Goal: Task Accomplishment & Management: Manage account settings

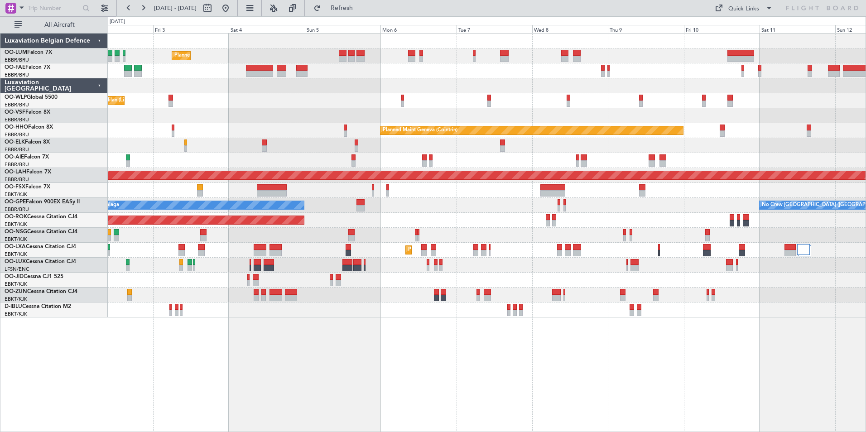
click at [205, 367] on div "Planned Maint [GEOGRAPHIC_DATA] ([GEOGRAPHIC_DATA] National) Planned Maint [GEO…" at bounding box center [487, 232] width 758 height 399
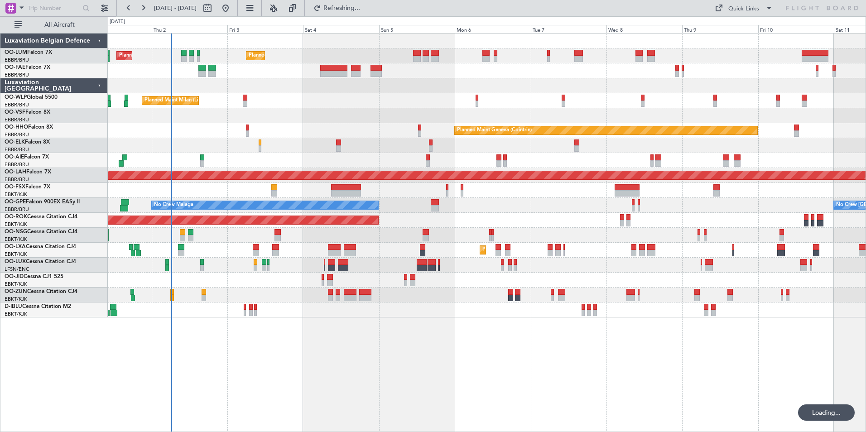
click at [283, 345] on div "Planned Maint [GEOGRAPHIC_DATA] ([GEOGRAPHIC_DATA] National) Planned Maint [GEO…" at bounding box center [487, 232] width 758 height 399
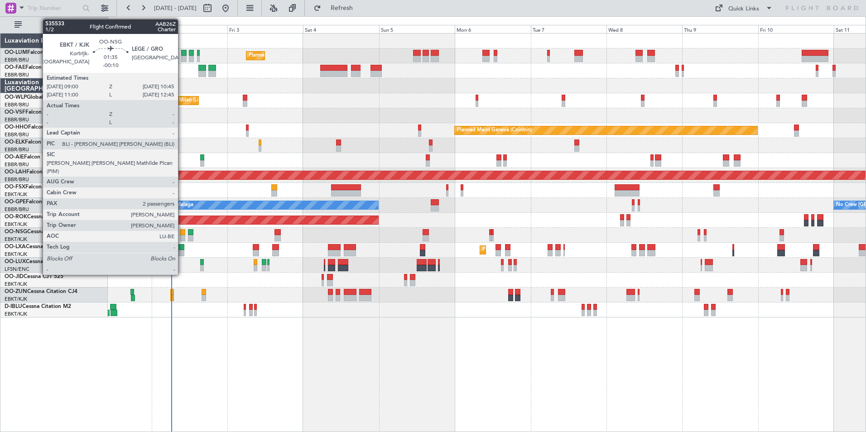
click at [182, 234] on div at bounding box center [183, 232] width 6 height 6
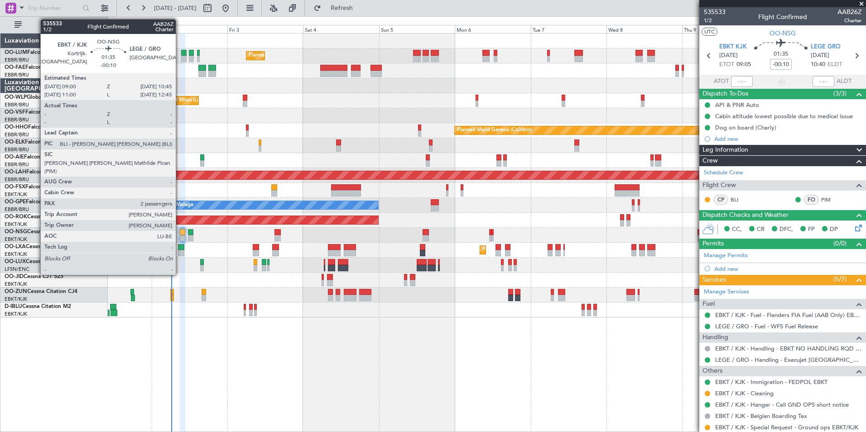
click at [180, 230] on div at bounding box center [183, 232] width 6 height 6
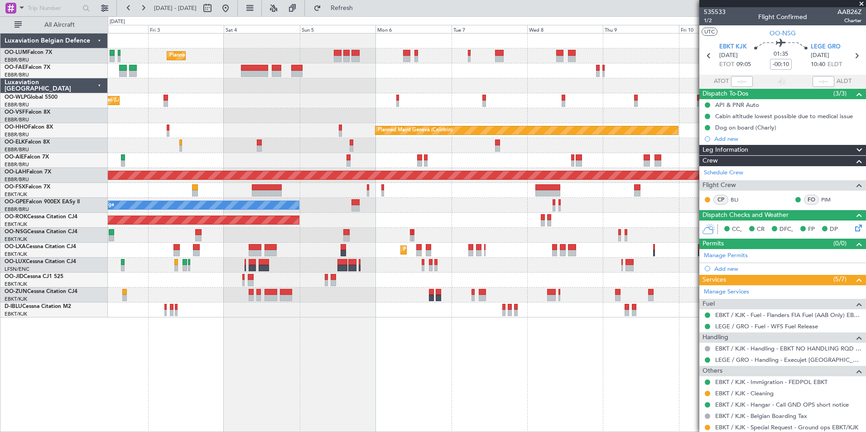
click at [330, 337] on div "Planned Maint [GEOGRAPHIC_DATA] ([GEOGRAPHIC_DATA] National) Planned Maint [GEO…" at bounding box center [487, 232] width 758 height 399
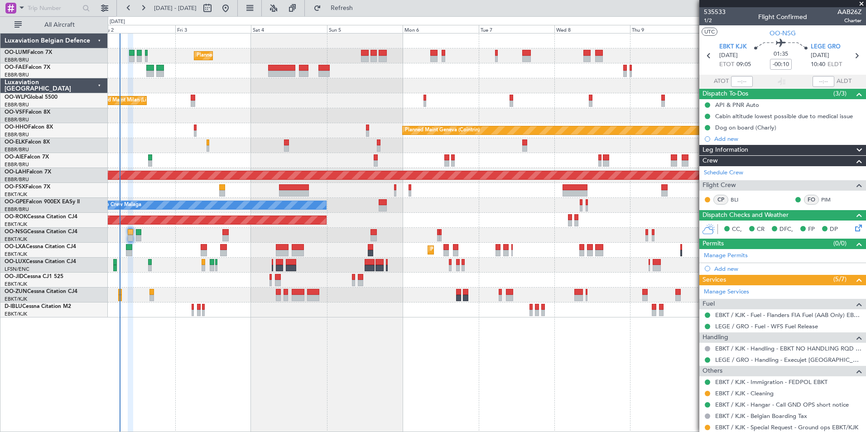
click at [447, 349] on div "Planned Maint [GEOGRAPHIC_DATA] ([GEOGRAPHIC_DATA] National) Planned Maint [GEO…" at bounding box center [487, 232] width 758 height 399
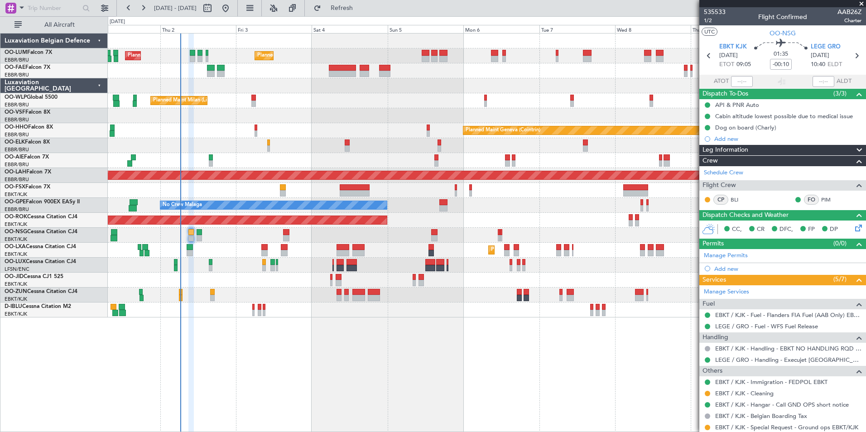
click at [317, 331] on div "Planned Maint [GEOGRAPHIC_DATA] ([GEOGRAPHIC_DATA] National) Planned Maint [GEO…" at bounding box center [487, 232] width 758 height 399
click at [250, 335] on div "Planned Maint [GEOGRAPHIC_DATA] ([GEOGRAPHIC_DATA] National) Planned Maint [GEO…" at bounding box center [487, 232] width 758 height 399
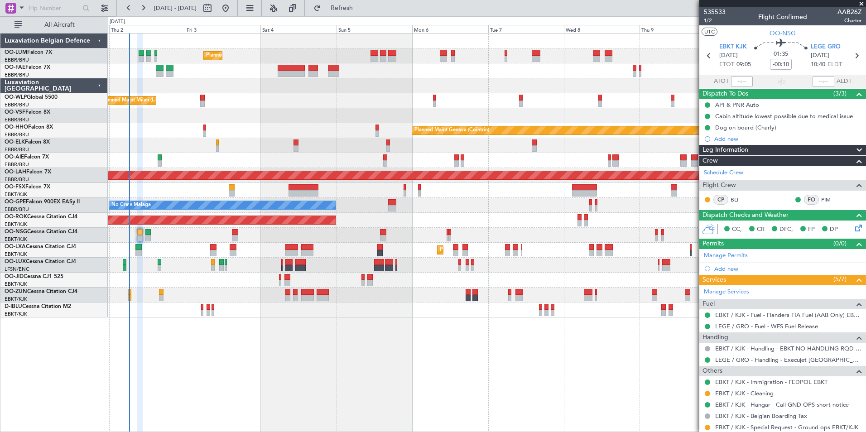
click at [267, 361] on div "Planned Maint [GEOGRAPHIC_DATA] ([GEOGRAPHIC_DATA] National) Planned Maint [GEO…" at bounding box center [487, 232] width 758 height 399
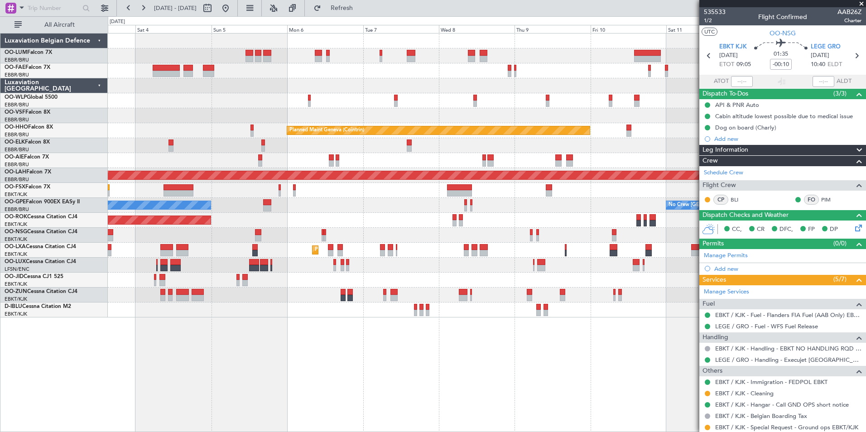
click at [233, 366] on div "Planned Maint [GEOGRAPHIC_DATA] ([GEOGRAPHIC_DATA] National) Planned Maint [GEO…" at bounding box center [487, 232] width 758 height 399
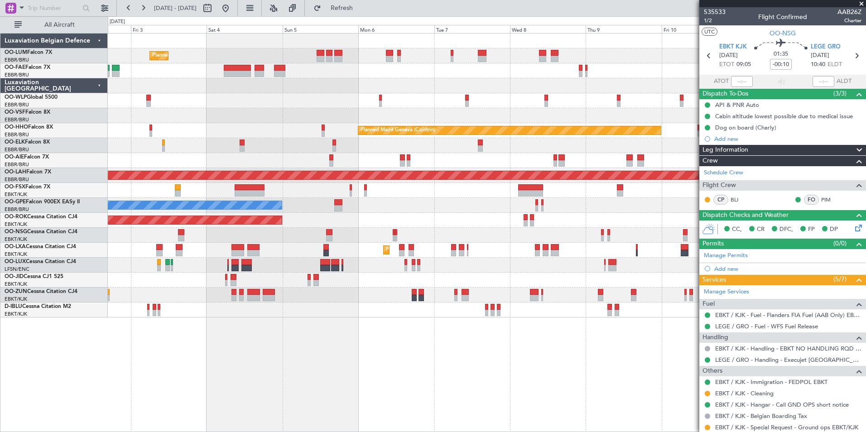
click at [520, 339] on div "Planned Maint [GEOGRAPHIC_DATA] ([GEOGRAPHIC_DATA] National) Planned Maint [GEO…" at bounding box center [487, 232] width 758 height 399
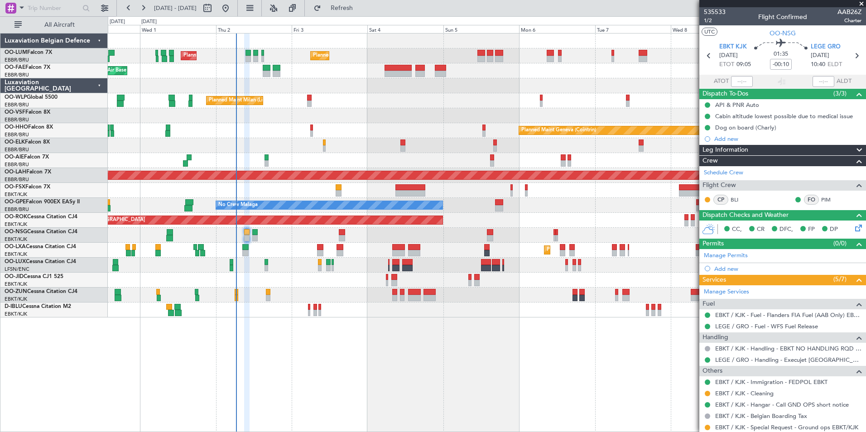
click at [351, 322] on div "Planned Maint [GEOGRAPHIC_DATA] ([GEOGRAPHIC_DATA] National) Planned Maint [GEO…" at bounding box center [487, 232] width 758 height 399
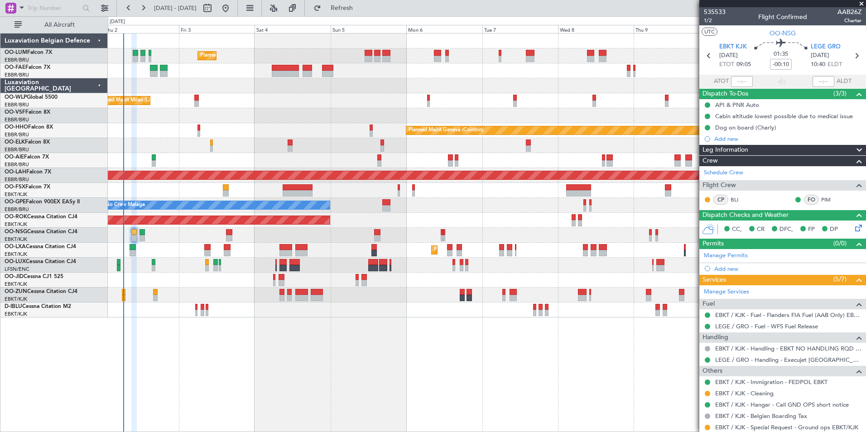
click at [214, 345] on div "Planned Maint [GEOGRAPHIC_DATA] ([GEOGRAPHIC_DATA] National) Planned Maint [GEO…" at bounding box center [487, 232] width 758 height 399
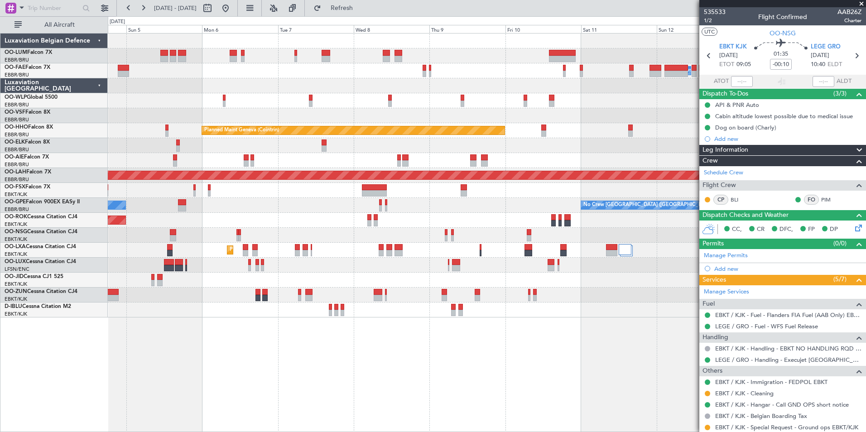
click at [197, 384] on div "Planned Maint [GEOGRAPHIC_DATA] ([GEOGRAPHIC_DATA] National) Owner [GEOGRAPHIC_…" at bounding box center [487, 232] width 758 height 399
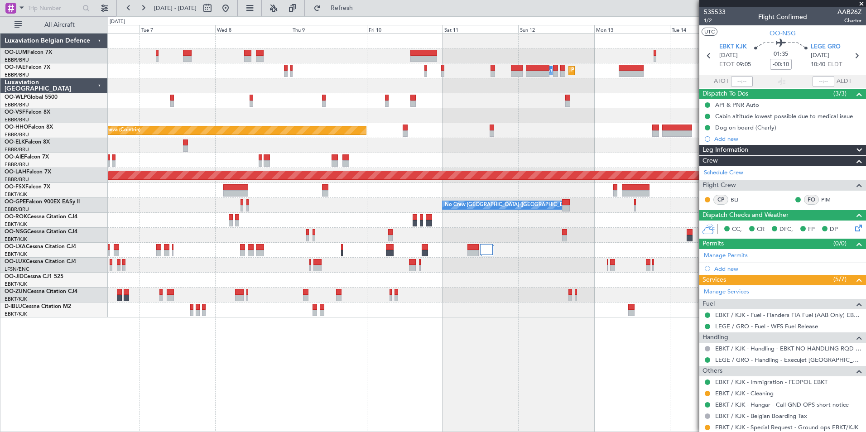
click at [362, 396] on div "Planned Maint Melsbroek Air Base Owner [GEOGRAPHIC_DATA] Planned Maint [GEOGRAP…" at bounding box center [487, 232] width 758 height 399
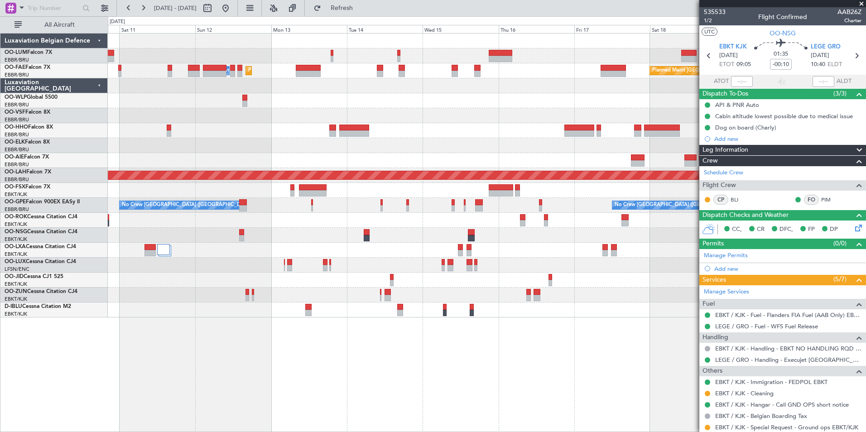
click at [183, 341] on div "Planned Maint Melsbroek Air Base Owner [GEOGRAPHIC_DATA] Planned Maint [GEOGRAP…" at bounding box center [487, 232] width 758 height 399
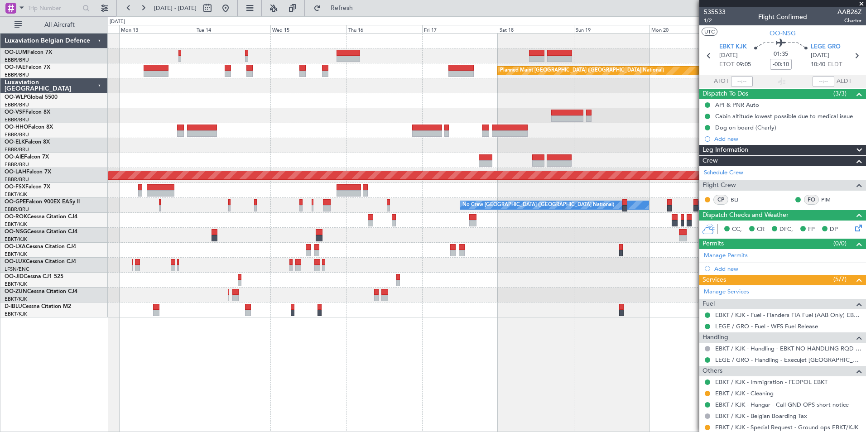
click at [243, 366] on div "Planned Maint [GEOGRAPHIC_DATA] ([GEOGRAPHIC_DATA] National) Owner [GEOGRAPHIC_…" at bounding box center [487, 232] width 758 height 399
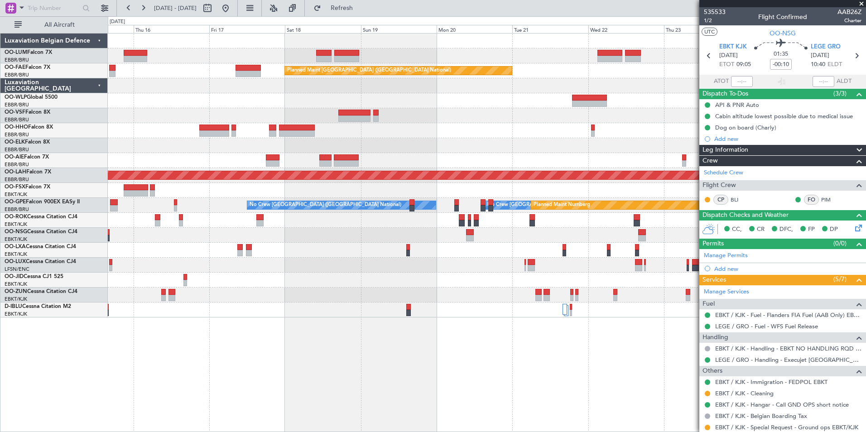
click at [289, 364] on div "Owner Melsbroek Air Base Owner [GEOGRAPHIC_DATA] Planned Maint [GEOGRAPHIC_DATA…" at bounding box center [487, 232] width 758 height 399
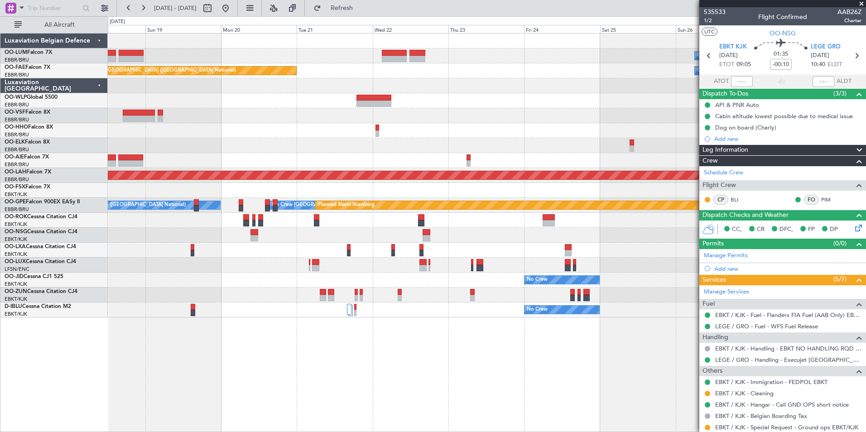
click at [212, 356] on div "Owner Melsbroek Air Base Owner [GEOGRAPHIC_DATA] Planned Maint [GEOGRAPHIC_DATA…" at bounding box center [487, 232] width 758 height 399
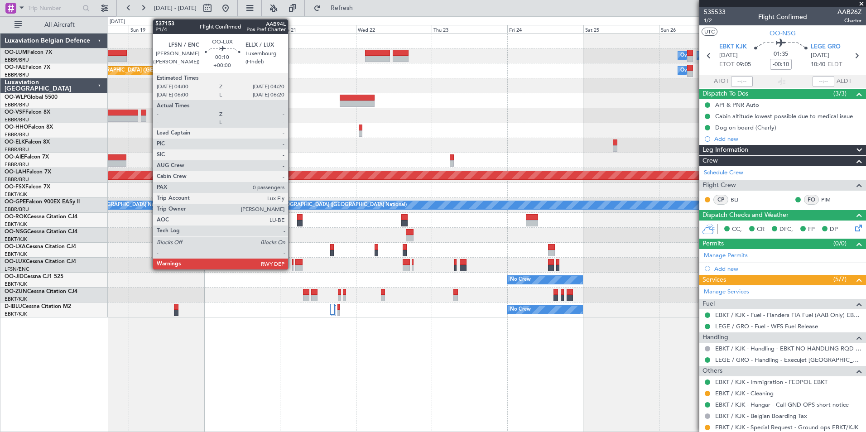
click at [292, 260] on div at bounding box center [292, 262] width 1 height 6
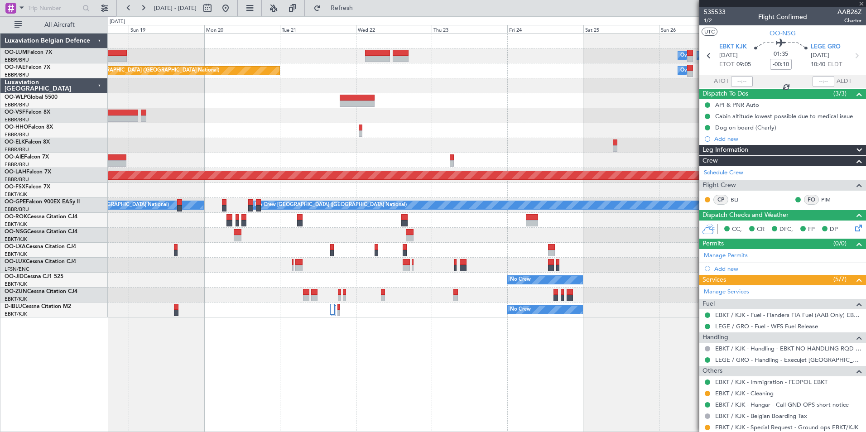
type input "0"
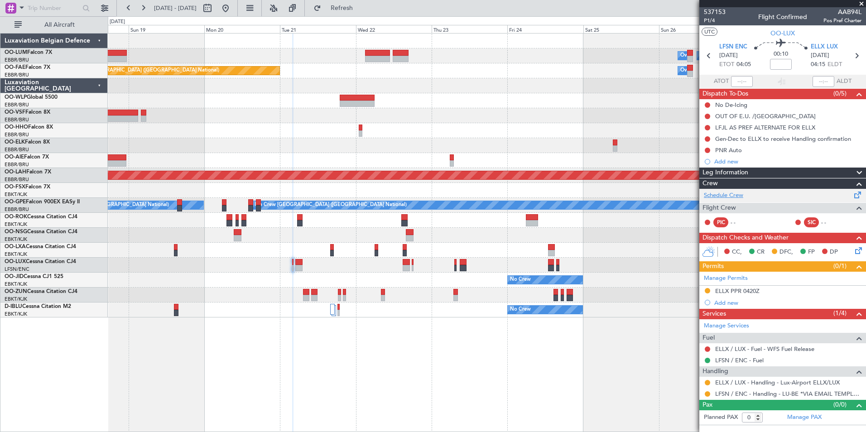
click at [734, 197] on link "Schedule Crew" at bounding box center [723, 195] width 39 height 9
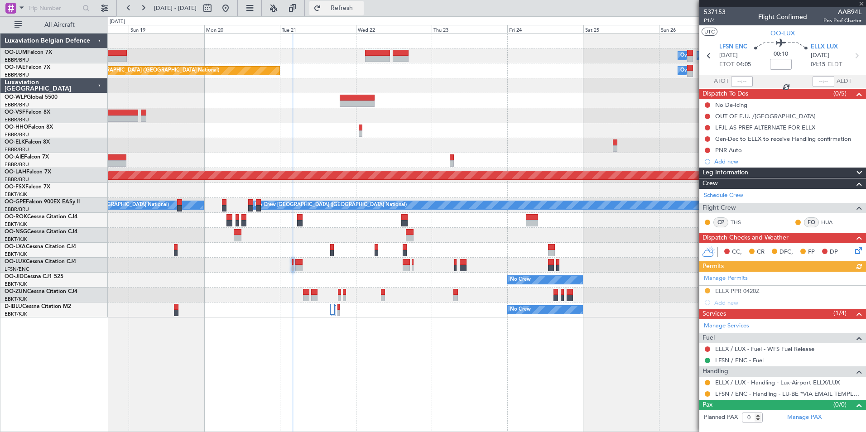
click at [355, 9] on span "Refresh" at bounding box center [342, 8] width 38 height 6
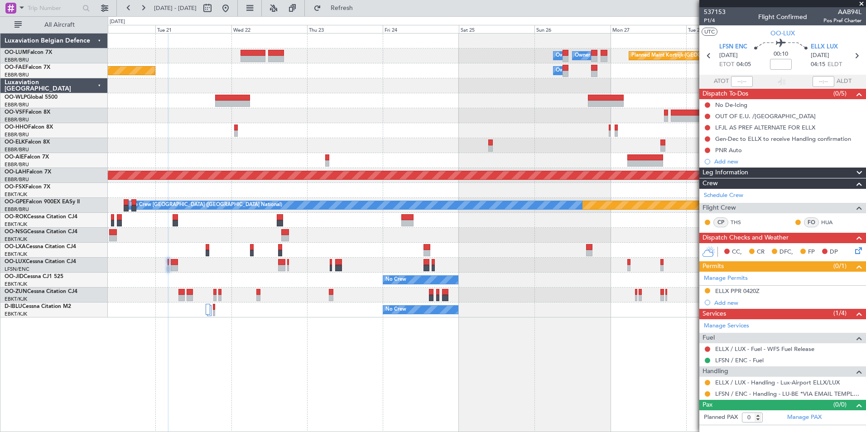
click at [247, 356] on div "Planned Maint Kortrijk-Wevelgem Owner Melsbroek Air Base Owner Melsbroek Air Ba…" at bounding box center [487, 232] width 758 height 399
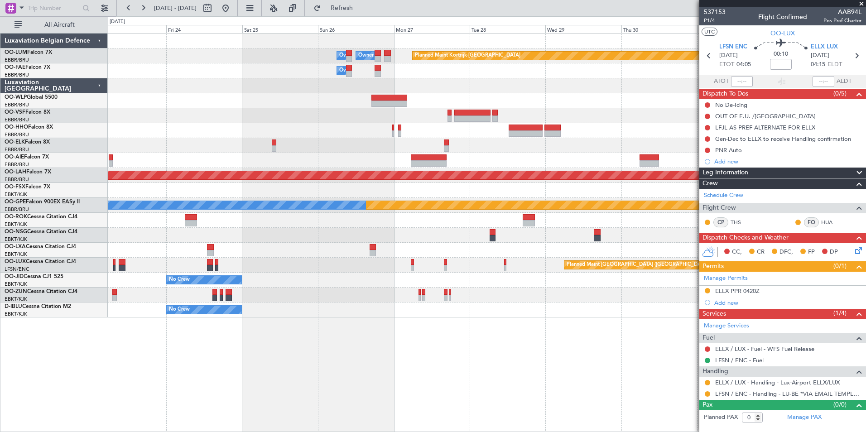
click at [307, 381] on div "Planned Maint Kortrijk-Wevelgem Owner Melsbroek Air Base Owner Melsbroek Air Ba…" at bounding box center [487, 232] width 758 height 399
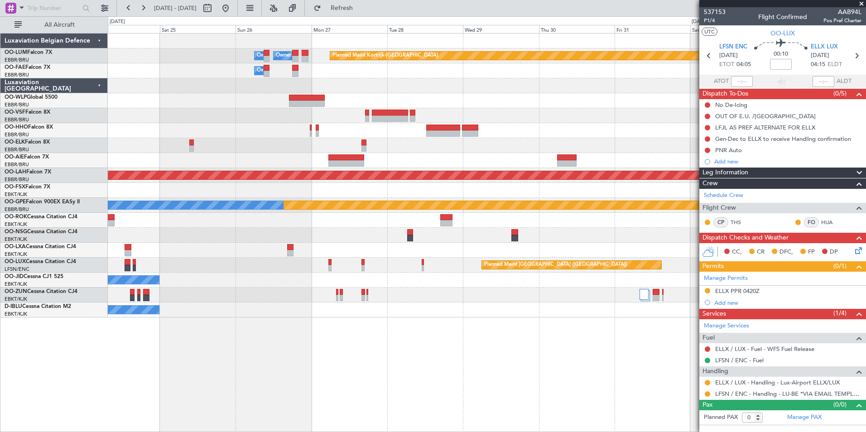
click at [164, 341] on div "Planned Maint Kortrijk-Wevelgem Owner Melsbroek Air Base Owner Melsbroek Air Ba…" at bounding box center [487, 232] width 758 height 399
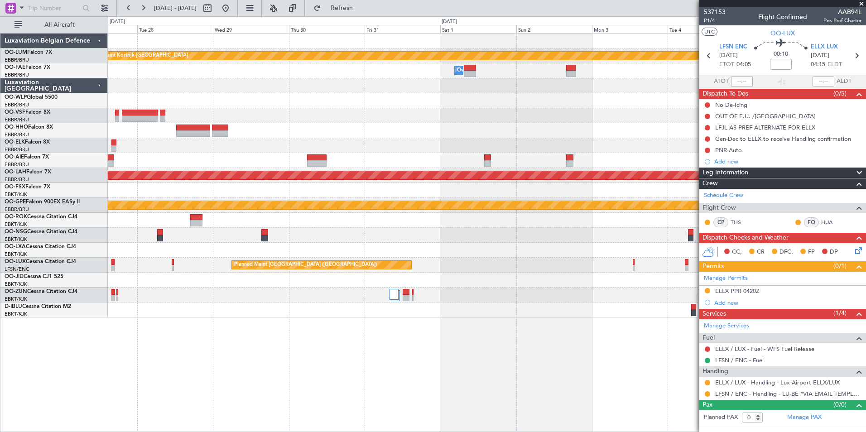
click at [233, 334] on div "Planned Maint Kortrijk-Wevelgem Owner Melsbroek Air Base Owner Melsbroek Air Ba…" at bounding box center [487, 232] width 758 height 399
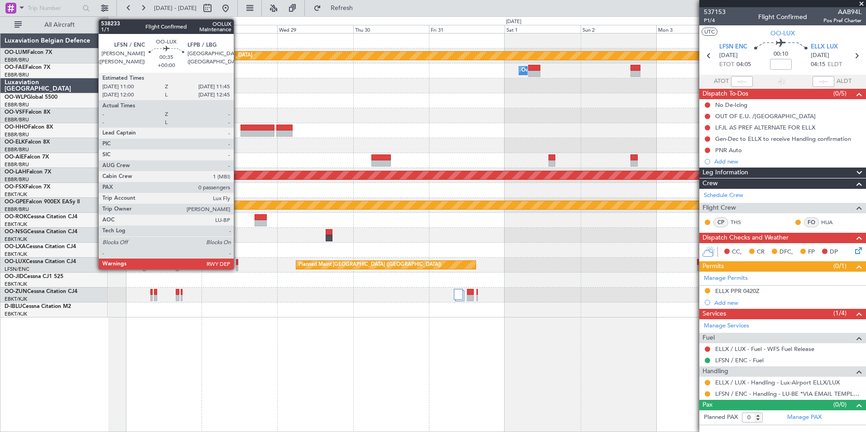
click at [238, 264] on div at bounding box center [237, 262] width 3 height 6
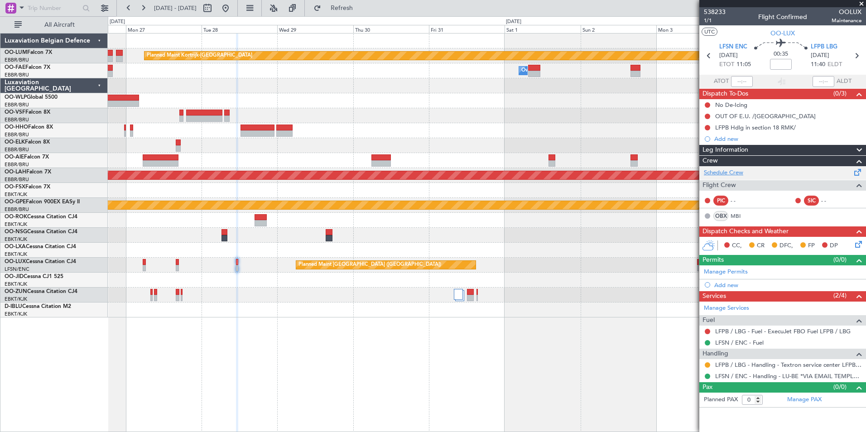
click at [709, 170] on link "Schedule Crew" at bounding box center [723, 172] width 39 height 9
click at [365, 16] on fb-refresh-button "Refresh" at bounding box center [336, 8] width 63 height 16
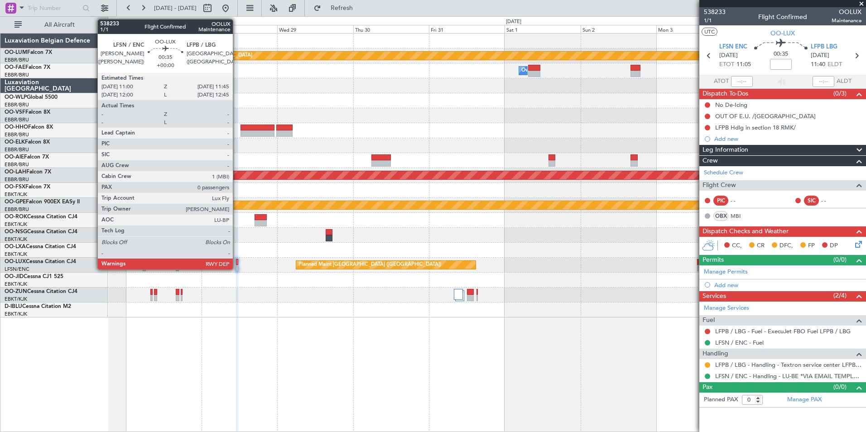
click at [237, 263] on div at bounding box center [237, 262] width 3 height 6
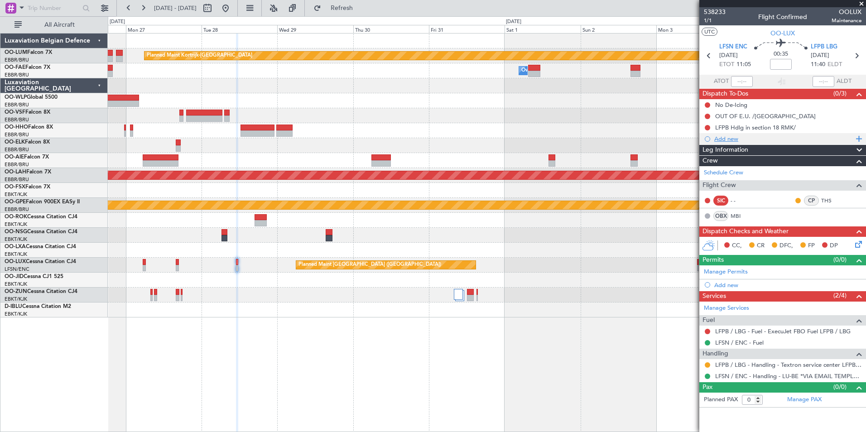
click at [740, 139] on div "Add new" at bounding box center [783, 139] width 139 height 8
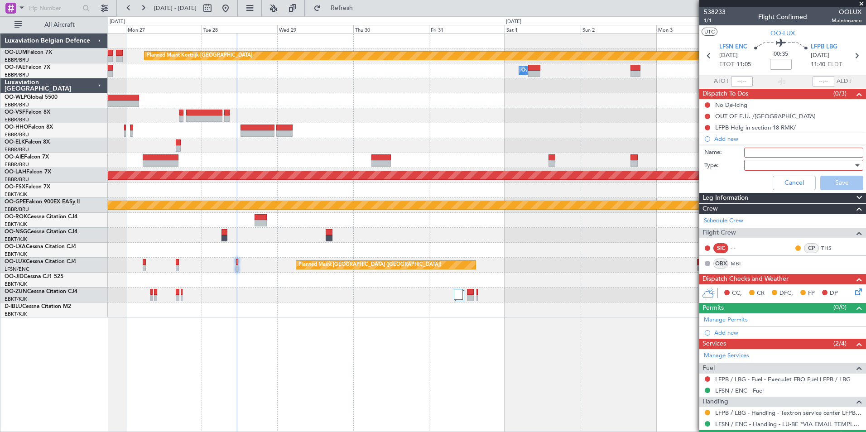
click at [755, 154] on input "Name:" at bounding box center [803, 153] width 119 height 10
type input "maintenance flight single pilot"
click at [771, 164] on div at bounding box center [801, 166] width 106 height 14
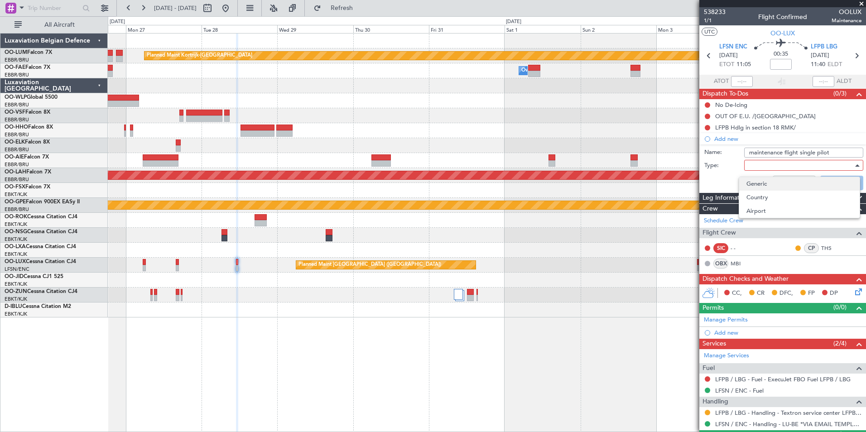
click at [757, 185] on span "Generic" at bounding box center [799, 184] width 106 height 14
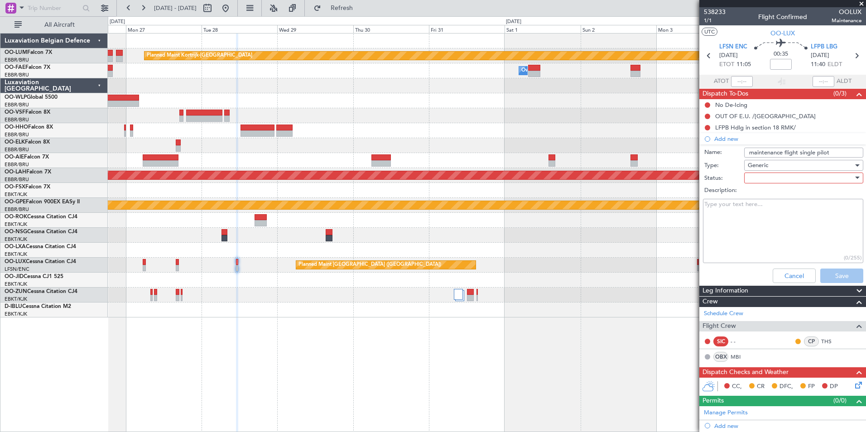
click at [756, 175] on div at bounding box center [801, 178] width 106 height 14
click at [750, 197] on span "Not Started" at bounding box center [799, 196] width 106 height 14
click at [824, 274] on button "Save" at bounding box center [841, 276] width 43 height 14
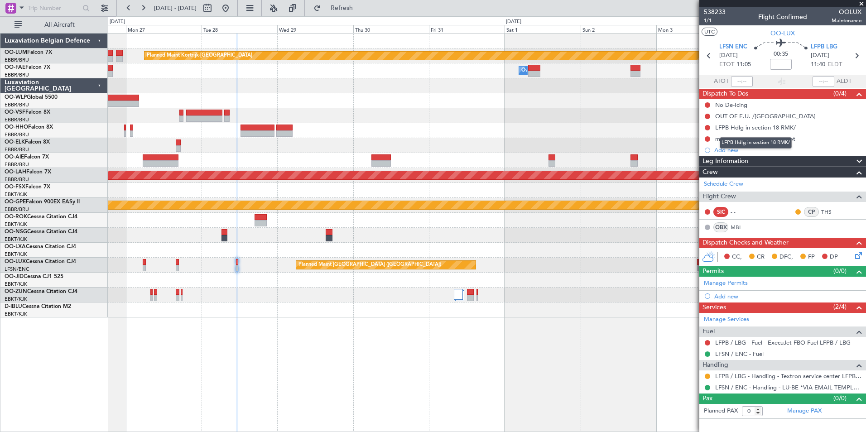
click at [777, 139] on div "LFPB Hdlg in section 18 RMK/" at bounding box center [756, 142] width 72 height 11
click at [799, 144] on div "Add new" at bounding box center [782, 149] width 167 height 11
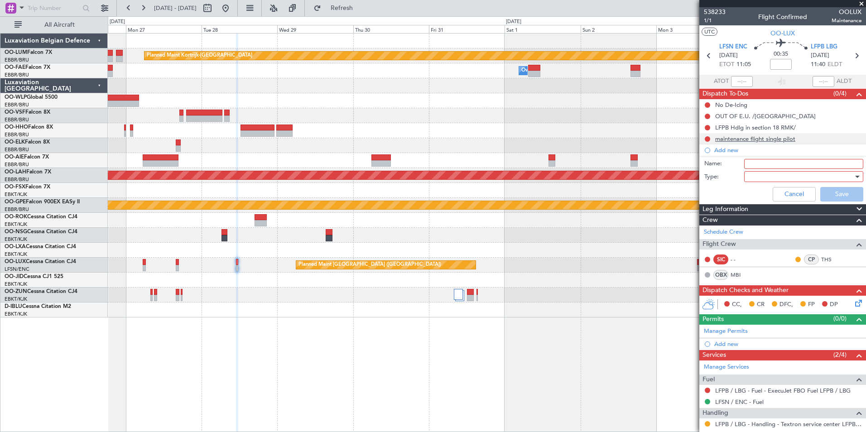
click at [798, 142] on div "maintenance flight single pilot" at bounding box center [782, 138] width 167 height 11
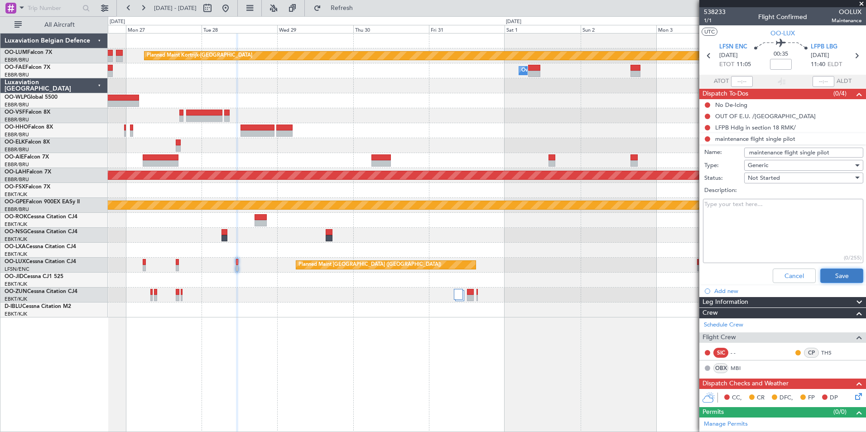
click at [824, 273] on button "Save" at bounding box center [841, 276] width 43 height 14
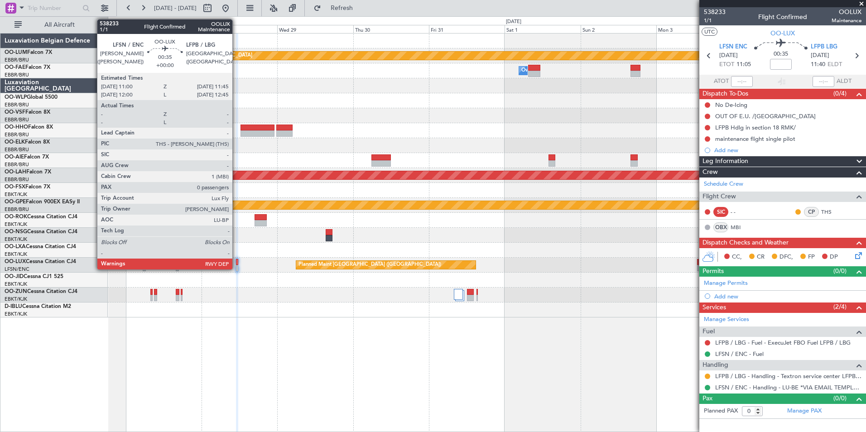
click at [236, 261] on div at bounding box center [237, 262] width 3 height 6
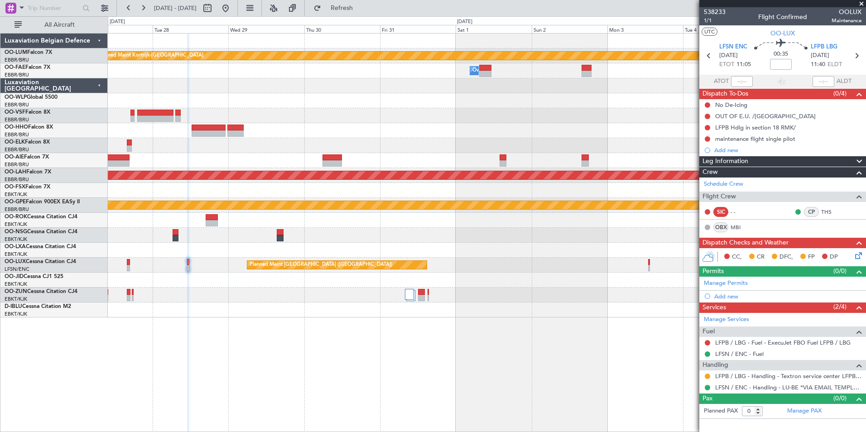
click at [365, 371] on div "Planned Maint Kortrijk-Wevelgem Owner Melsbroek Air Base Owner Melsbroek Air Ba…" at bounding box center [487, 232] width 758 height 399
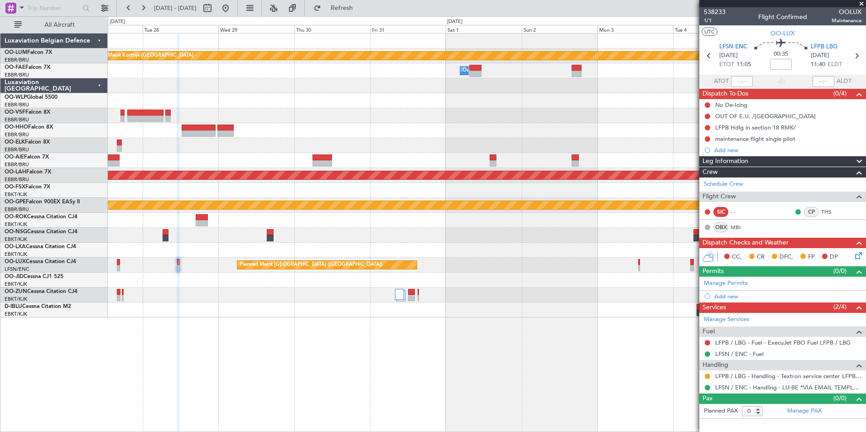
click at [338, 379] on div "Planned Maint Kortrijk-Wevelgem Owner Melsbroek Air Base Owner Melsbroek Air Ba…" at bounding box center [487, 232] width 758 height 399
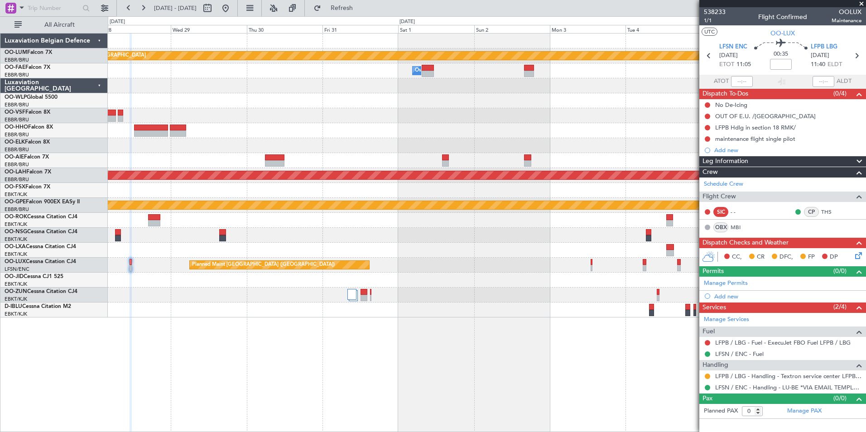
click at [187, 393] on div "Planned Maint Kortrijk-Wevelgem Owner Melsbroek Air Base Owner Melsbroek Air Ba…" at bounding box center [487, 232] width 758 height 399
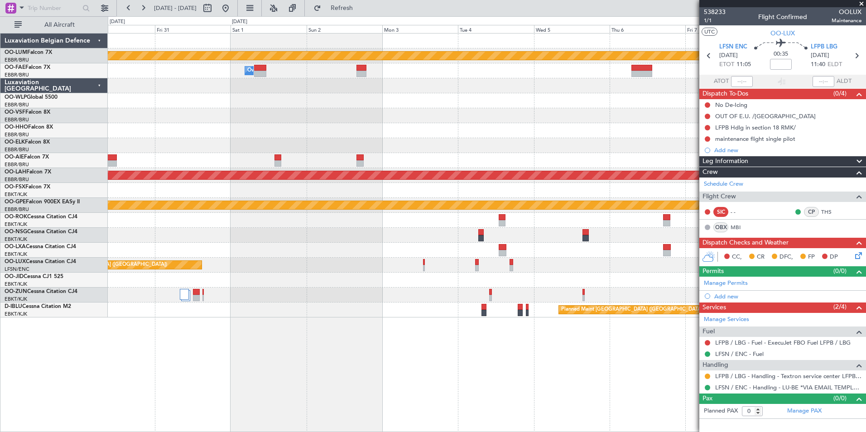
click at [111, 383] on div "Planned Maint Kortrijk-Wevelgem Owner Melsbroek Air Base Planned Maint Alton-st…" at bounding box center [487, 232] width 758 height 399
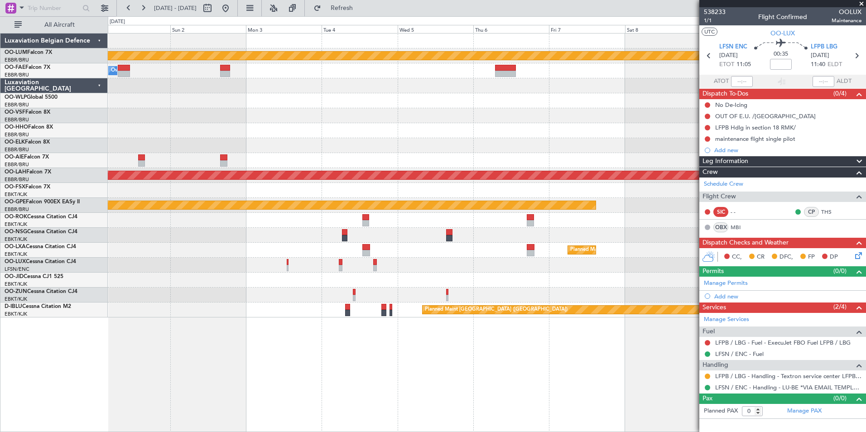
click at [155, 390] on div "Planned Maint Kortrijk-Wevelgem Owner Melsbroek Air Base Planned Maint Alton-st…" at bounding box center [487, 232] width 758 height 399
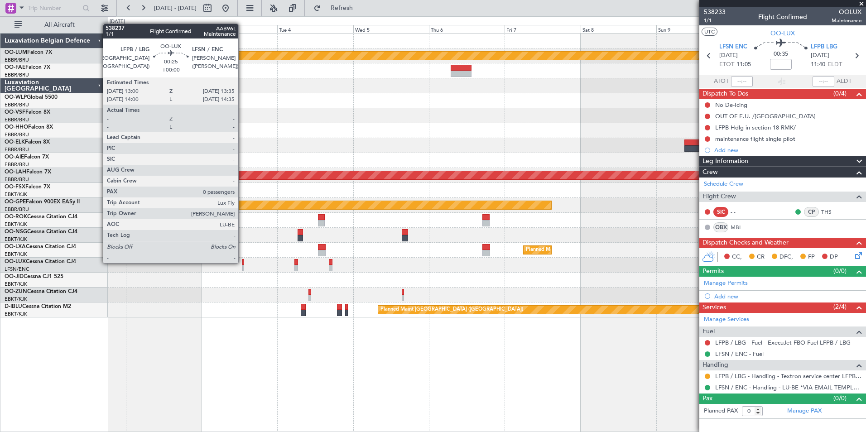
click at [242, 262] on div at bounding box center [243, 262] width 2 height 6
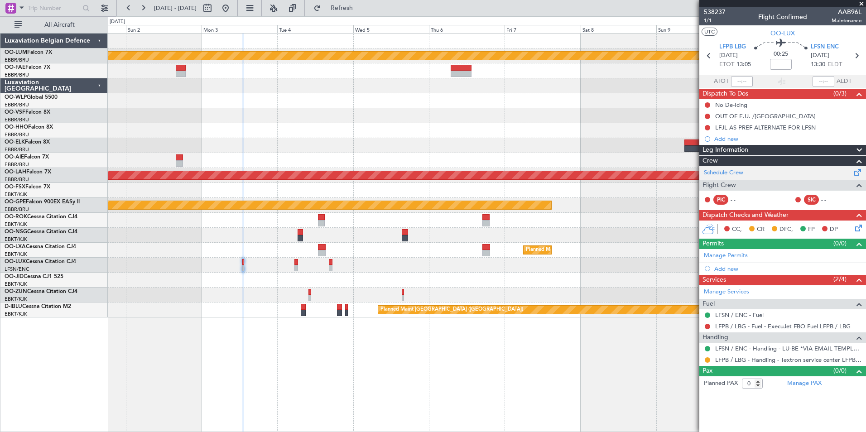
click at [734, 174] on link "Schedule Crew" at bounding box center [723, 172] width 39 height 9
click at [356, 10] on span "Refresh" at bounding box center [342, 8] width 38 height 6
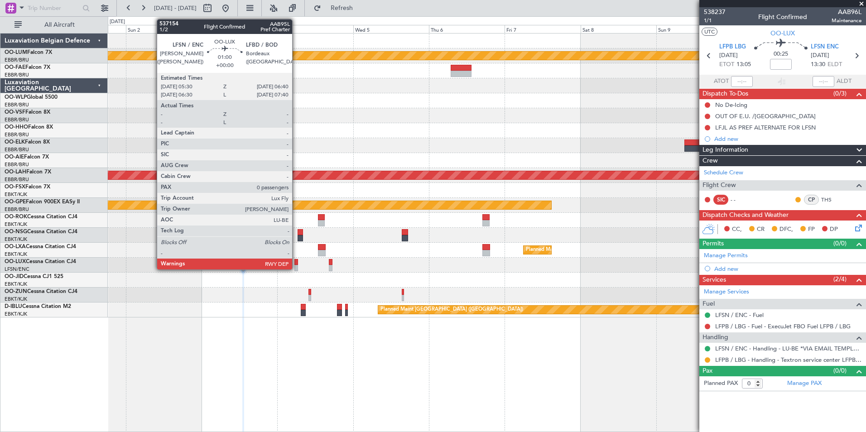
click at [296, 261] on div at bounding box center [296, 262] width 4 height 6
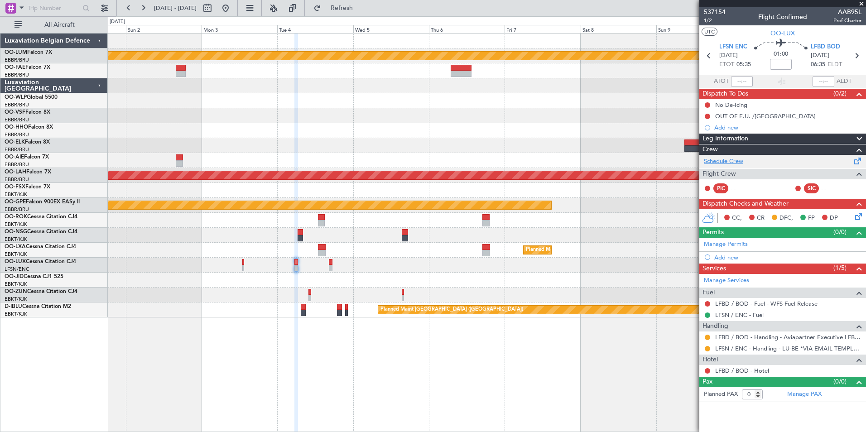
click at [737, 162] on link "Schedule Crew" at bounding box center [723, 161] width 39 height 9
click at [351, 10] on button "Refresh" at bounding box center [336, 8] width 54 height 14
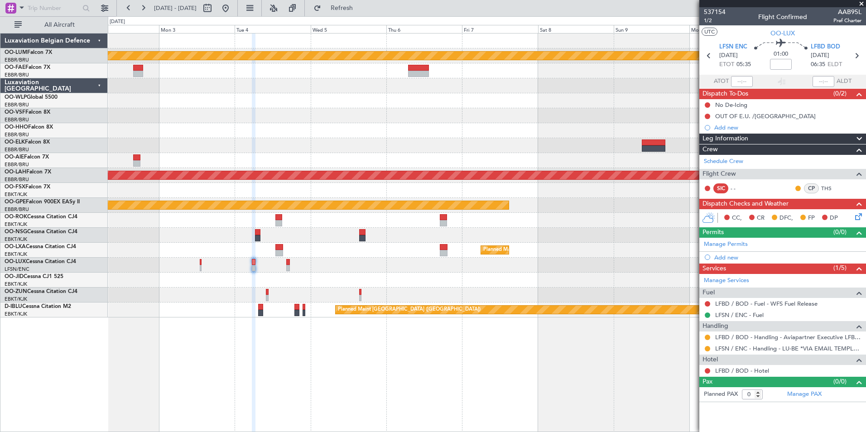
click at [209, 254] on div "Planned Maint Kortrijk-Wevelgem Owner Melsbroek Air Base Planned Maint Alton-st…" at bounding box center [487, 176] width 758 height 284
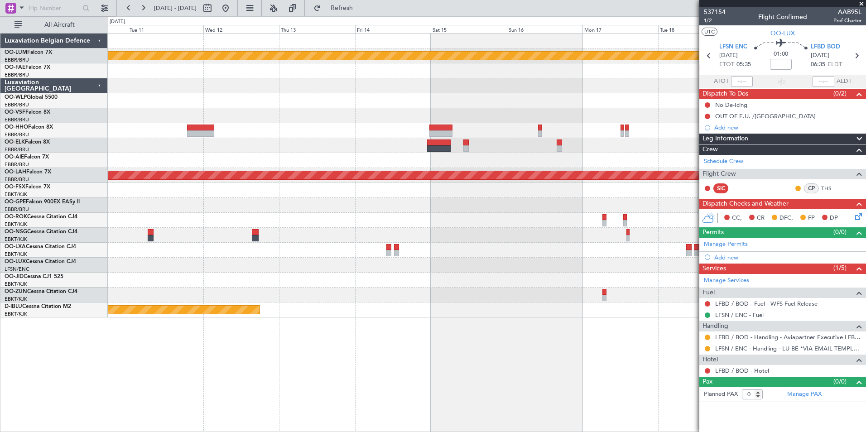
click at [394, 277] on div "Planned Maint Kortrijk-Wevelgem Planned Maint Alton-st Louis (St Louis Regl) No…" at bounding box center [487, 176] width 758 height 284
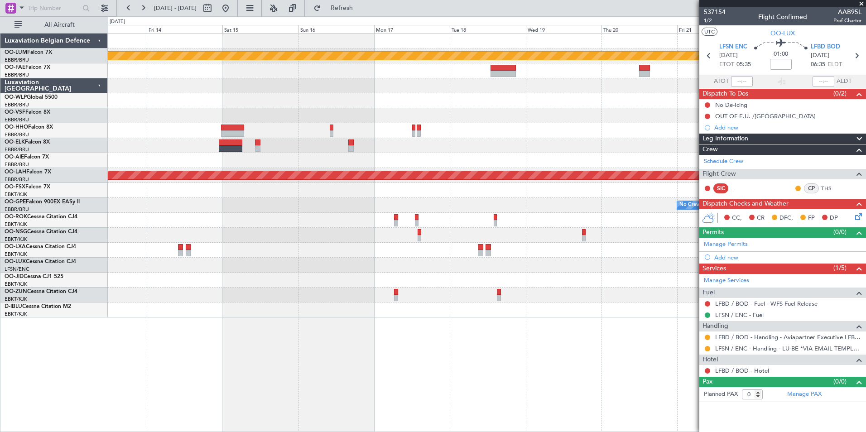
click at [289, 276] on div "Planned Maint Kortrijk-Wevelgem Planned Maint Alton-st Louis (St Louis Regl) Pl…" at bounding box center [487, 176] width 758 height 284
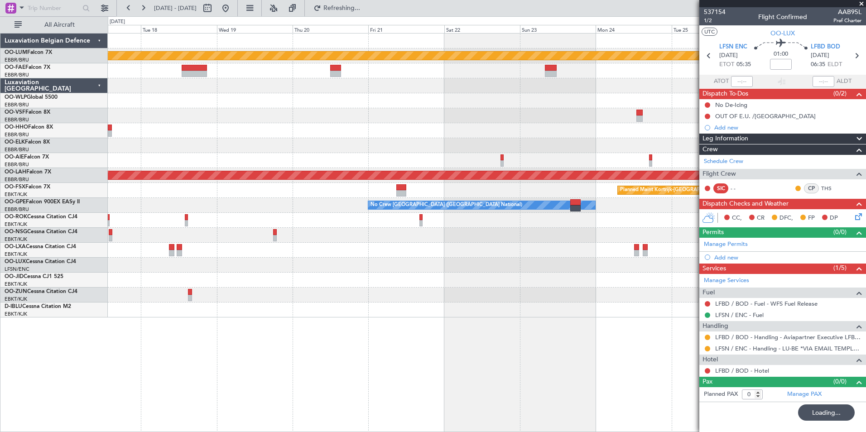
click at [264, 282] on div "Planned Maint Kortrijk-Wevelgem Planned Maint Geneva (Cointrin) Planned Maint A…" at bounding box center [487, 176] width 758 height 284
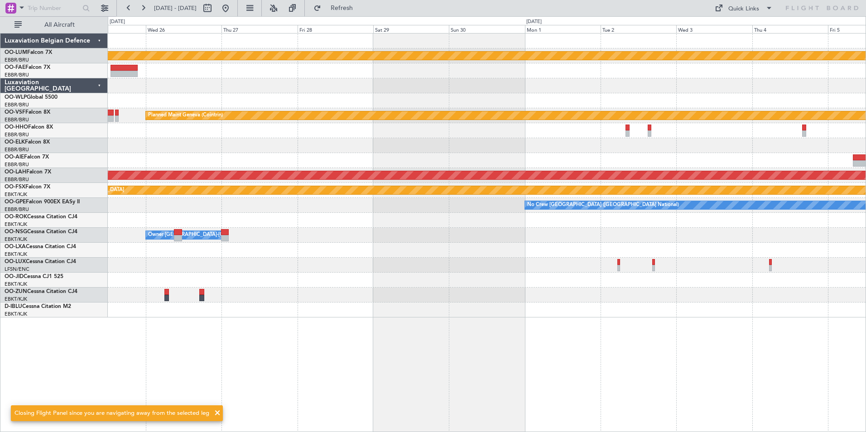
click at [200, 267] on div at bounding box center [487, 265] width 758 height 15
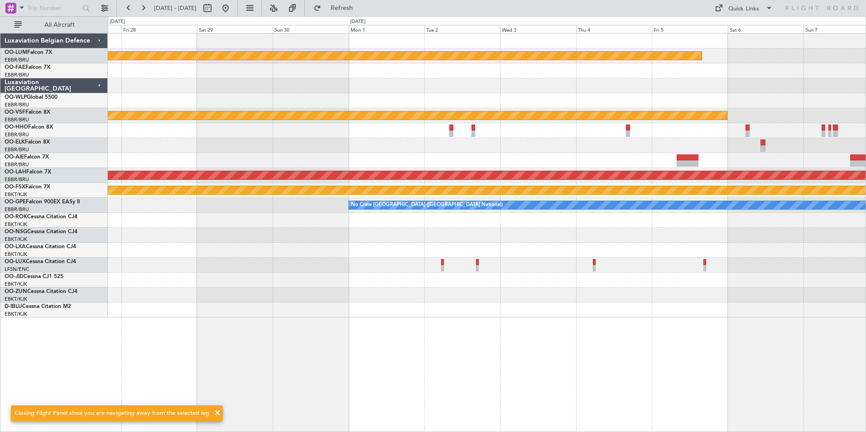
click at [280, 295] on div "Planned Maint Kortrijk-Wevelgem Planned Maint Geneva (Cointrin) Planned Maint A…" at bounding box center [487, 176] width 758 height 284
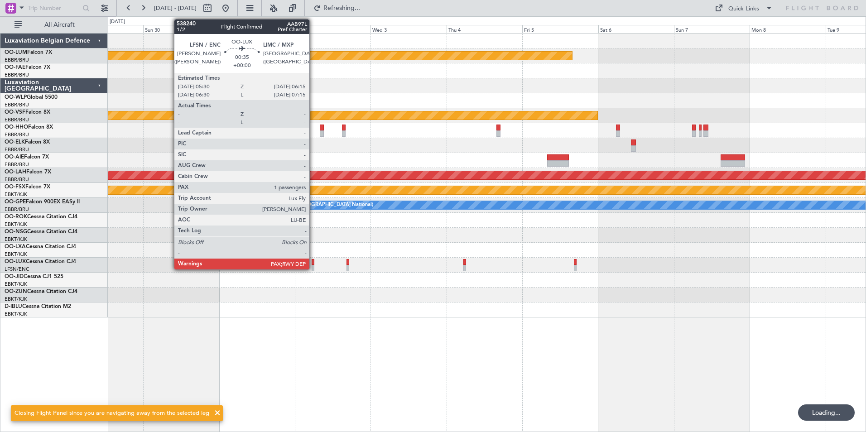
click at [313, 264] on div at bounding box center [313, 262] width 3 height 6
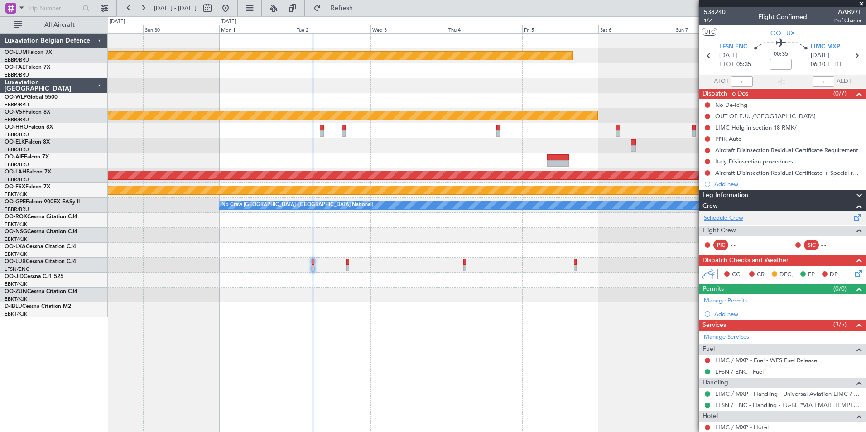
click at [725, 218] on link "Schedule Crew" at bounding box center [723, 218] width 39 height 9
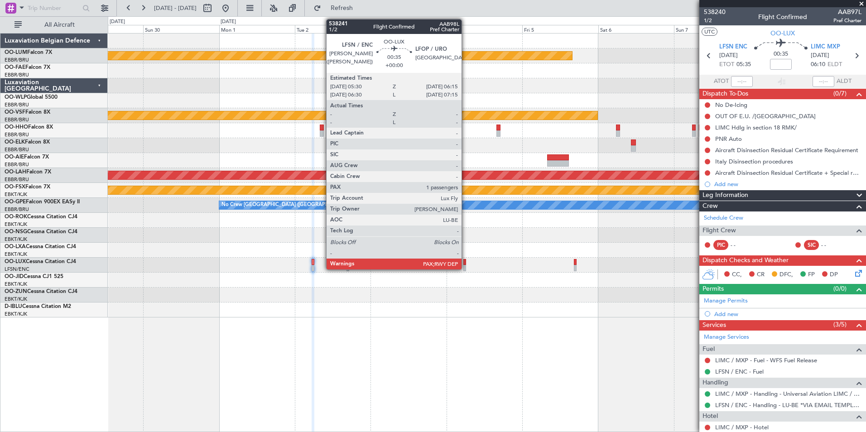
click at [466, 264] on div at bounding box center [464, 262] width 3 height 6
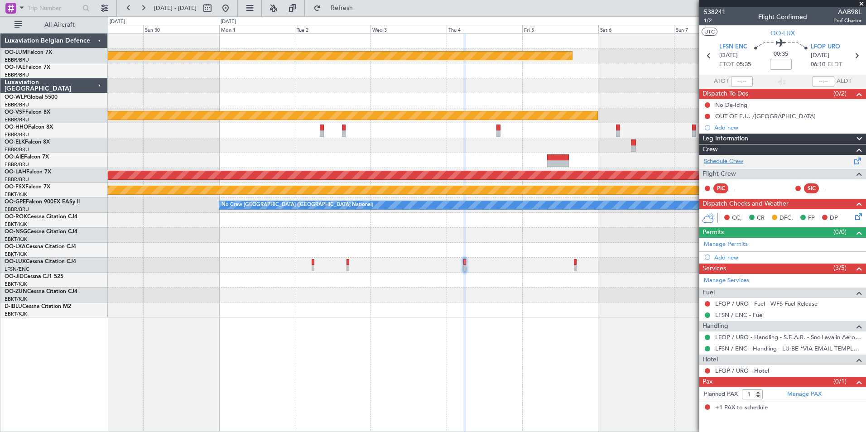
click at [716, 159] on link "Schedule Crew" at bounding box center [723, 161] width 39 height 9
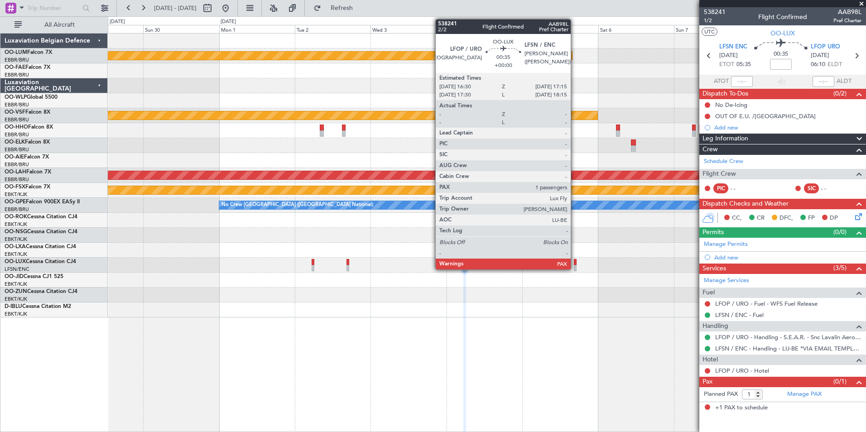
click at [575, 260] on div at bounding box center [575, 262] width 3 height 6
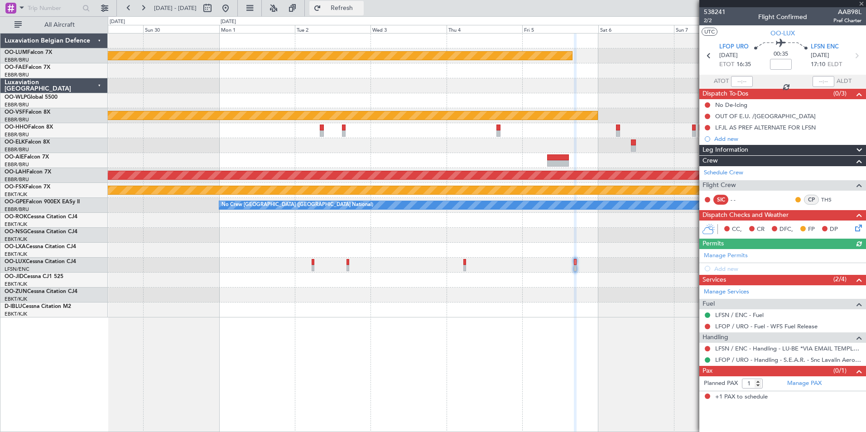
click at [364, 14] on button "Refresh" at bounding box center [336, 8] width 54 height 14
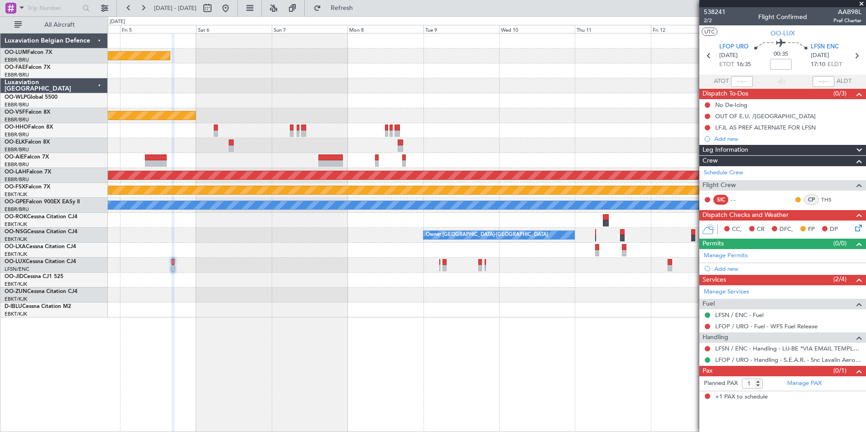
click at [136, 368] on div "Planned Maint Kortrijk-Wevelgem Planned Maint Geneva (Cointrin) - - LSGG 20:30 …" at bounding box center [487, 232] width 758 height 399
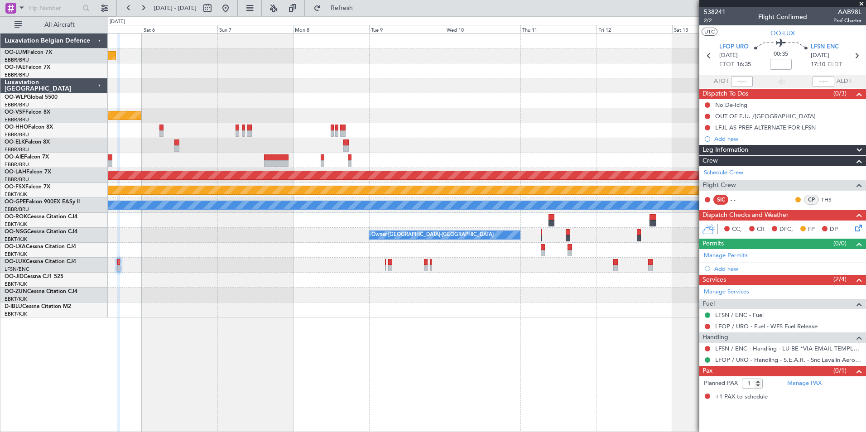
click at [218, 380] on div "Planned Maint Kortrijk-Wevelgem Planned Maint Geneva (Cointrin) - - LSGG 20:30 …" at bounding box center [487, 232] width 758 height 399
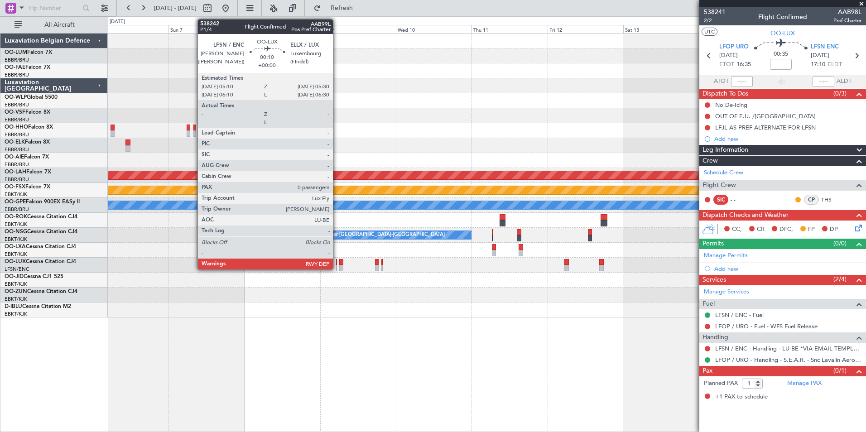
click at [337, 263] on div at bounding box center [336, 262] width 1 height 6
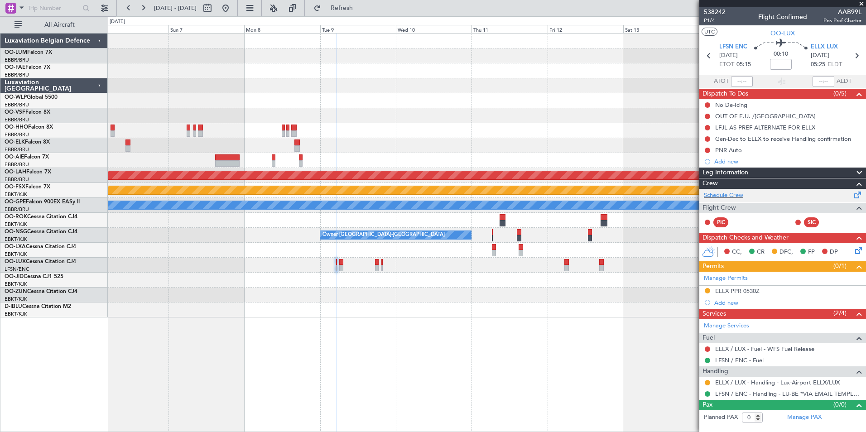
click at [744, 195] on div "Schedule Crew" at bounding box center [782, 196] width 167 height 14
click at [345, 6] on button "Refresh" at bounding box center [336, 8] width 54 height 14
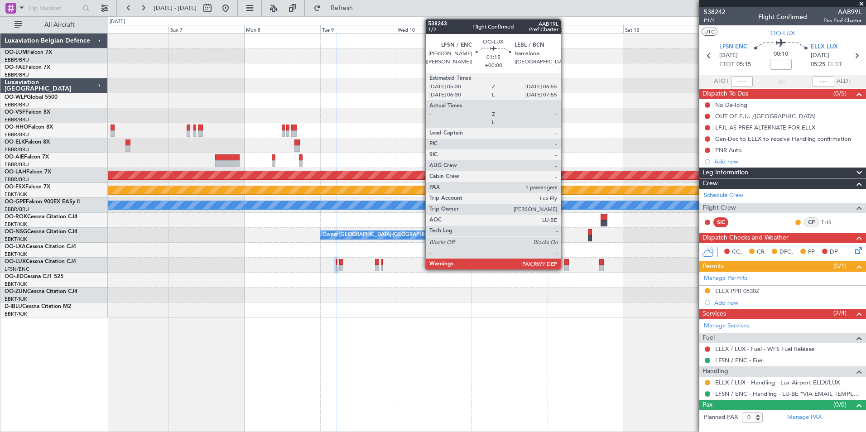
click at [565, 264] on div at bounding box center [566, 262] width 5 height 6
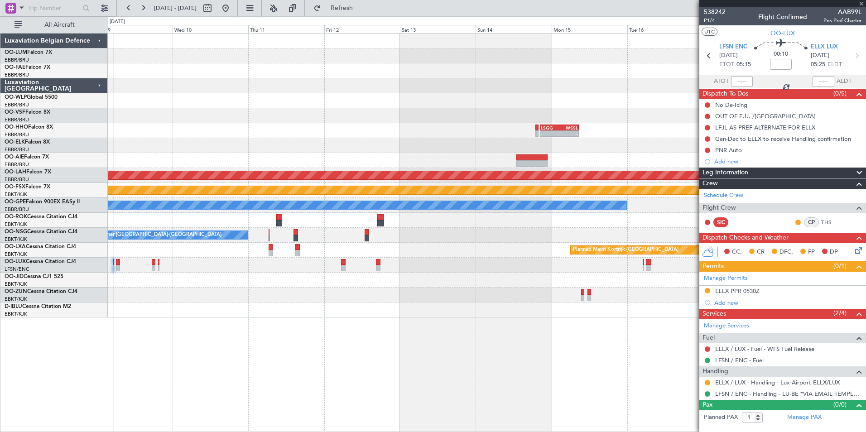
click at [294, 356] on div "- - LSGG 20:30 Z WSSL 08:40 Z Planned Maint Alton-st Louis (St Louis Regl) Plan…" at bounding box center [487, 232] width 758 height 399
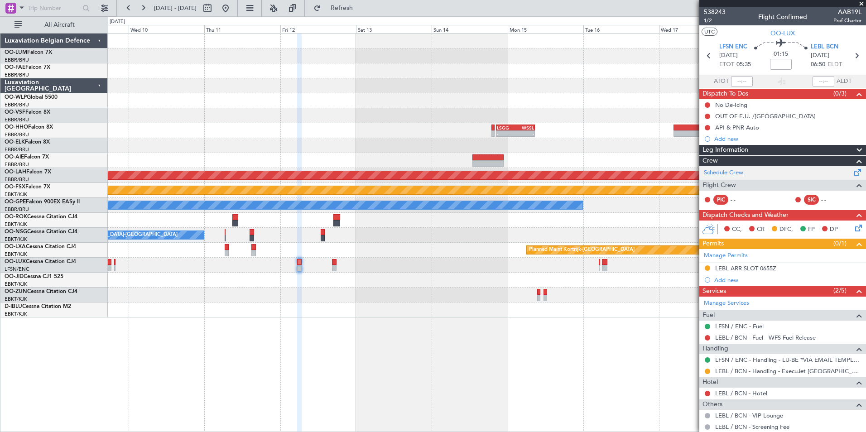
click at [726, 177] on link "Schedule Crew" at bounding box center [723, 172] width 39 height 9
click at [349, 9] on button "Refresh" at bounding box center [336, 8] width 54 height 14
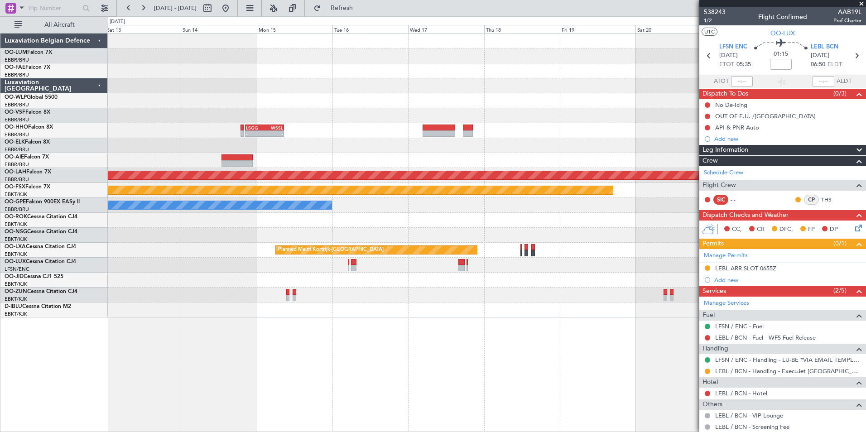
click at [275, 396] on div "- - LSGG 20:30 Z WSSL 08:40 Z Planned Maint Alton-st Louis (St Louis Regl) Plan…" at bounding box center [487, 232] width 758 height 399
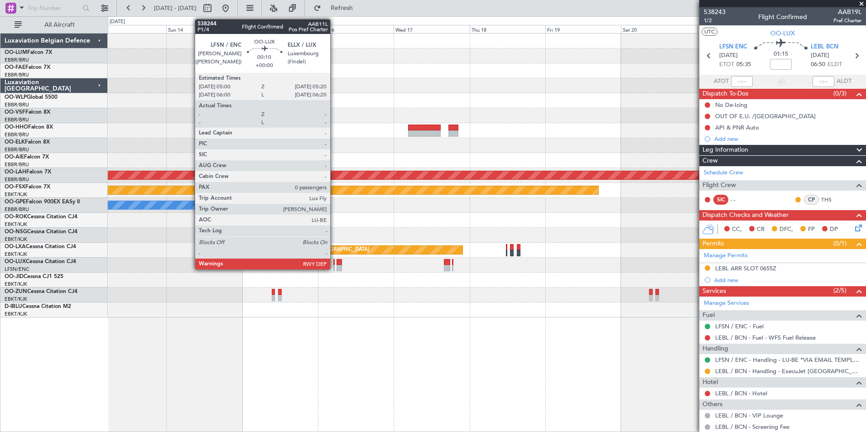
click at [334, 263] on div at bounding box center [333, 262] width 1 height 6
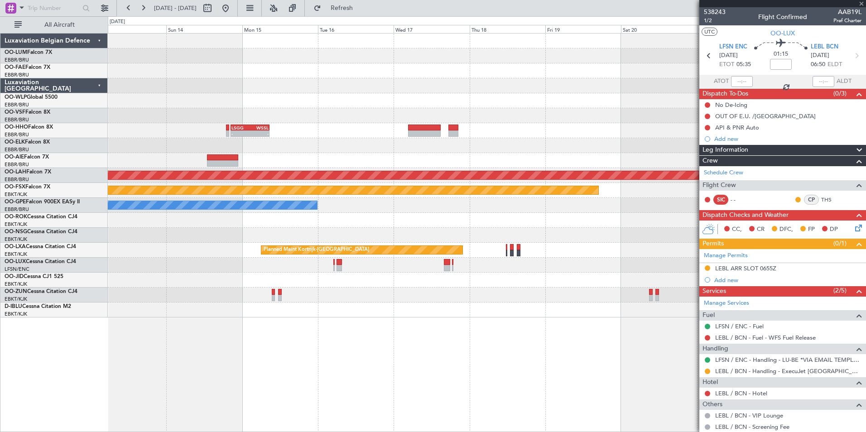
type input "0"
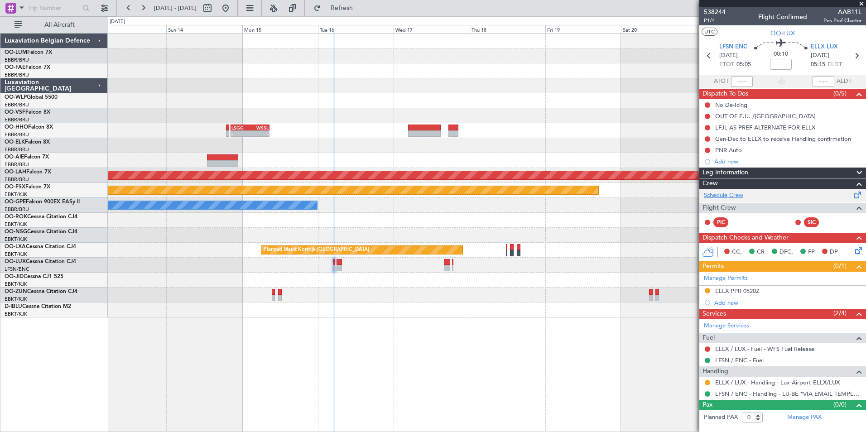
click at [733, 193] on link "Schedule Crew" at bounding box center [723, 195] width 39 height 9
click at [361, 9] on span "Refresh" at bounding box center [342, 8] width 38 height 6
click at [724, 44] on span "LFSN ENC" at bounding box center [733, 47] width 28 height 9
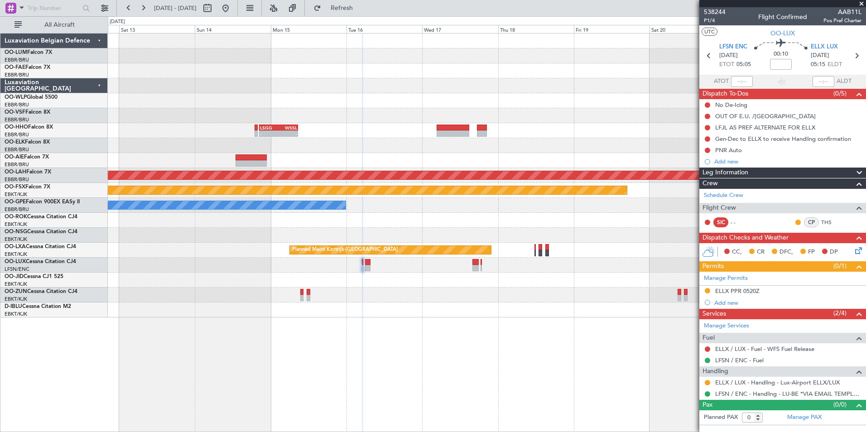
click at [399, 317] on div at bounding box center [487, 310] width 758 height 15
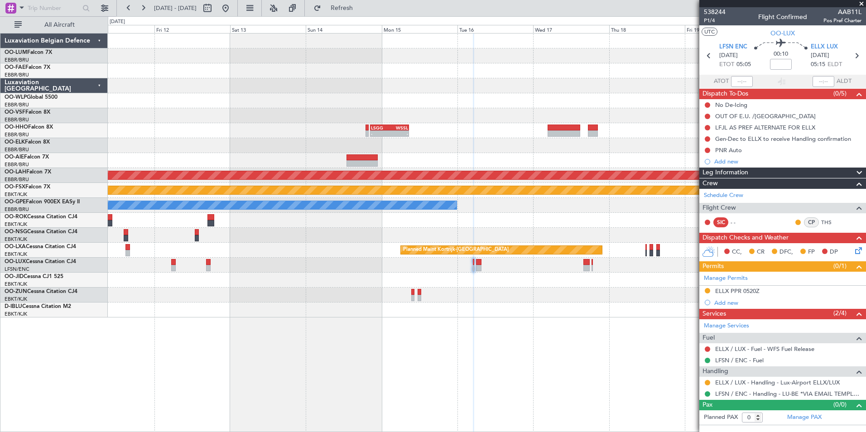
click at [423, 315] on div "- - LSGG 20:30 Z WSSL 08:40 Z Planned Maint Alton-st Louis (St Louis Regl) Plan…" at bounding box center [487, 232] width 758 height 399
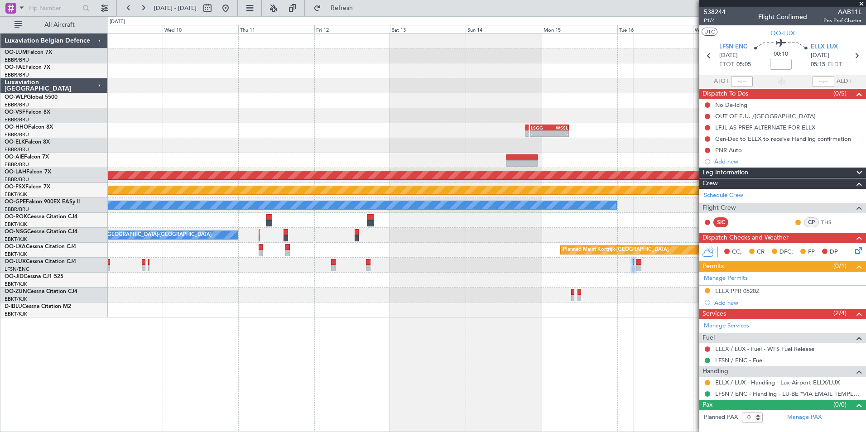
click at [494, 325] on div "- - LSGG 20:30 Z WSSL 08:40 Z Planned Maint Alton-st Louis (St Louis Regl) Plan…" at bounding box center [487, 232] width 758 height 399
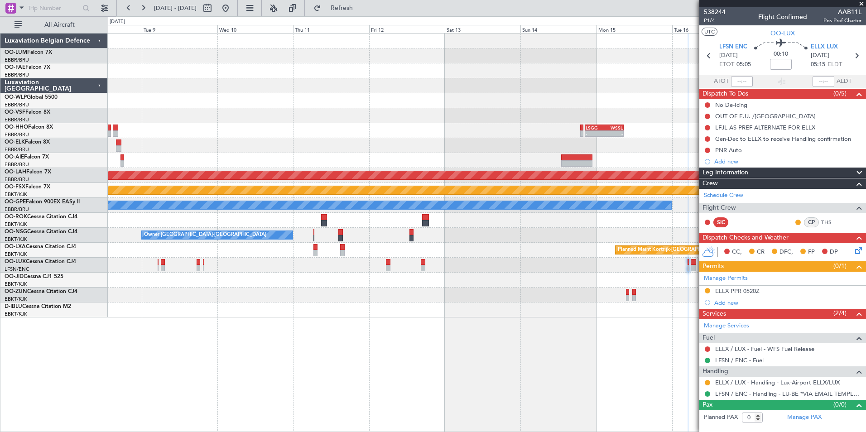
click at [409, 344] on div "- - LSGG 20:30 Z WSSL 08:40 Z Planned Maint Alton-st Louis (St Louis Regl) Plan…" at bounding box center [487, 232] width 758 height 399
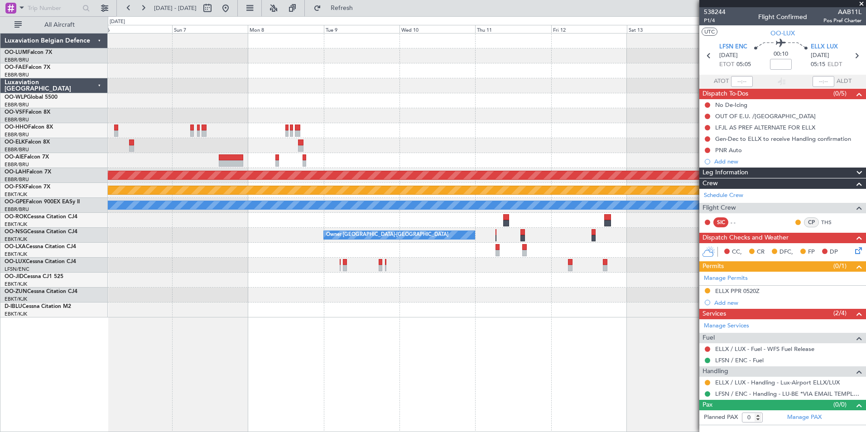
click at [349, 342] on div "Planned Maint Kortrijk-Wevelgem Planned Maint Geneva (Cointrin) - - LSGG 20:30 …" at bounding box center [487, 232] width 758 height 399
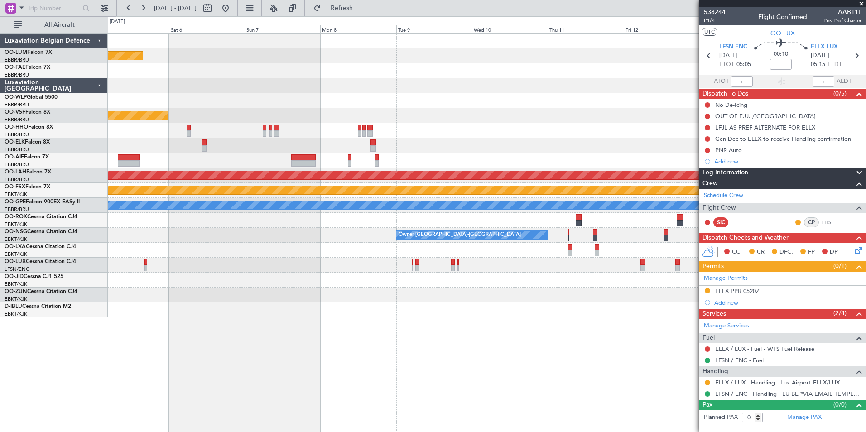
click at [433, 358] on div "Planned Maint Kortrijk-Wevelgem Planned Maint Geneva (Cointrin) - - LSGG 20:30 …" at bounding box center [487, 232] width 758 height 399
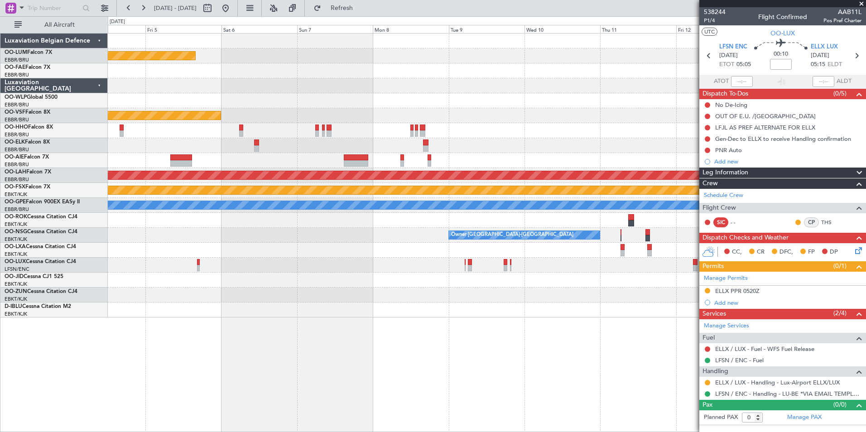
click at [374, 342] on div "Planned Maint Kortrijk-Wevelgem Planned Maint Geneva (Cointrin) - - LSGG 20:30 …" at bounding box center [487, 232] width 758 height 399
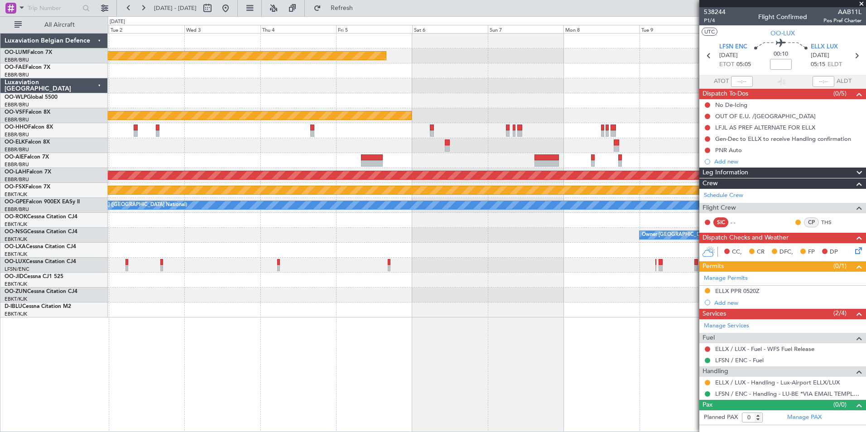
click at [582, 350] on div "Planned Maint Kortrijk-Wevelgem Planned Maint Geneva (Cointrin) Planned Maint A…" at bounding box center [487, 232] width 758 height 399
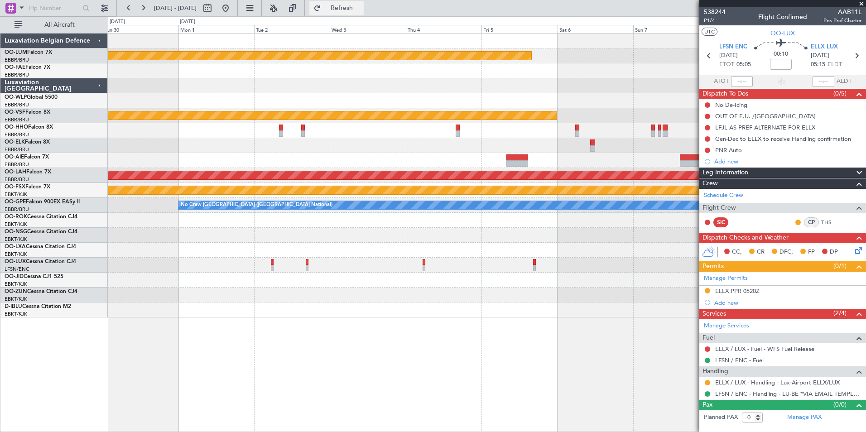
click at [361, 7] on span "Refresh" at bounding box center [342, 8] width 38 height 6
click at [571, 332] on div "Planned Maint Kortrijk-Wevelgem Planned Maint Geneva (Cointrin) Planned Maint A…" at bounding box center [487, 232] width 758 height 399
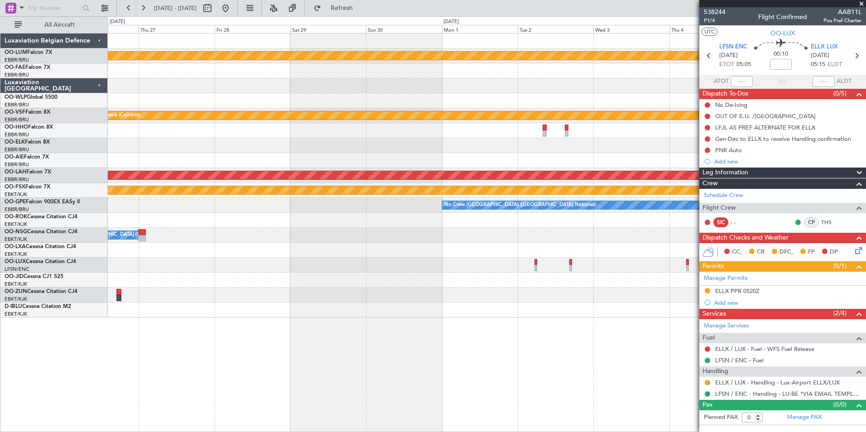
click at [482, 340] on div "Planned Maint Kortrijk-Wevelgem Planned Maint Geneva (Cointrin) Planned Maint A…" at bounding box center [487, 232] width 758 height 399
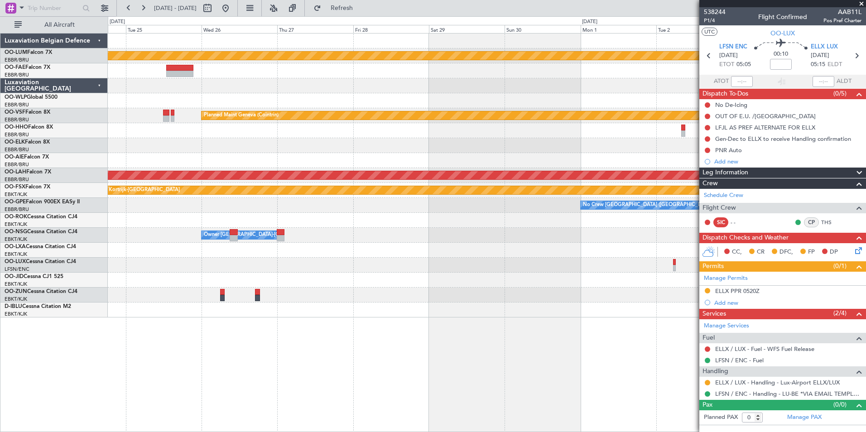
click at [418, 330] on div "Planned Maint Kortrijk-Wevelgem Planned Maint Geneva (Cointrin) Planned Maint A…" at bounding box center [487, 232] width 758 height 399
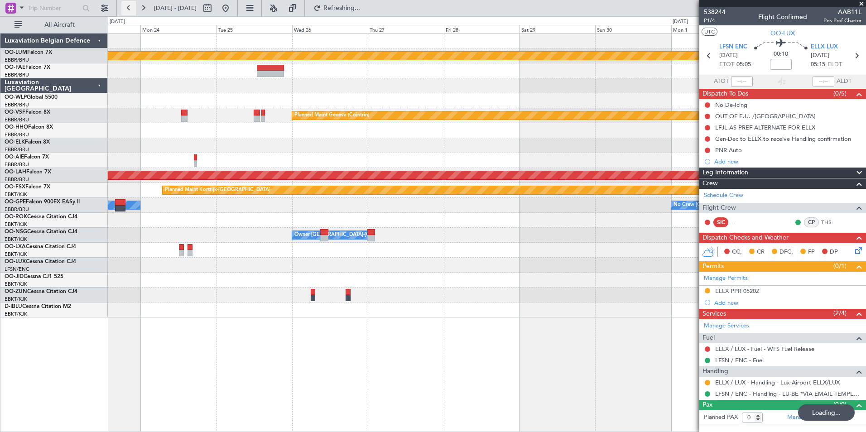
click at [129, 8] on button at bounding box center [128, 8] width 14 height 14
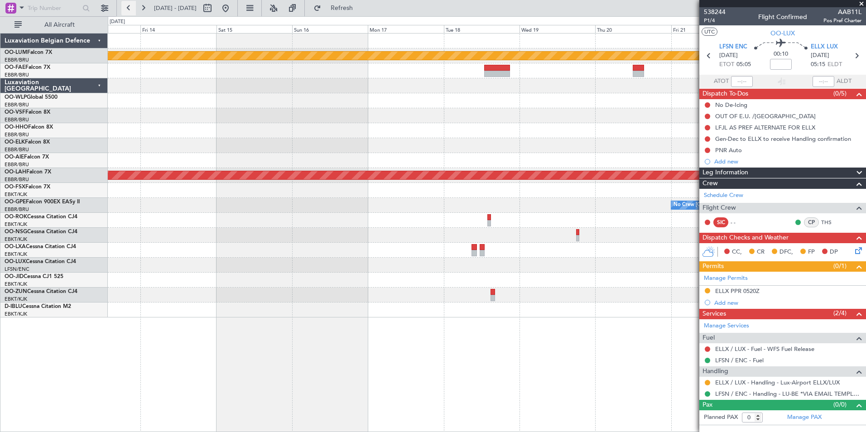
click at [129, 8] on button at bounding box center [128, 8] width 14 height 14
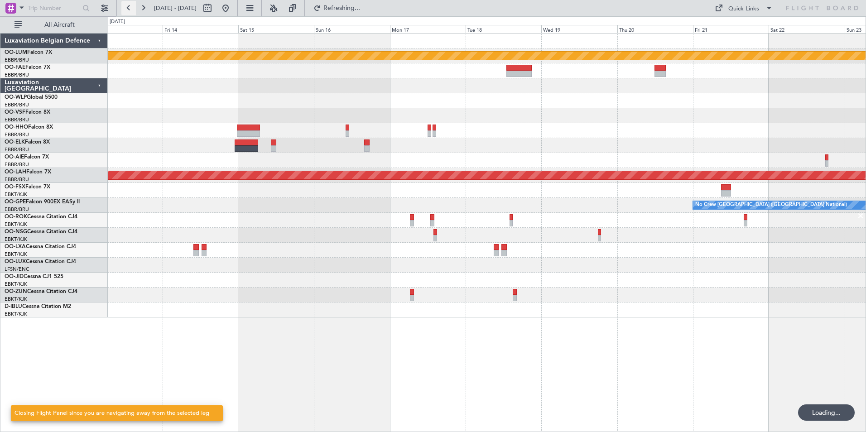
click at [129, 8] on button at bounding box center [128, 8] width 14 height 14
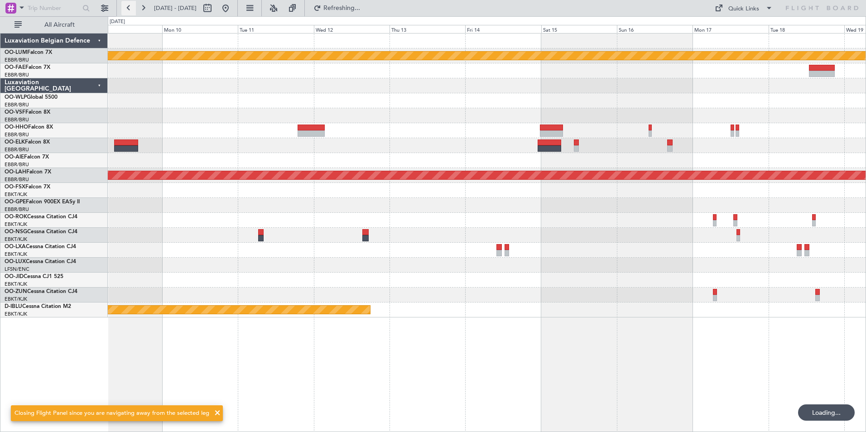
click at [129, 8] on button at bounding box center [128, 8] width 14 height 14
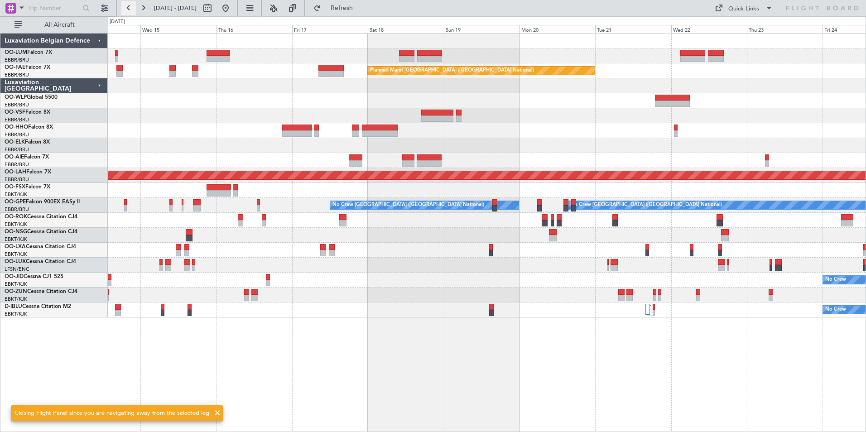
click at [129, 8] on button at bounding box center [128, 8] width 14 height 14
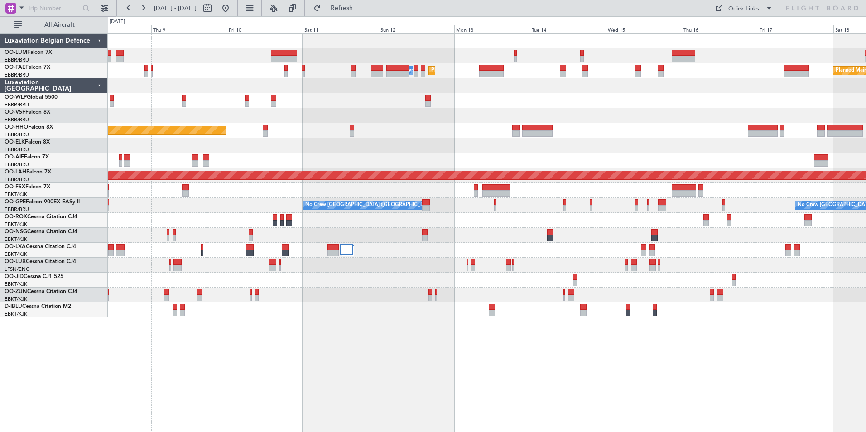
click at [402, 346] on div "Planned Maint Melsbroek Air Base Owner Melsbroek Air Base Planned Maint Brussel…" at bounding box center [487, 232] width 758 height 399
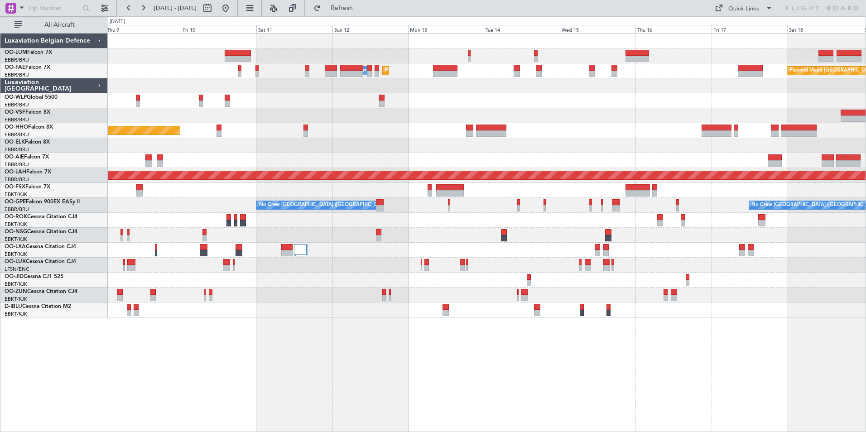
click at [266, 305] on div at bounding box center [487, 310] width 758 height 15
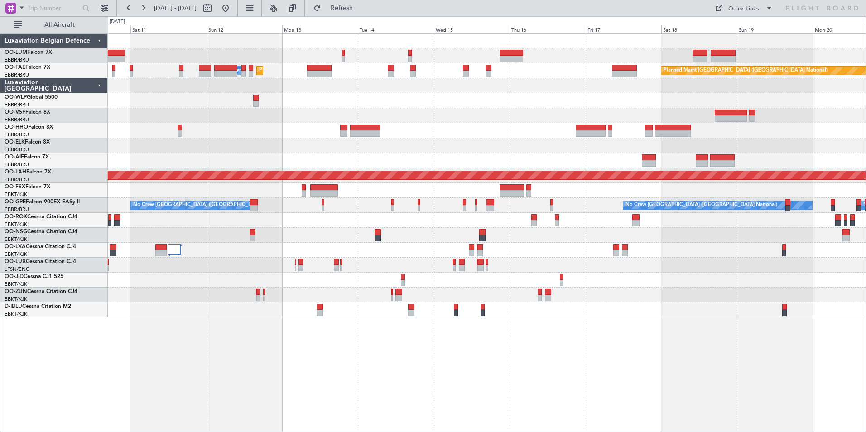
click at [418, 291] on div at bounding box center [487, 295] width 758 height 15
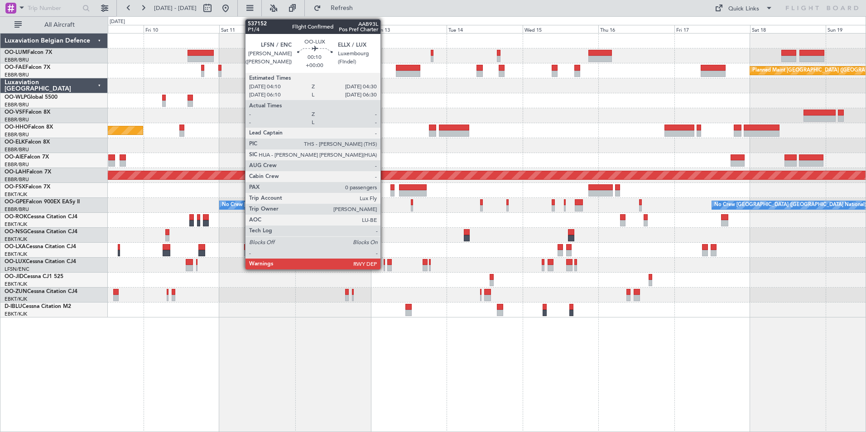
click at [385, 259] on div at bounding box center [384, 262] width 1 height 6
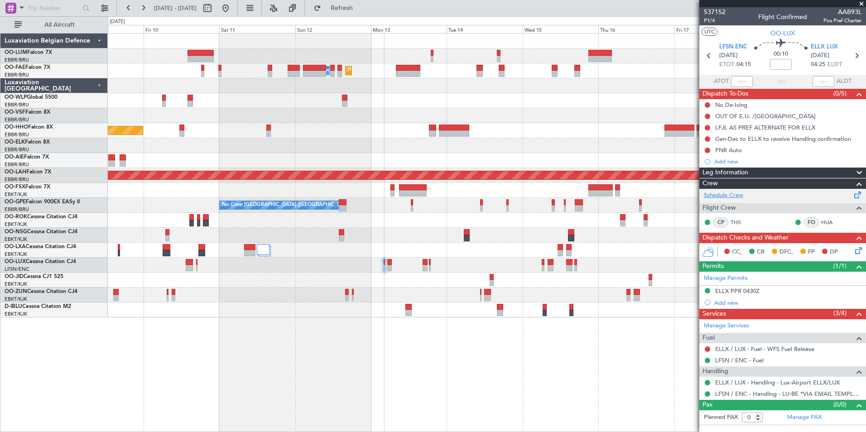
click at [730, 192] on link "Schedule Crew" at bounding box center [723, 195] width 39 height 9
click at [344, 11] on button "Refresh" at bounding box center [336, 8] width 54 height 14
click at [724, 196] on link "Schedule Crew" at bounding box center [723, 195] width 39 height 9
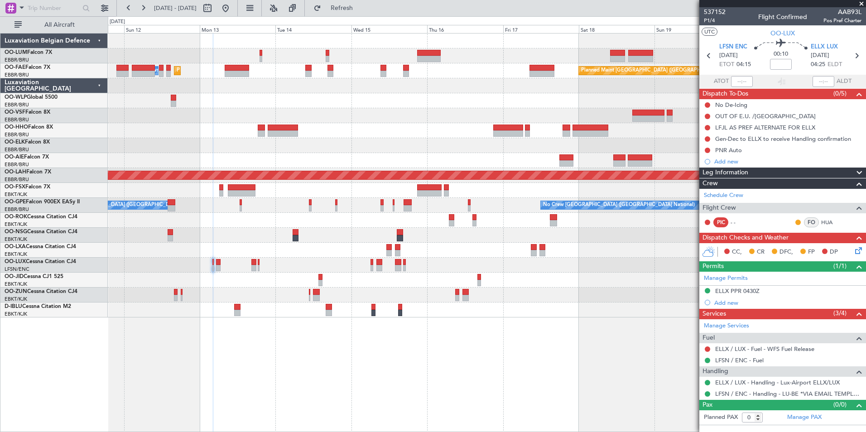
click at [236, 289] on div "Planned Maint Melsbroek Air Base Owner Melsbroek Air Base Planned Maint Brussel…" at bounding box center [487, 176] width 758 height 284
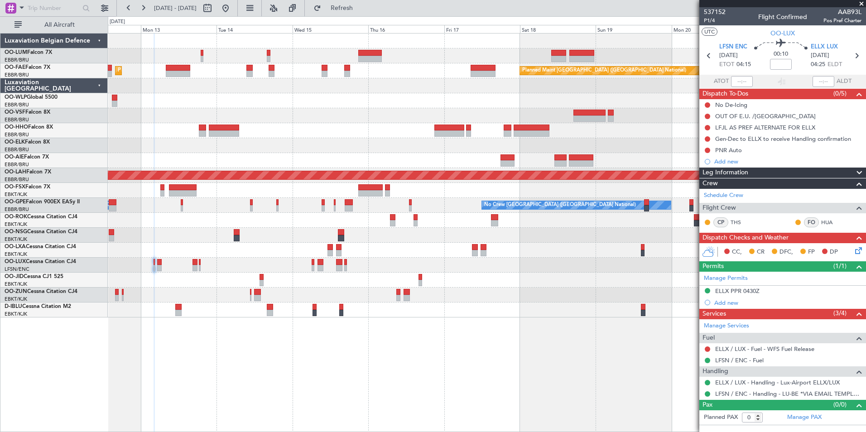
click at [286, 370] on div "Planned Maint Brussels (Brussels National) Planned Maint Melsbroek Air Base Own…" at bounding box center [487, 232] width 758 height 399
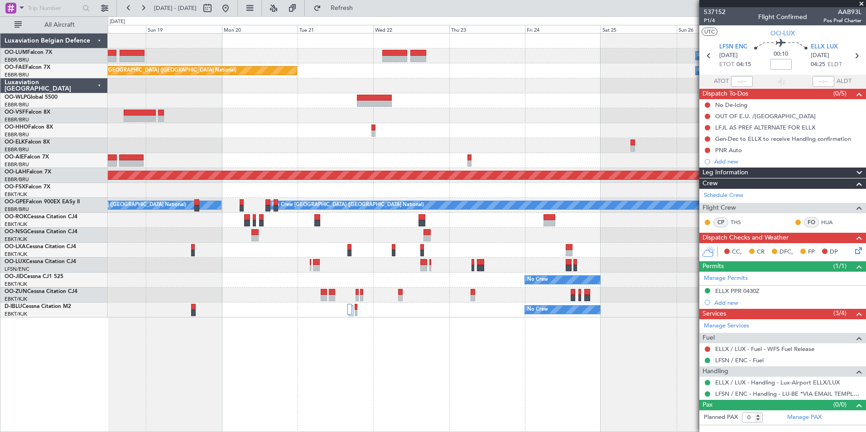
click at [234, 389] on div "Owner Melsbroek Air Base Owner Melsbroek Air Base Planned Maint Kortrijk-Wevelg…" at bounding box center [487, 232] width 758 height 399
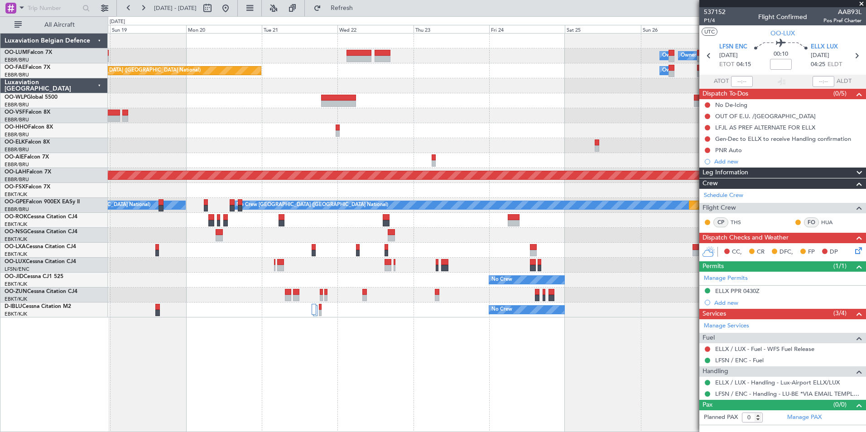
click at [255, 392] on div "Owner Melsbroek Air Base Owner Melsbroek Air Base Planned Maint Kortrijk-Wevelg…" at bounding box center [487, 232] width 758 height 399
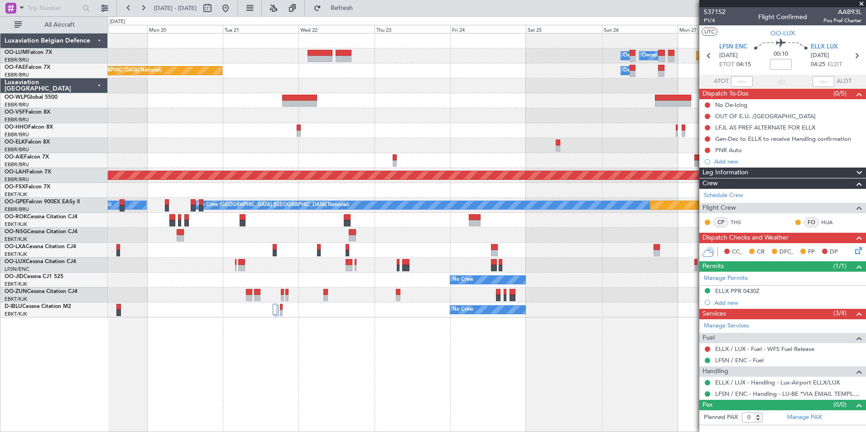
click at [310, 283] on div "No Crew" at bounding box center [487, 280] width 758 height 15
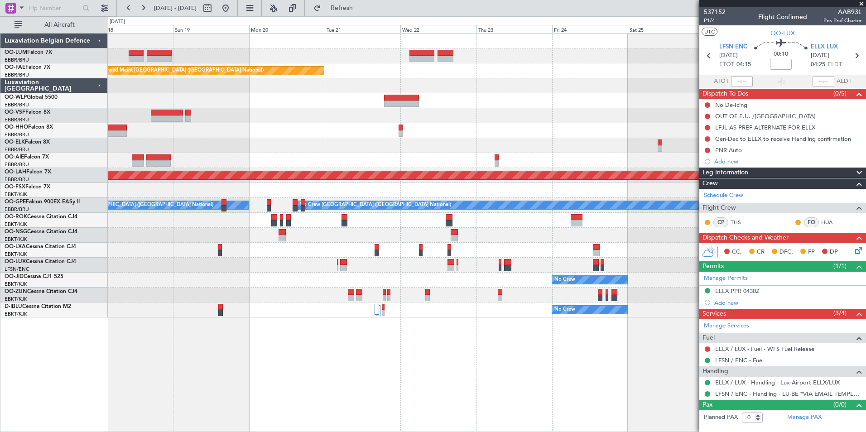
click at [441, 310] on div "Owner Melsbroek Air Base Owner Melsbroek Air Base Planned Maint Kortrijk-Wevelg…" at bounding box center [487, 176] width 758 height 284
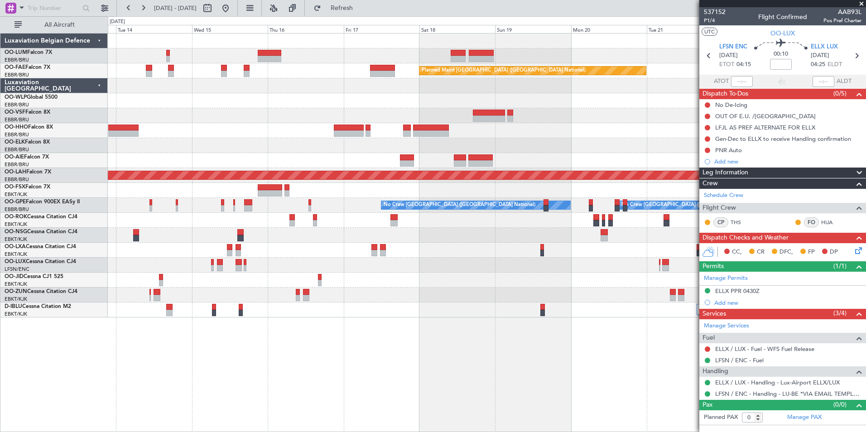
click at [854, 366] on fb-app "19 Oct 2025 - 29 Oct 2025 Refresh Quick Links All Aircraft Owner Melsbroek Air …" at bounding box center [433, 219] width 866 height 425
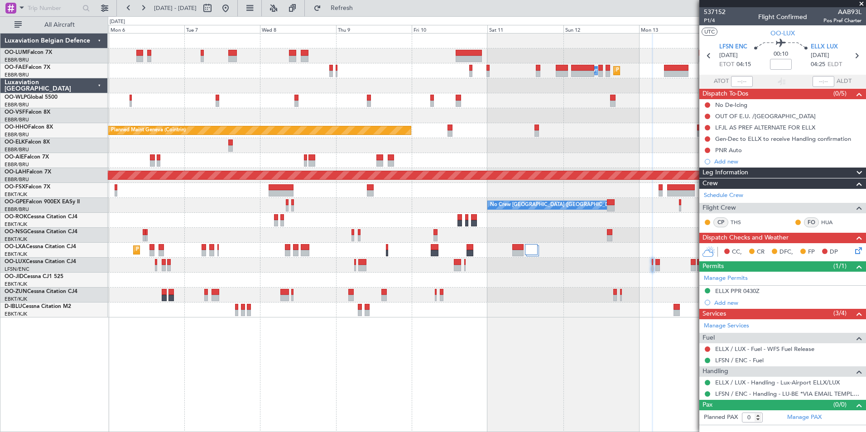
click at [267, 362] on div "Planned Maint Brussels (Brussels National) Owner Melsbroek Air Base Planned Mai…" at bounding box center [487, 232] width 758 height 399
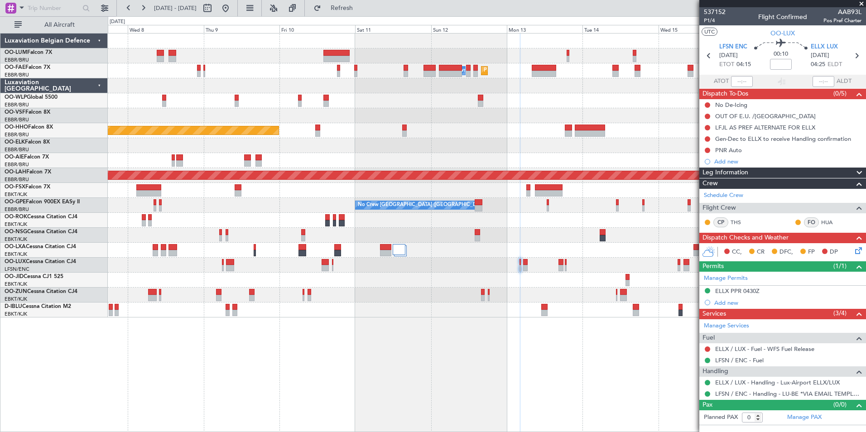
click at [397, 369] on div "Owner Melsbroek Air Base Planned Maint Melsbroek Air Base Planned Maint Brussel…" at bounding box center [487, 232] width 758 height 399
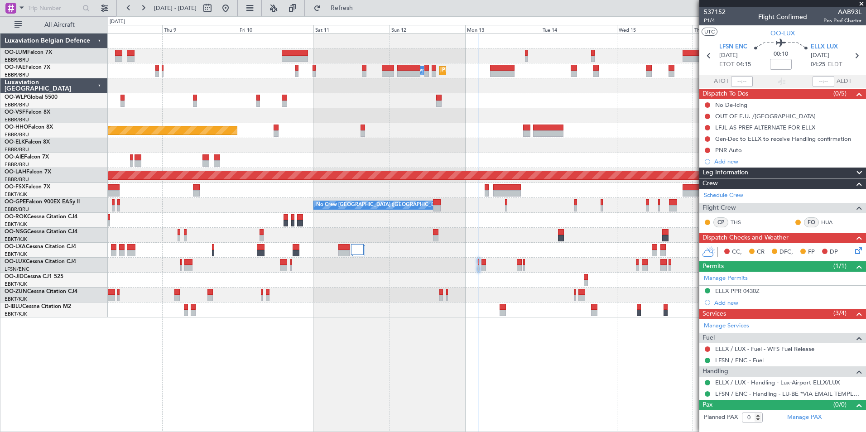
click at [294, 329] on div "Owner Melsbroek Air Base Planned Maint Melsbroek Air Base Planned Maint Brussel…" at bounding box center [487, 232] width 758 height 399
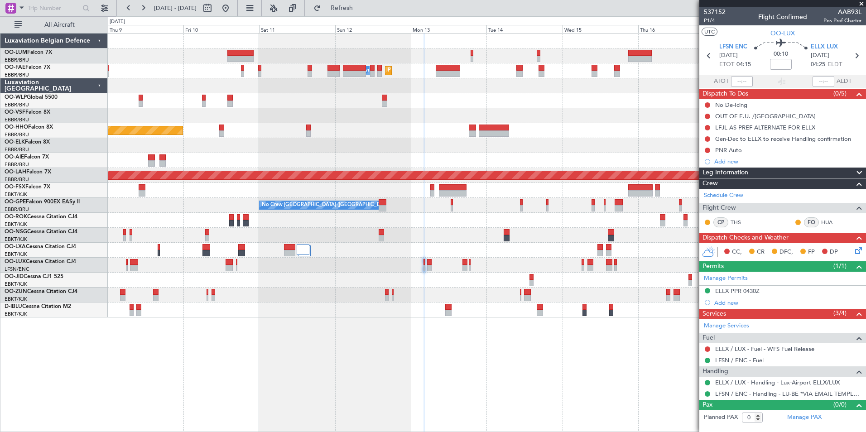
click at [258, 333] on div "Owner Melsbroek Air Base Planned Maint Melsbroek Air Base Planned Maint Brussel…" at bounding box center [487, 232] width 758 height 399
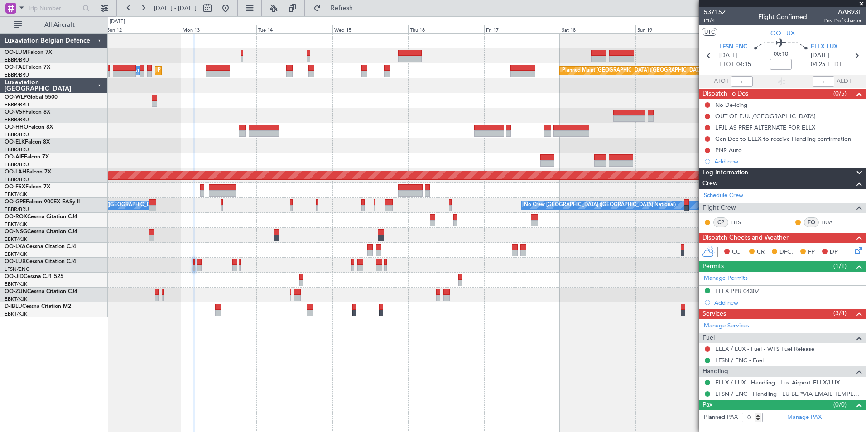
click at [302, 347] on div "Owner Melsbroek Air Base Planned Maint Melsbroek Air Base Planned Maint Brussel…" at bounding box center [487, 232] width 758 height 399
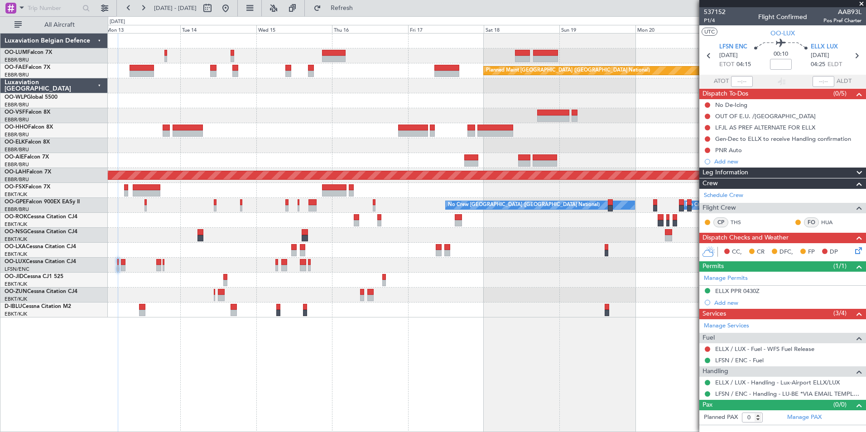
click at [436, 383] on div "Planned Maint Brussels (Brussels National) Owner Melsbroek Air Base Planned Mai…" at bounding box center [487, 232] width 758 height 399
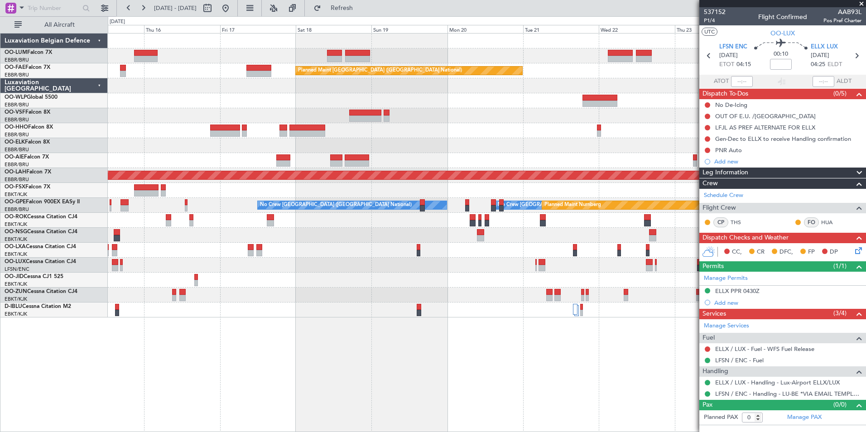
click at [228, 257] on div "Owner Melsbroek Air Base Owner Melsbroek Air Base Planned Maint Kortrijk-Wevelg…" at bounding box center [487, 176] width 758 height 284
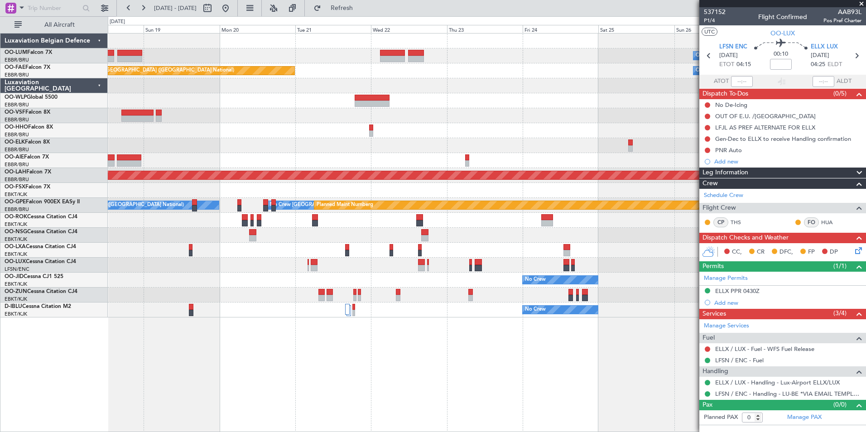
click at [144, 252] on div "Owner Melsbroek Air Base Owner Melsbroek Air Base Planned Maint Kortrijk-Wevelg…" at bounding box center [487, 176] width 758 height 284
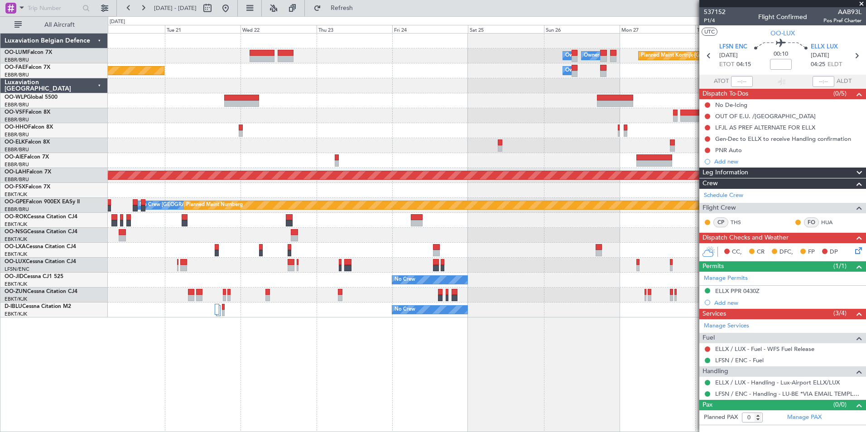
click at [304, 344] on div "Owner Melsbroek Air Base Owner Melsbroek Air Base Planned Maint Kortrijk-Wevelg…" at bounding box center [487, 232] width 758 height 399
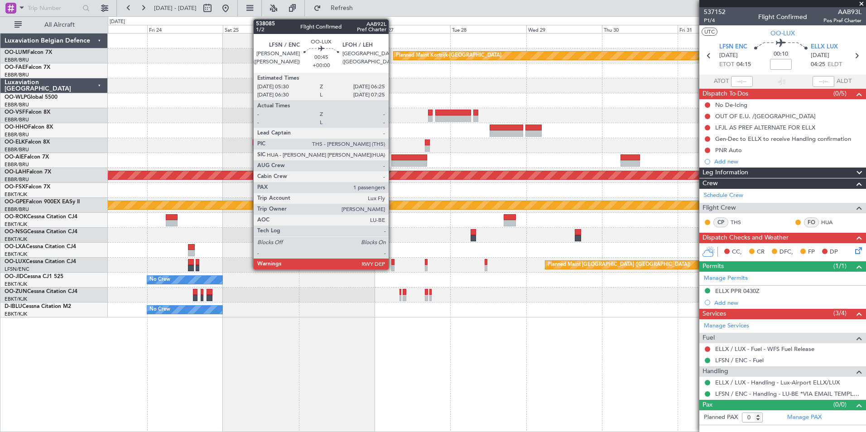
click at [393, 267] on div at bounding box center [392, 268] width 3 height 6
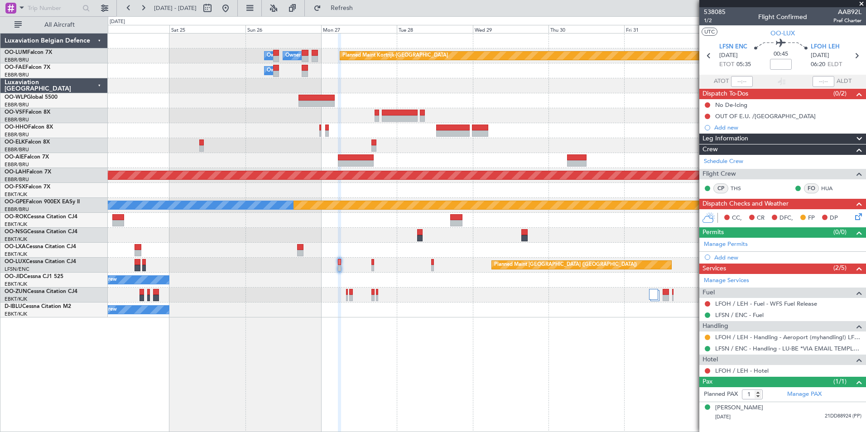
click at [375, 362] on div "Planned Maint Kortrijk-Wevelgem Owner Melsbroek Air Base Owner Melsbroek Air Ba…" at bounding box center [487, 232] width 758 height 399
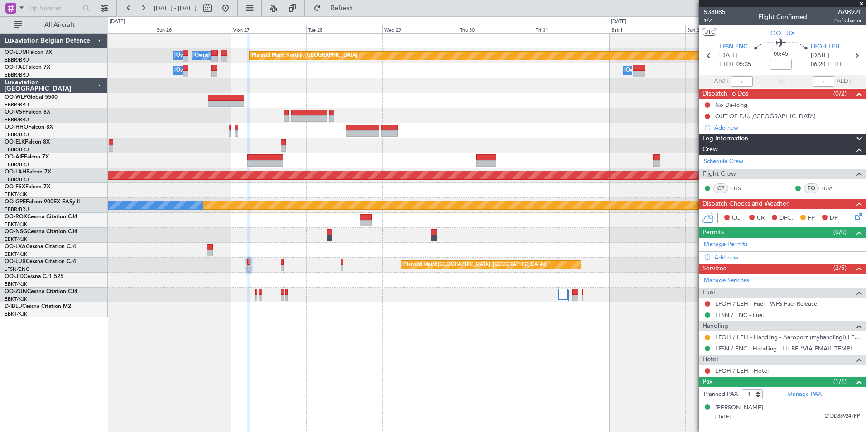
click at [308, 316] on div "No Crew Planned Maint Paris (Le Bourget)" at bounding box center [487, 310] width 758 height 15
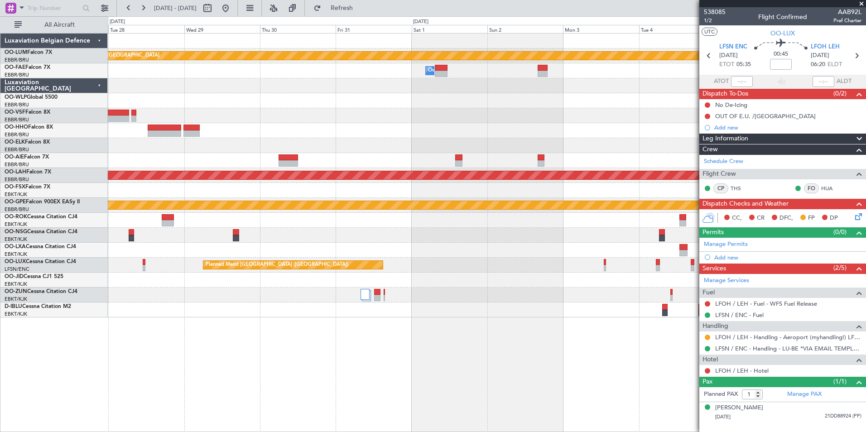
click at [291, 365] on div "Planned Maint Kortrijk-Wevelgem Owner Melsbroek Air Base Owner Melsbroek Air Ba…" at bounding box center [487, 232] width 758 height 399
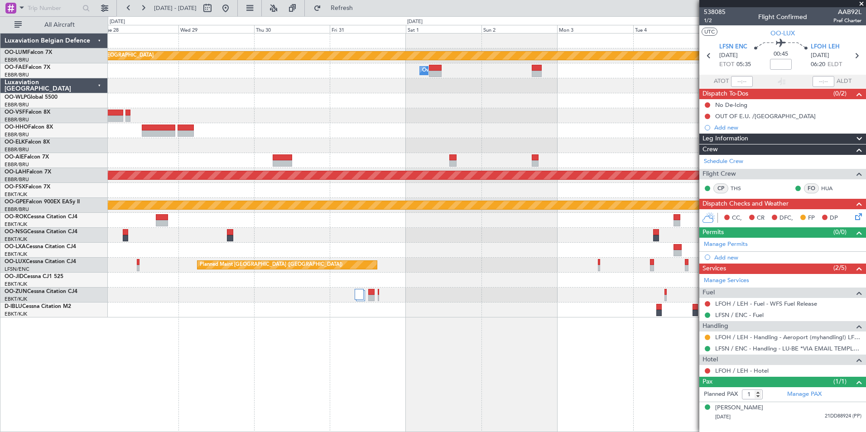
click at [242, 360] on div "Planned Maint Kortrijk-Wevelgem Owner Melsbroek Air Base Owner Melsbroek Air Ba…" at bounding box center [487, 232] width 758 height 399
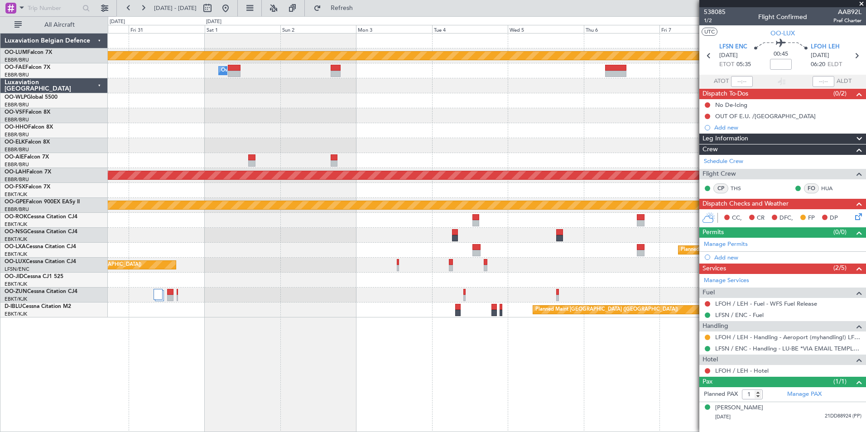
click at [165, 347] on div "Planned Maint Kortrijk-Wevelgem Owner Melsbroek Air Base Planned Maint Alton-st…" at bounding box center [487, 232] width 758 height 399
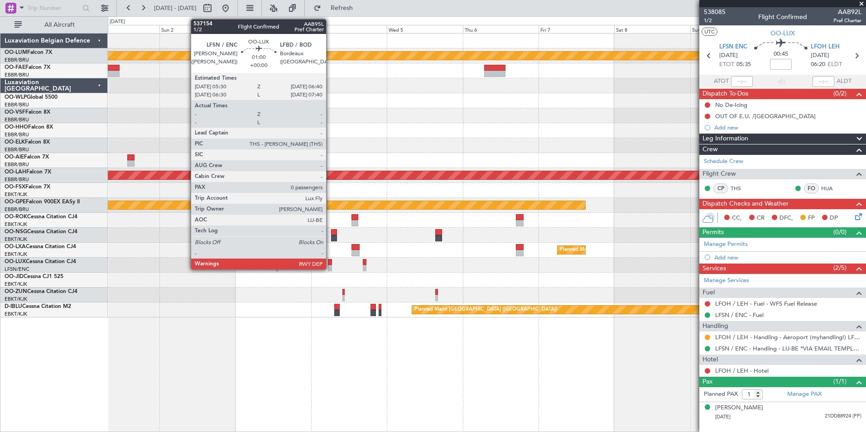
click at [330, 261] on div at bounding box center [330, 262] width 4 height 6
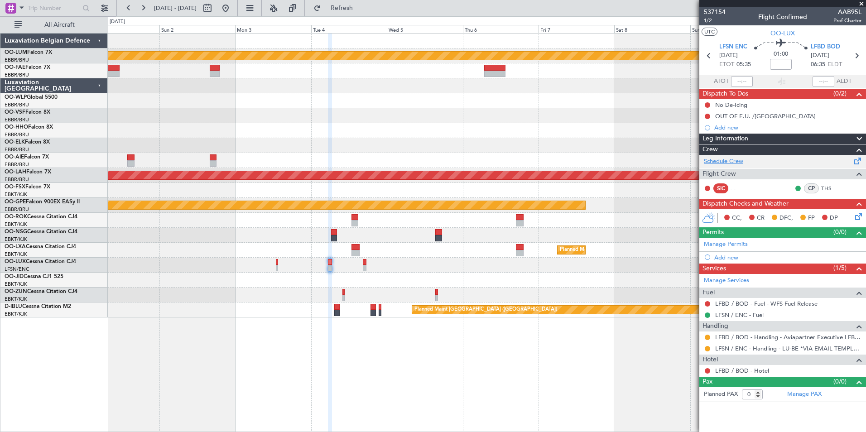
click at [743, 159] on div "Schedule Crew" at bounding box center [782, 162] width 167 height 14
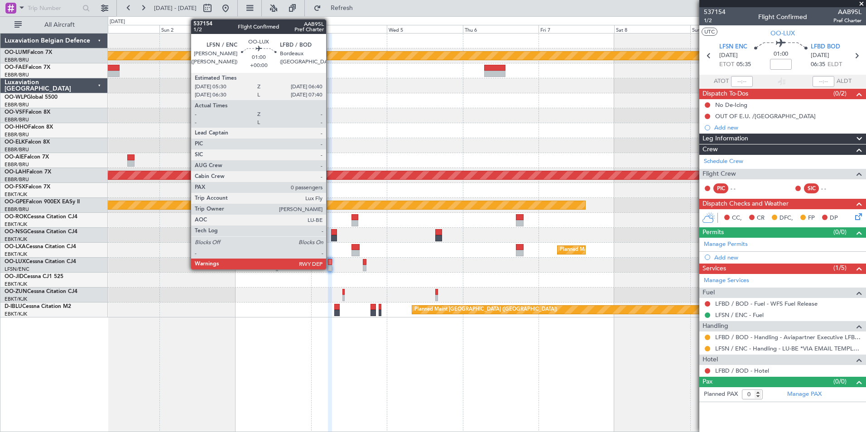
click at [330, 262] on div at bounding box center [330, 262] width 4 height 6
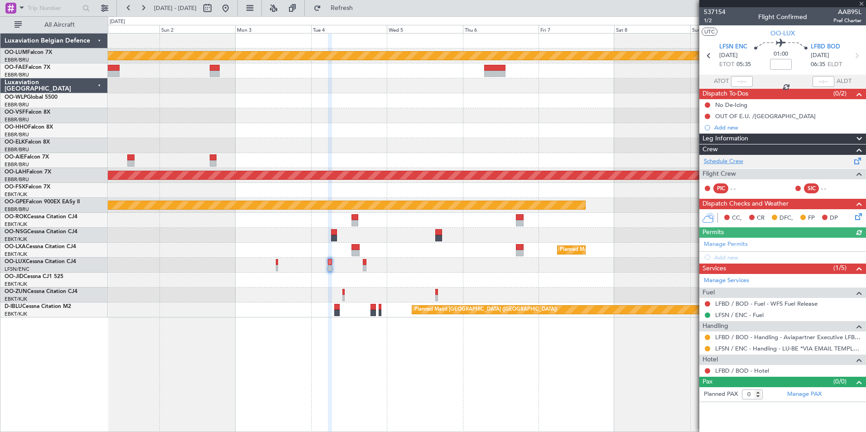
click at [732, 163] on link "Schedule Crew" at bounding box center [723, 161] width 39 height 9
click at [283, 361] on div "Planned Maint Kortrijk-[GEOGRAPHIC_DATA] Owner [GEOGRAPHIC_DATA] Planned [GEOGR…" at bounding box center [487, 232] width 758 height 399
click at [379, 298] on div at bounding box center [487, 295] width 758 height 15
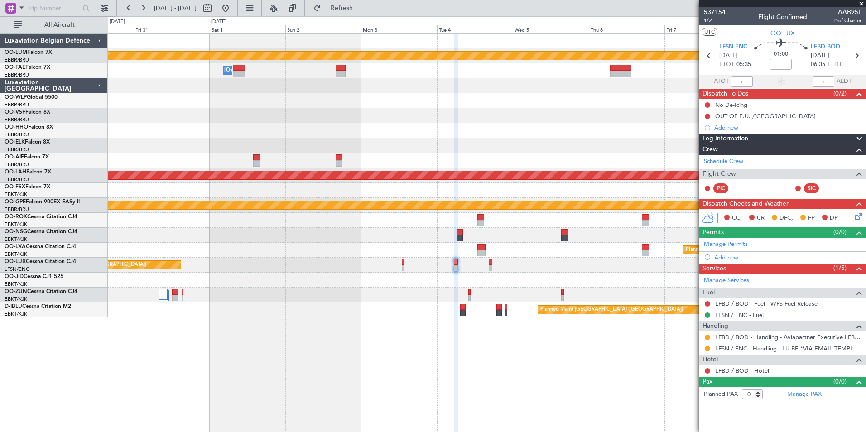
click at [406, 312] on div "Planned Maint [GEOGRAPHIC_DATA] ([GEOGRAPHIC_DATA])" at bounding box center [487, 310] width 758 height 15
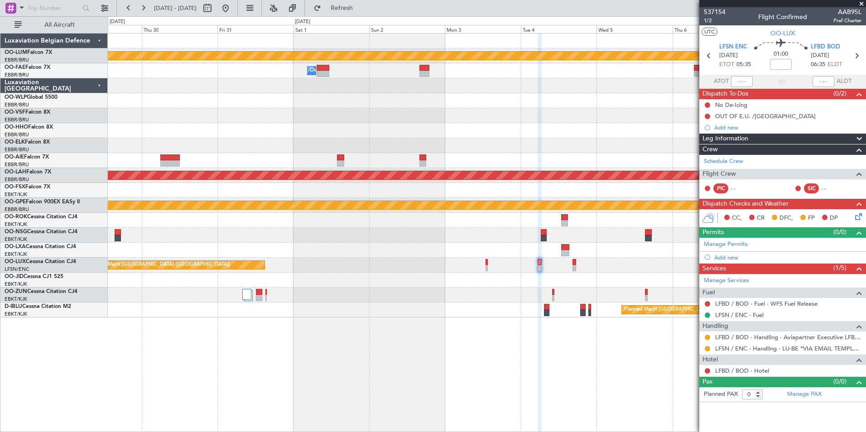
click at [632, 360] on div "Planned Maint Kortrijk-[GEOGRAPHIC_DATA] Owner [GEOGRAPHIC_DATA] Planned [GEOGR…" at bounding box center [487, 232] width 758 height 399
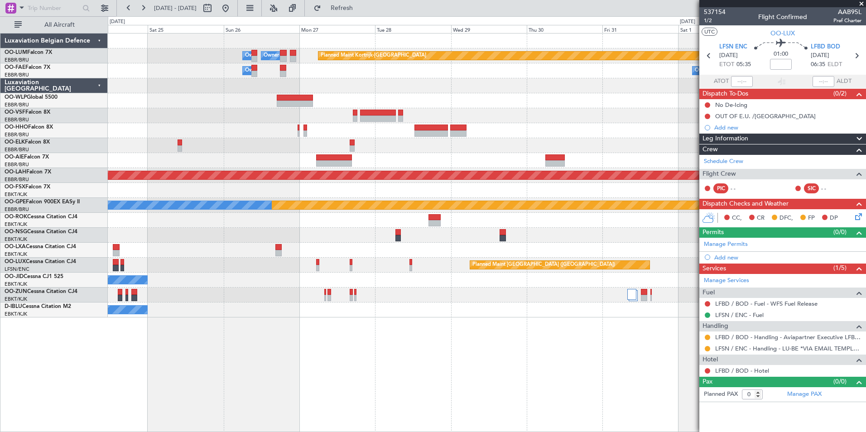
click at [487, 350] on div "Planned Maint Kortrijk-[GEOGRAPHIC_DATA] Owner [GEOGRAPHIC_DATA] Owner [GEOGRAP…" at bounding box center [487, 232] width 758 height 399
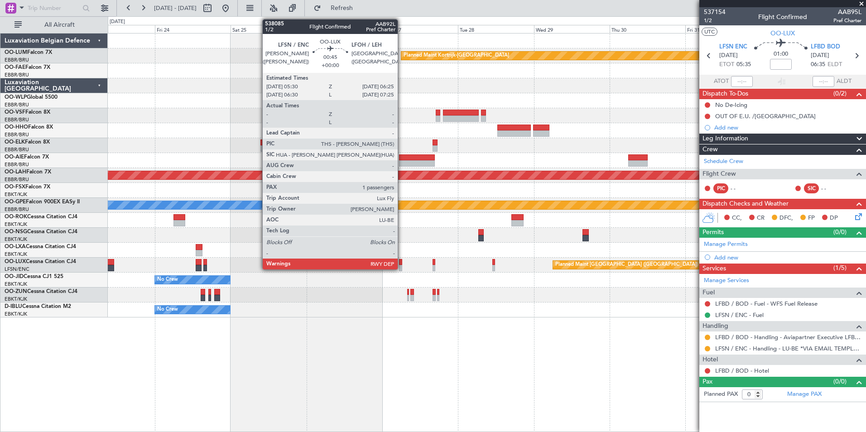
click at [402, 261] on div at bounding box center [400, 262] width 3 height 6
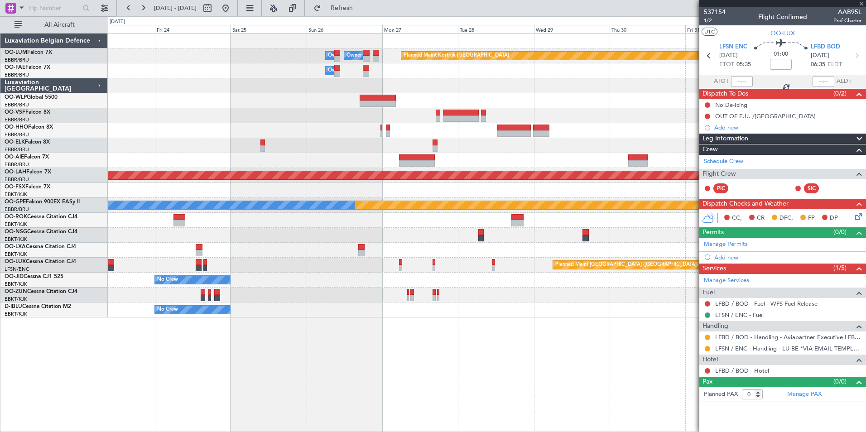
type input "1"
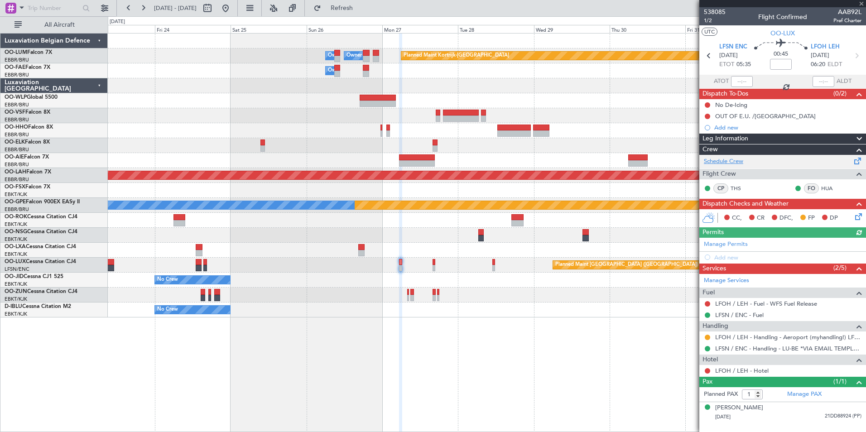
click at [728, 164] on link "Schedule Crew" at bounding box center [723, 161] width 39 height 9
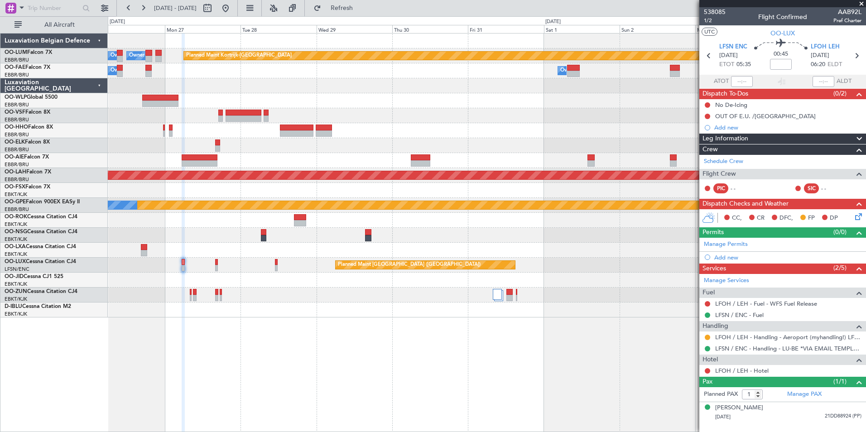
click at [200, 387] on div "Planned Maint Kortrijk-Wevelgem Owner Melsbroek Air Base Owner Melsbroek Air Ba…" at bounding box center [487, 232] width 758 height 399
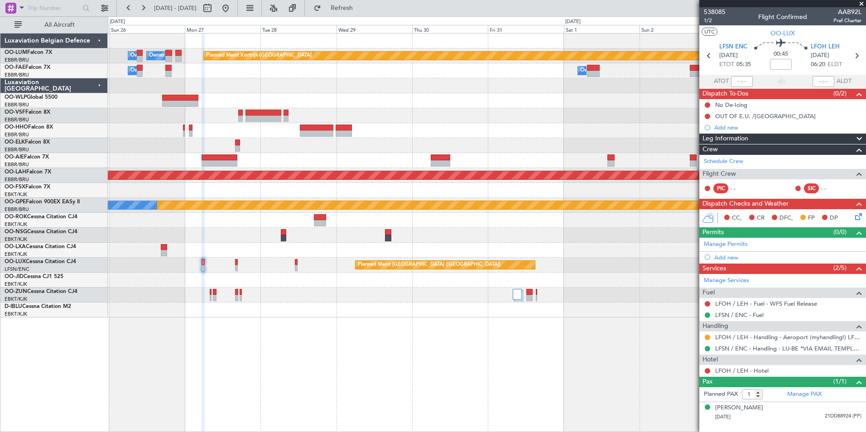
click at [549, 382] on div "Planned Maint Kortrijk-Wevelgem Owner Melsbroek Air Base Owner Melsbroek Air Ba…" at bounding box center [487, 232] width 758 height 399
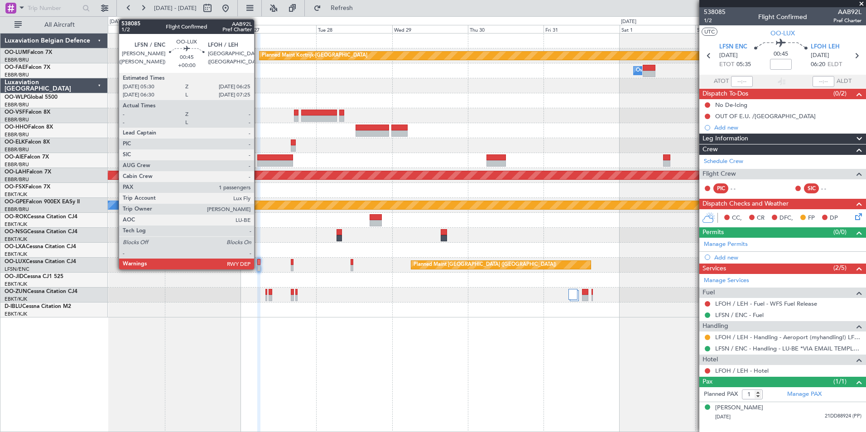
click at [258, 266] on div at bounding box center [258, 268] width 3 height 6
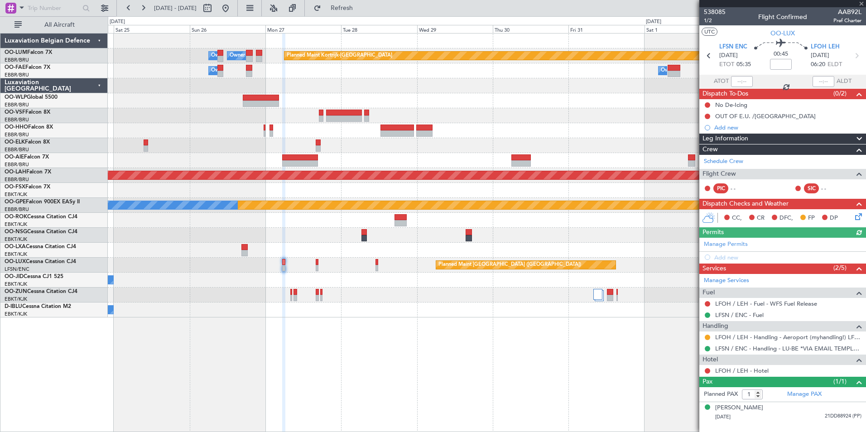
click at [232, 377] on div "Planned Maint Kortrijk-Wevelgem Owner Melsbroek Air Base Owner Melsbroek Air Ba…" at bounding box center [487, 232] width 758 height 399
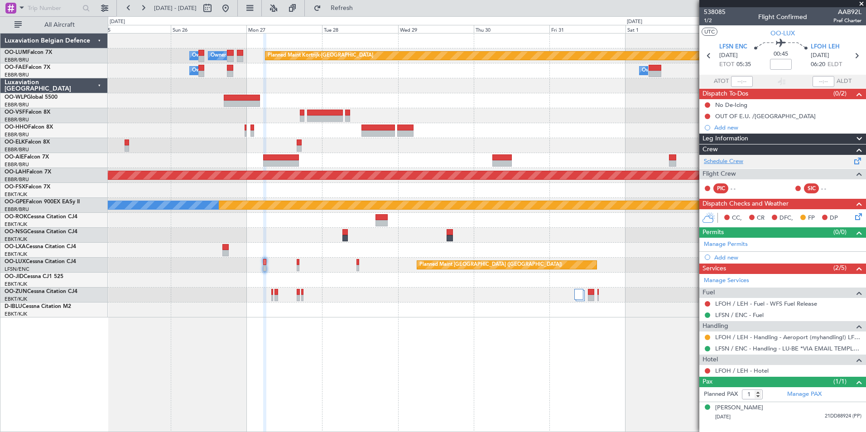
click at [738, 162] on link "Schedule Crew" at bounding box center [723, 161] width 39 height 9
click at [361, 11] on span "Refresh" at bounding box center [342, 8] width 38 height 6
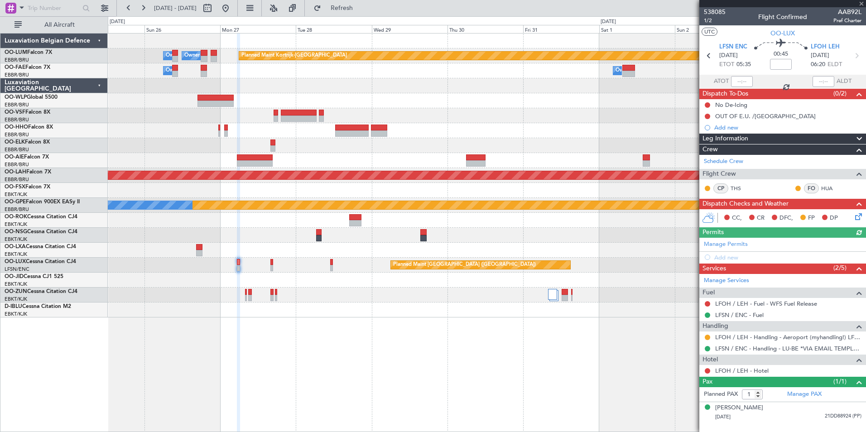
click at [256, 327] on div "Planned Maint Kortrijk-Wevelgem Owner Melsbroek Air Base Owner Melsbroek Air Ba…" at bounding box center [487, 232] width 758 height 399
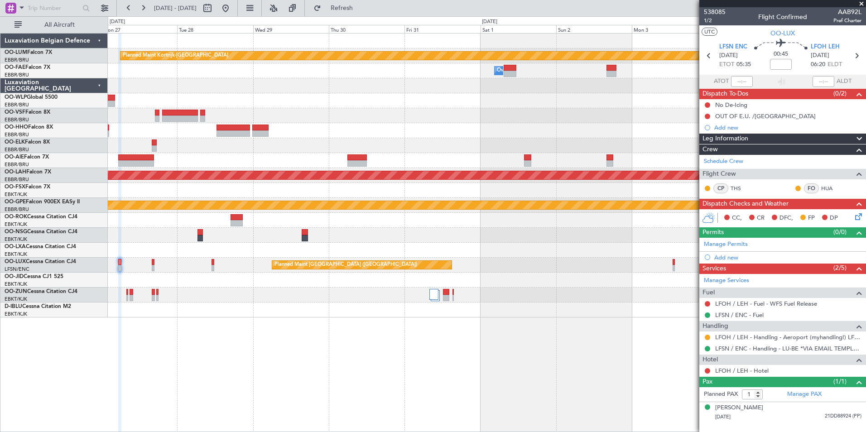
click at [240, 348] on div "Planned Maint Kortrijk-Wevelgem Owner Melsbroek Air Base Owner Melsbroek Air Ba…" at bounding box center [487, 232] width 758 height 399
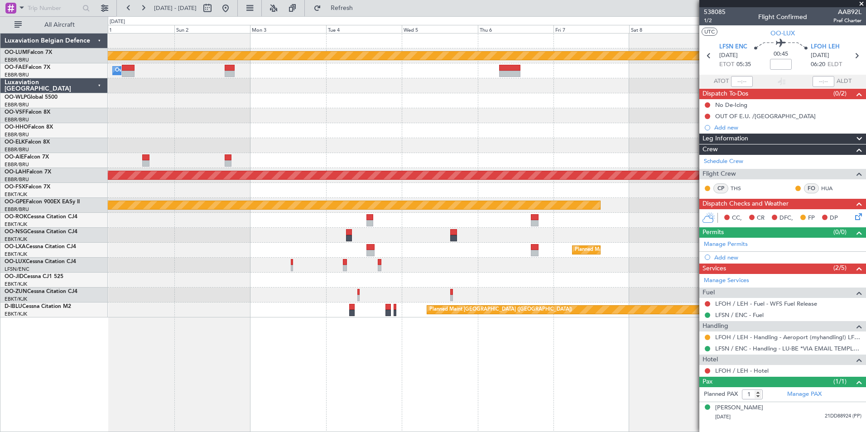
click at [230, 343] on div "Planned Maint Kortrijk-Wevelgem Owner Melsbroek Air Base Planned Maint Alton-st…" at bounding box center [487, 232] width 758 height 399
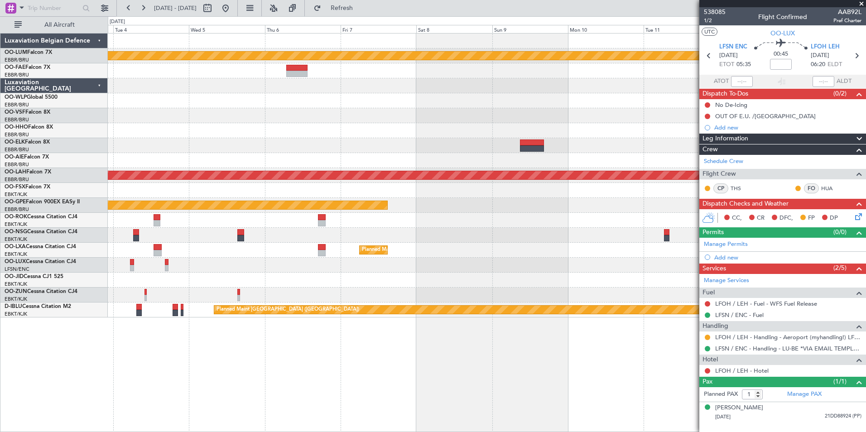
click at [239, 386] on div "Planned Maint Kortrijk-Wevelgem Planned Maint Alton-st Louis (St Louis Regl) Pl…" at bounding box center [487, 232] width 758 height 399
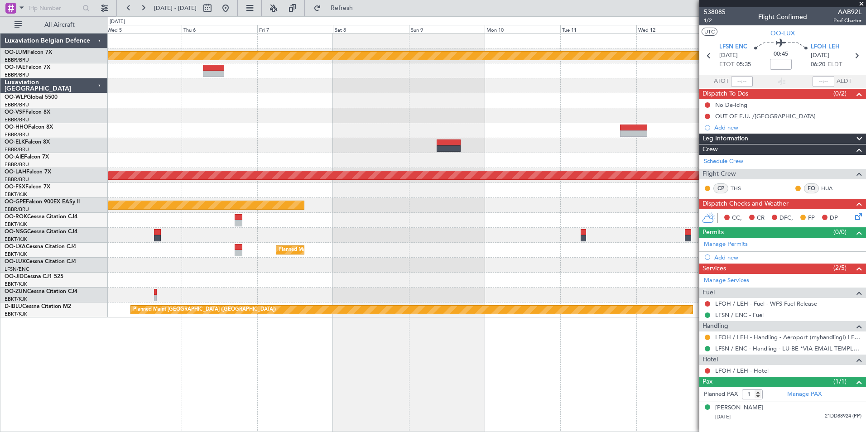
click at [279, 286] on div "Planned Maint Kortrijk-Wevelgem Planned Maint Alton-st Louis (St Louis Regl) Pl…" at bounding box center [487, 176] width 758 height 284
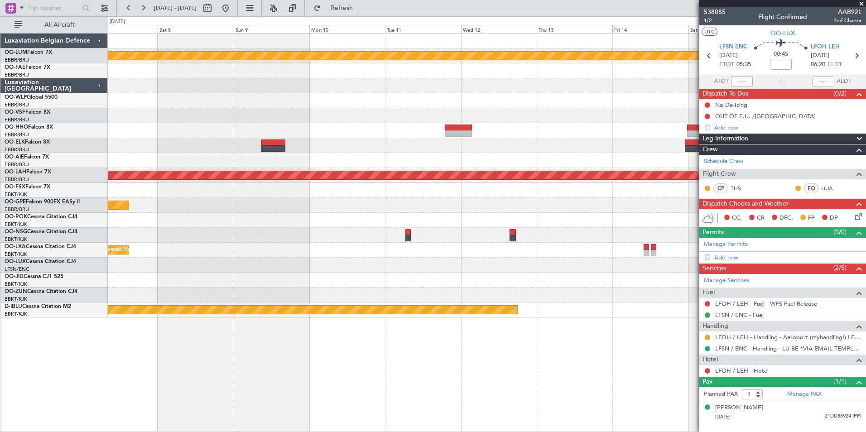
click at [254, 282] on div "Planned Maint Kortrijk-Wevelgem Planned Maint Alton-st Louis (St Louis Regl) Pl…" at bounding box center [487, 176] width 758 height 284
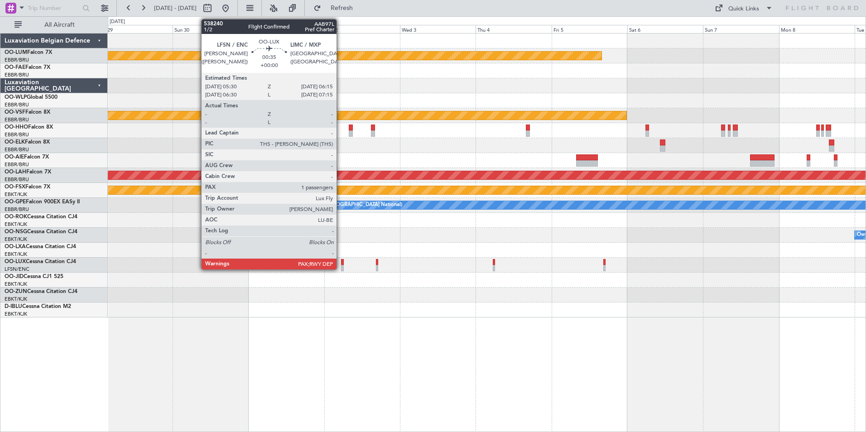
click at [341, 265] on div at bounding box center [342, 268] width 3 height 6
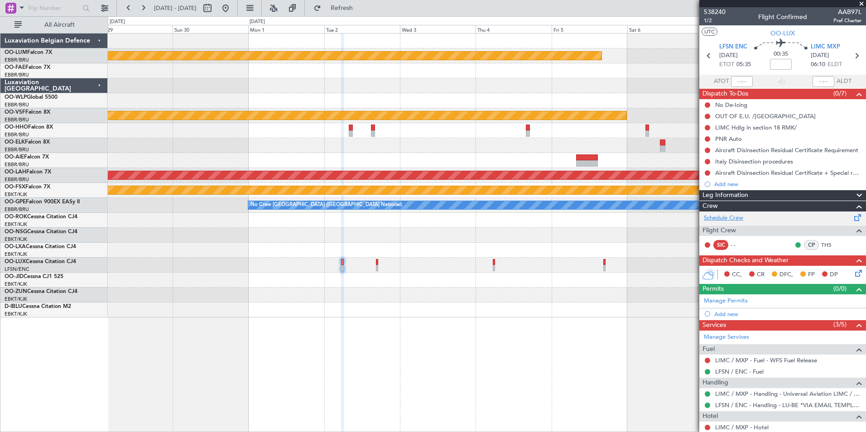
click at [735, 219] on link "Schedule Crew" at bounding box center [723, 218] width 39 height 9
click at [344, 265] on div at bounding box center [487, 265] width 758 height 15
click at [364, 13] on button "Refresh" at bounding box center [336, 8] width 54 height 14
click at [344, 261] on div at bounding box center [487, 265] width 758 height 15
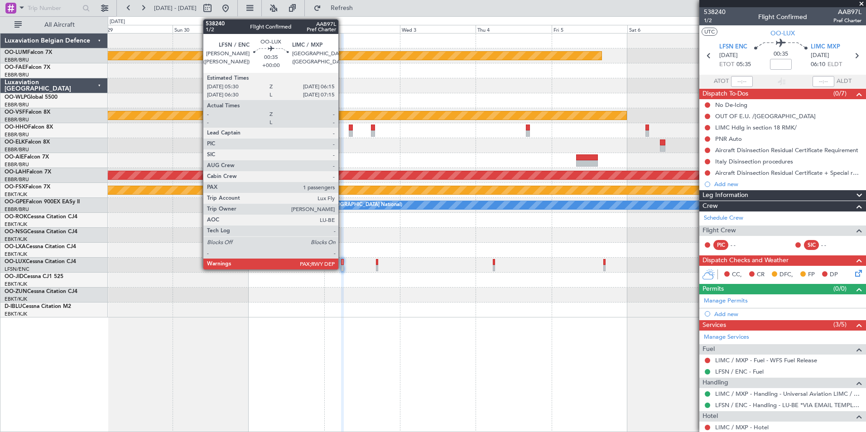
click at [342, 262] on div at bounding box center [342, 262] width 3 height 6
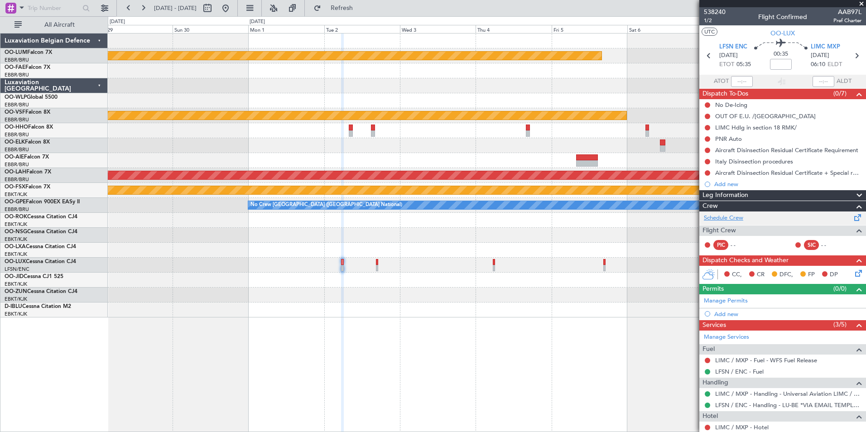
click at [739, 217] on link "Schedule Crew" at bounding box center [723, 218] width 39 height 9
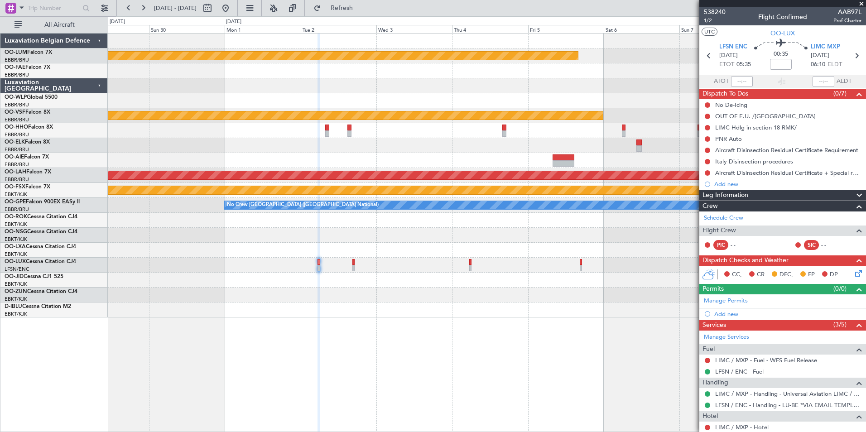
click at [372, 324] on div "Planned Maint Kortrijk-Wevelgem Planned Maint Geneva (Cointrin) Planned Maint A…" at bounding box center [487, 232] width 758 height 399
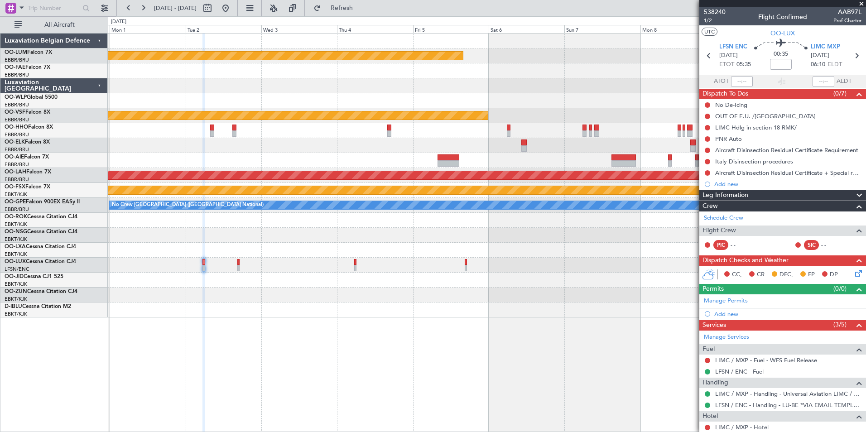
click at [328, 313] on div at bounding box center [487, 310] width 758 height 15
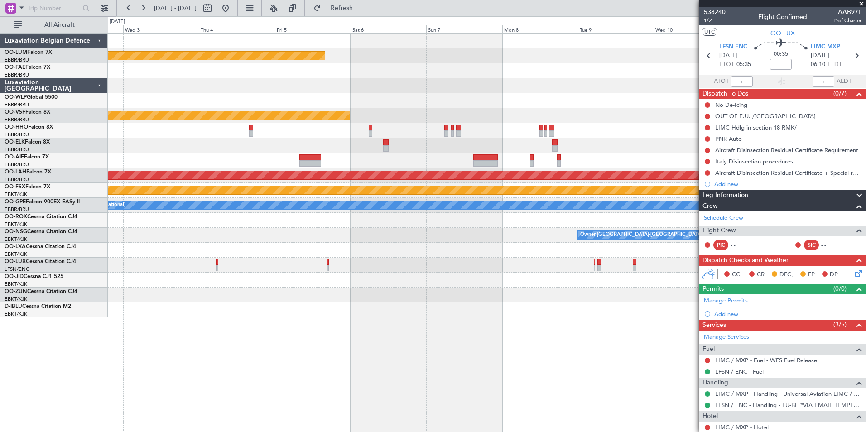
click at [378, 303] on div "Planned Maint Kortrijk-Wevelgem Planned Maint Geneva (Cointrin) - - LSGG 20:30 …" at bounding box center [487, 176] width 758 height 284
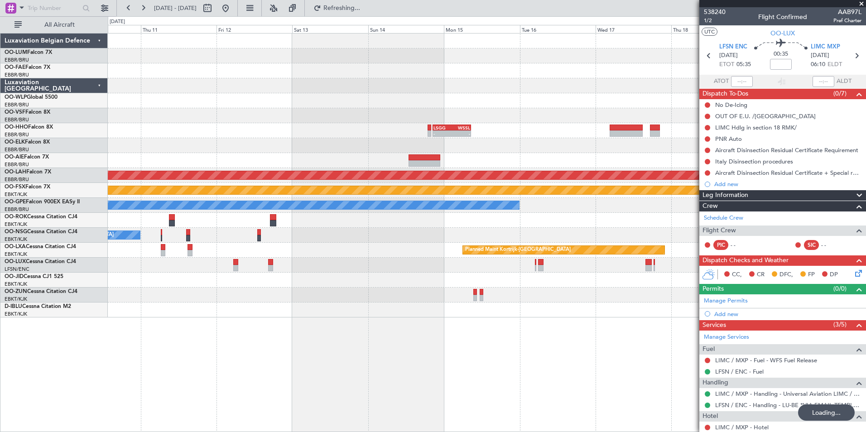
click at [393, 292] on div at bounding box center [487, 295] width 758 height 15
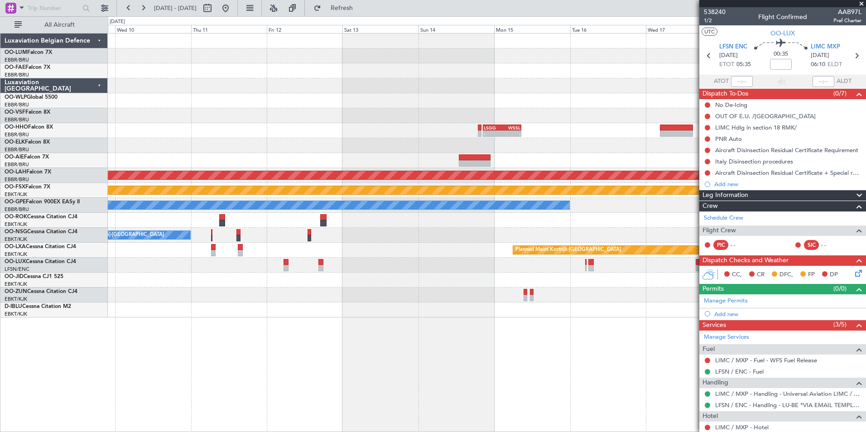
click at [535, 304] on div "- - LSGG 20:30 Z WSSL 08:40 Z Planned Maint Alton-st Louis (St Louis Regl) Plan…" at bounding box center [487, 176] width 758 height 284
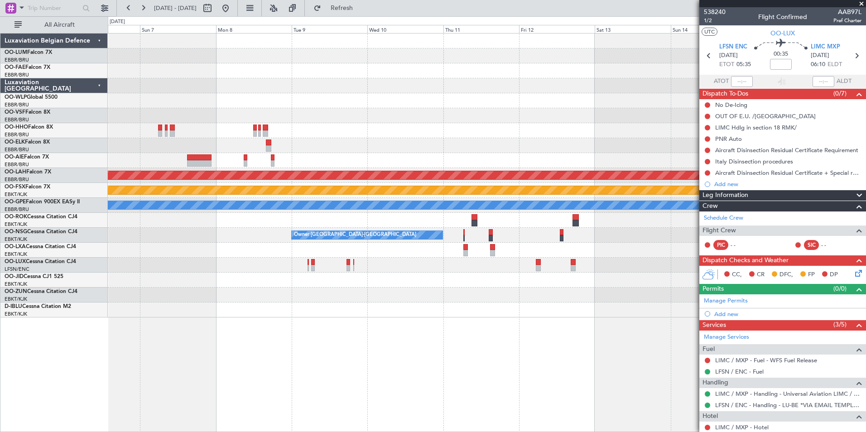
click at [477, 298] on div "Planned Maint Kortrijk-Wevelgem Planned Maint Geneva (Cointrin) - - LSGG 20:30 …" at bounding box center [487, 176] width 758 height 284
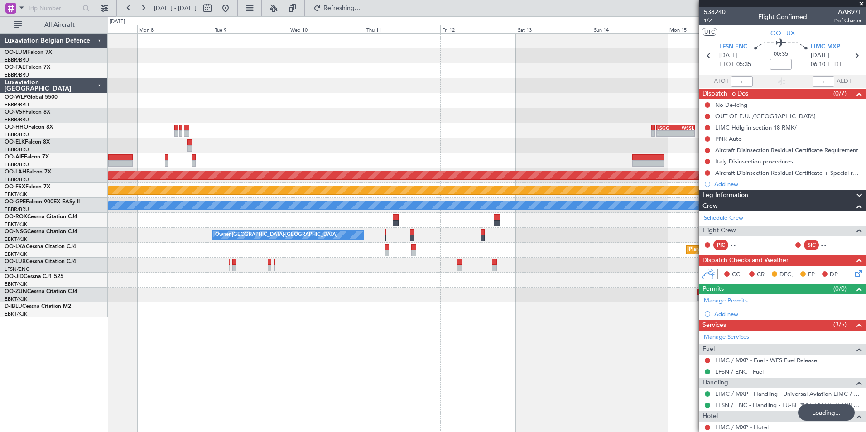
click at [285, 337] on div "Planned Maint Kortrijk-Wevelgem Planned Maint Geneva (Cointrin) - - LSGG 20:30 …" at bounding box center [487, 232] width 758 height 399
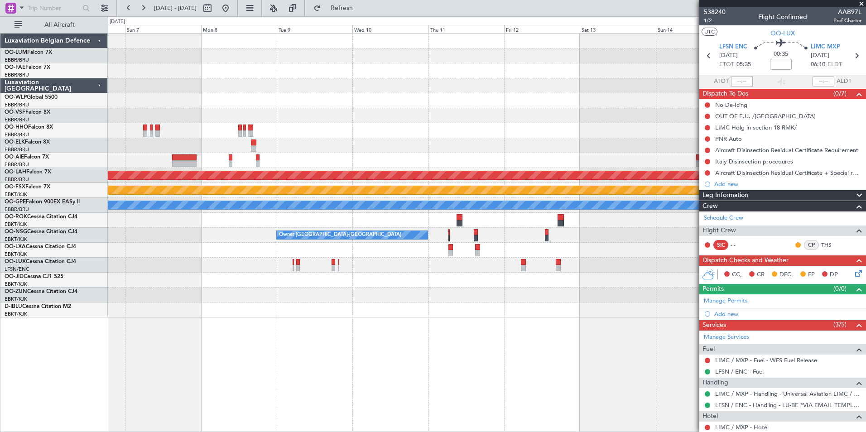
click at [460, 301] on div at bounding box center [487, 295] width 758 height 15
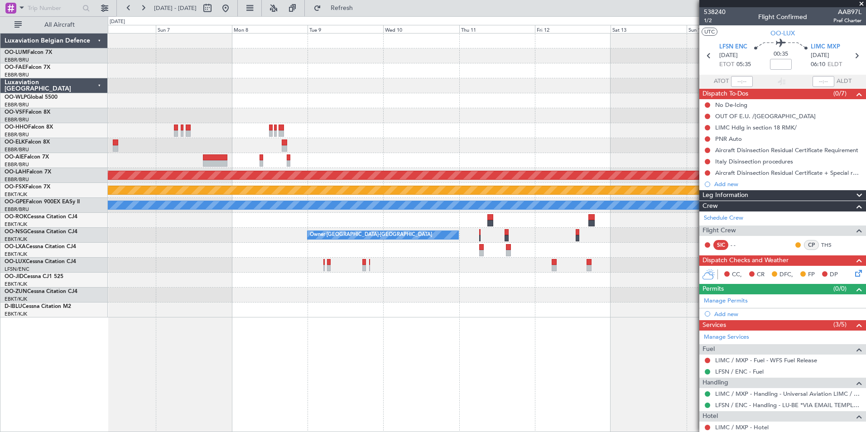
click at [532, 305] on div at bounding box center [487, 310] width 758 height 15
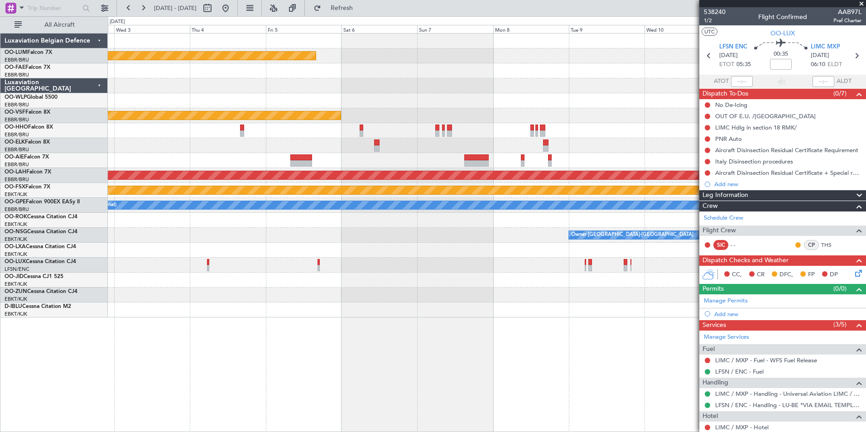
click at [524, 305] on div at bounding box center [487, 310] width 758 height 15
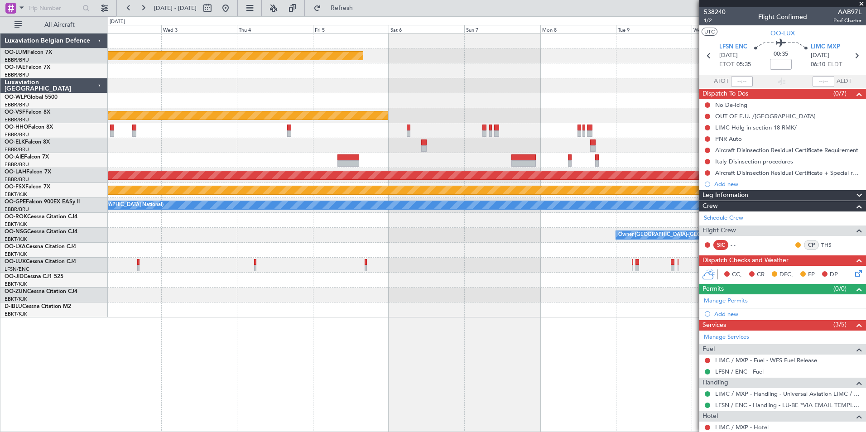
click at [317, 316] on div "Planned Maint Kortrijk-Wevelgem Planned Maint Geneva (Cointrin) Planned Maint A…" at bounding box center [487, 176] width 758 height 284
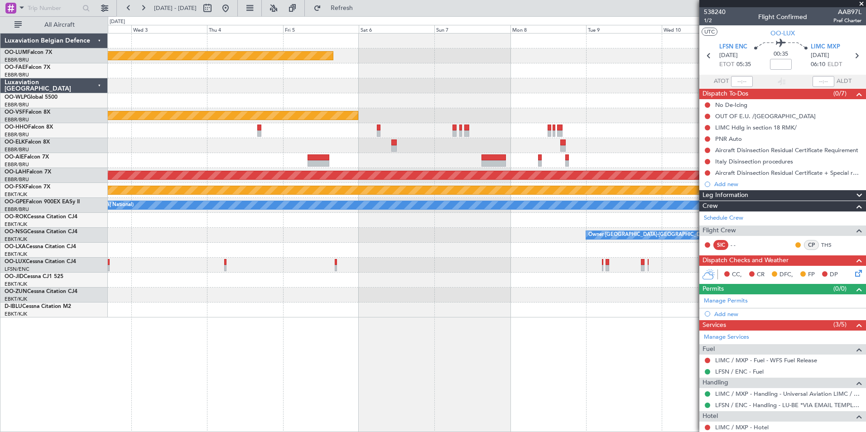
click at [351, 330] on div "Planned Maint Kortrijk-Wevelgem Planned Maint Geneva (Cointrin) - - LSGG 20:30 …" at bounding box center [487, 232] width 758 height 399
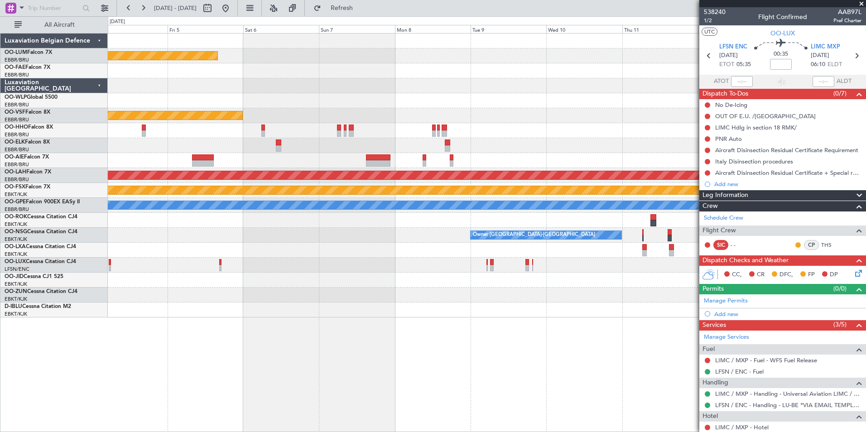
click at [348, 326] on div "Planned Maint Kortrijk-Wevelgem Planned Maint Geneva (Cointrin) - - LSGG 20:30 …" at bounding box center [487, 232] width 758 height 399
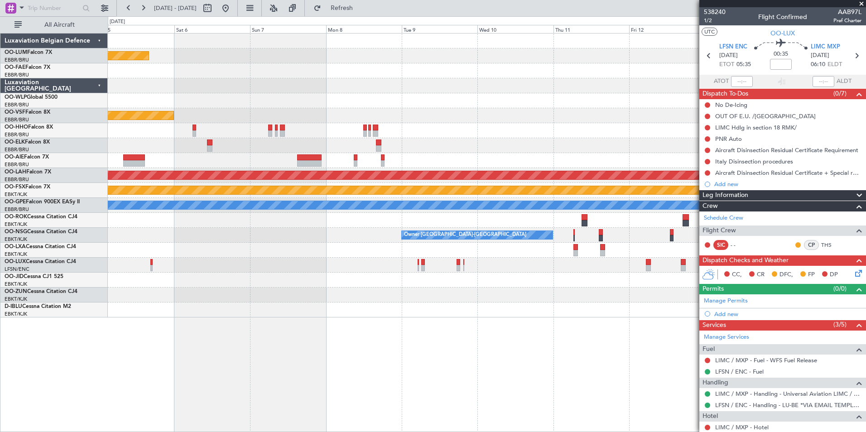
click at [269, 290] on div at bounding box center [487, 295] width 758 height 15
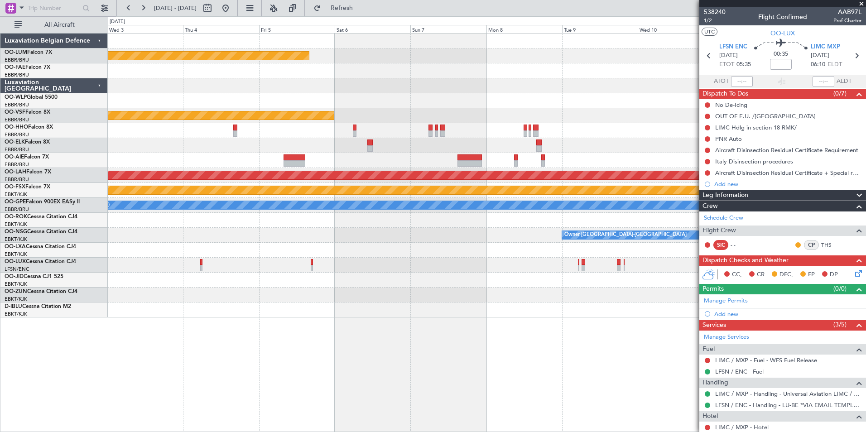
click at [264, 313] on div "Planned Maint Kortrijk-Wevelgem Planned Maint Geneva (Cointrin) - - LSGG 20:30 …" at bounding box center [487, 176] width 758 height 284
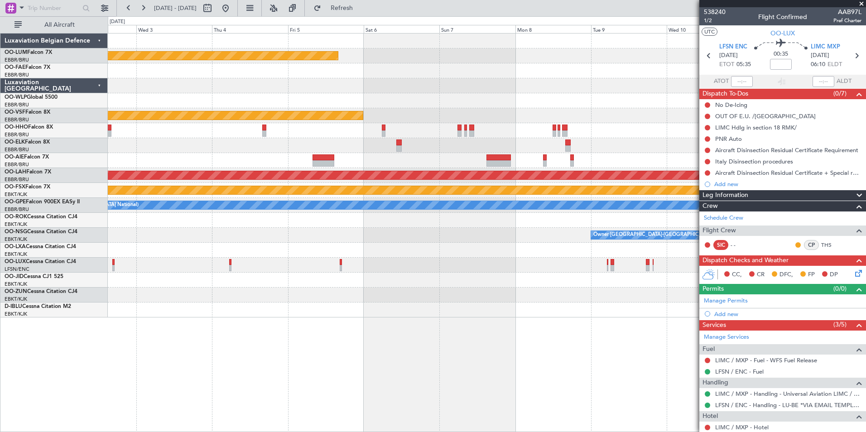
click at [243, 308] on div "Planned Maint Kortrijk-Wevelgem Planned Maint Geneva (Cointrin) - - LSGG 20:30 …" at bounding box center [487, 176] width 758 height 284
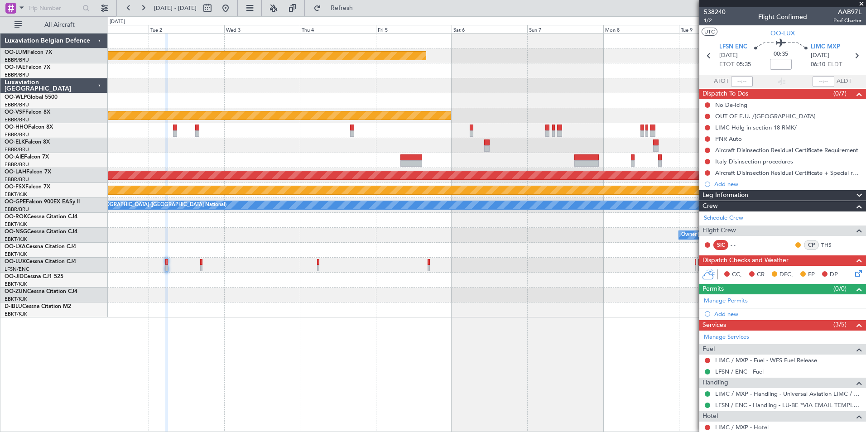
click at [160, 348] on div "Planned Maint Kortrijk-Wevelgem Planned Maint Geneva (Cointrin) Planned Maint A…" at bounding box center [487, 232] width 758 height 399
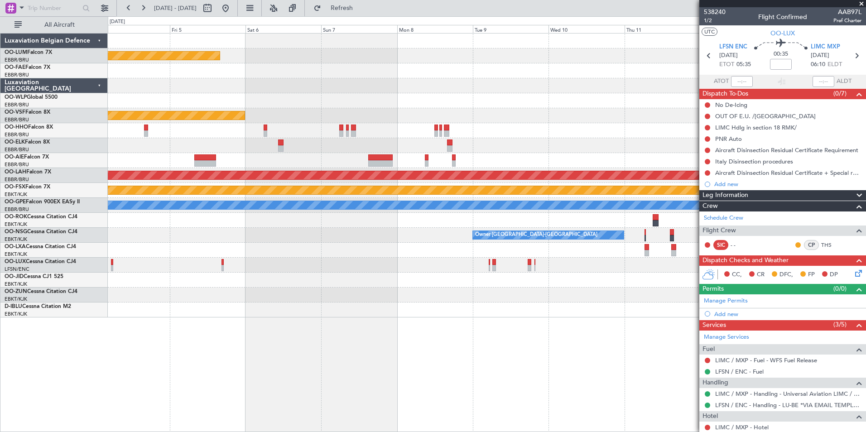
click at [146, 334] on div "Planned Maint Kortrijk-Wevelgem Planned Maint Geneva (Cointrin) - - LSGG 20:30 …" at bounding box center [487, 232] width 758 height 399
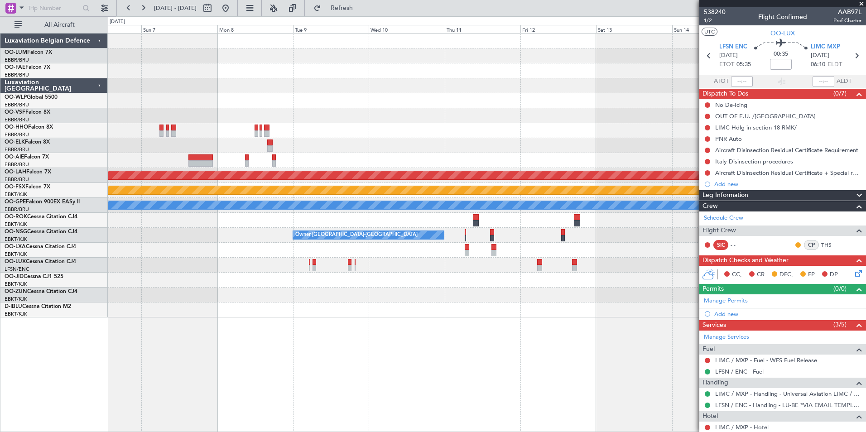
click at [433, 356] on div "Planned Maint Kortrijk-Wevelgem Planned Maint Geneva (Cointrin) - - LSGG 20:30 …" at bounding box center [487, 232] width 758 height 399
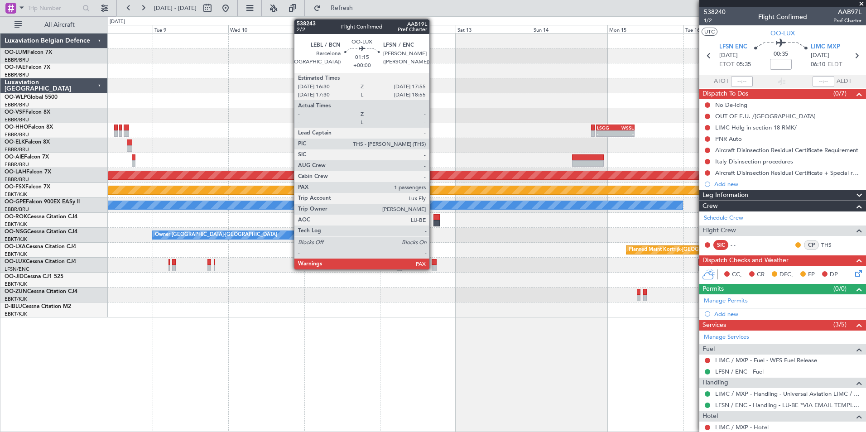
click at [433, 266] on div at bounding box center [434, 268] width 5 height 6
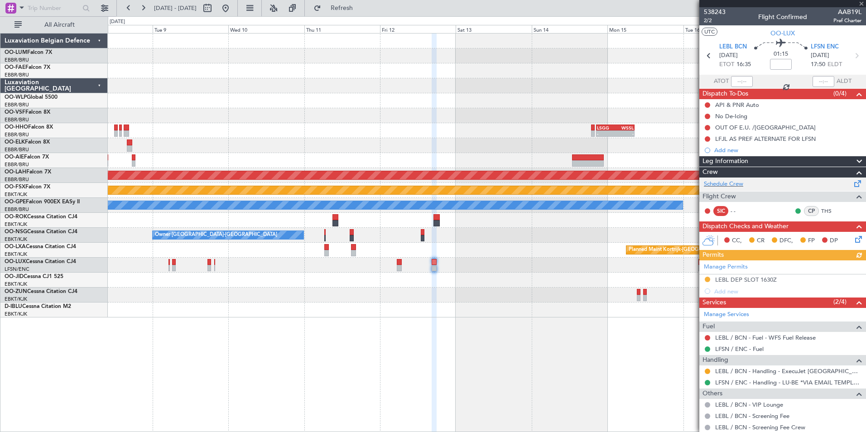
click at [745, 186] on div "Schedule Crew" at bounding box center [782, 185] width 167 height 14
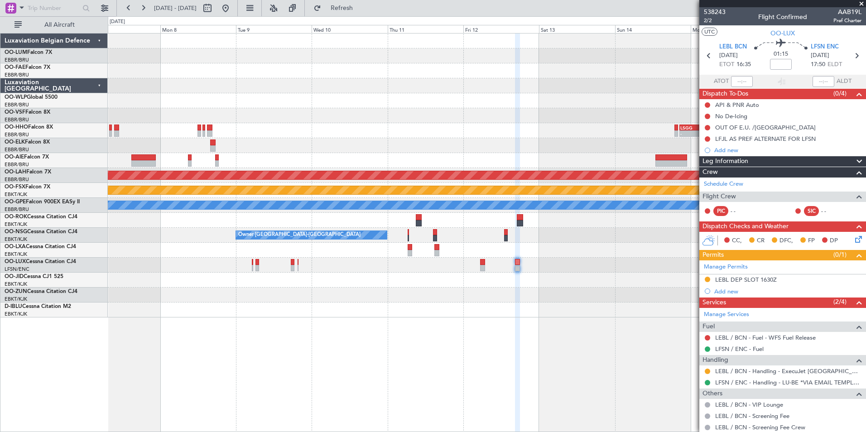
click at [303, 353] on div "Planned Maint Kortrijk-Wevelgem Planned Maint Geneva (Cointrin) - - LSGG 20:30 …" at bounding box center [487, 232] width 758 height 399
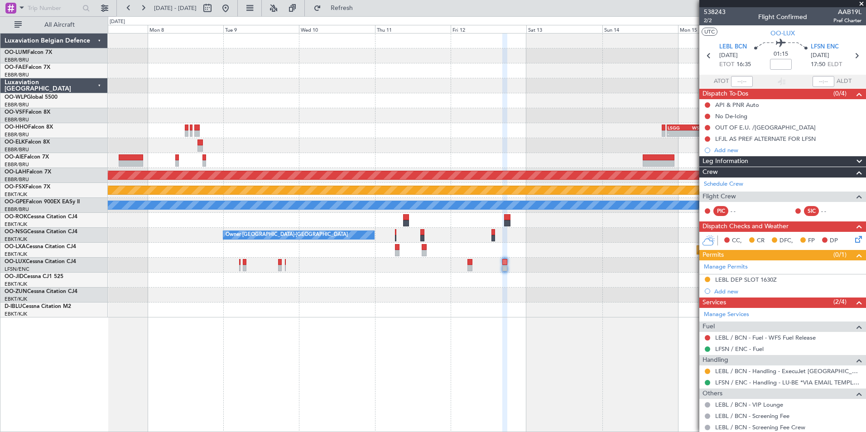
click at [289, 399] on div "Planned Maint Kortrijk-Wevelgem Planned Maint Geneva (Cointrin) - - LSGG 20:30 …" at bounding box center [487, 232] width 758 height 399
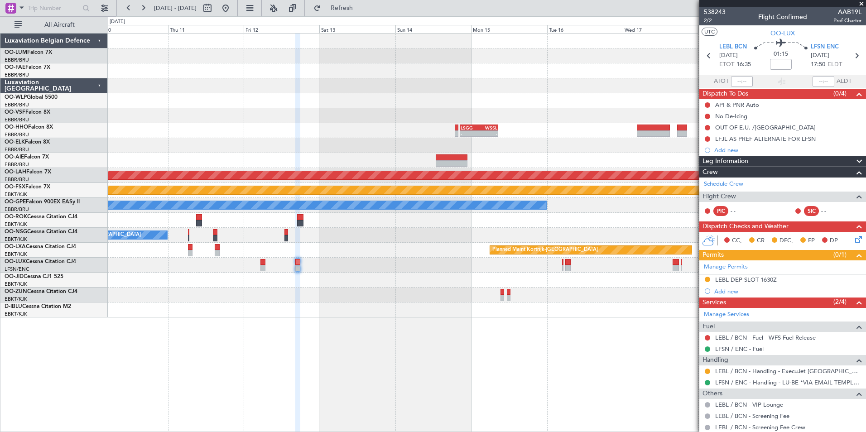
click at [375, 385] on div "- - LSGG 20:30 Z WSSL 08:40 Z Planned Maint Alton-st Louis (St Louis Regl) Plan…" at bounding box center [487, 232] width 758 height 399
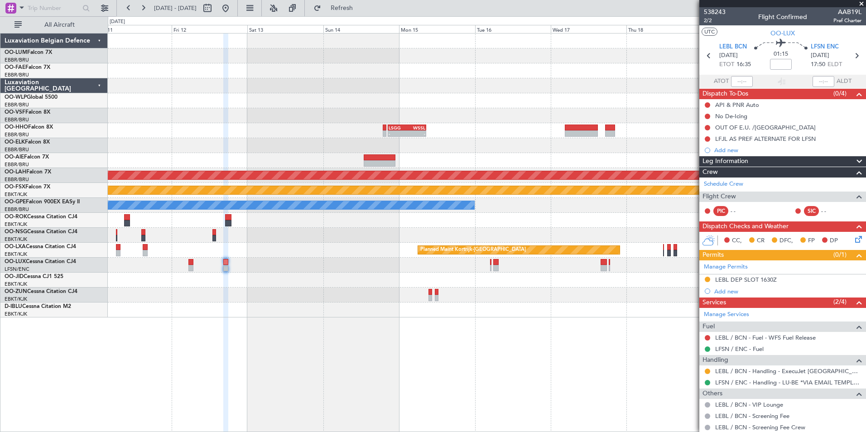
click at [535, 406] on div "- - LSGG 20:30 Z WSSL 08:40 Z Planned Maint Alton-st Louis (St Louis Regl) Plan…" at bounding box center [487, 232] width 758 height 399
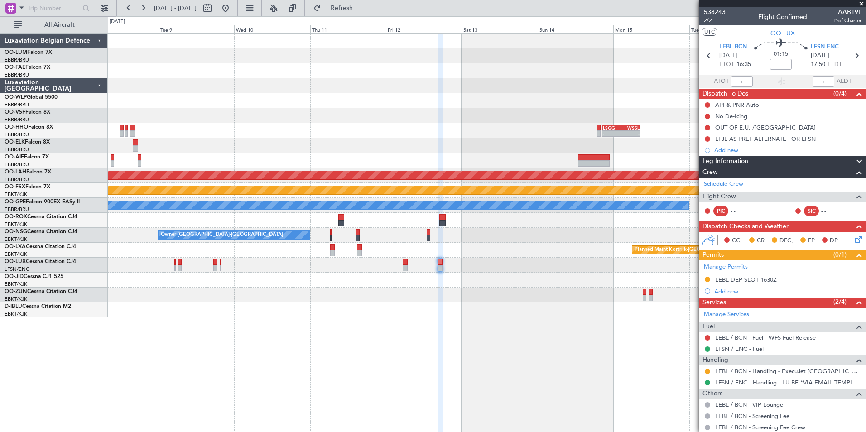
click at [420, 366] on div "Planned Maint Geneva (Cointrin) - - LSGG 20:30 Z WSSL 08:40 Z Planned Maint Alt…" at bounding box center [487, 232] width 758 height 399
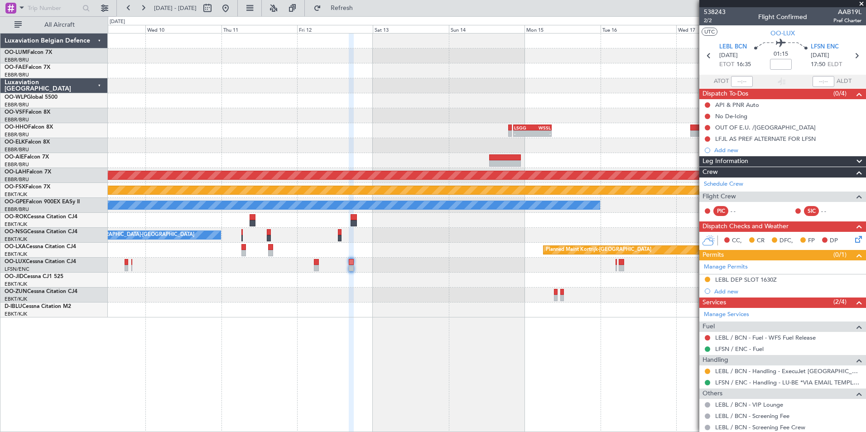
click at [261, 390] on div "- - LSGG 20:30 Z WSSL 08:40 Z Planned Maint Alton-st Louis (St Louis Regl) Plan…" at bounding box center [487, 232] width 758 height 399
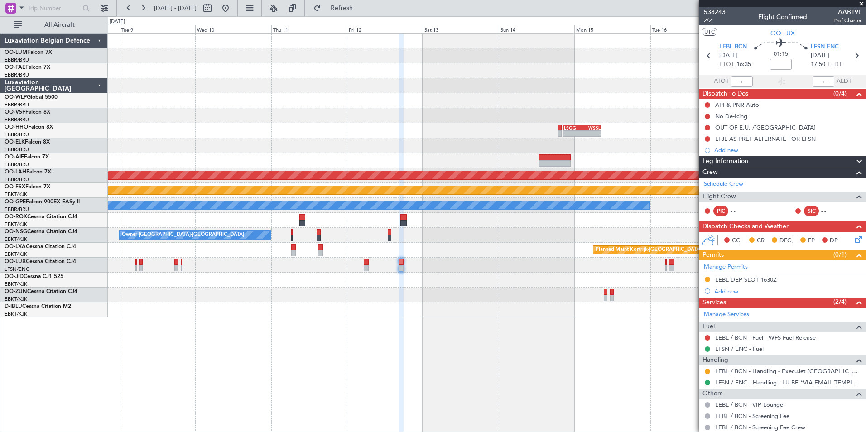
click at [405, 367] on div "- - LSGG 20:30 Z WSSL 08:40 Z Planned Maint Alton-st Louis (St Louis Regl) Plan…" at bounding box center [487, 232] width 758 height 399
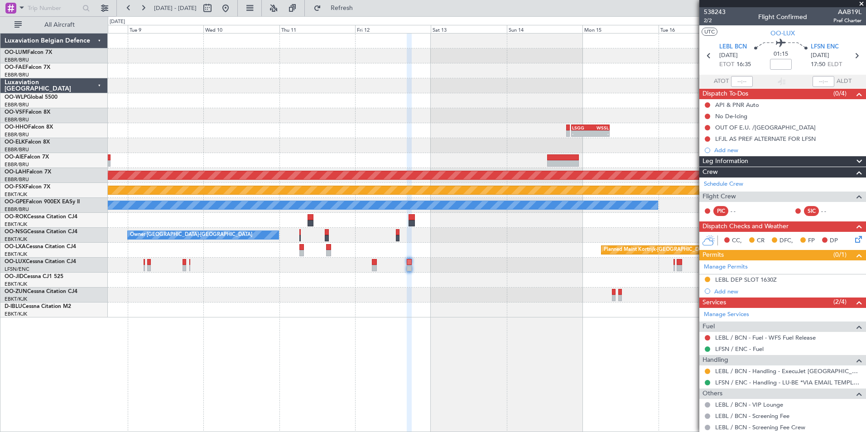
click at [465, 361] on div "- - LSGG 20:30 Z WSSL 08:40 Z Planned Maint Alton-st Louis (St Louis Regl) Plan…" at bounding box center [487, 232] width 758 height 399
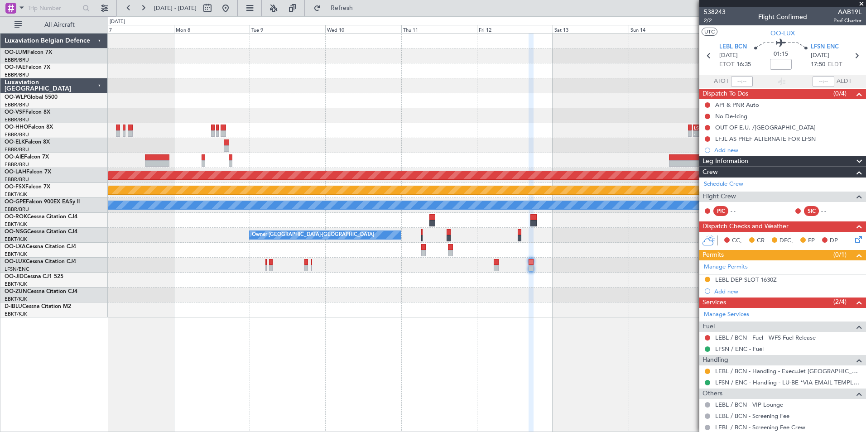
click at [438, 363] on div "Planned Maint Kortrijk-Wevelgem Planned Maint Geneva (Cointrin) - - LSGG 20:30 …" at bounding box center [487, 232] width 758 height 399
click at [587, 363] on div "Planned Maint Kortrijk-Wevelgem Planned Maint Geneva (Cointrin) - - LSGG 20:30 …" at bounding box center [487, 232] width 758 height 399
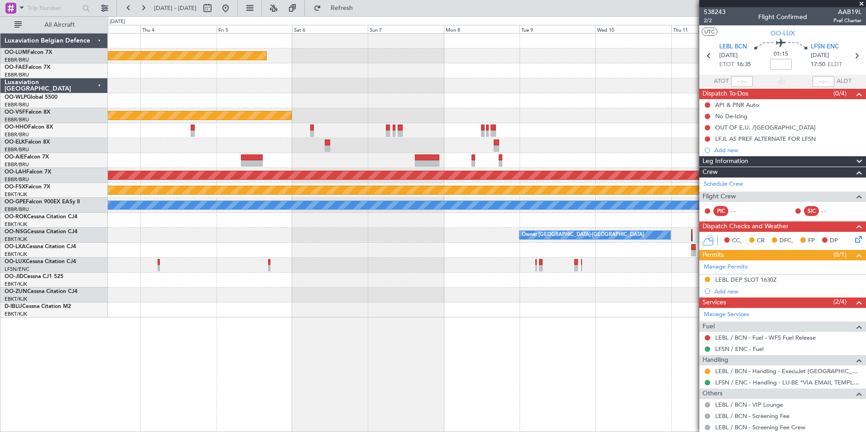
click at [364, 330] on div "Planned Maint Kortrijk-Wevelgem Planned Maint Geneva (Cointrin) - - LSGG 20:30 …" at bounding box center [487, 232] width 758 height 399
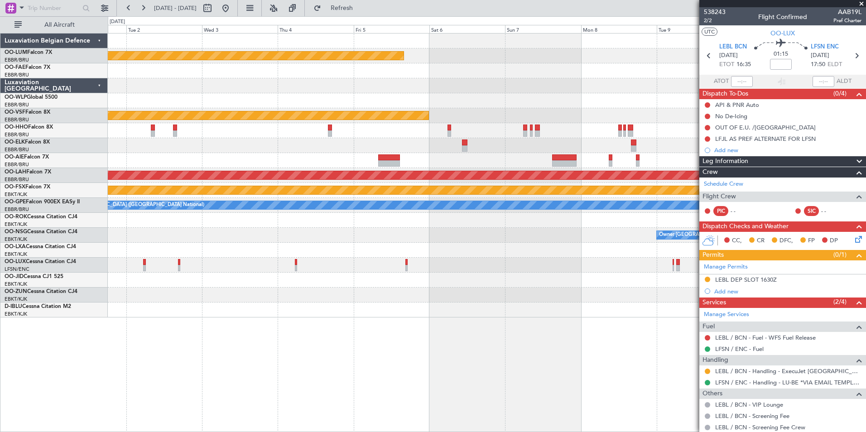
click at [354, 300] on div "Planned Maint Kortrijk-Wevelgem Planned Maint Geneva (Cointrin) Planned Maint A…" at bounding box center [487, 176] width 758 height 284
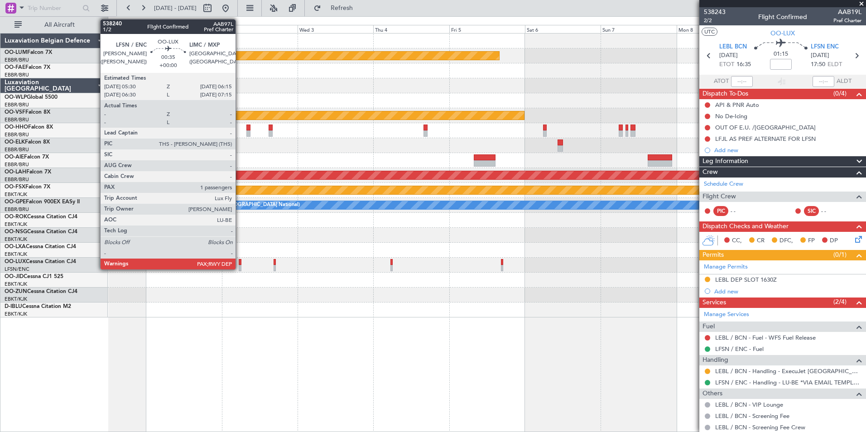
click at [240, 260] on div at bounding box center [240, 262] width 3 height 6
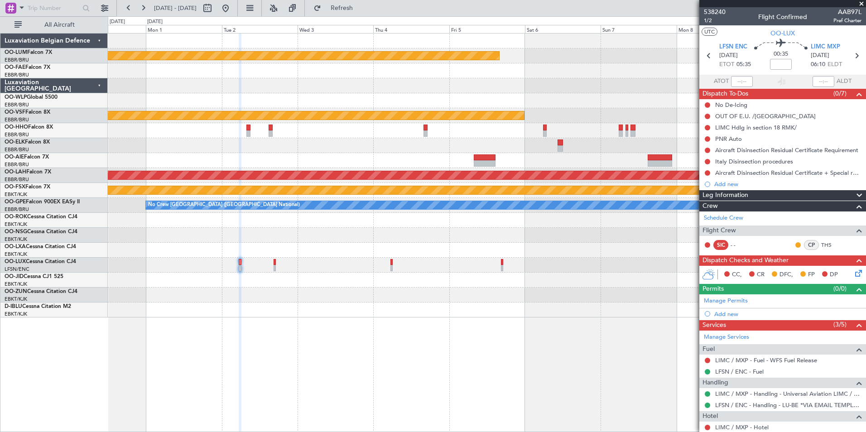
click at [244, 346] on div "Planned Maint Kortrijk-Wevelgem Planned Maint Geneva (Cointrin) Planned Maint A…" at bounding box center [487, 232] width 758 height 399
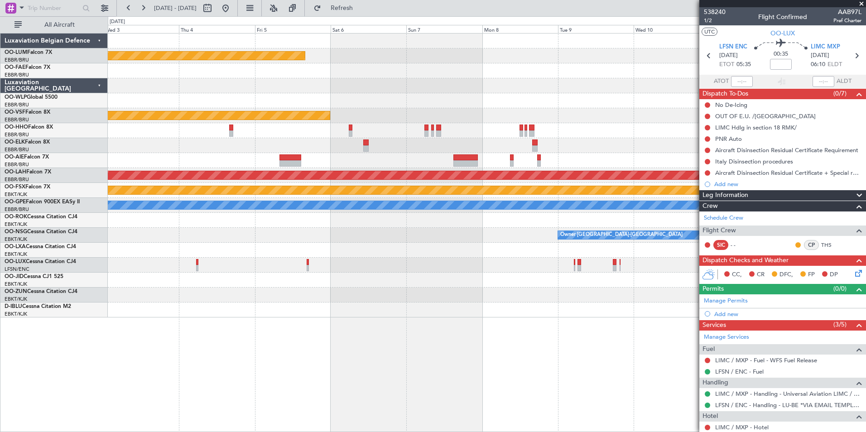
click at [339, 351] on div "Planned Maint Kortrijk-Wevelgem Planned Maint Geneva (Cointrin) - - LSGG 20:30 …" at bounding box center [487, 232] width 758 height 399
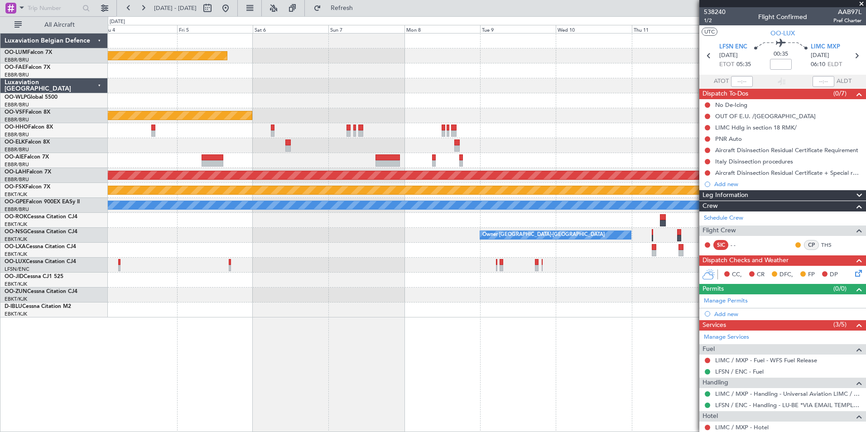
click at [408, 346] on div "Planned Maint Kortrijk-Wevelgem Planned Maint Geneva (Cointrin) - - LSGG 20:30 …" at bounding box center [487, 232] width 758 height 399
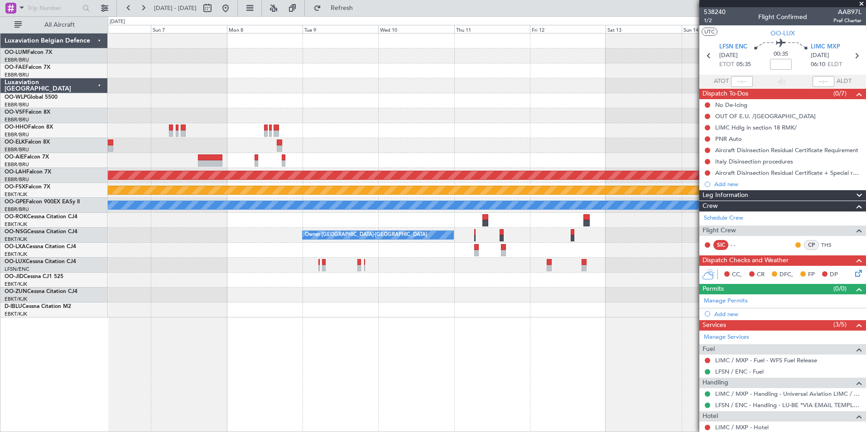
click at [464, 351] on div "Planned Maint Kortrijk-Wevelgem Planned Maint Geneva (Cointrin) - - LSGG 20:30 …" at bounding box center [487, 232] width 758 height 399
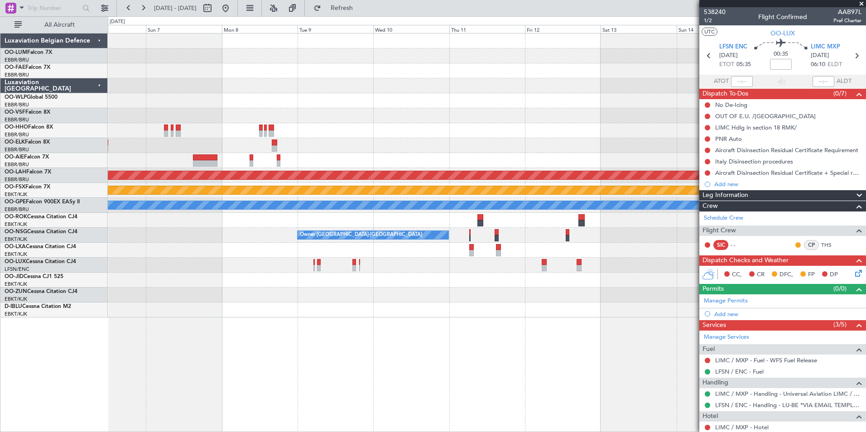
click at [479, 346] on div "Planned Maint Kortrijk-Wevelgem Planned Maint Geneva (Cointrin) - - LSGG 20:30 …" at bounding box center [487, 232] width 758 height 399
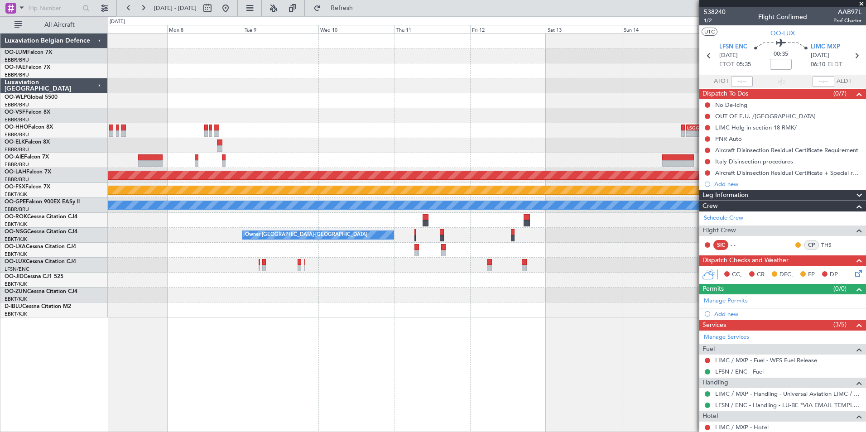
click at [414, 351] on div "Planned Maint Kortrijk-Wevelgem Planned Maint Geneva (Cointrin) - - LSGG 20:30 …" at bounding box center [487, 232] width 758 height 399
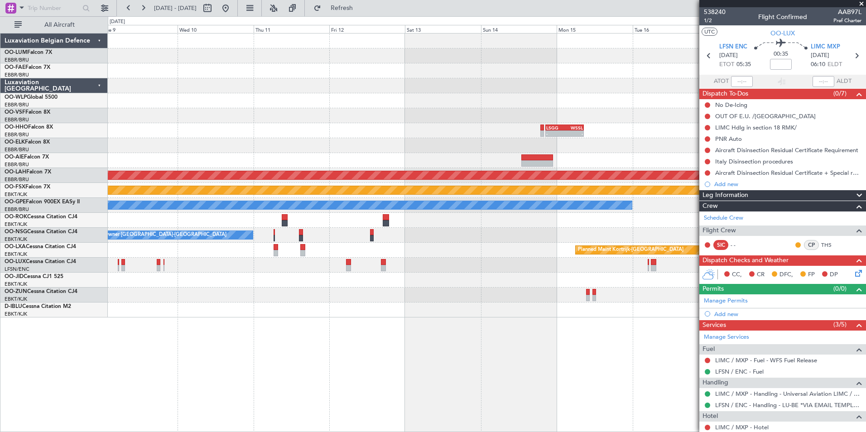
click at [490, 414] on div "- - LSGG 20:30 Z WSSL 08:40 Z Planned Maint Alton-st Louis (St Louis Regl) Plan…" at bounding box center [487, 232] width 758 height 399
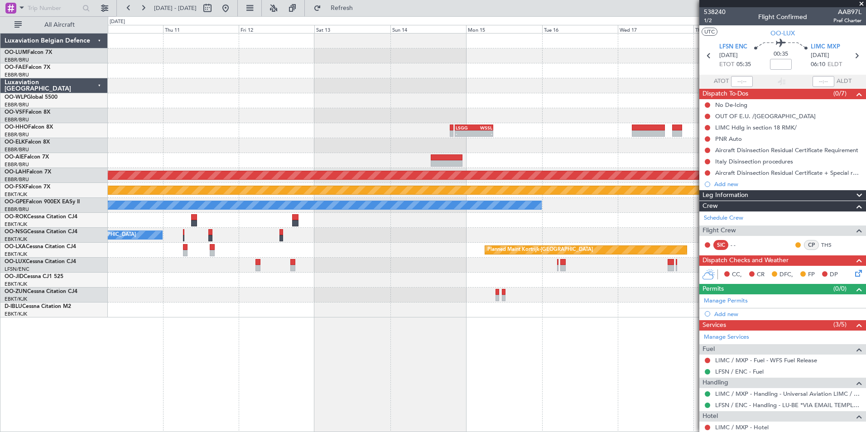
click at [424, 390] on div "- - LSGG 20:30 Z WSSL 08:40 Z Planned Maint Alton-st Louis (St Louis Regl) Plan…" at bounding box center [487, 232] width 758 height 399
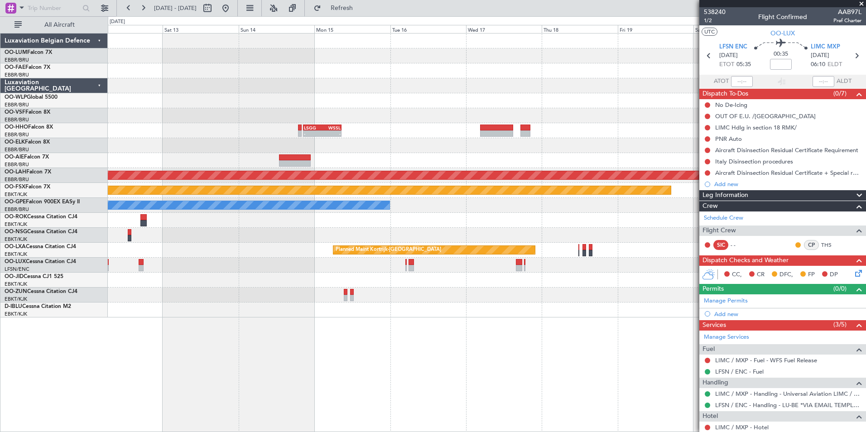
click at [319, 351] on div "- - LSGG 20:30 Z WSSL 08:40 Z Planned Maint Alton-st Louis (St Louis Regl) Plan…" at bounding box center [487, 232] width 758 height 399
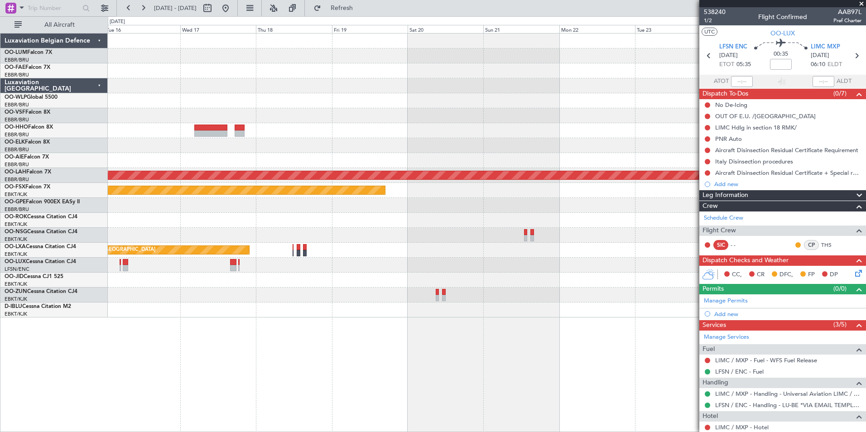
click at [325, 354] on div "LSGG 20:30 Z WSSL 08:40 Z - - Planned Maint Alton-st Louis (St Louis Regl) Plan…" at bounding box center [487, 232] width 758 height 399
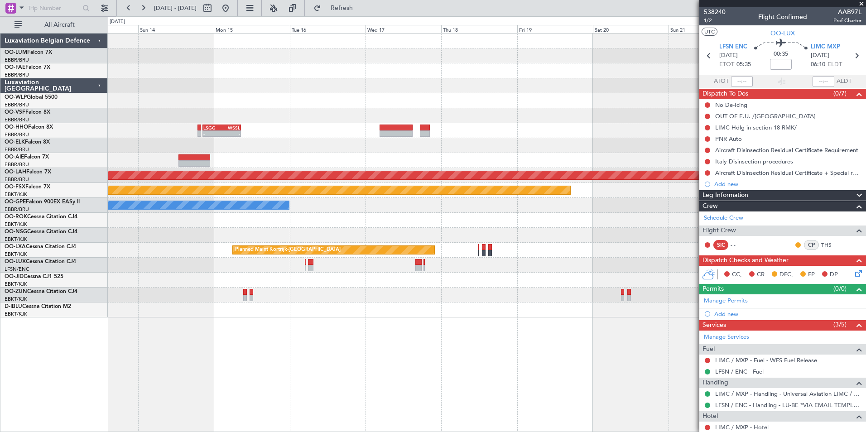
click at [337, 360] on div "LSGG 20:30 Z WSSL 08:40 Z - - Planned Maint Alton-st Louis (St Louis Regl) Plan…" at bounding box center [487, 232] width 758 height 399
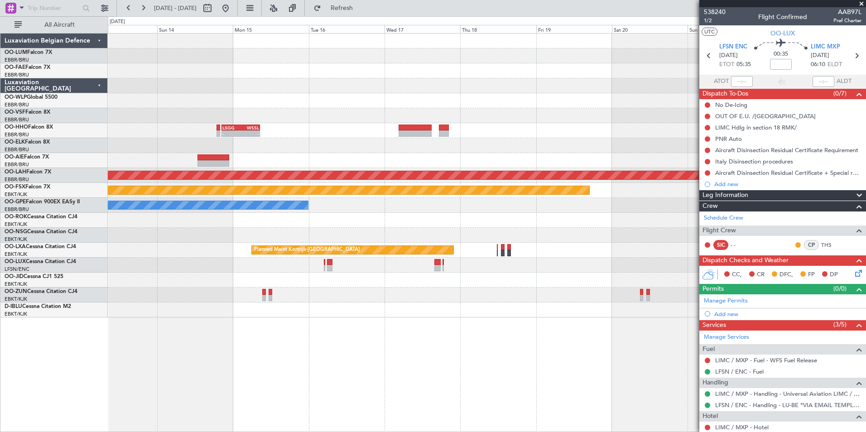
click at [382, 357] on div "LSGG 20:30 Z WSSL 08:40 Z - - Planned Maint Alton-st Louis (St Louis Regl) Plan…" at bounding box center [487, 232] width 758 height 399
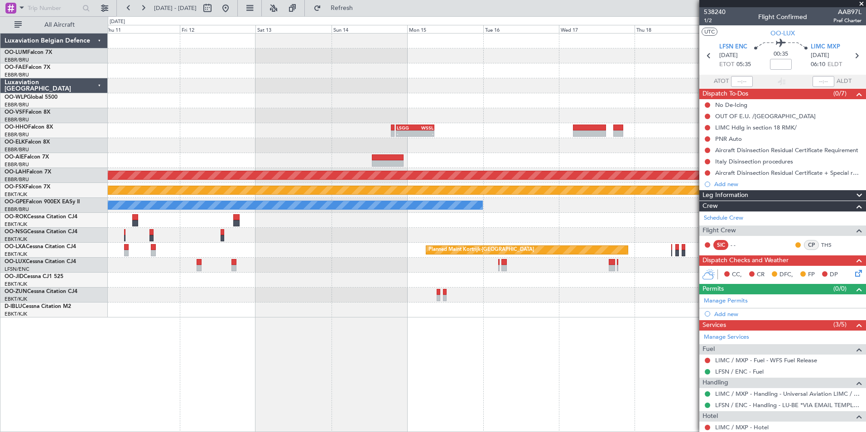
click at [389, 353] on div "LSGG 20:30 Z WSSL 08:40 Z - - Planned Maint Alton-st Louis (St Louis Regl) Plan…" at bounding box center [487, 232] width 758 height 399
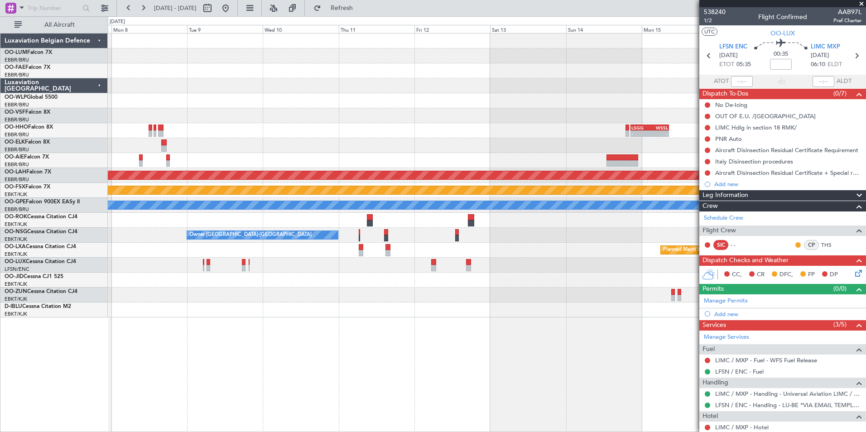
click at [366, 361] on div "Planned Maint Kortrijk-Wevelgem Planned Maint Geneva (Cointrin) LSGG 20:30 Z WS…" at bounding box center [487, 232] width 758 height 399
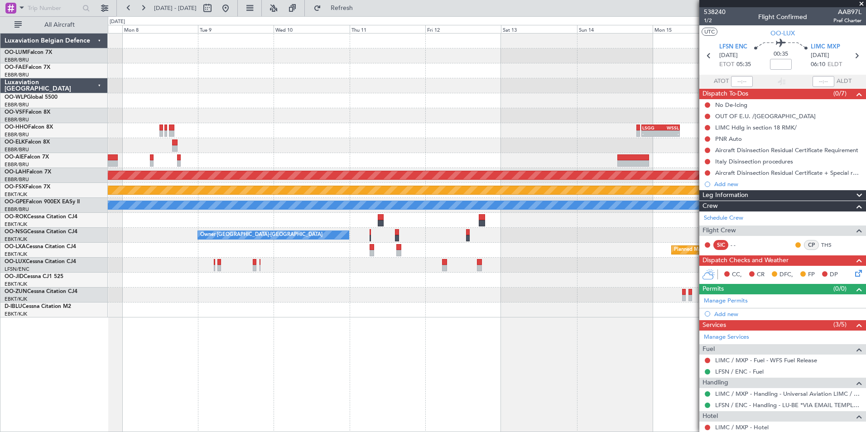
click at [375, 369] on div "Planned Maint Kortrijk-Wevelgem Planned Maint Geneva (Cointrin) LSGG 20:30 Z WS…" at bounding box center [487, 232] width 758 height 399
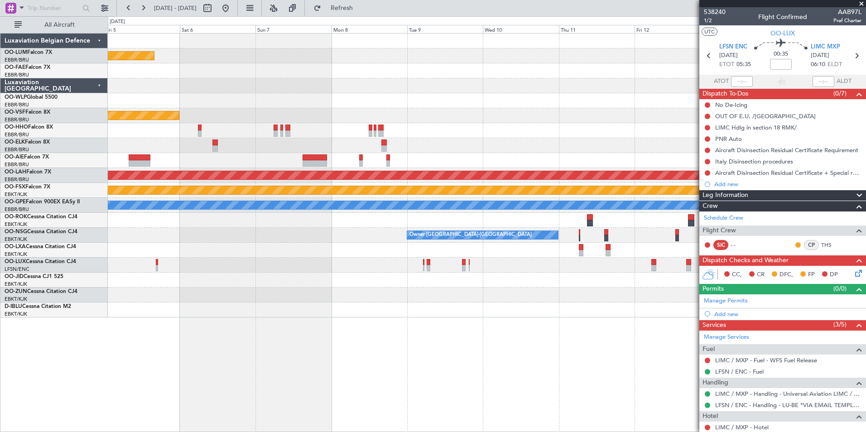
click at [378, 367] on div "Planned Maint Kortrijk-Wevelgem Planned Maint Geneva (Cointrin) LSGG 20:30 Z WS…" at bounding box center [487, 232] width 758 height 399
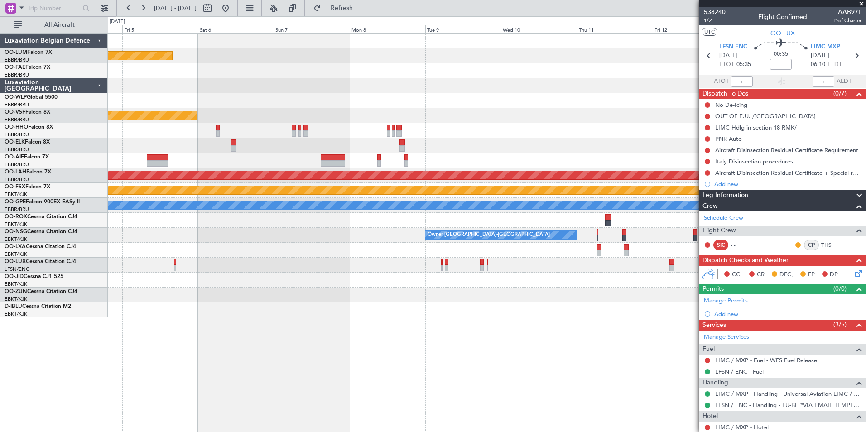
click at [360, 374] on div "Planned Maint Kortrijk-Wevelgem Planned Maint Geneva (Cointrin) - - LSGG 20:30 …" at bounding box center [487, 232] width 758 height 399
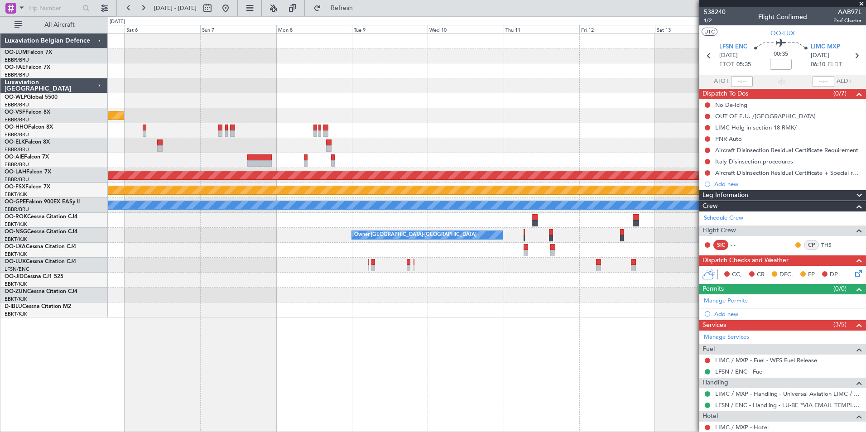
click at [435, 324] on div "Planned Maint Kortrijk-Wevelgem Planned Maint Geneva (Cointrin) - - LSGG 20:30 …" at bounding box center [487, 232] width 758 height 399
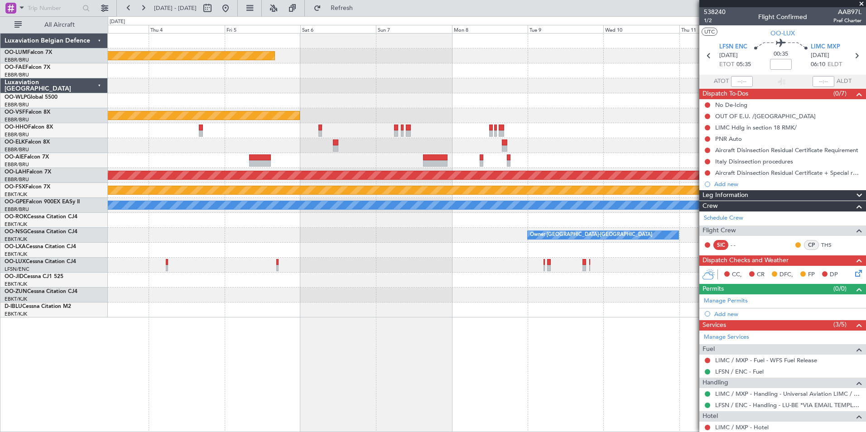
click at [405, 326] on div "Planned Maint Kortrijk-Wevelgem Planned Maint Geneva (Cointrin) - - LSGG 20:30 …" at bounding box center [487, 232] width 758 height 399
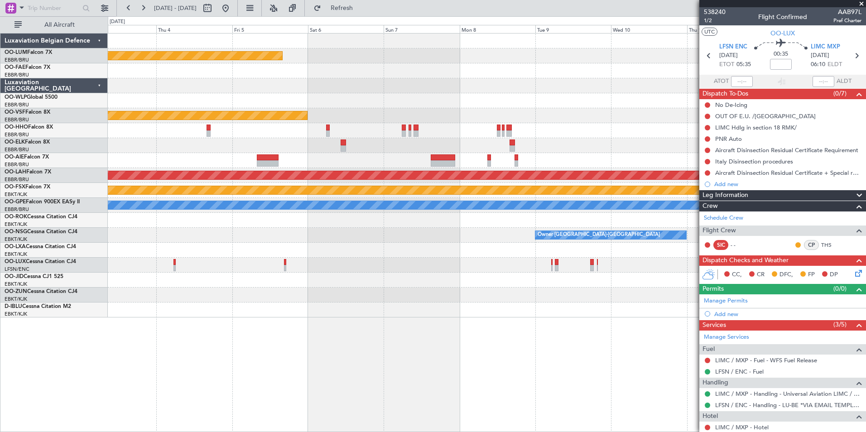
click at [248, 285] on div "Planned Maint Kortrijk-Wevelgem Planned Maint Geneva (Cointrin) - - LSGG 20:30 …" at bounding box center [487, 176] width 758 height 284
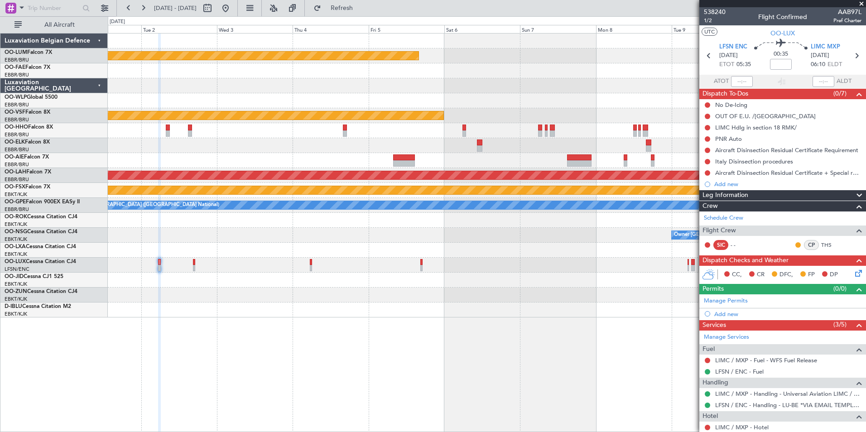
click at [290, 324] on div "Planned Maint Kortrijk-Wevelgem Planned Maint Geneva (Cointrin) Planned Maint A…" at bounding box center [487, 232] width 758 height 399
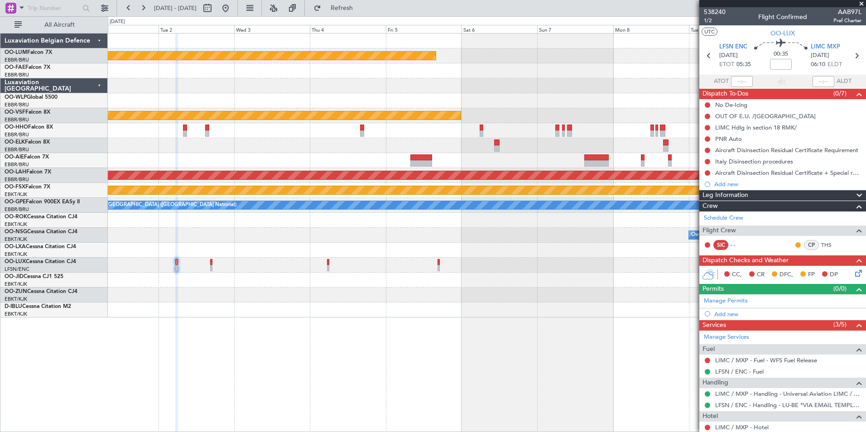
click at [257, 308] on div "Planned Maint Kortrijk-Wevelgem Planned Maint Geneva (Cointrin) Planned Maint A…" at bounding box center [487, 232] width 758 height 399
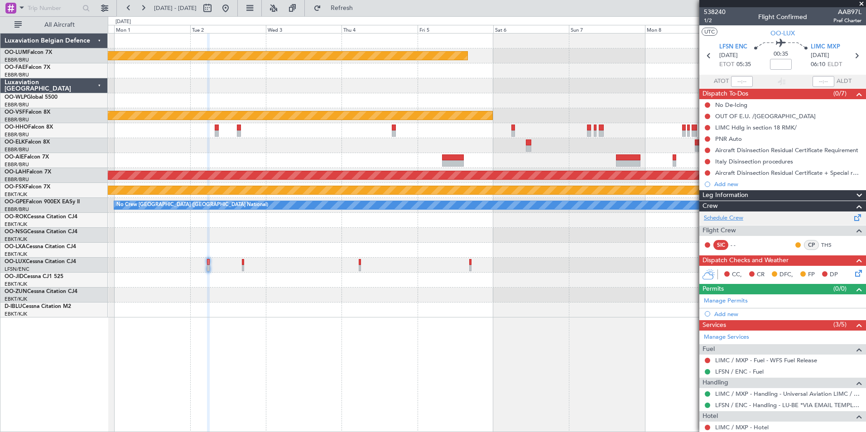
click at [717, 219] on link "Schedule Crew" at bounding box center [723, 218] width 39 height 9
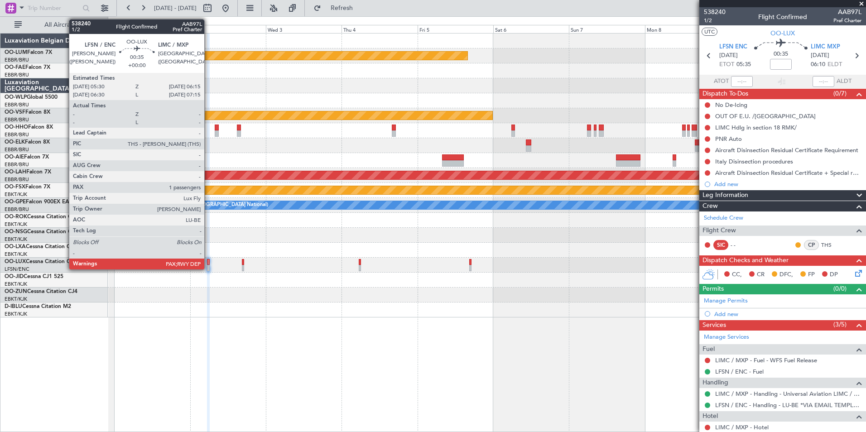
click at [208, 266] on div at bounding box center [208, 268] width 3 height 6
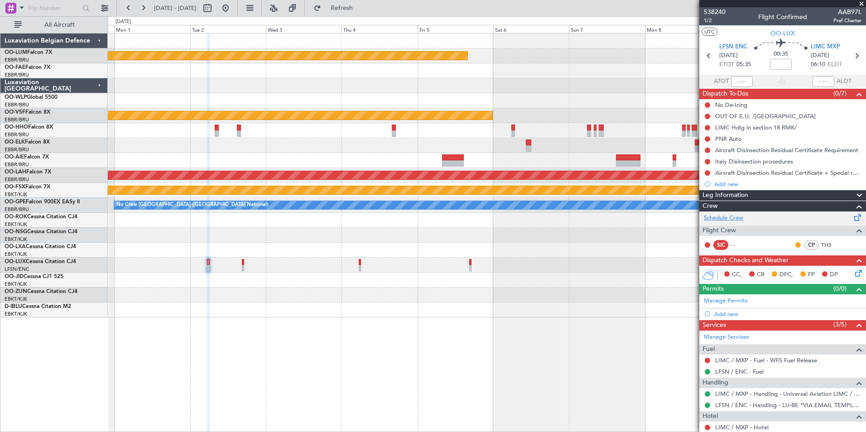
click at [728, 219] on link "Schedule Crew" at bounding box center [723, 218] width 39 height 9
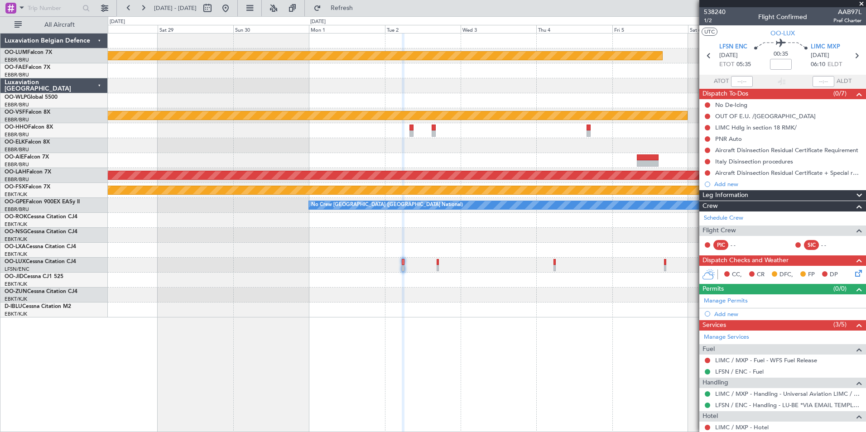
click at [428, 336] on div "Planned Maint Kortrijk-Wevelgem Planned Maint Geneva (Cointrin) Planned Maint A…" at bounding box center [487, 232] width 758 height 399
click at [283, 285] on div at bounding box center [487, 280] width 758 height 15
click at [735, 43] on span "LFSN ENC" at bounding box center [733, 47] width 28 height 9
click at [227, 314] on div at bounding box center [487, 310] width 758 height 15
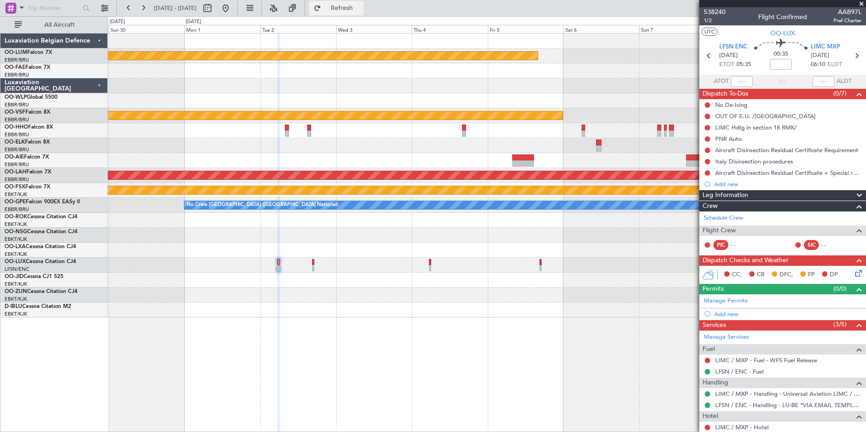
click at [343, 10] on button "Refresh" at bounding box center [336, 8] width 54 height 14
click at [421, 292] on div "Planned Maint Kortrijk-Wevelgem Planned Maint Geneva (Cointrin) Planned Maint A…" at bounding box center [487, 176] width 758 height 284
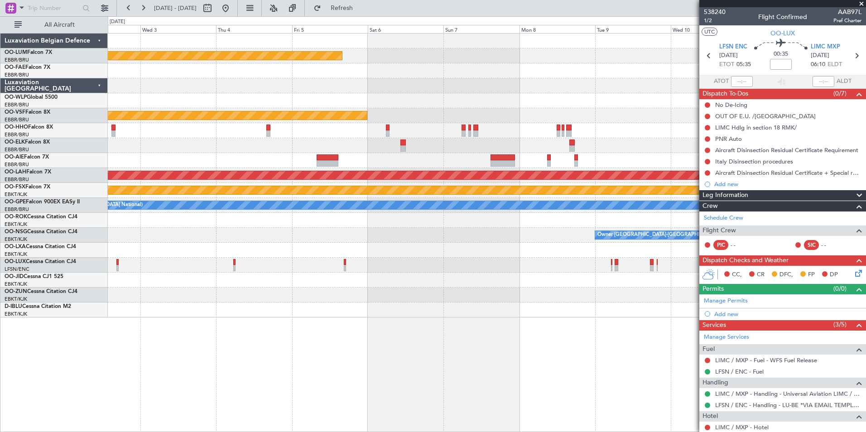
click at [213, 322] on div "Planned Maint Kortrijk-Wevelgem Planned Maint Geneva (Cointrin) - - LSGG 20:30 …" at bounding box center [487, 232] width 758 height 399
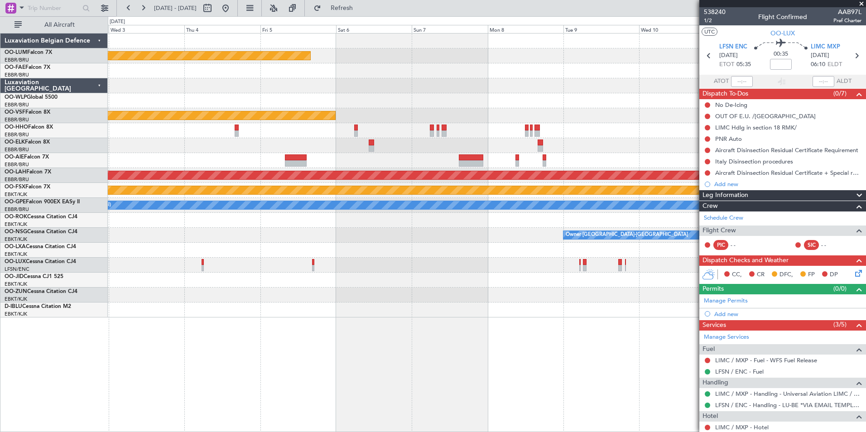
click at [344, 323] on div "Planned Maint Kortrijk-Wevelgem Planned Maint Geneva (Cointrin) - - LSGG 20:30 …" at bounding box center [487, 232] width 758 height 399
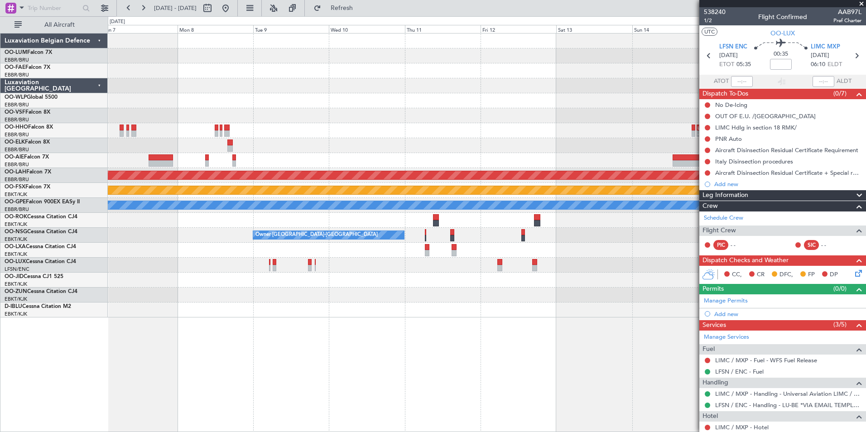
click at [173, 318] on div "Planned Maint Kortrijk-Wevelgem Planned Maint Geneva (Cointrin) - - LSGG 20:30 …" at bounding box center [487, 232] width 758 height 399
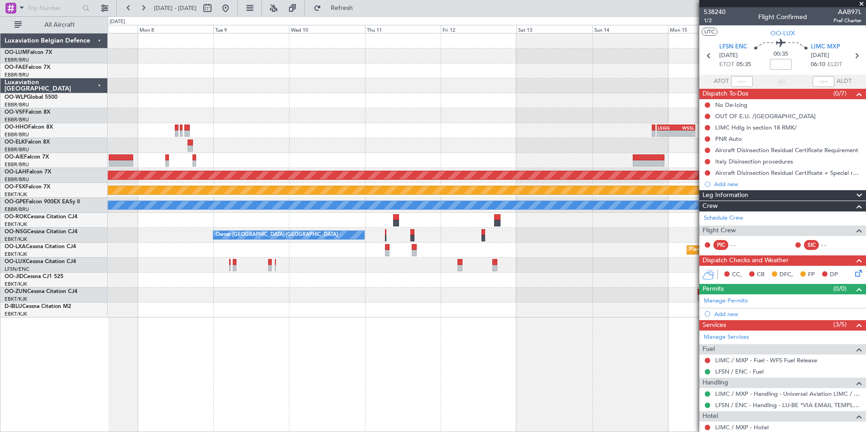
click at [452, 339] on div "Planned Maint Kortrijk-Wevelgem Planned Maint Geneva (Cointrin) - - LSGG 20:30 …" at bounding box center [487, 232] width 758 height 399
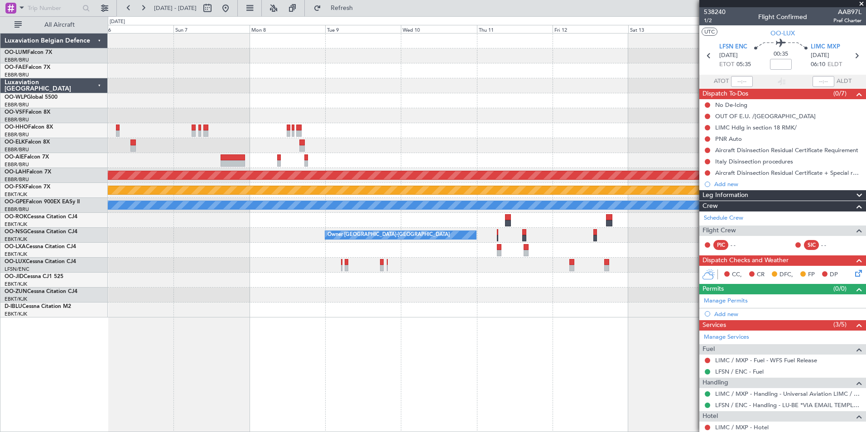
click at [510, 348] on div "Planned Maint Kortrijk-Wevelgem Planned Maint Geneva (Cointrin) - - LSGG 20:30 …" at bounding box center [487, 232] width 758 height 399
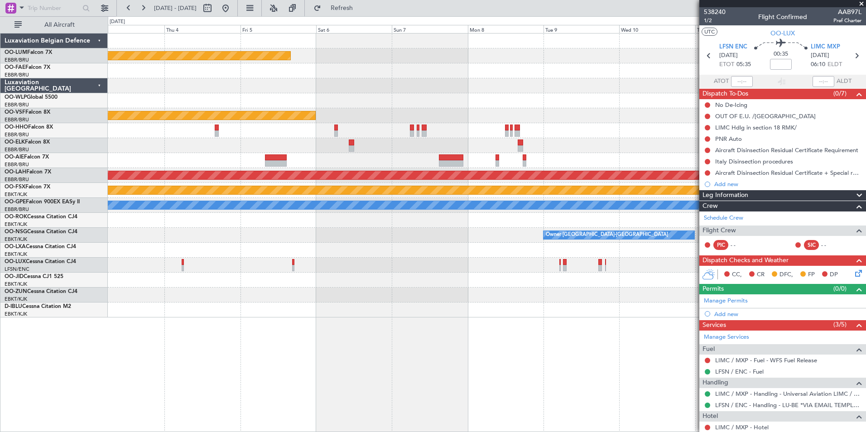
click at [482, 342] on div "Planned Maint Kortrijk-Wevelgem Planned Maint Geneva (Cointrin) - - LSGG 20:30 …" at bounding box center [487, 232] width 758 height 399
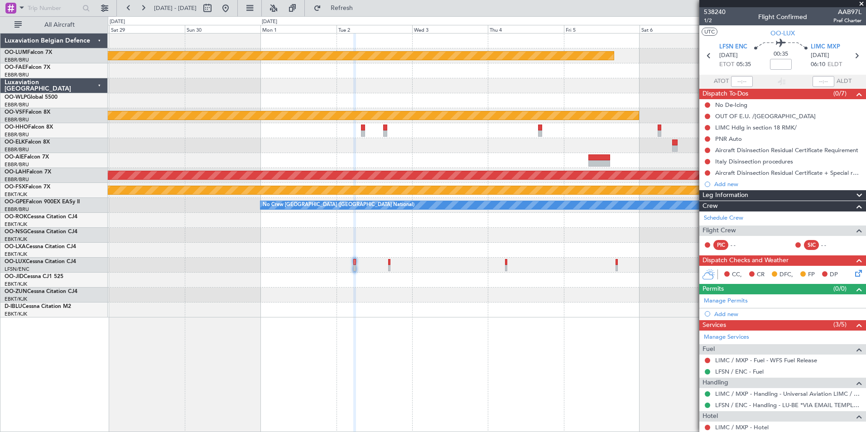
click at [414, 317] on div "Planned Maint Kortrijk-Wevelgem Planned Maint Geneva (Cointrin) Planned Maint A…" at bounding box center [487, 232] width 758 height 399
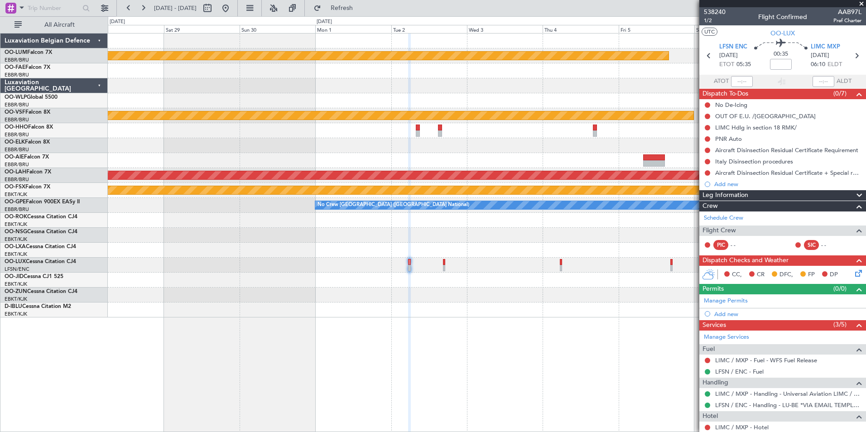
click at [308, 368] on div "Planned Maint Kortrijk-Wevelgem Planned Maint Geneva (Cointrin) Planned Maint A…" at bounding box center [487, 232] width 758 height 399
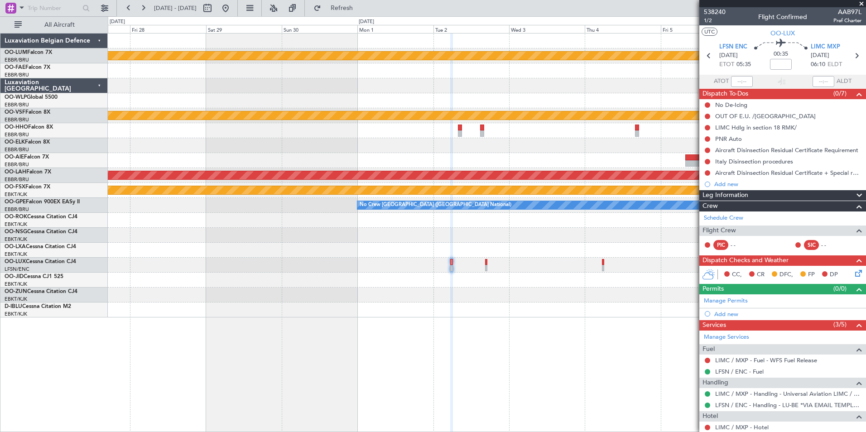
click at [407, 331] on div "Planned Maint Kortrijk-Wevelgem Planned Maint Geneva (Cointrin) Planned Maint A…" at bounding box center [487, 232] width 758 height 399
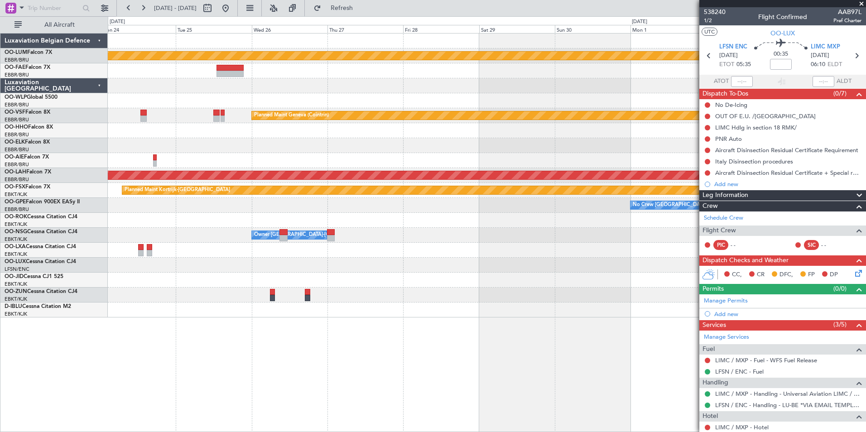
click at [317, 339] on div "Planned Maint Kortrijk-Wevelgem Planned Maint Geneva (Cointrin) Planned Maint A…" at bounding box center [487, 232] width 758 height 399
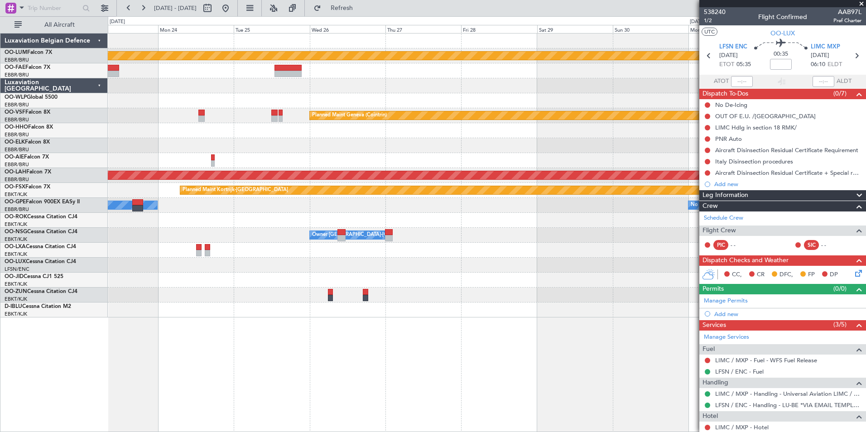
click at [248, 363] on div "Planned Maint Kortrijk-Wevelgem Planned Maint Geneva (Cointrin) Planned Maint A…" at bounding box center [433, 224] width 866 height 416
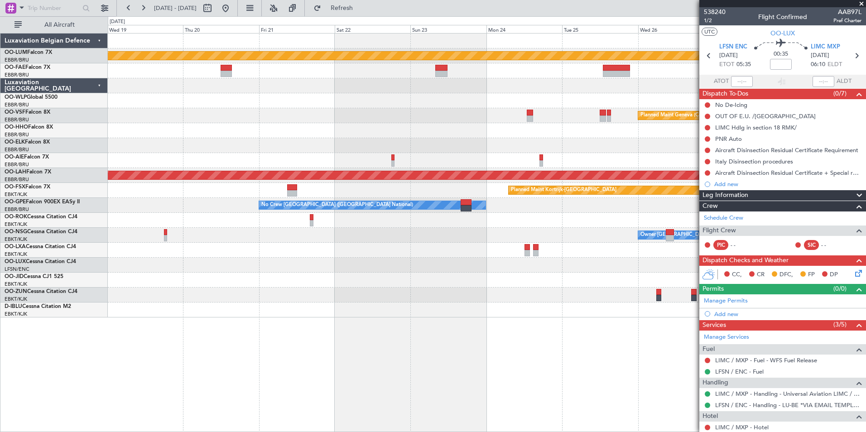
click at [303, 357] on div "Planned Maint Kortrijk-Wevelgem Planned Maint Geneva (Cointrin) Planned Maint A…" at bounding box center [487, 232] width 758 height 399
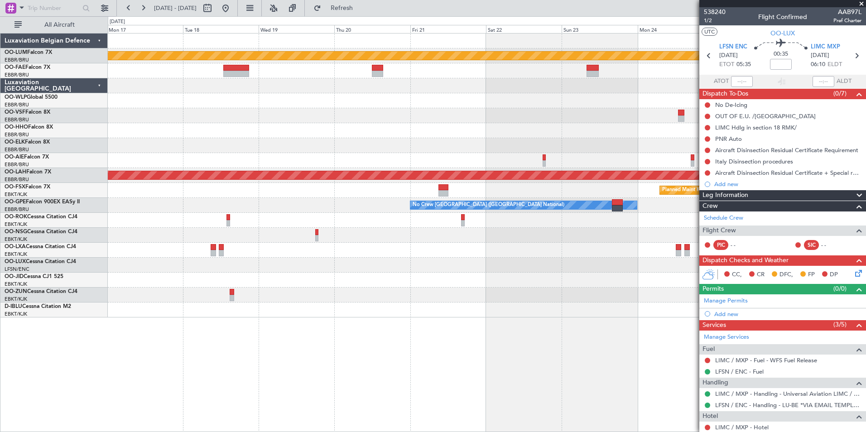
click at [326, 335] on div "Planned Maint Kortrijk-Wevelgem Planned Maint Geneva (Cointrin) Planned Maint A…" at bounding box center [487, 232] width 758 height 399
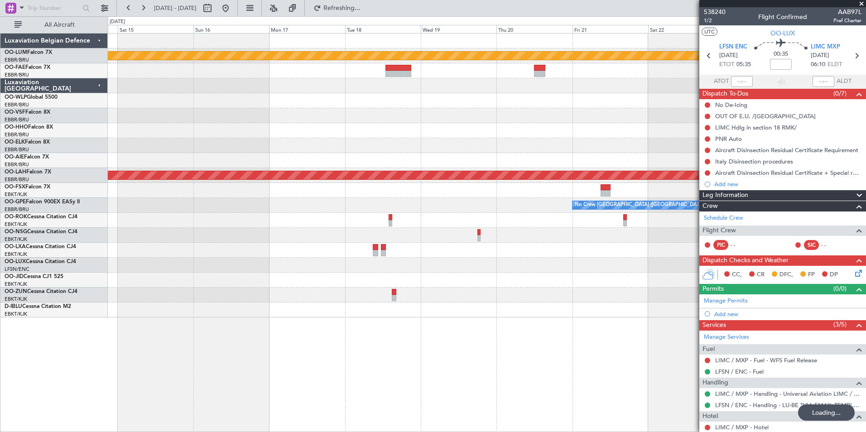
click at [424, 329] on div "Planned Maint Kortrijk-Wevelgem Planned Maint Geneva (Cointrin) Planned Maint A…" at bounding box center [433, 224] width 866 height 416
click at [128, 5] on button at bounding box center [128, 8] width 14 height 14
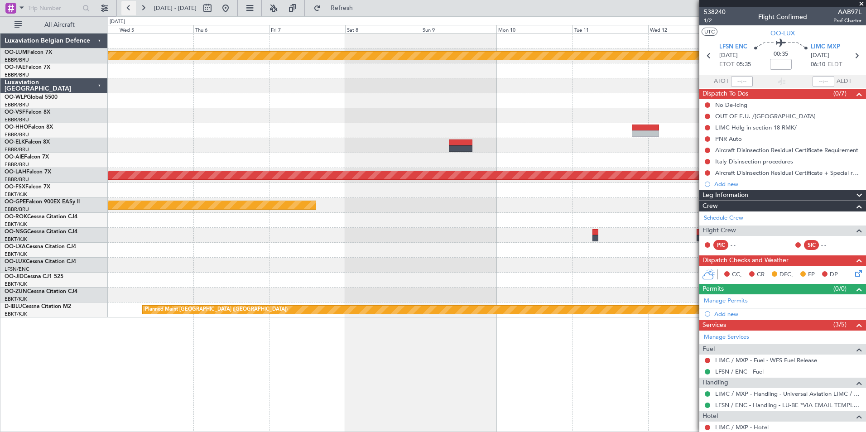
click at [127, 6] on button at bounding box center [128, 8] width 14 height 14
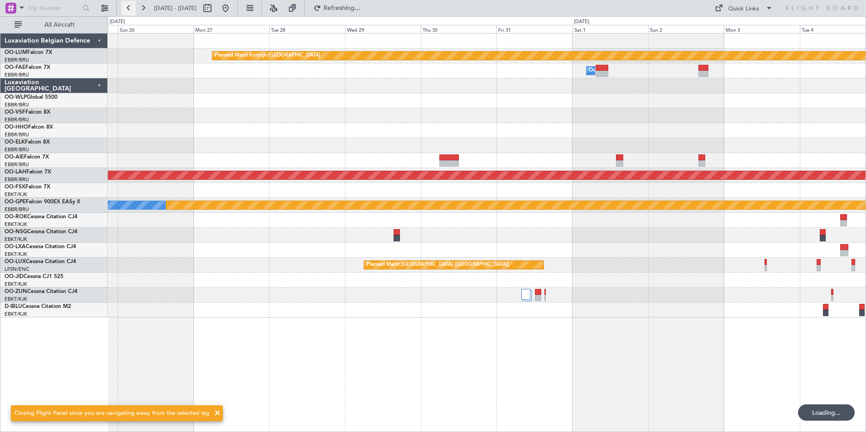
click at [127, 6] on button at bounding box center [128, 8] width 14 height 14
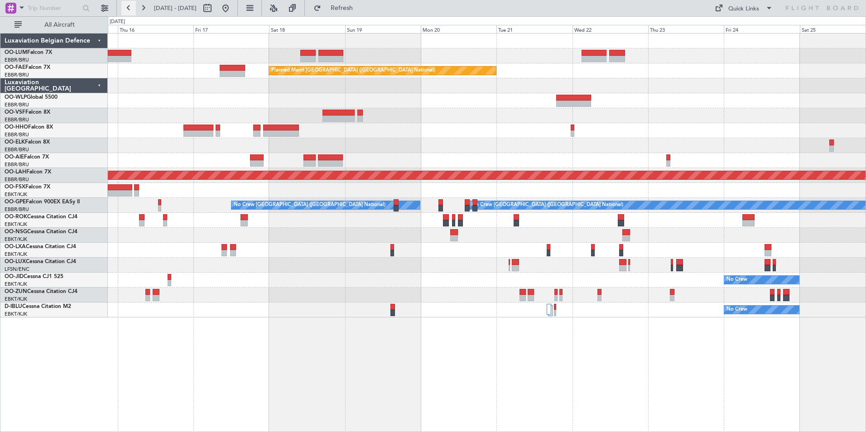
click at [131, 9] on button at bounding box center [128, 8] width 14 height 14
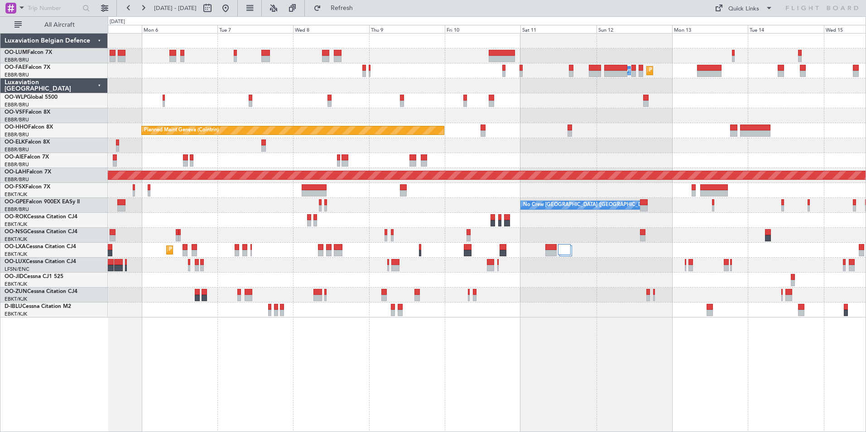
click at [133, 289] on div at bounding box center [487, 295] width 758 height 15
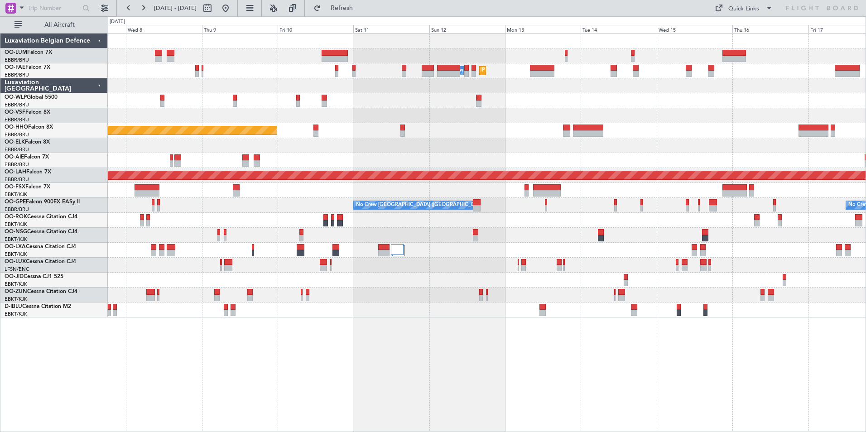
click at [101, 276] on div "Planned Maint Melsbroek Air Base Owner Melsbroek Air Base Planned Maint Brussel…" at bounding box center [433, 224] width 866 height 416
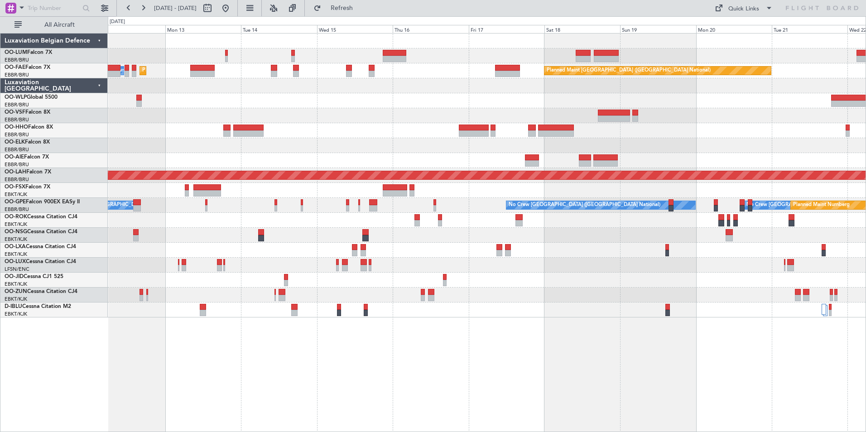
click at [72, 356] on div "Planned Maint Melsbroek Air Base Owner Melsbroek Air Base Planned Maint Brussel…" at bounding box center [433, 224] width 866 height 416
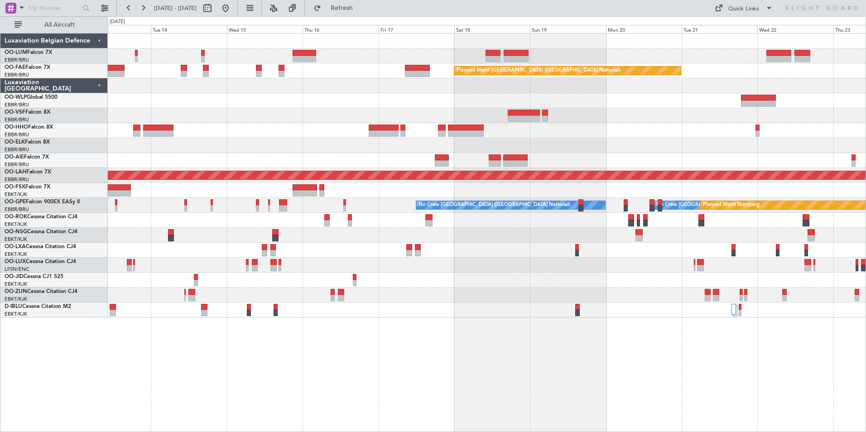
click at [180, 264] on div at bounding box center [487, 265] width 758 height 15
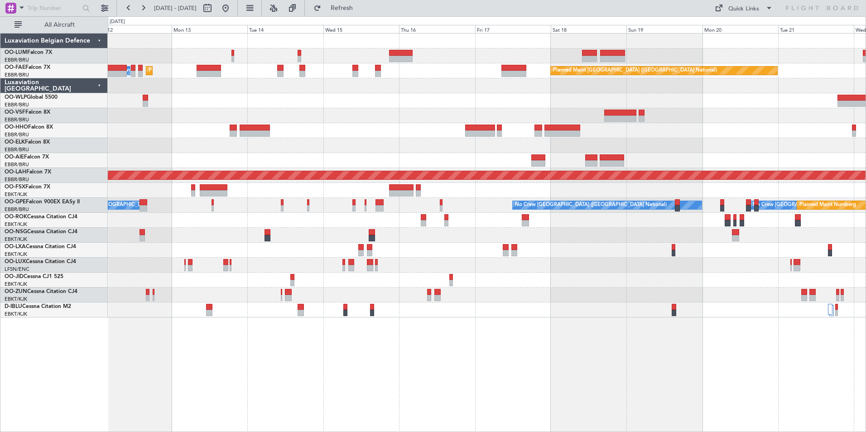
click at [338, 279] on div "No Crew" at bounding box center [487, 280] width 758 height 15
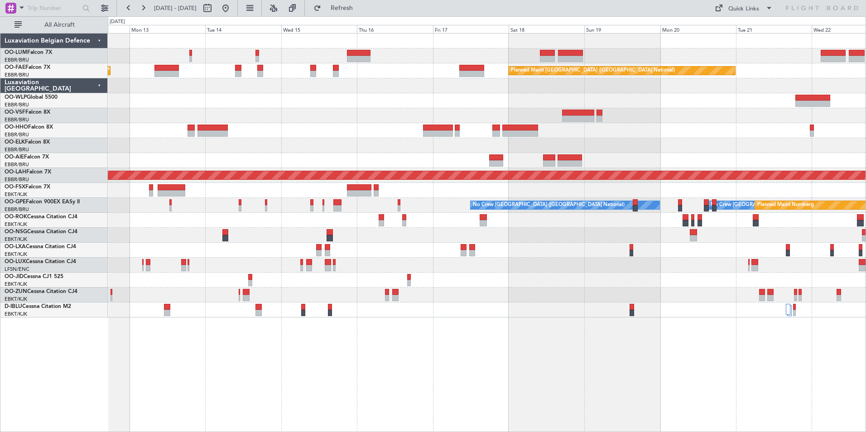
click at [313, 289] on div "Planned Maint Brussels (Brussels National) Planned Maint Melsbroek Air Base Own…" at bounding box center [487, 176] width 758 height 284
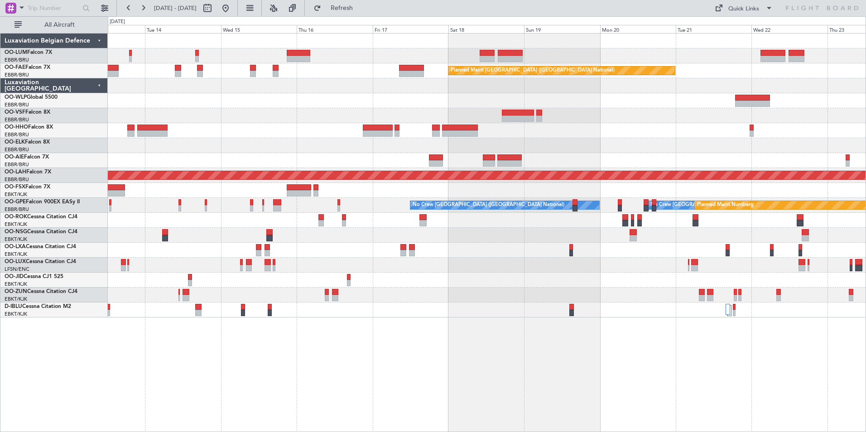
click at [254, 295] on div at bounding box center [487, 295] width 758 height 15
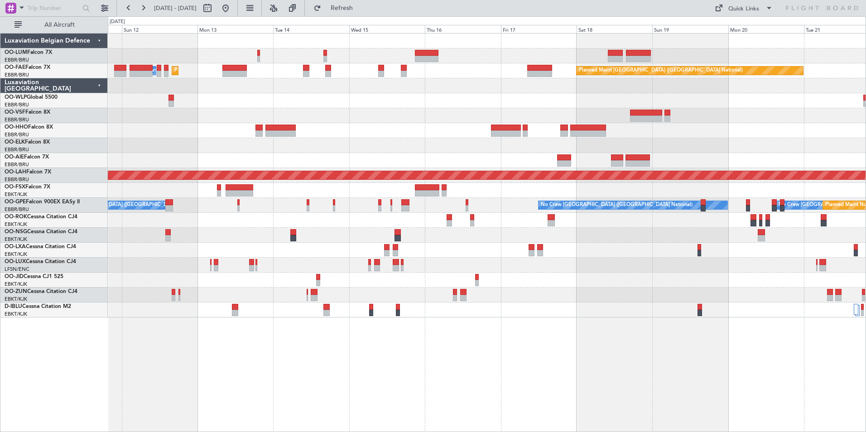
click at [393, 383] on div "Planned Maint Brussels (Brussels National) Planned Maint Melsbroek Air Base Own…" at bounding box center [487, 232] width 758 height 399
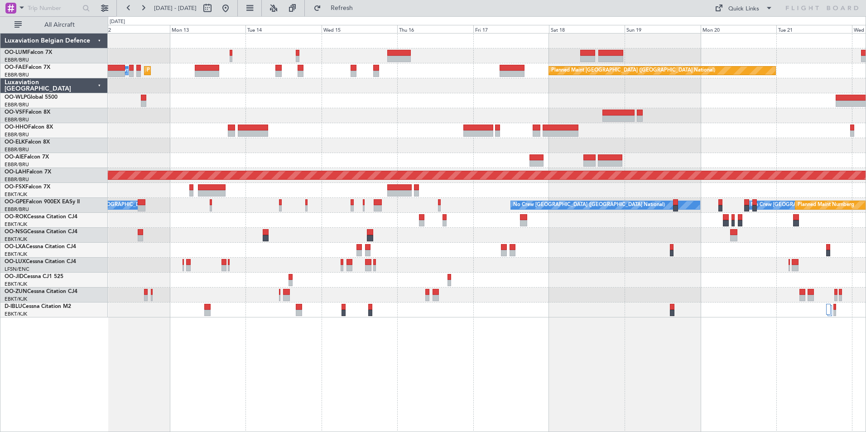
click at [378, 343] on div "Planned Maint Brussels (Brussels National) Planned Maint Melsbroek Air Base Own…" at bounding box center [487, 232] width 758 height 399
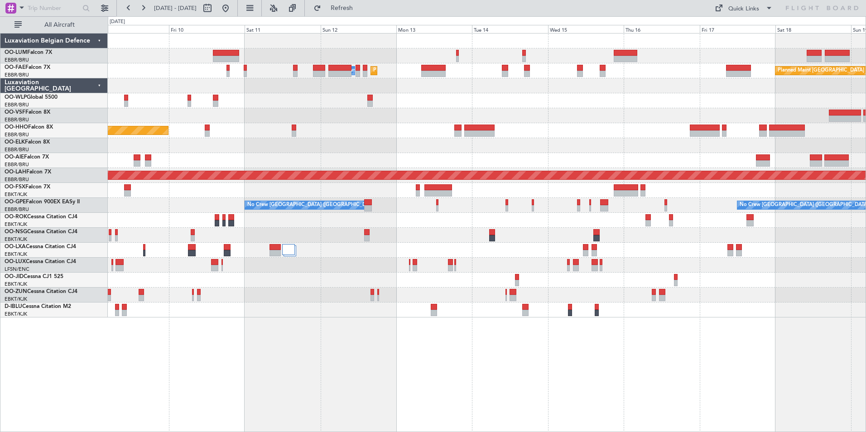
click at [439, 292] on div "Planned Maint Brussels (Brussels National) Planned Maint Melsbroek Air Base Own…" at bounding box center [487, 176] width 758 height 284
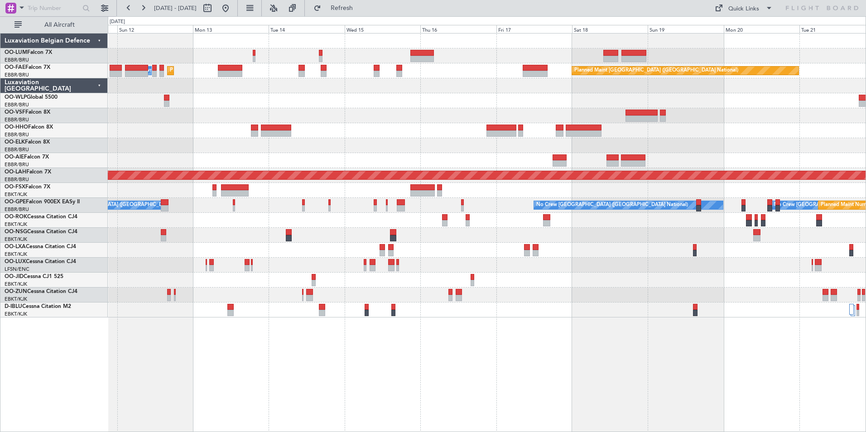
click at [302, 298] on div "Planned Maint Brussels (Brussels National) Planned Maint Melsbroek Air Base Own…" at bounding box center [487, 176] width 758 height 284
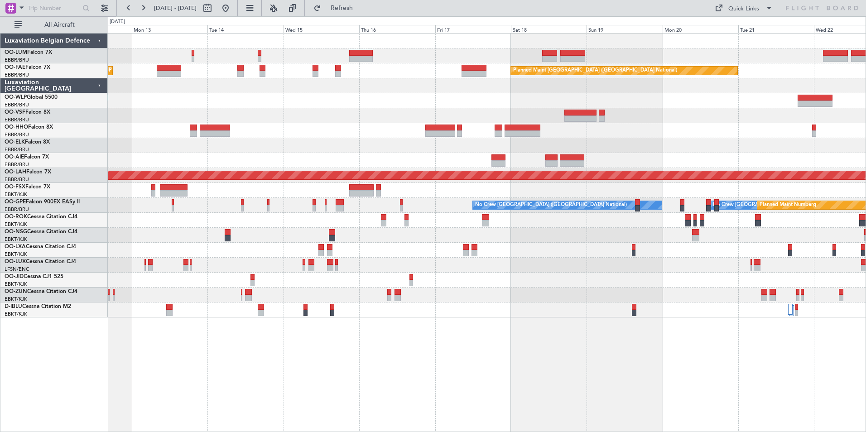
click at [307, 265] on div at bounding box center [487, 265] width 758 height 15
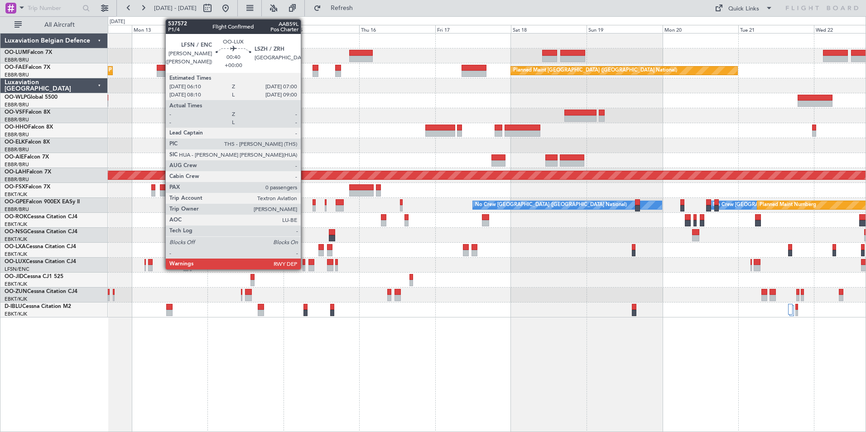
click at [306, 264] on div at bounding box center [487, 265] width 758 height 15
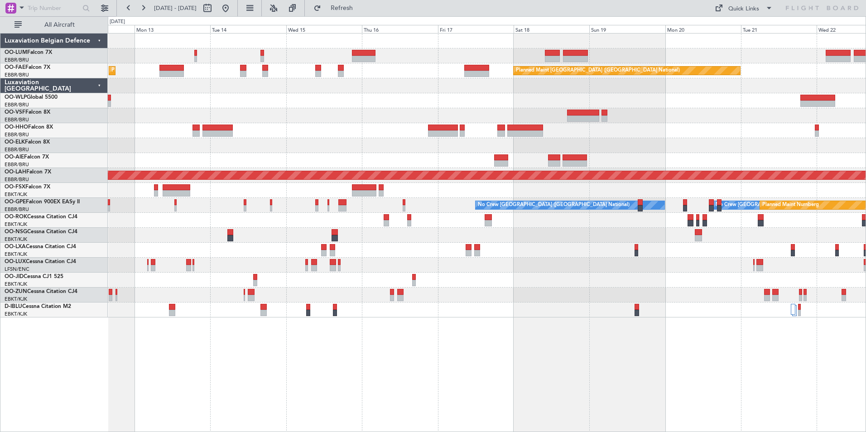
click at [305, 358] on div "Planned Maint Melsbroek Air Base Planned Maint Brussels (Brussels National) Own…" at bounding box center [487, 232] width 758 height 399
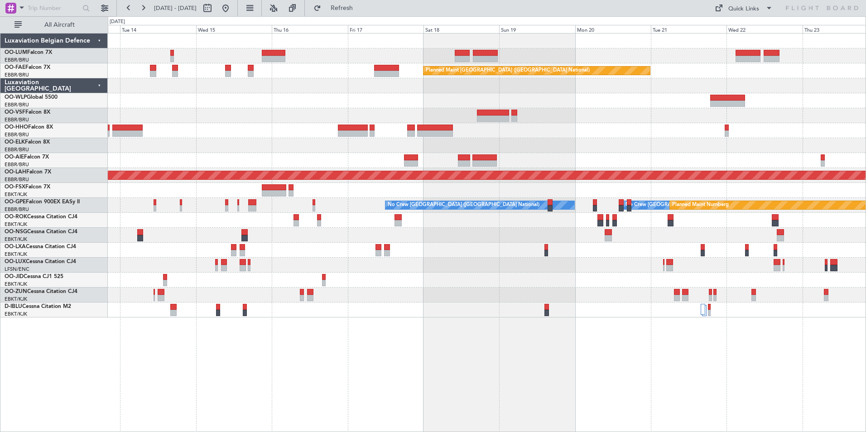
click at [268, 269] on div "Owner Melsbroek Air Base Planned Maint [GEOGRAPHIC_DATA] ([GEOGRAPHIC_DATA]) Ow…" at bounding box center [487, 176] width 758 height 284
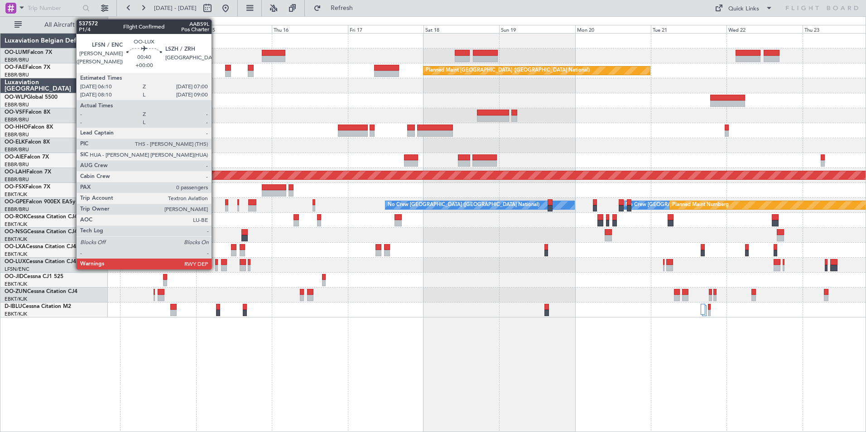
click at [216, 262] on div at bounding box center [216, 262] width 3 height 6
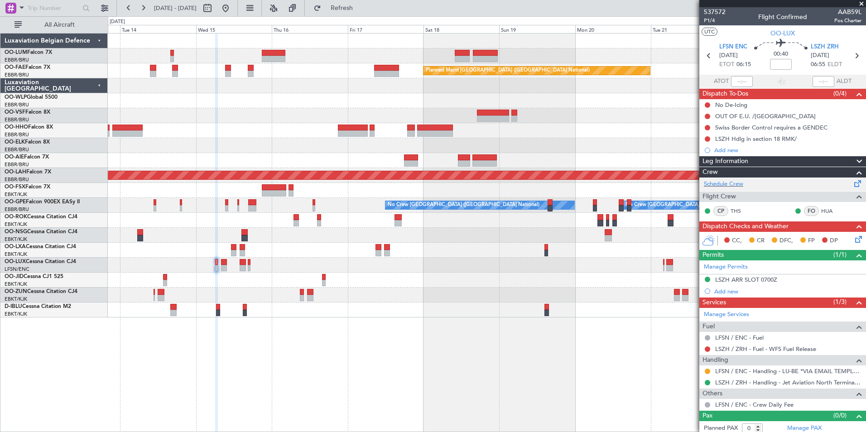
click at [717, 179] on div "Schedule Crew" at bounding box center [782, 185] width 167 height 14
click at [357, 5] on span "Refresh" at bounding box center [342, 8] width 38 height 6
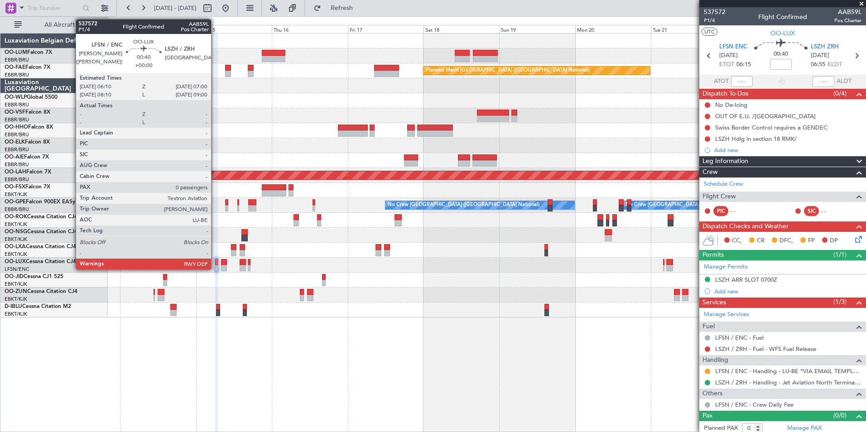
click at [215, 261] on div at bounding box center [216, 262] width 3 height 6
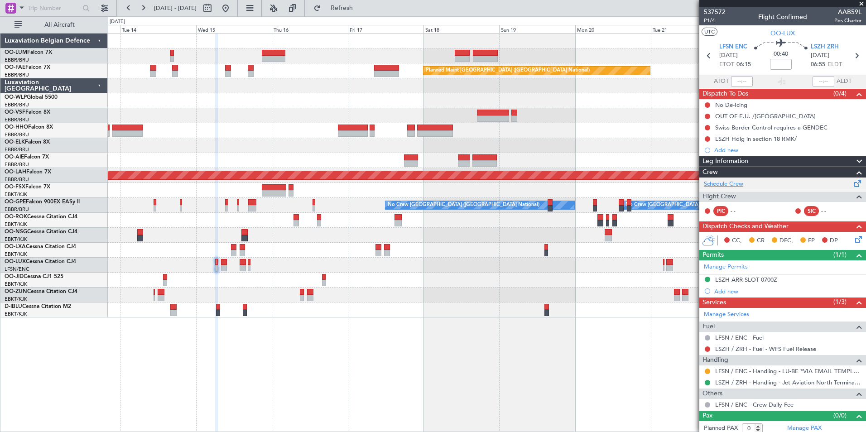
click at [735, 188] on link "Schedule Crew" at bounding box center [723, 184] width 39 height 9
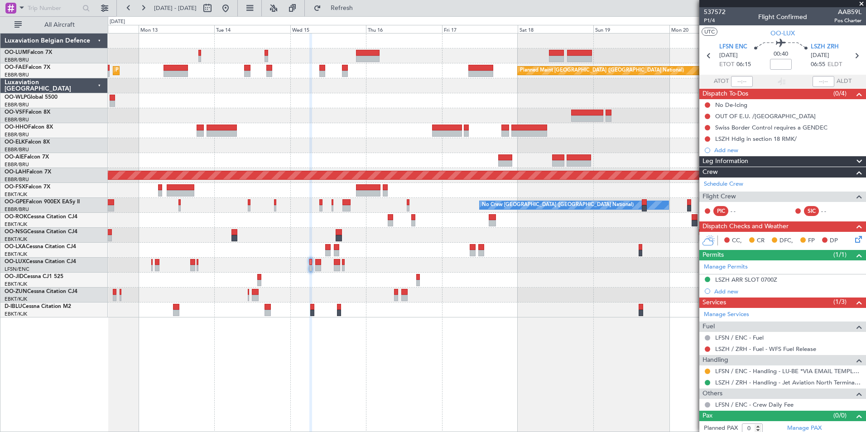
click at [322, 370] on div "Planned Maint Brussels (Brussels National) Planned Maint Melsbroek Air Base Own…" at bounding box center [487, 232] width 758 height 399
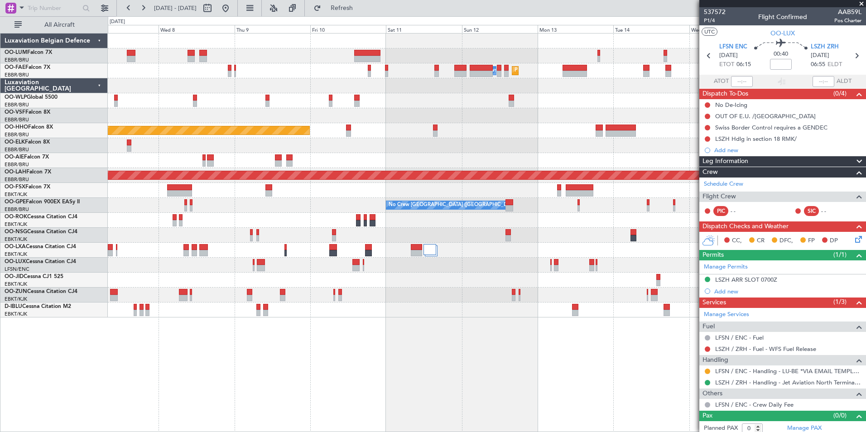
click at [637, 401] on div "Planned Maint Melsbroek Air Base Owner Melsbroek Air Base Planned Maint Brussel…" at bounding box center [487, 232] width 758 height 399
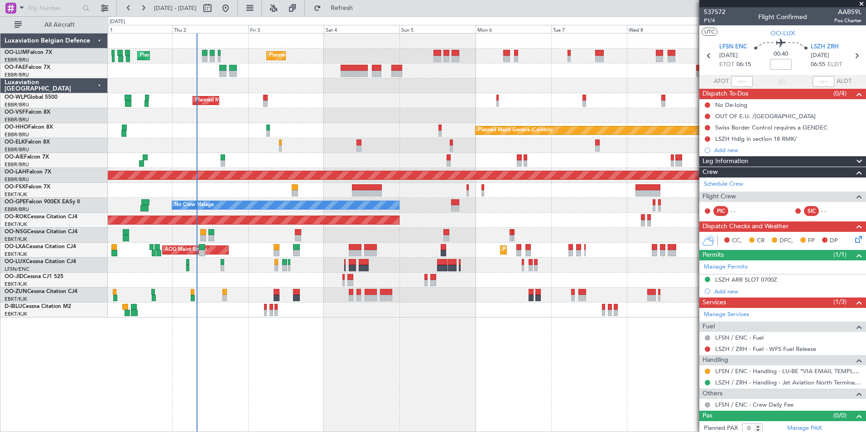
click at [614, 378] on div "Planned Maint Brussels (Brussels National) Planned Maint Brussels (Brussels Nat…" at bounding box center [487, 232] width 758 height 399
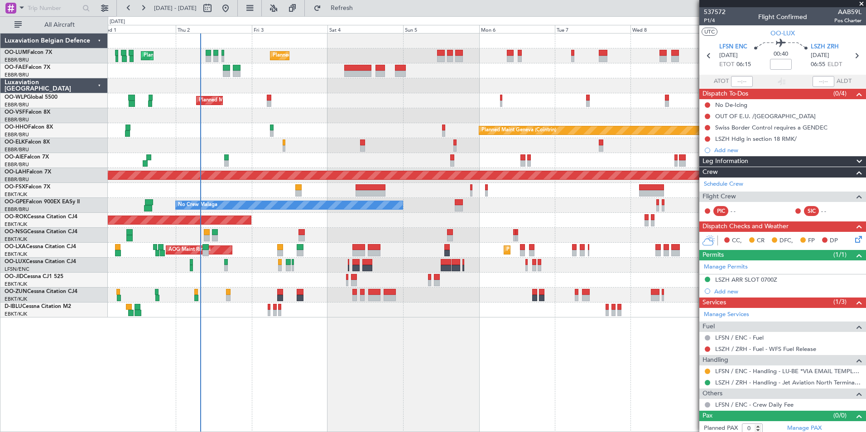
click at [267, 381] on div "Planned Maint Brussels (Brussels National) Planned Maint Brussels (Brussels Nat…" at bounding box center [487, 232] width 758 height 399
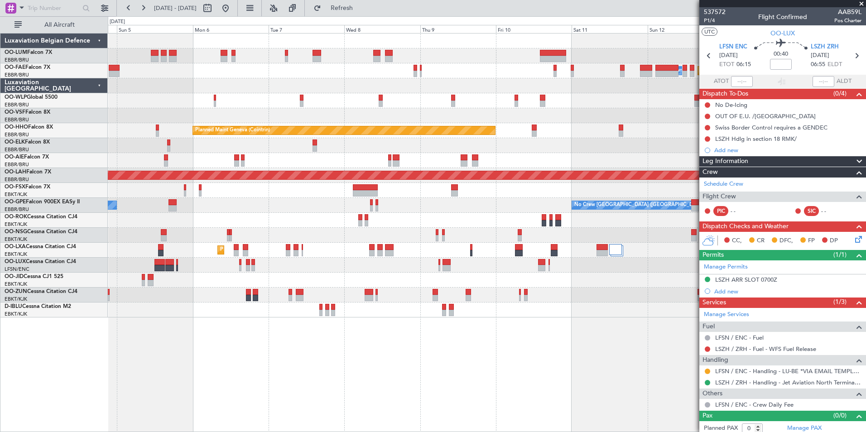
click at [368, 392] on div "Planned Maint Brussels (Brussels National) Owner Melsbroek Air Base Planned Mai…" at bounding box center [487, 232] width 758 height 399
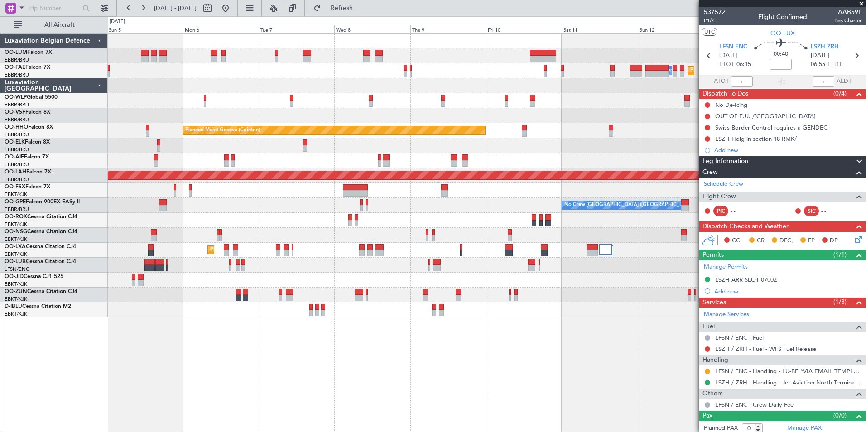
click at [305, 369] on div "Planned Maint Brussels (Brussels National) Owner Melsbroek Air Base Planned Mai…" at bounding box center [487, 232] width 758 height 399
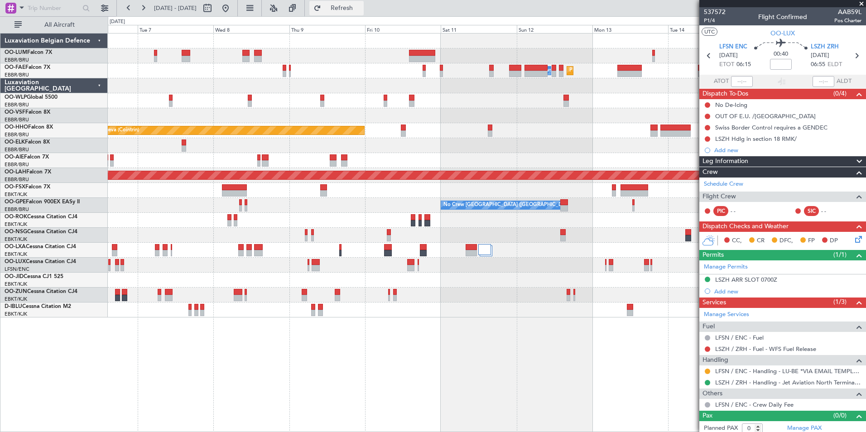
click at [356, 4] on button "Refresh" at bounding box center [336, 8] width 54 height 14
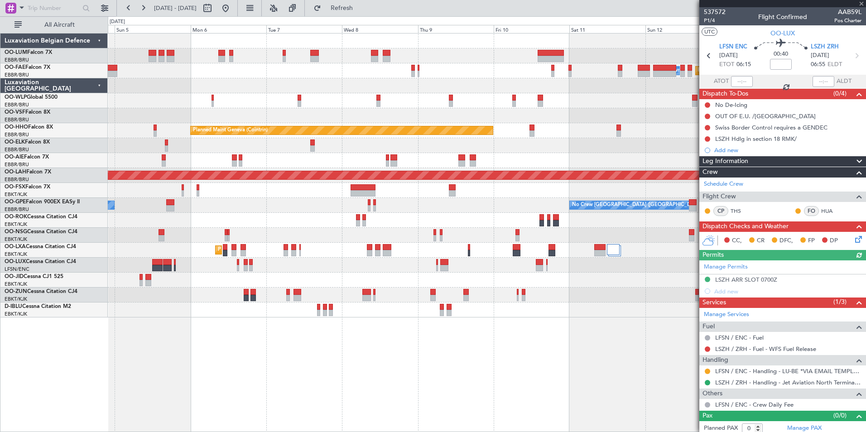
click at [472, 399] on div "Planned Maint Brussels (Brussels National) Planned Maint Melsbroek Air Base Own…" at bounding box center [487, 232] width 758 height 399
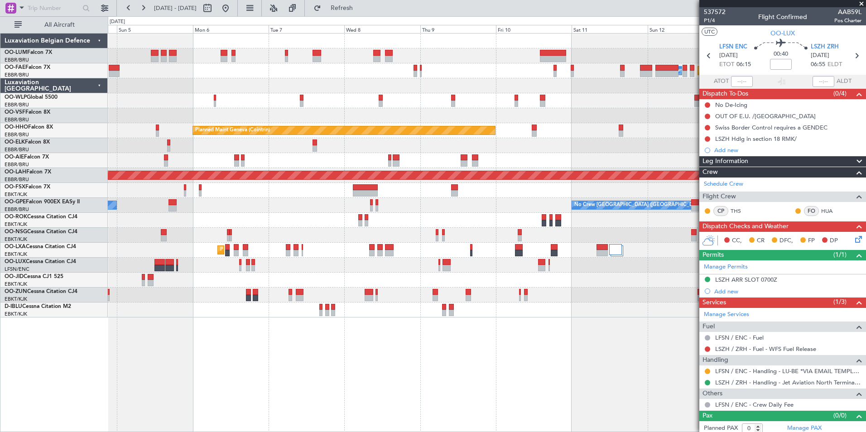
click at [407, 390] on div "Planned Maint Brussels (Brussels National) Planned Maint Melsbroek Air Base Own…" at bounding box center [487, 232] width 758 height 399
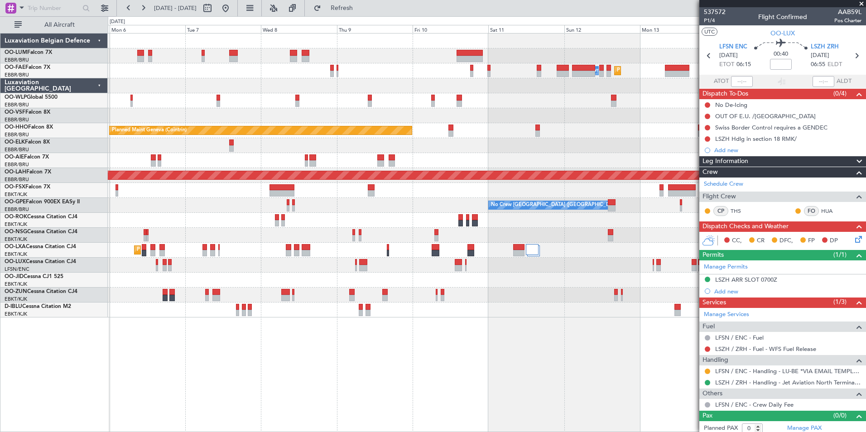
click at [368, 382] on div "Planned Maint Brussels (Brussels National) Planned Maint Melsbroek Air Base Own…" at bounding box center [487, 232] width 758 height 399
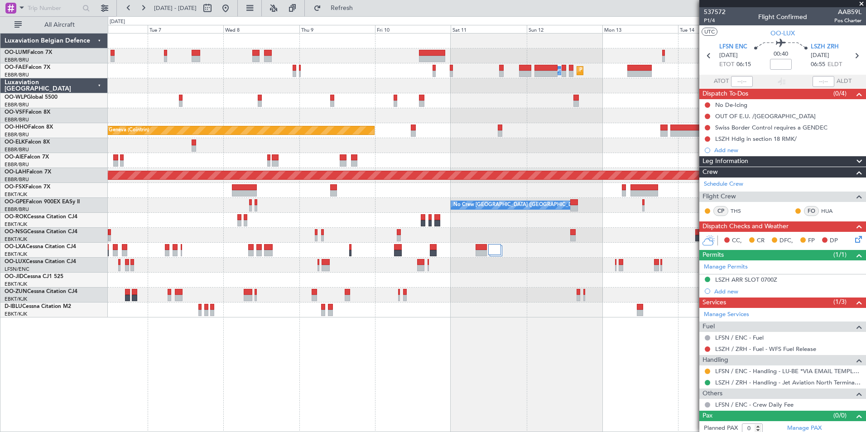
click at [311, 385] on div "Planned Maint Melsbroek Air Base Owner Melsbroek Air Base Planned Maint Brussel…" at bounding box center [487, 232] width 758 height 399
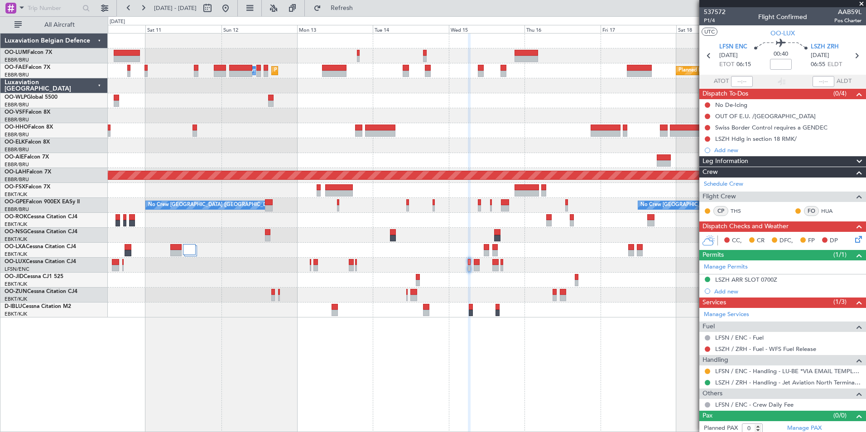
click at [92, 360] on div "Planned Maint Melsbroek Air Base Owner Melsbroek Air Base Planned Maint Brussel…" at bounding box center [433, 224] width 866 height 416
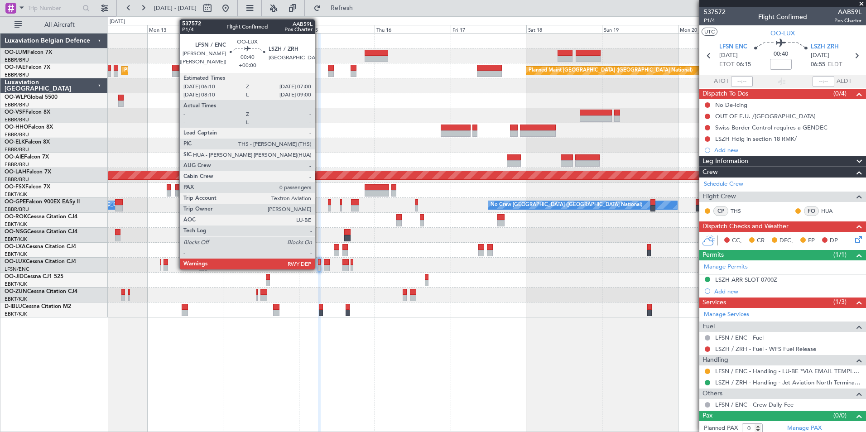
click at [319, 261] on div at bounding box center [319, 262] width 3 height 6
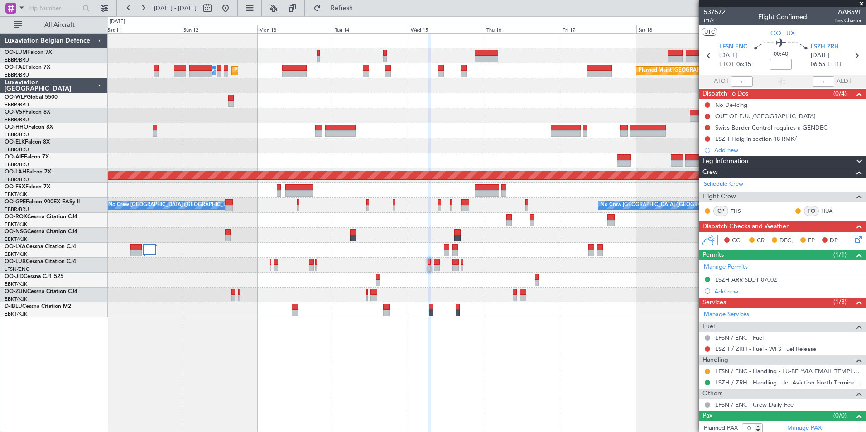
click at [261, 367] on div "Planned Maint Melsbroek Air Base Planned Maint Brussels (Brussels National) Own…" at bounding box center [487, 232] width 758 height 399
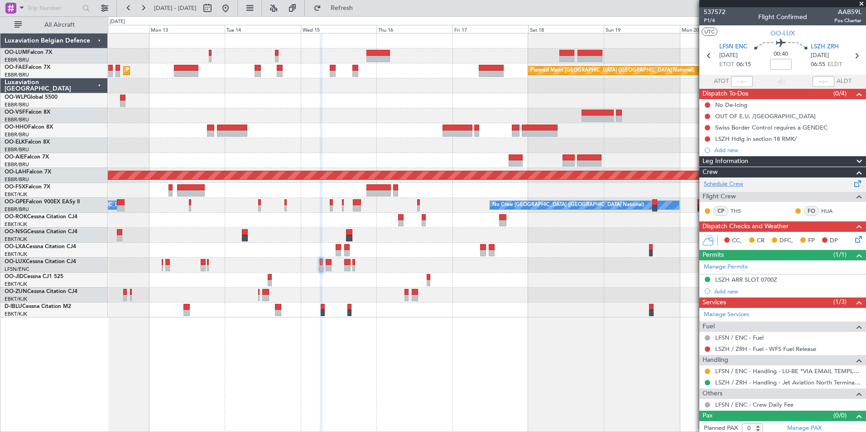
click at [726, 181] on link "Schedule Crew" at bounding box center [723, 184] width 39 height 9
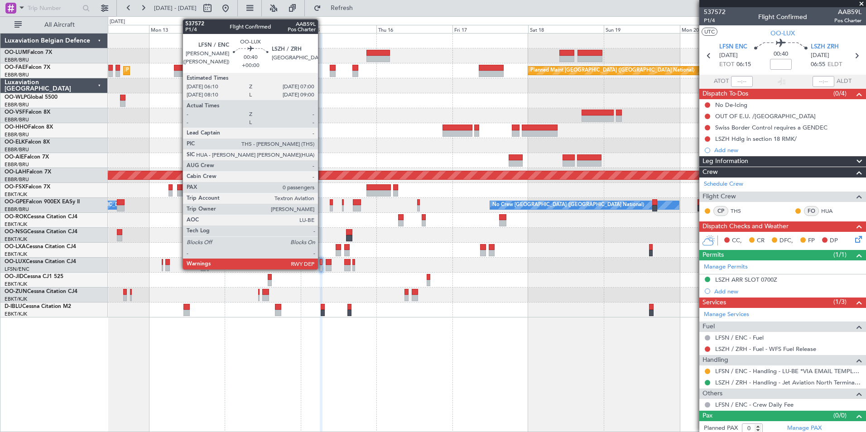
click at [322, 260] on div at bounding box center [321, 262] width 3 height 6
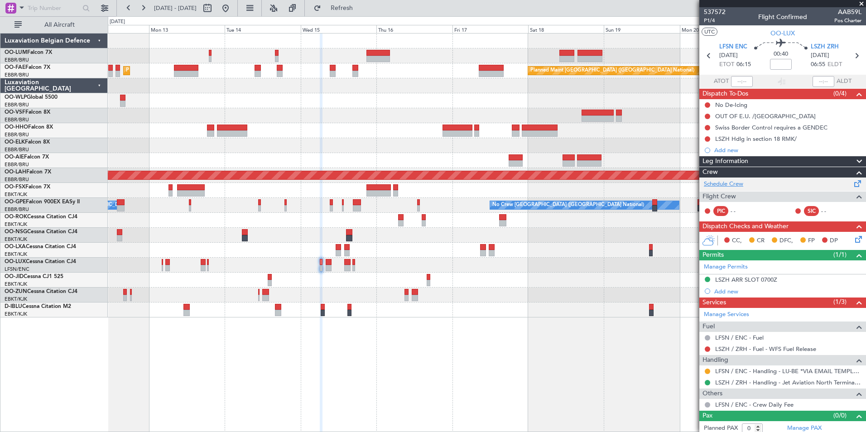
click at [740, 181] on link "Schedule Crew" at bounding box center [723, 184] width 39 height 9
drag, startPoint x: 373, startPoint y: 11, endPoint x: 34, endPoint y: 426, distance: 535.6
click at [361, 11] on span "Refresh" at bounding box center [342, 8] width 38 height 6
click at [401, 368] on div "Planned Maint Brussels (Brussels National) Planned Maint Melsbroek Air Base Own…" at bounding box center [487, 232] width 758 height 399
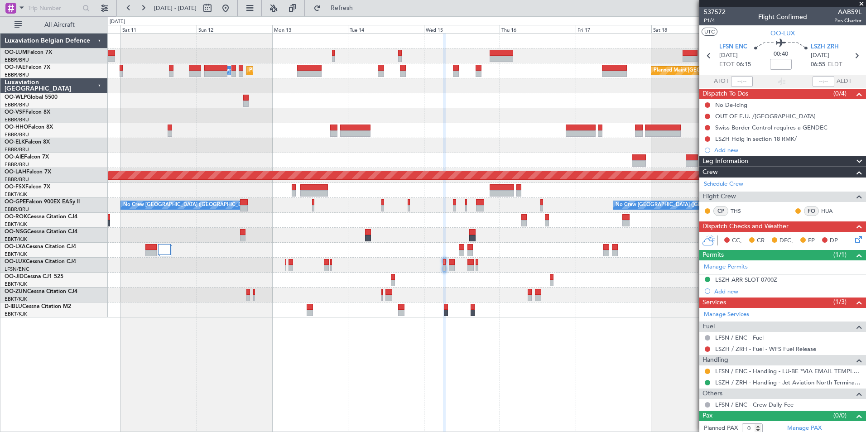
click at [475, 406] on div "Planned Maint Brussels (Brussels National) Planned Maint Melsbroek Air Base Own…" at bounding box center [487, 232] width 758 height 399
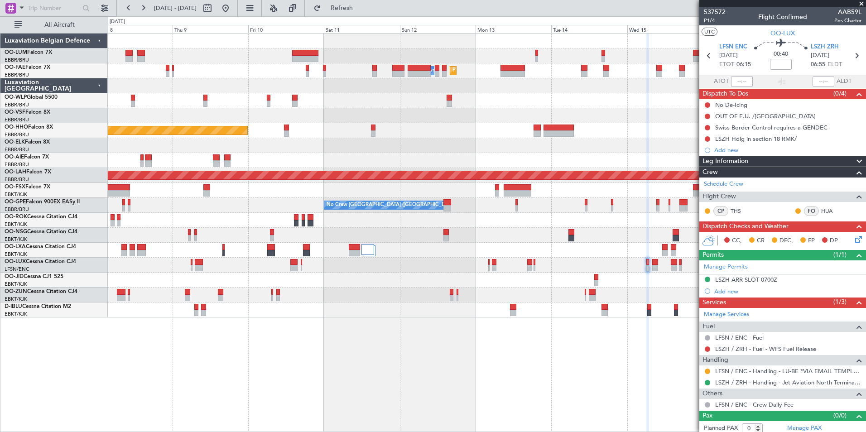
click at [430, 387] on div "Planned Maint Brussels (Brussels National) Planned Maint Melsbroek Air Base Own…" at bounding box center [487, 232] width 758 height 399
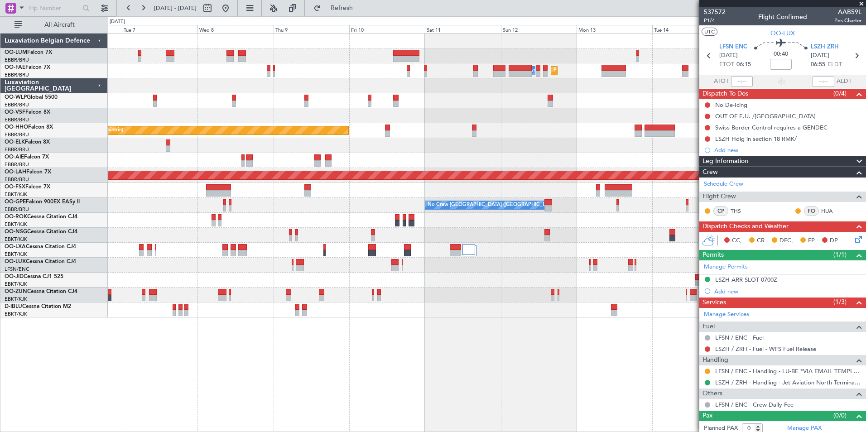
click at [430, 382] on div "Planned Maint Melsbroek Air Base Owner Melsbroek Air Base Planned Maint Brussel…" at bounding box center [487, 232] width 758 height 399
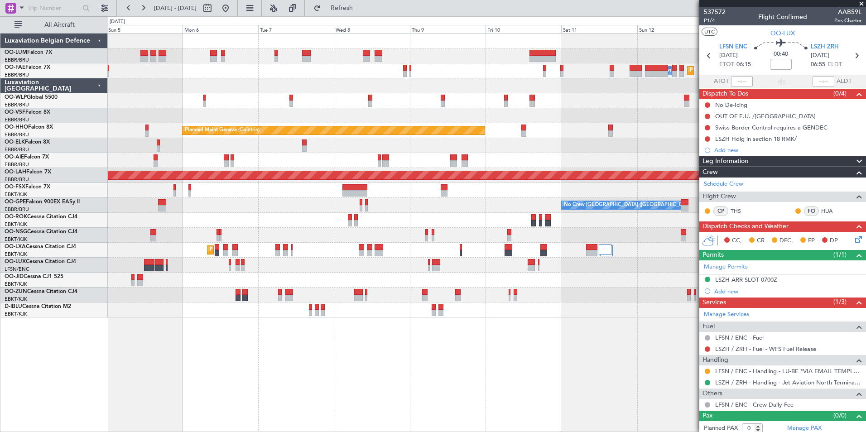
click at [411, 329] on div "Planned Maint Brussels (Brussels National) Planned Maint Melsbroek Air Base Own…" at bounding box center [487, 232] width 758 height 399
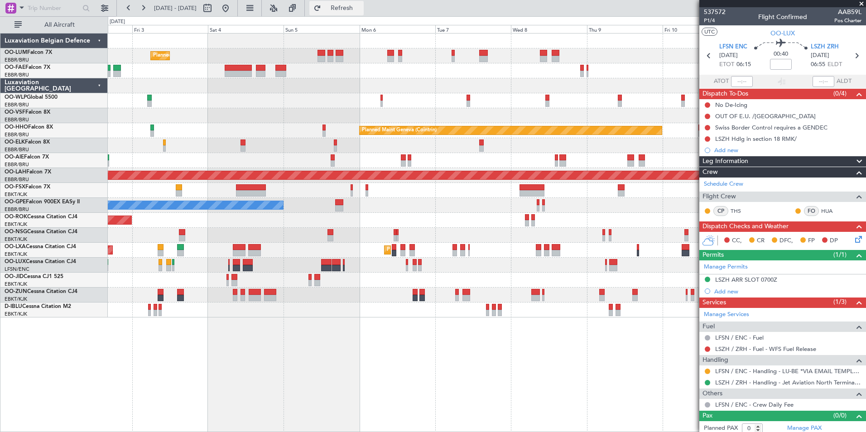
click at [361, 9] on span "Refresh" at bounding box center [342, 8] width 38 height 6
click at [380, 376] on div "Planned Maint Brussels (Brussels National) Planned Maint Brussels (Brussels Nat…" at bounding box center [487, 232] width 758 height 399
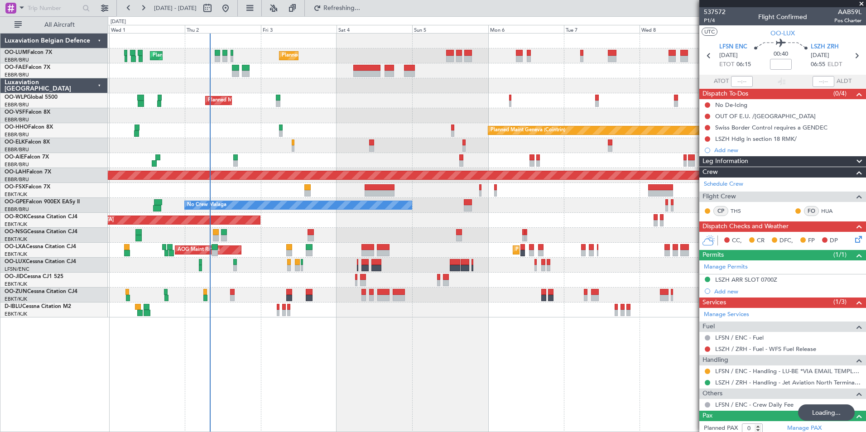
click at [291, 378] on div "Planned Maint Brussels (Brussels National) Planned Maint Brussels (Brussels Nat…" at bounding box center [487, 232] width 758 height 399
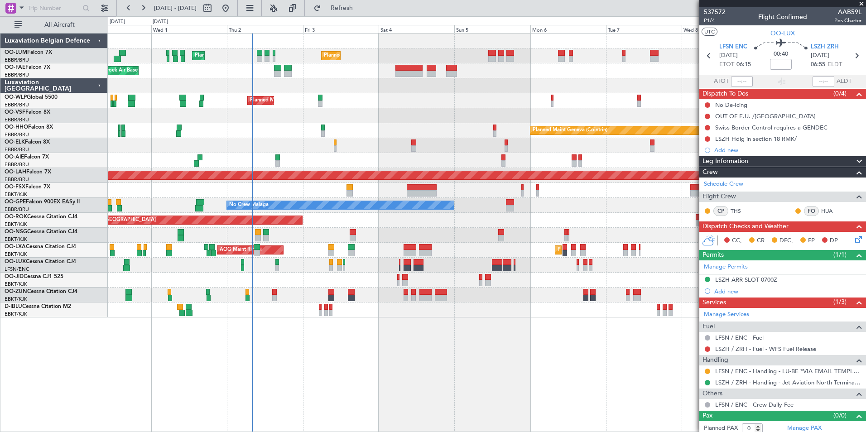
click at [202, 366] on div "Planned Maint Brussels (Brussels National) Planned Maint Brussels (Brussels Nat…" at bounding box center [487, 232] width 758 height 399
click at [731, 47] on span "LFSN ENC" at bounding box center [733, 47] width 28 height 9
click at [364, 12] on button "Refresh" at bounding box center [336, 8] width 54 height 14
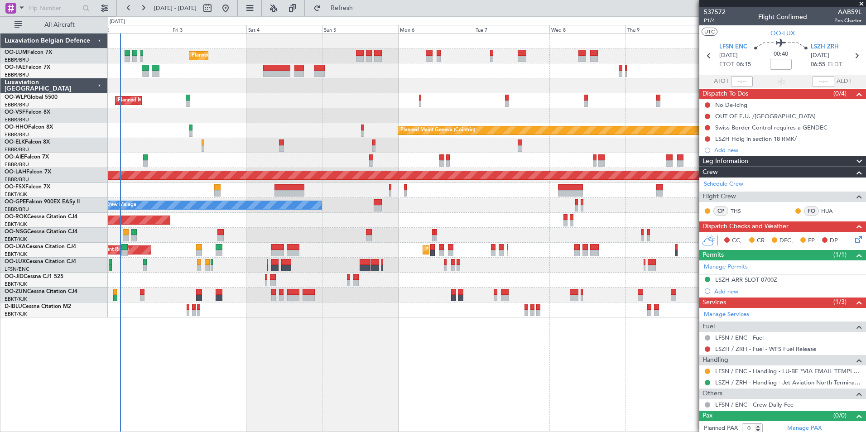
click at [294, 144] on div "Planned Maint Brussels (Brussels National) Planned Maint Brussels (Brussels Nat…" at bounding box center [487, 176] width 758 height 284
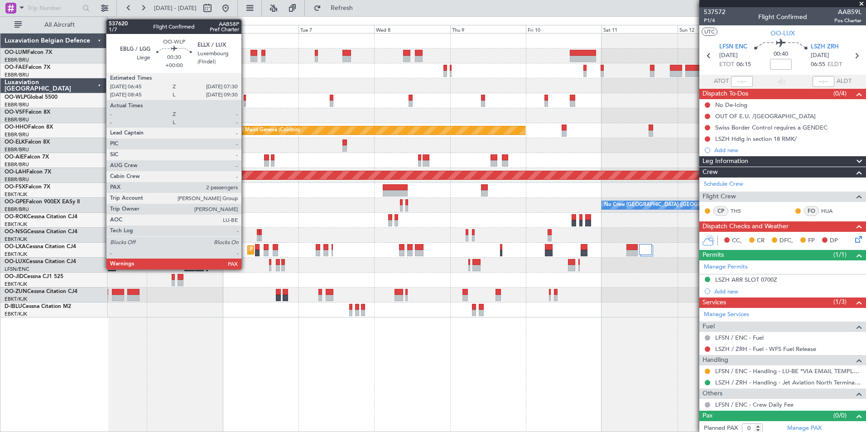
click at [245, 98] on div at bounding box center [245, 98] width 3 height 6
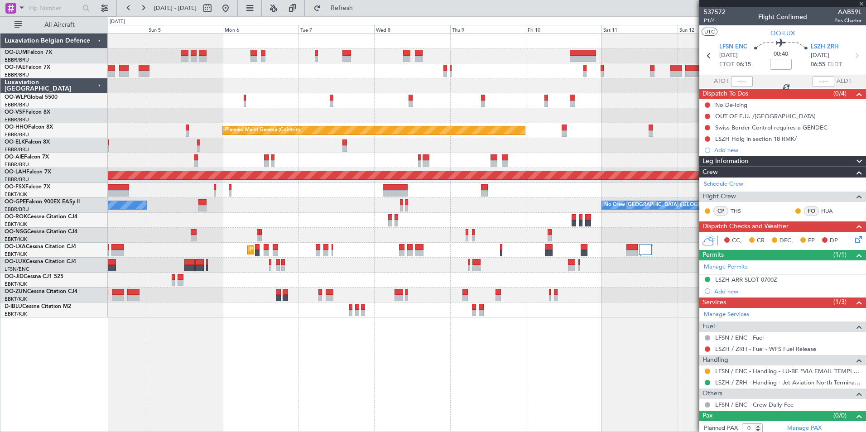
type input "2"
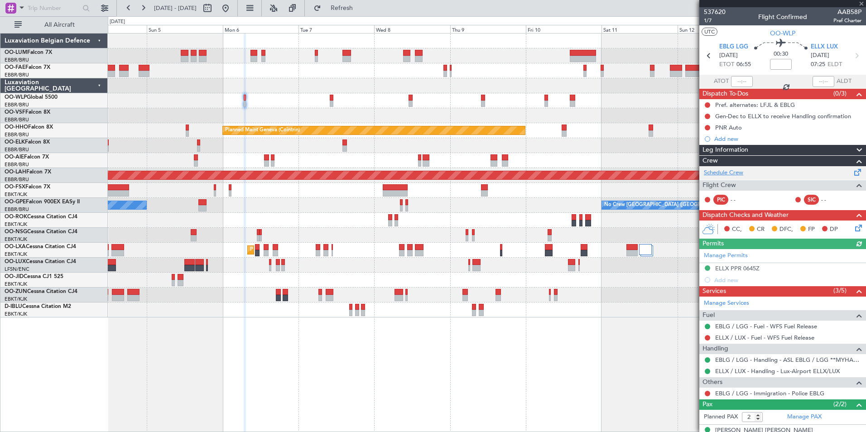
click at [737, 171] on link "Schedule Crew" at bounding box center [723, 172] width 39 height 9
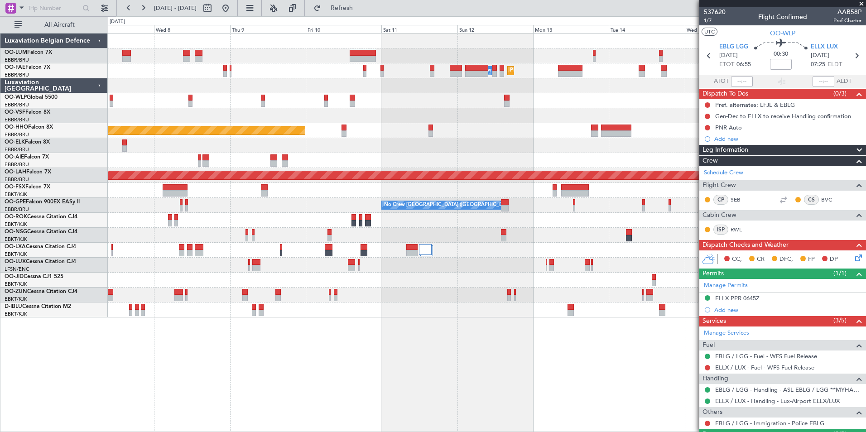
click at [320, 354] on div "Planned Maint Melsbroek Air Base Owner Melsbroek Air Base Planned Maint Brussel…" at bounding box center [487, 232] width 758 height 399
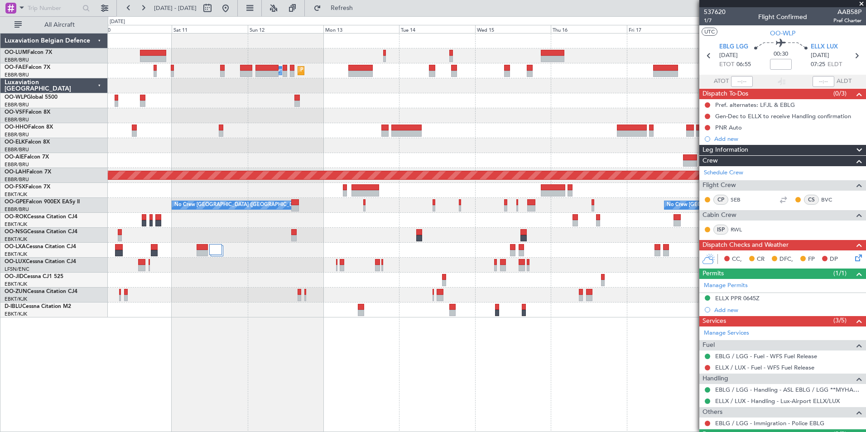
click at [326, 131] on div "Planned Maint Melsbroek Air Base Owner Melsbroek Air Base Planned Maint Brussel…" at bounding box center [487, 176] width 758 height 284
click at [360, 11] on span "Refresh" at bounding box center [342, 8] width 38 height 6
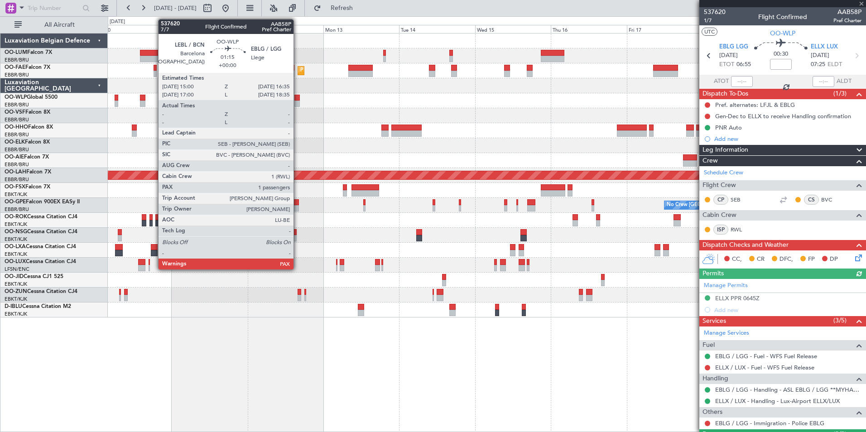
click at [298, 98] on div at bounding box center [296, 98] width 5 height 6
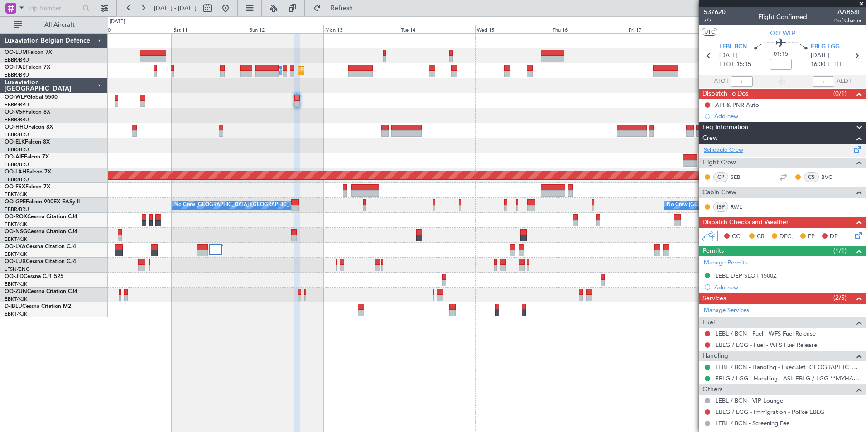
click at [736, 149] on link "Schedule Crew" at bounding box center [723, 150] width 39 height 9
click at [364, 12] on button "Refresh" at bounding box center [336, 8] width 54 height 14
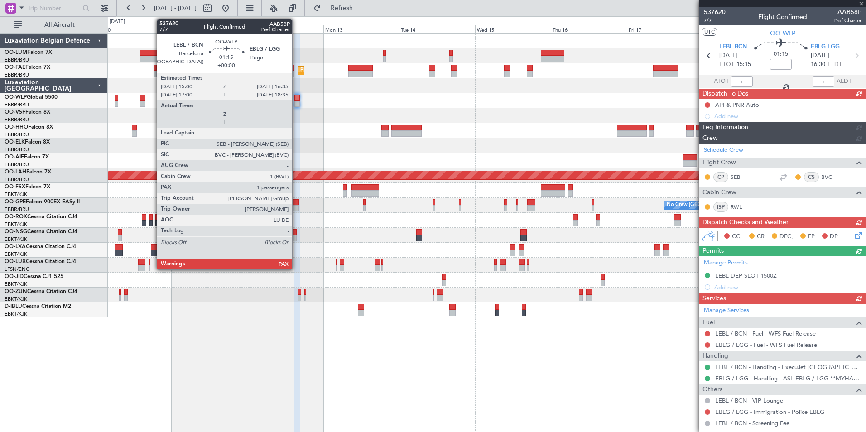
click at [296, 100] on div at bounding box center [296, 98] width 5 height 6
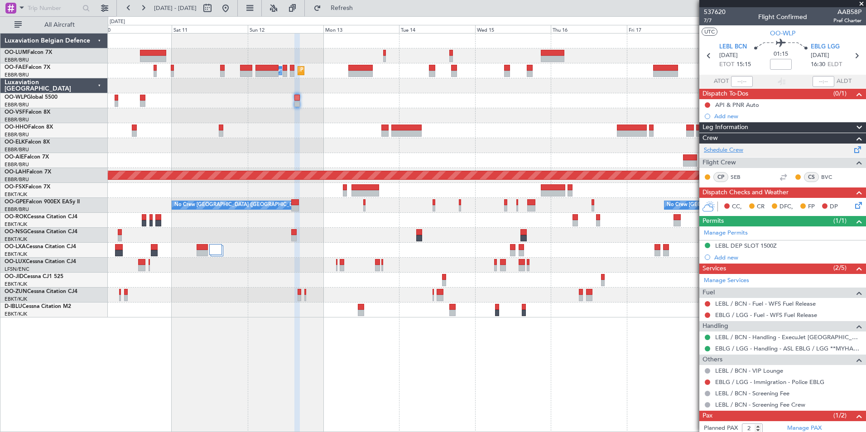
click at [726, 149] on link "Schedule Crew" at bounding box center [723, 150] width 39 height 9
click at [361, 5] on span "Refresh" at bounding box center [342, 8] width 38 height 6
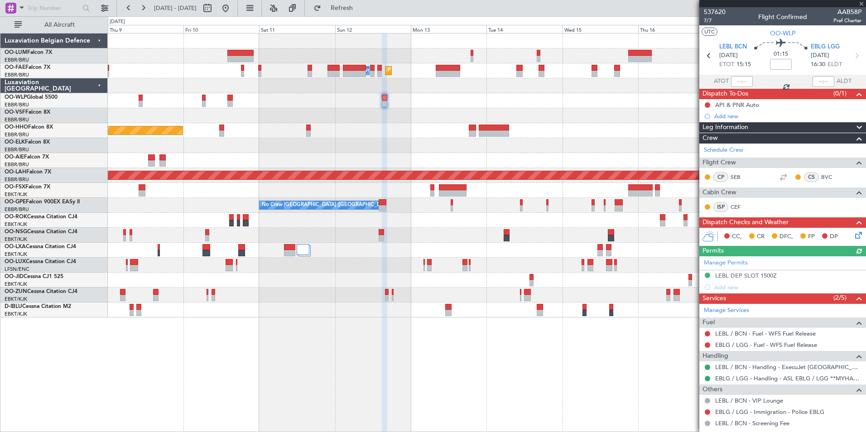
click at [397, 119] on div at bounding box center [487, 115] width 758 height 15
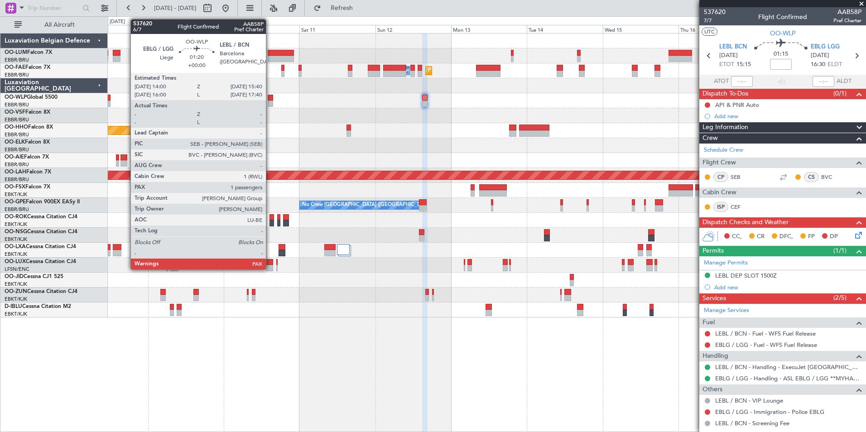
click at [270, 96] on div at bounding box center [270, 98] width 5 height 6
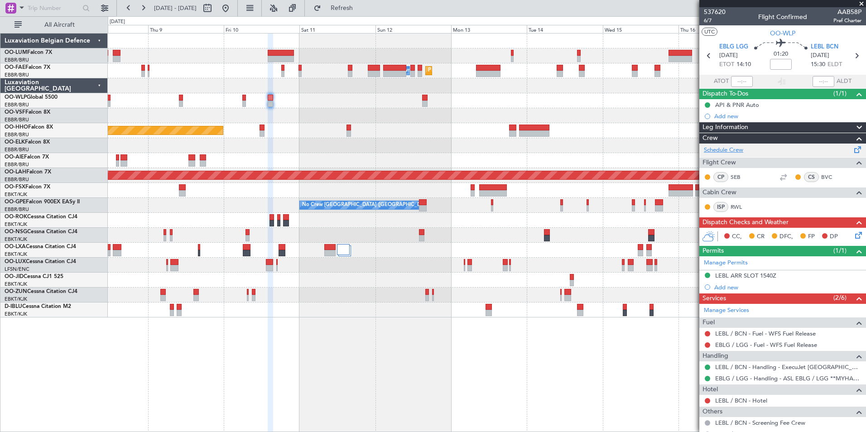
click at [726, 149] on link "Schedule Crew" at bounding box center [723, 150] width 39 height 9
click at [364, 14] on button "Refresh" at bounding box center [336, 8] width 54 height 14
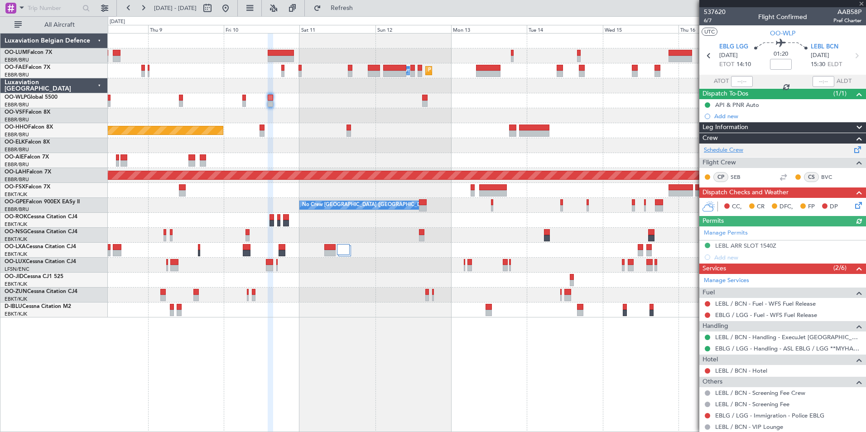
click at [740, 151] on link "Schedule Crew" at bounding box center [723, 150] width 39 height 9
click at [361, 10] on span "Refresh" at bounding box center [342, 8] width 38 height 6
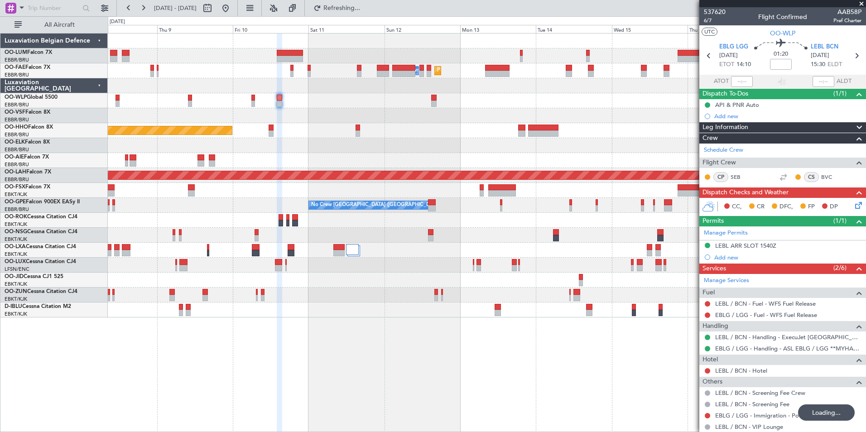
click at [566, 131] on div "Planned Maint Melsbroek Air Base Owner Melsbroek Air Base Planned Maint Brussel…" at bounding box center [487, 176] width 758 height 284
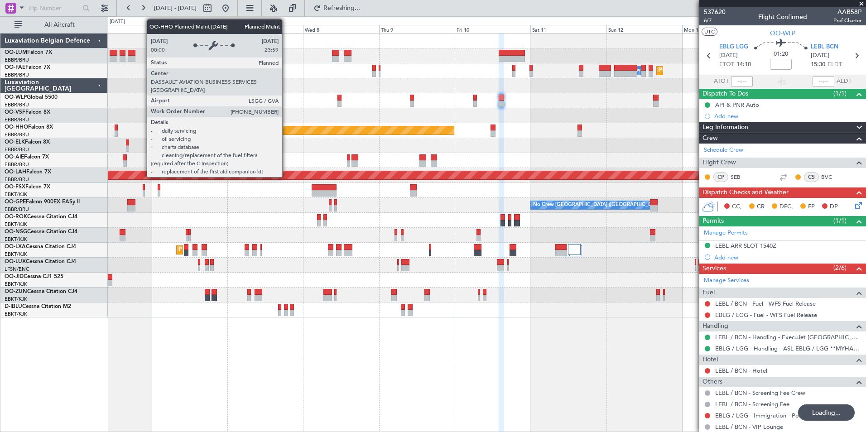
click at [403, 130] on div "Planned Maint Geneva (Cointrin)" at bounding box center [303, 130] width 303 height 8
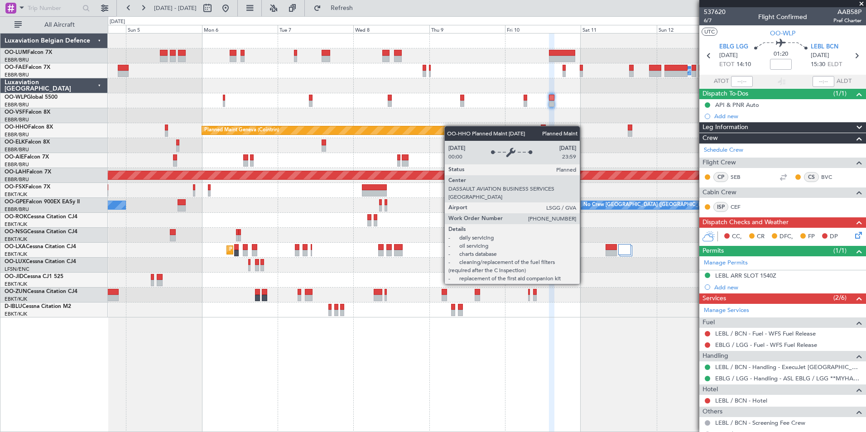
click at [406, 126] on div "Planned Maint Brussels (Brussels National) Planned Maint Melsbroek Air Base Own…" at bounding box center [487, 176] width 758 height 284
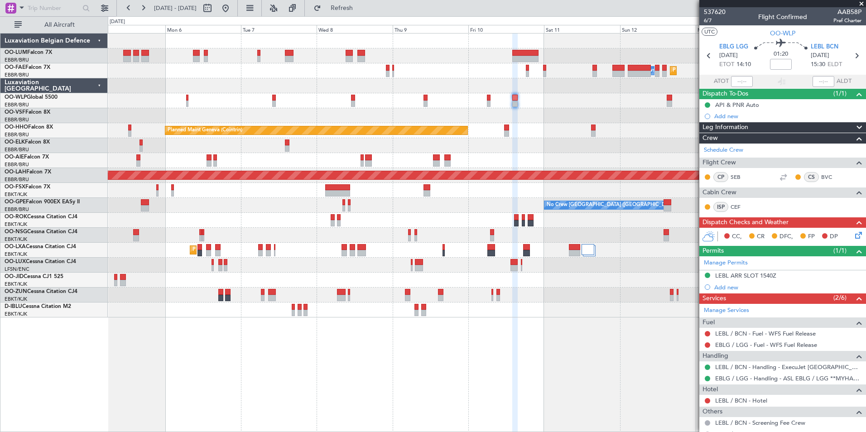
click at [606, 411] on div "Planned Maint Brussels (Brussels National) Planned Maint Melsbroek Air Base Own…" at bounding box center [433, 224] width 866 height 416
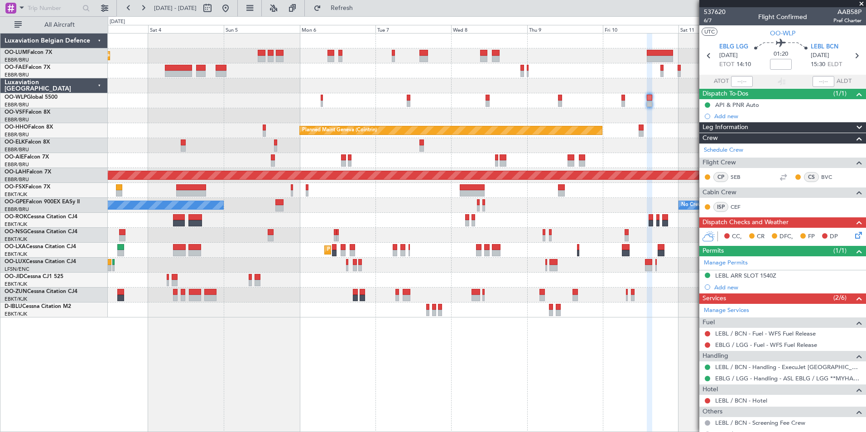
click at [553, 378] on div "Planned Maint Brussels (Brussels National) Planned Maint Brussels (Brussels Nat…" at bounding box center [487, 232] width 758 height 399
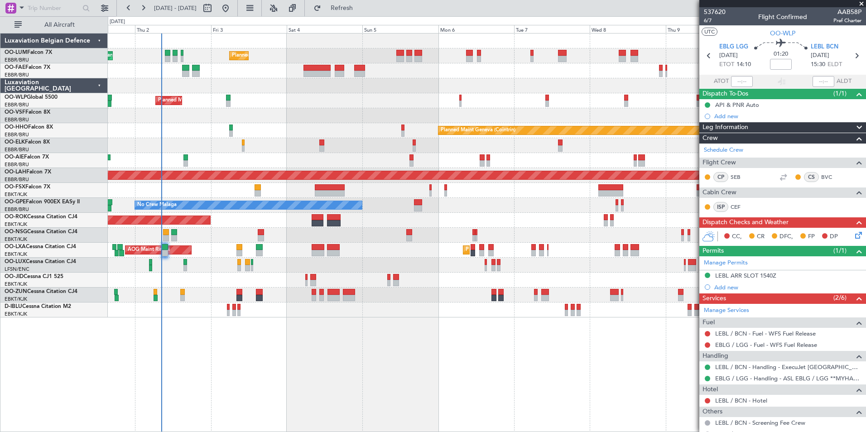
click at [484, 389] on div "Planned Maint Brussels (Brussels National) Planned Maint Brussels (Brussels Nat…" at bounding box center [487, 232] width 758 height 399
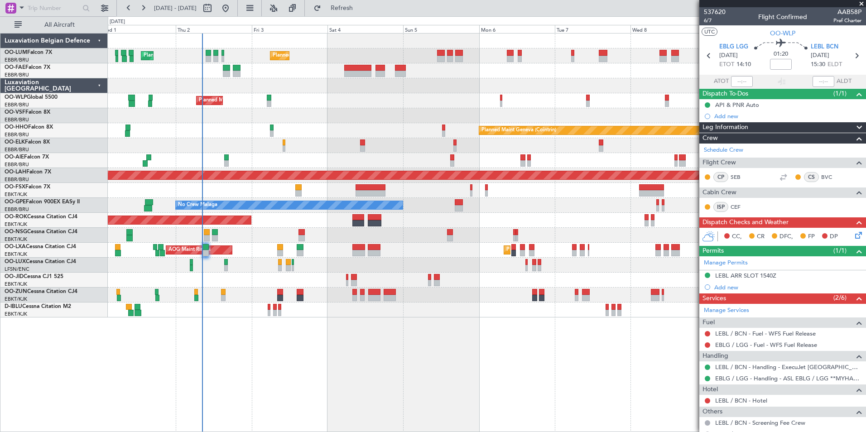
click at [525, 387] on div "Planned Maint Brussels (Brussels National) Planned Maint Brussels (Brussels Nat…" at bounding box center [487, 232] width 758 height 399
click at [543, 385] on div "Planned Maint Brussels (Brussels National) Planned Maint Brussels (Brussels Nat…" at bounding box center [487, 232] width 758 height 399
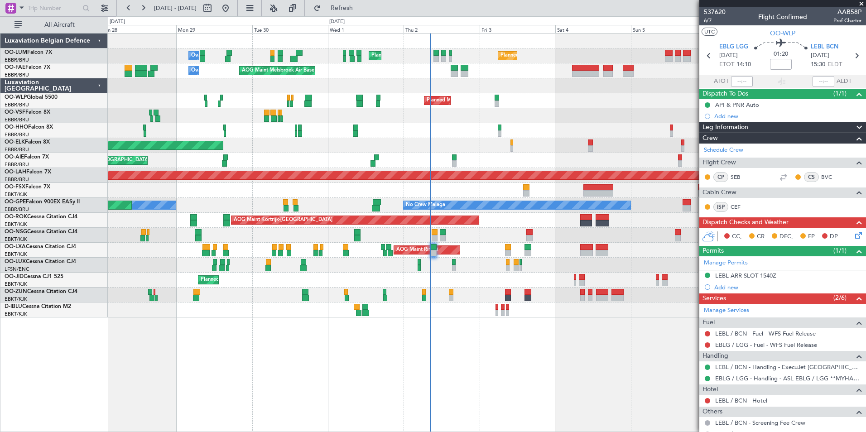
click at [501, 365] on div "Planned Maint Brussels (Brussels National) Planned Maint Brussels (Brussels Nat…" at bounding box center [487, 232] width 758 height 399
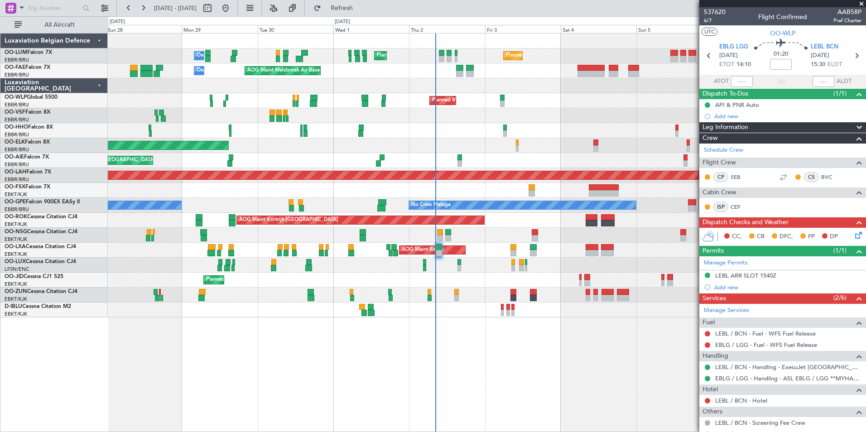
click at [446, 364] on div "Owner Melsbroek Air Base Planned Maint Brussels (Brussels National) Planned Mai…" at bounding box center [487, 232] width 758 height 399
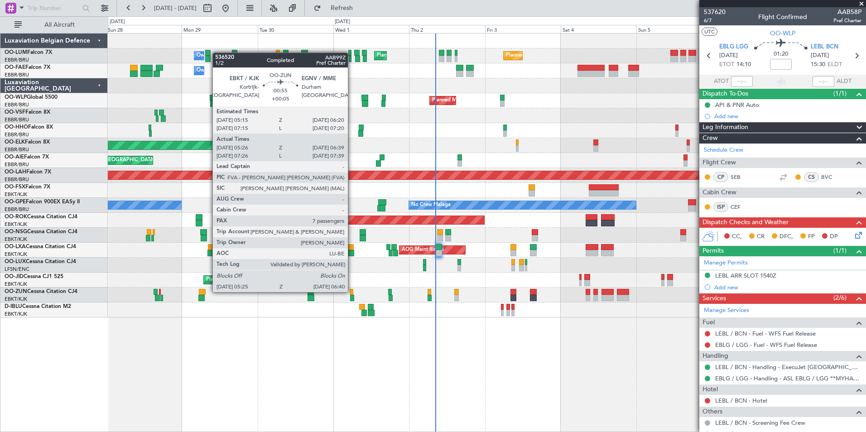
click at [352, 291] on div at bounding box center [352, 292] width 4 height 6
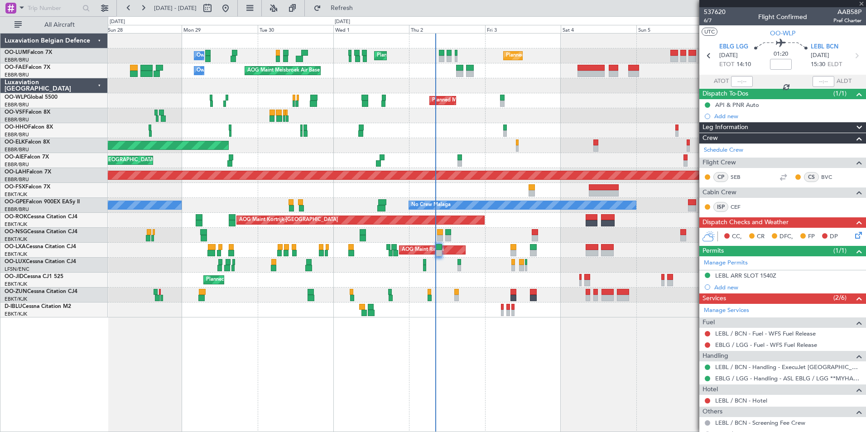
type input "+00:05"
type input "05:31"
type input "06:34"
type input "7"
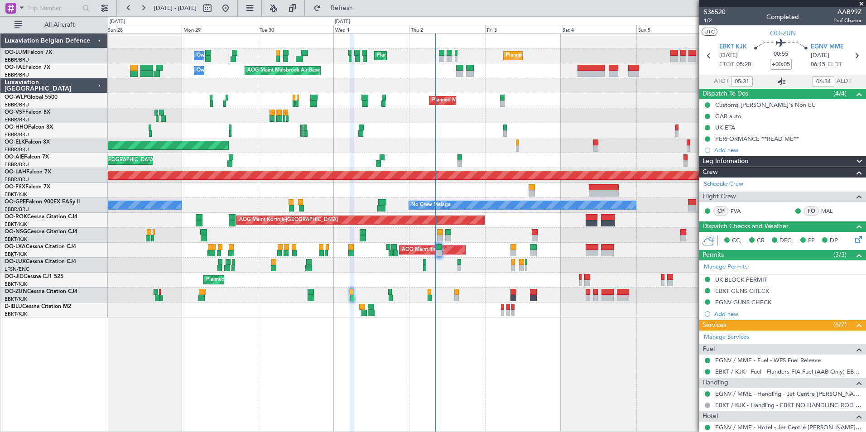
click at [783, 80] on icon at bounding box center [781, 81] width 11 height 11
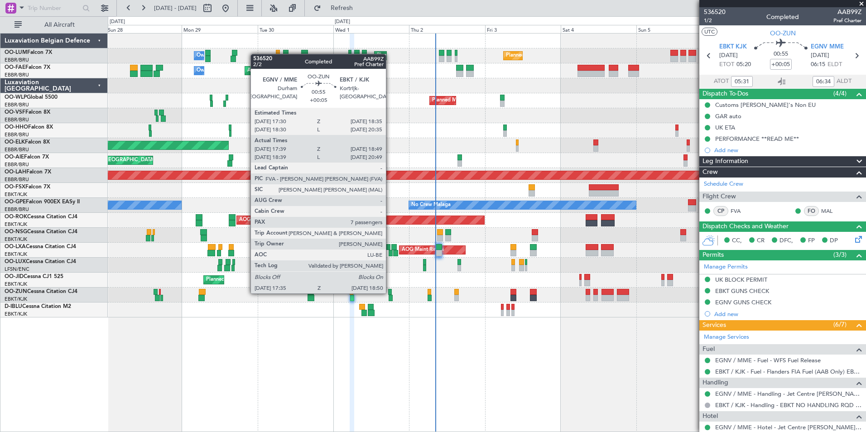
click at [390, 293] on div at bounding box center [390, 292] width 4 height 6
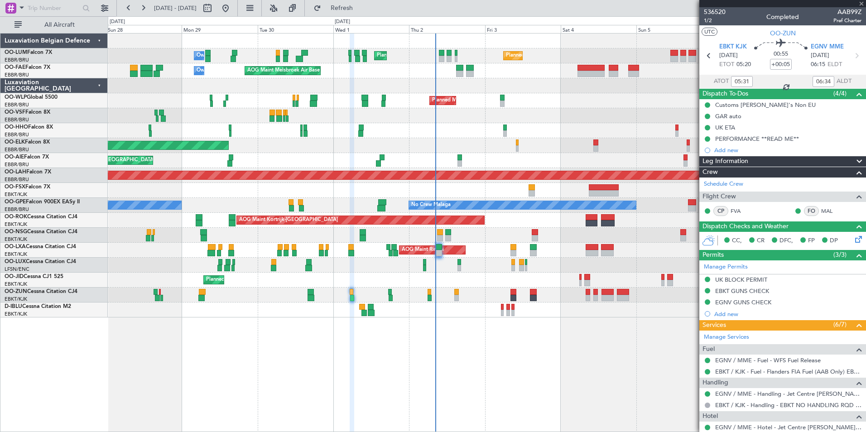
type input "17:44"
type input "18:44"
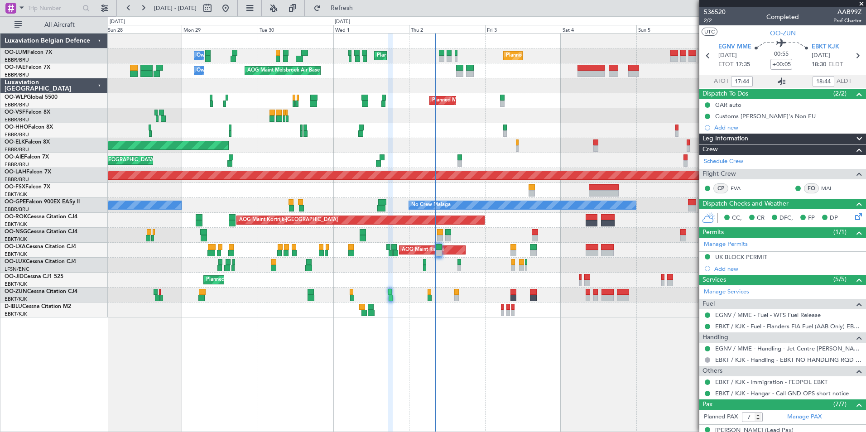
click at [780, 81] on icon at bounding box center [781, 81] width 11 height 11
click at [332, 379] on div "Owner Melsbroek Air Base Planned Maint Brussels (Brussels National) Planned Mai…" at bounding box center [487, 232] width 758 height 399
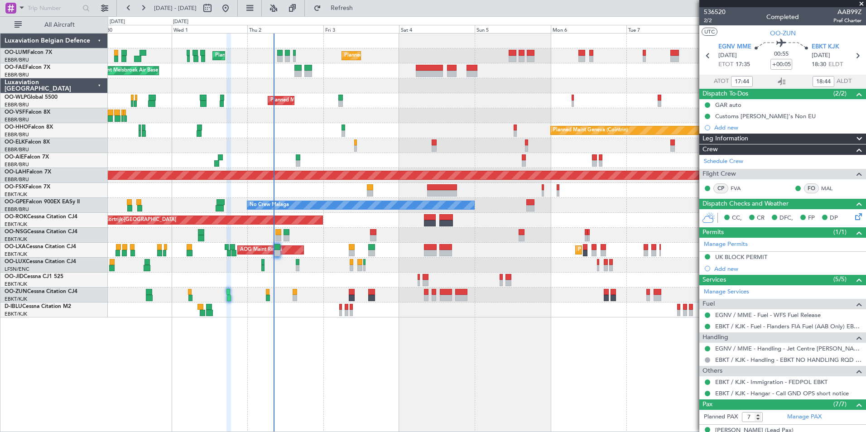
click at [372, 385] on div "Planned Maint Brussels (Brussels National) Planned Maint Brussels (Brussels Nat…" at bounding box center [487, 232] width 758 height 399
click at [231, 357] on div "Planned Maint Brussels (Brussels National) Planned Maint Brussels (Brussels Nat…" at bounding box center [487, 232] width 758 height 399
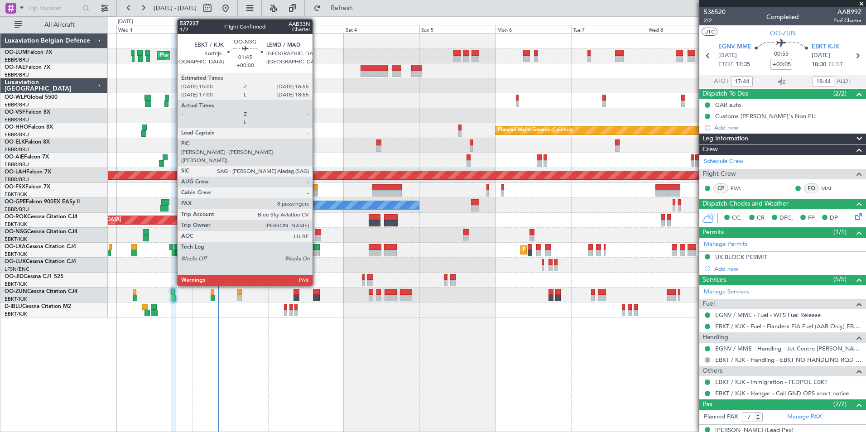
click at [317, 237] on div at bounding box center [318, 238] width 6 height 6
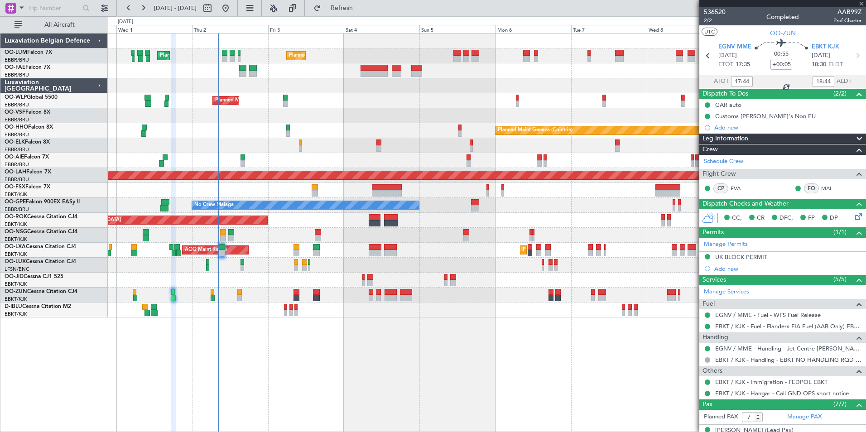
type input "8"
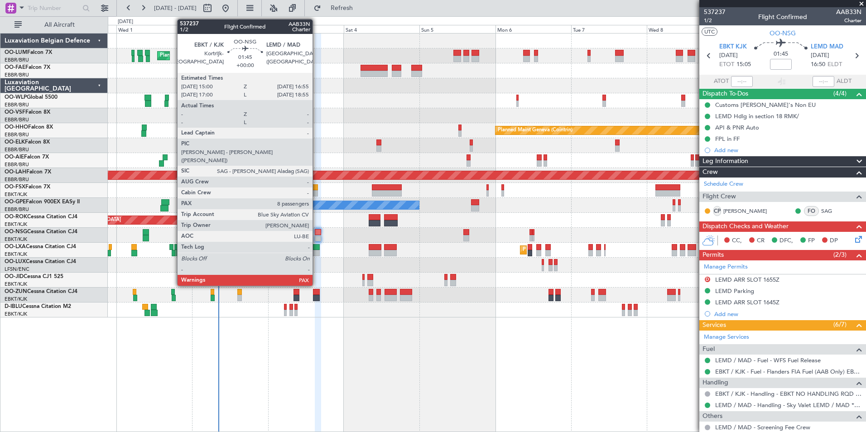
click at [317, 235] on div at bounding box center [318, 238] width 6 height 6
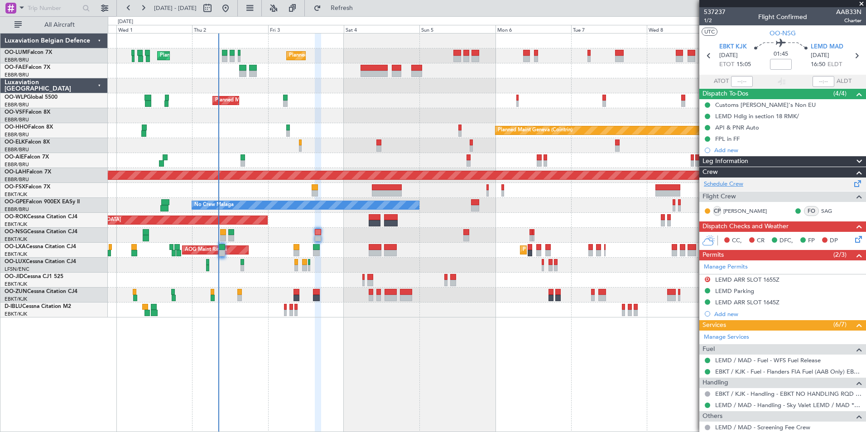
click at [726, 182] on link "Schedule Crew" at bounding box center [723, 184] width 39 height 9
click at [354, 12] on button "Refresh" at bounding box center [336, 8] width 54 height 14
click at [351, 12] on button "Refresh" at bounding box center [336, 8] width 54 height 14
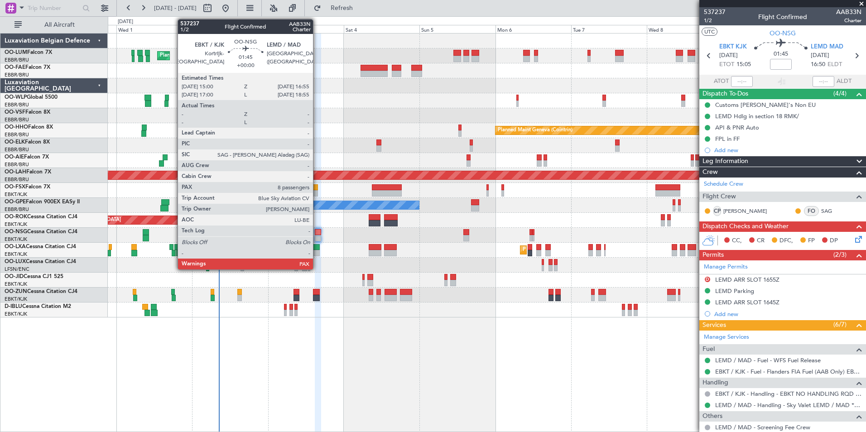
click at [317, 234] on div at bounding box center [318, 232] width 6 height 6
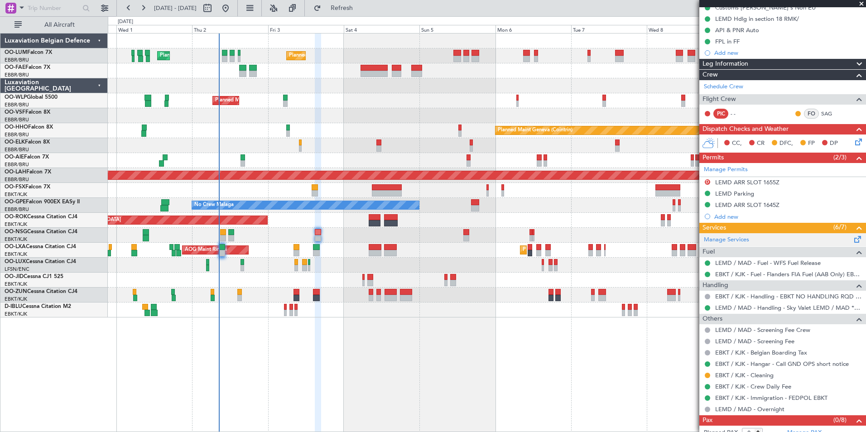
scroll to position [117, 0]
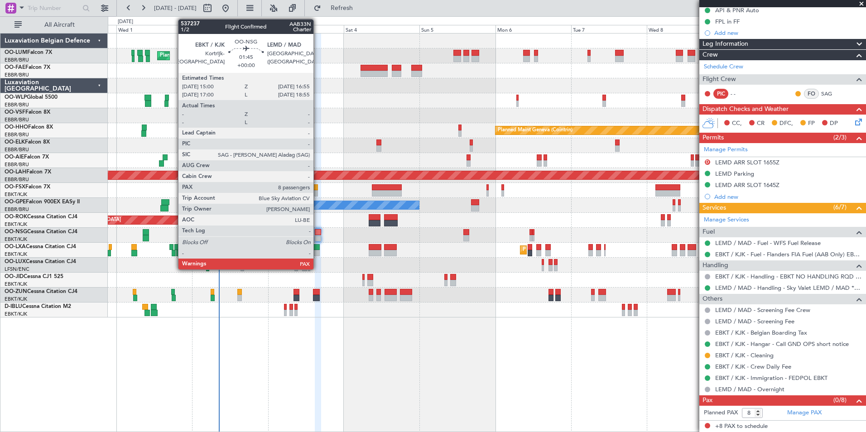
click at [317, 230] on div at bounding box center [318, 232] width 6 height 6
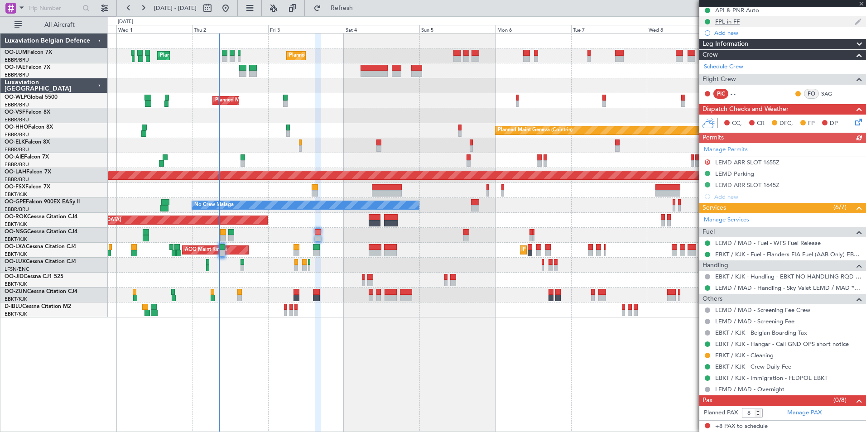
scroll to position [0, 0]
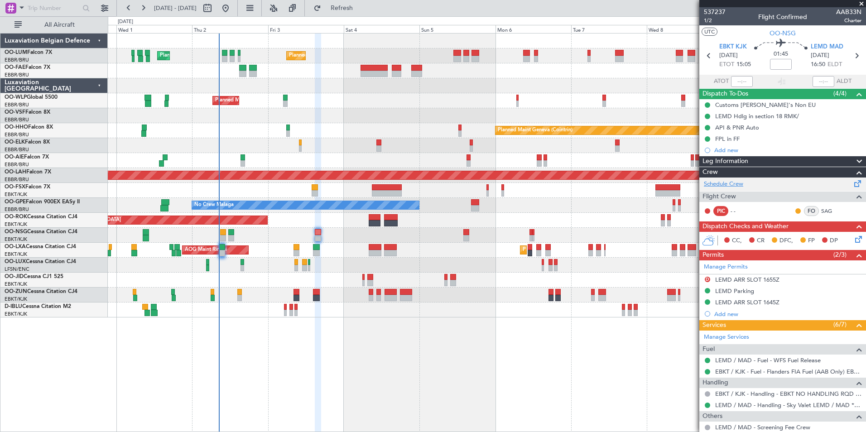
click at [722, 185] on link "Schedule Crew" at bounding box center [723, 184] width 39 height 9
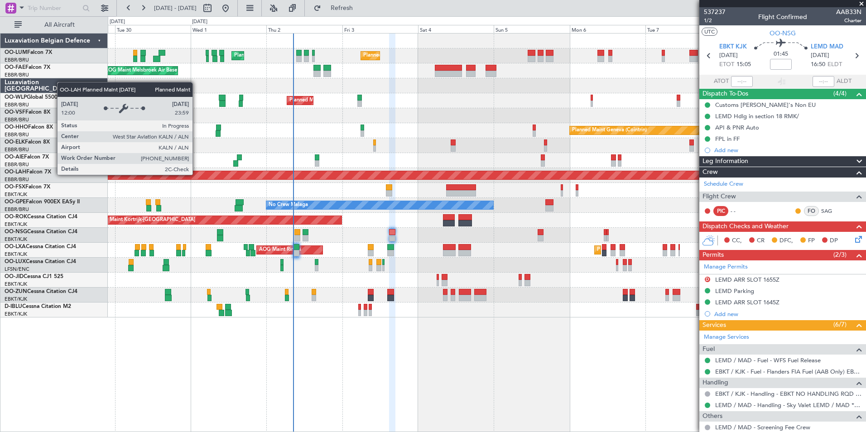
click at [287, 174] on div "Planned Maint [PERSON_NAME]-[GEOGRAPHIC_DATA][PERSON_NAME] ([GEOGRAPHIC_DATA][P…" at bounding box center [487, 175] width 2273 height 8
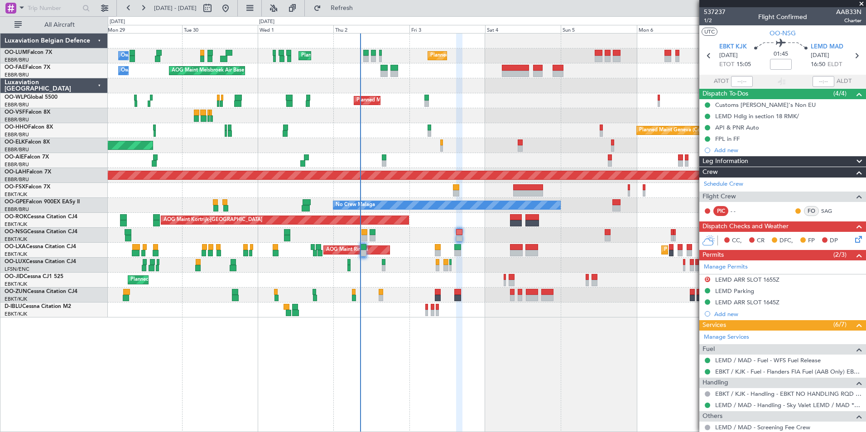
click at [308, 92] on div "Planned Maint Brussels (Brussels National) Planned Maint Brussels (Brussels Nat…" at bounding box center [487, 176] width 758 height 284
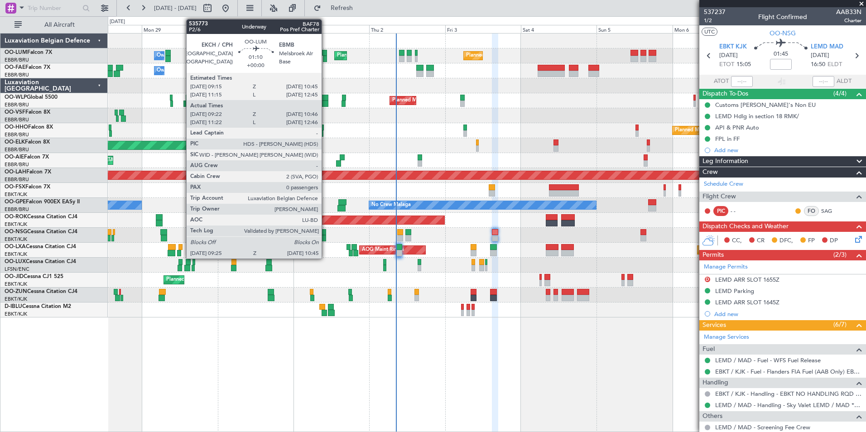
click at [326, 55] on div at bounding box center [324, 53] width 5 height 6
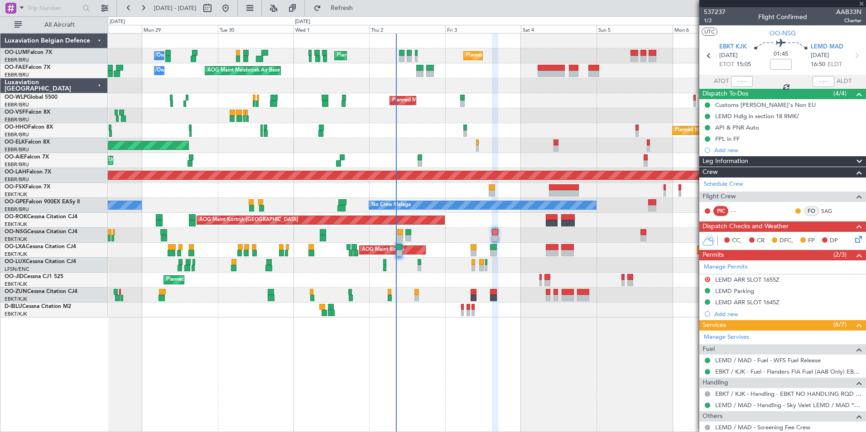
type input "09:32"
type input "10:36"
type input "0"
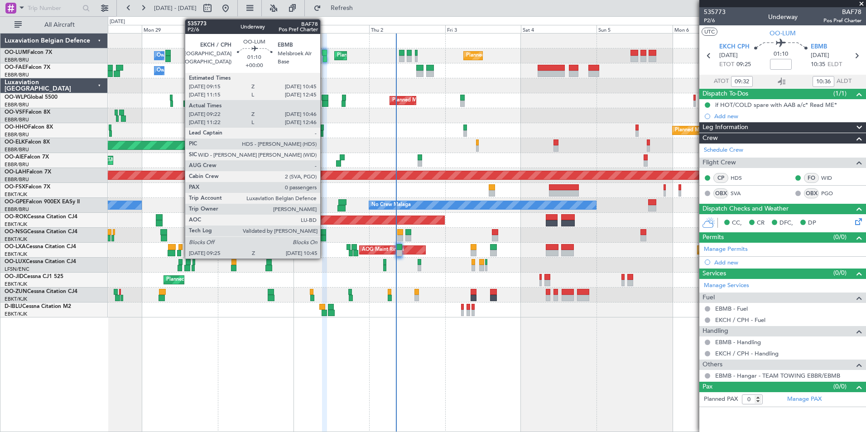
click at [324, 51] on div at bounding box center [324, 53] width 5 height 6
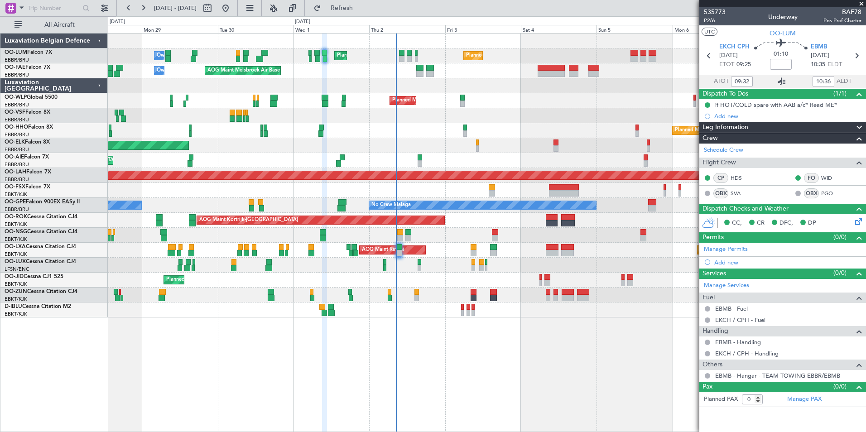
click at [780, 80] on icon at bounding box center [781, 81] width 11 height 11
click at [784, 81] on icon at bounding box center [781, 81] width 11 height 11
click at [361, 11] on span "Refresh" at bounding box center [342, 8] width 38 height 6
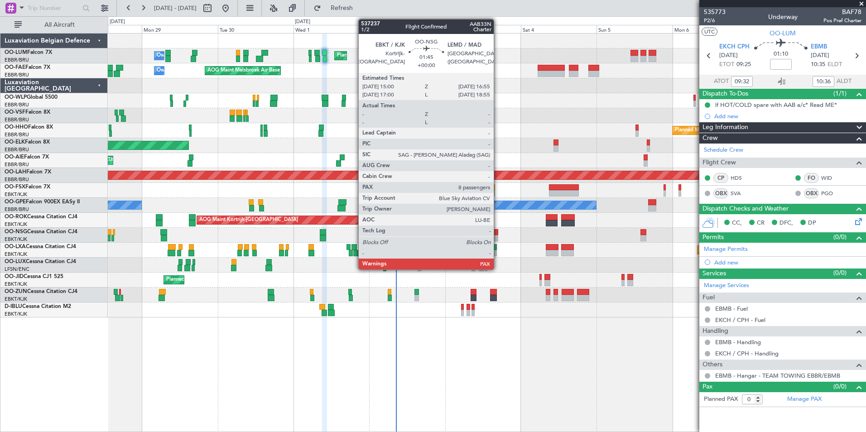
click at [498, 233] on div at bounding box center [495, 232] width 6 height 6
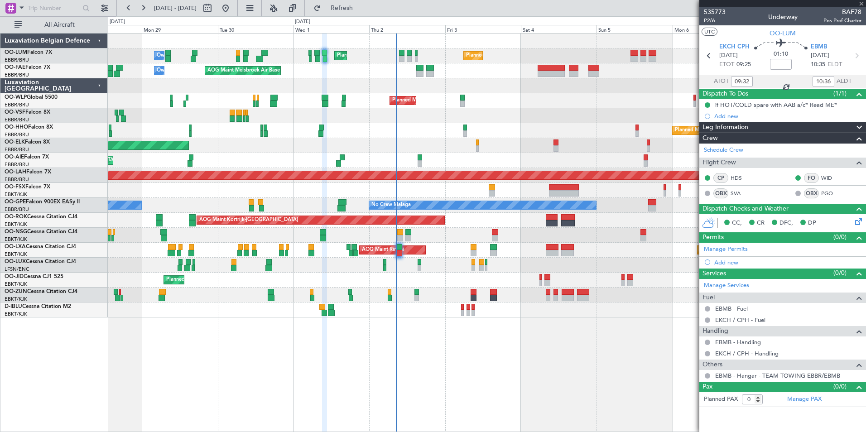
type input "8"
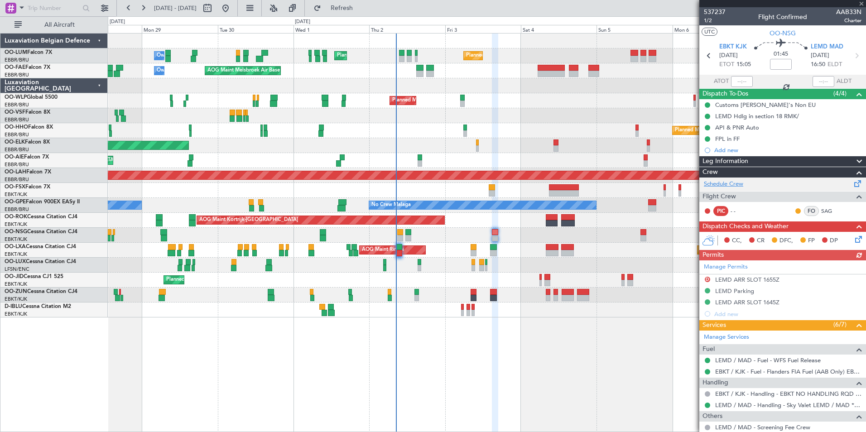
click at [731, 186] on link "Schedule Crew" at bounding box center [723, 184] width 39 height 9
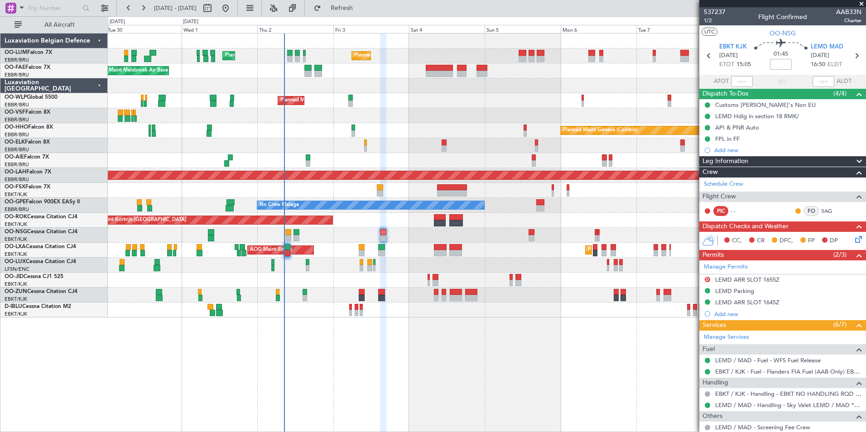
click at [429, 416] on div "Planned Maint Brussels (Brussels National) Planned Maint Brussels (Brussels Nat…" at bounding box center [487, 232] width 758 height 399
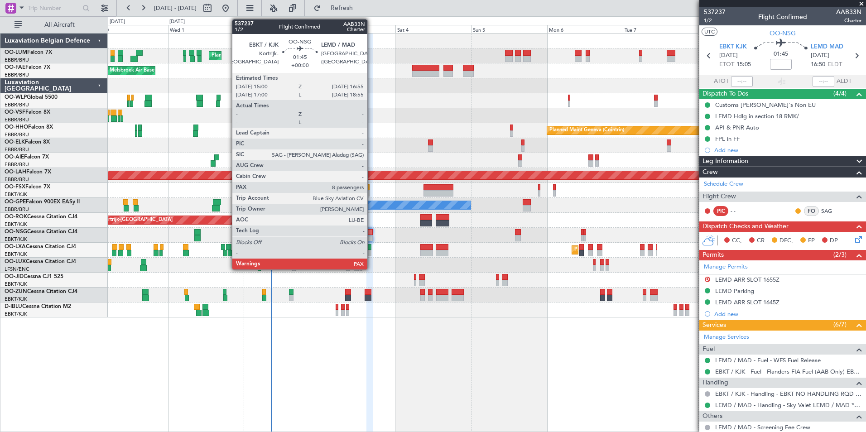
click at [371, 231] on div at bounding box center [369, 232] width 6 height 6
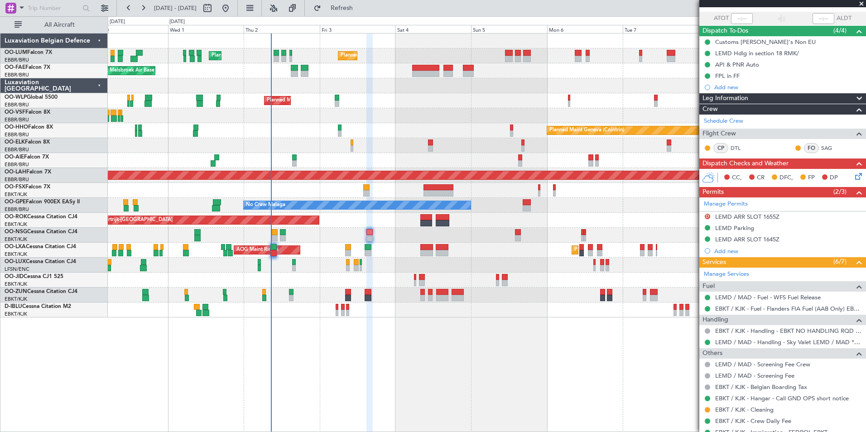
scroll to position [117, 0]
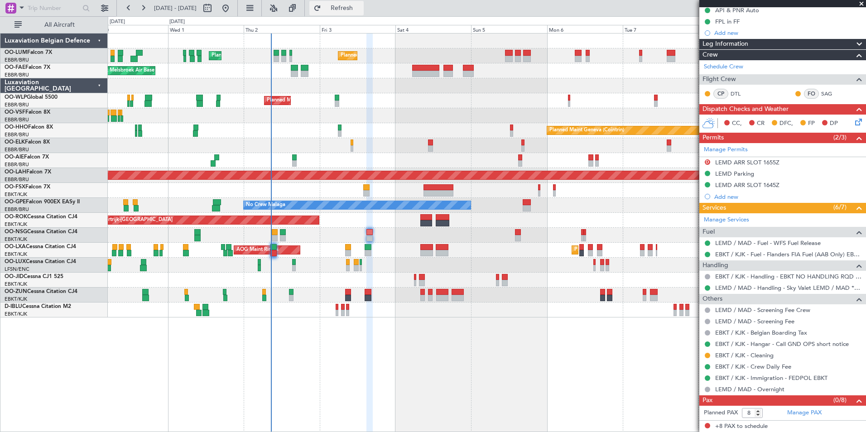
click at [361, 11] on span "Refresh" at bounding box center [342, 8] width 38 height 6
click at [365, 17] on div "0 0 Tue 30 Wed 1 Thu 2 Oct 2025 Fri 3 Sat 4 Sun 5 Mon 6 Tue 7 Wed 8 Thu 9 Fri 1…" at bounding box center [486, 25] width 757 height 16
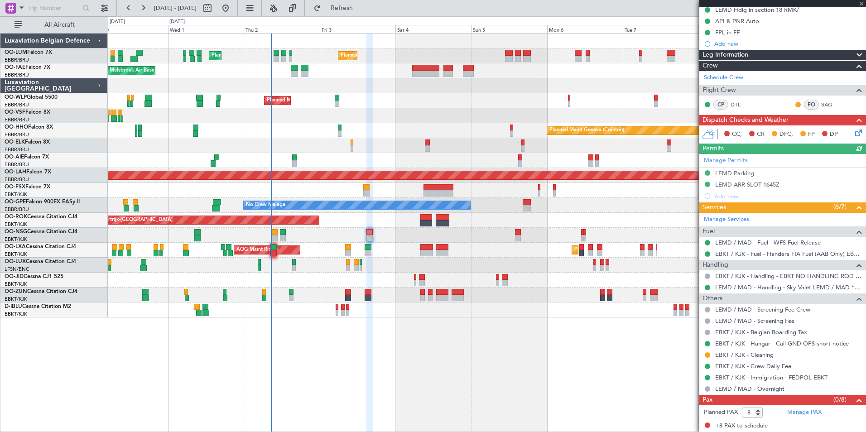
scroll to position [106, 0]
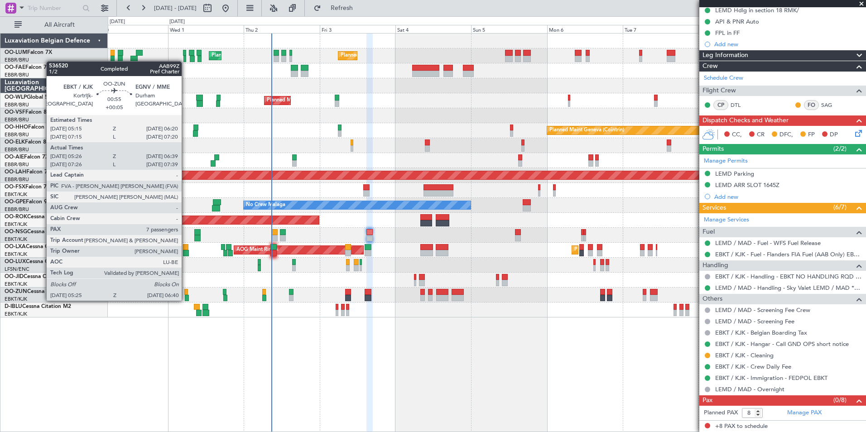
click at [186, 300] on div at bounding box center [187, 298] width 4 height 6
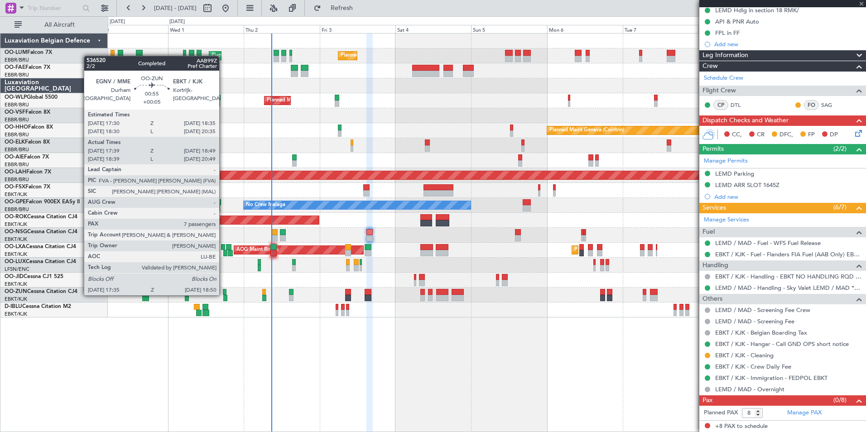
click at [223, 294] on div at bounding box center [225, 292] width 4 height 6
type input "+00:05"
type input "05:31"
type input "06:34"
type input "7"
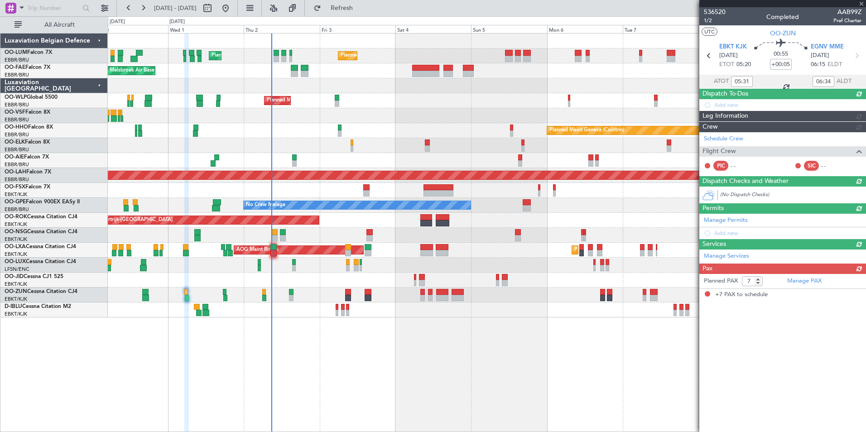
scroll to position [0, 0]
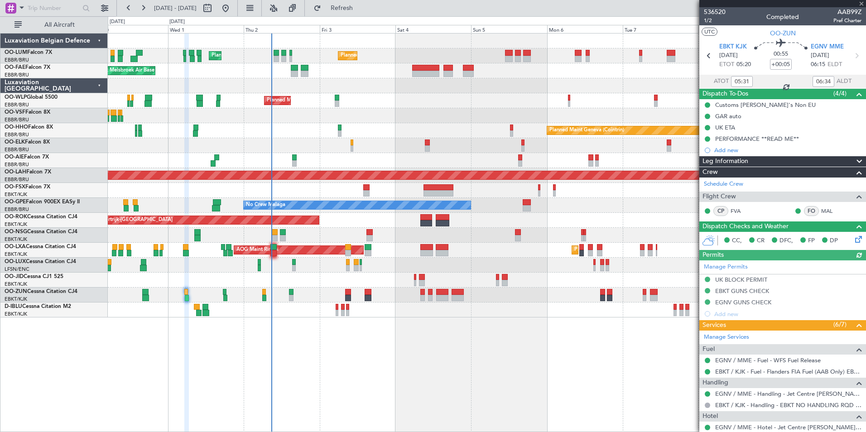
type input "17:44"
type input "18:44"
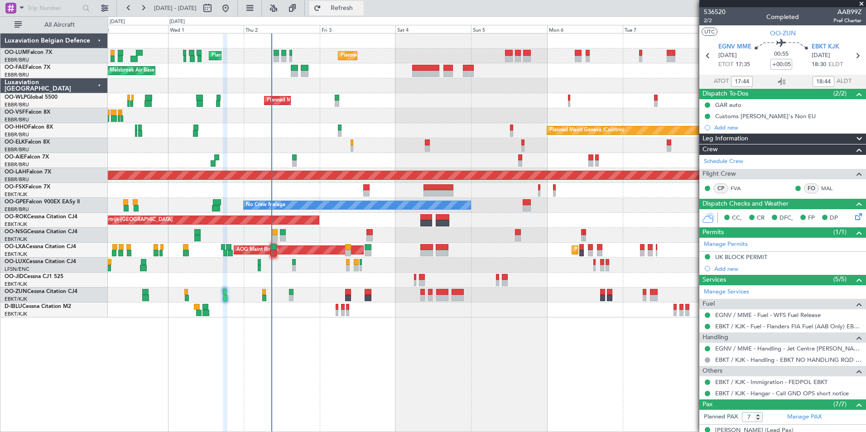
click at [354, 2] on button "Refresh" at bounding box center [336, 8] width 54 height 14
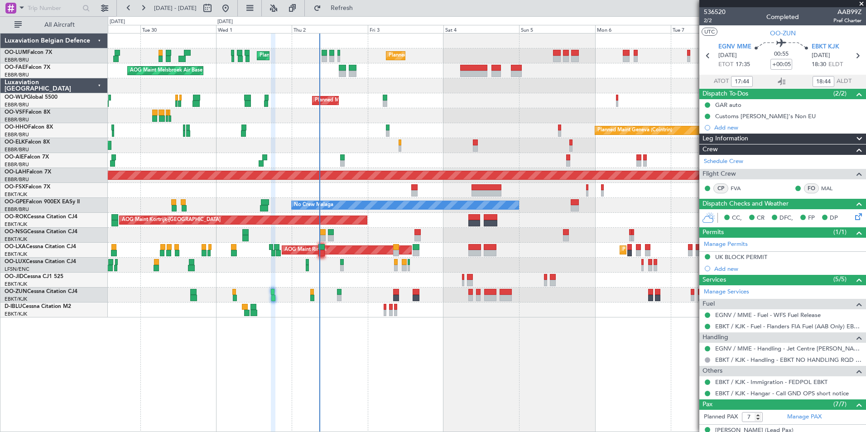
click at [356, 126] on div "Planned Maint Geneva (Cointrin)" at bounding box center [487, 130] width 758 height 15
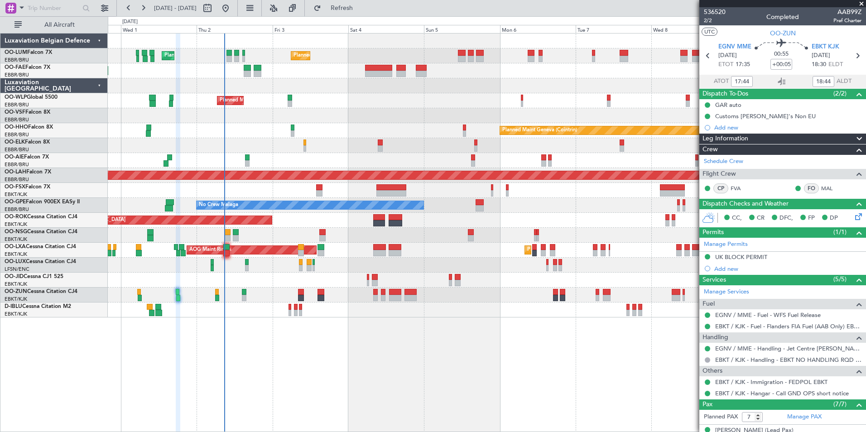
click at [140, 155] on div "Planned Maint Brussels (Brussels National) Planned Maint Brussels (Brussels Nat…" at bounding box center [487, 176] width 758 height 284
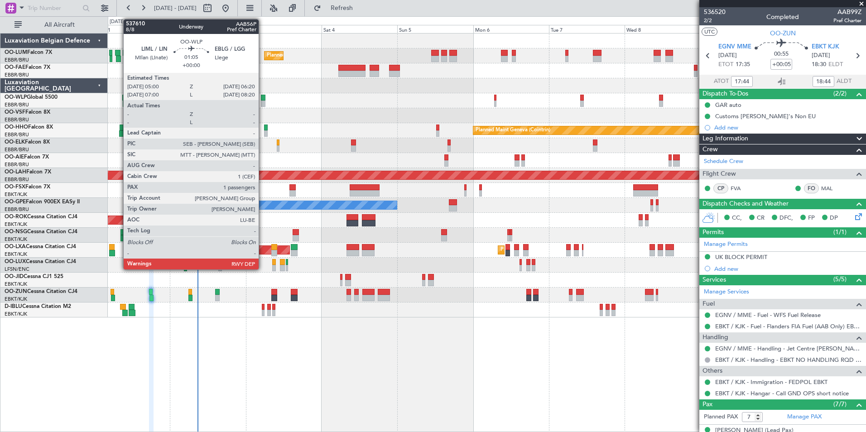
click at [264, 98] on div at bounding box center [263, 98] width 5 height 6
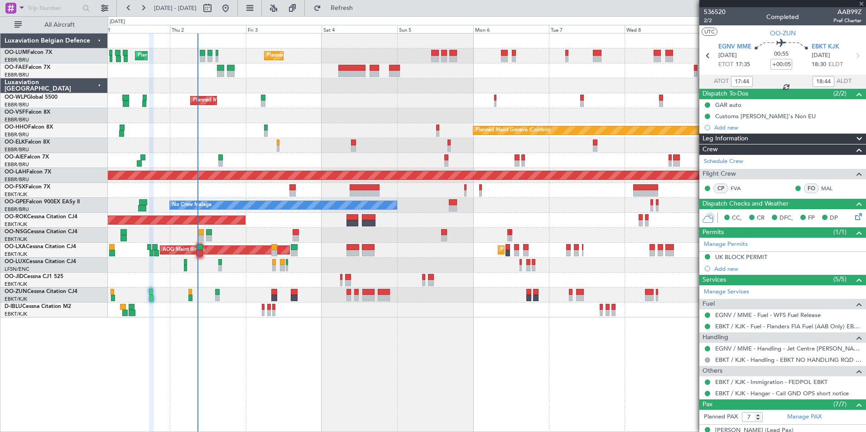
type input "1"
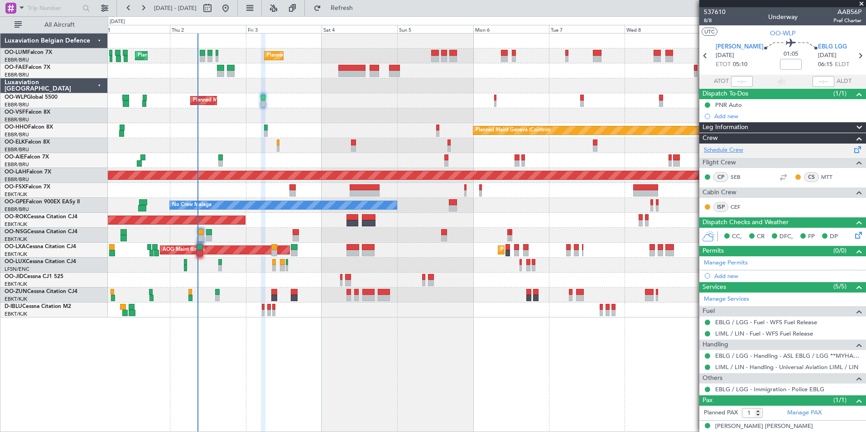
click at [722, 152] on link "Schedule Crew" at bounding box center [723, 150] width 39 height 9
click at [361, 5] on span "Refresh" at bounding box center [342, 8] width 38 height 6
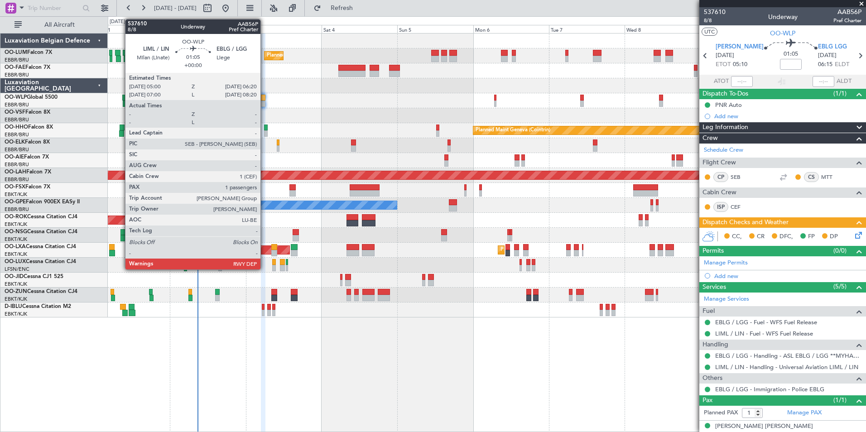
click at [265, 98] on div at bounding box center [263, 98] width 5 height 6
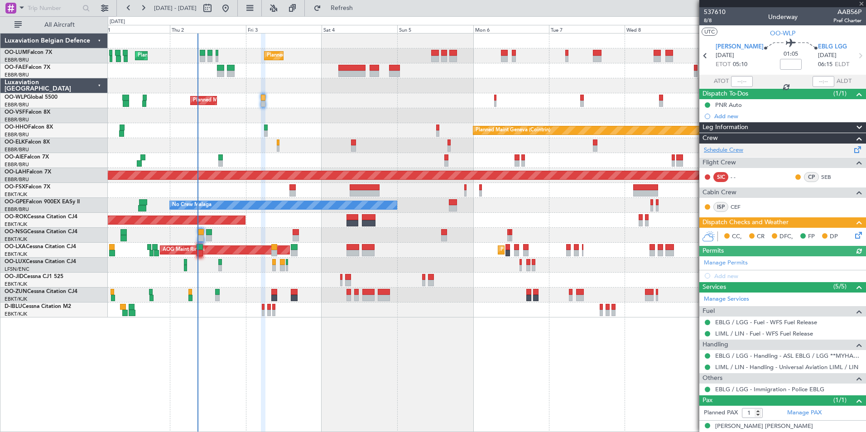
click at [720, 149] on link "Schedule Crew" at bounding box center [723, 150] width 39 height 9
click at [337, 6] on fb-refresh-button "Refresh" at bounding box center [336, 8] width 63 height 16
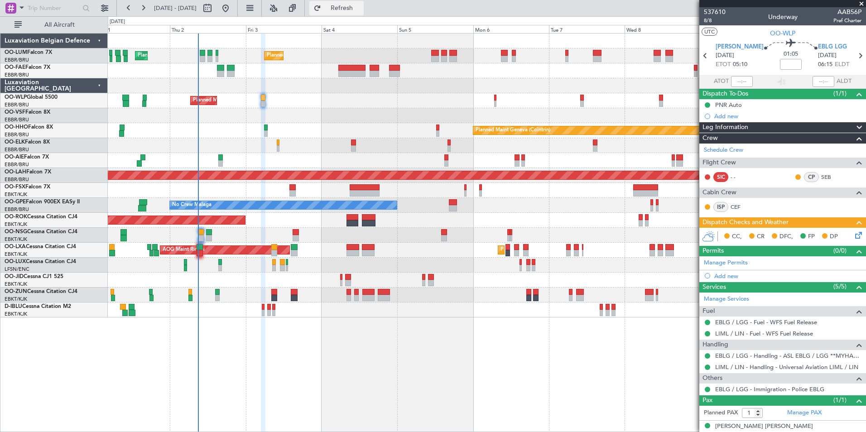
click at [361, 13] on button "Refresh" at bounding box center [336, 8] width 54 height 14
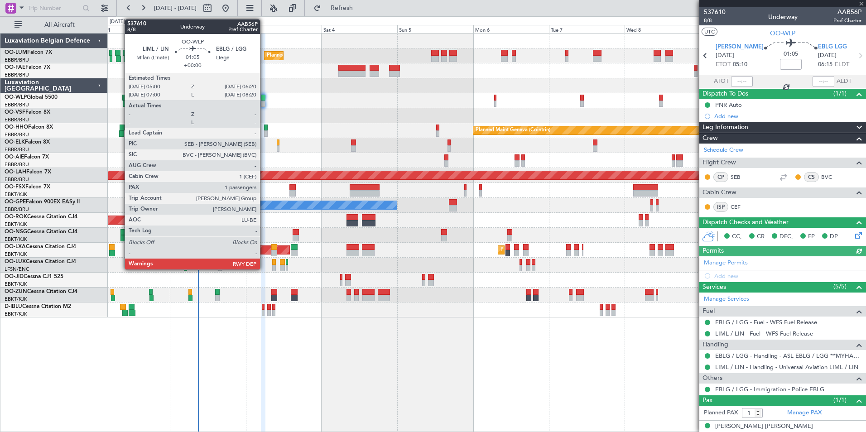
click at [264, 99] on div at bounding box center [263, 98] width 5 height 6
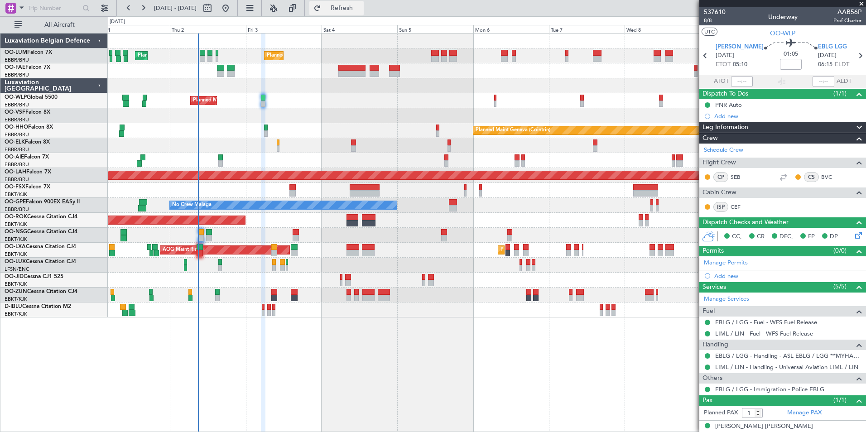
click at [359, 8] on span "Refresh" at bounding box center [342, 8] width 38 height 6
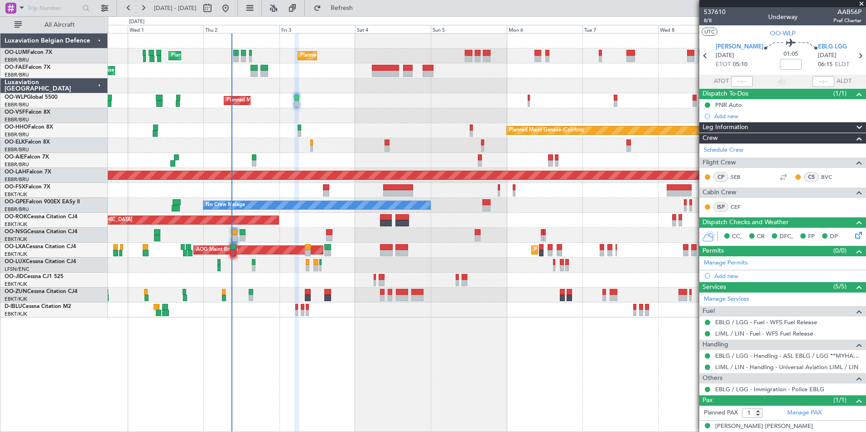
click at [380, 359] on div "Planned Maint Brussels (Brussels National) Planned Maint Brussels (Brussels Nat…" at bounding box center [487, 232] width 758 height 399
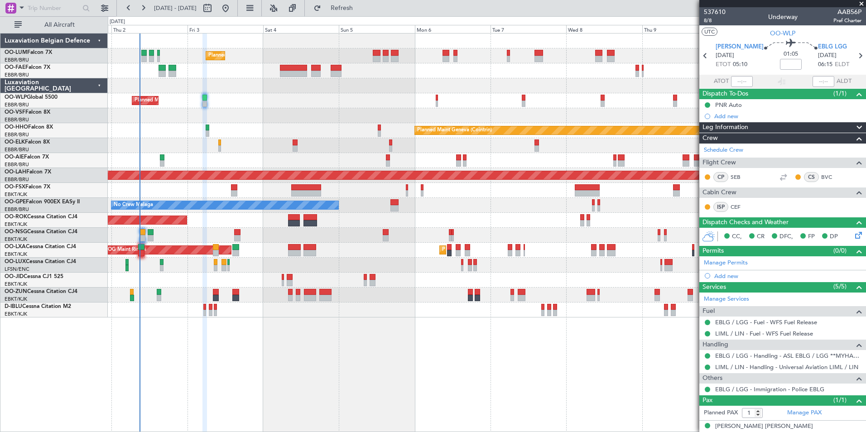
click at [241, 366] on div "Planned Maint Brussels (Brussels National) Planned Maint Brussels (Brussels Nat…" at bounding box center [487, 232] width 758 height 399
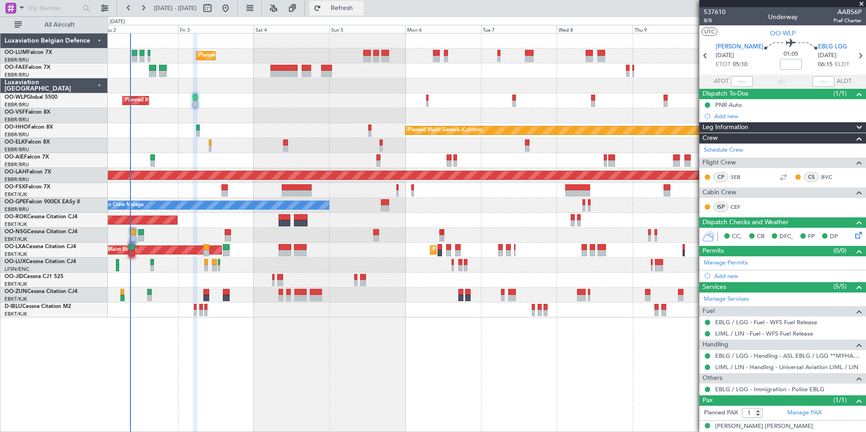
click at [340, 10] on button "Refresh" at bounding box center [336, 8] width 54 height 14
click at [395, 348] on div "Planned Maint Brussels (Brussels National) Planned Maint Brussels (Brussels Nat…" at bounding box center [487, 232] width 758 height 399
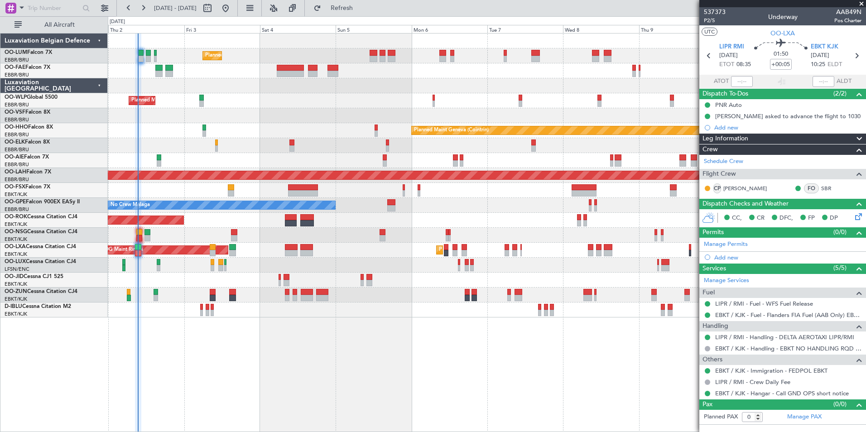
click at [431, 314] on div at bounding box center [487, 310] width 758 height 15
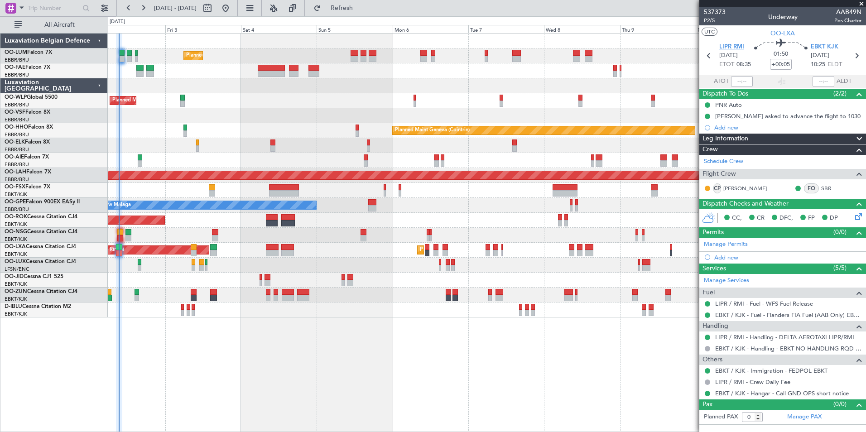
click at [737, 44] on span "LIPR RMI" at bounding box center [731, 47] width 25 height 9
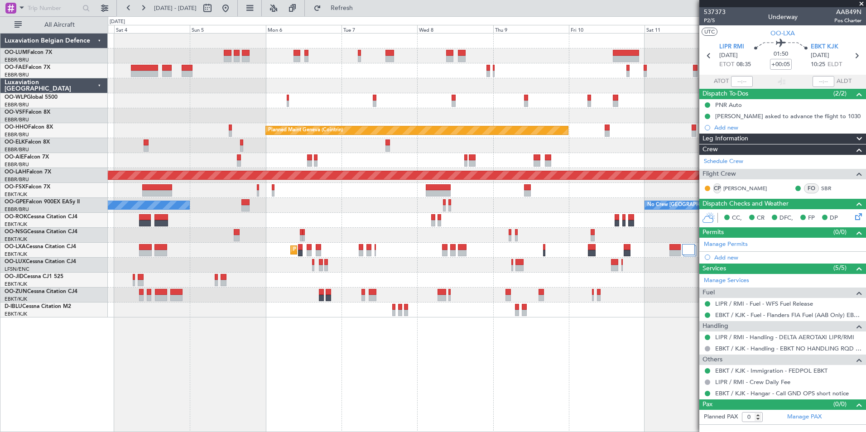
click at [260, 340] on div "Planned Maint [GEOGRAPHIC_DATA] ([GEOGRAPHIC_DATA] National) Planned Maint [GEO…" at bounding box center [487, 232] width 758 height 399
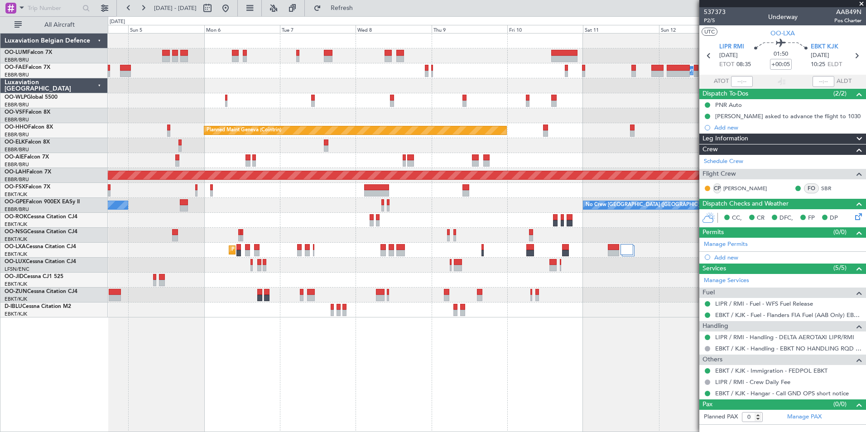
click at [276, 328] on div "Planned Maint [GEOGRAPHIC_DATA] ([GEOGRAPHIC_DATA] National) Owner [GEOGRAPHIC_…" at bounding box center [487, 232] width 758 height 399
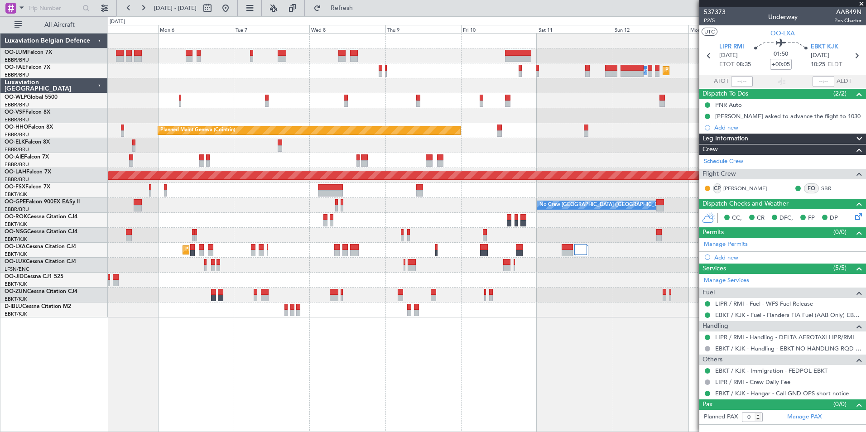
click at [323, 383] on div "Planned Maint Brussels (Brussels National) Planned Maint Melsbroek Air Base Own…" at bounding box center [487, 232] width 758 height 399
click at [278, 347] on div "Planned Maint Brussels (Brussels National) Planned Maint Melsbroek Air Base Own…" at bounding box center [487, 232] width 758 height 399
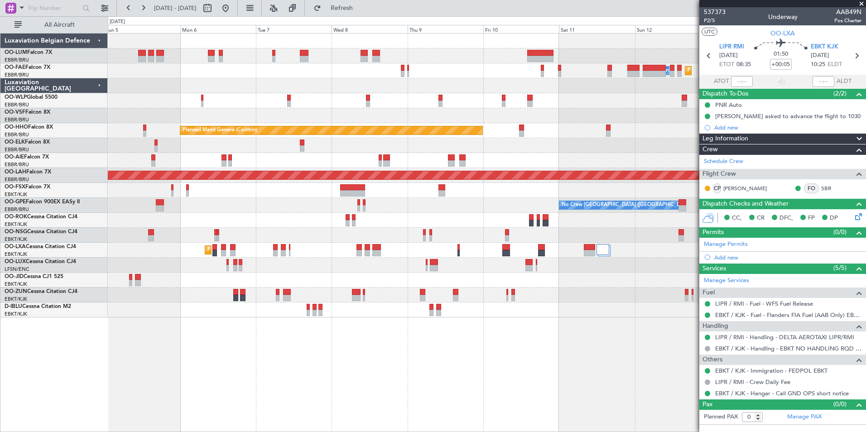
click at [306, 394] on div "Planned Maint Brussels (Brussels National) Planned Maint Melsbroek Air Base Own…" at bounding box center [487, 232] width 758 height 399
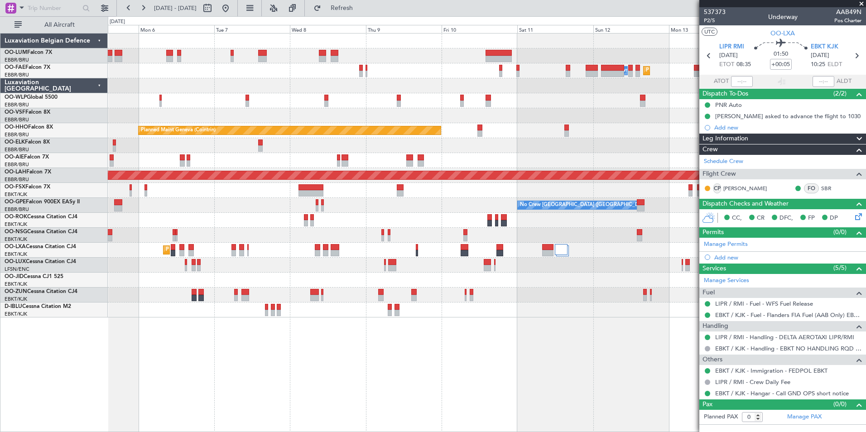
click at [494, 358] on div "Planned Maint Brussels (Brussels National) Planned Maint Melsbroek Air Base Own…" at bounding box center [487, 232] width 758 height 399
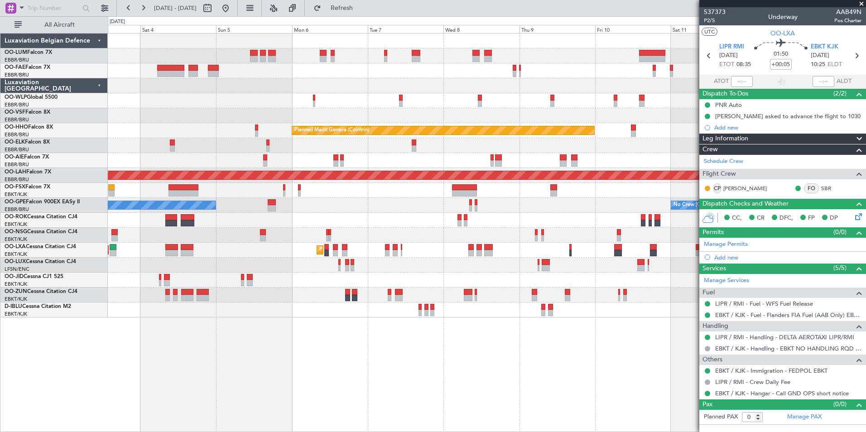
click at [542, 368] on div "Planned Maint Brussels (Brussels National) Planned Maint Brussels (Brussels Nat…" at bounding box center [487, 232] width 758 height 399
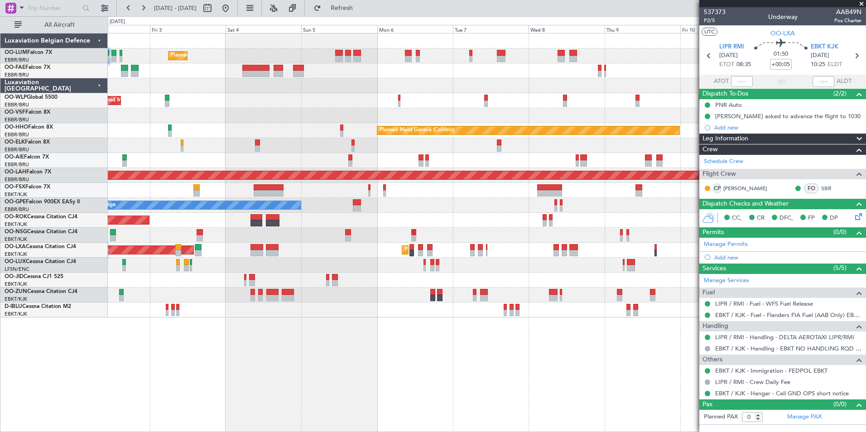
click at [440, 379] on div "Planned Maint Brussels (Brussels National) Planned Maint Brussels (Brussels Nat…" at bounding box center [487, 232] width 758 height 399
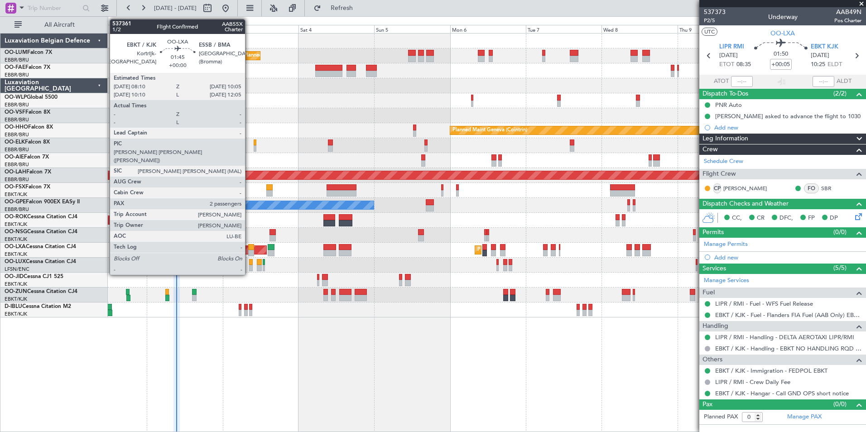
click at [249, 252] on div at bounding box center [251, 253] width 6 height 6
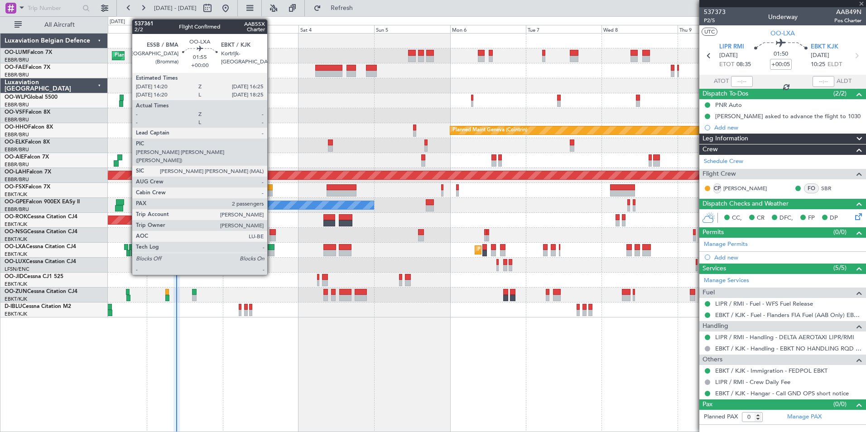
click at [271, 252] on div at bounding box center [271, 253] width 7 height 6
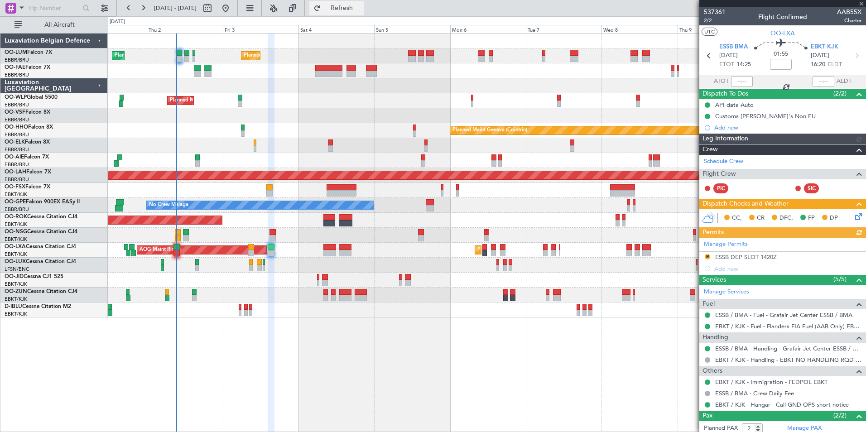
click at [361, 11] on span "Refresh" at bounding box center [342, 8] width 38 height 6
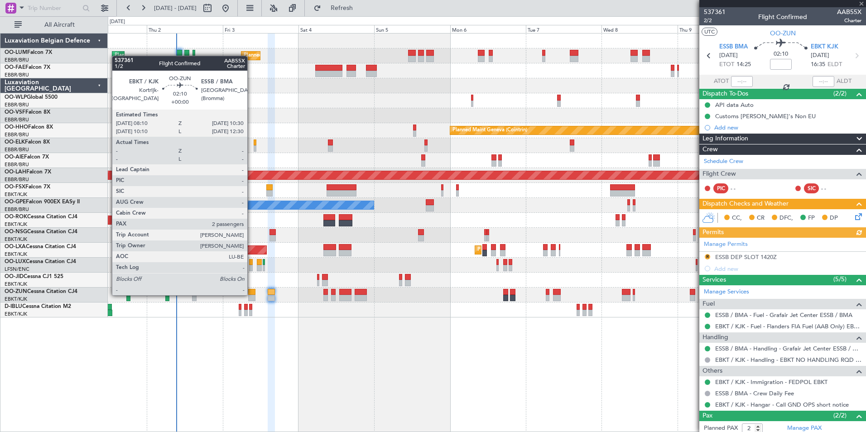
click at [251, 294] on div at bounding box center [252, 292] width 8 height 6
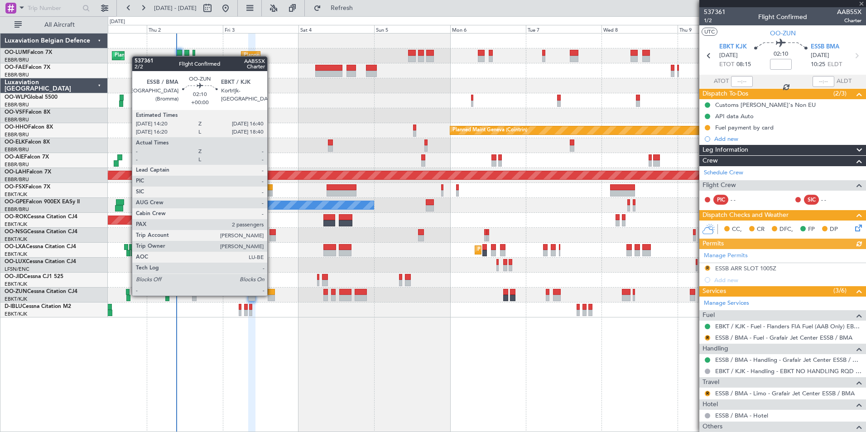
click at [271, 295] on div at bounding box center [272, 298] width 8 height 6
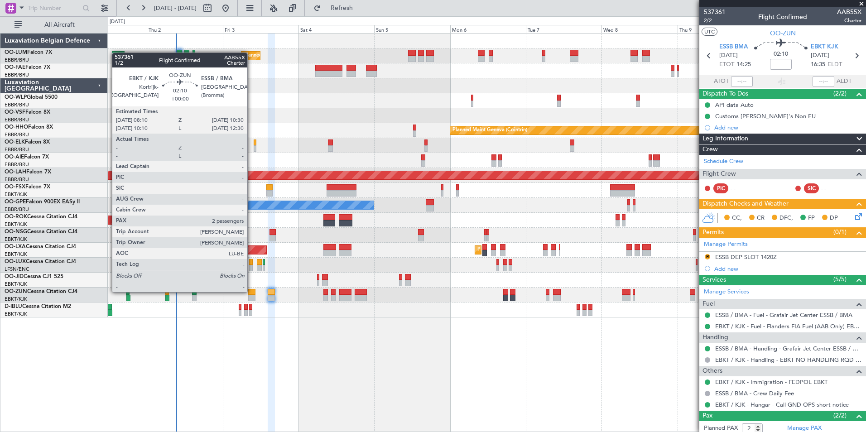
click at [251, 291] on div at bounding box center [252, 292] width 8 height 6
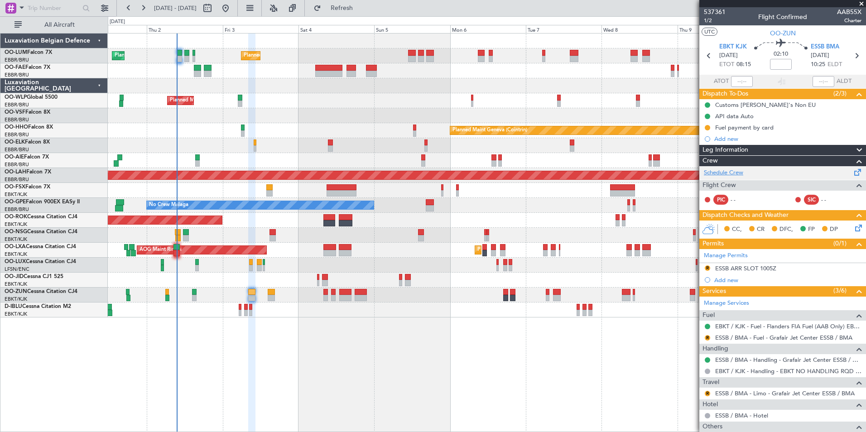
click at [720, 173] on link "Schedule Crew" at bounding box center [723, 172] width 39 height 9
click at [364, 14] on button "Refresh" at bounding box center [336, 8] width 54 height 14
click at [361, 9] on span "Refresh" at bounding box center [342, 8] width 38 height 6
click at [361, 7] on span "Refresh" at bounding box center [342, 8] width 38 height 6
click at [358, 11] on button "Refresh" at bounding box center [336, 8] width 54 height 14
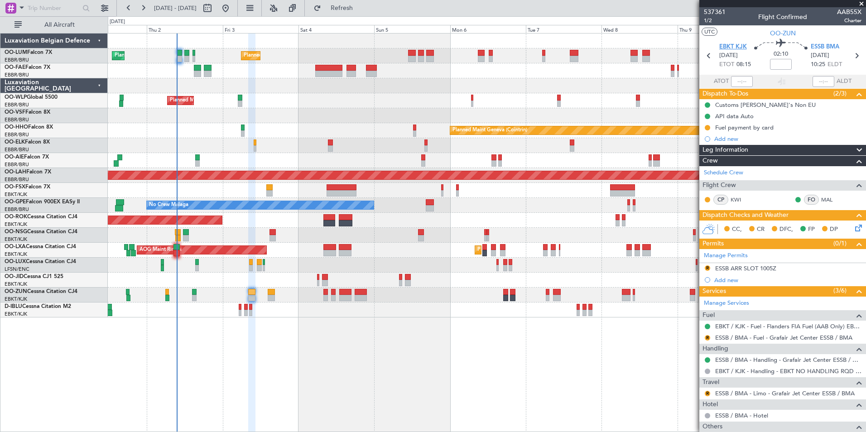
click at [721, 43] on span "EBKT KJK" at bounding box center [733, 47] width 28 height 9
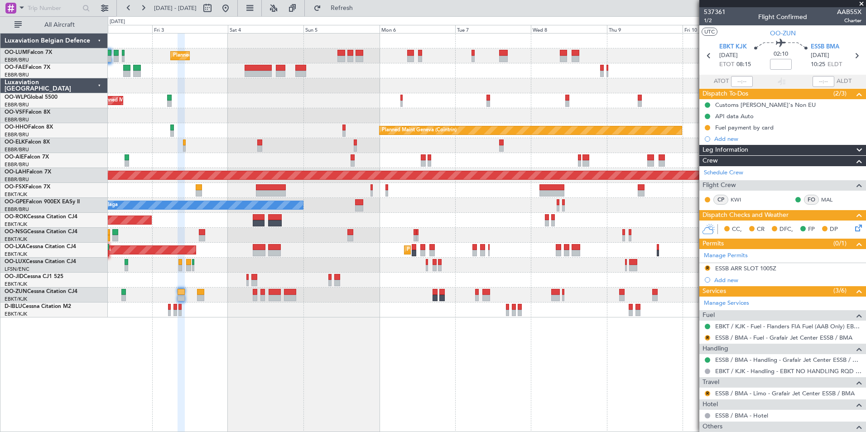
click at [409, 356] on div "Planned Maint Brussels (Brussels National) Planned Maint Brussels (Brussels Nat…" at bounding box center [487, 232] width 758 height 399
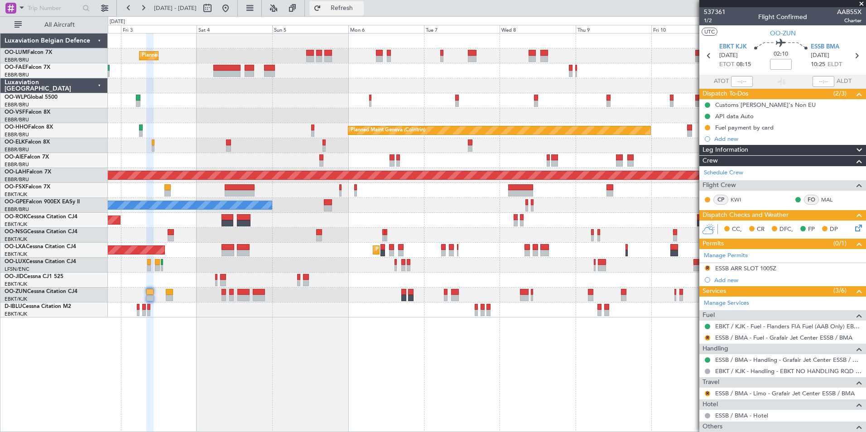
click at [361, 10] on span "Refresh" at bounding box center [342, 8] width 38 height 6
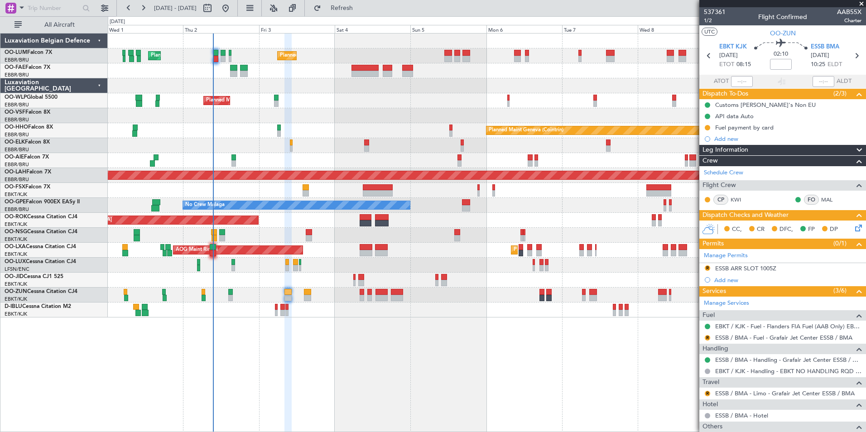
click at [445, 382] on div "Planned Maint Brussels (Brussels National) Planned Maint Brussels (Brussels Nat…" at bounding box center [487, 232] width 758 height 399
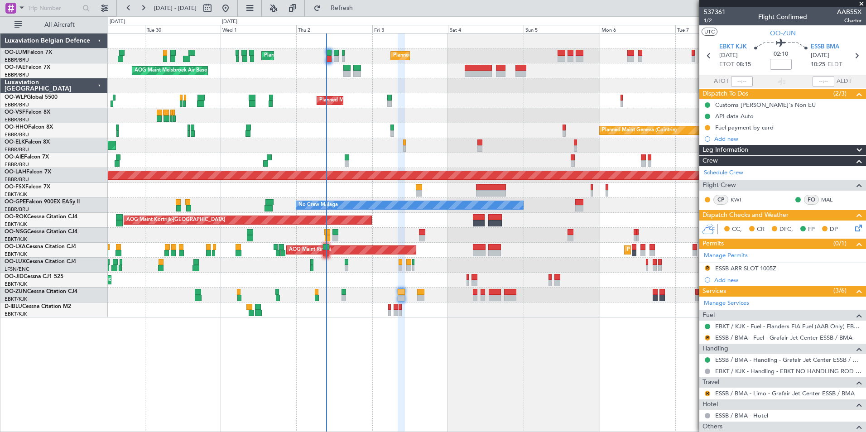
click at [457, 394] on div "Planned Maint Brussels (Brussels National) Planned Maint Brussels (Brussels Nat…" at bounding box center [487, 232] width 758 height 399
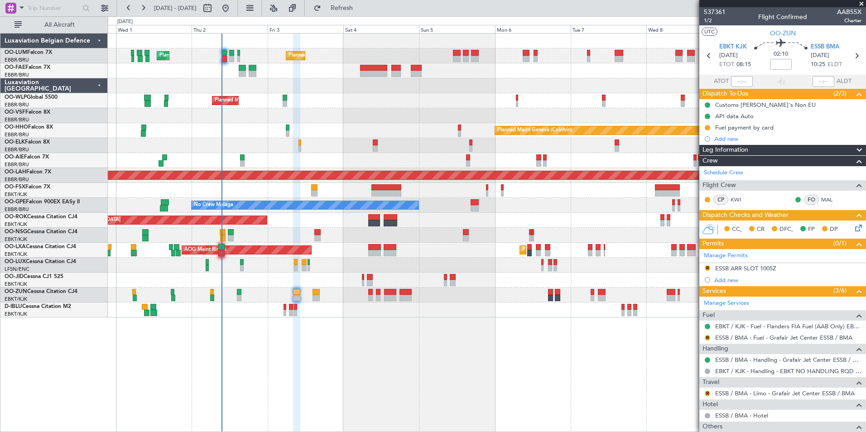
click at [348, 401] on div "Planned Maint Brussels (Brussels National) Planned Maint Brussels (Brussels Nat…" at bounding box center [487, 232] width 758 height 399
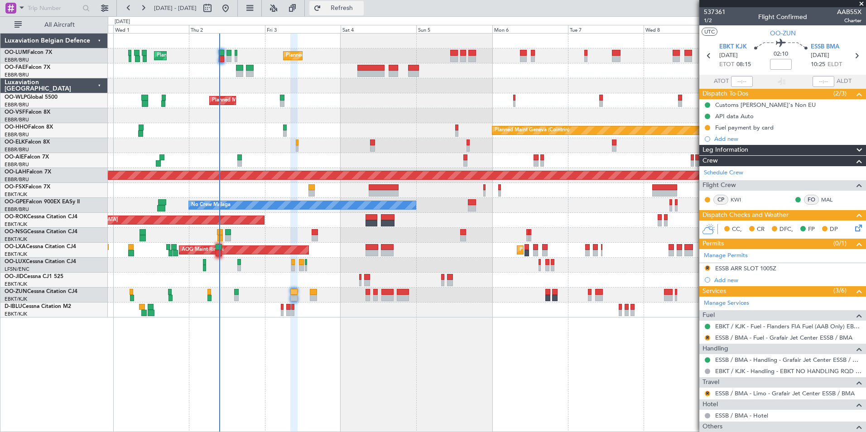
drag, startPoint x: 375, startPoint y: 5, endPoint x: 286, endPoint y: 230, distance: 241.5
click at [361, 5] on span "Refresh" at bounding box center [342, 8] width 38 height 6
click at [341, 368] on div "Planned Maint Brussels (Brussels National) Planned Maint Brussels (Brussels Nat…" at bounding box center [487, 232] width 758 height 399
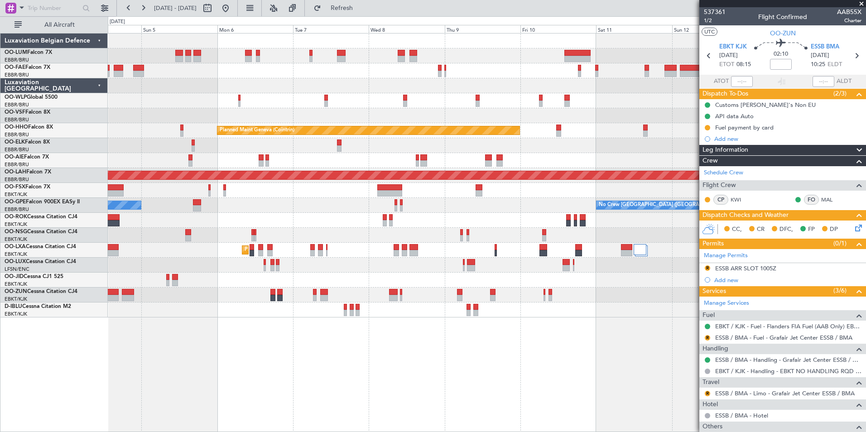
click at [255, 371] on div "Planned Maint Brussels (Brussels National) Owner Melsbroek Air Base Planned Mai…" at bounding box center [487, 232] width 758 height 399
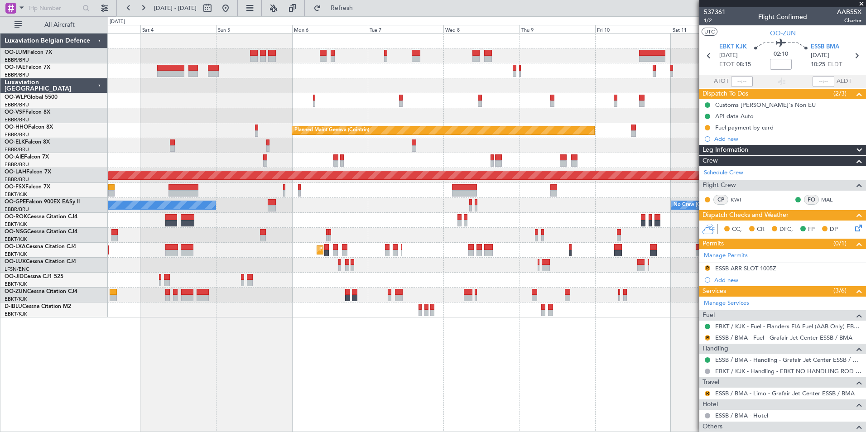
click at [346, 369] on div "Planned Maint Brussels (Brussels National) Planned Maint Brussels (Brussels Nat…" at bounding box center [487, 232] width 758 height 399
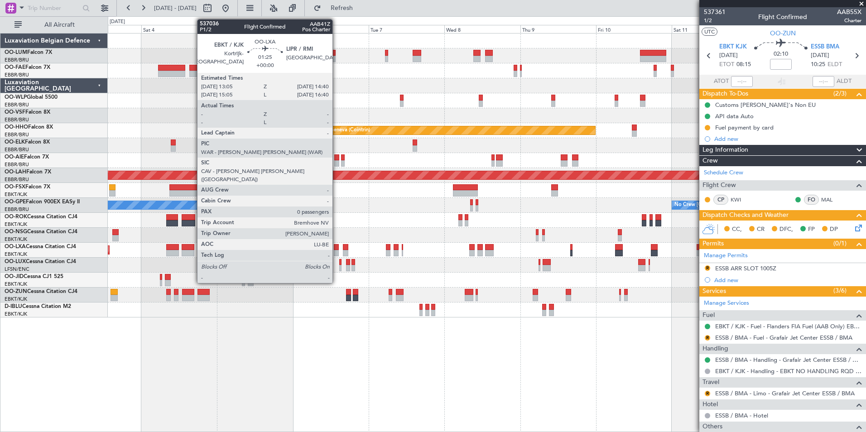
click at [337, 246] on div at bounding box center [336, 247] width 5 height 6
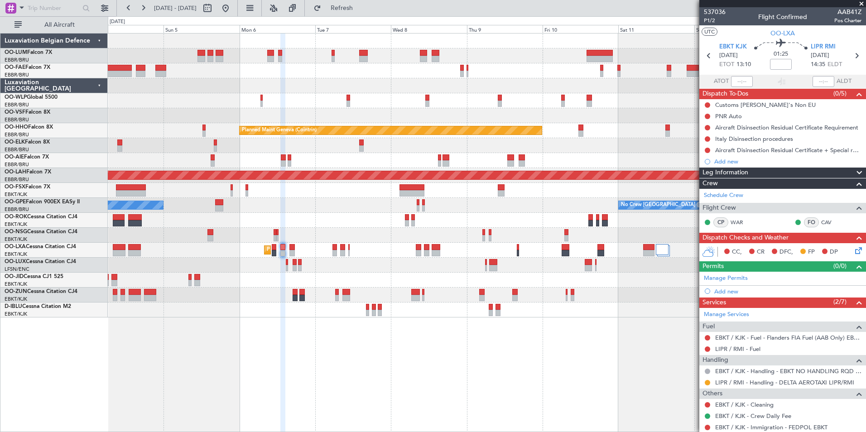
click at [293, 346] on div "Planned Maint Brussels (Brussels National) Planned Maint Melsbroek Air Base Own…" at bounding box center [487, 232] width 758 height 399
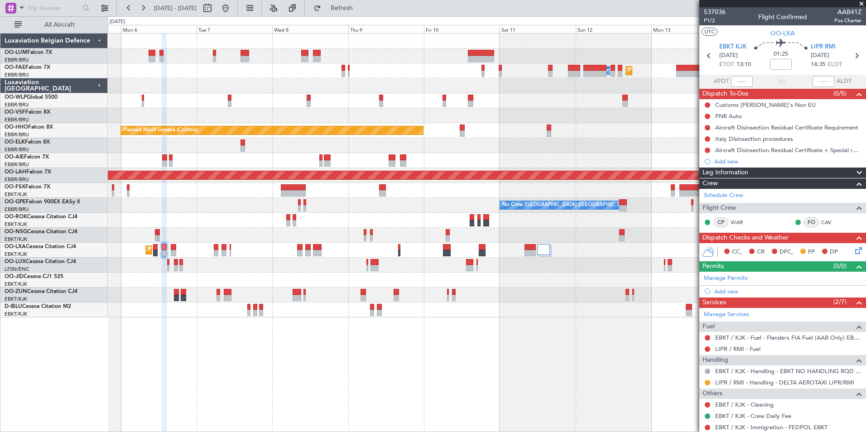
click at [330, 409] on div "Planned Maint Brussels (Brussels National) Planned Maint Melsbroek Air Base Own…" at bounding box center [487, 232] width 758 height 399
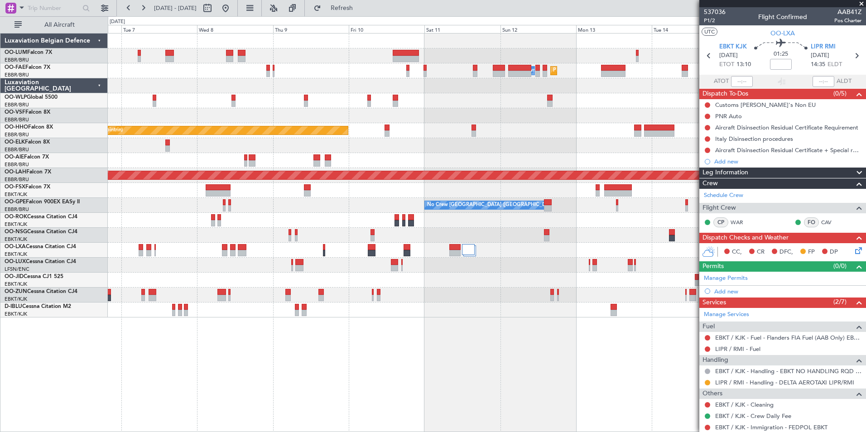
click at [260, 349] on div "Planned Maint Melsbroek Air Base Owner Melsbroek Air Base Planned Maint Brussel…" at bounding box center [487, 232] width 758 height 399
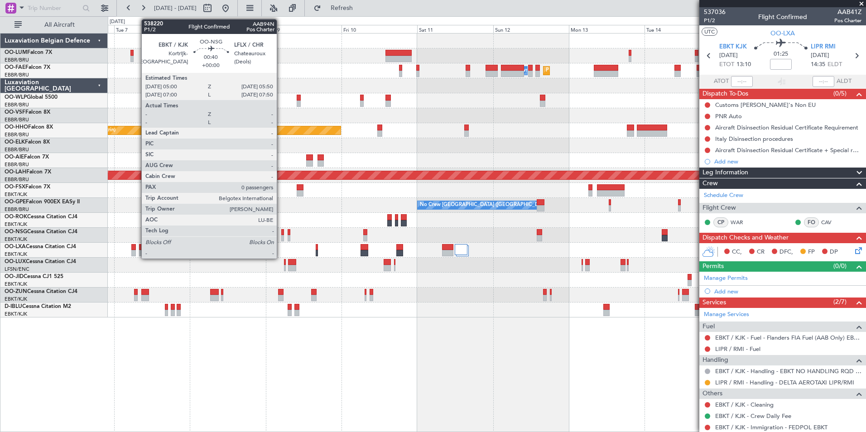
click at [281, 231] on div at bounding box center [282, 232] width 3 height 6
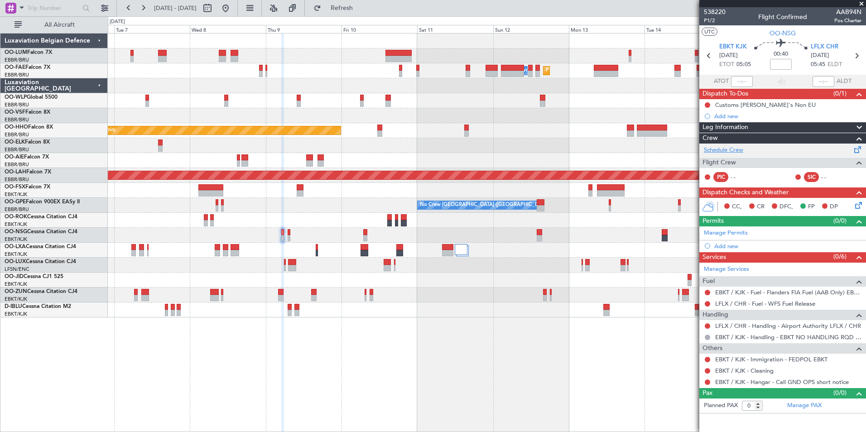
click at [737, 154] on link "Schedule Crew" at bounding box center [723, 150] width 39 height 9
click at [328, 371] on div "Planned Maint Melsbroek Air Base Owner Melsbroek Air Base Planned Maint Brussel…" at bounding box center [487, 232] width 758 height 399
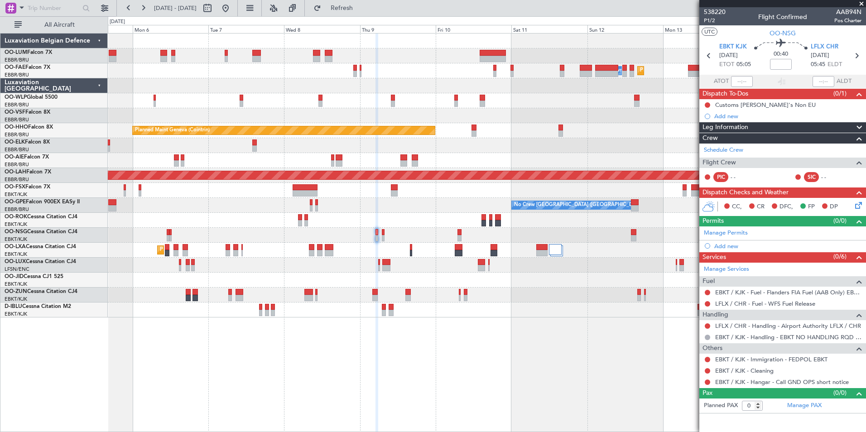
click at [316, 386] on div "Planned Maint Brussels (Brussels National) Planned Maint Melsbroek Air Base Own…" at bounding box center [487, 232] width 758 height 399
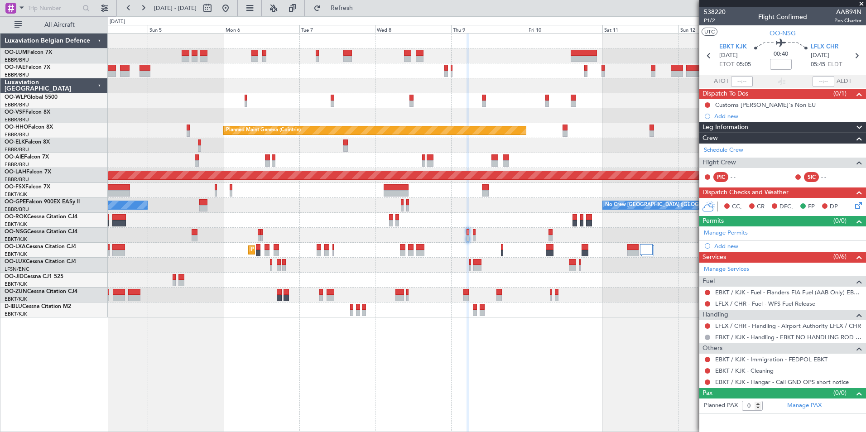
click at [393, 390] on div "Planned Maint Brussels (Brussels National) Planned Maint Melsbroek Air Base Own…" at bounding box center [487, 232] width 758 height 399
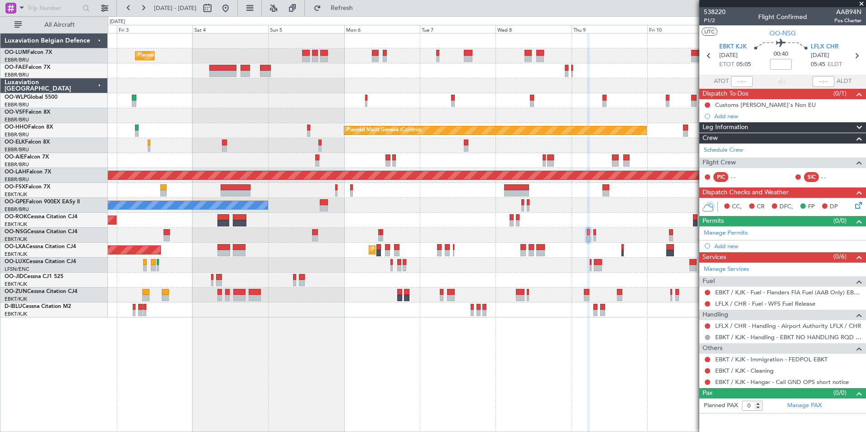
click at [411, 377] on div "Planned Maint Brussels (Brussels National) Planned Maint Brussels (Brussels Nat…" at bounding box center [487, 232] width 758 height 399
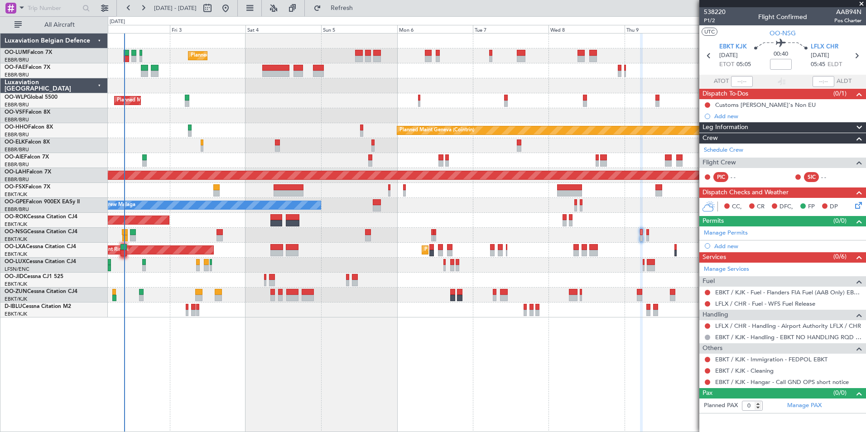
click at [331, 372] on div "Planned Maint Brussels (Brussels National) Planned Maint Brussels (Brussels Nat…" at bounding box center [487, 232] width 758 height 399
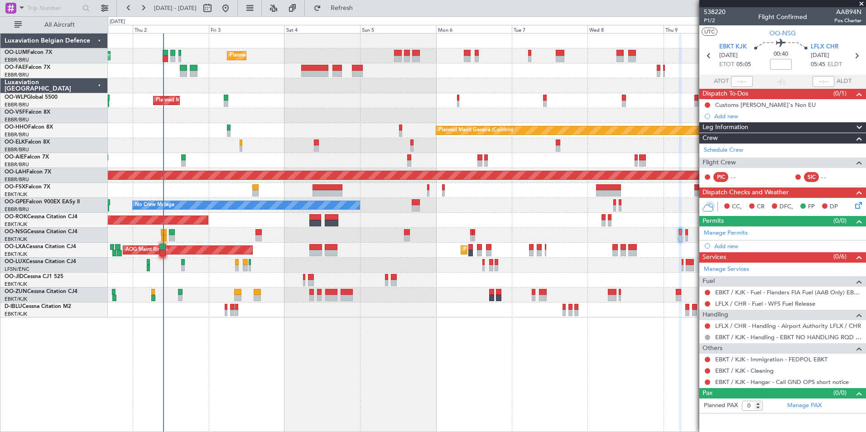
click at [241, 359] on div "Planned Maint Brussels (Brussels National) Planned Maint Brussels (Brussels Nat…" at bounding box center [487, 232] width 758 height 399
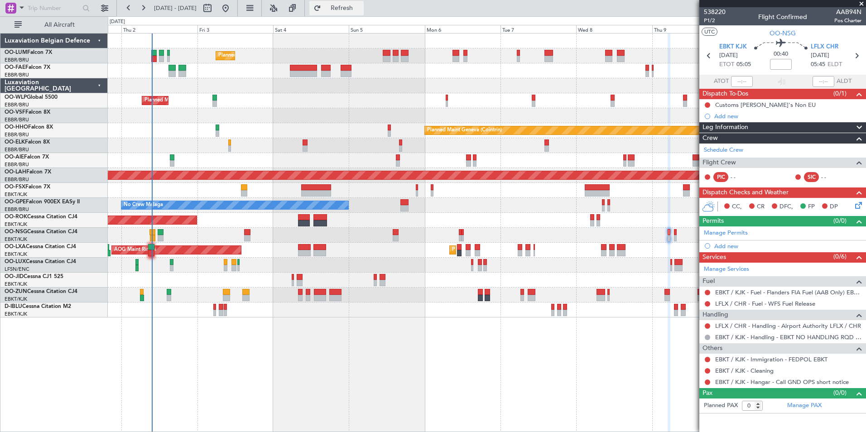
click at [364, 2] on button "Refresh" at bounding box center [336, 8] width 54 height 14
click at [170, 339] on div "Planned Maint Brussels (Brussels National) Planned Maint Brussels (Brussels Nat…" at bounding box center [487, 232] width 758 height 399
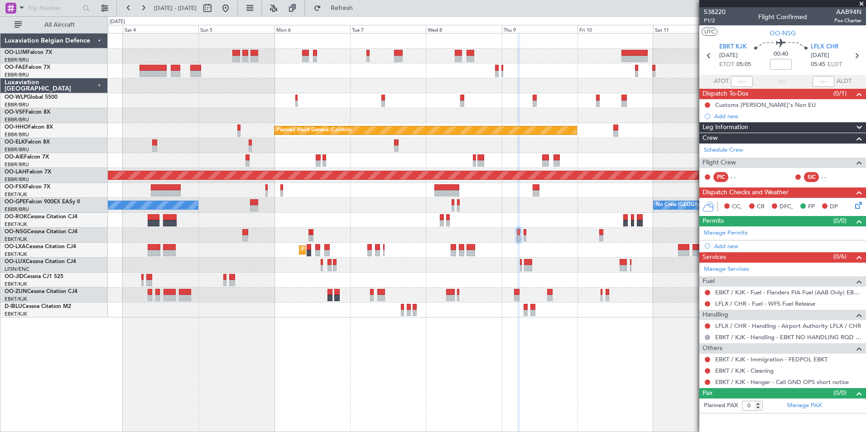
click at [635, 408] on div "Planned Maint Brussels (Brussels National) Planned Maint Brussels (Brussels Nat…" at bounding box center [487, 232] width 758 height 399
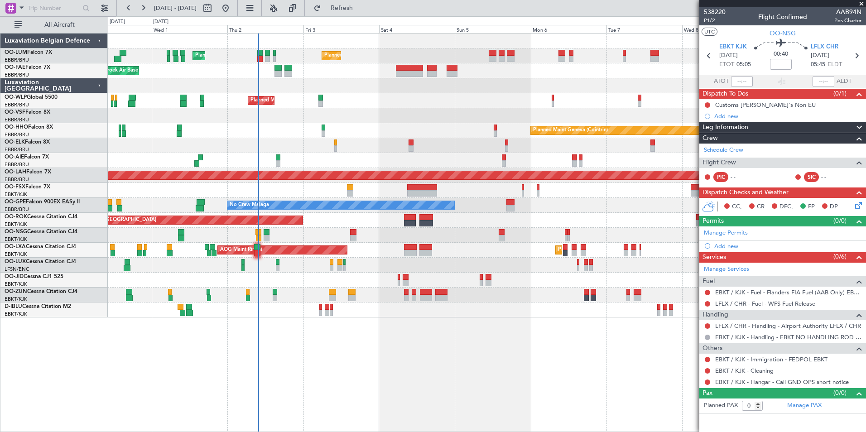
click at [535, 387] on div "Planned Maint Brussels (Brussels National) Planned Maint Brussels (Brussels Nat…" at bounding box center [487, 232] width 758 height 399
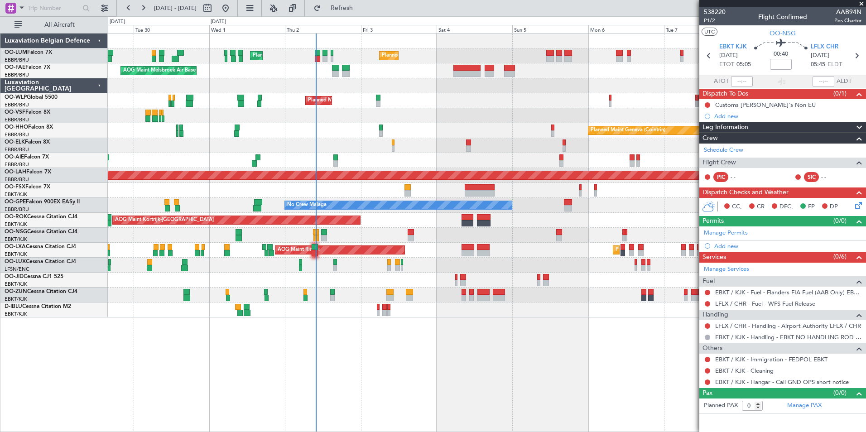
click at [331, 353] on div "Planned Maint Brussels (Brussels National) Planned Maint Brussels (Brussels Nat…" at bounding box center [487, 232] width 758 height 399
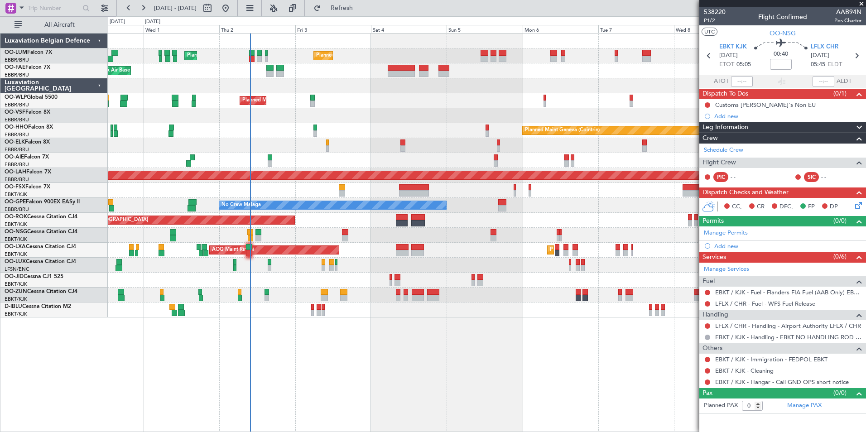
click at [353, 366] on div "Planned Maint Brussels (Brussels National) Planned Maint Brussels (Brussels Nat…" at bounding box center [487, 232] width 758 height 399
click at [260, 371] on div "Planned Maint Brussels (Brussels National) Planned Maint Brussels (Brussels Nat…" at bounding box center [487, 232] width 758 height 399
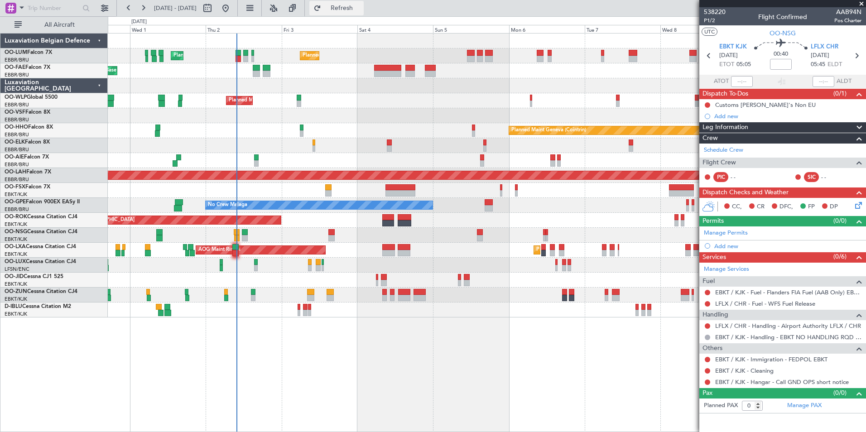
click at [353, 10] on span "Refresh" at bounding box center [342, 8] width 38 height 6
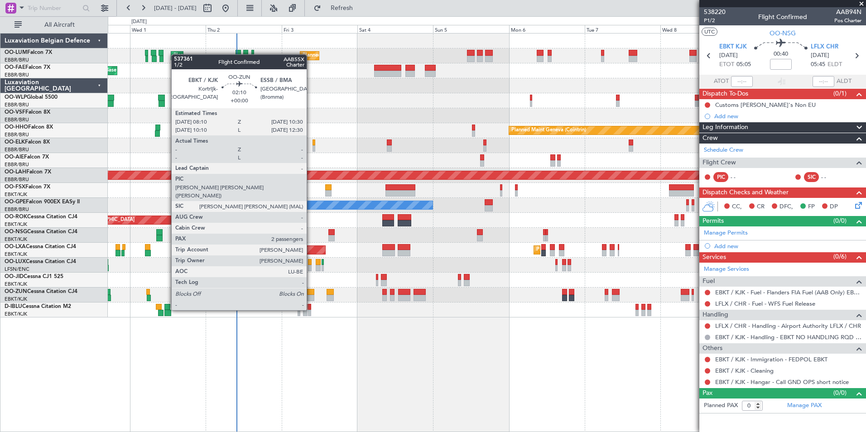
click at [311, 293] on div at bounding box center [311, 292] width 8 height 6
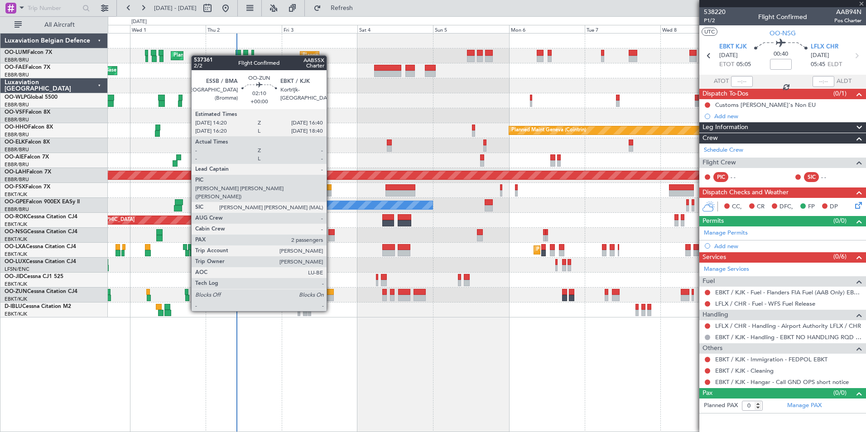
type input "2"
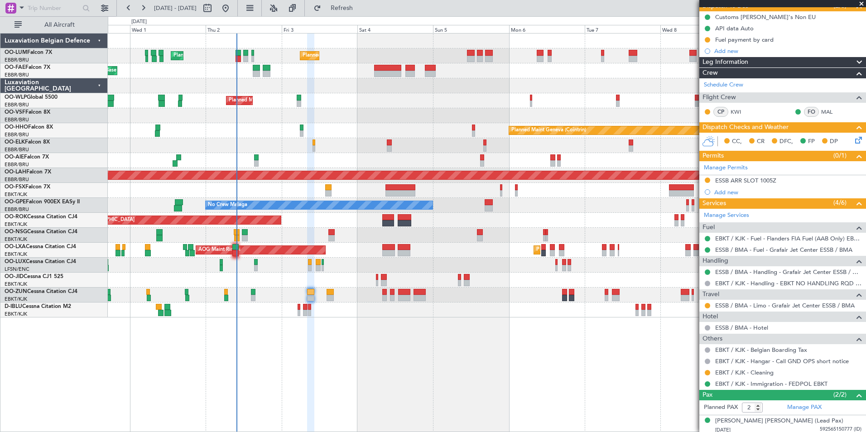
scroll to position [91, 0]
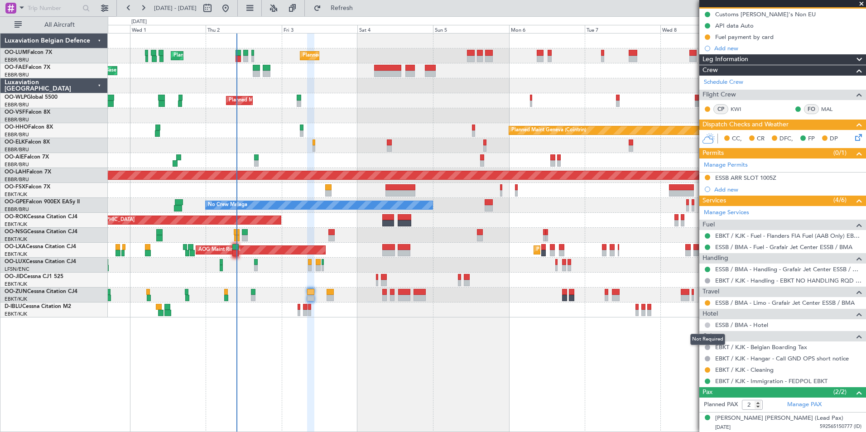
click at [708, 324] on button at bounding box center [707, 324] width 5 height 5
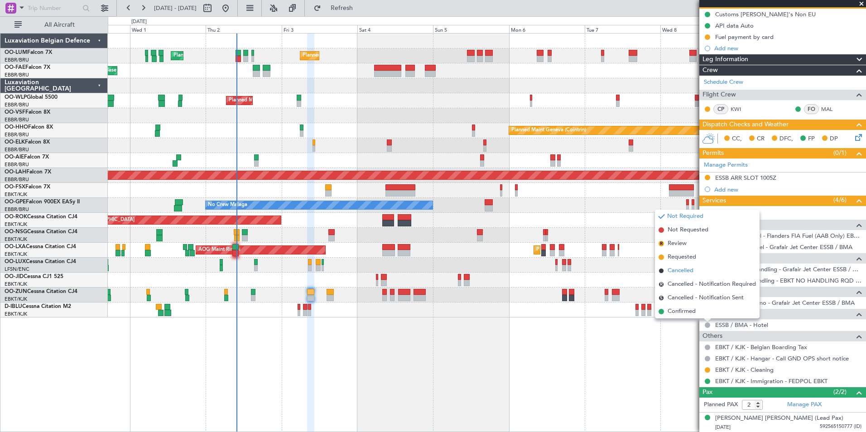
click at [684, 272] on span "Cancelled" at bounding box center [681, 270] width 26 height 9
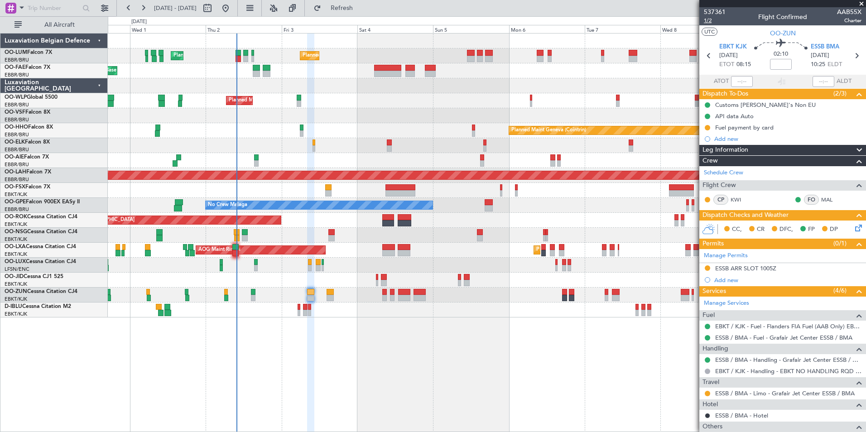
click at [712, 21] on span "1/2" at bounding box center [715, 21] width 22 height 8
click at [359, 14] on button "Refresh" at bounding box center [336, 8] width 54 height 14
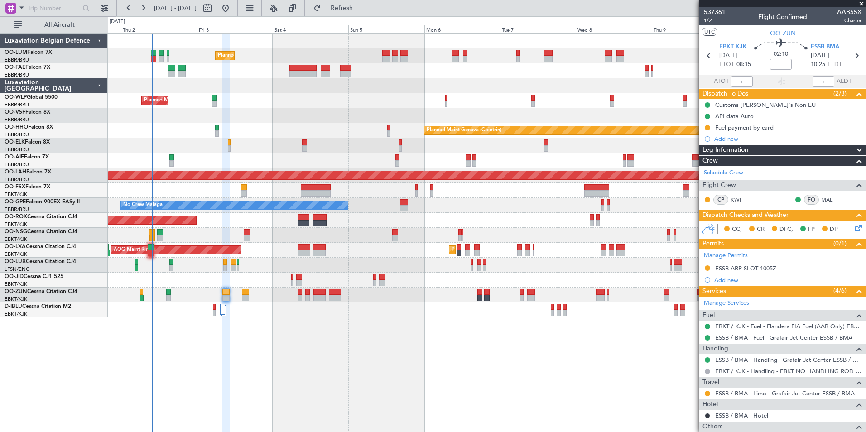
click at [375, 354] on div "Planned Maint [GEOGRAPHIC_DATA] ([GEOGRAPHIC_DATA] National) Planned Maint [GEO…" at bounding box center [487, 232] width 758 height 399
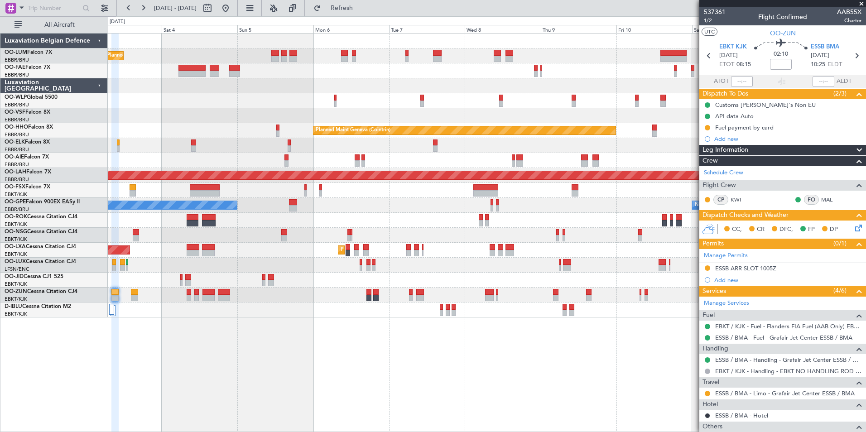
click at [404, 389] on div "Planned Maint [GEOGRAPHIC_DATA] ([GEOGRAPHIC_DATA] National) Planned Maint [GEO…" at bounding box center [487, 232] width 758 height 399
click at [314, 381] on div "Planned Maint [GEOGRAPHIC_DATA] ([GEOGRAPHIC_DATA] National) Planned Maint [GEO…" at bounding box center [487, 232] width 758 height 399
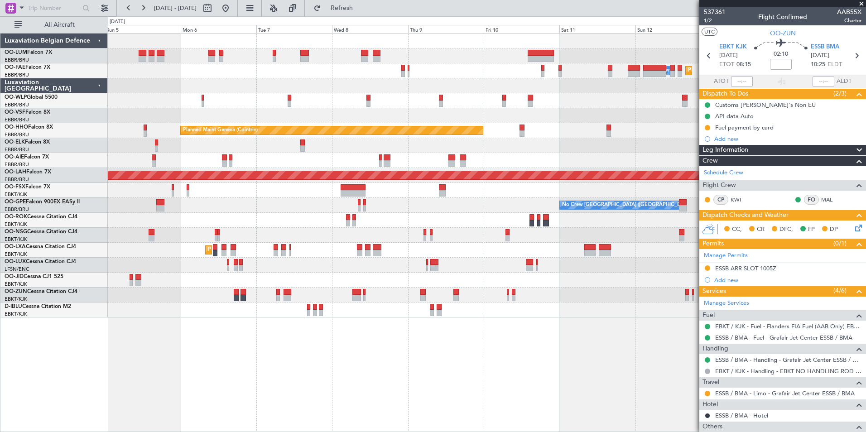
click at [299, 381] on div "Planned Maint [GEOGRAPHIC_DATA] ([GEOGRAPHIC_DATA] National) Owner [GEOGRAPHIC_…" at bounding box center [487, 232] width 758 height 399
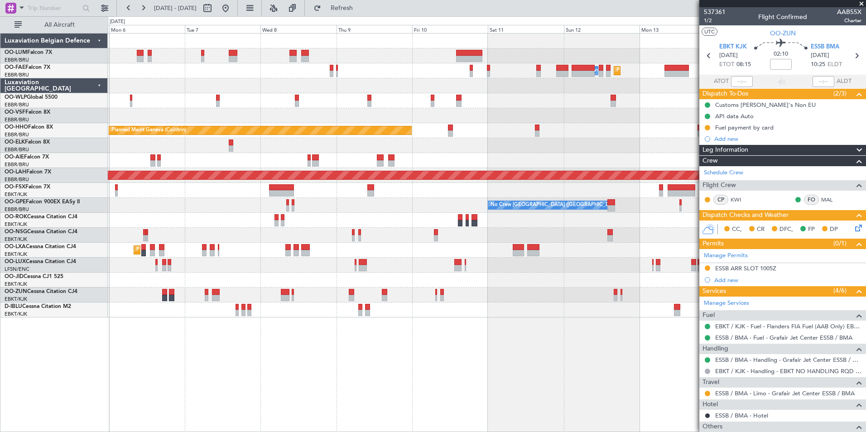
click at [393, 372] on div "Planned Maint [GEOGRAPHIC_DATA] ([GEOGRAPHIC_DATA] National) Owner [GEOGRAPHIC_…" at bounding box center [487, 232] width 758 height 399
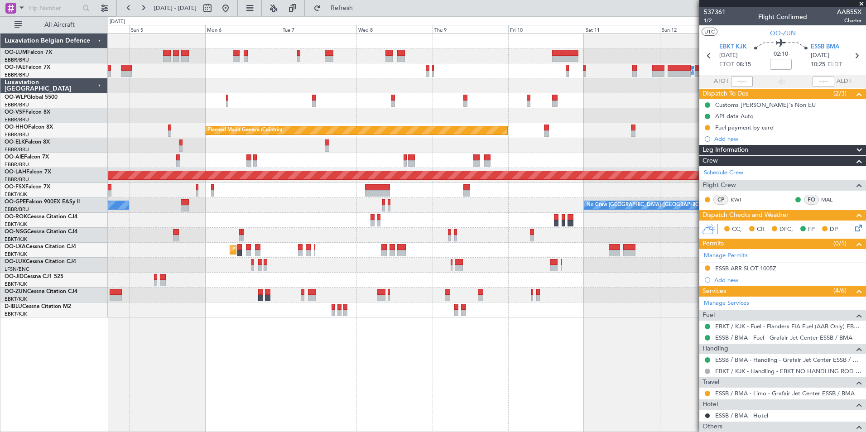
click at [337, 381] on div "Planned Maint [GEOGRAPHIC_DATA] ([GEOGRAPHIC_DATA] National) Owner [GEOGRAPHIC_…" at bounding box center [487, 232] width 758 height 399
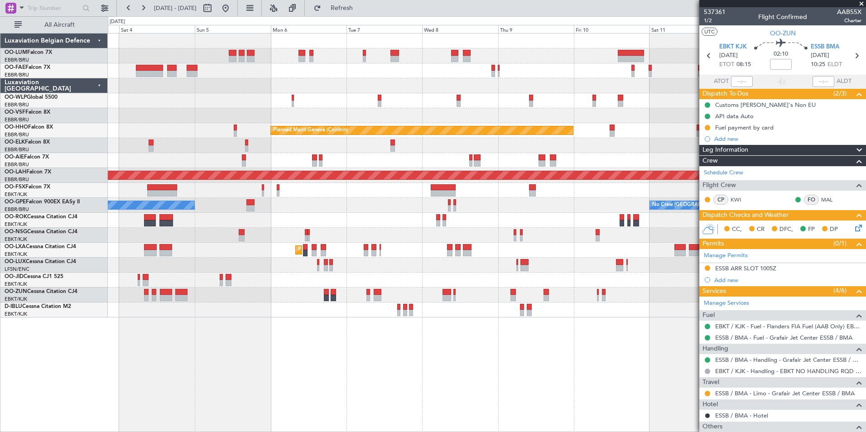
click at [304, 368] on div "Planned Maint [GEOGRAPHIC_DATA] ([GEOGRAPHIC_DATA] National) Planned Maint [GEO…" at bounding box center [487, 232] width 758 height 399
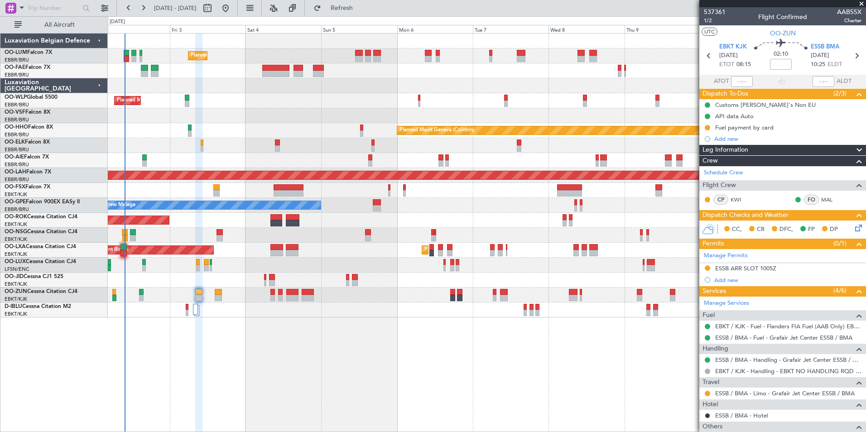
click at [218, 351] on div "Planned Maint [GEOGRAPHIC_DATA] ([GEOGRAPHIC_DATA] National) Planned Maint [GEO…" at bounding box center [487, 232] width 758 height 399
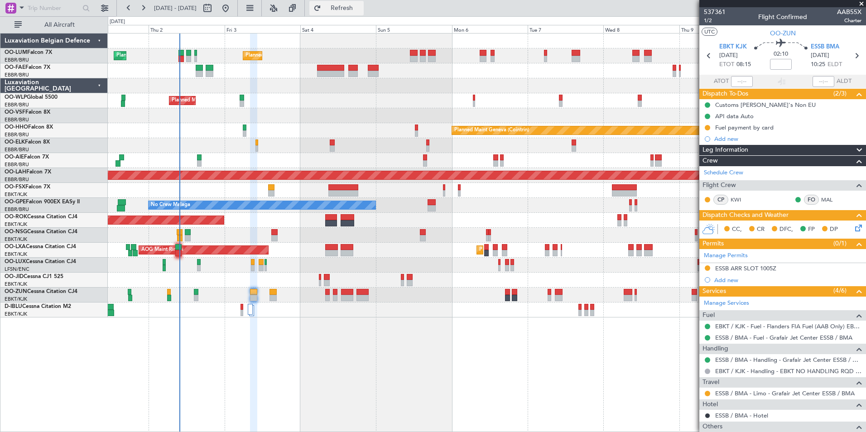
click at [350, 6] on button "Refresh" at bounding box center [336, 8] width 54 height 14
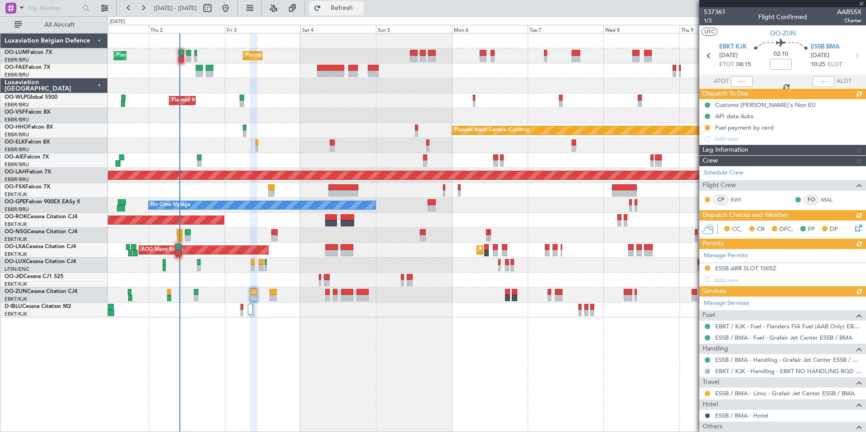
type input "-00:10"
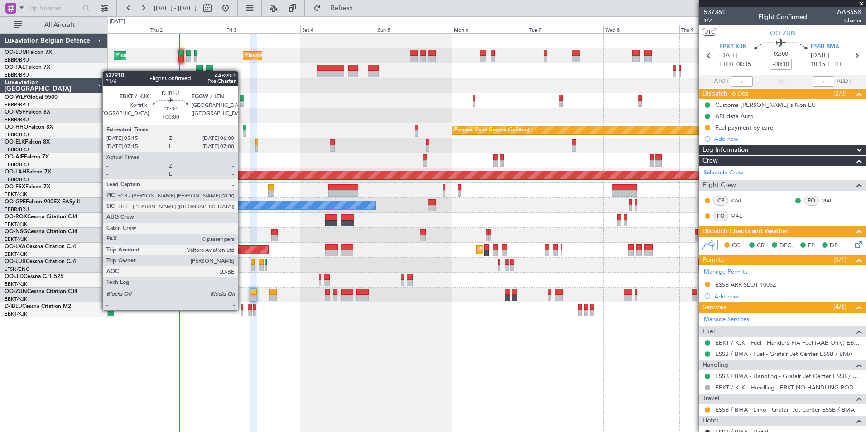
click at [242, 309] on div at bounding box center [241, 307] width 3 height 6
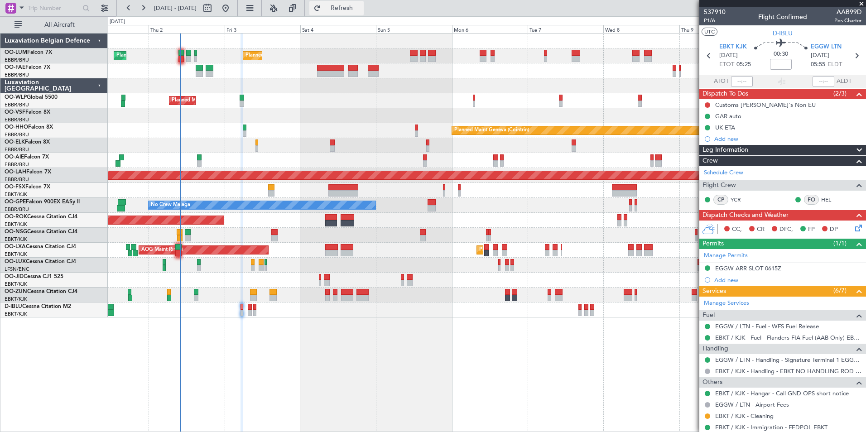
click at [353, 3] on button "Refresh" at bounding box center [336, 8] width 54 height 14
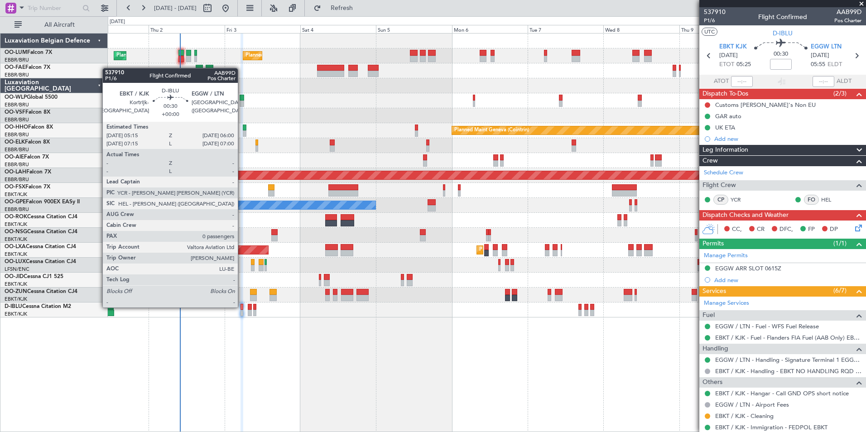
click at [241, 307] on div at bounding box center [241, 307] width 3 height 6
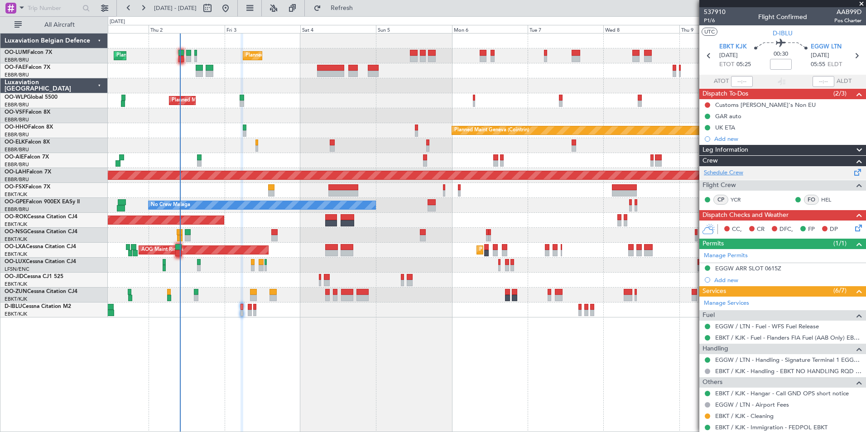
click at [742, 172] on link "Schedule Crew" at bounding box center [723, 172] width 39 height 9
click at [240, 308] on div at bounding box center [487, 310] width 758 height 15
click at [726, 172] on link "Schedule Crew" at bounding box center [723, 172] width 39 height 9
click at [361, 10] on span "Refresh" at bounding box center [342, 8] width 38 height 6
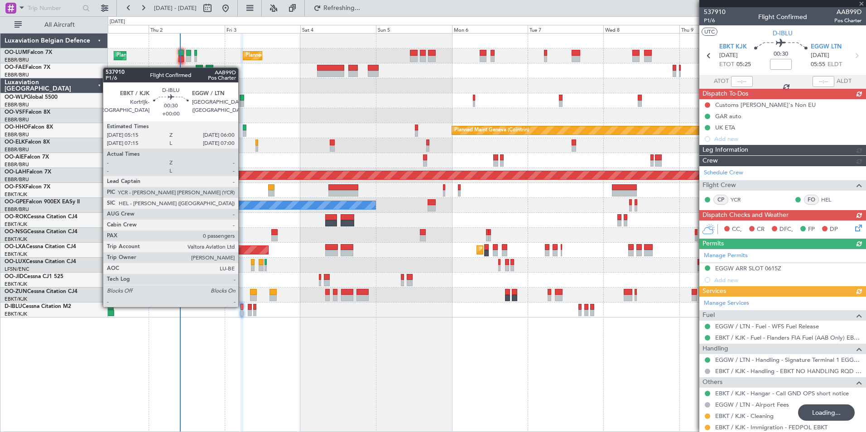
click at [242, 306] on div at bounding box center [241, 307] width 3 height 6
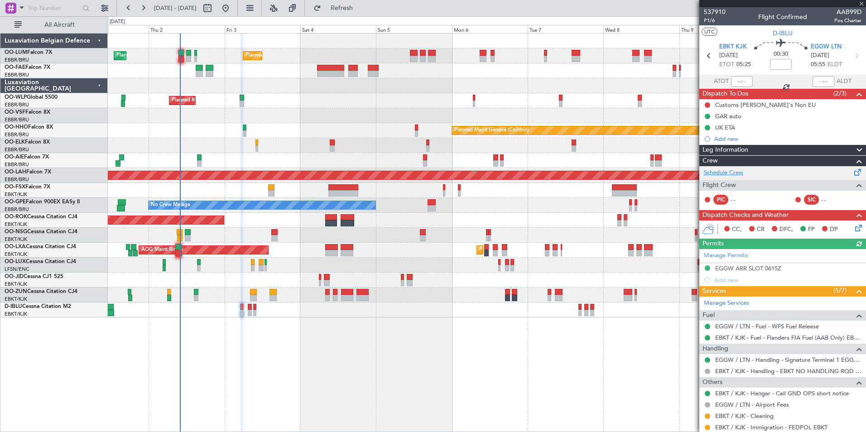
click at [732, 175] on link "Schedule Crew" at bounding box center [723, 172] width 39 height 9
click at [359, 5] on span "Refresh" at bounding box center [342, 8] width 38 height 6
click at [364, 13] on button "Refresh" at bounding box center [336, 8] width 54 height 14
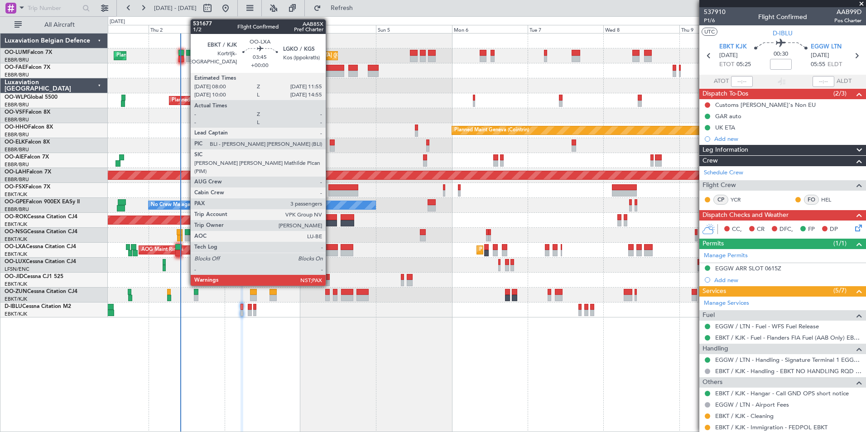
click at [331, 242] on div at bounding box center [487, 235] width 758 height 15
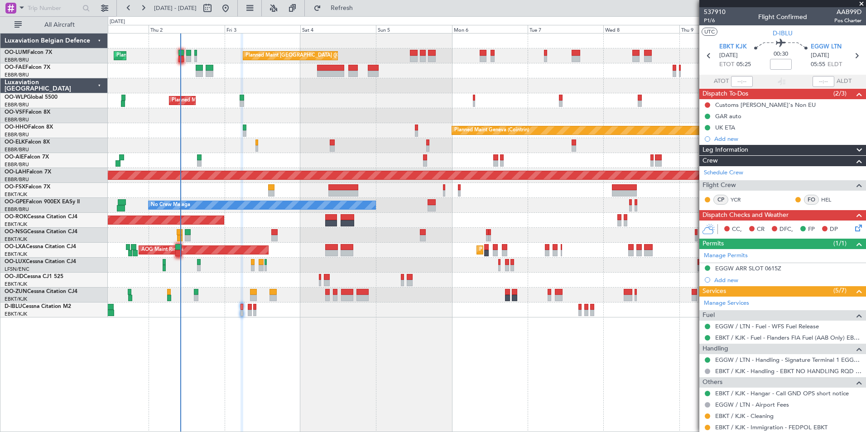
click at [331, 243] on div "Planned Maint Kortrijk-[GEOGRAPHIC_DATA] AOG Maint [GEOGRAPHIC_DATA]" at bounding box center [487, 250] width 758 height 15
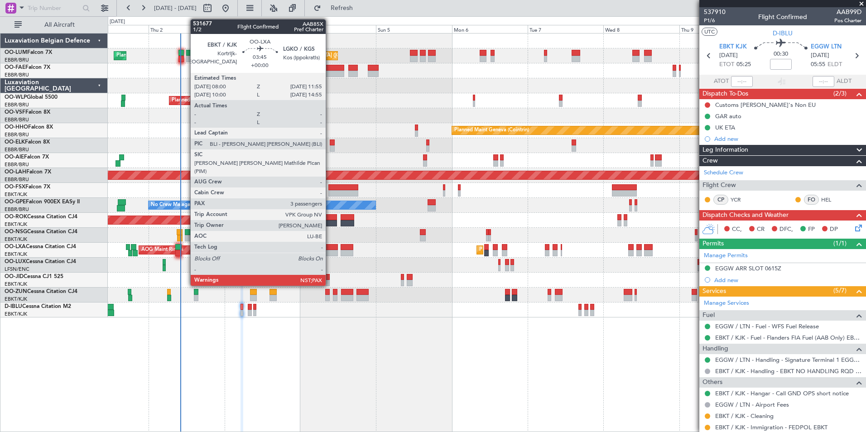
click at [330, 249] on div at bounding box center [331, 247] width 13 height 6
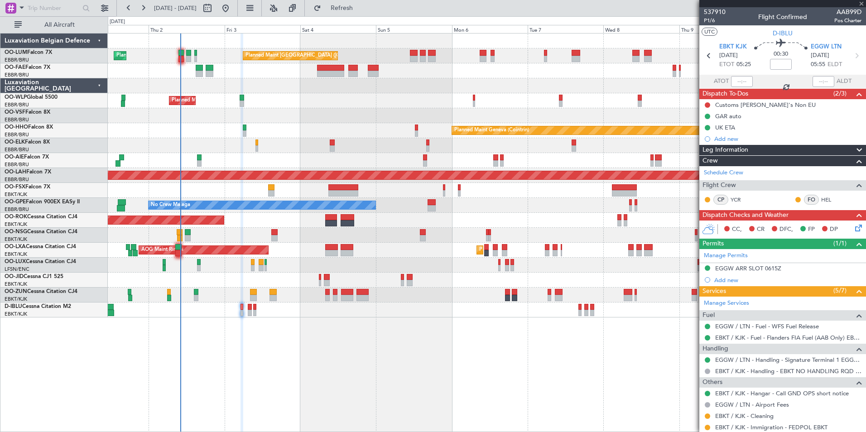
type input "3"
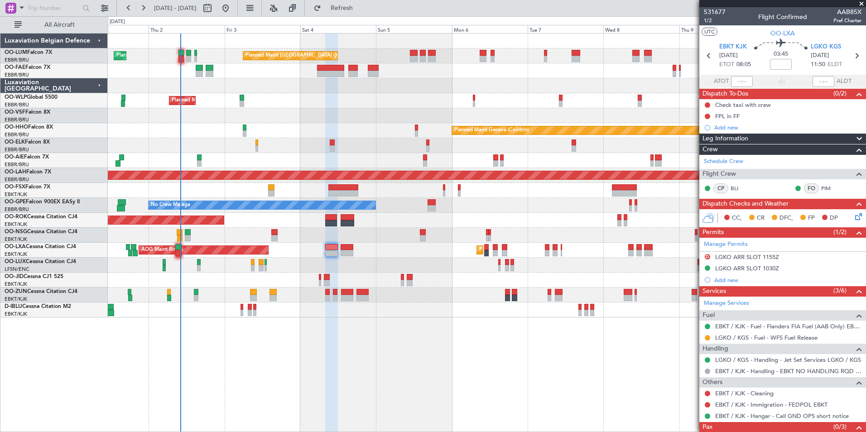
click at [321, 380] on div "Planned Maint [GEOGRAPHIC_DATA] ([GEOGRAPHIC_DATA] National) Planned Maint [GEO…" at bounding box center [487, 232] width 758 height 399
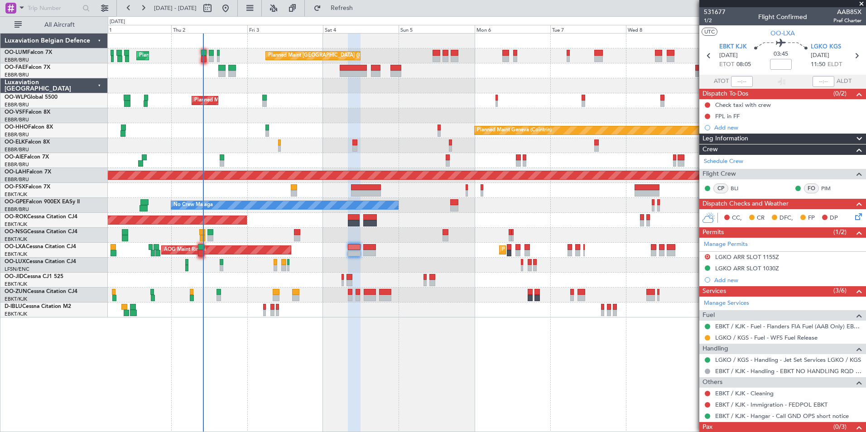
click at [344, 361] on div "Planned Maint [GEOGRAPHIC_DATA] ([GEOGRAPHIC_DATA] National) Planned Maint [GEO…" at bounding box center [487, 232] width 758 height 399
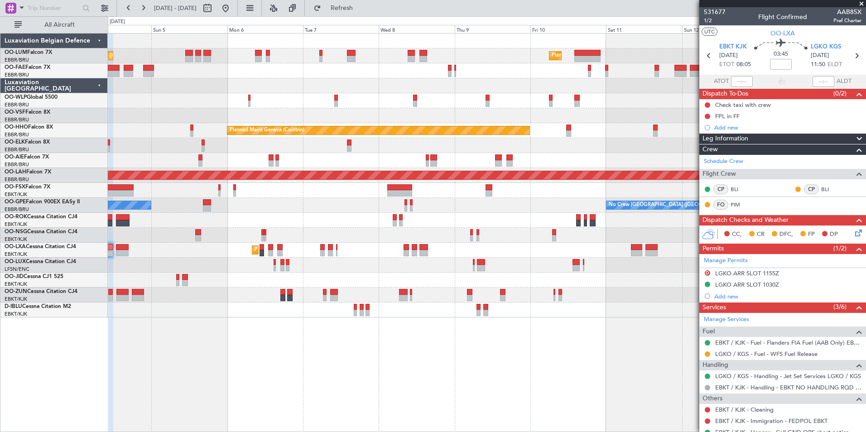
click at [330, 345] on div "Planned Maint [GEOGRAPHIC_DATA] ([GEOGRAPHIC_DATA] National) Planned Maint [GEO…" at bounding box center [487, 232] width 758 height 399
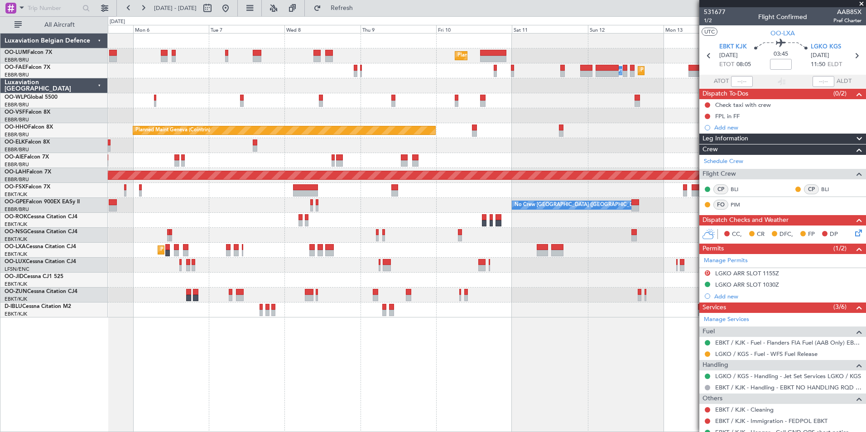
click at [220, 354] on div "Planned Maint [GEOGRAPHIC_DATA] ([GEOGRAPHIC_DATA] National) Planned Maint [GEO…" at bounding box center [487, 232] width 758 height 399
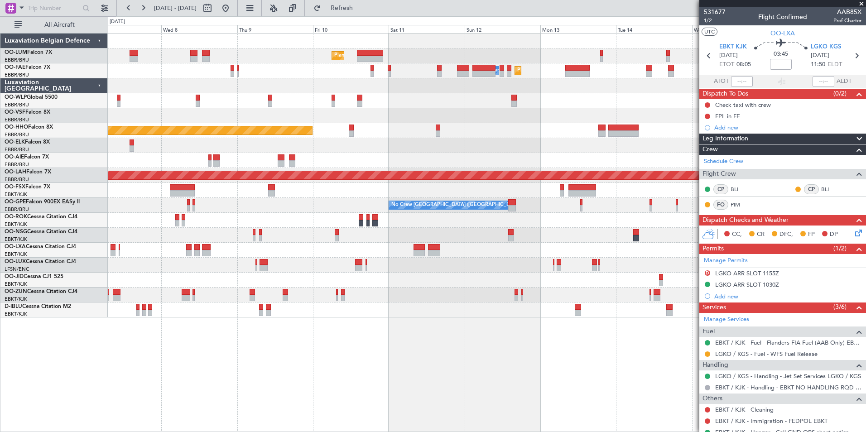
click at [390, 336] on div "Planned Maint [GEOGRAPHIC_DATA] ([GEOGRAPHIC_DATA] National) Owner [GEOGRAPHIC_…" at bounding box center [487, 232] width 758 height 399
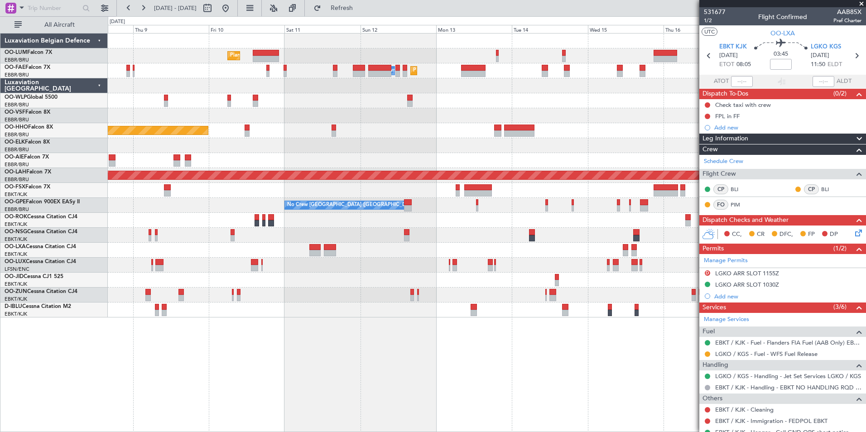
click at [159, 365] on div "Planned Maint [GEOGRAPHIC_DATA] ([GEOGRAPHIC_DATA] National) Owner [GEOGRAPHIC_…" at bounding box center [487, 232] width 758 height 399
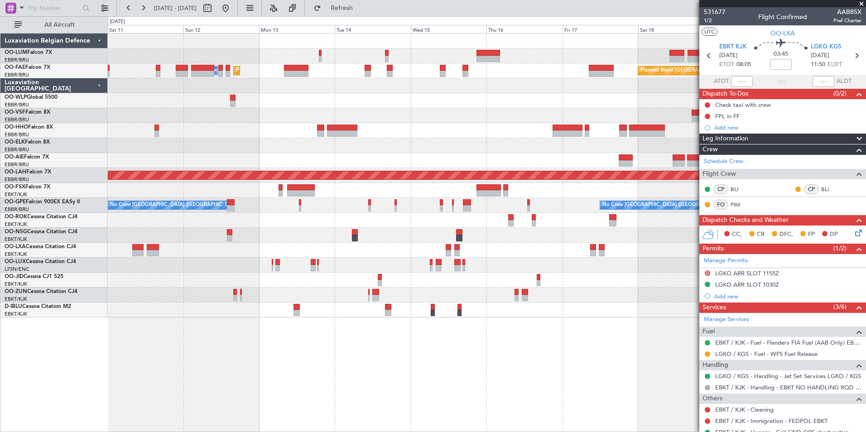
click at [212, 362] on div "Planned Maint [GEOGRAPHIC_DATA] ([GEOGRAPHIC_DATA] National) Owner [GEOGRAPHIC_…" at bounding box center [487, 232] width 758 height 399
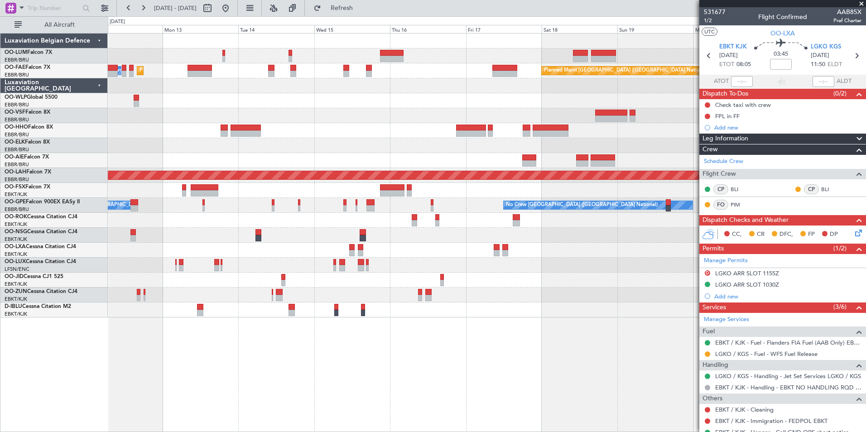
click at [264, 376] on div "Planned Maint [GEOGRAPHIC_DATA] ([GEOGRAPHIC_DATA] National) Owner [GEOGRAPHIC_…" at bounding box center [487, 232] width 758 height 399
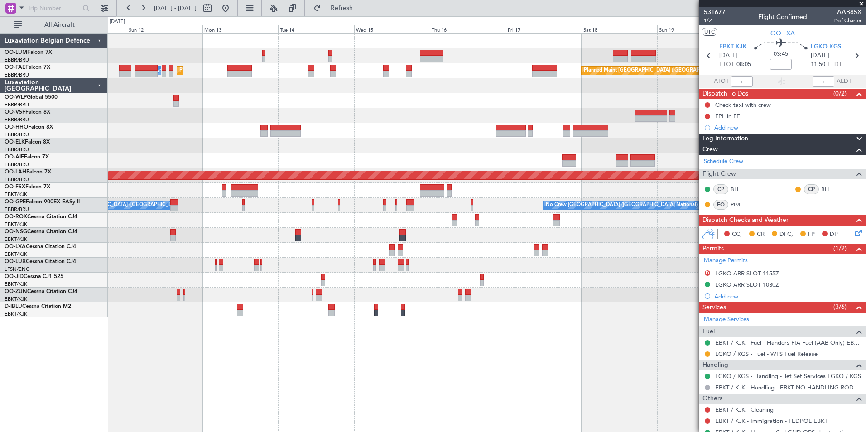
click at [369, 353] on div "Planned Maint [GEOGRAPHIC_DATA] ([GEOGRAPHIC_DATA] National) Owner [GEOGRAPHIC_…" at bounding box center [487, 232] width 758 height 399
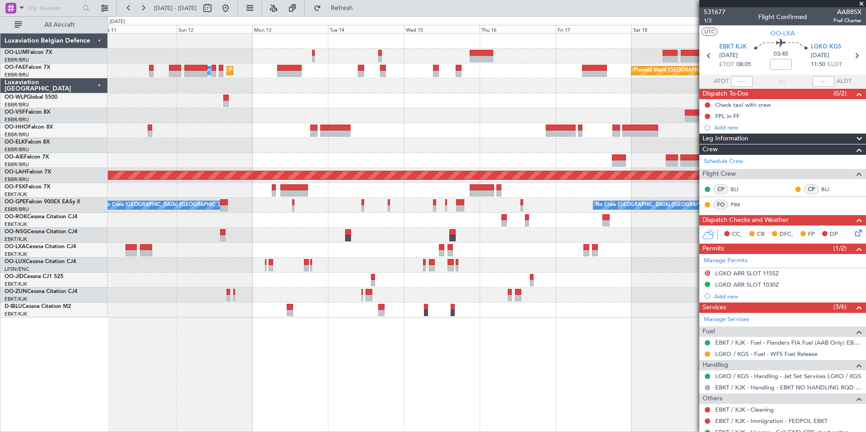
click at [378, 358] on div "Planned Maint [GEOGRAPHIC_DATA] ([GEOGRAPHIC_DATA] National) Owner [GEOGRAPHIC_…" at bounding box center [487, 232] width 758 height 399
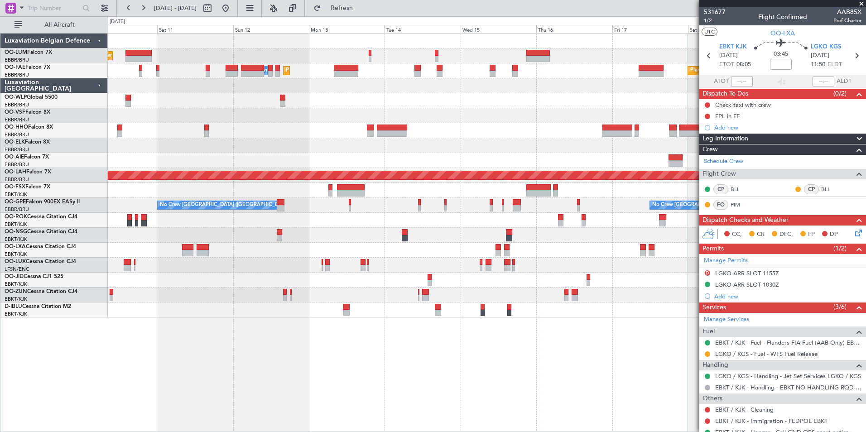
click at [377, 368] on div "Planned Maint [GEOGRAPHIC_DATA] ([GEOGRAPHIC_DATA] National) Owner [GEOGRAPHIC_…" at bounding box center [487, 232] width 758 height 399
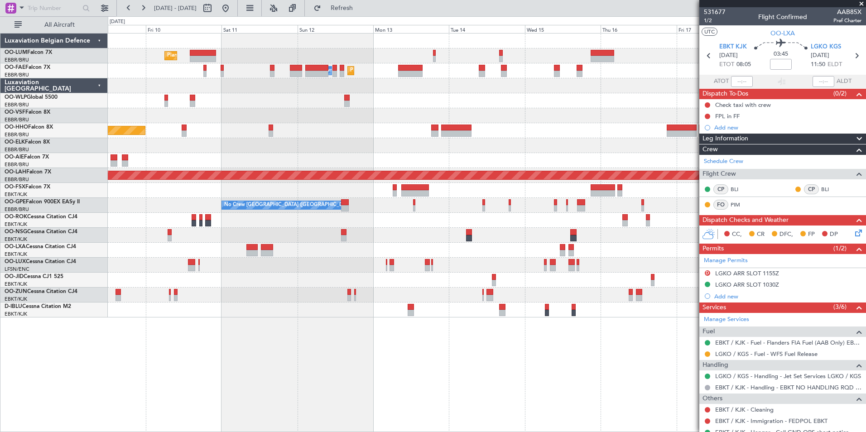
click at [357, 370] on div "Planned Maint [GEOGRAPHIC_DATA] ([GEOGRAPHIC_DATA] National) Owner [GEOGRAPHIC_…" at bounding box center [487, 232] width 758 height 399
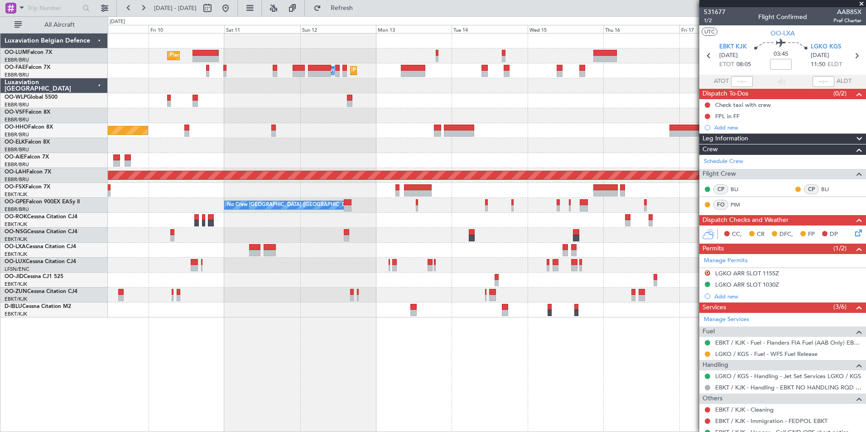
click at [360, 369] on div "Planned Maint [GEOGRAPHIC_DATA] ([GEOGRAPHIC_DATA] National) Owner [GEOGRAPHIC_…" at bounding box center [487, 232] width 758 height 399
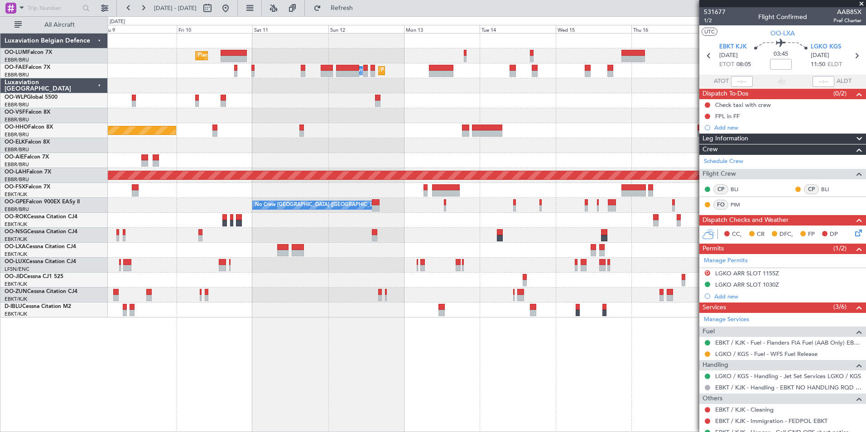
click at [396, 384] on div "Planned Maint [GEOGRAPHIC_DATA] ([GEOGRAPHIC_DATA] National) Owner [GEOGRAPHIC_…" at bounding box center [487, 232] width 758 height 399
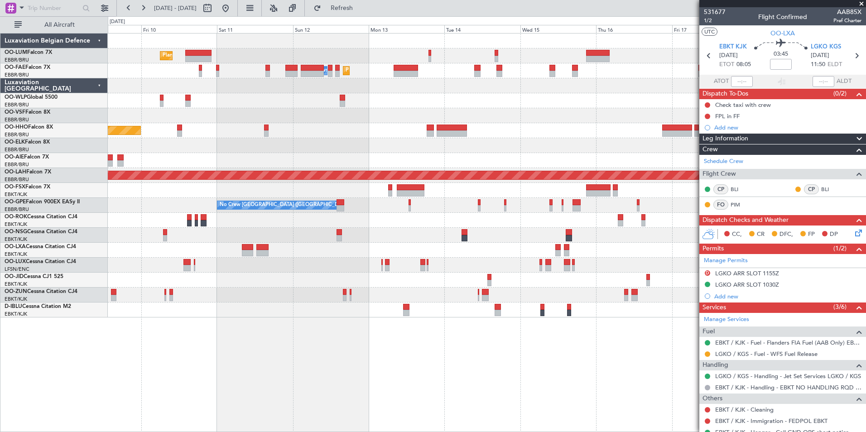
click at [462, 347] on div "Planned Maint [GEOGRAPHIC_DATA] ([GEOGRAPHIC_DATA] National) Owner [GEOGRAPHIC_…" at bounding box center [487, 232] width 758 height 399
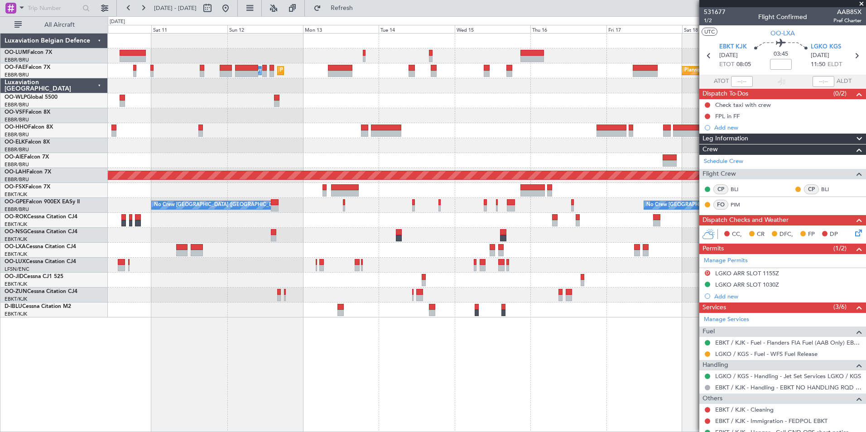
click at [390, 385] on div "Planned Maint [GEOGRAPHIC_DATA] ([GEOGRAPHIC_DATA] National) Owner [GEOGRAPHIC_…" at bounding box center [487, 232] width 758 height 399
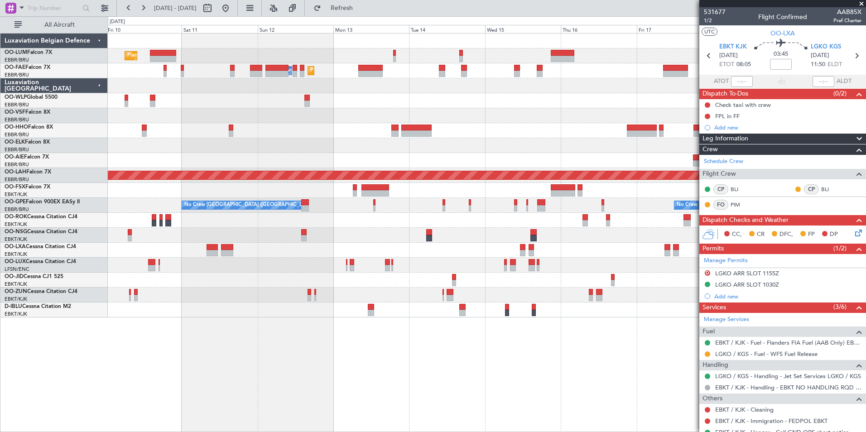
click at [347, 367] on div "Planned Maint [GEOGRAPHIC_DATA] ([GEOGRAPHIC_DATA] National) Owner [GEOGRAPHIC_…" at bounding box center [487, 232] width 758 height 399
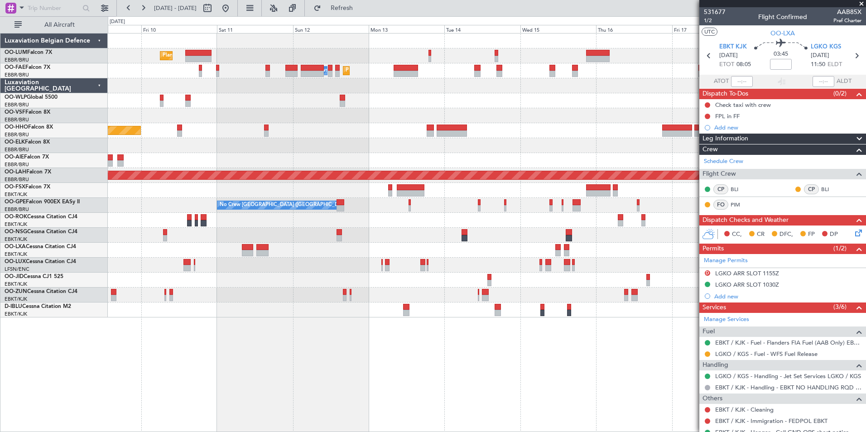
click at [412, 358] on div "Planned Maint [GEOGRAPHIC_DATA] ([GEOGRAPHIC_DATA] National) Owner [GEOGRAPHIC_…" at bounding box center [487, 232] width 758 height 399
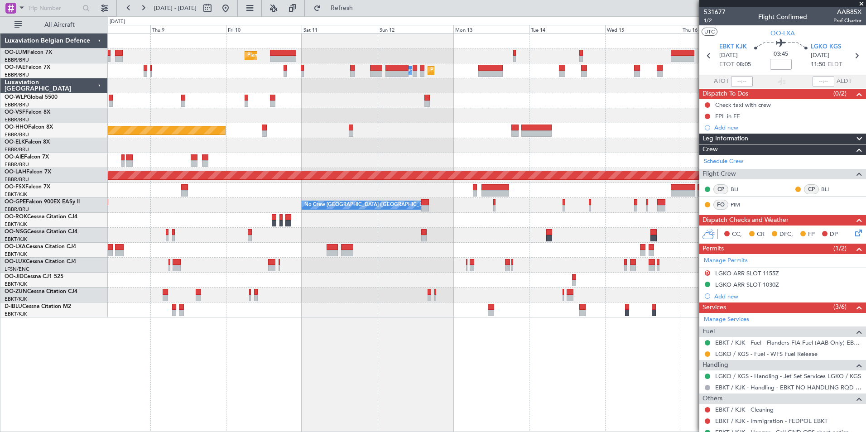
click at [404, 370] on div "Planned Maint [GEOGRAPHIC_DATA] ([GEOGRAPHIC_DATA] National) Owner [GEOGRAPHIC_…" at bounding box center [487, 232] width 758 height 399
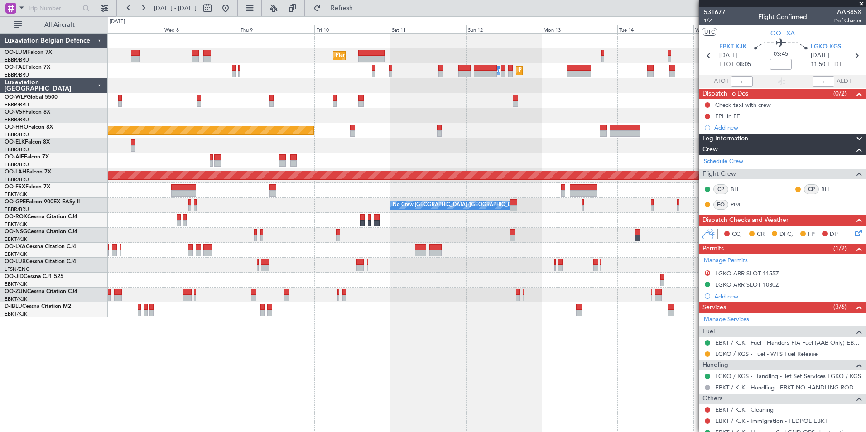
click at [389, 374] on div "Planned Maint [GEOGRAPHIC_DATA] ([GEOGRAPHIC_DATA] National) Owner [GEOGRAPHIC_…" at bounding box center [487, 232] width 758 height 399
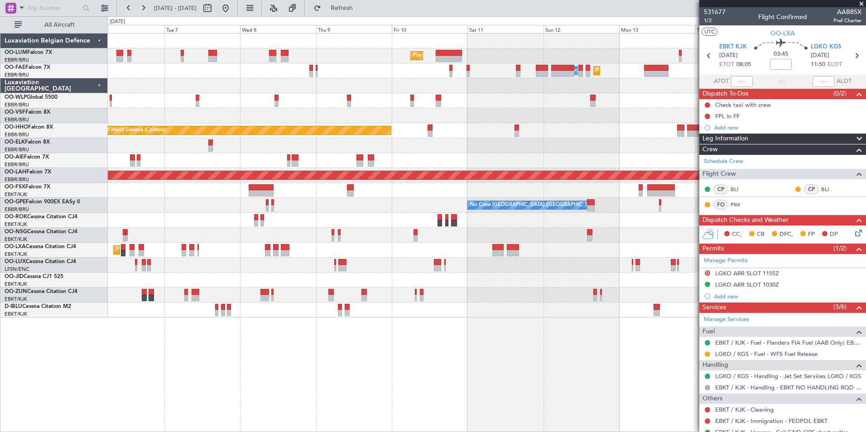
click at [385, 372] on div "Planned Maint [GEOGRAPHIC_DATA] ([GEOGRAPHIC_DATA] National) Planned Maint [GEO…" at bounding box center [487, 232] width 758 height 399
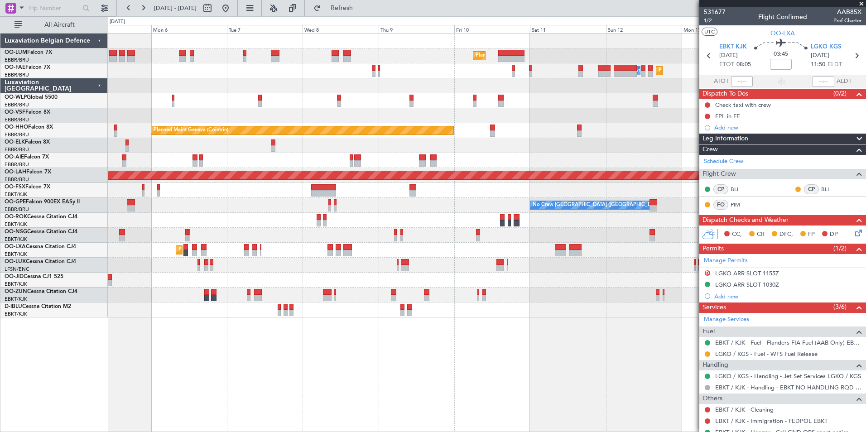
click at [364, 370] on div "Planned Maint [GEOGRAPHIC_DATA] ([GEOGRAPHIC_DATA] National) Planned Maint [GEO…" at bounding box center [487, 232] width 758 height 399
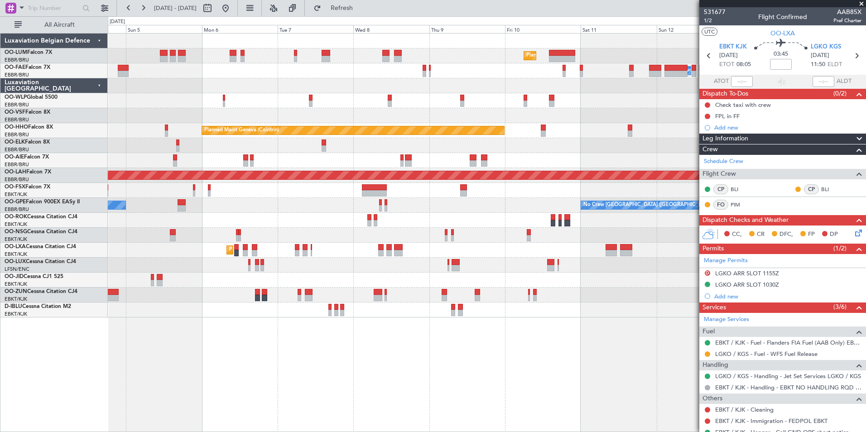
click at [318, 366] on div "Planned Maint [GEOGRAPHIC_DATA] ([GEOGRAPHIC_DATA] National) Planned Maint [GEO…" at bounding box center [487, 232] width 758 height 399
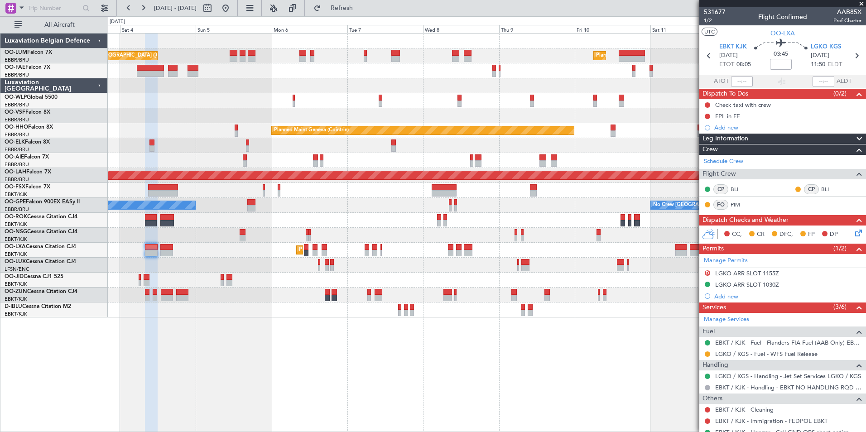
click at [246, 374] on div "Planned Maint [GEOGRAPHIC_DATA] ([GEOGRAPHIC_DATA] National) Planned Maint [GEO…" at bounding box center [487, 232] width 758 height 399
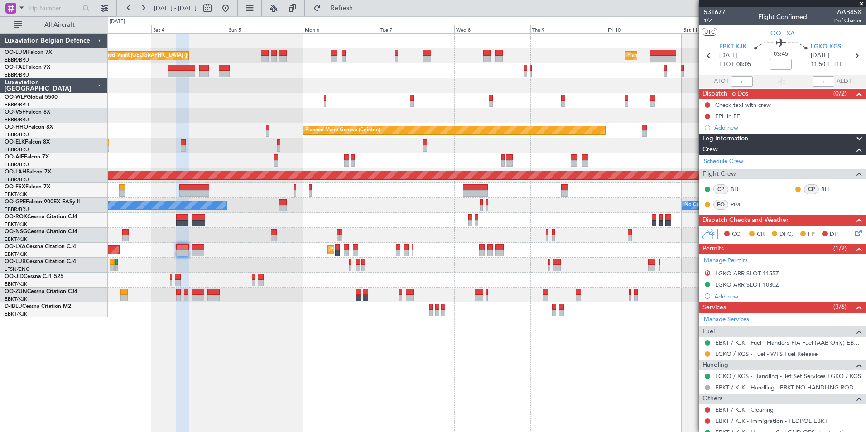
click at [271, 370] on div "Planned Maint [GEOGRAPHIC_DATA] ([GEOGRAPHIC_DATA] National) Planned Maint [GEO…" at bounding box center [487, 232] width 758 height 399
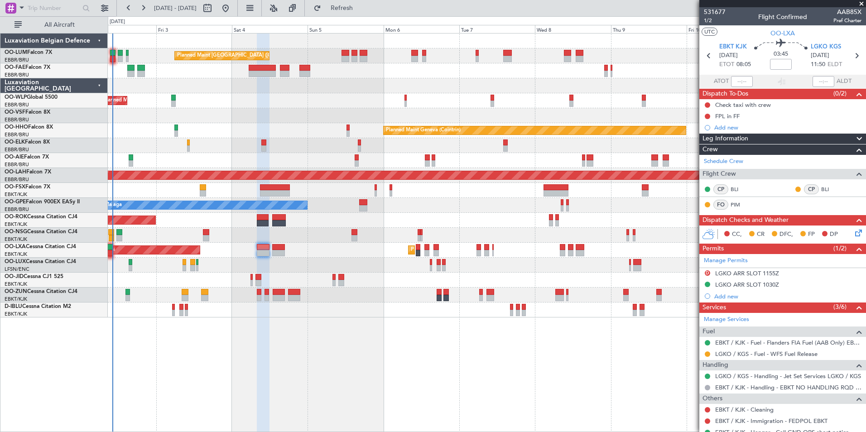
click at [247, 371] on div "Planned Maint [GEOGRAPHIC_DATA] ([GEOGRAPHIC_DATA] National) Planned Maint [GEO…" at bounding box center [487, 232] width 758 height 399
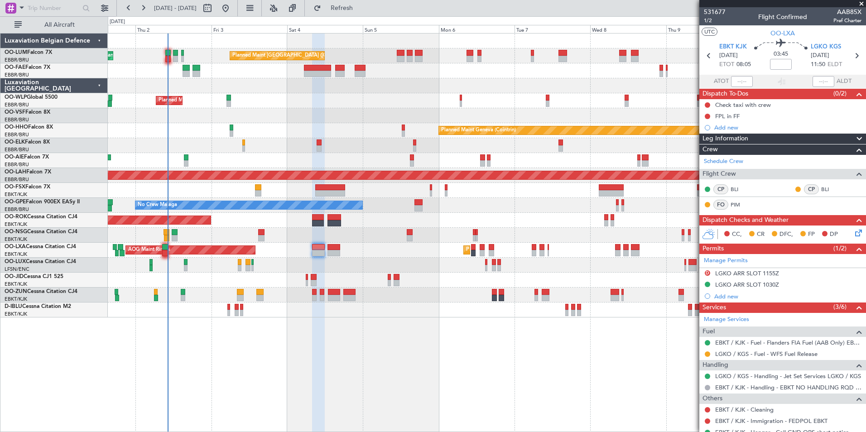
click at [257, 375] on div "Planned Maint [GEOGRAPHIC_DATA] ([GEOGRAPHIC_DATA] National) Planned Maint [GEO…" at bounding box center [487, 232] width 758 height 399
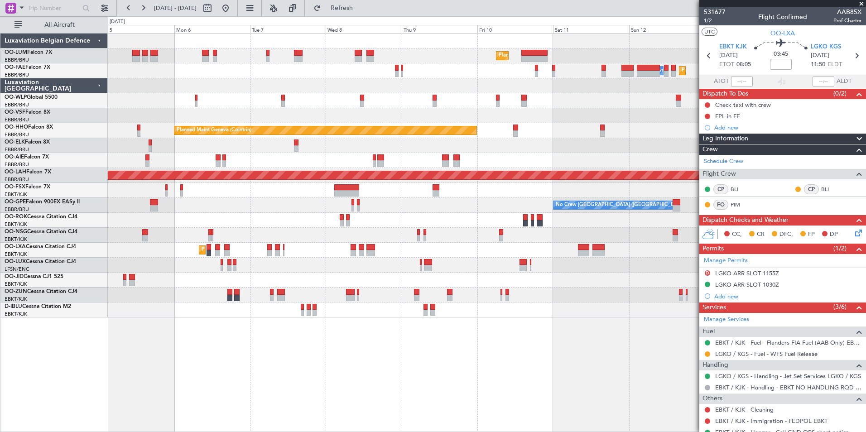
click at [38, 306] on div "Planned Maint [GEOGRAPHIC_DATA] ([GEOGRAPHIC_DATA] National) Planned Maint [GEO…" at bounding box center [433, 224] width 866 height 416
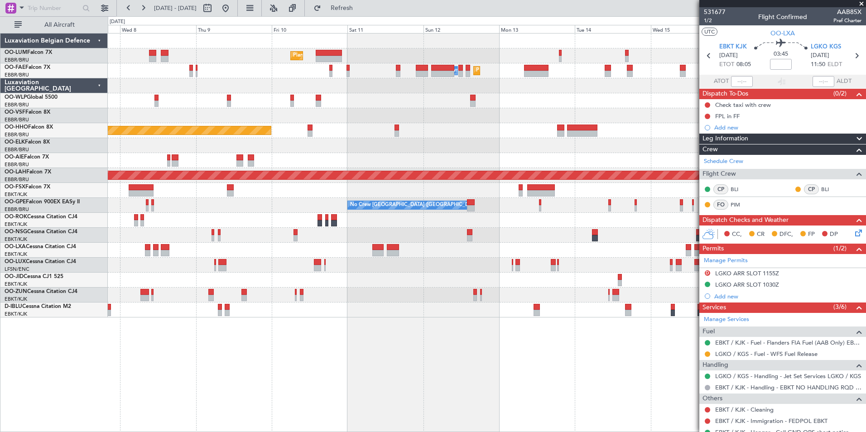
click at [140, 327] on div "Planned Maint [GEOGRAPHIC_DATA] ([GEOGRAPHIC_DATA] National) Owner [GEOGRAPHIC_…" at bounding box center [487, 232] width 758 height 399
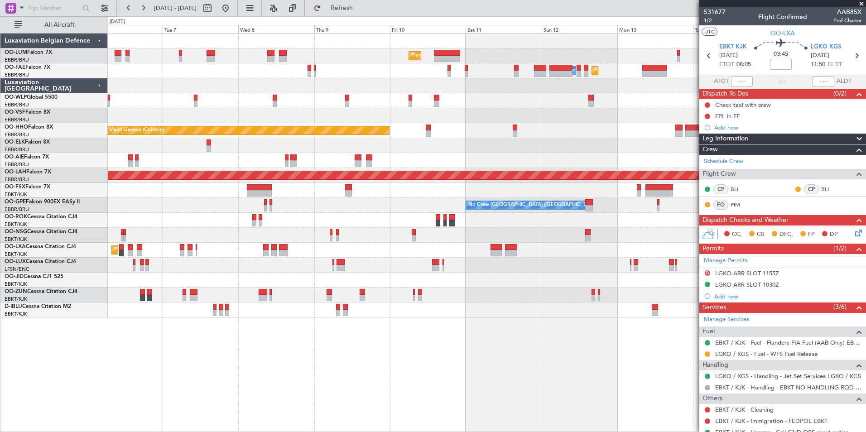
click at [455, 408] on div "Planned Maint [GEOGRAPHIC_DATA] ([GEOGRAPHIC_DATA] National) Planned Maint [GEO…" at bounding box center [487, 232] width 758 height 399
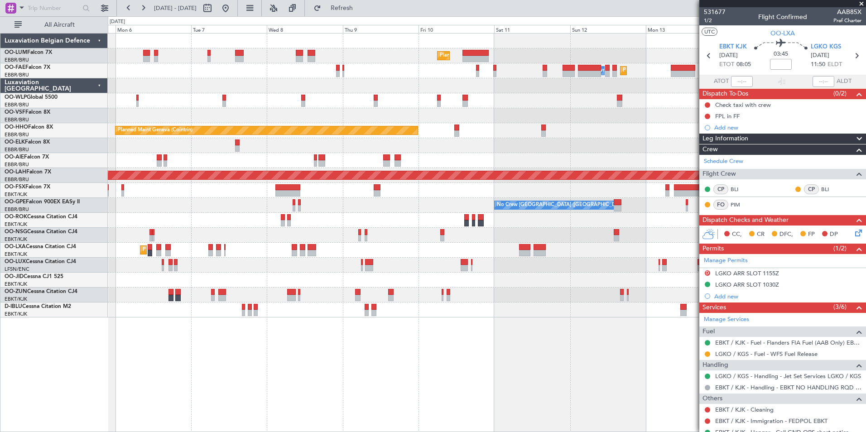
click at [246, 414] on div "Planned Maint [GEOGRAPHIC_DATA] ([GEOGRAPHIC_DATA] National) Planned Maint [GEO…" at bounding box center [487, 232] width 758 height 399
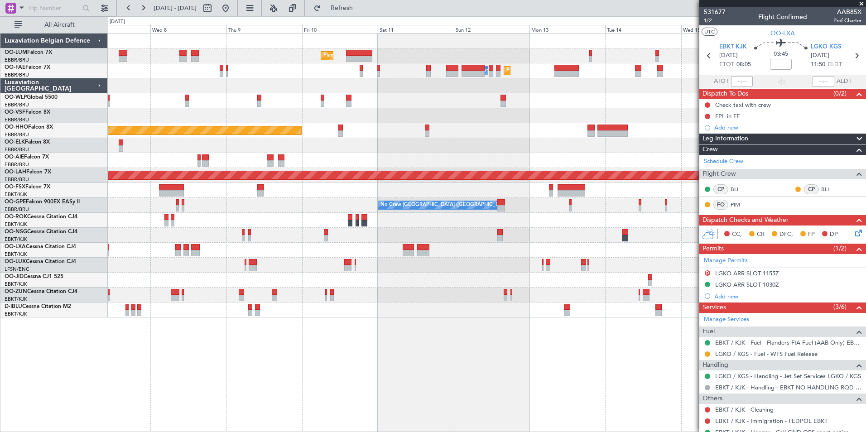
click at [222, 352] on div "Planned Maint [GEOGRAPHIC_DATA] ([GEOGRAPHIC_DATA] National) Owner [GEOGRAPHIC_…" at bounding box center [487, 232] width 758 height 399
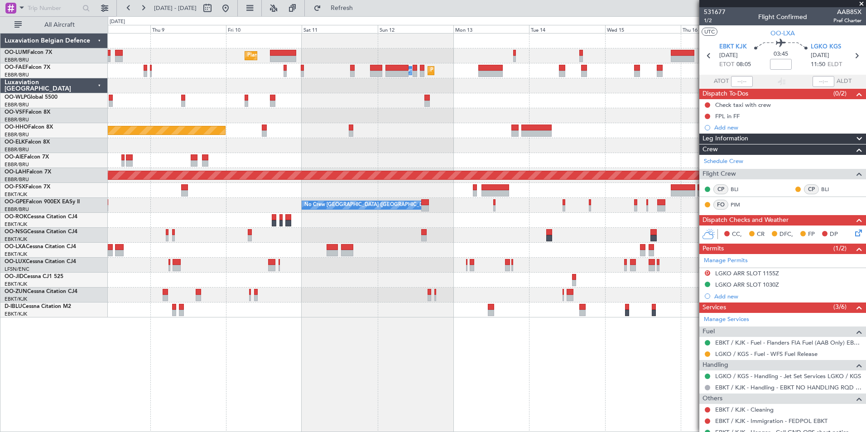
click at [266, 345] on div "Planned Maint [GEOGRAPHIC_DATA] ([GEOGRAPHIC_DATA] National) Planned Maint [GEO…" at bounding box center [487, 232] width 758 height 399
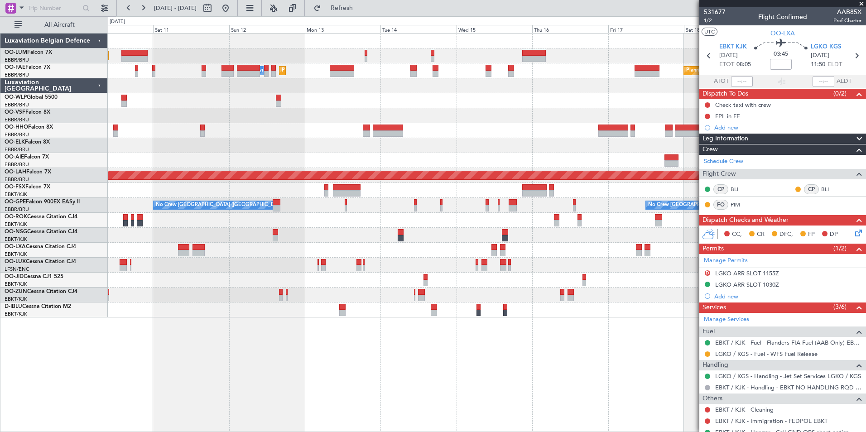
click at [241, 370] on div "Planned Maint [GEOGRAPHIC_DATA] ([GEOGRAPHIC_DATA] National) Planned Maint [GEO…" at bounding box center [487, 232] width 758 height 399
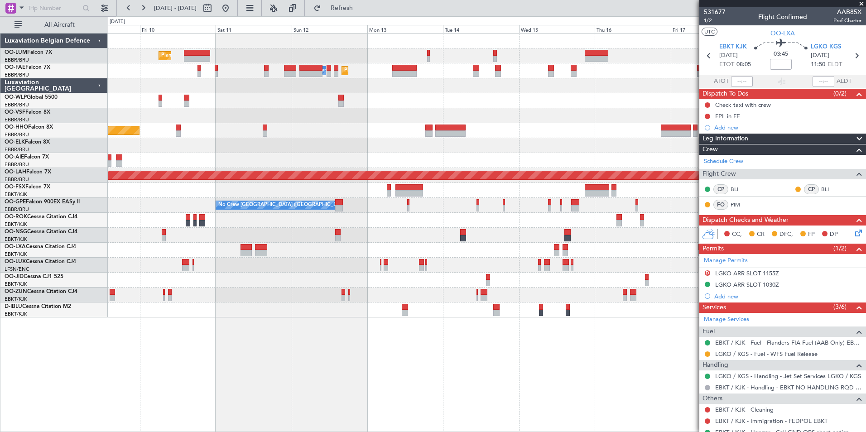
click at [287, 244] on div "Planned Maint [GEOGRAPHIC_DATA] ([GEOGRAPHIC_DATA] National) Planned Maint [GEO…" at bounding box center [487, 176] width 758 height 284
click at [178, 326] on div "Planned Maint [GEOGRAPHIC_DATA] ([GEOGRAPHIC_DATA] National) Planned Maint [GEO…" at bounding box center [487, 232] width 758 height 399
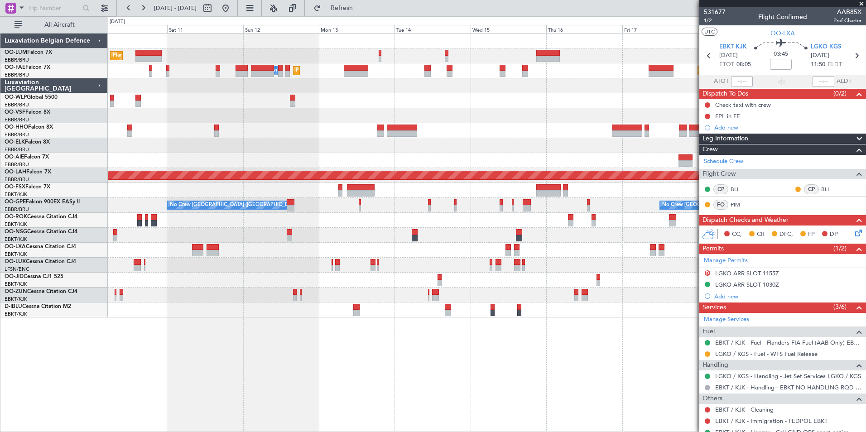
click at [382, 360] on div "Planned Maint [GEOGRAPHIC_DATA] ([GEOGRAPHIC_DATA] National) Planned Maint [GEO…" at bounding box center [487, 232] width 758 height 399
click at [350, 10] on button "Refresh" at bounding box center [336, 8] width 54 height 14
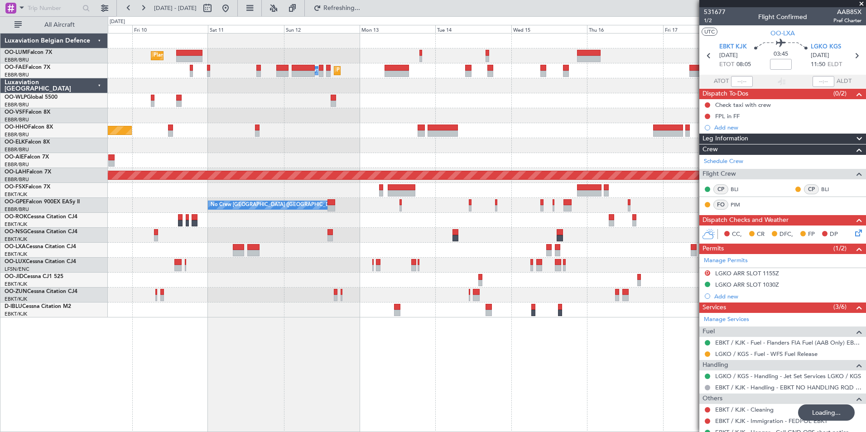
click at [401, 377] on div "Planned Maint [GEOGRAPHIC_DATA] ([GEOGRAPHIC_DATA] National) Planned Maint [GEO…" at bounding box center [487, 232] width 758 height 399
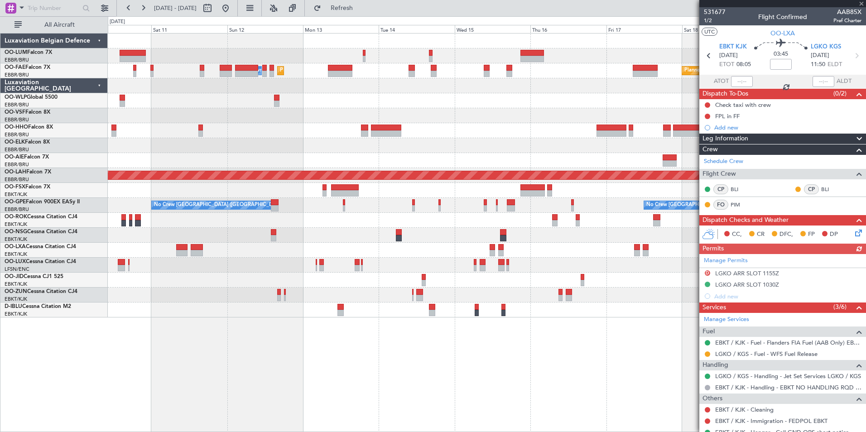
click at [403, 371] on div "Planned Maint [GEOGRAPHIC_DATA] ([GEOGRAPHIC_DATA] National) Planned Maint [GEO…" at bounding box center [487, 232] width 758 height 399
click at [434, 361] on div "Planned Maint [GEOGRAPHIC_DATA] ([GEOGRAPHIC_DATA] National) Planned Maint [GEO…" at bounding box center [487, 232] width 758 height 399
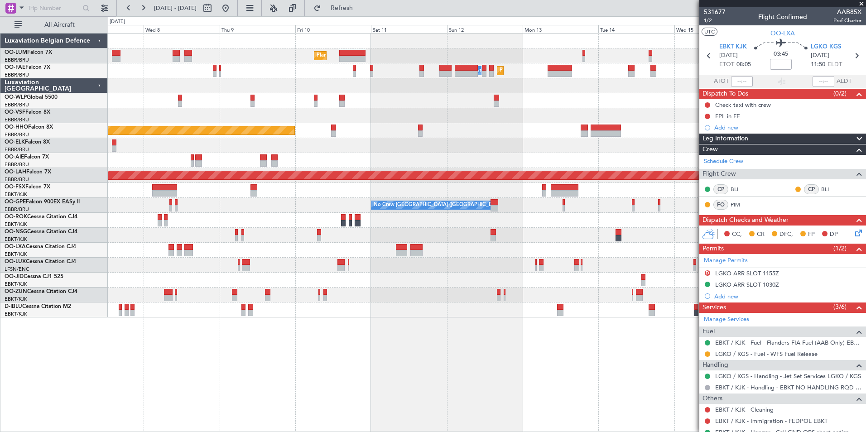
click at [469, 371] on div "Planned Maint [GEOGRAPHIC_DATA] ([GEOGRAPHIC_DATA] National) Planned Maint [GEO…" at bounding box center [487, 232] width 758 height 399
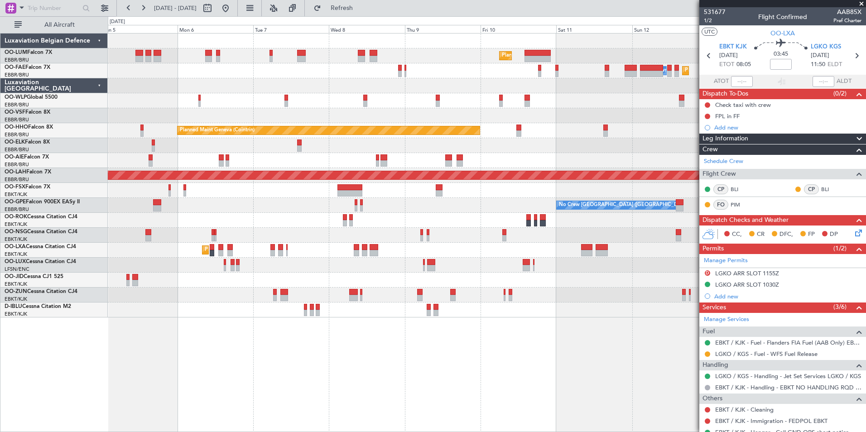
click at [352, 358] on div "Planned Maint [GEOGRAPHIC_DATA] ([GEOGRAPHIC_DATA] National) Planned Maint [GEO…" at bounding box center [487, 232] width 758 height 399
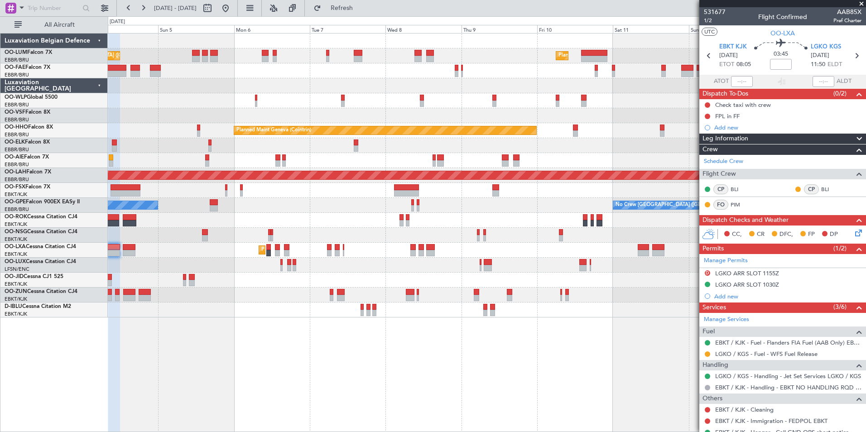
click at [436, 347] on div "Planned Maint [GEOGRAPHIC_DATA] ([GEOGRAPHIC_DATA] National) Planned Maint [GEO…" at bounding box center [487, 232] width 758 height 399
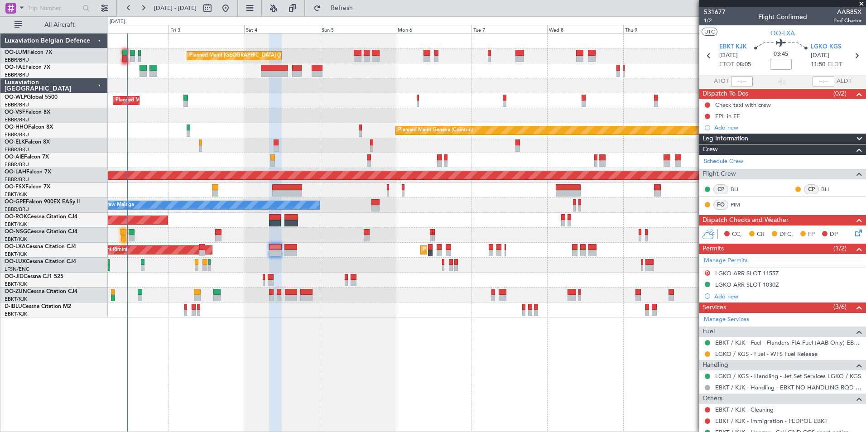
click at [385, 350] on div "Planned Maint [GEOGRAPHIC_DATA] ([GEOGRAPHIC_DATA] National) Planned Maint [GEO…" at bounding box center [487, 232] width 758 height 399
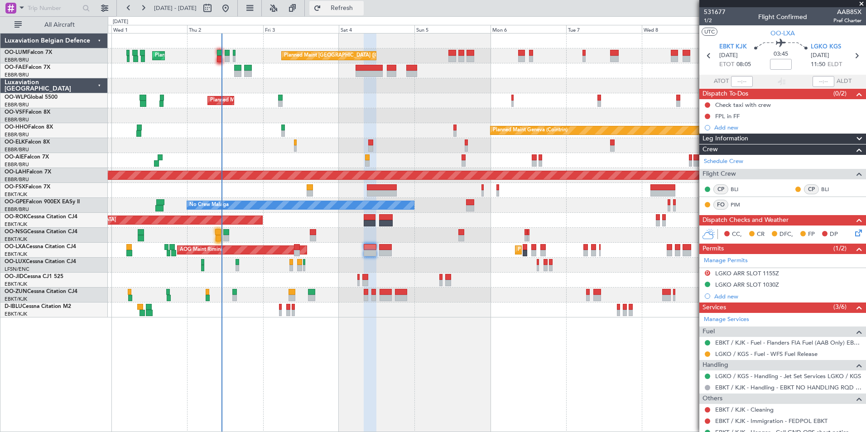
click at [361, 6] on span "Refresh" at bounding box center [342, 8] width 38 height 6
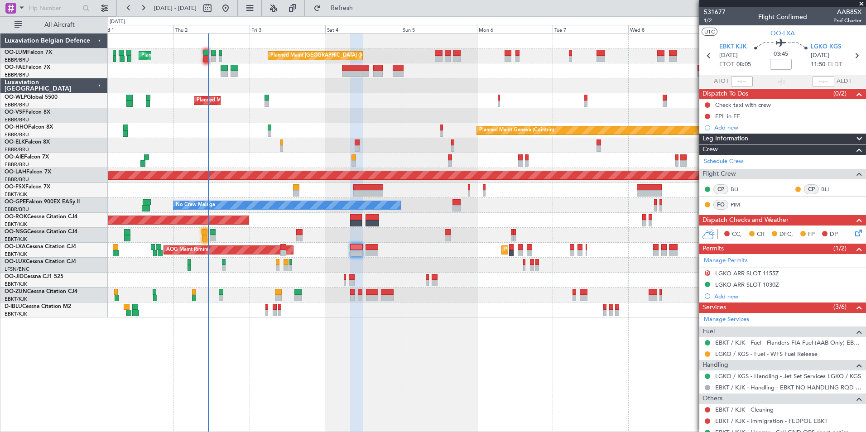
click at [261, 375] on div "Planned Maint [GEOGRAPHIC_DATA] ([GEOGRAPHIC_DATA] National) Planned Maint [GEO…" at bounding box center [487, 232] width 758 height 399
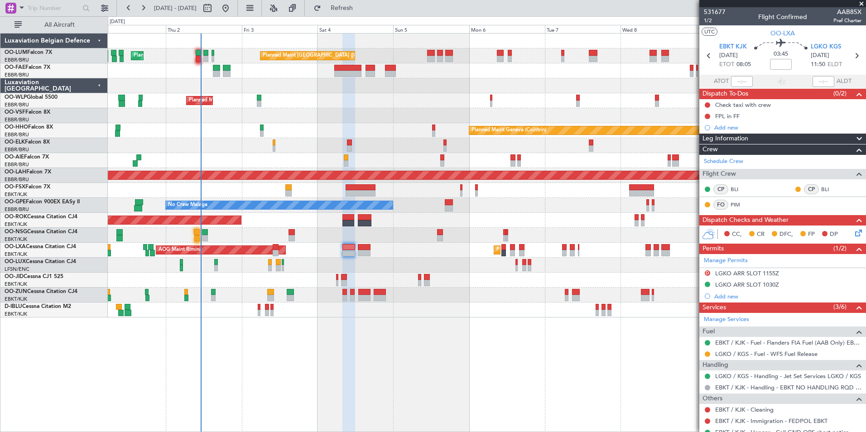
click at [384, 418] on div "Planned Maint [GEOGRAPHIC_DATA] ([GEOGRAPHIC_DATA] National) Planned Maint [GEO…" at bounding box center [487, 232] width 758 height 399
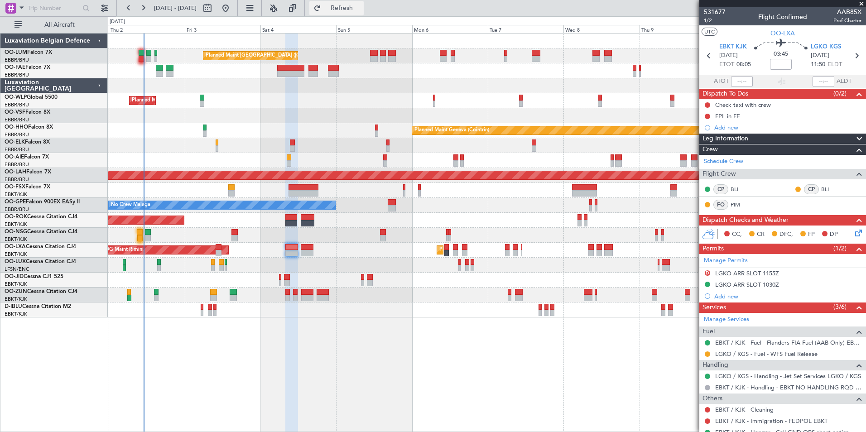
click at [350, 10] on button "Refresh" at bounding box center [336, 8] width 54 height 14
click at [375, 429] on div "Planned Maint [GEOGRAPHIC_DATA] ([GEOGRAPHIC_DATA] National) Planned Maint [GEO…" at bounding box center [487, 232] width 758 height 399
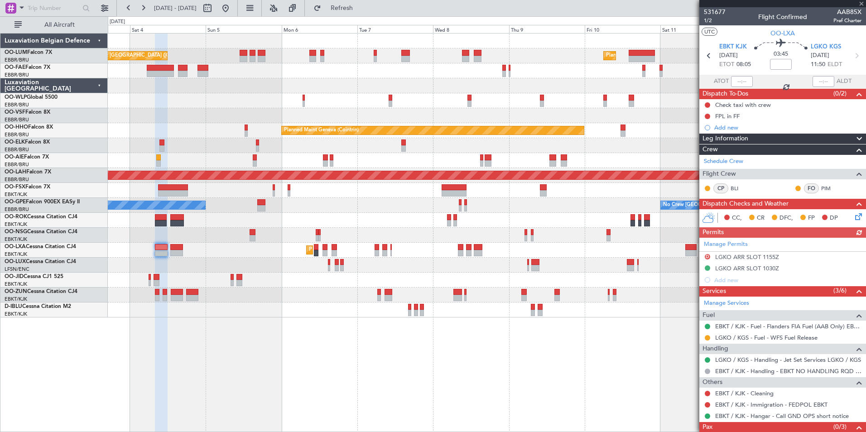
click at [400, 403] on div "Planned Maint [GEOGRAPHIC_DATA] ([GEOGRAPHIC_DATA] National) Planned Maint [GEO…" at bounding box center [487, 232] width 758 height 399
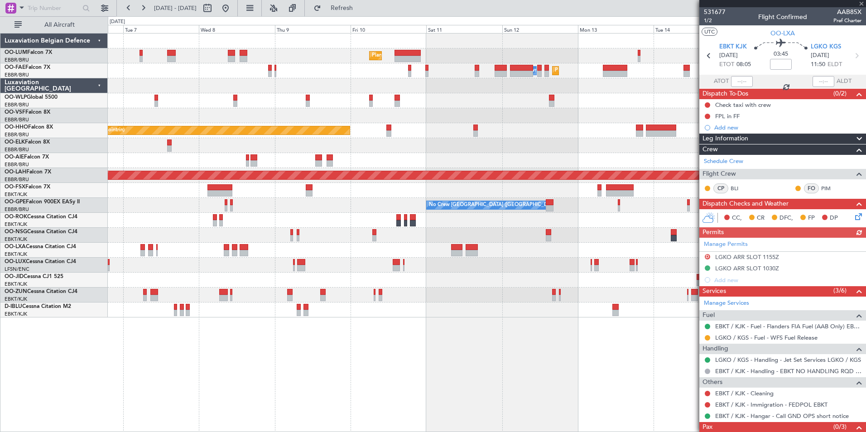
click at [415, 404] on div "Planned Maint [GEOGRAPHIC_DATA] ([GEOGRAPHIC_DATA] National) Planned Maint [GEO…" at bounding box center [487, 232] width 758 height 399
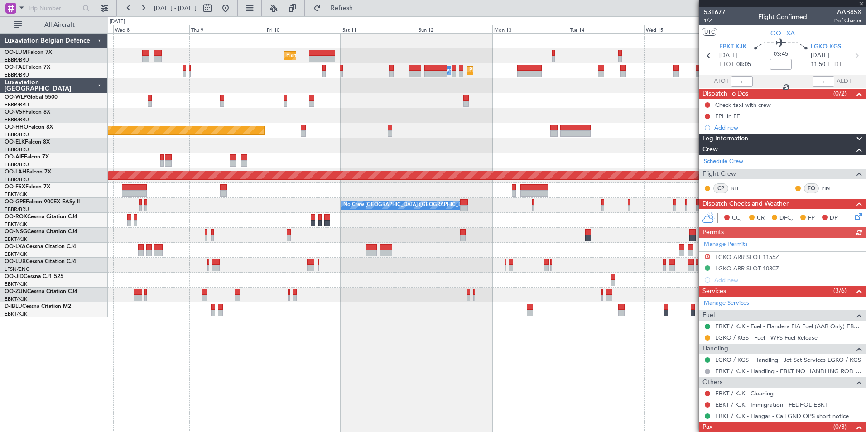
click at [436, 406] on div "Planned Maint [GEOGRAPHIC_DATA] ([GEOGRAPHIC_DATA] National) Planned Maint [GEO…" at bounding box center [487, 232] width 758 height 399
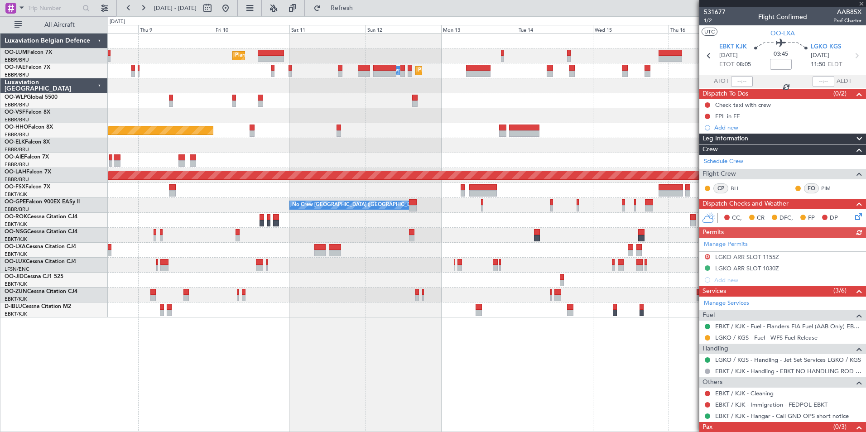
click at [411, 405] on div "Planned Maint [GEOGRAPHIC_DATA] ([GEOGRAPHIC_DATA] National) Planned Maint [GEO…" at bounding box center [487, 232] width 758 height 399
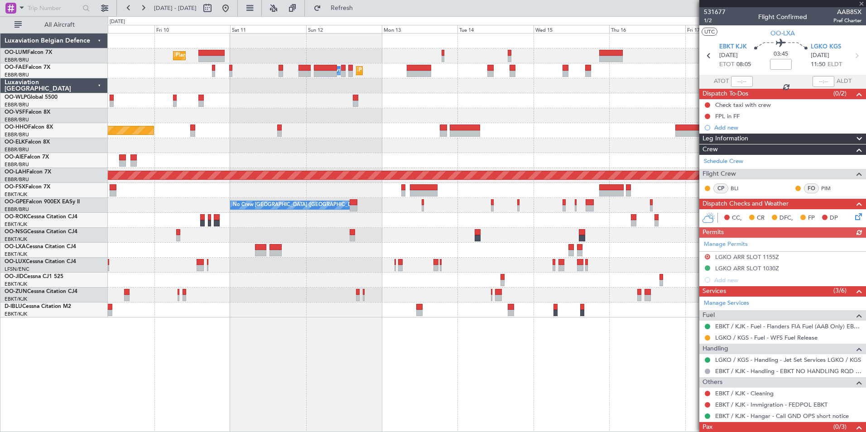
click at [357, 400] on div "Planned Maint [GEOGRAPHIC_DATA] ([GEOGRAPHIC_DATA] National) Planned Maint [GEO…" at bounding box center [487, 232] width 758 height 399
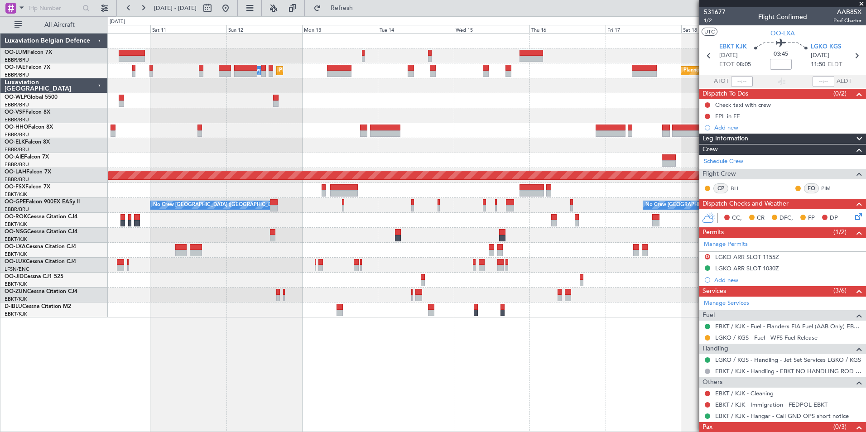
click at [413, 117] on div at bounding box center [487, 115] width 758 height 15
click at [353, 10] on span "Refresh" at bounding box center [342, 8] width 38 height 6
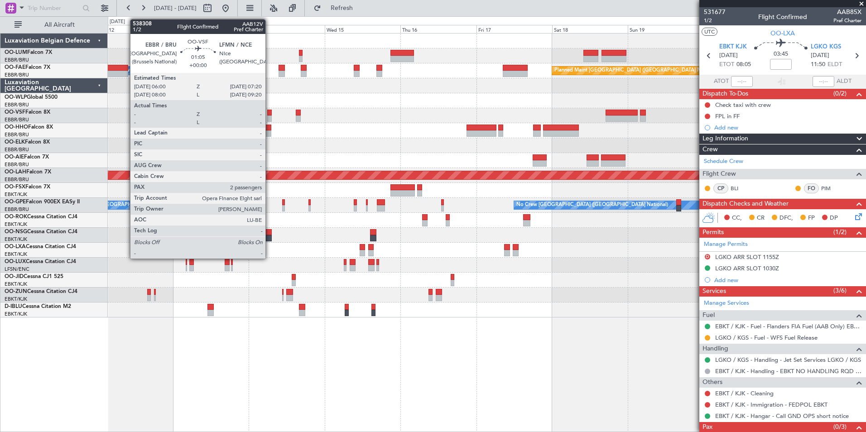
click at [269, 116] on div at bounding box center [269, 118] width 5 height 6
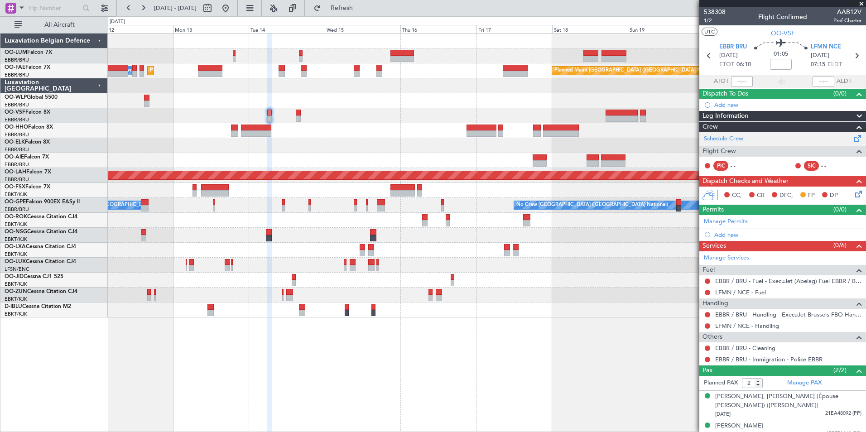
click at [725, 136] on link "Schedule Crew" at bounding box center [723, 139] width 39 height 9
click at [361, 10] on span "Refresh" at bounding box center [342, 8] width 38 height 6
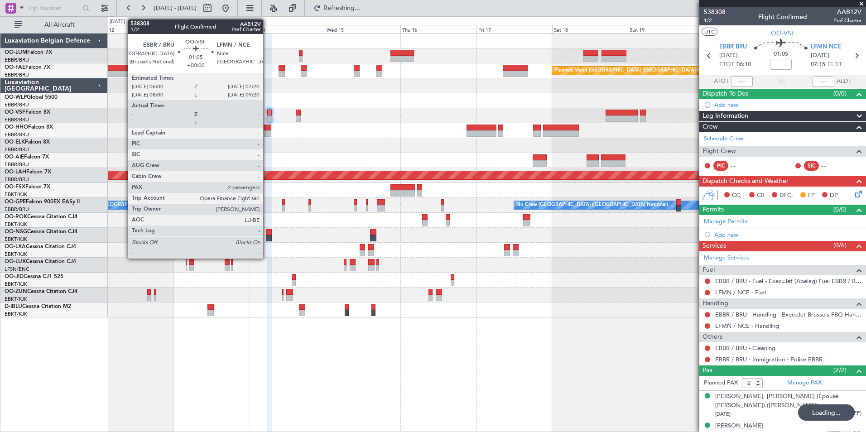
click at [267, 111] on div at bounding box center [269, 113] width 5 height 6
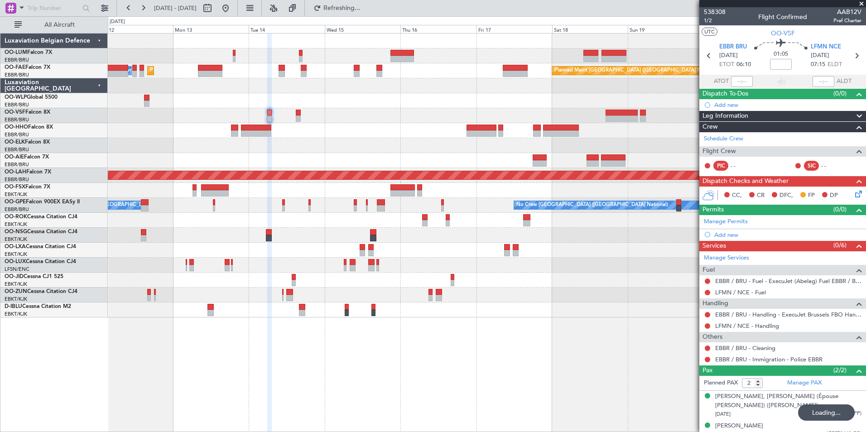
click at [274, 112] on div at bounding box center [487, 115] width 758 height 15
click at [272, 112] on div at bounding box center [487, 115] width 758 height 15
click at [361, 3] on button "Refresh" at bounding box center [336, 8] width 54 height 14
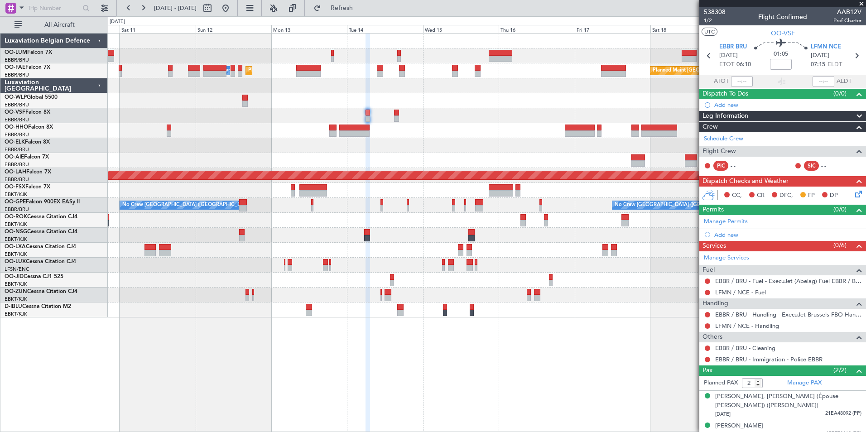
click at [369, 364] on div at bounding box center [368, 233] width 5 height 399
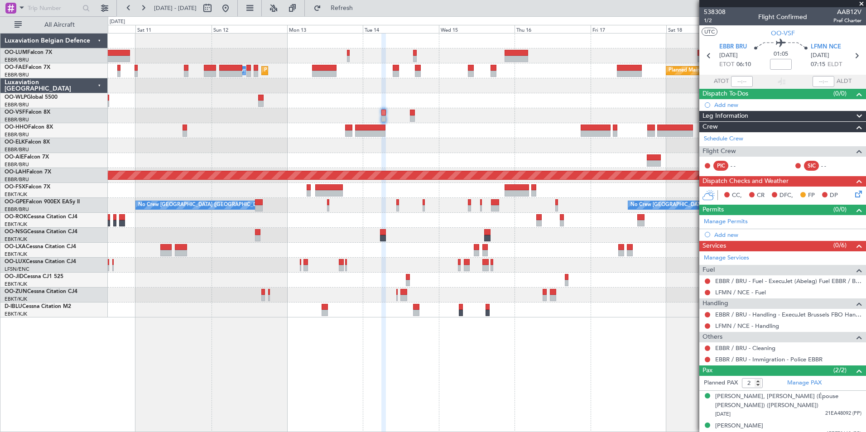
click at [398, 374] on div "Planned Maint [GEOGRAPHIC_DATA] ([GEOGRAPHIC_DATA] National) Planned Maint [GEO…" at bounding box center [487, 232] width 758 height 399
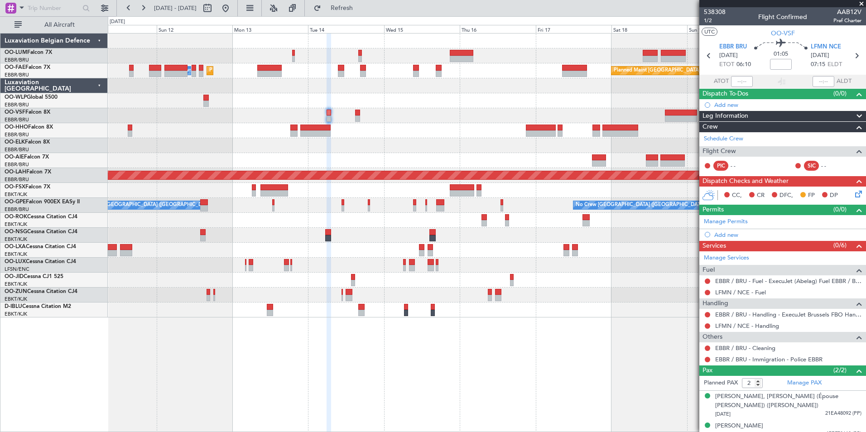
click at [274, 381] on div "Planned Maint [GEOGRAPHIC_DATA] ([GEOGRAPHIC_DATA] National) Planned Maint [GEO…" at bounding box center [487, 232] width 758 height 399
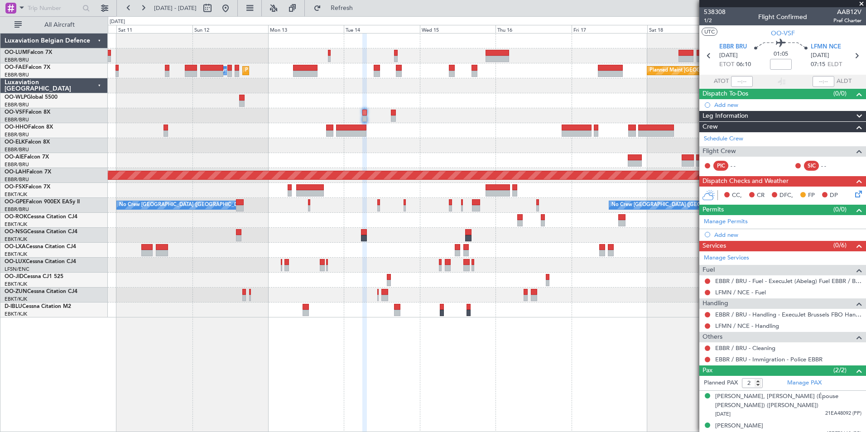
click at [350, 349] on div "Planned Maint [GEOGRAPHIC_DATA] ([GEOGRAPHIC_DATA] National) Planned Maint [GEO…" at bounding box center [487, 232] width 758 height 399
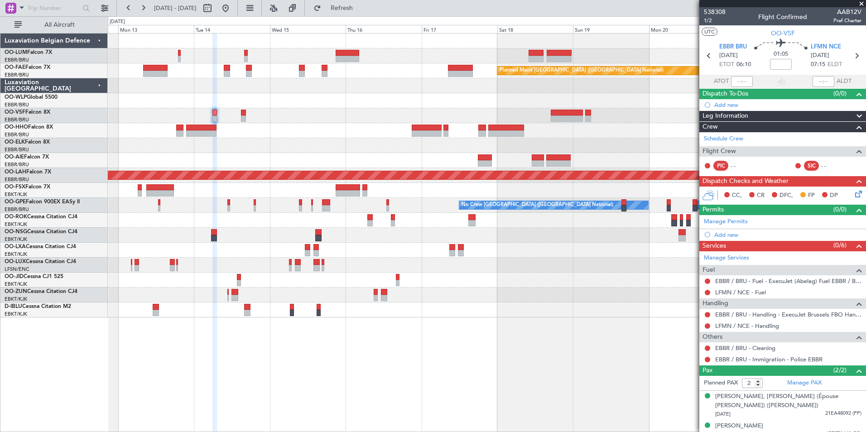
click at [158, 342] on div "Planned Maint [GEOGRAPHIC_DATA] ([GEOGRAPHIC_DATA] National) Planned Maint [GEO…" at bounding box center [487, 232] width 758 height 399
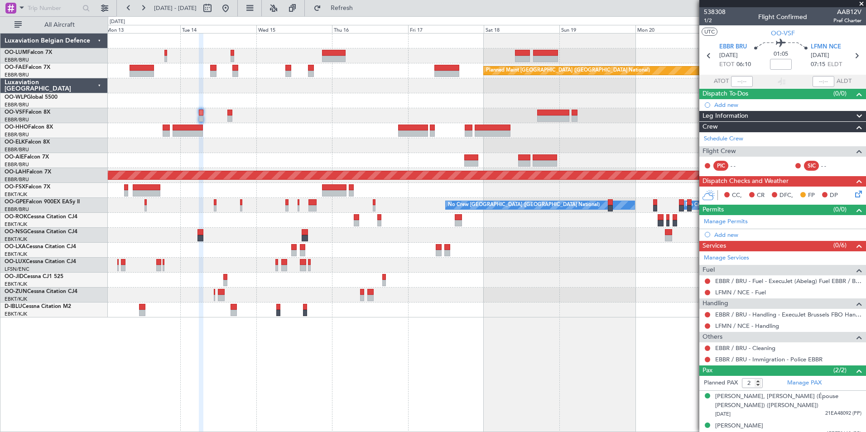
click at [400, 399] on div "Planned Maint [GEOGRAPHIC_DATA] ([GEOGRAPHIC_DATA] National) Owner [GEOGRAPHIC_…" at bounding box center [487, 232] width 758 height 399
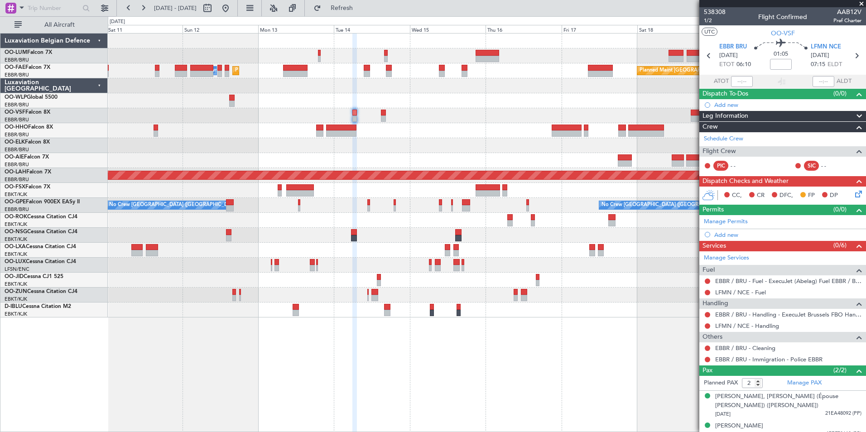
click at [312, 383] on div "Planned Maint [GEOGRAPHIC_DATA] ([GEOGRAPHIC_DATA] National) Planned Maint [GEO…" at bounding box center [487, 232] width 758 height 399
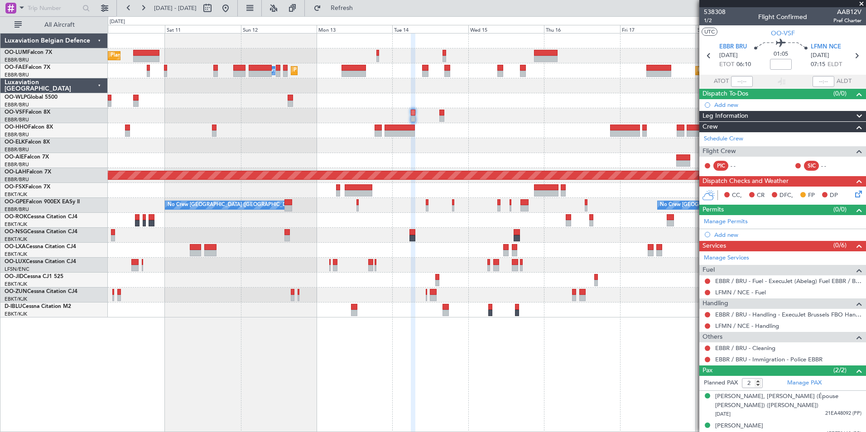
click at [300, 380] on div "Planned Maint [GEOGRAPHIC_DATA] ([GEOGRAPHIC_DATA] National) Planned Maint [GEO…" at bounding box center [487, 232] width 758 height 399
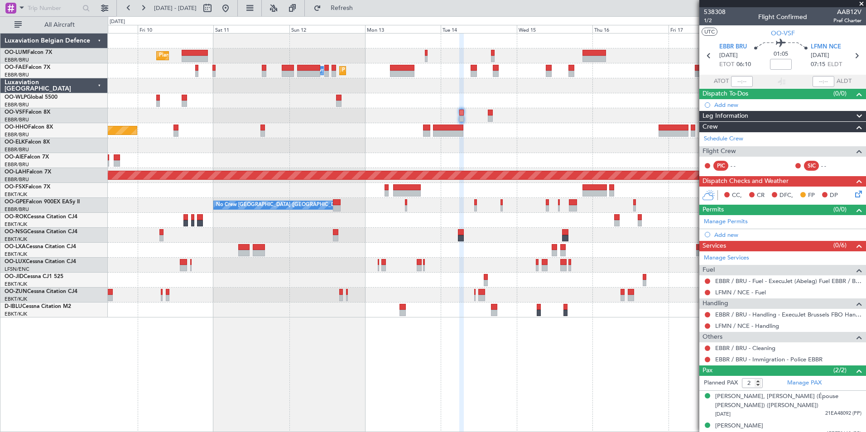
click at [289, 383] on div "Planned Maint [GEOGRAPHIC_DATA] ([GEOGRAPHIC_DATA] National) Planned Maint [GEO…" at bounding box center [487, 232] width 758 height 399
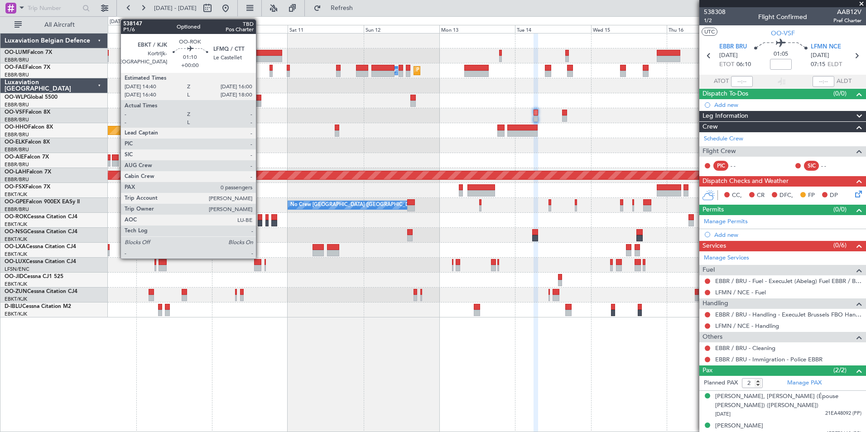
click at [260, 216] on div at bounding box center [260, 217] width 5 height 6
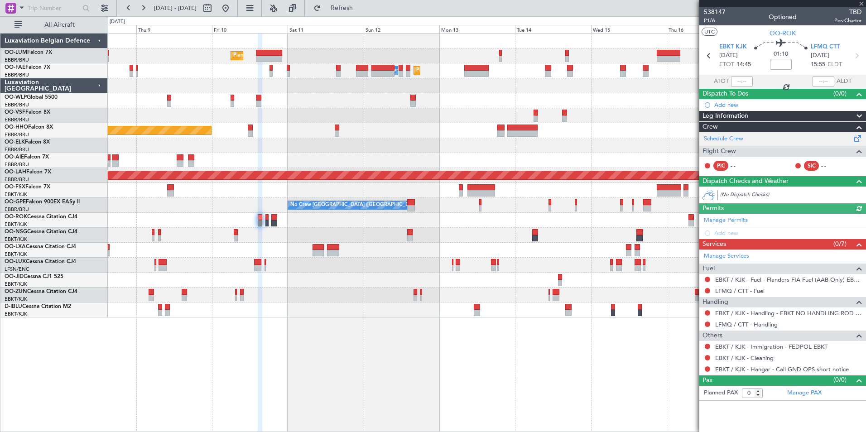
click at [726, 141] on link "Schedule Crew" at bounding box center [723, 139] width 39 height 9
click at [344, 358] on div "Planned Maint [GEOGRAPHIC_DATA] ([GEOGRAPHIC_DATA] National) Planned Maint [GEO…" at bounding box center [487, 232] width 758 height 399
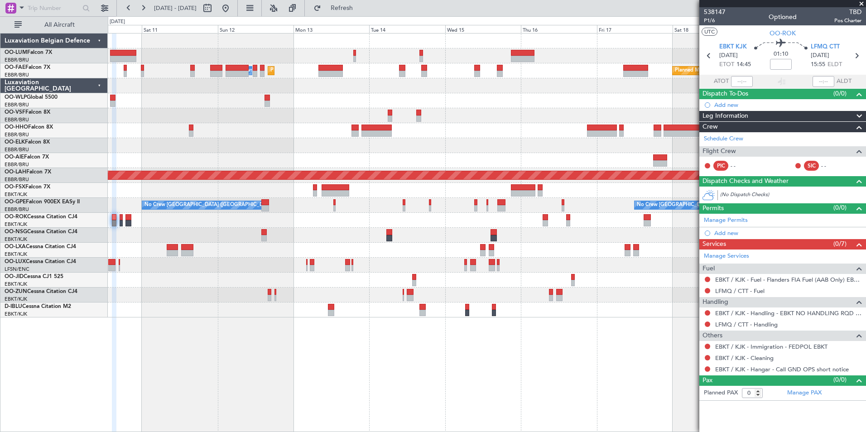
click at [236, 369] on div "Planned Maint [GEOGRAPHIC_DATA] ([GEOGRAPHIC_DATA] National) Planned Maint [GEO…" at bounding box center [487, 232] width 758 height 399
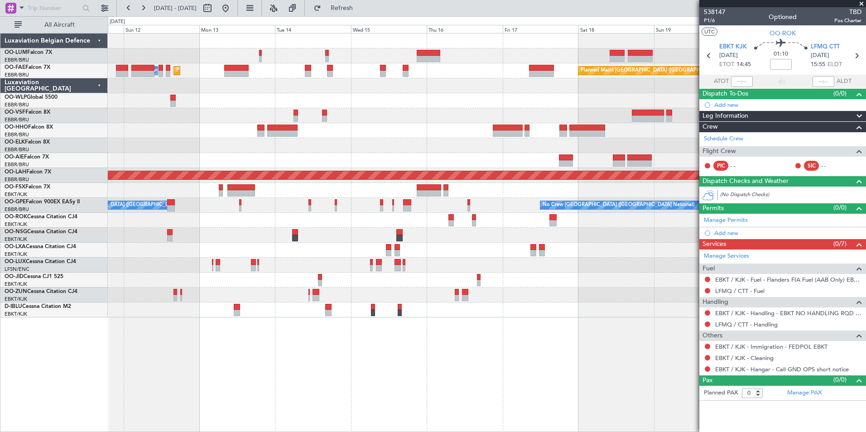
click at [277, 397] on div "Planned Maint [GEOGRAPHIC_DATA] ([GEOGRAPHIC_DATA] National) Planned Maint [GEO…" at bounding box center [487, 232] width 758 height 399
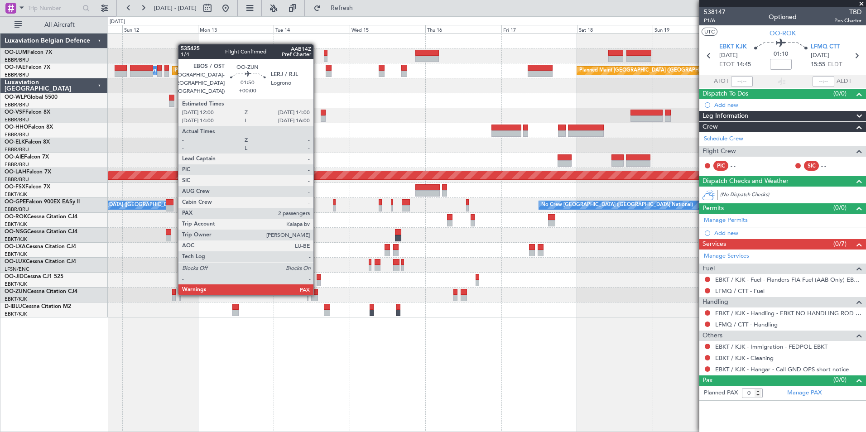
click at [317, 293] on div at bounding box center [314, 292] width 6 height 6
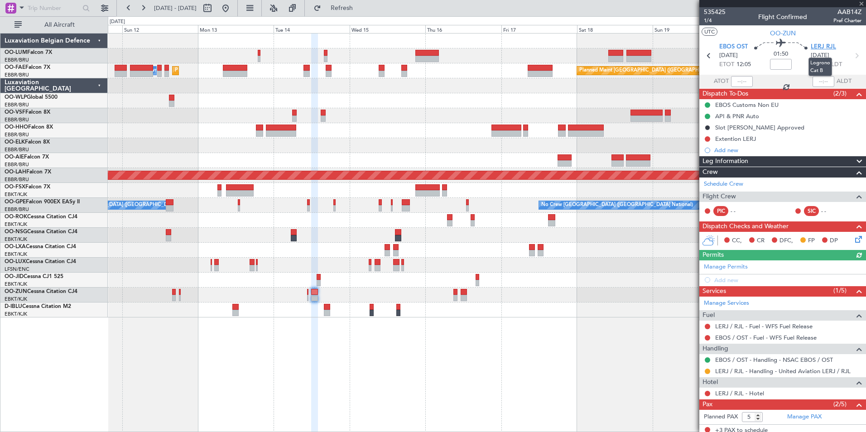
click at [817, 44] on span "LERJ RJL" at bounding box center [823, 47] width 25 height 9
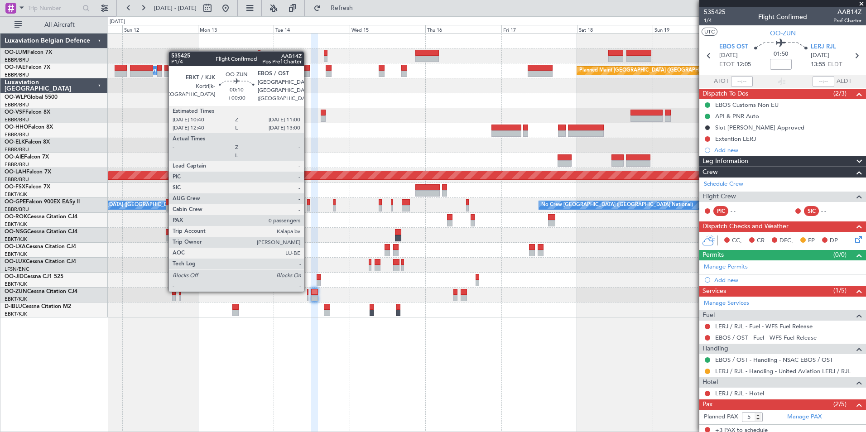
click at [308, 290] on div at bounding box center [307, 292] width 1 height 6
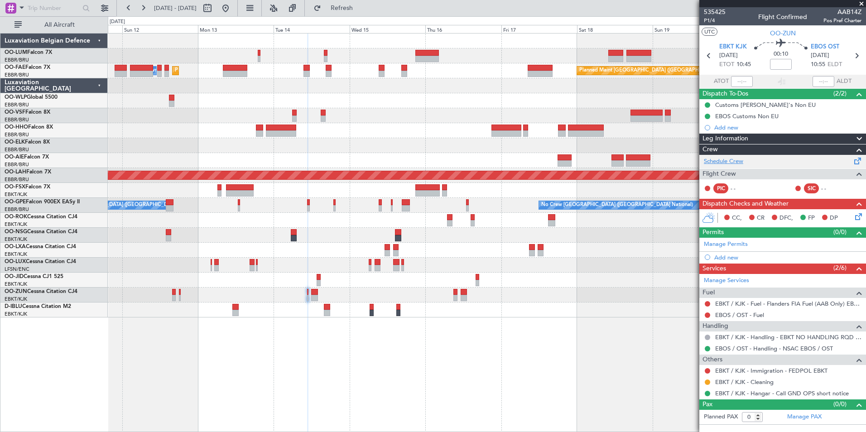
click at [732, 161] on link "Schedule Crew" at bounding box center [723, 161] width 39 height 9
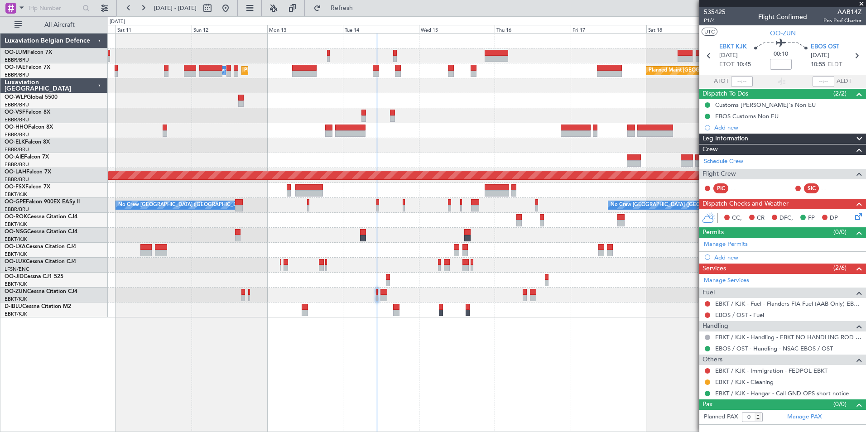
click at [269, 385] on div "Planned Maint [GEOGRAPHIC_DATA] ([GEOGRAPHIC_DATA] National) Planned Maint [GEO…" at bounding box center [487, 232] width 758 height 399
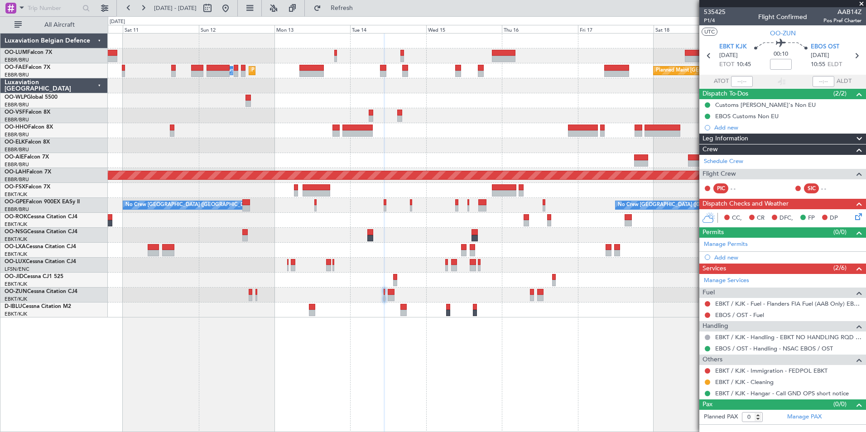
click at [290, 373] on div "Planned Maint [GEOGRAPHIC_DATA] ([GEOGRAPHIC_DATA] National) Planned Maint [GEO…" at bounding box center [487, 232] width 758 height 399
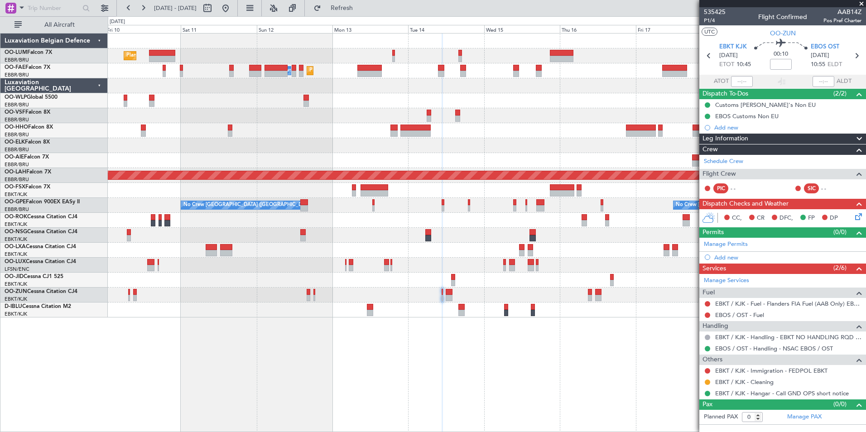
click at [314, 388] on div "Planned Maint [GEOGRAPHIC_DATA] ([GEOGRAPHIC_DATA] National) Planned Maint [GEO…" at bounding box center [487, 232] width 758 height 399
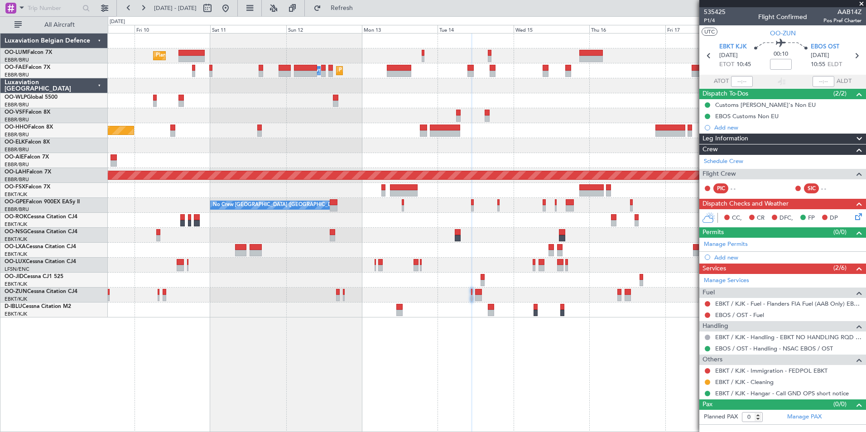
click at [346, 391] on div "Planned Maint [GEOGRAPHIC_DATA] ([GEOGRAPHIC_DATA] National) Planned Maint [GEO…" at bounding box center [487, 232] width 758 height 399
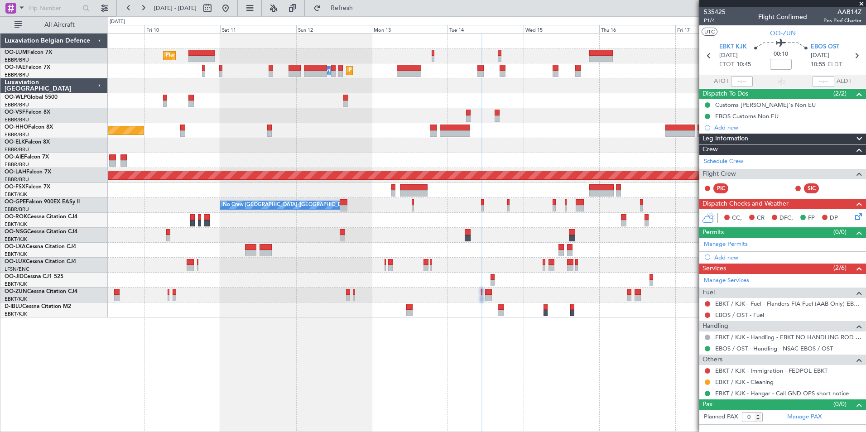
click at [463, 411] on div "Planned Maint [GEOGRAPHIC_DATA] ([GEOGRAPHIC_DATA] National) Planned Maint [GEO…" at bounding box center [487, 232] width 758 height 399
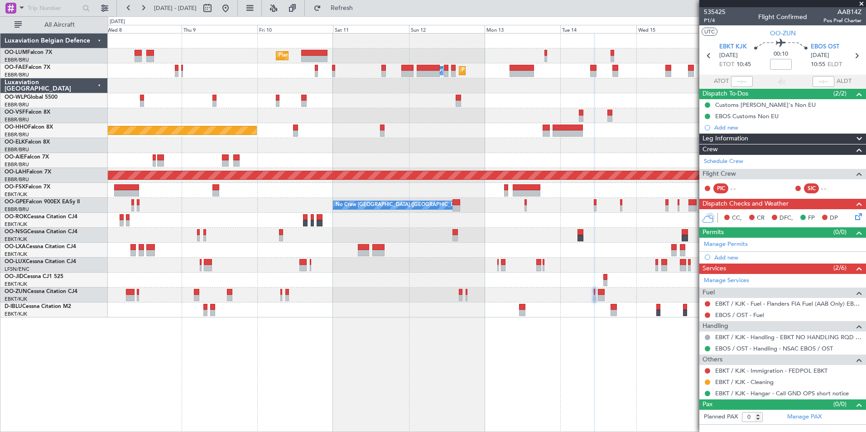
click at [276, 341] on div "Planned Maint [GEOGRAPHIC_DATA] ([GEOGRAPHIC_DATA] National) Planned Maint [GEO…" at bounding box center [487, 232] width 758 height 399
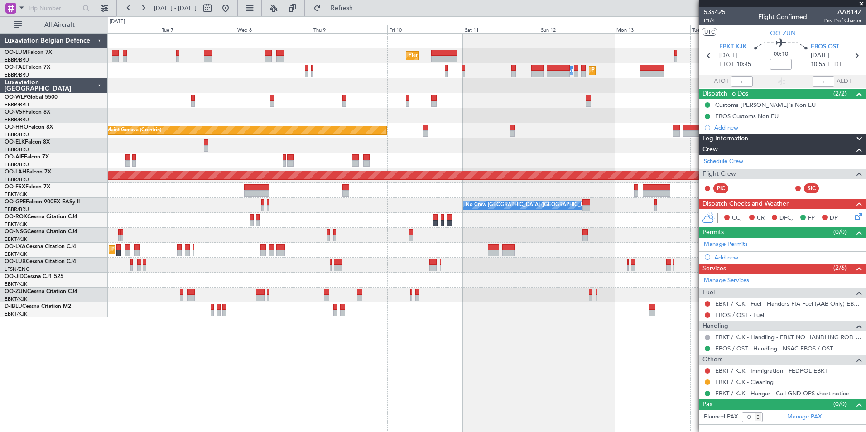
click at [316, 377] on div "Planned Maint [GEOGRAPHIC_DATA] ([GEOGRAPHIC_DATA] National) Planned Maint [GEO…" at bounding box center [487, 232] width 758 height 399
click at [314, 383] on div "Planned Maint [GEOGRAPHIC_DATA] ([GEOGRAPHIC_DATA] National) Planned Maint [GEO…" at bounding box center [487, 232] width 758 height 399
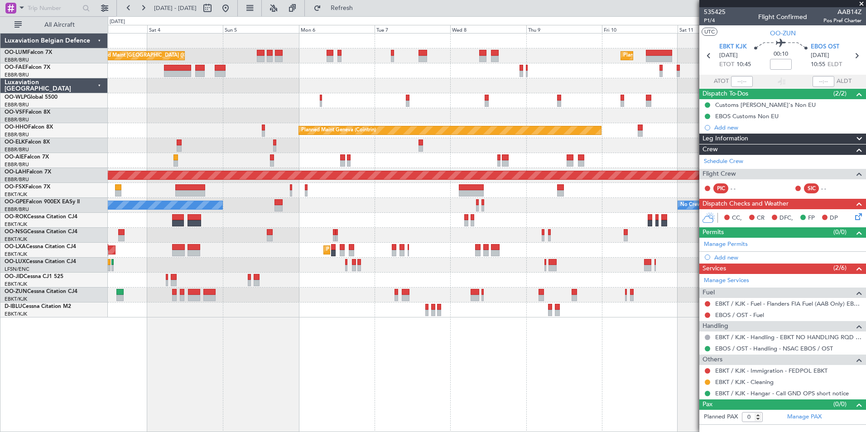
click at [313, 402] on div "Planned Maint [GEOGRAPHIC_DATA] ([GEOGRAPHIC_DATA] National) Planned Maint [GEO…" at bounding box center [487, 232] width 758 height 399
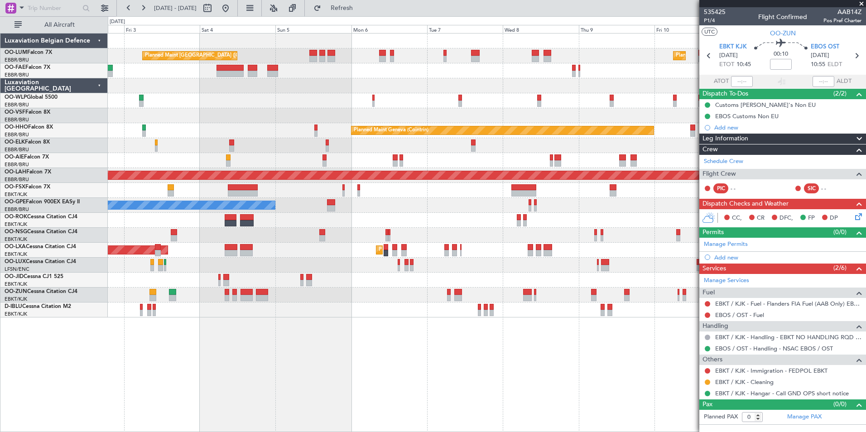
click at [389, 423] on div "Planned Maint [GEOGRAPHIC_DATA] ([GEOGRAPHIC_DATA] National) Planned Maint [GEO…" at bounding box center [487, 232] width 758 height 399
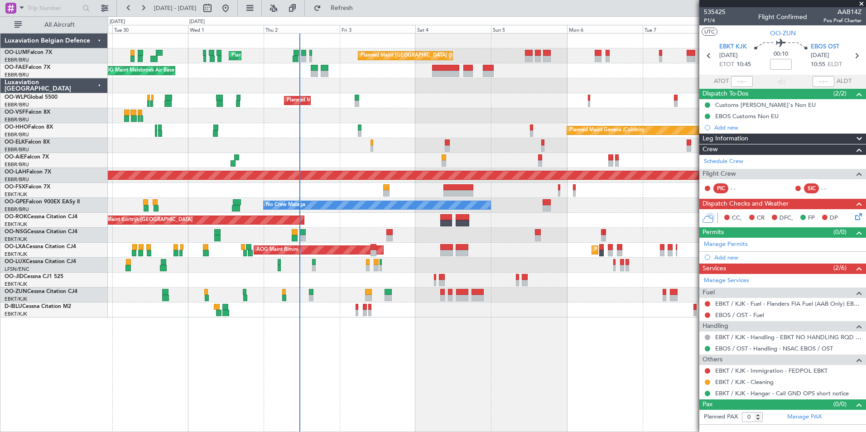
click at [263, 373] on div "Planned Maint [GEOGRAPHIC_DATA] ([GEOGRAPHIC_DATA] National) Planned Maint [GEO…" at bounding box center [487, 232] width 758 height 399
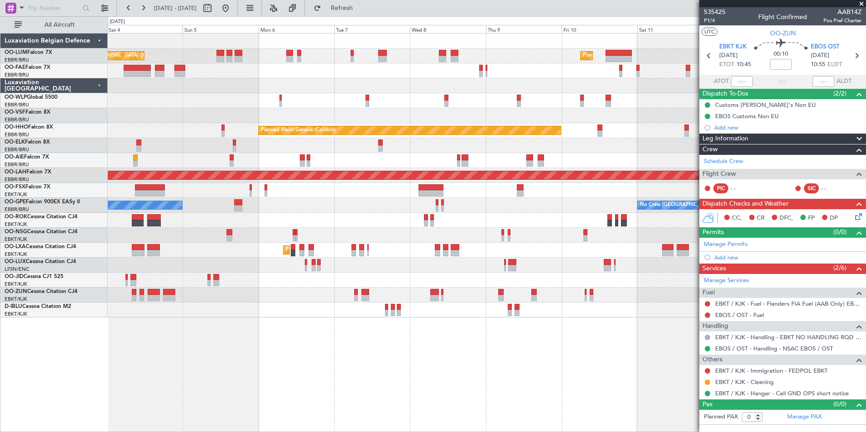
click at [173, 241] on div at bounding box center [487, 235] width 758 height 15
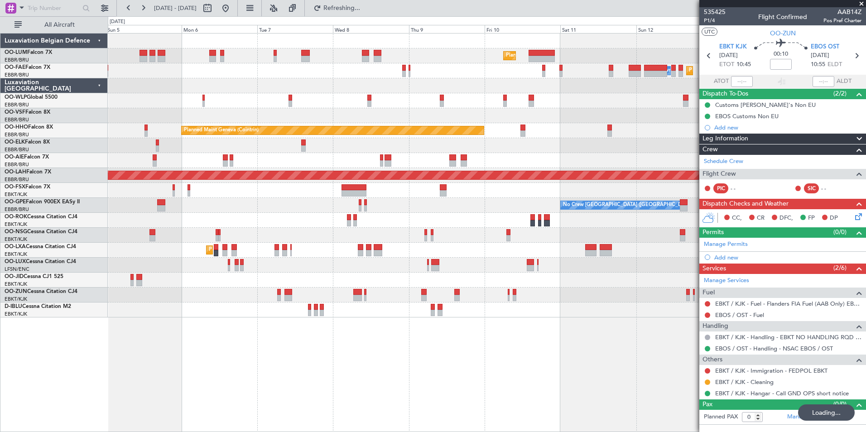
click at [289, 348] on div "Planned Maint [GEOGRAPHIC_DATA] ([GEOGRAPHIC_DATA] National) Planned Maint [GEO…" at bounding box center [487, 232] width 758 height 399
click at [308, 328] on div "Planned Maint [GEOGRAPHIC_DATA] ([GEOGRAPHIC_DATA] National) Planned Maint [GEO…" at bounding box center [487, 232] width 758 height 399
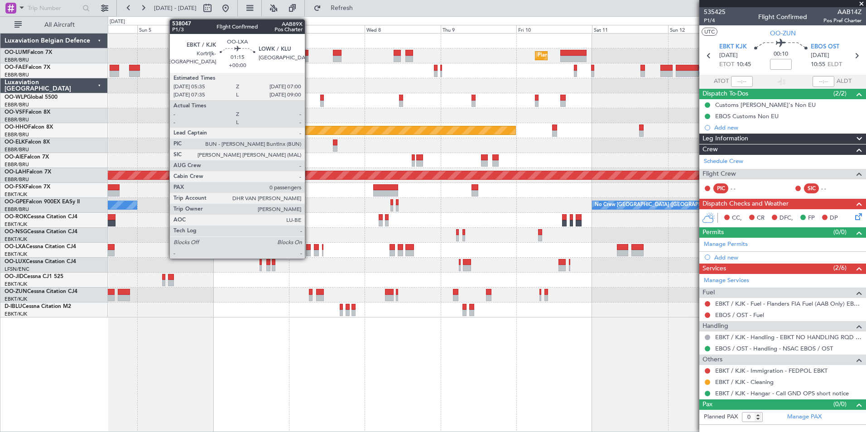
click at [309, 249] on div at bounding box center [308, 247] width 5 height 6
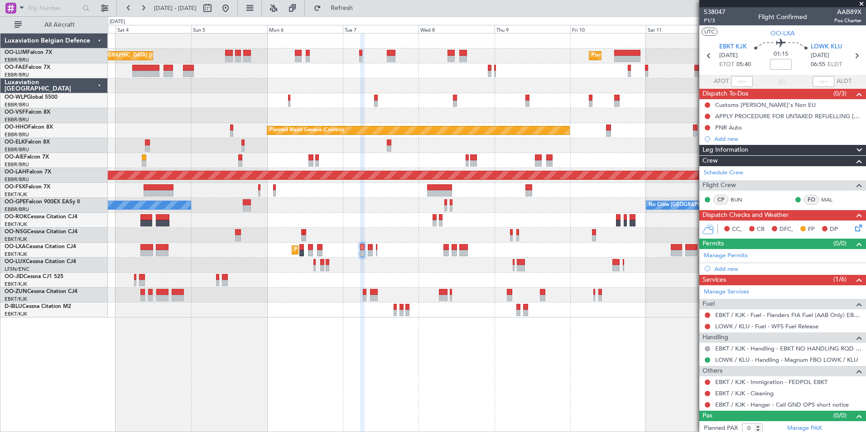
click at [399, 357] on div "Planned Maint [GEOGRAPHIC_DATA] ([GEOGRAPHIC_DATA] National) Planned Maint [GEO…" at bounding box center [487, 232] width 758 height 399
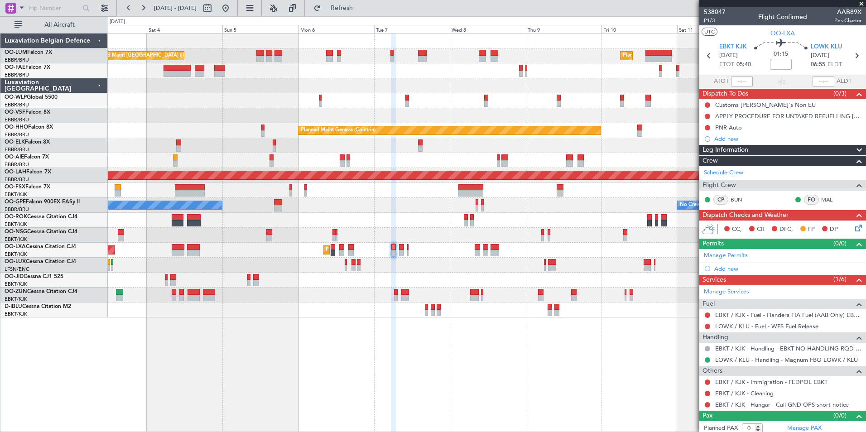
click at [397, 361] on div "Planned Maint [GEOGRAPHIC_DATA] ([GEOGRAPHIC_DATA] National) Planned Maint [GEO…" at bounding box center [487, 232] width 758 height 399
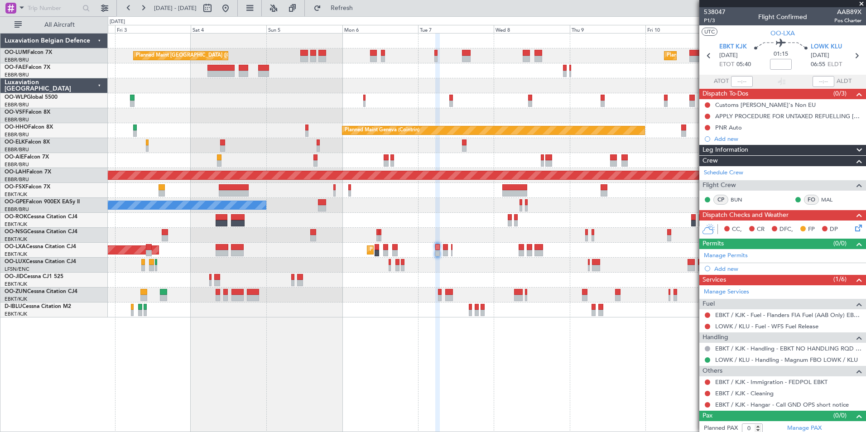
click at [396, 382] on div "Planned Maint [GEOGRAPHIC_DATA] ([GEOGRAPHIC_DATA] National) Planned Maint [GEO…" at bounding box center [487, 232] width 758 height 399
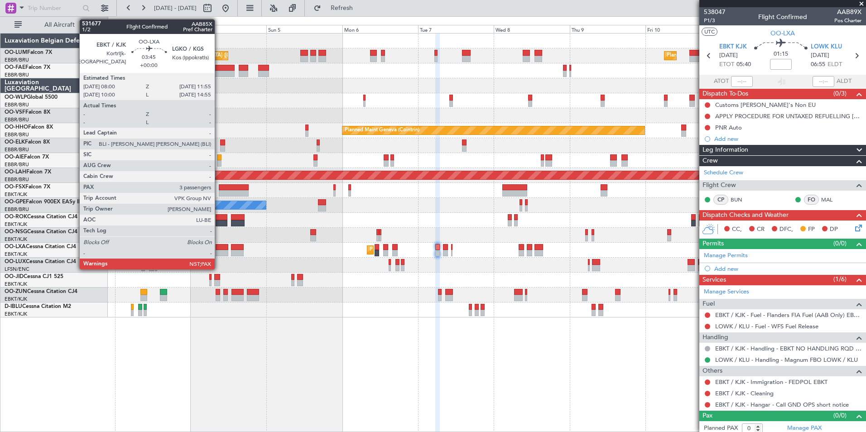
click at [219, 251] on div at bounding box center [222, 253] width 13 height 6
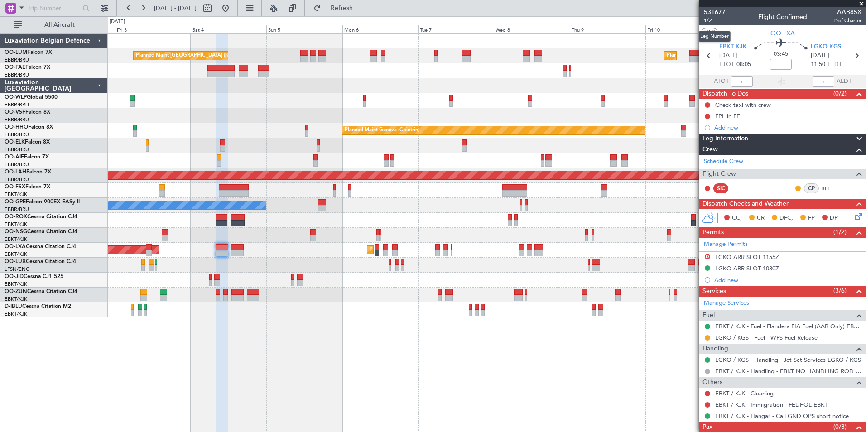
click at [712, 23] on span "1/2" at bounding box center [715, 21] width 22 height 8
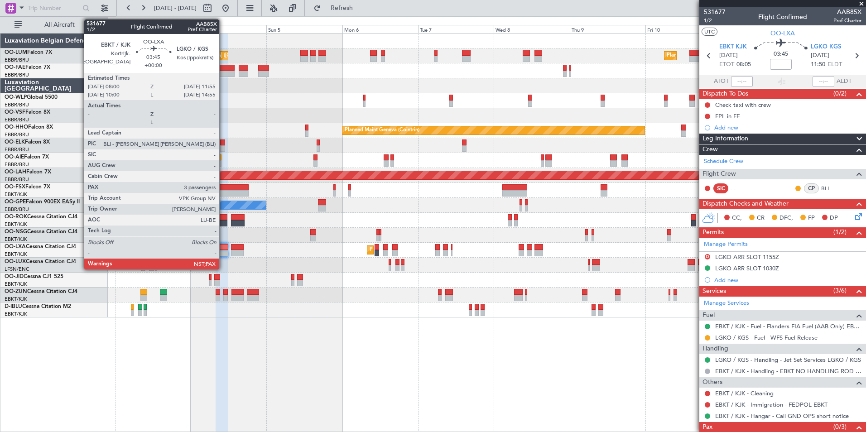
click at [223, 254] on div at bounding box center [222, 253] width 13 height 6
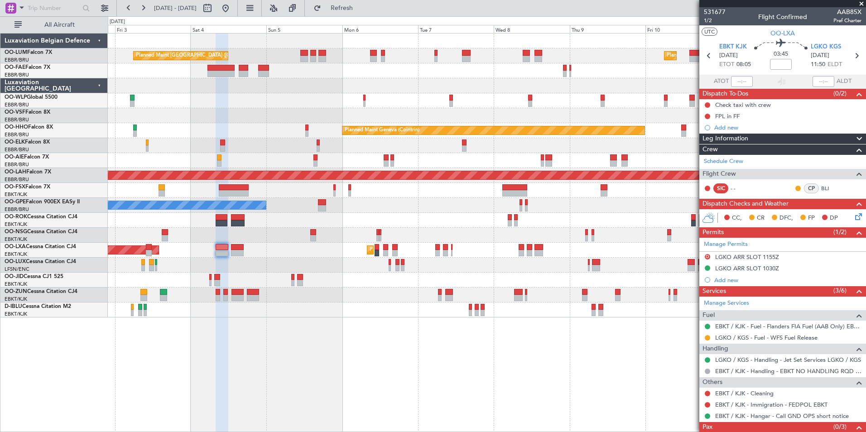
click at [214, 219] on div "AOG Maint Kortrijk-[GEOGRAPHIC_DATA]" at bounding box center [487, 220] width 758 height 15
click at [221, 221] on div at bounding box center [222, 223] width 12 height 6
type input "0"
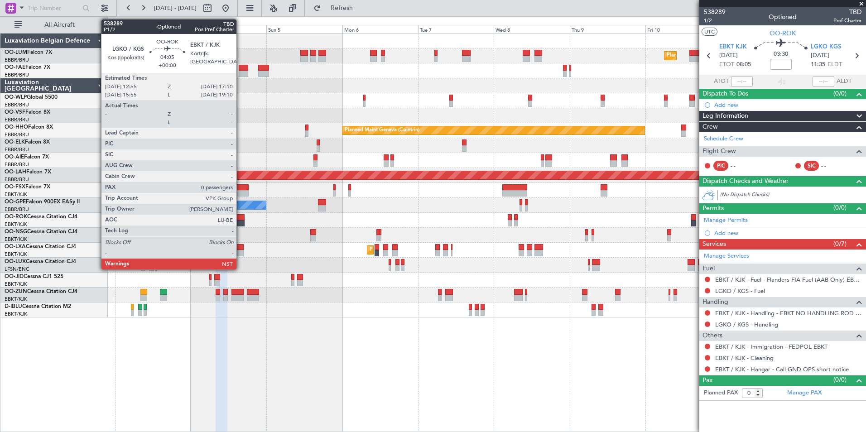
click at [240, 221] on div at bounding box center [238, 223] width 14 height 6
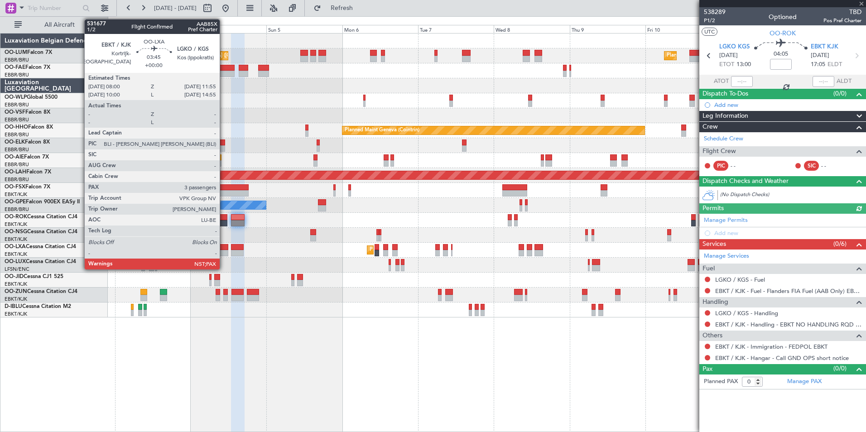
click at [224, 250] on div at bounding box center [222, 247] width 13 height 6
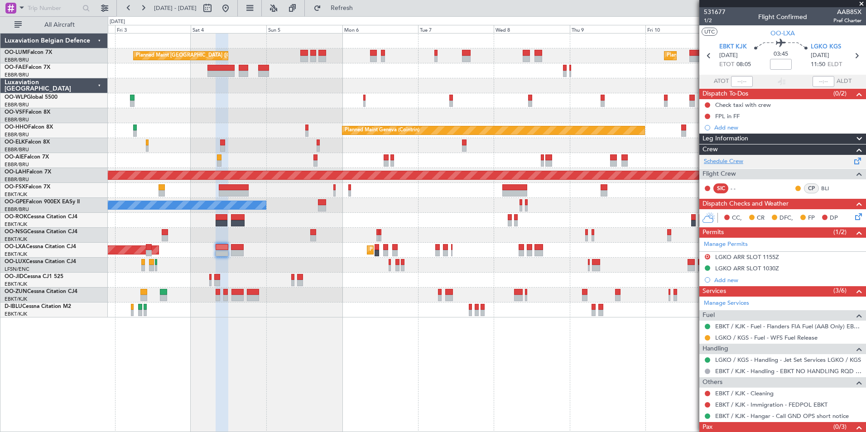
click at [727, 159] on link "Schedule Crew" at bounding box center [723, 161] width 39 height 9
click at [361, 10] on span "Refresh" at bounding box center [342, 8] width 38 height 6
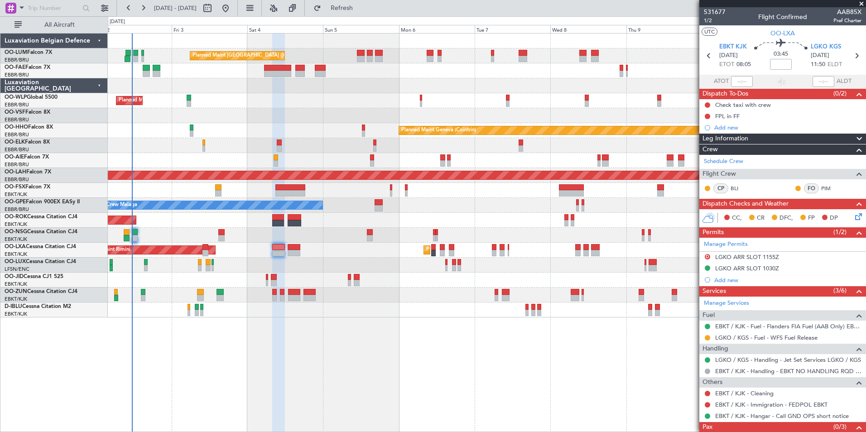
click at [245, 130] on div "Planned Maint [GEOGRAPHIC_DATA] ([GEOGRAPHIC_DATA] National) Planned Maint [GEO…" at bounding box center [487, 176] width 758 height 284
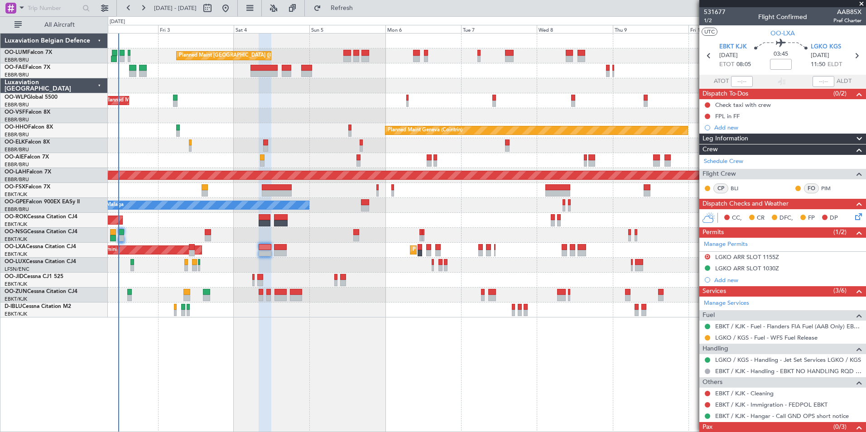
click at [419, 351] on div "Planned Maint [GEOGRAPHIC_DATA] ([GEOGRAPHIC_DATA] National) Planned Maint [GEO…" at bounding box center [487, 232] width 758 height 399
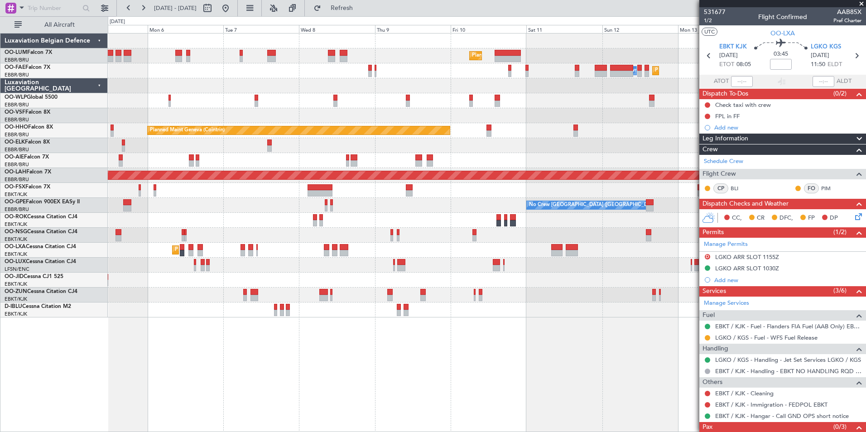
click at [362, 343] on div "Planned Maint [GEOGRAPHIC_DATA] ([GEOGRAPHIC_DATA] National) Planned Maint [GEO…" at bounding box center [487, 232] width 758 height 399
click at [315, 345] on div "Planned Maint [GEOGRAPHIC_DATA] ([GEOGRAPHIC_DATA] National) Planned Maint [GEO…" at bounding box center [487, 232] width 758 height 399
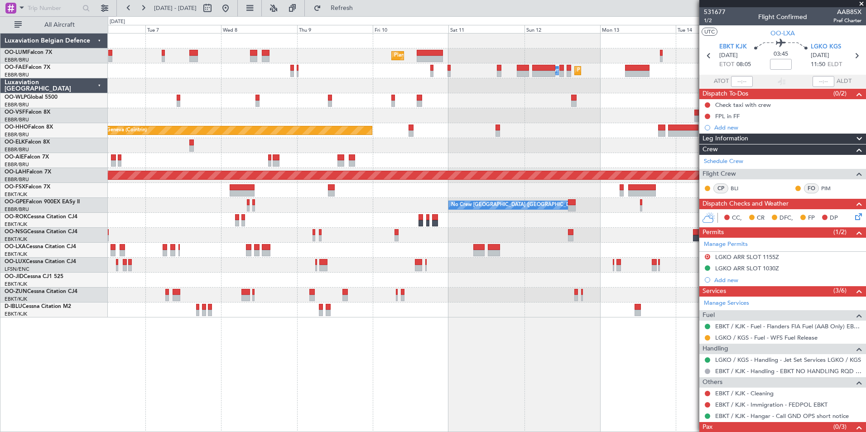
click at [294, 355] on div "Planned Maint [GEOGRAPHIC_DATA] ([GEOGRAPHIC_DATA] National) Planned Maint [GEO…" at bounding box center [487, 232] width 758 height 399
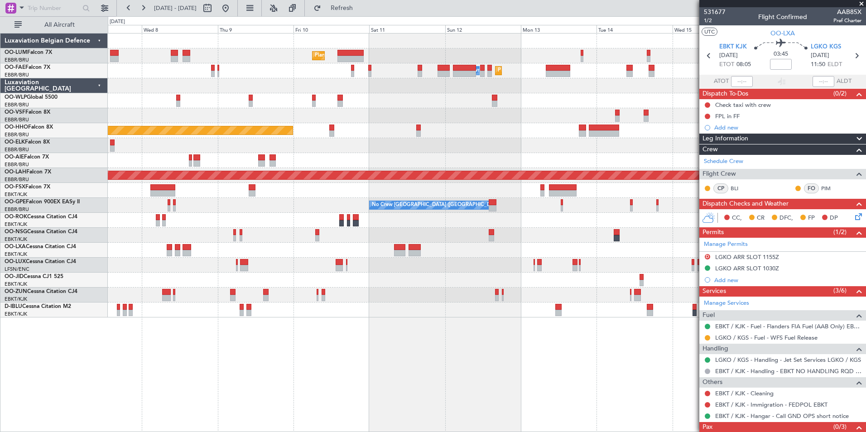
click at [206, 352] on div "Planned Maint [GEOGRAPHIC_DATA] ([GEOGRAPHIC_DATA] National) Owner [GEOGRAPHIC_…" at bounding box center [487, 232] width 758 height 399
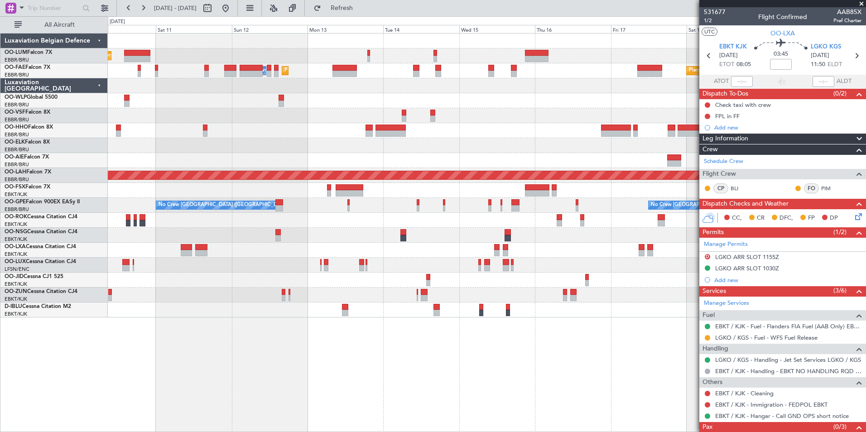
click at [130, 360] on div "Planned Maint [GEOGRAPHIC_DATA] ([GEOGRAPHIC_DATA] National) Owner [GEOGRAPHIC_…" at bounding box center [487, 232] width 758 height 399
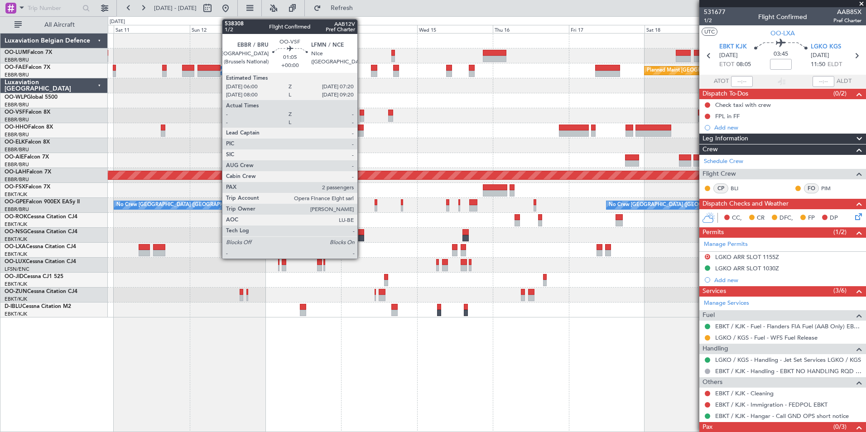
click at [361, 117] on div at bounding box center [362, 118] width 5 height 6
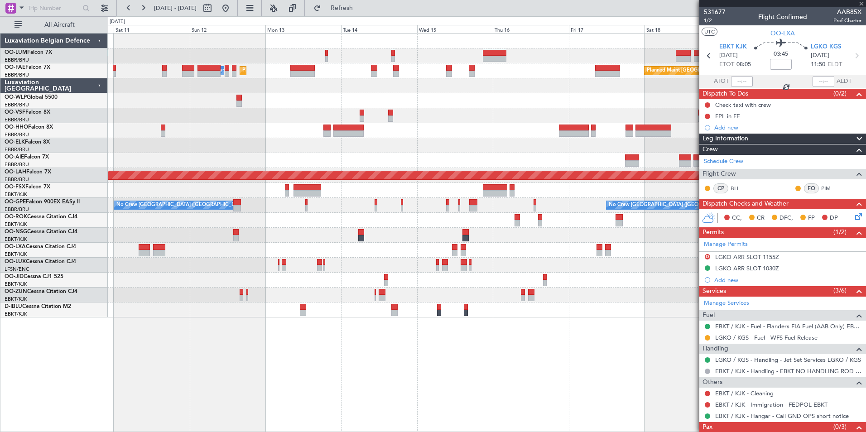
type input "2"
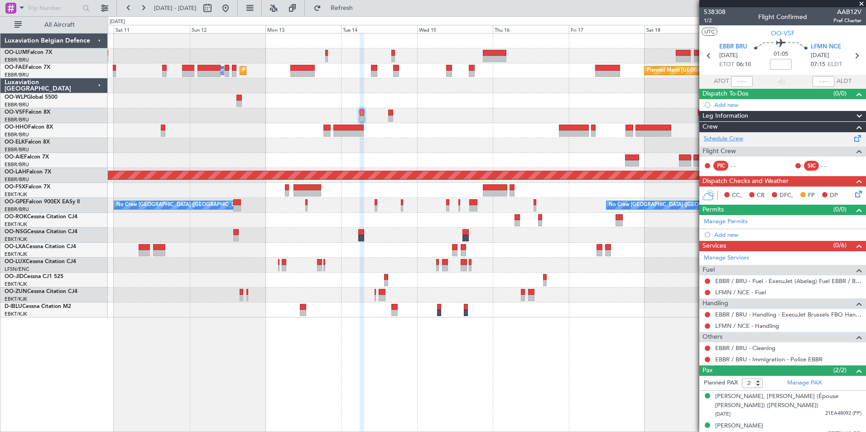
click at [717, 139] on link "Schedule Crew" at bounding box center [723, 139] width 39 height 9
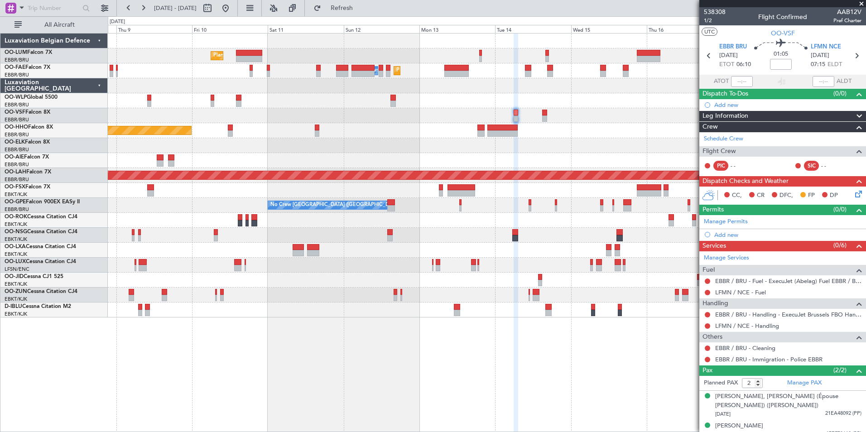
click at [412, 401] on div "Planned Maint [GEOGRAPHIC_DATA] ([GEOGRAPHIC_DATA] National) Planned Maint [GEO…" at bounding box center [487, 232] width 758 height 399
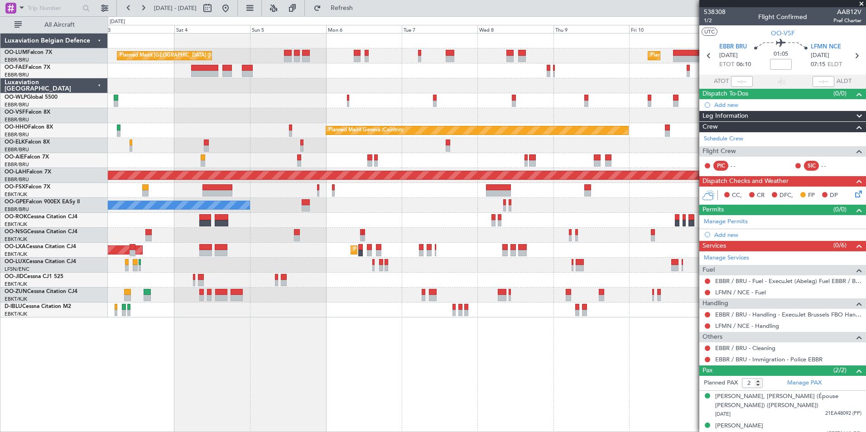
click at [487, 375] on div "Planned Maint [GEOGRAPHIC_DATA] ([GEOGRAPHIC_DATA] National) Planned Maint [GEO…" at bounding box center [487, 232] width 758 height 399
click at [365, 380] on div "Planned Maint [GEOGRAPHIC_DATA] ([GEOGRAPHIC_DATA] National) Planned Maint [GEO…" at bounding box center [487, 232] width 758 height 399
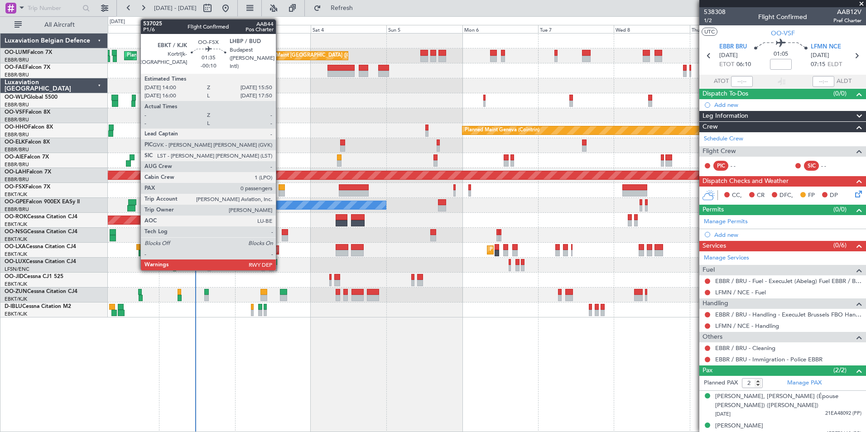
click at [280, 188] on div at bounding box center [282, 187] width 6 height 6
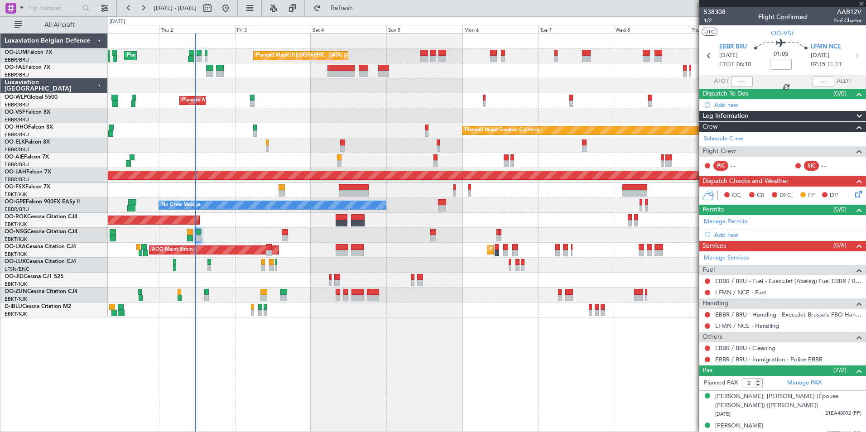
type input "-00:10"
type input "0"
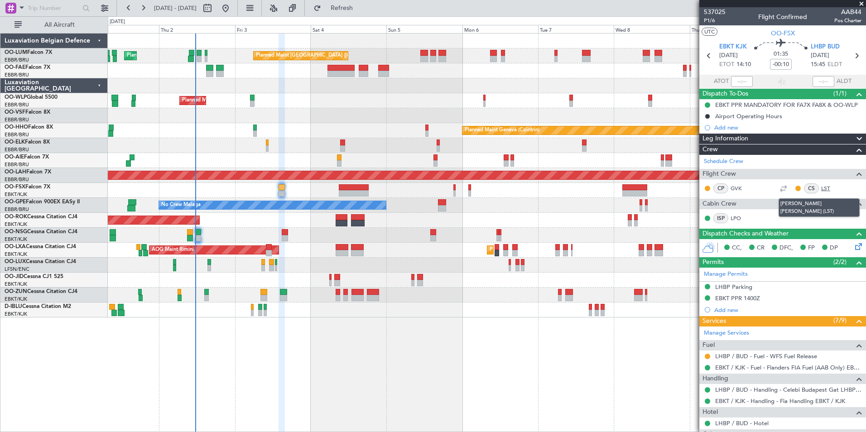
click at [821, 189] on link "LST" at bounding box center [831, 188] width 20 height 8
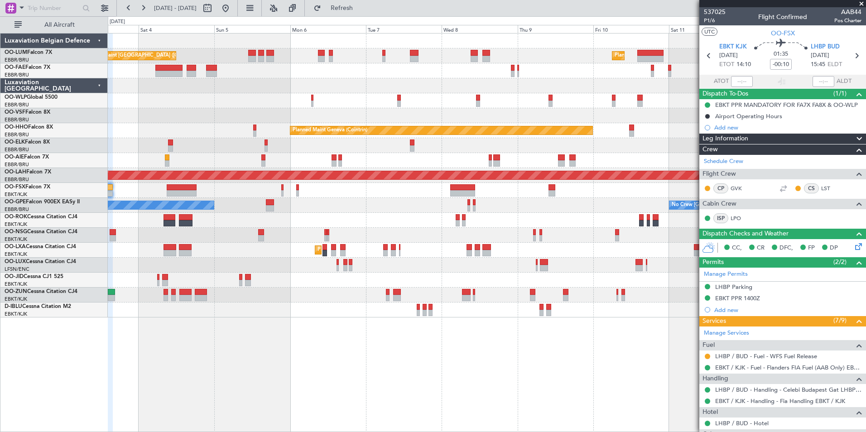
click at [289, 416] on div "Planned Maint [GEOGRAPHIC_DATA] ([GEOGRAPHIC_DATA] National) Planned Maint [GEO…" at bounding box center [487, 232] width 758 height 399
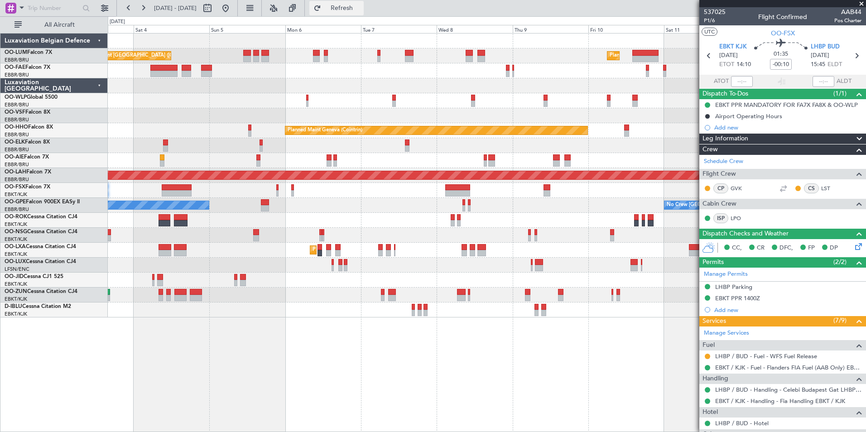
click at [355, 8] on span "Refresh" at bounding box center [342, 8] width 38 height 6
click at [451, 380] on div "Planned Maint [GEOGRAPHIC_DATA] ([GEOGRAPHIC_DATA] National) Planned Maint [GEO…" at bounding box center [487, 232] width 758 height 399
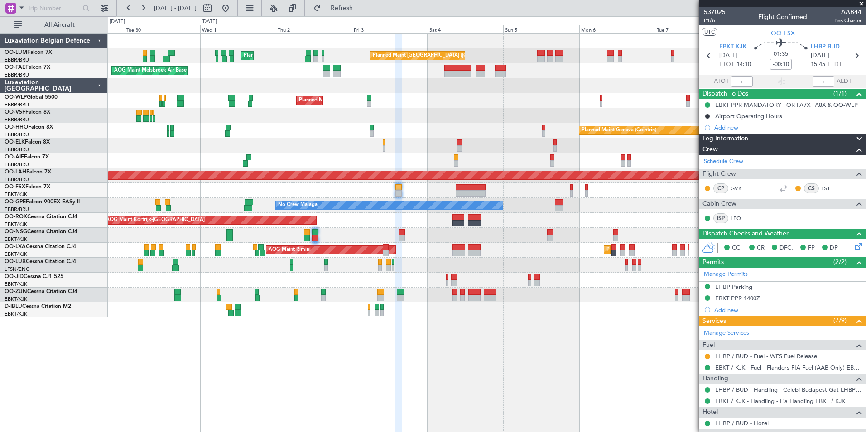
click at [487, 393] on div "Planned Maint [GEOGRAPHIC_DATA] ([GEOGRAPHIC_DATA] National) Planned Maint [GEO…" at bounding box center [487, 232] width 758 height 399
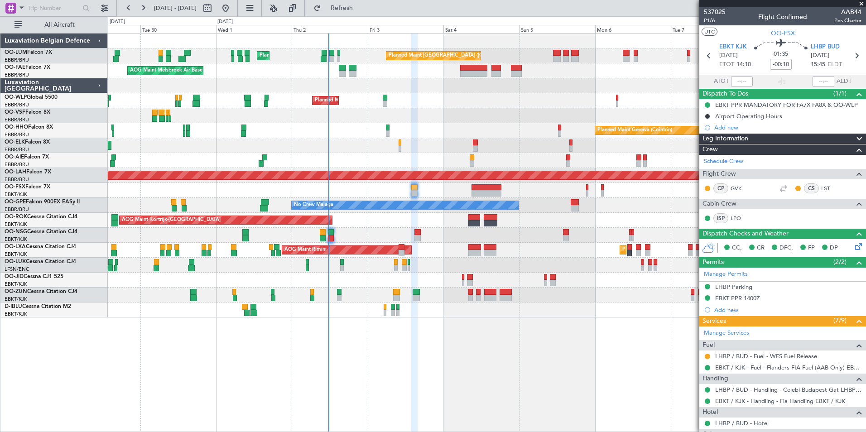
click at [201, 390] on div "Planned Maint [GEOGRAPHIC_DATA] ([GEOGRAPHIC_DATA] National) Planned Maint [GEO…" at bounding box center [487, 232] width 758 height 399
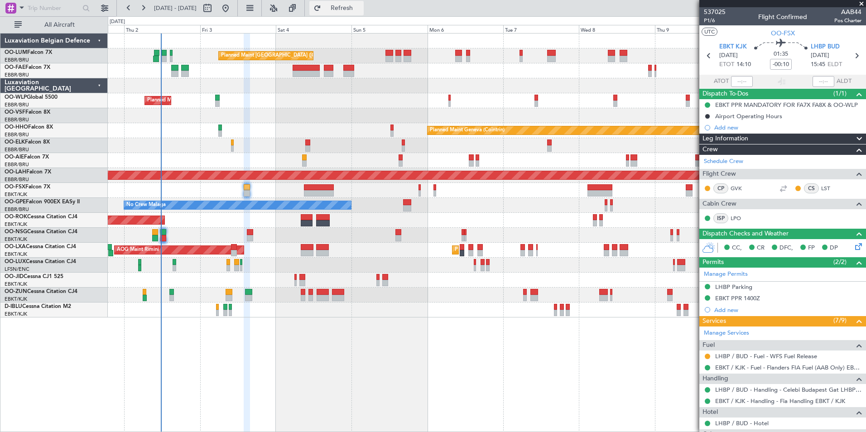
click at [360, 5] on span "Refresh" at bounding box center [342, 8] width 38 height 6
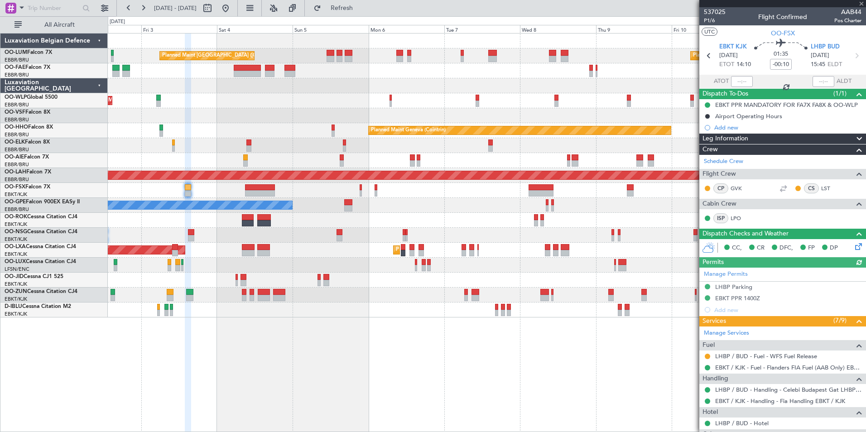
click at [264, 362] on div "Planned Maint [GEOGRAPHIC_DATA] ([GEOGRAPHIC_DATA] National) Planned Maint [GEO…" at bounding box center [487, 232] width 758 height 399
click at [467, 397] on div "Planned Maint [GEOGRAPHIC_DATA] ([GEOGRAPHIC_DATA] National) Planned Maint [GEO…" at bounding box center [487, 232] width 758 height 399
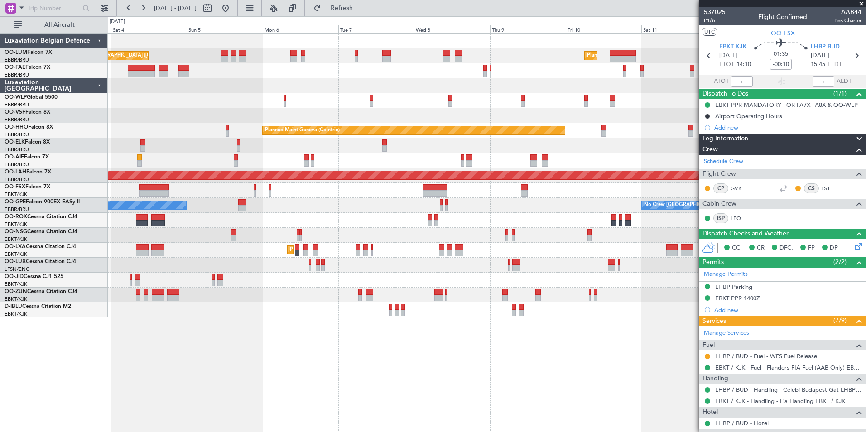
click at [295, 374] on div "Planned Maint [GEOGRAPHIC_DATA] ([GEOGRAPHIC_DATA] National) Planned Maint [GEO…" at bounding box center [487, 232] width 758 height 399
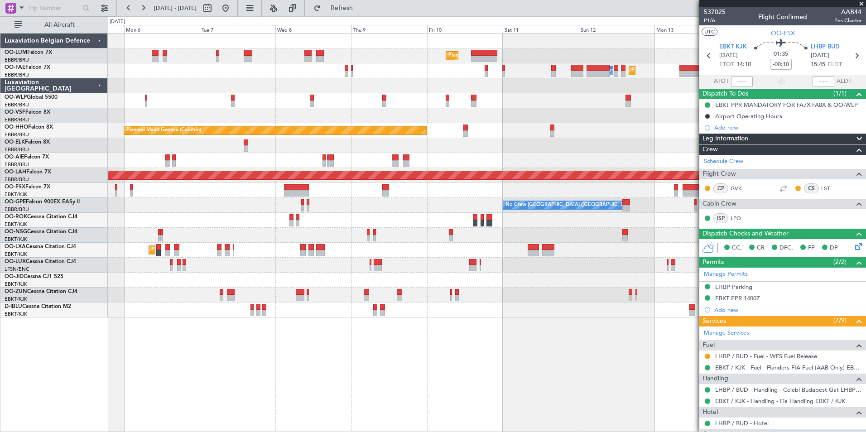
click at [282, 404] on div "Planned Maint [GEOGRAPHIC_DATA] ([GEOGRAPHIC_DATA] National) Planned Maint [GEO…" at bounding box center [487, 232] width 758 height 399
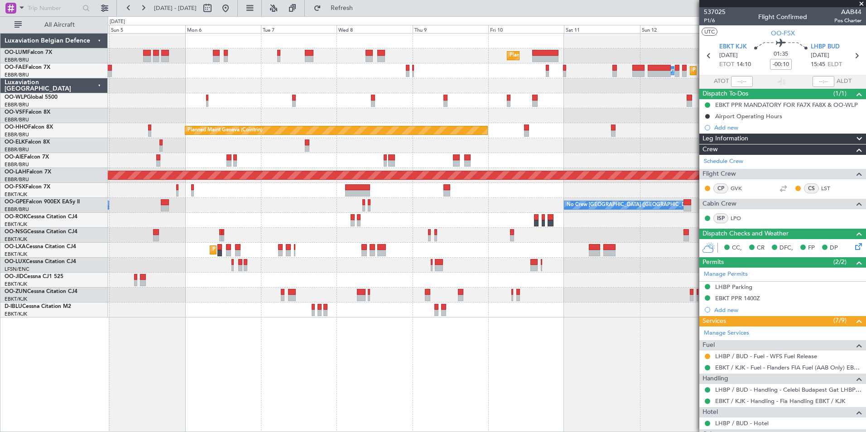
click at [380, 409] on div "Planned Maint [GEOGRAPHIC_DATA] ([GEOGRAPHIC_DATA] National) Planned Maint [GEO…" at bounding box center [487, 232] width 758 height 399
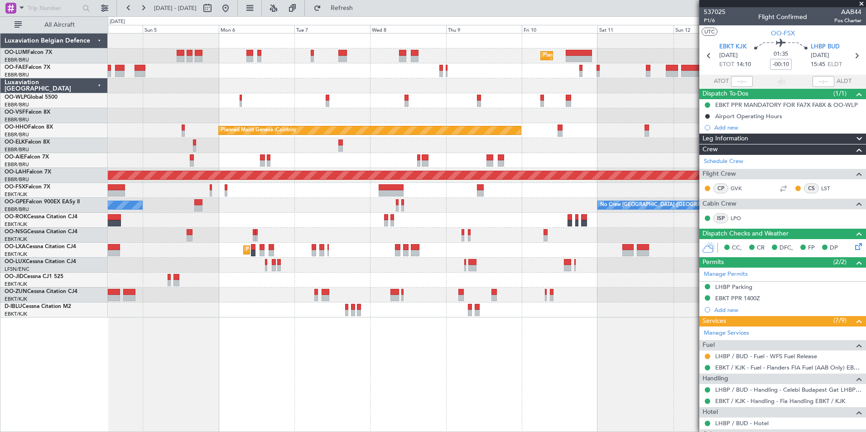
click at [347, 348] on div "Planned Maint [GEOGRAPHIC_DATA] ([GEOGRAPHIC_DATA] National) Planned Maint [GEO…" at bounding box center [487, 232] width 758 height 399
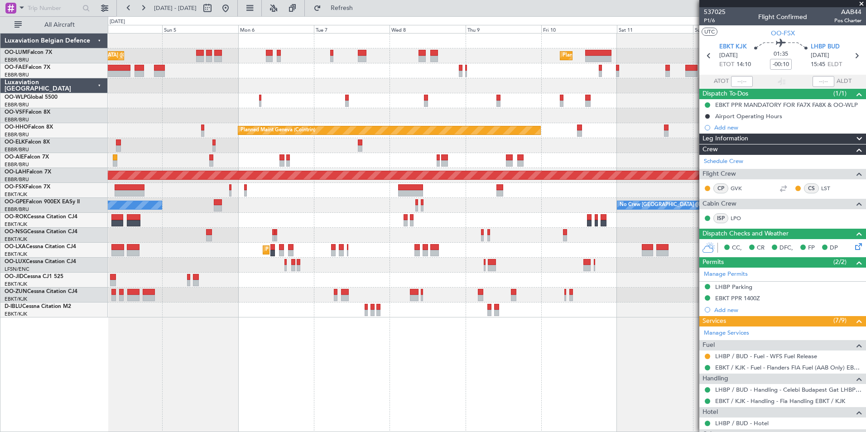
click at [337, 292] on div at bounding box center [487, 295] width 758 height 15
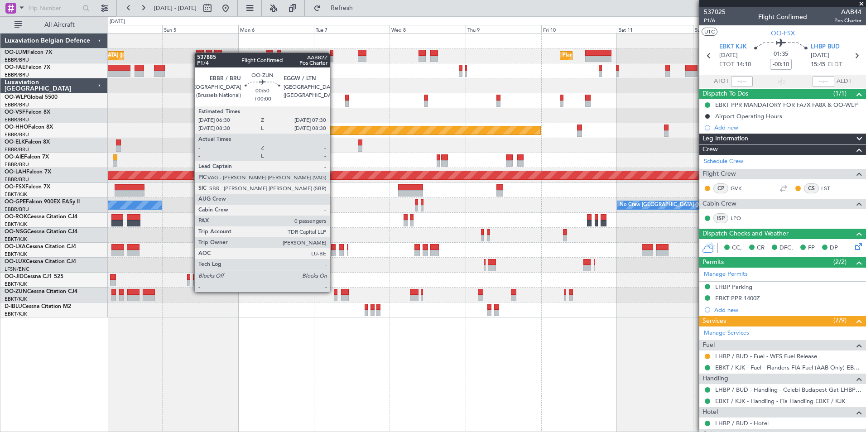
click at [334, 292] on div at bounding box center [335, 292] width 3 height 6
click at [334, 291] on div at bounding box center [335, 292] width 3 height 6
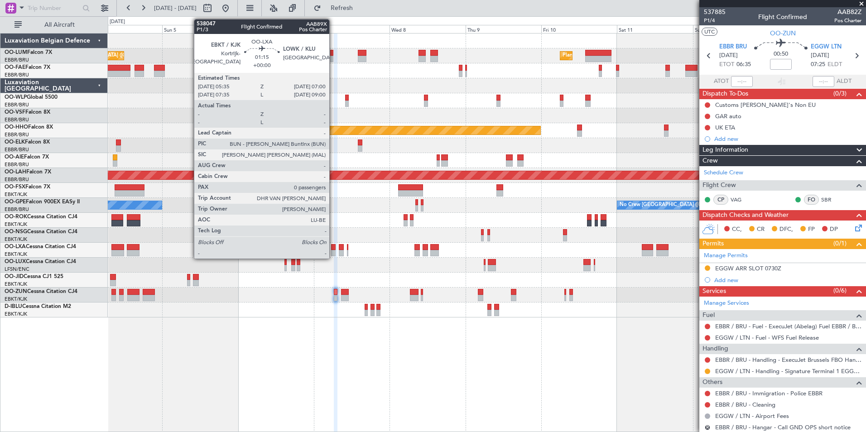
click at [333, 247] on div at bounding box center [333, 247] width 5 height 6
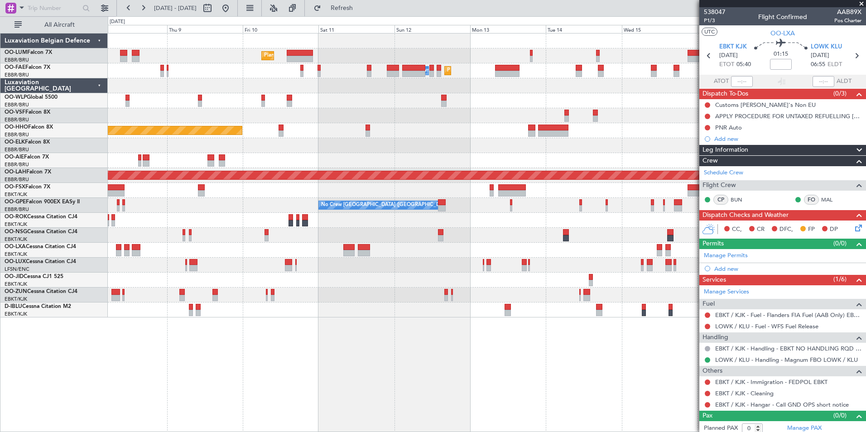
click at [278, 341] on div "Planned Maint Brussels (Brussels National) Planned Maint Melsbroek Air Base Own…" at bounding box center [487, 232] width 758 height 399
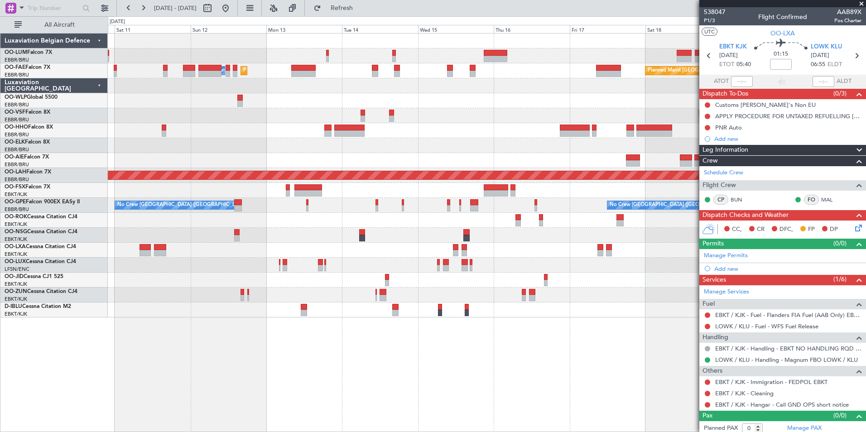
click at [322, 379] on div "Planned Maint [GEOGRAPHIC_DATA] ([GEOGRAPHIC_DATA] National) Planned Maint [GEO…" at bounding box center [487, 232] width 758 height 399
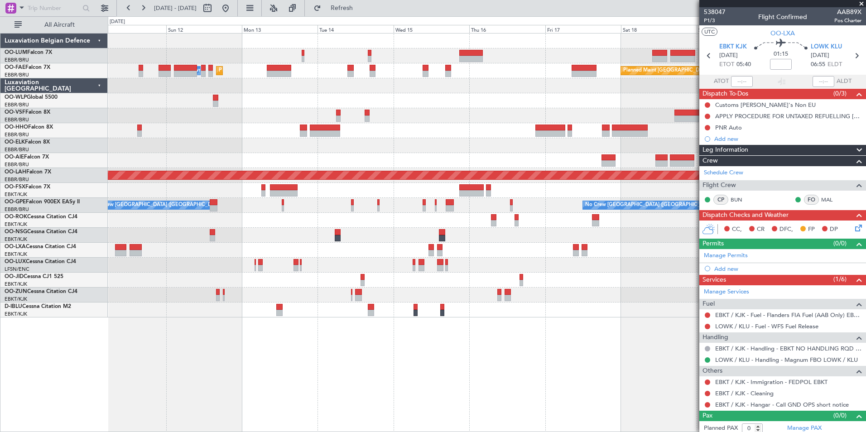
click at [468, 412] on div "Planned Maint [GEOGRAPHIC_DATA] ([GEOGRAPHIC_DATA] National) Planned Maint [GEO…" at bounding box center [487, 232] width 758 height 399
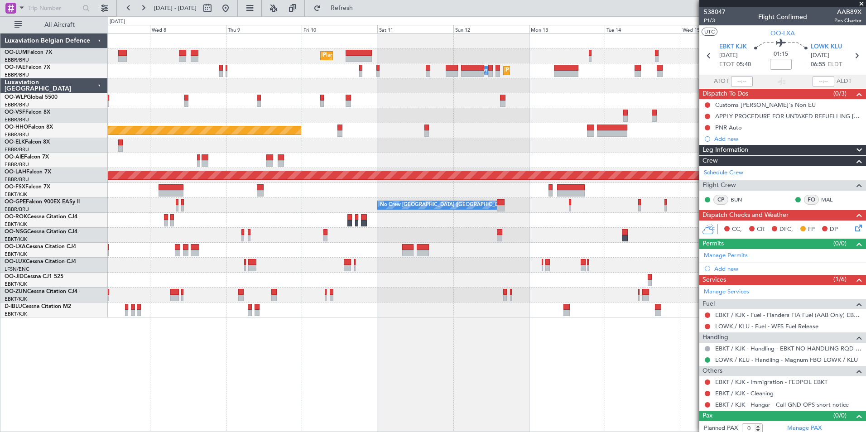
click at [440, 399] on div "Planned Maint Brussels (Brussels National) Planned Maint Melsbroek Air Base Own…" at bounding box center [487, 232] width 758 height 399
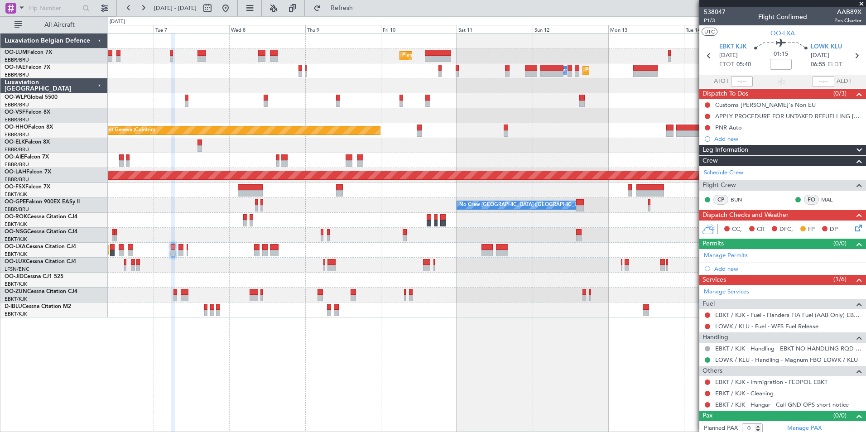
click at [316, 392] on div "Planned Maint [GEOGRAPHIC_DATA] ([GEOGRAPHIC_DATA] National) Planned Maint [GEO…" at bounding box center [487, 232] width 758 height 399
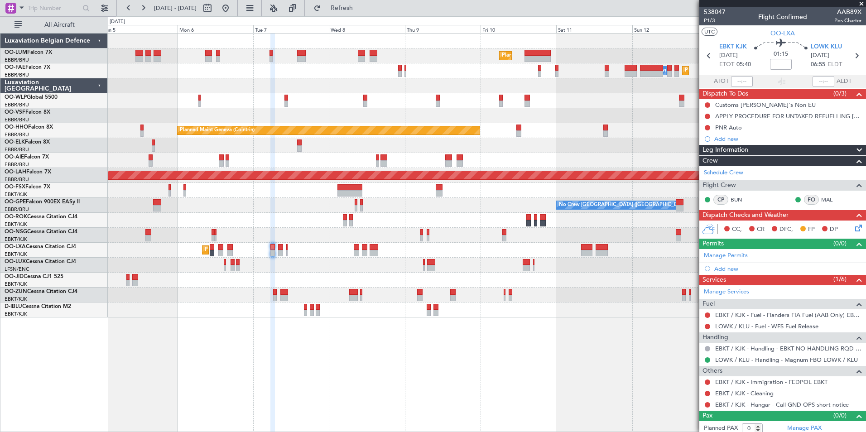
click at [347, 399] on div "Planned Maint Brussels (Brussels National) Planned Maint Brussels (Brussels Nat…" at bounding box center [487, 232] width 758 height 399
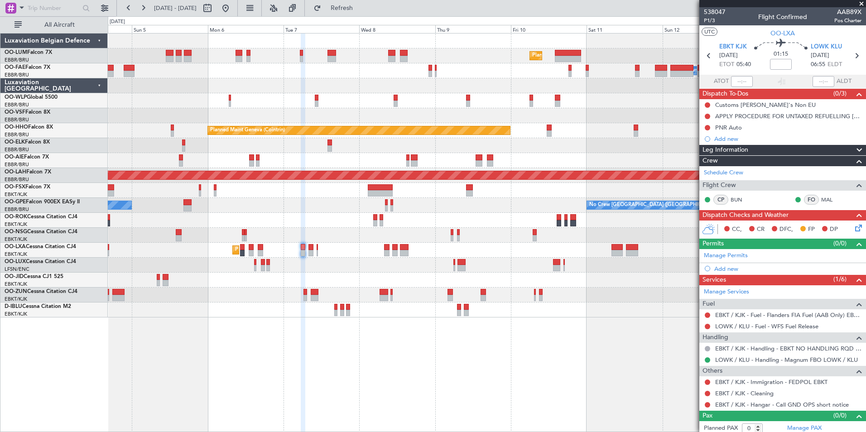
click at [362, 389] on div "Planned Maint Brussels (Brussels National) Planned Maint Brussels (Brussels Nat…" at bounding box center [487, 232] width 758 height 399
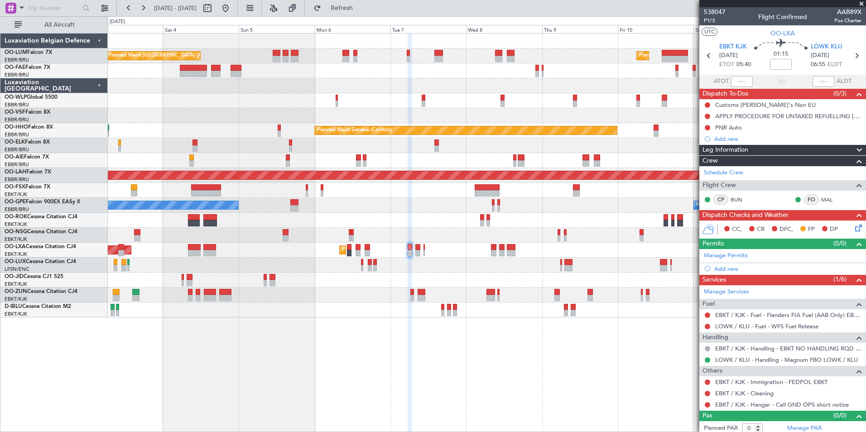
click at [313, 393] on div "Planned Maint Brussels (Brussels National) Planned Maint Brussels (Brussels Nat…" at bounding box center [487, 232] width 758 height 399
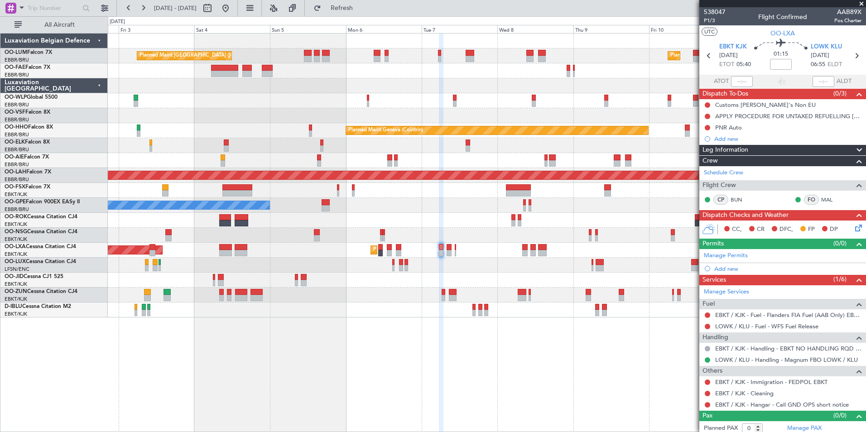
click at [348, 395] on div "Planned Maint Brussels (Brussels National) Planned Maint Brussels (Brussels Nat…" at bounding box center [487, 232] width 758 height 399
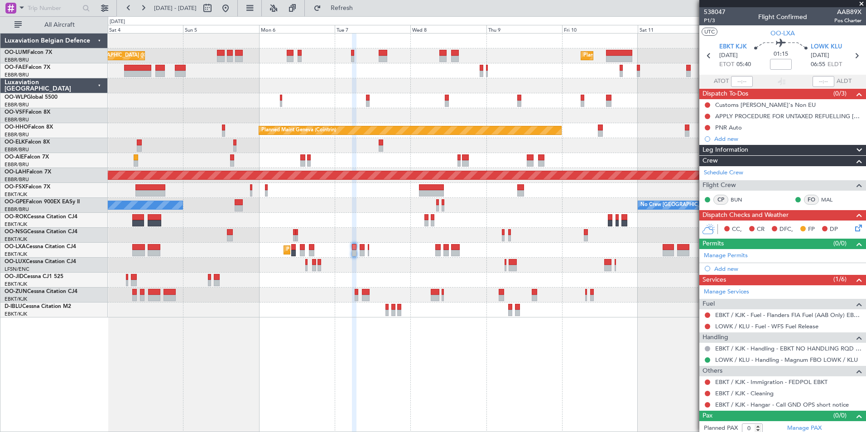
click at [237, 389] on div "Planned Maint Brussels (Brussels National) Planned Maint Brussels (Brussels Nat…" at bounding box center [487, 232] width 758 height 399
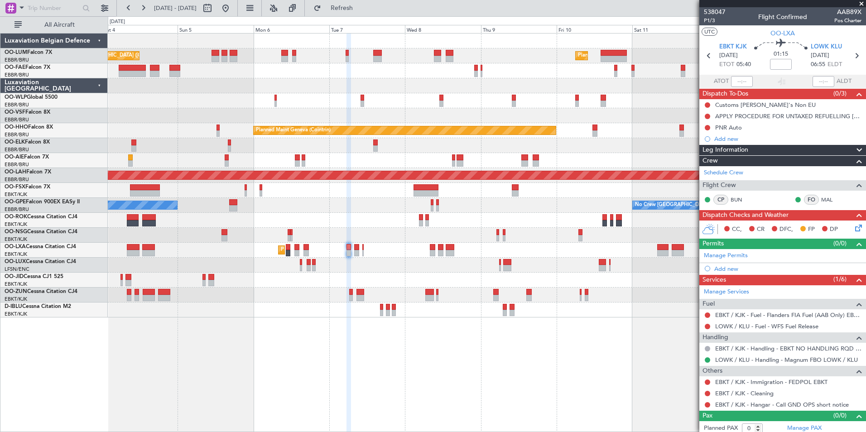
click at [293, 400] on div "Planned Maint Brussels (Brussels National) Planned Maint Brussels (Brussels Nat…" at bounding box center [487, 232] width 758 height 399
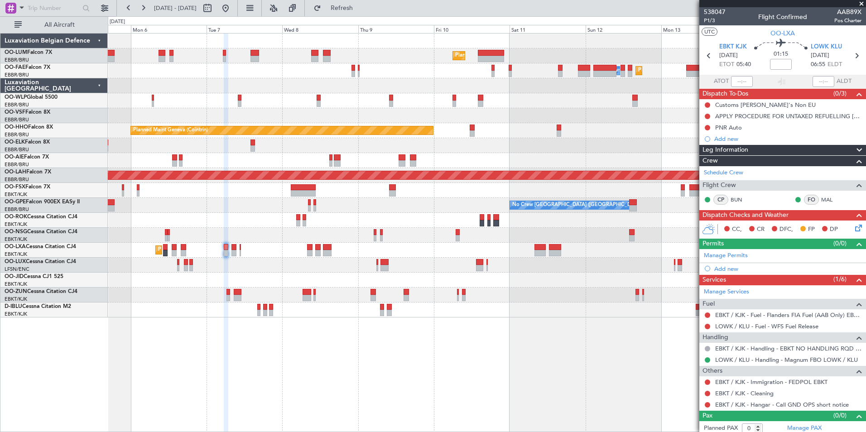
click at [257, 393] on div "Planned Maint Brussels (Brussels National) Planned Maint Brussels (Brussels Nat…" at bounding box center [487, 232] width 758 height 399
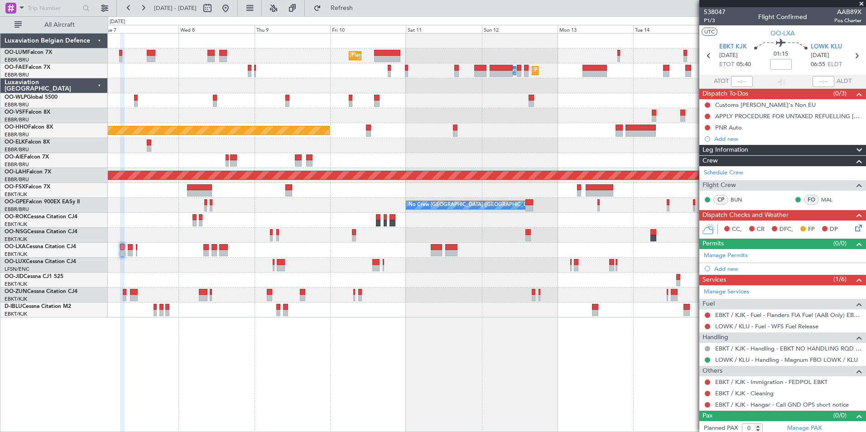
click at [177, 393] on div "Planned Maint Brussels (Brussels National) Owner Melsbroek Air Base Planned Mai…" at bounding box center [487, 232] width 758 height 399
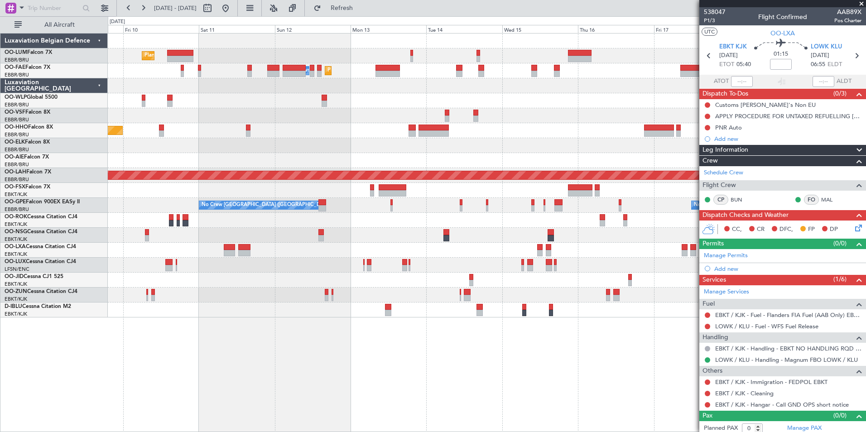
click at [385, 376] on div "Planned Maint Brussels (Brussels National) Owner Melsbroek Air Base Planned Mai…" at bounding box center [487, 232] width 758 height 399
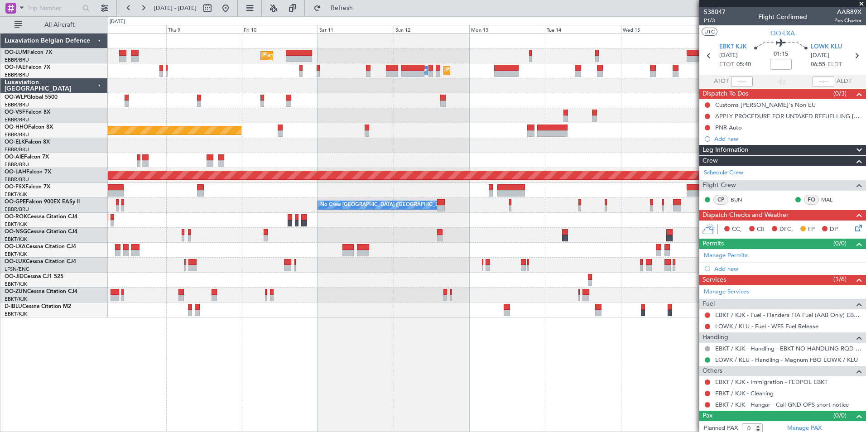
click at [390, 378] on div "Planned Maint Brussels (Brussels National) Owner Melsbroek Air Base Planned Mai…" at bounding box center [487, 232] width 758 height 399
click at [413, 382] on div "Planned Maint Brussels (Brussels National) Owner Melsbroek Air Base Planned Mai…" at bounding box center [487, 232] width 758 height 399
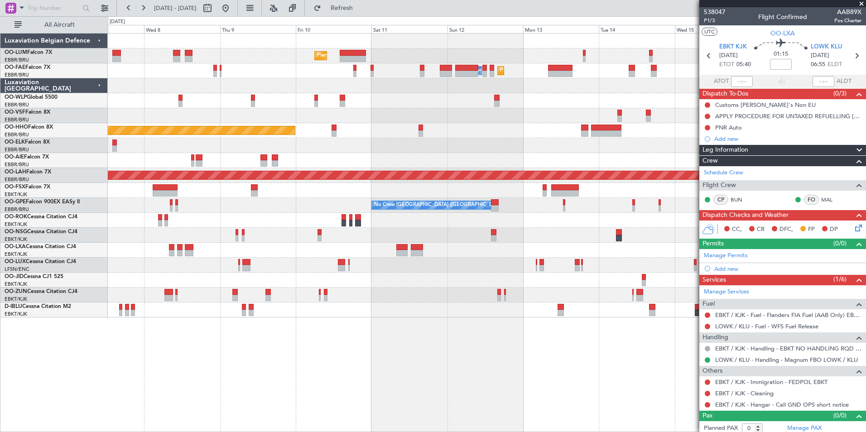
click at [429, 378] on div "Planned Maint Brussels (Brussels National) Owner Melsbroek Air Base Planned Mai…" at bounding box center [487, 232] width 758 height 399
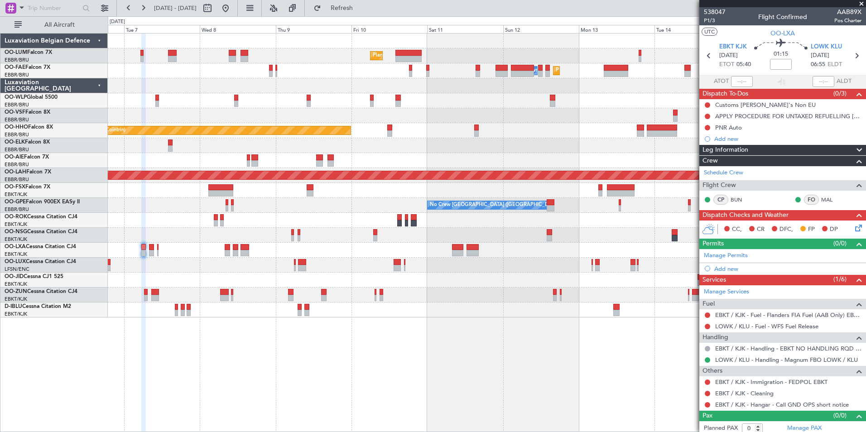
click at [443, 378] on div "Planned Maint Brussels (Brussels National) Planned Maint Brussels (Brussels Nat…" at bounding box center [487, 232] width 758 height 399
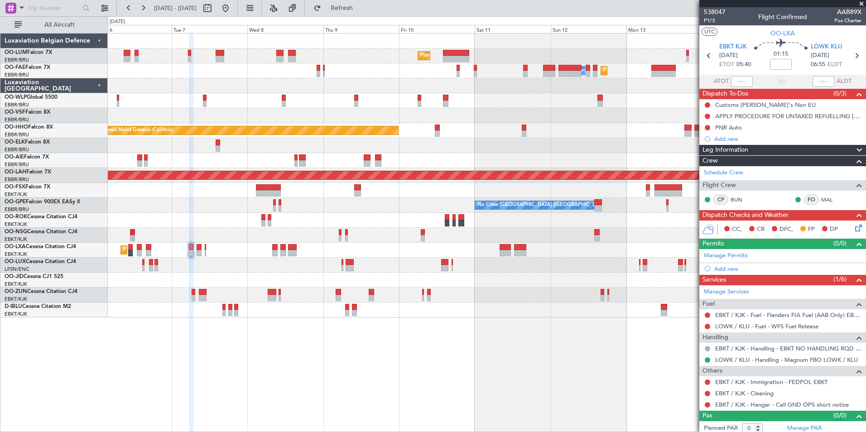
click at [438, 380] on div "Planned Maint Brussels (Brussels National) Planned Maint Brussels (Brussels Nat…" at bounding box center [487, 232] width 758 height 399
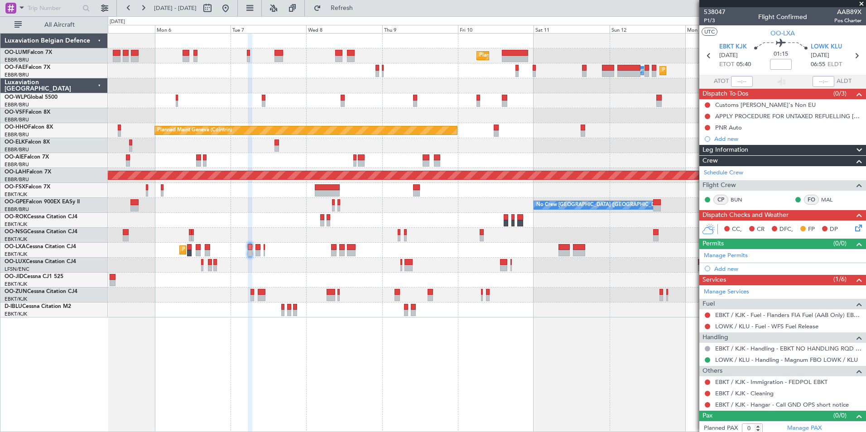
click at [410, 381] on div "Planned Maint Brussels (Brussels National) Planned Maint Brussels (Brussels Nat…" at bounding box center [487, 232] width 758 height 399
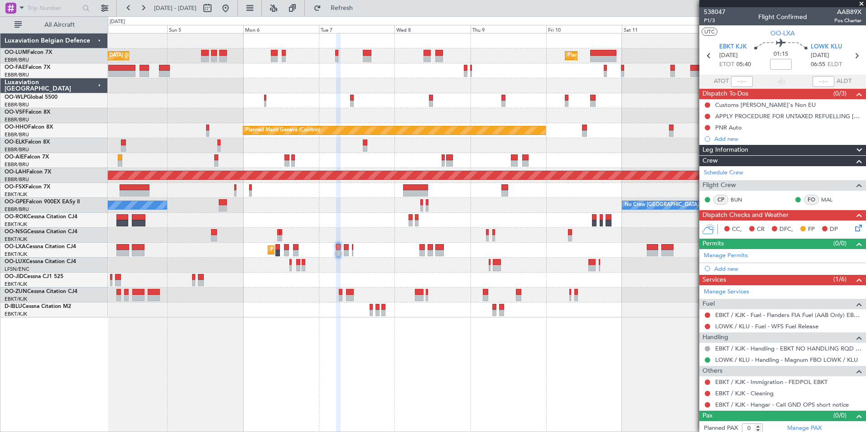
click at [440, 385] on div "Planned Maint Brussels (Brussels National) Planned Maint Brussels (Brussels Nat…" at bounding box center [487, 232] width 758 height 399
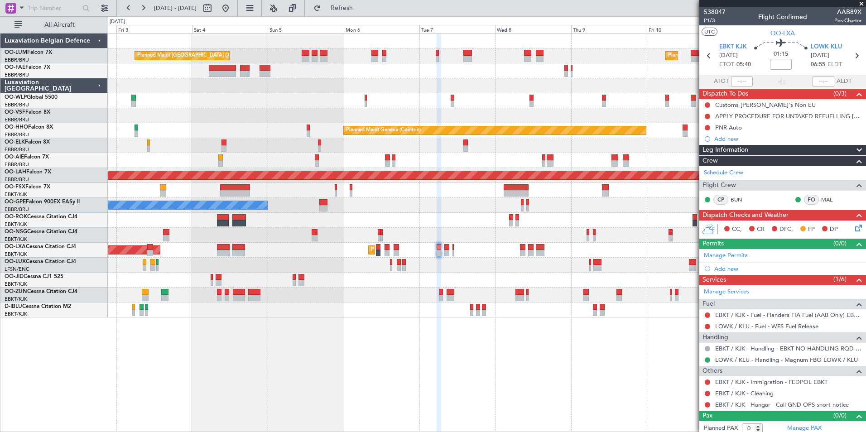
click at [352, 385] on div "Planned Maint Brussels (Brussels National) Planned Maint Brussels (Brussels Nat…" at bounding box center [487, 232] width 758 height 399
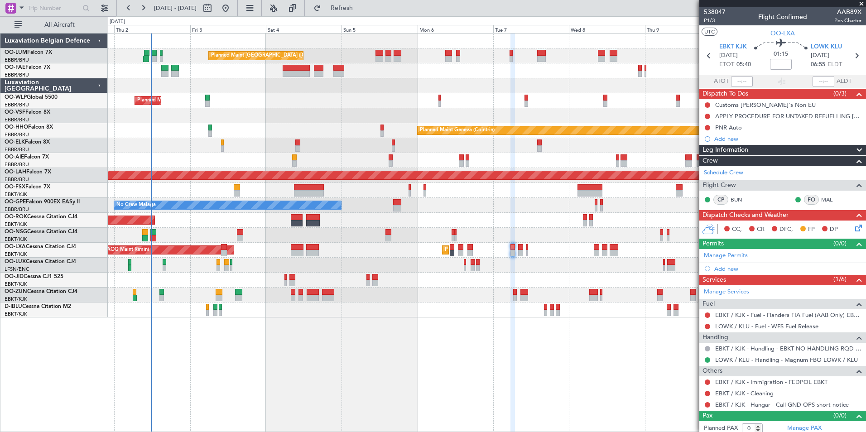
click at [319, 378] on div "Planned Maint Brussels (Brussels National) Planned Maint Brussels (Brussels Nat…" at bounding box center [487, 232] width 758 height 399
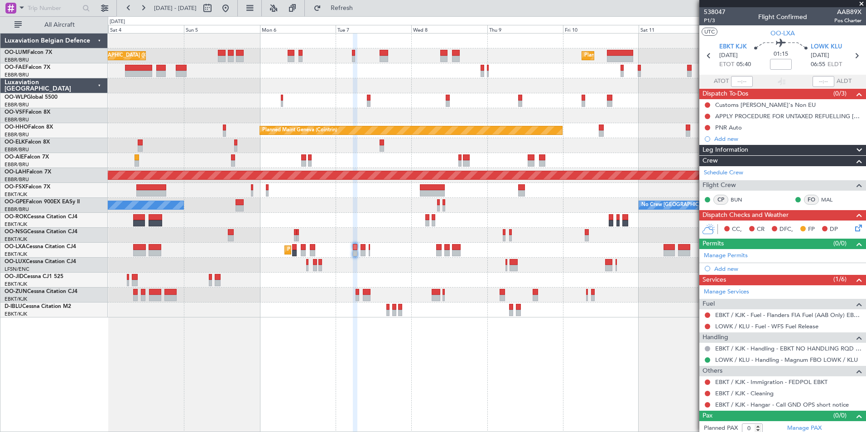
click at [306, 350] on div "Planned Maint Brussels (Brussels National) Planned Maint Brussels (Brussels Nat…" at bounding box center [487, 232] width 758 height 399
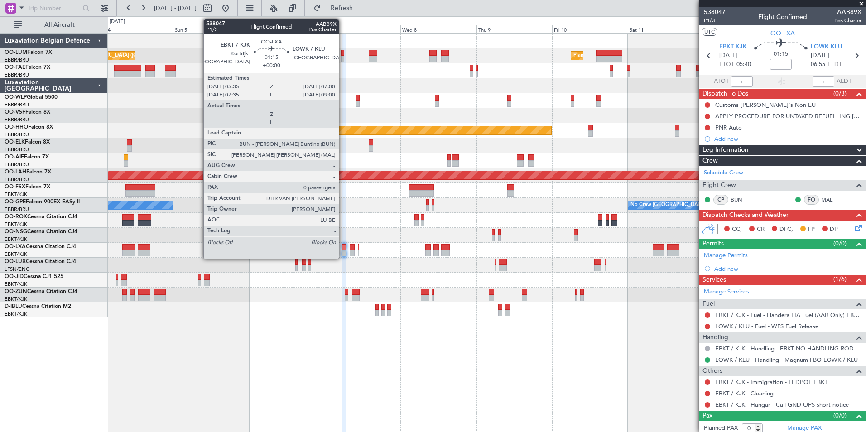
click at [343, 247] on div at bounding box center [344, 247] width 5 height 6
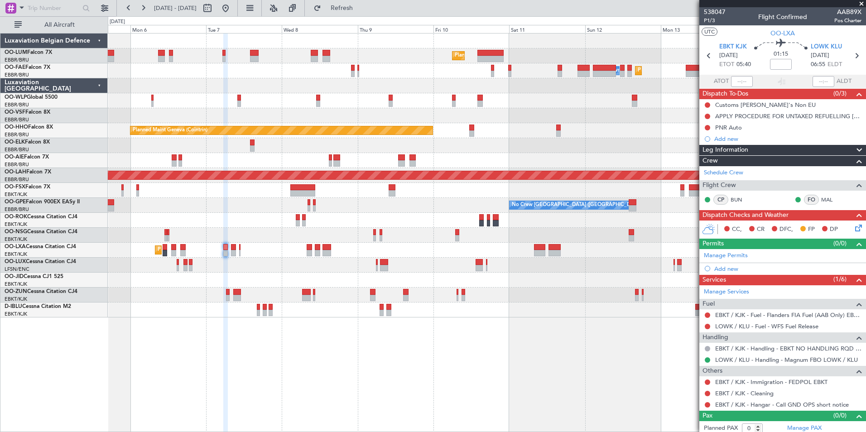
click at [361, 120] on div at bounding box center [487, 115] width 758 height 15
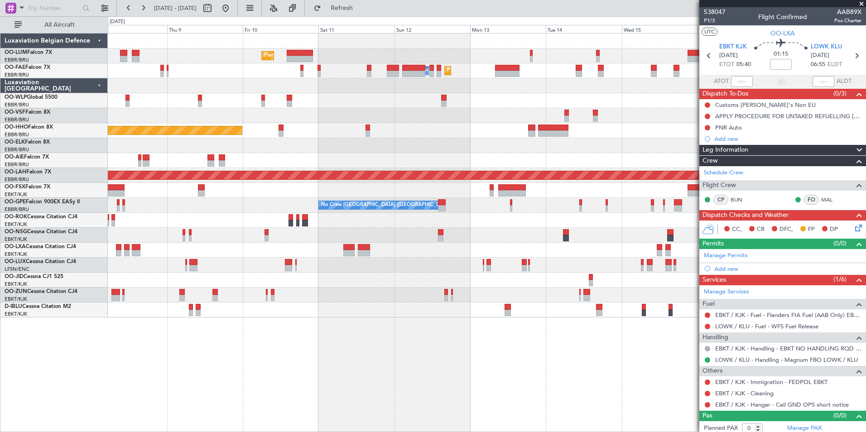
click at [382, 142] on div "Planned Maint Brussels (Brussels National) Owner Melsbroek Air Base Planned Mai…" at bounding box center [487, 176] width 758 height 284
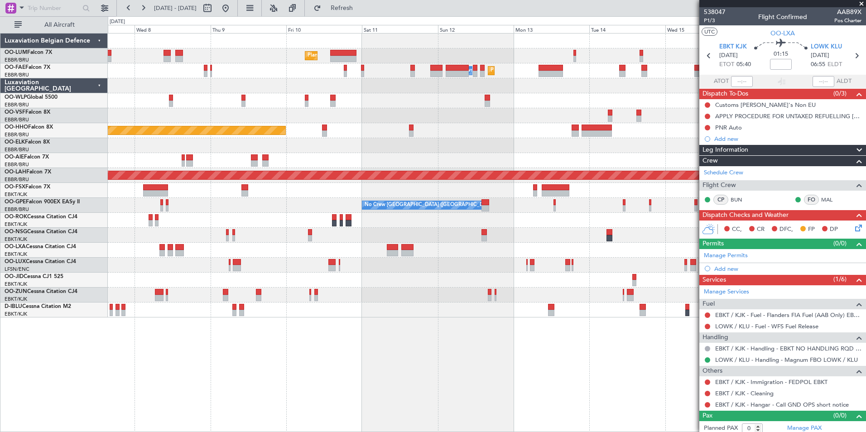
click at [348, 361] on div "Planned Maint Brussels (Brussels National) Owner Melsbroek Air Base Planned Mai…" at bounding box center [487, 232] width 758 height 399
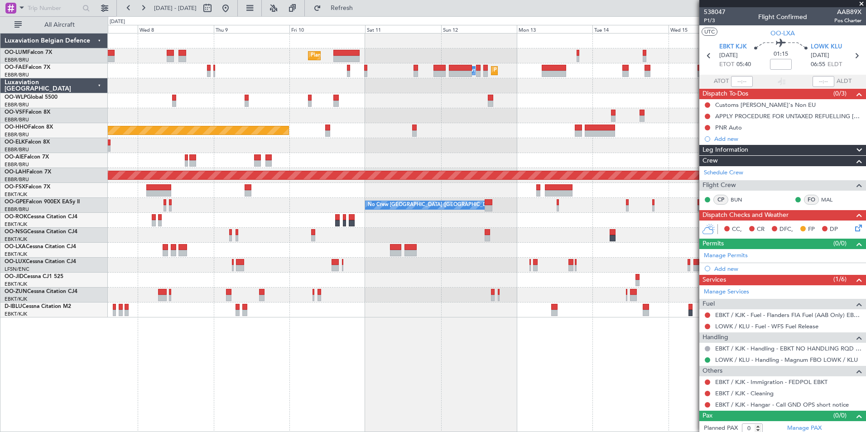
click at [365, 362] on div "Planned Maint Brussels (Brussels National) Owner Melsbroek Air Base Planned Mai…" at bounding box center [487, 232] width 758 height 399
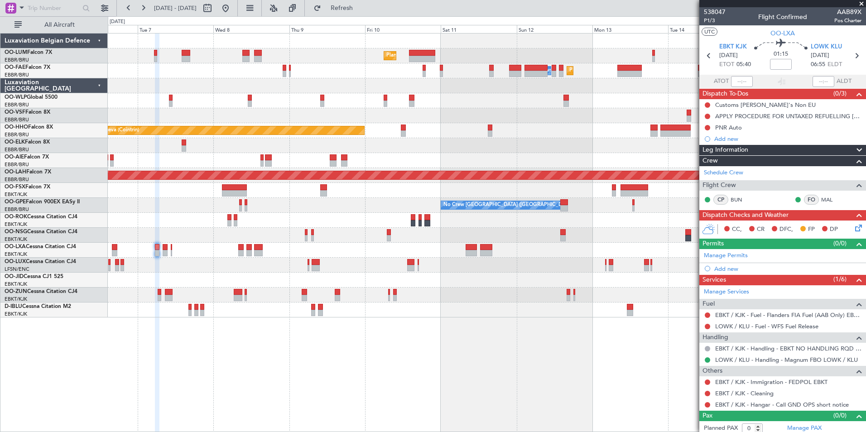
click at [371, 369] on div "Planned Maint Brussels (Brussels National) Planned Maint Brussels (Brussels Nat…" at bounding box center [487, 232] width 758 height 399
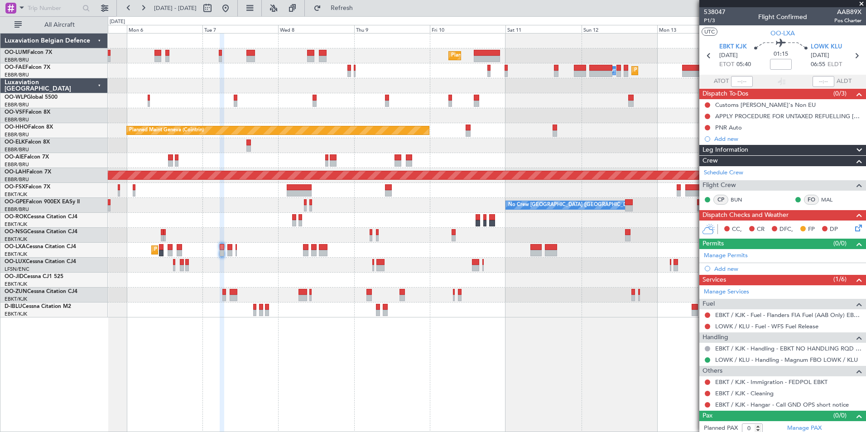
click at [356, 367] on div "Planned Maint Brussels (Brussels National) Planned Maint Brussels (Brussels Nat…" at bounding box center [487, 232] width 758 height 399
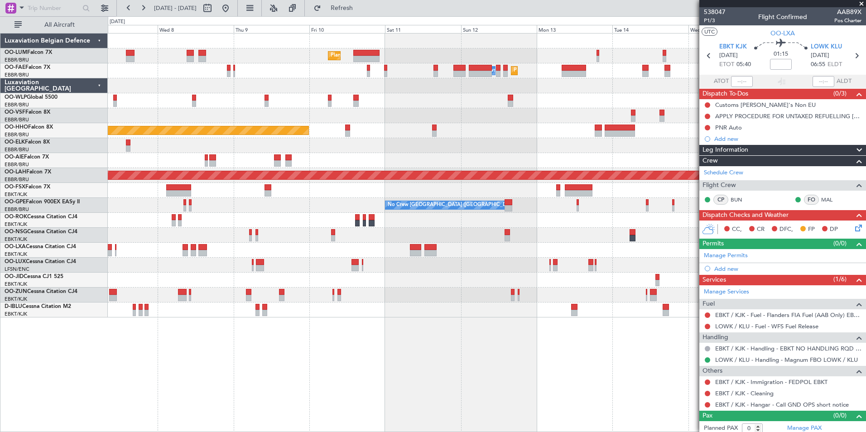
click at [273, 375] on div "Planned Maint Brussels (Brussels National) Owner Melsbroek Air Base Planned Mai…" at bounding box center [487, 232] width 758 height 399
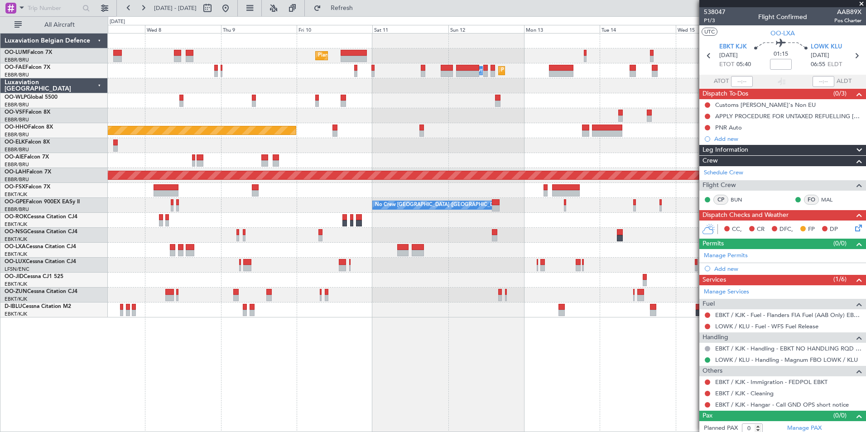
click at [260, 371] on div "Planned Maint Brussels (Brussels National) Owner Melsbroek Air Base Planned Mai…" at bounding box center [487, 232] width 758 height 399
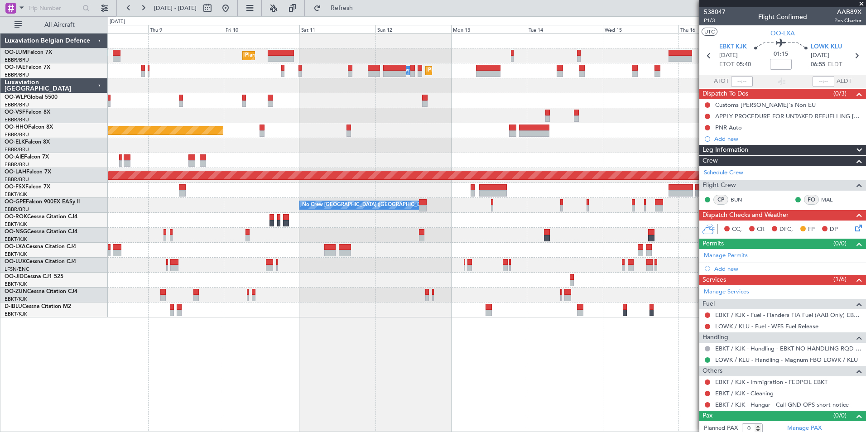
click at [255, 373] on div "Planned Maint Brussels (Brussels National) Owner Melsbroek Air Base Planned Mai…" at bounding box center [487, 232] width 758 height 399
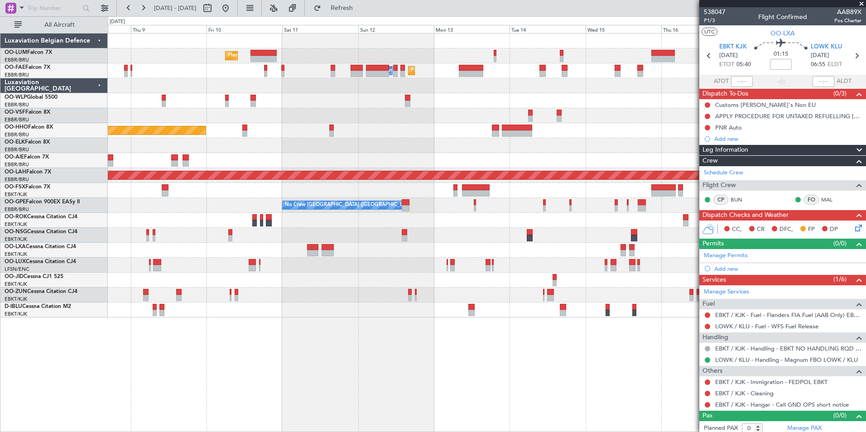
click at [370, 373] on div "Planned Maint Brussels (Brussels National) Owner Melsbroek Air Base Planned Mai…" at bounding box center [487, 232] width 758 height 399
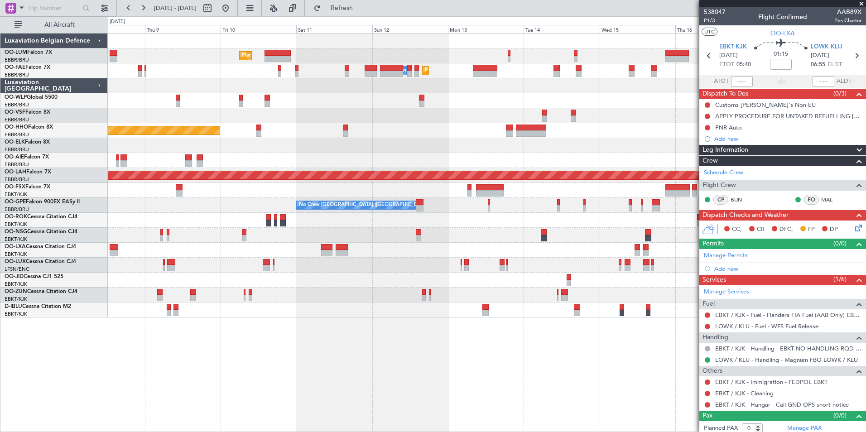
click at [387, 374] on div "Planned Maint Brussels (Brussels National) Owner Melsbroek Air Base Planned Mai…" at bounding box center [487, 232] width 758 height 399
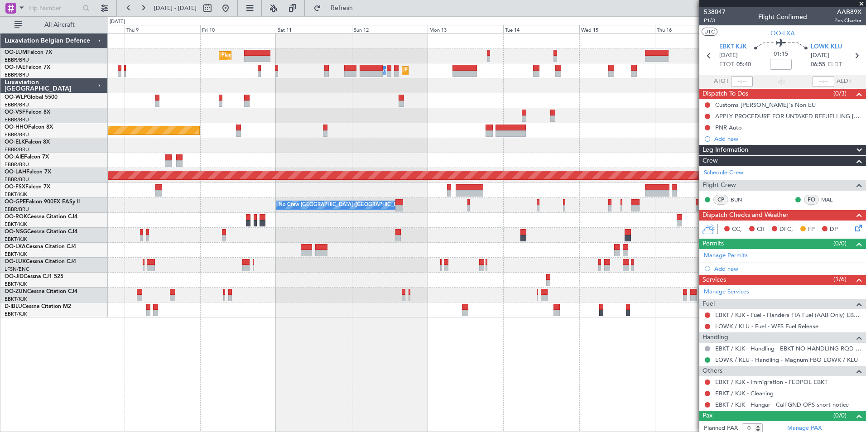
click at [385, 361] on div "Planned Maint Brussels (Brussels National) Owner Melsbroek Air Base Planned Mai…" at bounding box center [487, 232] width 758 height 399
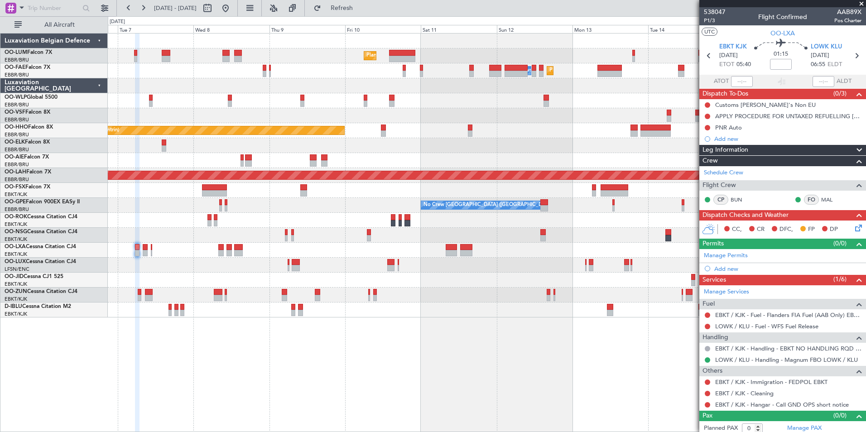
click at [414, 372] on div "Planned Maint Brussels (Brussels National) Planned Maint Brussels (Brussels Nat…" at bounding box center [487, 232] width 758 height 399
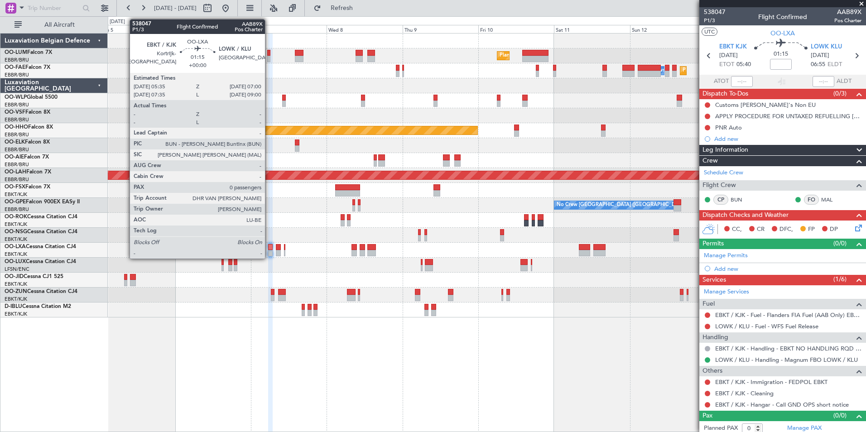
click at [269, 249] on div at bounding box center [270, 247] width 5 height 6
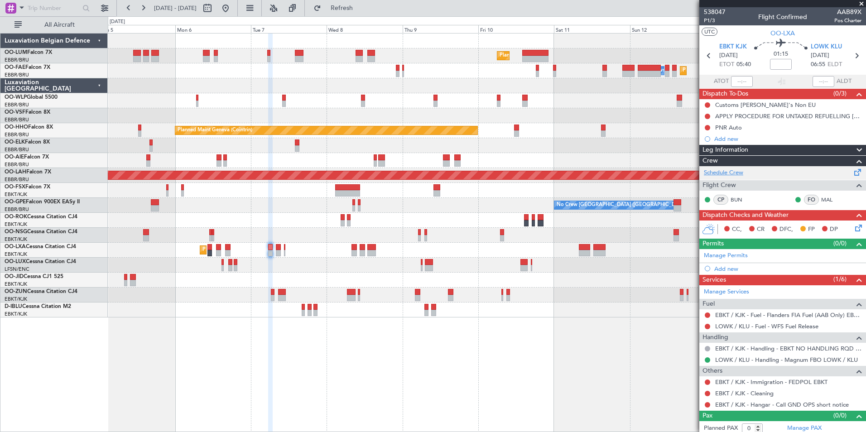
click at [734, 170] on link "Schedule Crew" at bounding box center [723, 172] width 39 height 9
click at [361, 10] on span "Refresh" at bounding box center [342, 8] width 38 height 6
drag, startPoint x: 351, startPoint y: 8, endPoint x: 189, endPoint y: 276, distance: 313.2
click at [349, 10] on button "Refresh" at bounding box center [336, 8] width 54 height 14
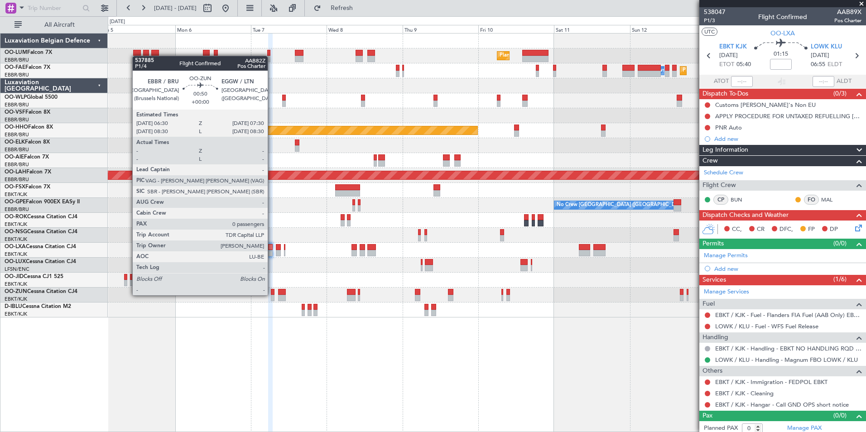
click at [272, 295] on div at bounding box center [272, 298] width 3 height 6
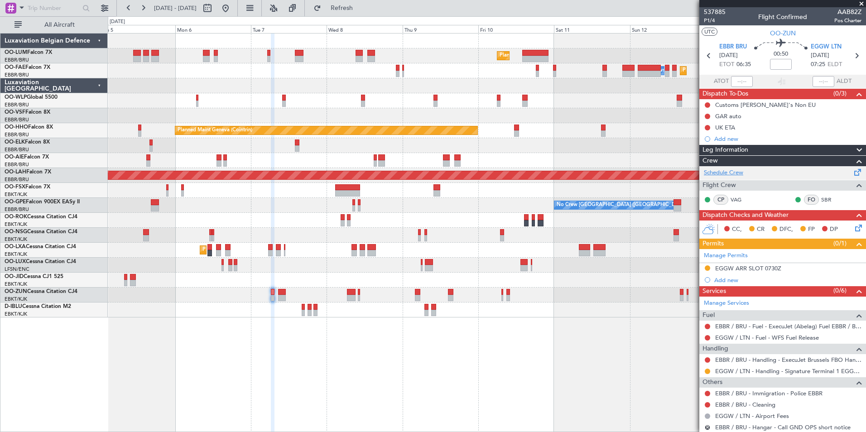
click at [728, 169] on link "Schedule Crew" at bounding box center [723, 172] width 39 height 9
click at [361, 11] on span "Refresh" at bounding box center [342, 8] width 38 height 6
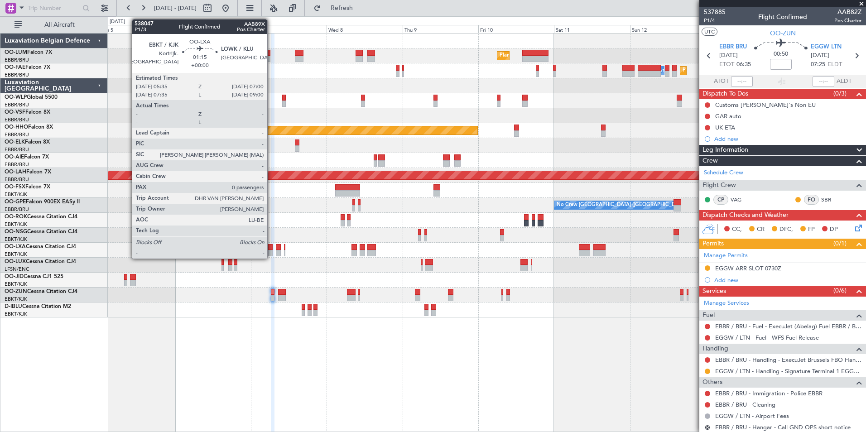
click at [271, 247] on div at bounding box center [270, 247] width 5 height 6
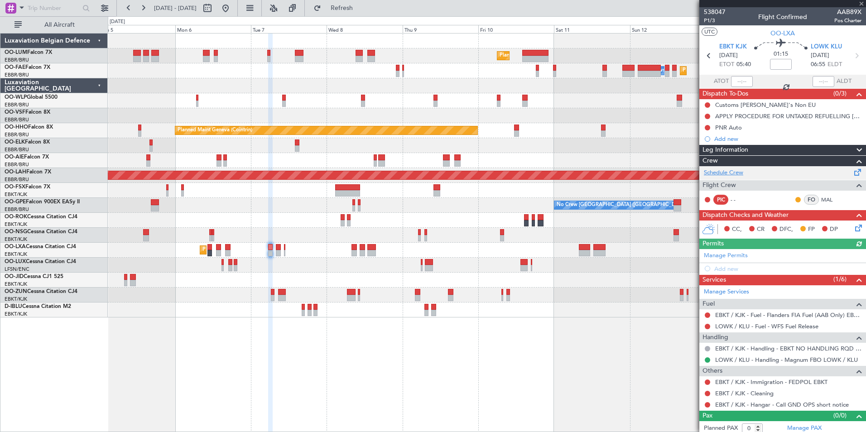
click at [730, 171] on link "Schedule Crew" at bounding box center [723, 172] width 39 height 9
click at [359, 11] on span "Refresh" at bounding box center [342, 8] width 38 height 6
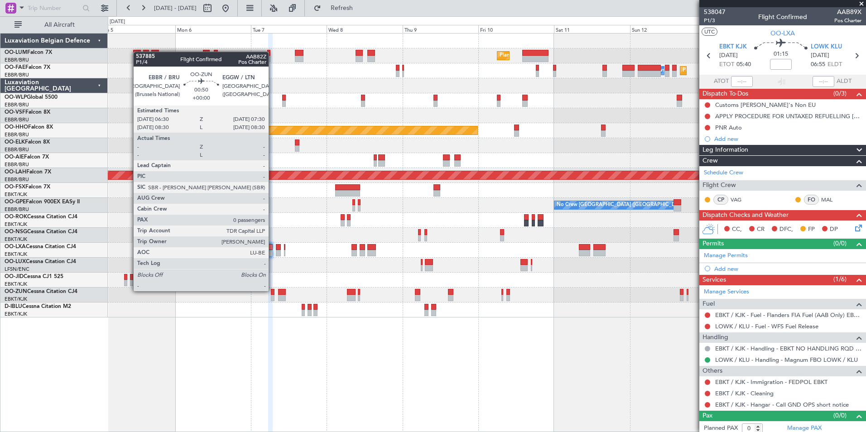
click at [273, 291] on div at bounding box center [272, 292] width 3 height 6
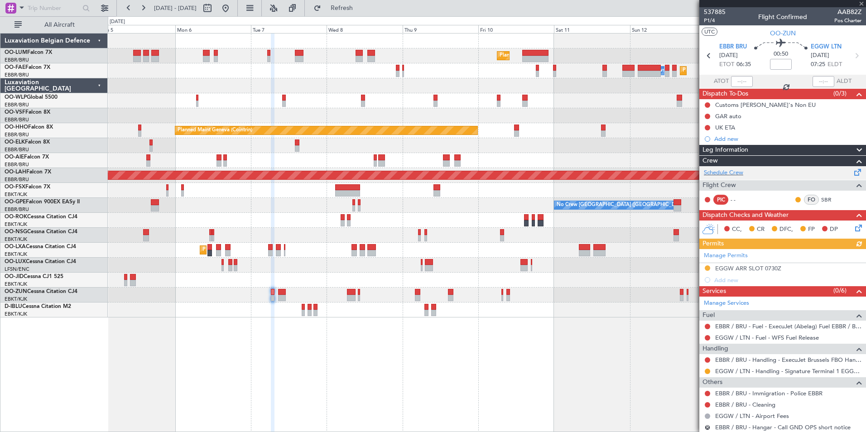
click at [721, 177] on div "Schedule Crew" at bounding box center [782, 173] width 167 height 14
click at [368, 0] on fb-refresh-button "Refresh" at bounding box center [336, 8] width 63 height 16
click at [361, 10] on span "Refresh" at bounding box center [342, 8] width 38 height 6
click at [285, 249] on div "Planned Maint Kortrijk-[GEOGRAPHIC_DATA] AOG Maint [GEOGRAPHIC_DATA]" at bounding box center [487, 250] width 758 height 15
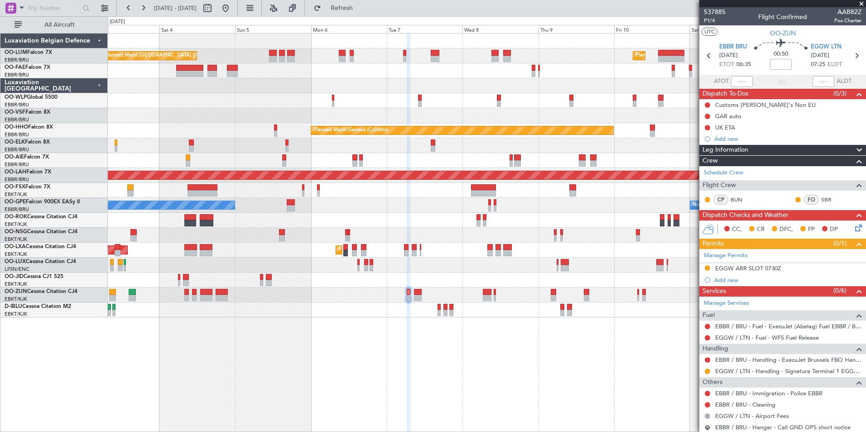
click at [414, 369] on div "Planned Maint [GEOGRAPHIC_DATA] ([GEOGRAPHIC_DATA] National) Planned Maint [GEO…" at bounding box center [487, 232] width 758 height 399
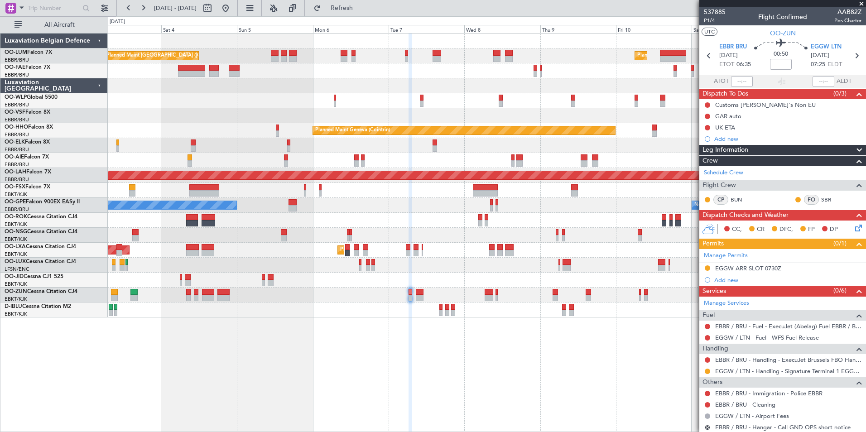
click at [457, 376] on div "Planned Maint [GEOGRAPHIC_DATA] ([GEOGRAPHIC_DATA] National) Planned Maint [GEO…" at bounding box center [487, 232] width 758 height 399
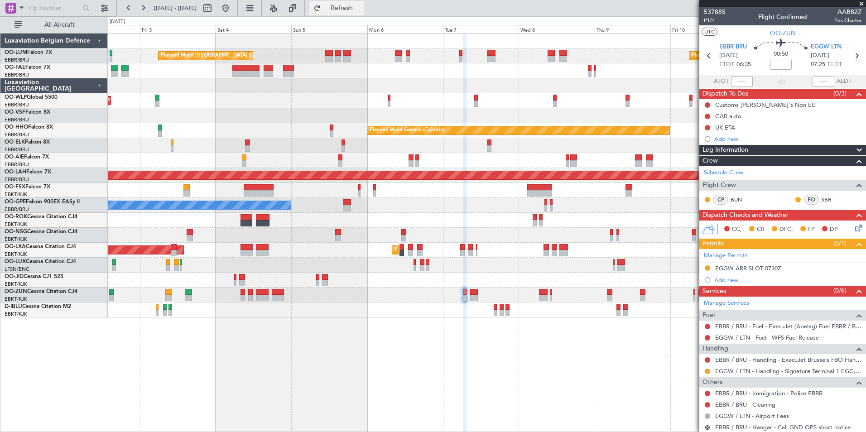
click at [343, 8] on button "Refresh" at bounding box center [336, 8] width 54 height 14
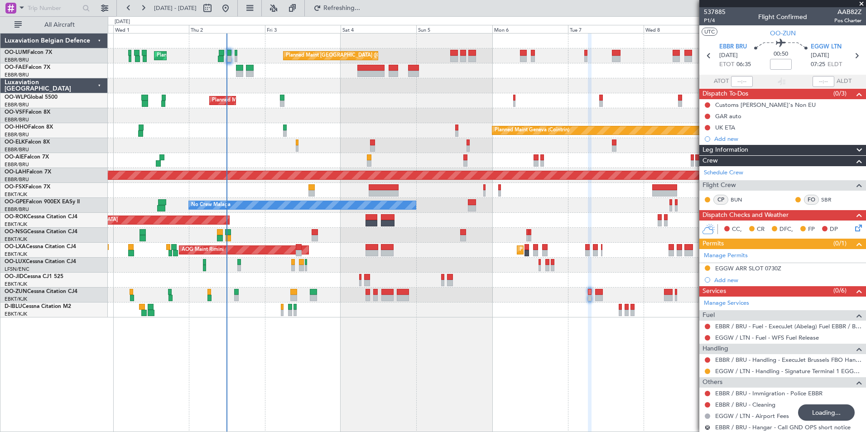
click at [60, 341] on div "Planned Maint [GEOGRAPHIC_DATA] ([GEOGRAPHIC_DATA] National) Planned Maint [GEO…" at bounding box center [433, 224] width 866 height 416
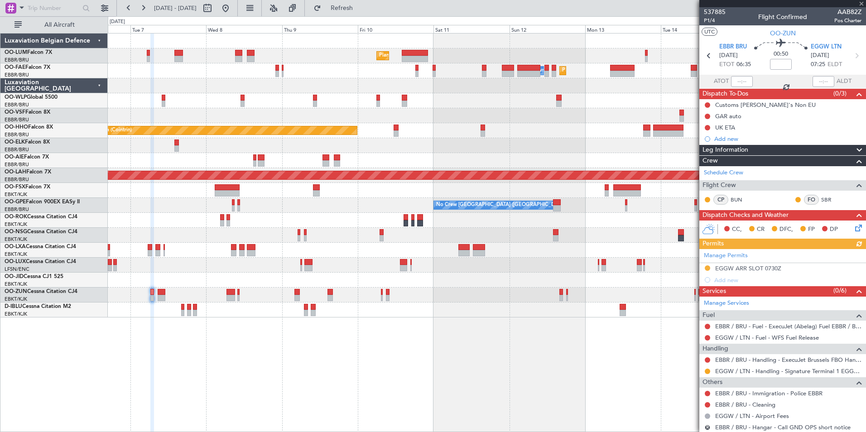
click at [167, 325] on div "Planned Maint [GEOGRAPHIC_DATA] ([GEOGRAPHIC_DATA] National) Planned Maint [GEO…" at bounding box center [487, 232] width 758 height 399
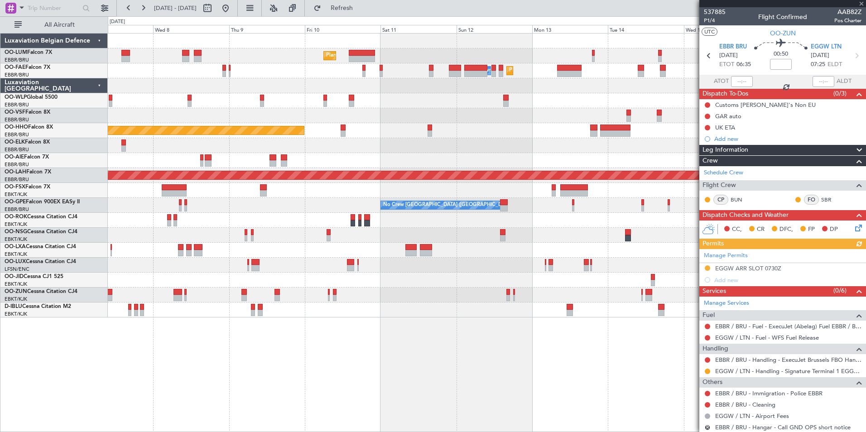
click at [423, 432] on html "[DATE] - [DATE] Refresh Quick Links All Aircraft Planned Maint [GEOGRAPHIC_DATA…" at bounding box center [433, 216] width 866 height 432
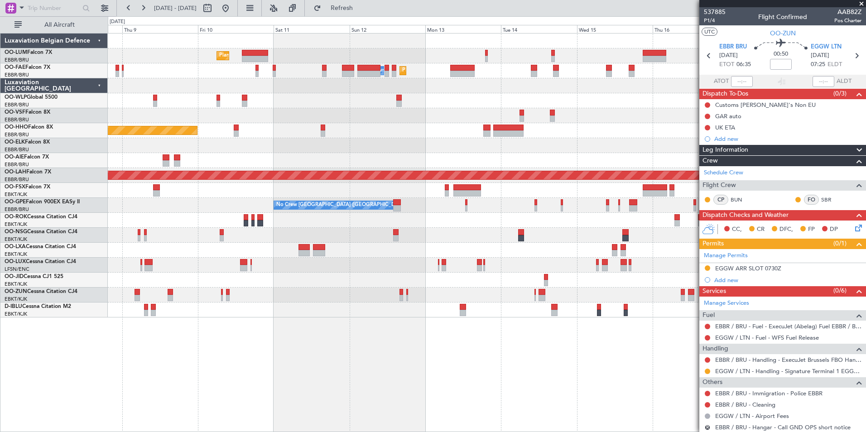
click at [351, 375] on div "Planned Maint [GEOGRAPHIC_DATA] ([GEOGRAPHIC_DATA] National) Planned Maint [GEO…" at bounding box center [487, 232] width 758 height 399
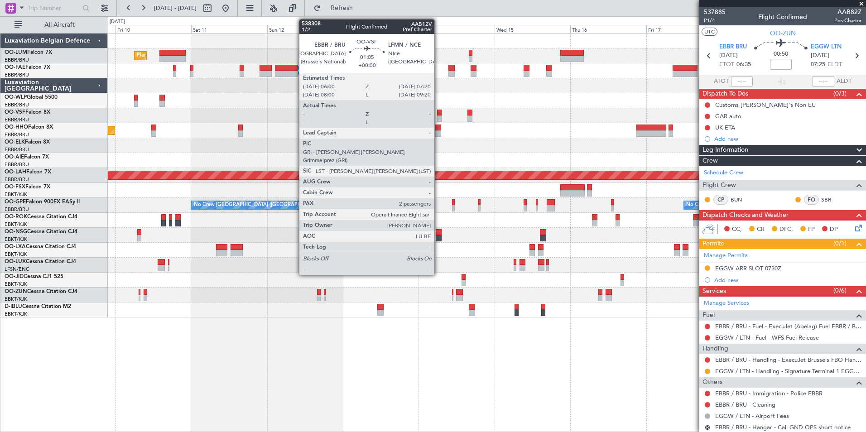
click at [438, 111] on div at bounding box center [439, 113] width 5 height 6
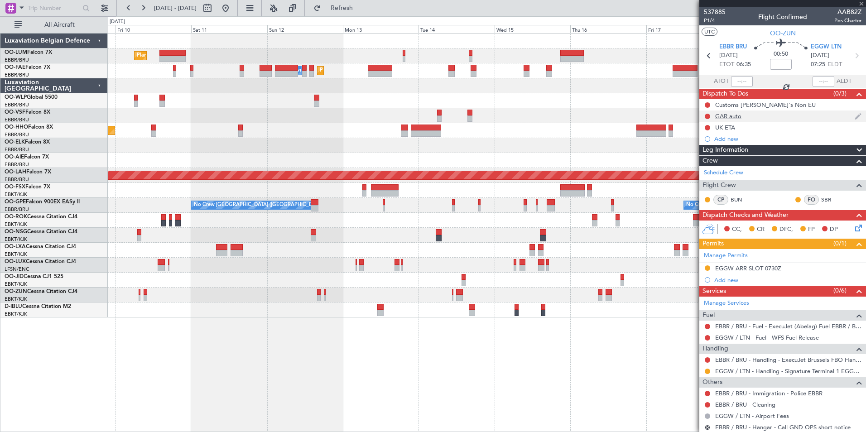
type input "2"
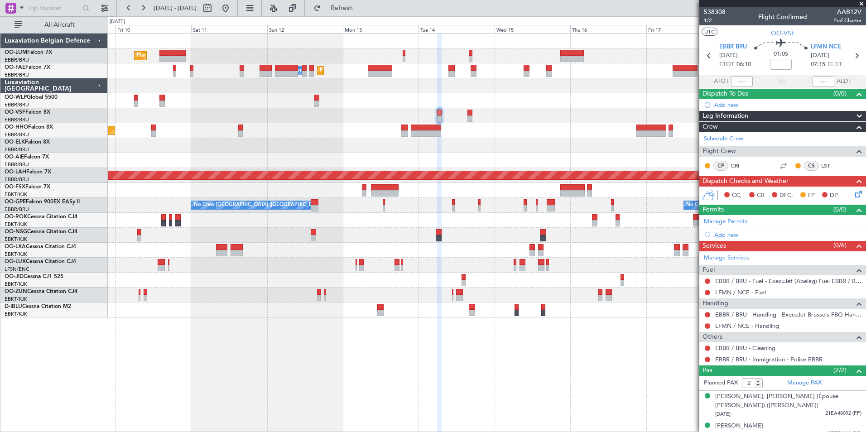
click at [437, 115] on div at bounding box center [487, 115] width 758 height 15
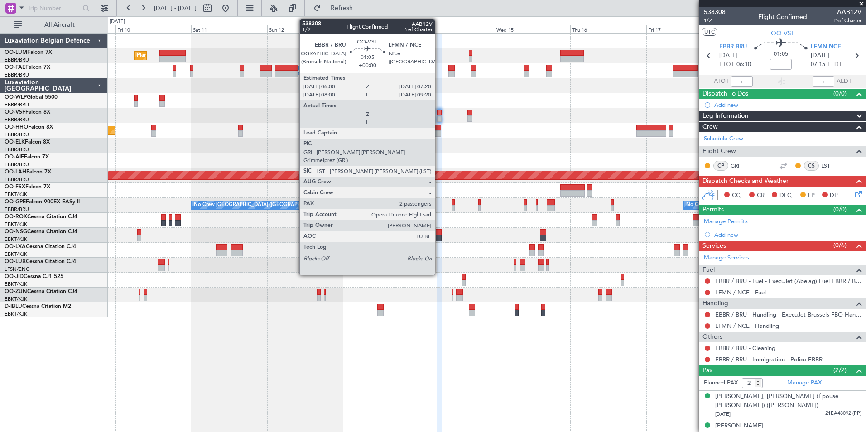
click at [439, 115] on div at bounding box center [439, 113] width 5 height 6
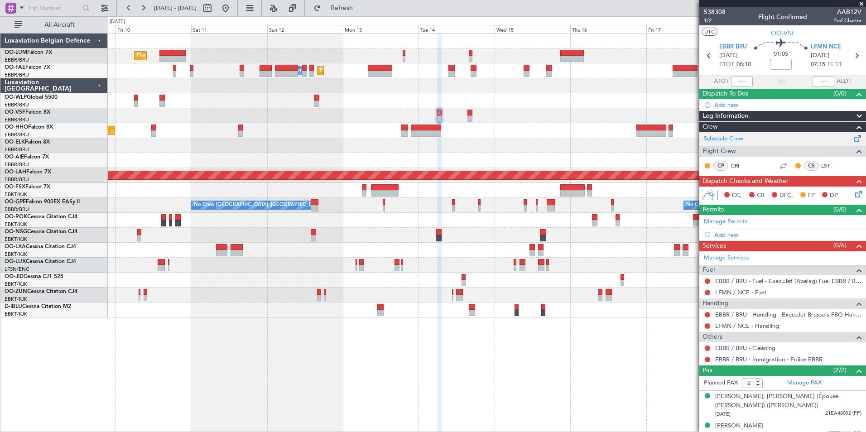
click at [721, 138] on link "Schedule Crew" at bounding box center [723, 139] width 39 height 9
click at [366, 16] on fb-refresh-button "Refresh" at bounding box center [336, 8] width 63 height 16
click at [360, 8] on span "Refresh" at bounding box center [342, 8] width 38 height 6
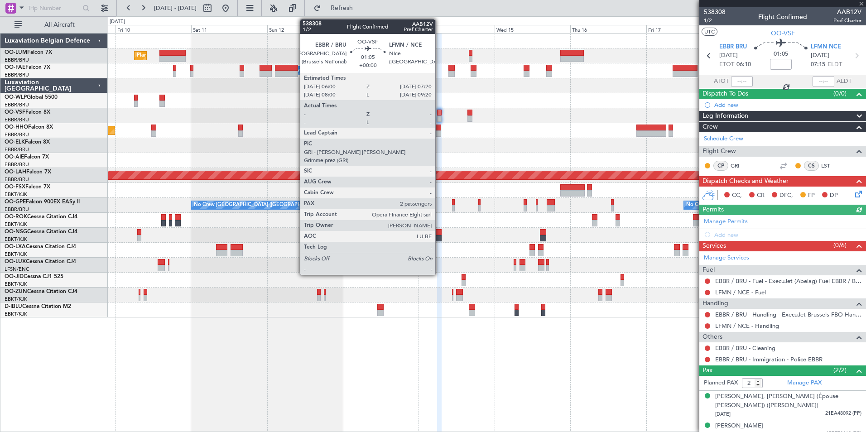
click at [439, 114] on div at bounding box center [439, 113] width 5 height 6
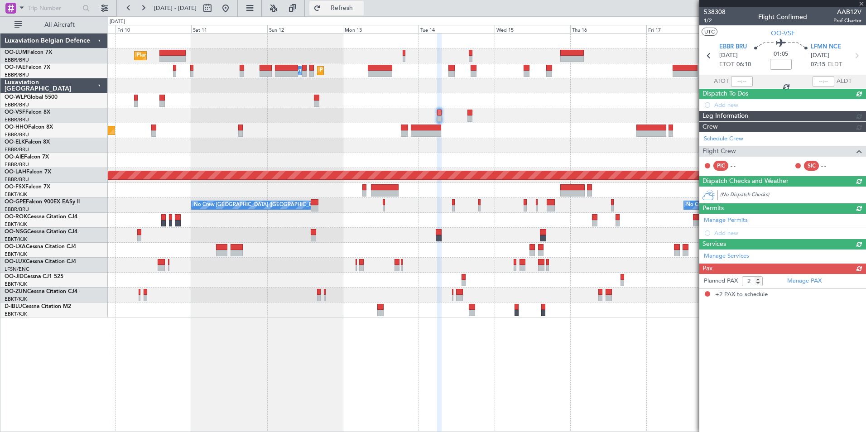
click at [354, 9] on span "Refresh" at bounding box center [342, 8] width 38 height 6
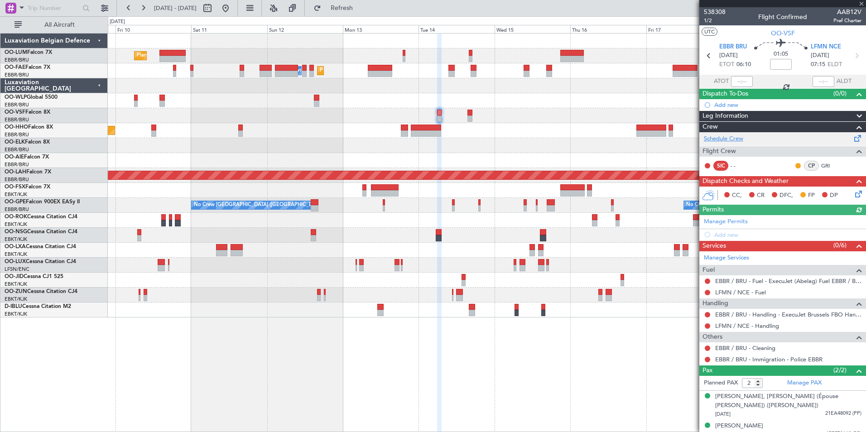
click at [729, 138] on link "Schedule Crew" at bounding box center [723, 139] width 39 height 9
click at [351, 5] on button "Refresh" at bounding box center [336, 8] width 54 height 14
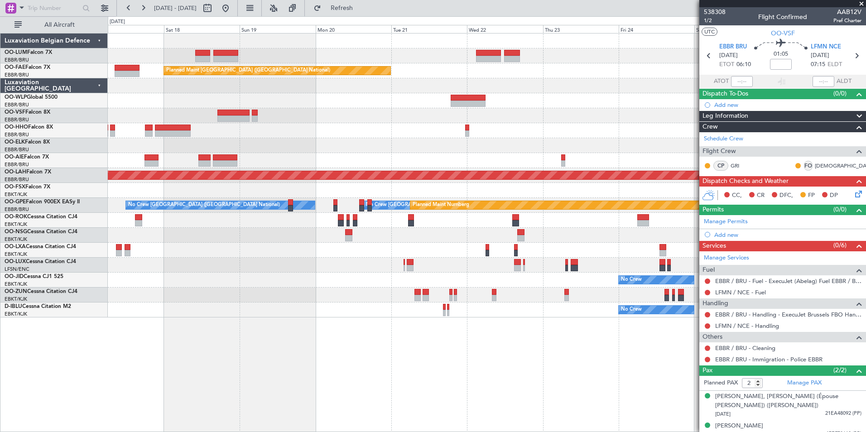
click at [152, 122] on div "Owner Melsbroek Air Base Owner [GEOGRAPHIC_DATA] Planned Maint [GEOGRAPHIC_DATA…" at bounding box center [487, 176] width 758 height 284
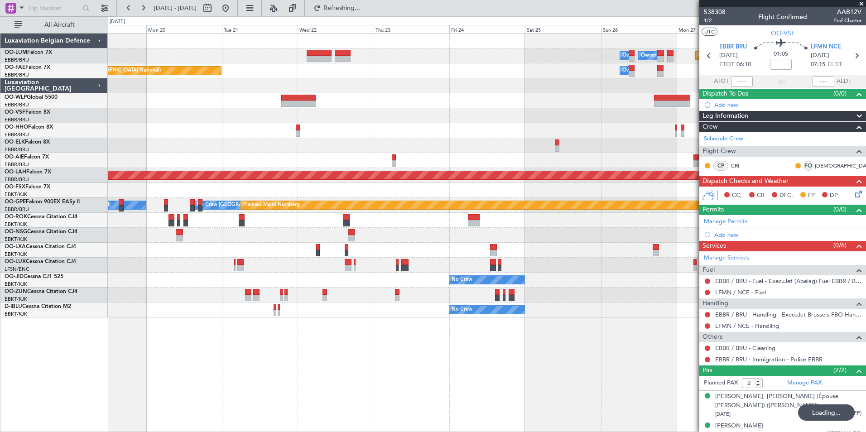
click at [365, 113] on div at bounding box center [487, 115] width 758 height 15
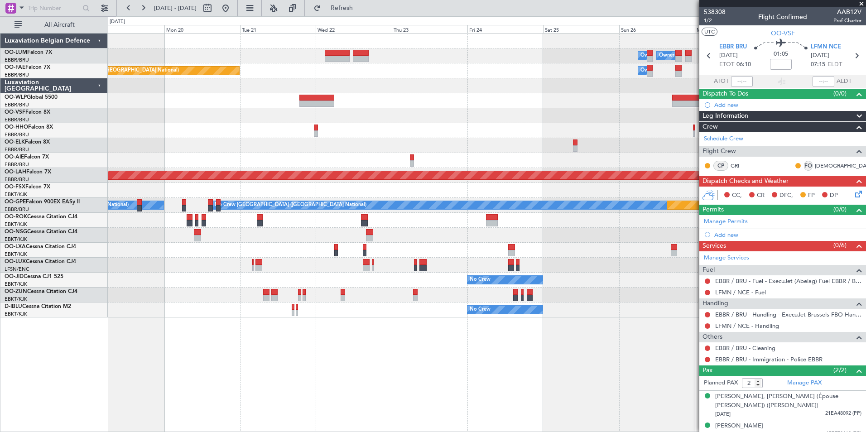
click at [542, 158] on div "Owner Melsbroek Air Base Owner [GEOGRAPHIC_DATA] Planned Maint [GEOGRAPHIC_DATA…" at bounding box center [487, 176] width 758 height 284
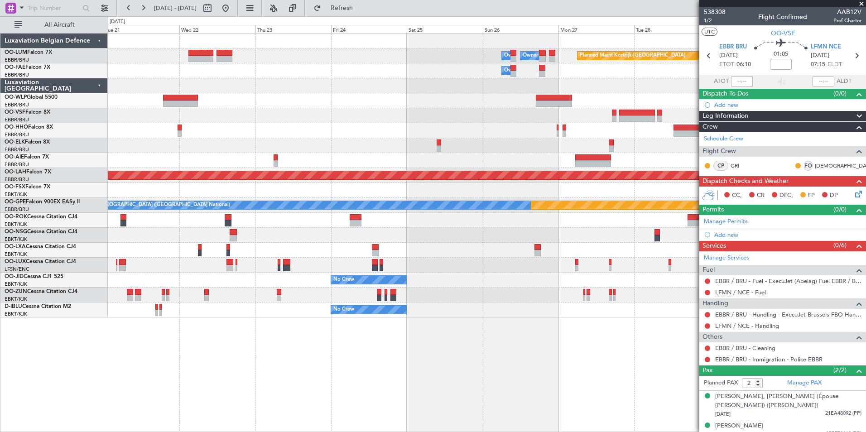
click at [337, 393] on div "Owner Melsbroek Air Base Owner [GEOGRAPHIC_DATA] Planned Maint [GEOGRAPHIC_DATA…" at bounding box center [487, 232] width 758 height 399
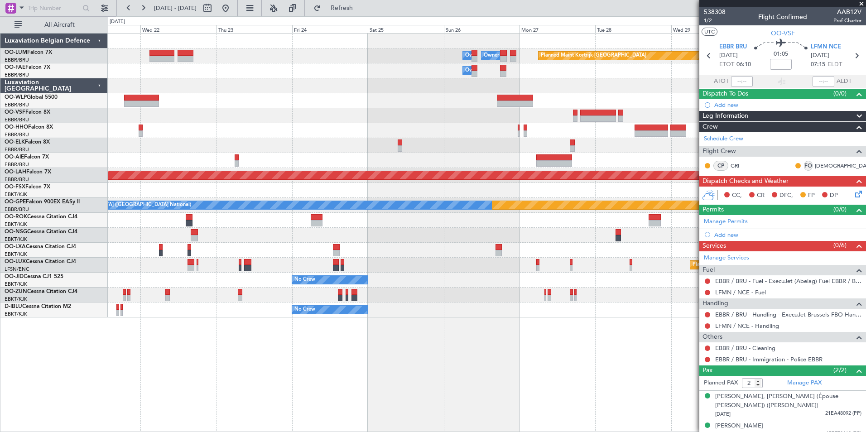
click at [196, 386] on div "Owner Melsbroek Air Base Owner [GEOGRAPHIC_DATA] Planned Maint [GEOGRAPHIC_DATA…" at bounding box center [487, 232] width 758 height 399
click at [289, 384] on div "Owner Melsbroek Air Base Owner [GEOGRAPHIC_DATA] Planned Maint [GEOGRAPHIC_DATA…" at bounding box center [487, 232] width 758 height 399
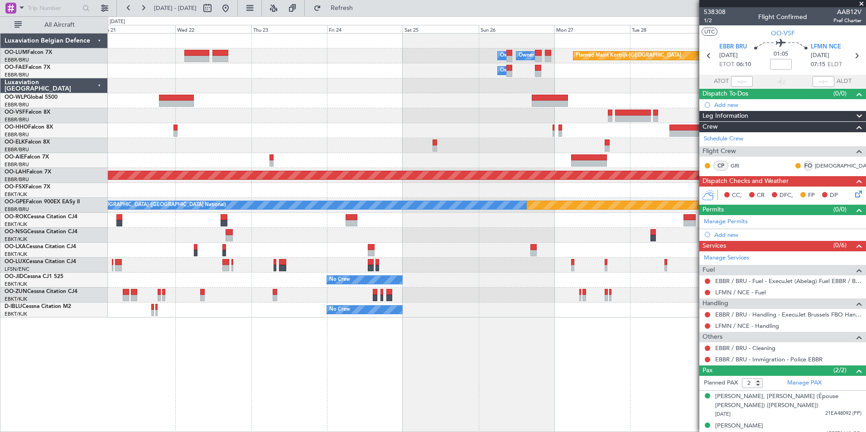
click at [385, 115] on div at bounding box center [487, 115] width 758 height 15
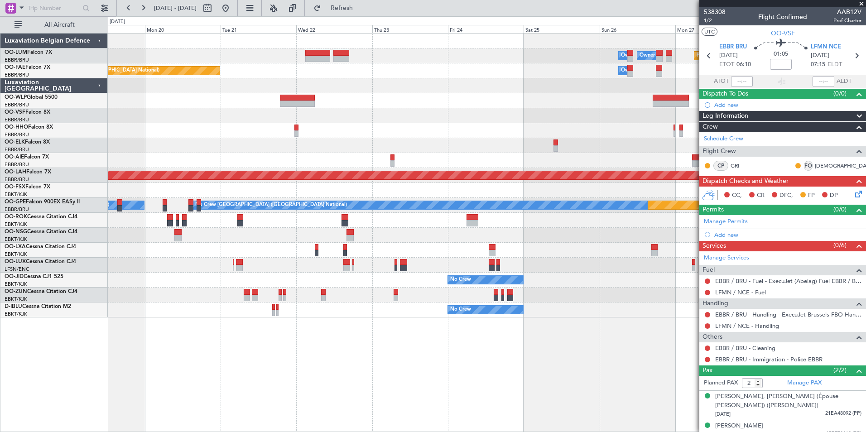
click at [435, 149] on div "Owner Melsbroek Air Base Owner [GEOGRAPHIC_DATA] Planned Maint [GEOGRAPHIC_DATA…" at bounding box center [487, 176] width 758 height 284
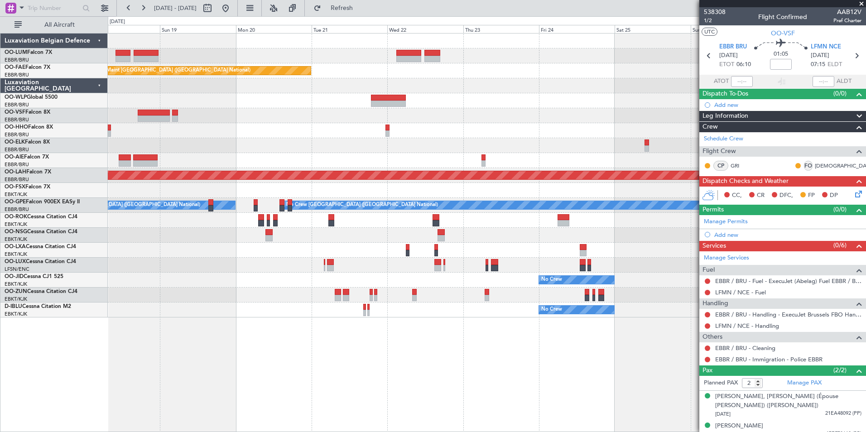
click at [385, 170] on div "Owner Melsbroek Air Base Owner [GEOGRAPHIC_DATA] Planned Maint [GEOGRAPHIC_DATA…" at bounding box center [487, 176] width 758 height 284
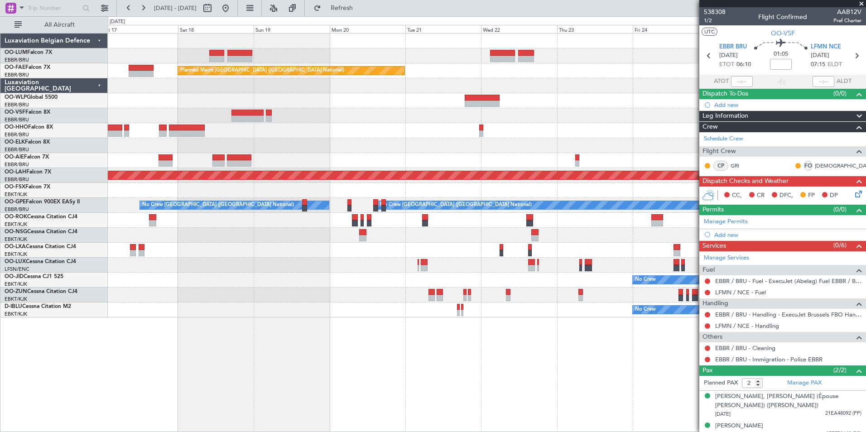
click at [496, 310] on div "Owner Melsbroek Air Base Owner [GEOGRAPHIC_DATA] Planned Maint [GEOGRAPHIC_DATA…" at bounding box center [487, 176] width 758 height 284
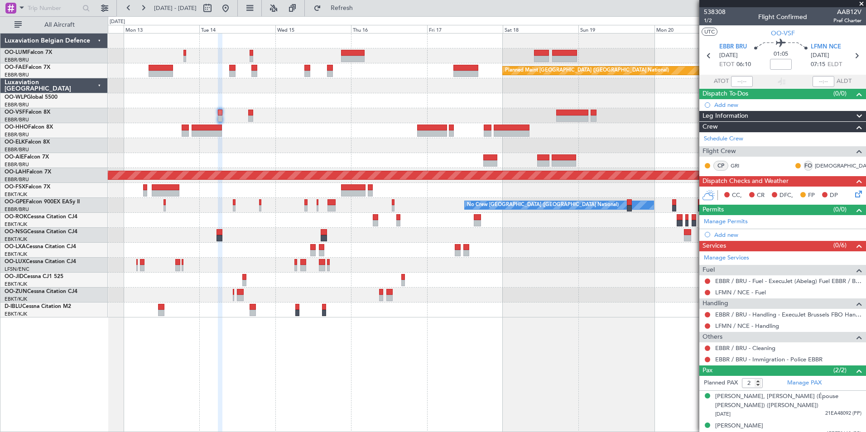
click at [476, 327] on div "Planned Maint [GEOGRAPHIC_DATA] ([GEOGRAPHIC_DATA] National) Planned Maint [GEO…" at bounding box center [487, 232] width 758 height 399
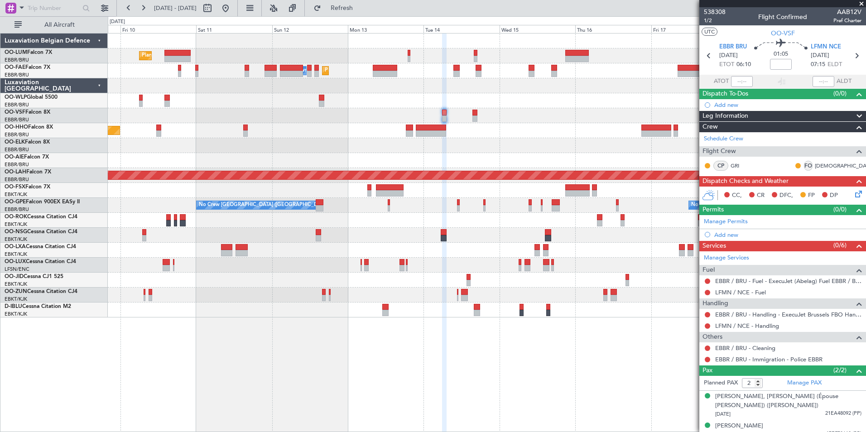
click at [374, 363] on div "Planned Maint [GEOGRAPHIC_DATA] ([GEOGRAPHIC_DATA] National) Planned Maint [GEO…" at bounding box center [487, 232] width 758 height 399
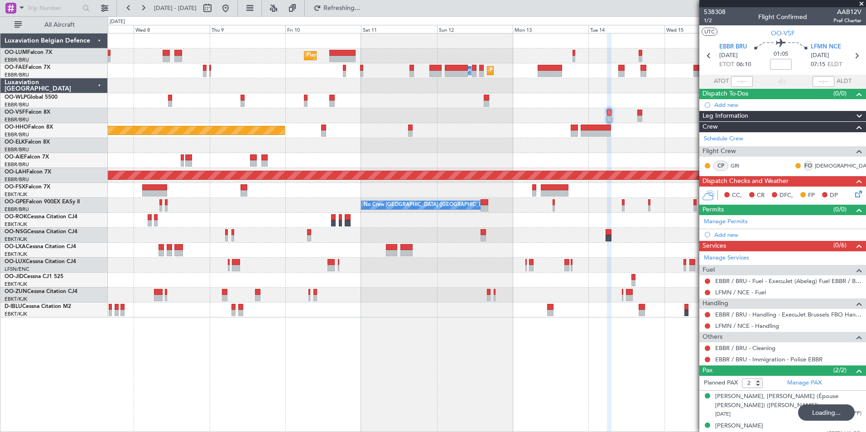
click at [222, 351] on div "Planned Maint [GEOGRAPHIC_DATA] ([GEOGRAPHIC_DATA] National) Planned Maint [GEO…" at bounding box center [487, 232] width 758 height 399
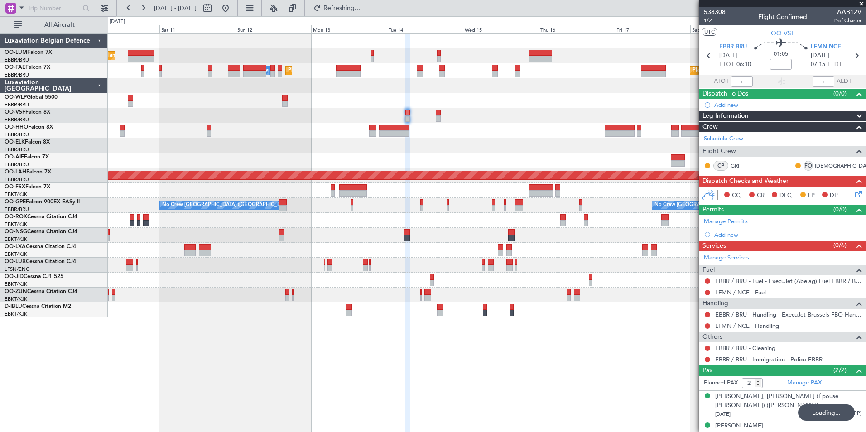
click at [220, 366] on div "Planned Maint [GEOGRAPHIC_DATA] ([GEOGRAPHIC_DATA] National) Planned Maint [GEO…" at bounding box center [487, 232] width 758 height 399
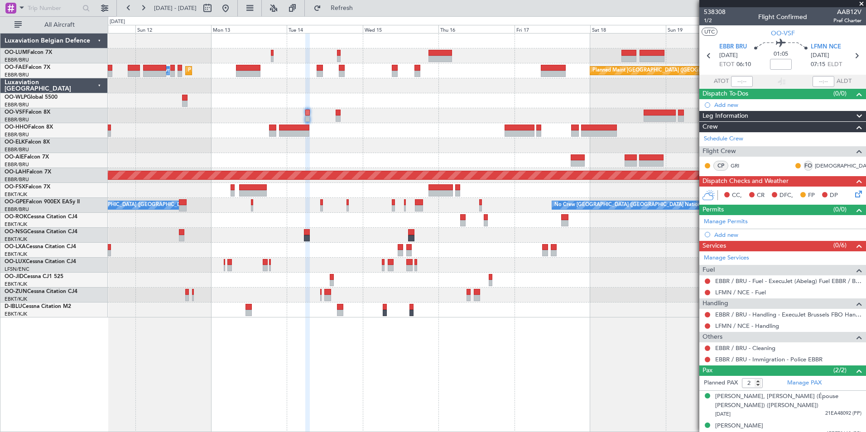
click at [156, 364] on div "Planned Maint [GEOGRAPHIC_DATA] ([GEOGRAPHIC_DATA] National) Planned Maint [GEO…" at bounding box center [487, 232] width 758 height 399
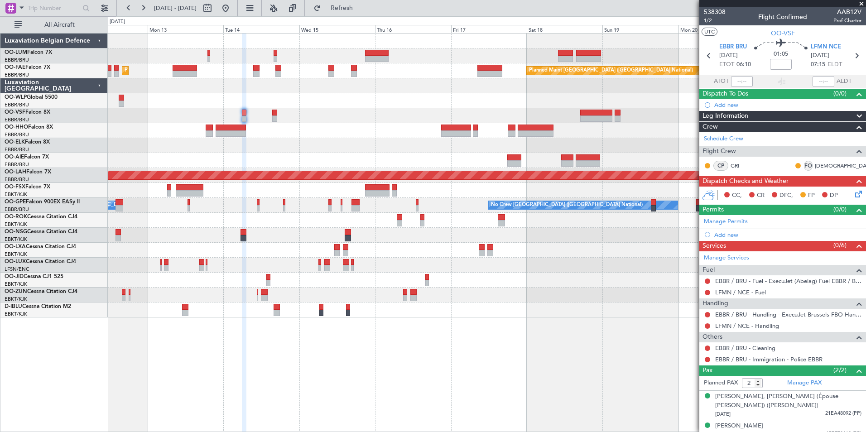
click at [795, 402] on fb-app "[DATE] - [DATE] Refresh Quick Links All Aircraft Planned Maint [GEOGRAPHIC_DATA…" at bounding box center [433, 219] width 866 height 425
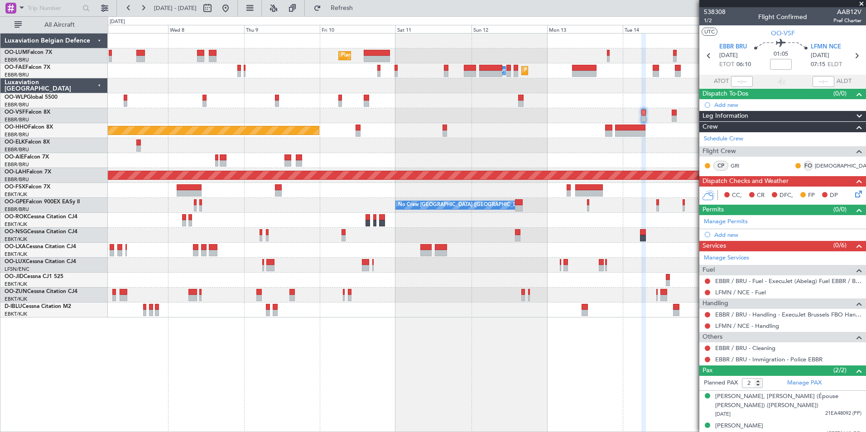
click at [484, 408] on div "Planned Maint [GEOGRAPHIC_DATA] ([GEOGRAPHIC_DATA] National) Planned Maint [GEO…" at bounding box center [487, 232] width 758 height 399
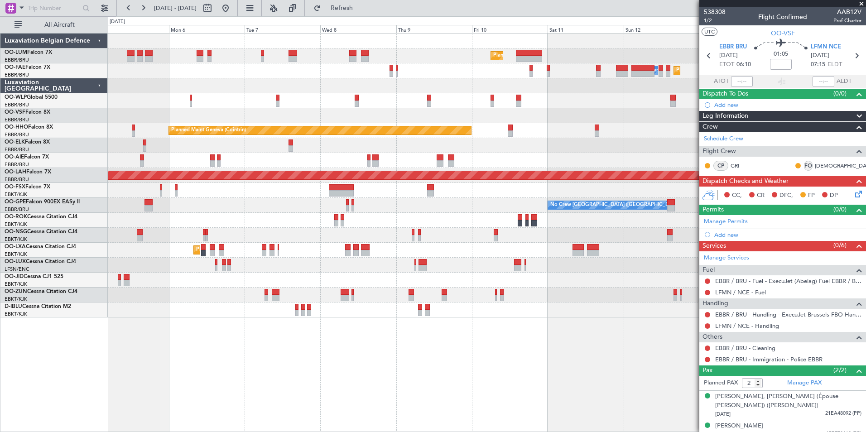
click at [336, 342] on div "Planned Maint [GEOGRAPHIC_DATA] ([GEOGRAPHIC_DATA] National) Planned Maint [GEO…" at bounding box center [487, 232] width 758 height 399
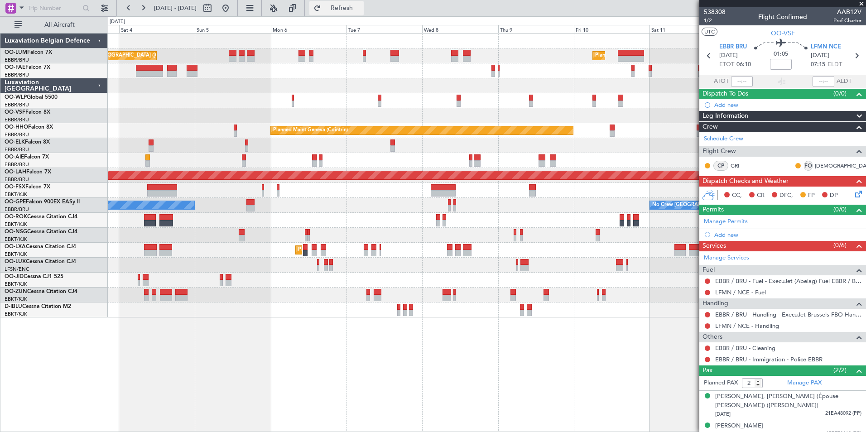
click at [361, 10] on span "Refresh" at bounding box center [342, 8] width 38 height 6
click at [486, 345] on div "Planned Maint [GEOGRAPHIC_DATA] ([GEOGRAPHIC_DATA] National) Planned Maint [GEO…" at bounding box center [487, 232] width 758 height 399
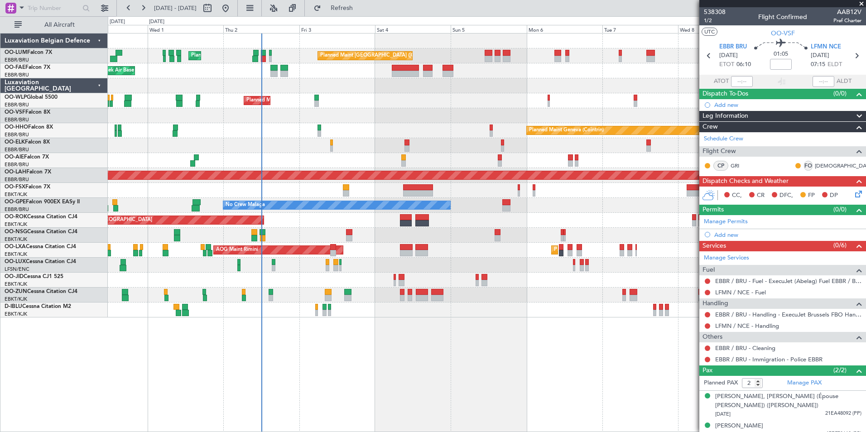
click at [236, 377] on div "Planned Maint [GEOGRAPHIC_DATA] ([GEOGRAPHIC_DATA] National) Planned Maint [GEO…" at bounding box center [487, 232] width 758 height 399
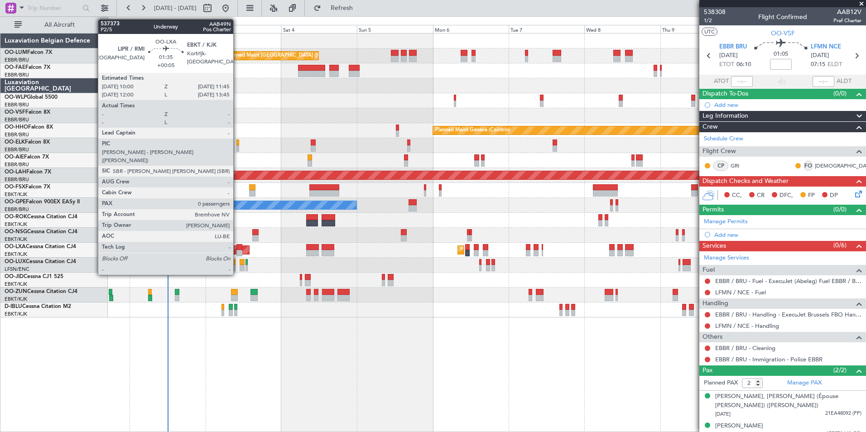
click at [237, 249] on div at bounding box center [239, 247] width 6 height 6
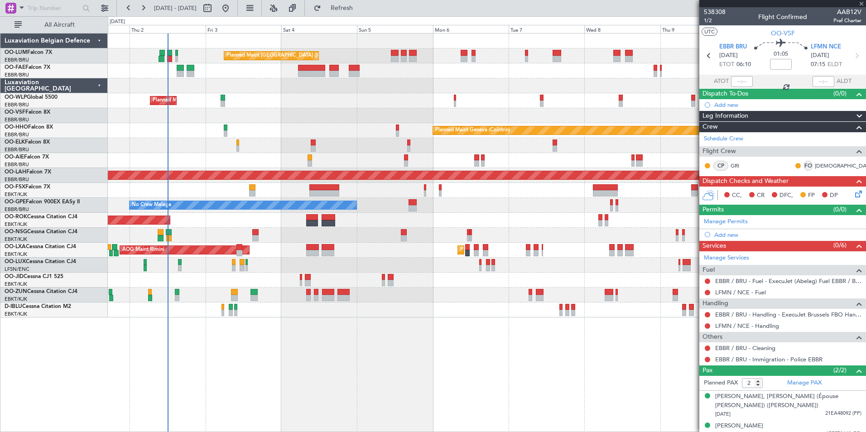
type input "+00:05"
type input "0"
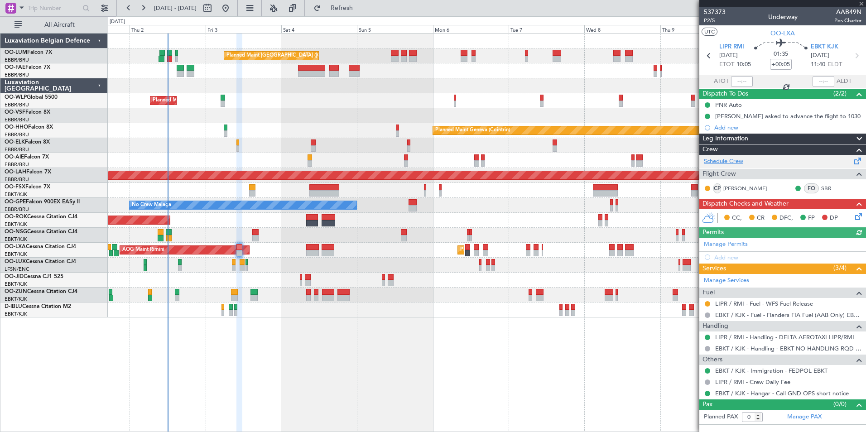
click at [735, 162] on link "Schedule Crew" at bounding box center [723, 161] width 39 height 9
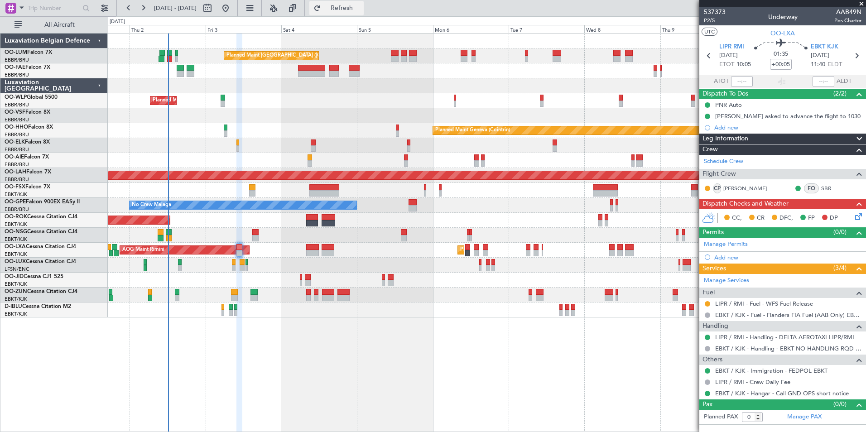
click at [361, 9] on span "Refresh" at bounding box center [342, 8] width 38 height 6
click at [449, 400] on div "Planned Maint Brussels (Brussels National) Planned Maint Brussels (Brussels Nat…" at bounding box center [487, 232] width 758 height 399
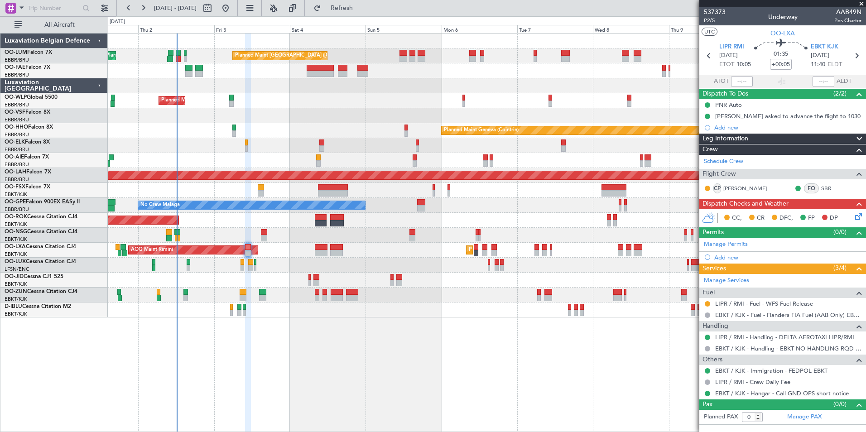
click at [481, 378] on div "Planned Maint Brussels (Brussels National) Planned Maint Brussels (Brussels Nat…" at bounding box center [487, 232] width 758 height 399
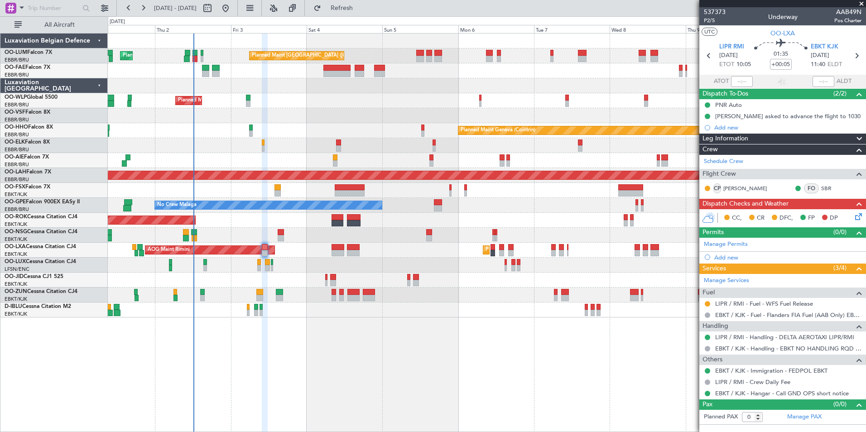
click at [414, 395] on div "Planned Maint Brussels (Brussels National) Planned Maint Brussels (Brussels Nat…" at bounding box center [487, 232] width 758 height 399
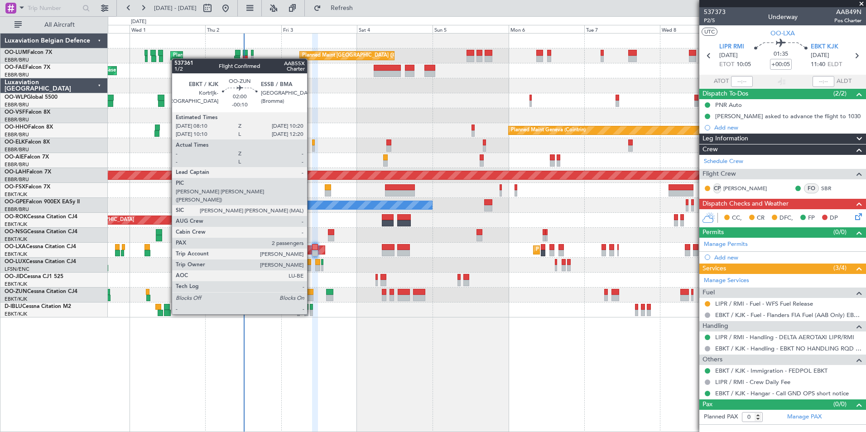
click at [311, 297] on div at bounding box center [310, 298] width 7 height 6
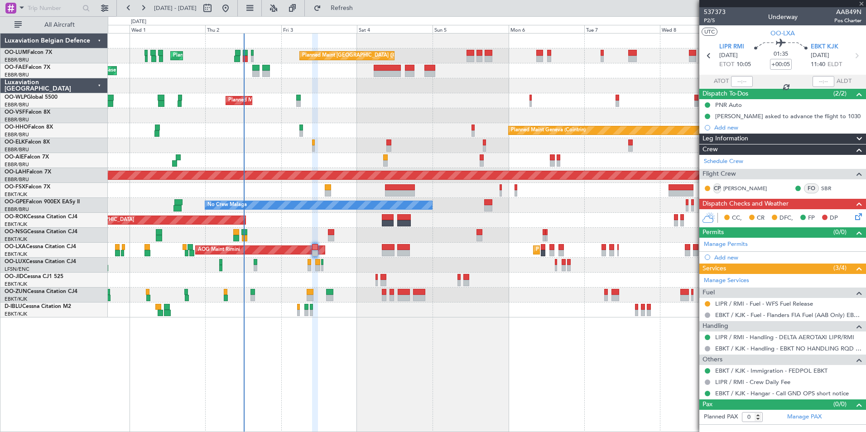
type input "-00:10"
type input "2"
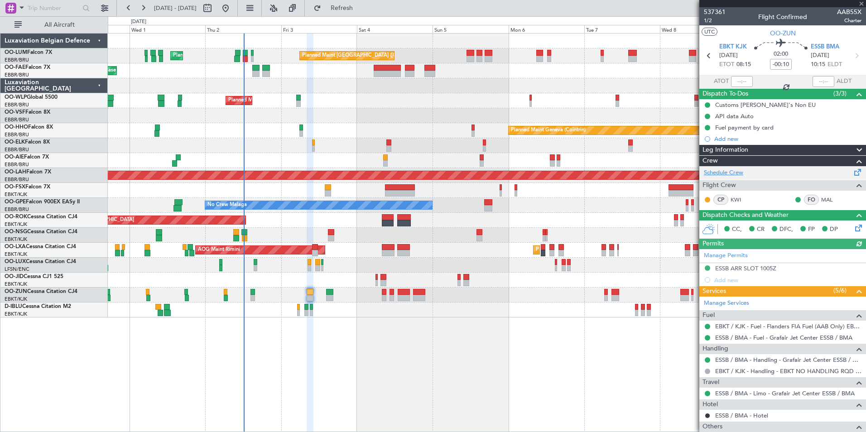
click at [730, 175] on link "Schedule Crew" at bounding box center [723, 172] width 39 height 9
click at [361, 5] on span "Refresh" at bounding box center [342, 8] width 38 height 6
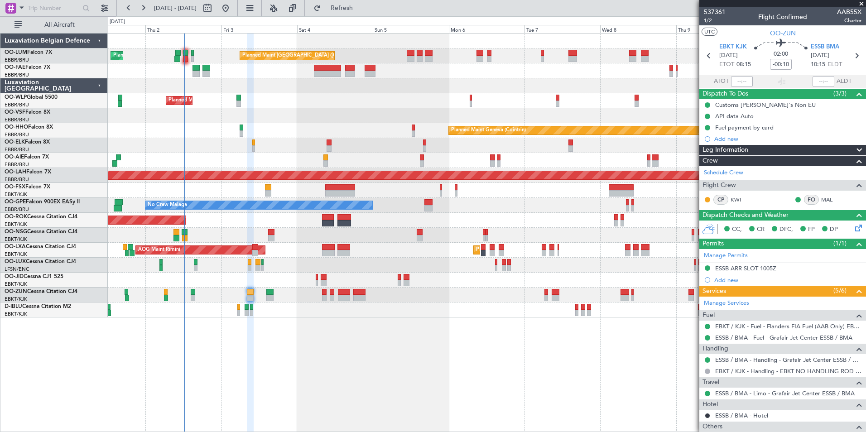
click at [331, 421] on div "Planned Maint Brussels (Brussels National) Planned Maint Brussels (Brussels Nat…" at bounding box center [487, 232] width 758 height 399
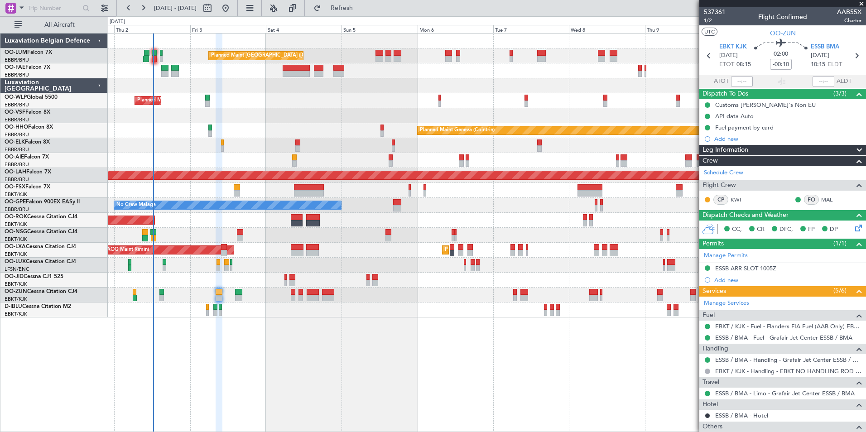
click at [201, 352] on div "Planned Maint Brussels (Brussels National) Planned Maint Brussels (Brussels Nat…" at bounding box center [487, 232] width 758 height 399
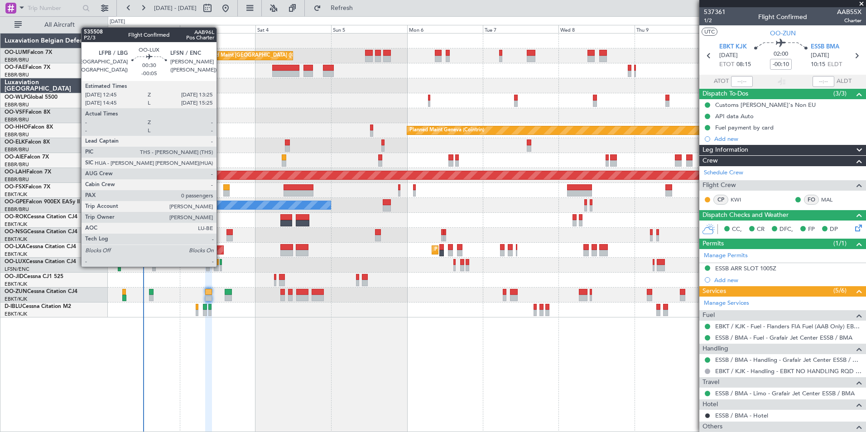
click at [221, 266] on div at bounding box center [221, 268] width 2 height 6
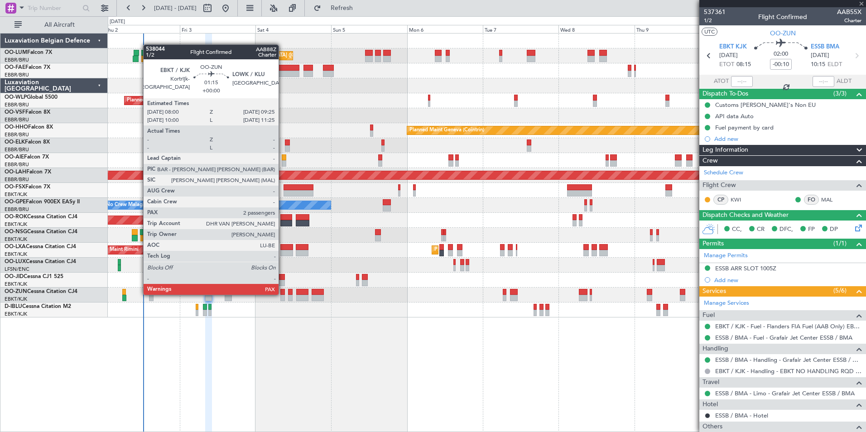
type input "-00:05"
type input "0"
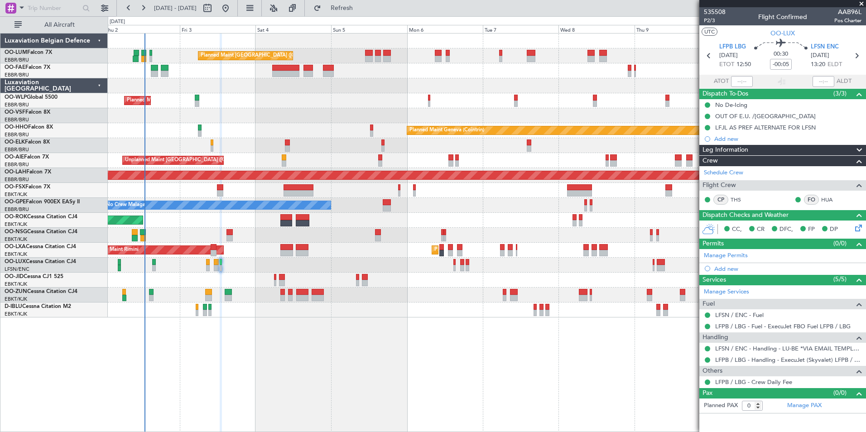
click at [308, 346] on div "Planned Maint [GEOGRAPHIC_DATA] ([GEOGRAPHIC_DATA] National) Planned Maint [GEO…" at bounding box center [487, 232] width 758 height 399
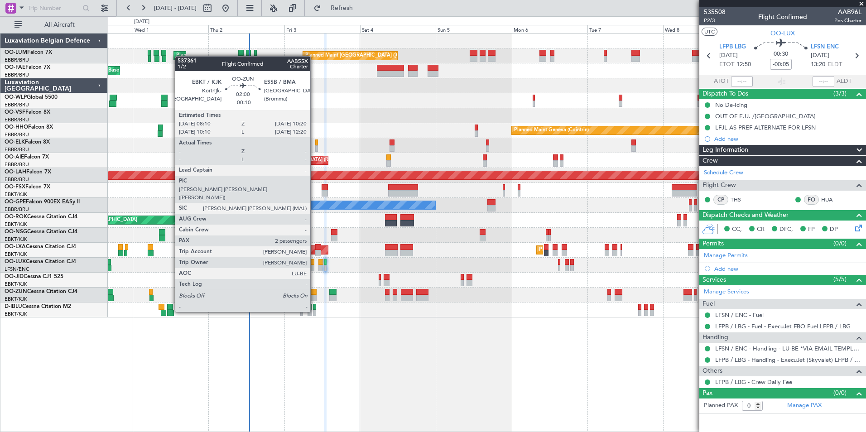
click at [313, 295] on div at bounding box center [313, 298] width 7 height 6
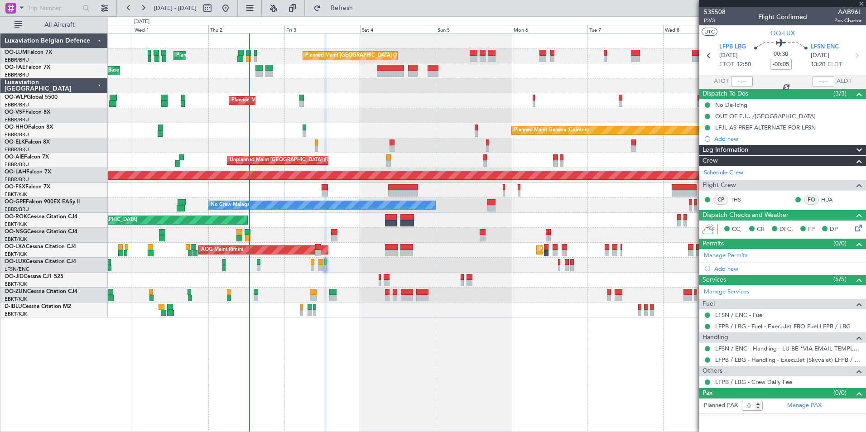
type input "-00:10"
type input "2"
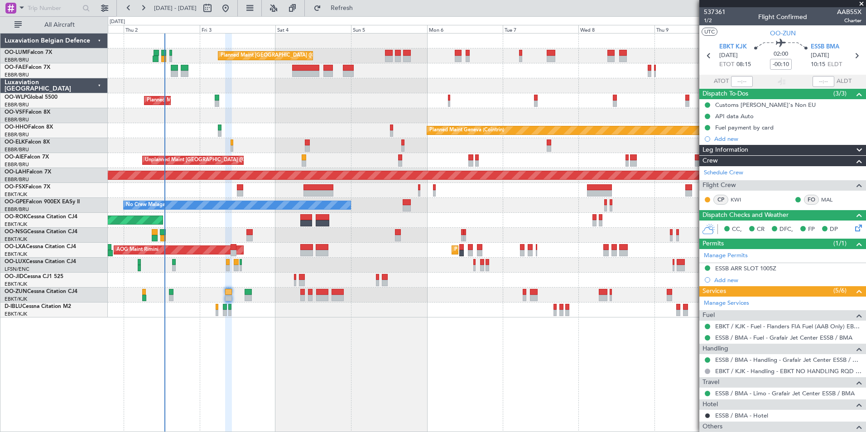
click at [496, 402] on div "Planned Maint [GEOGRAPHIC_DATA] ([GEOGRAPHIC_DATA] National) Planned Maint [GEO…" at bounding box center [487, 232] width 758 height 399
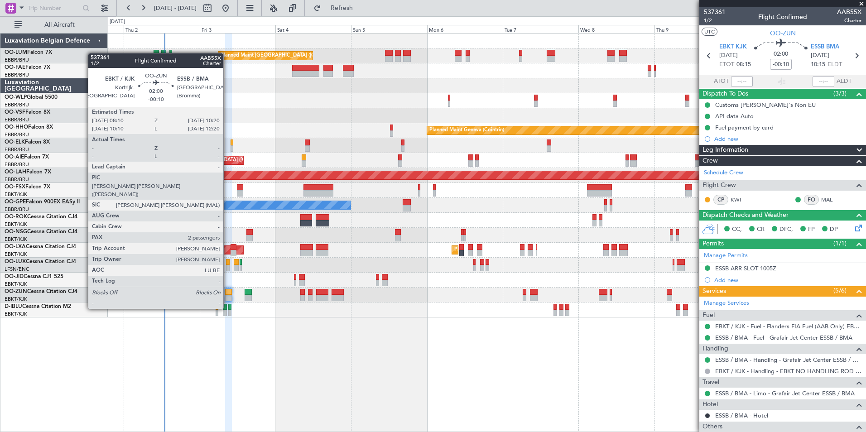
click at [227, 292] on div at bounding box center [228, 292] width 7 height 6
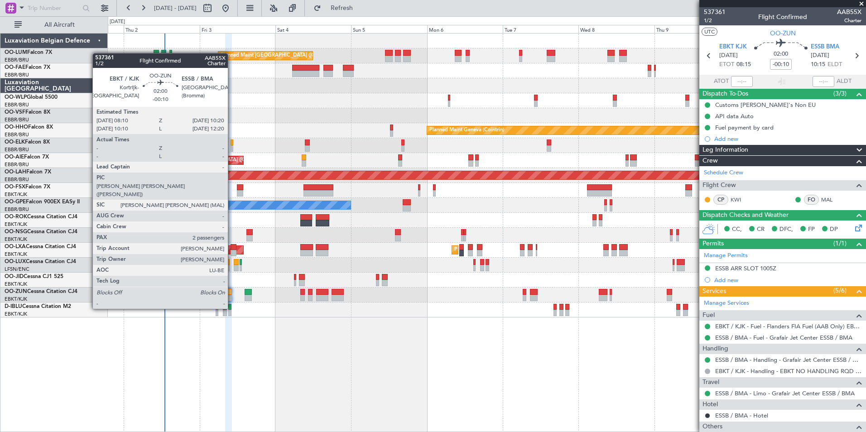
click at [232, 291] on div at bounding box center [487, 295] width 758 height 15
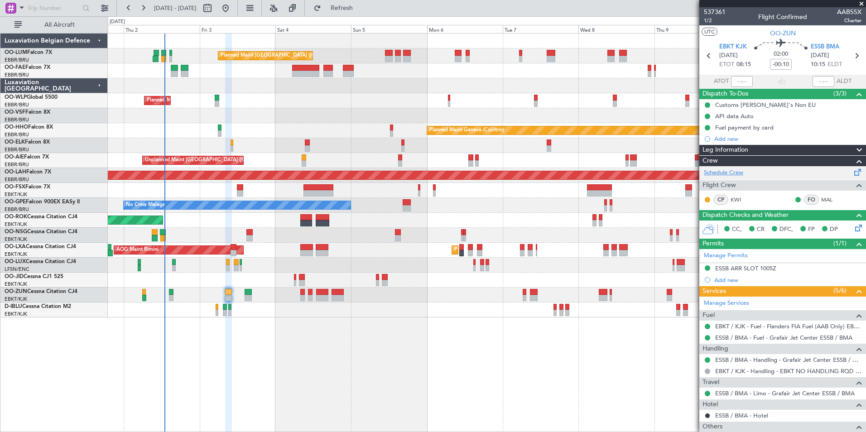
click at [729, 173] on link "Schedule Crew" at bounding box center [723, 172] width 39 height 9
click at [361, 5] on span "Refresh" at bounding box center [342, 8] width 38 height 6
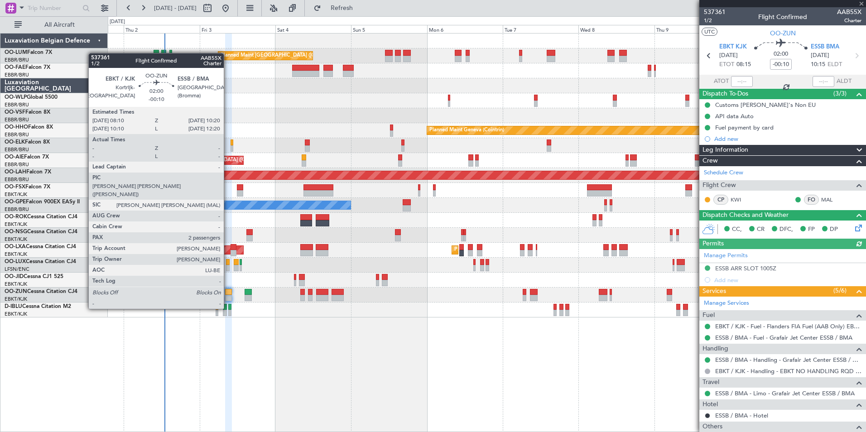
click at [228, 292] on div at bounding box center [228, 292] width 7 height 6
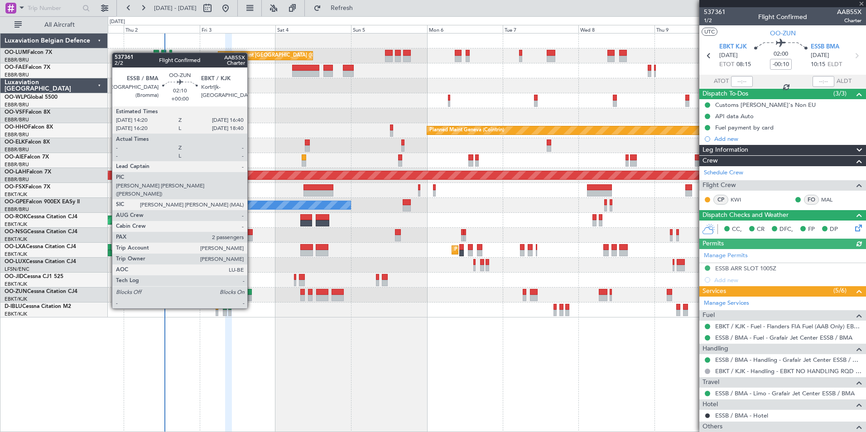
click at [251, 291] on div at bounding box center [249, 292] width 8 height 6
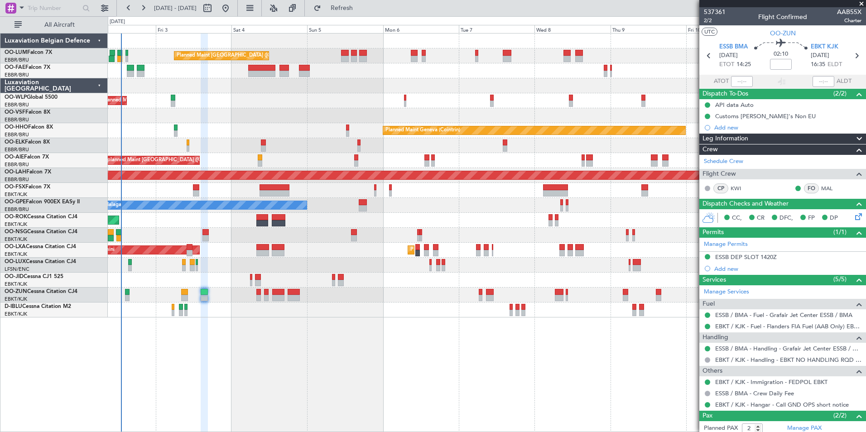
click at [314, 342] on div "Planned Maint [GEOGRAPHIC_DATA] ([GEOGRAPHIC_DATA] National) Planned Maint [GEO…" at bounding box center [487, 232] width 758 height 399
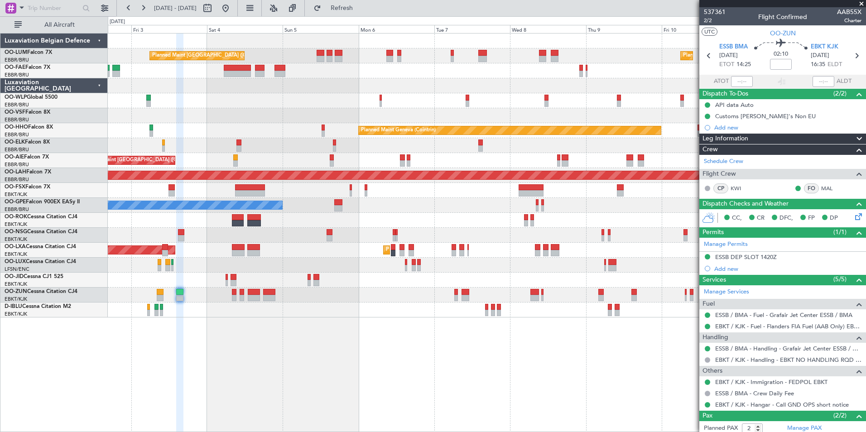
click at [363, 332] on div "Planned Maint [GEOGRAPHIC_DATA] ([GEOGRAPHIC_DATA] National) Planned Maint [GEO…" at bounding box center [487, 232] width 758 height 399
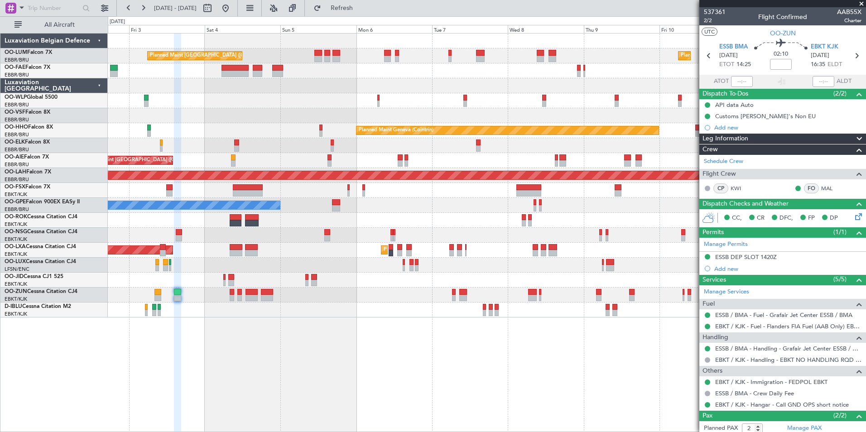
click at [419, 334] on div "Planned Maint [GEOGRAPHIC_DATA] ([GEOGRAPHIC_DATA] National) Planned Maint [GEO…" at bounding box center [487, 232] width 758 height 399
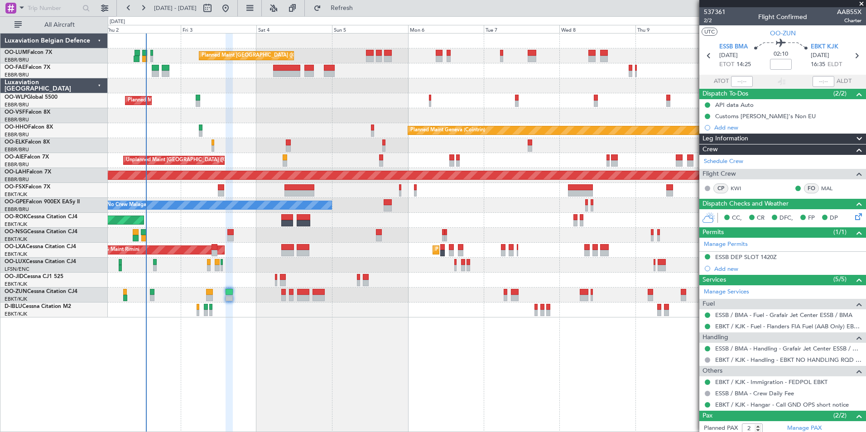
click at [372, 353] on div "Planned Maint [GEOGRAPHIC_DATA] ([GEOGRAPHIC_DATA] National) Planned Maint [GEO…" at bounding box center [487, 232] width 758 height 399
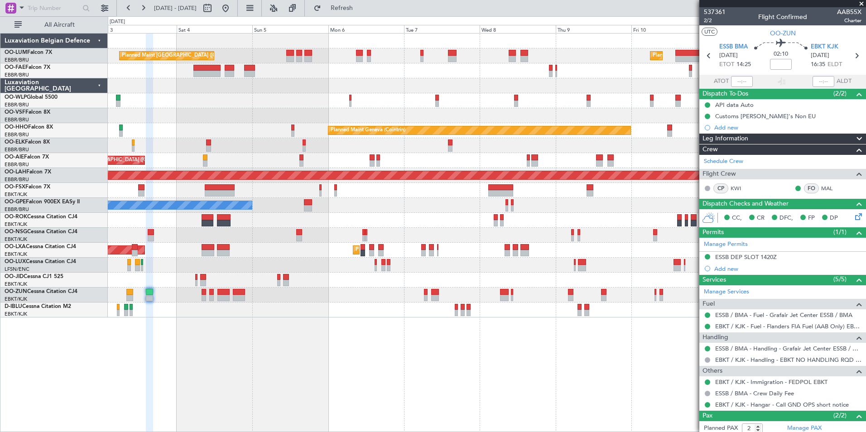
click at [368, 351] on div "Planned Maint [GEOGRAPHIC_DATA] ([GEOGRAPHIC_DATA] National) Planned Maint [GEO…" at bounding box center [487, 232] width 758 height 399
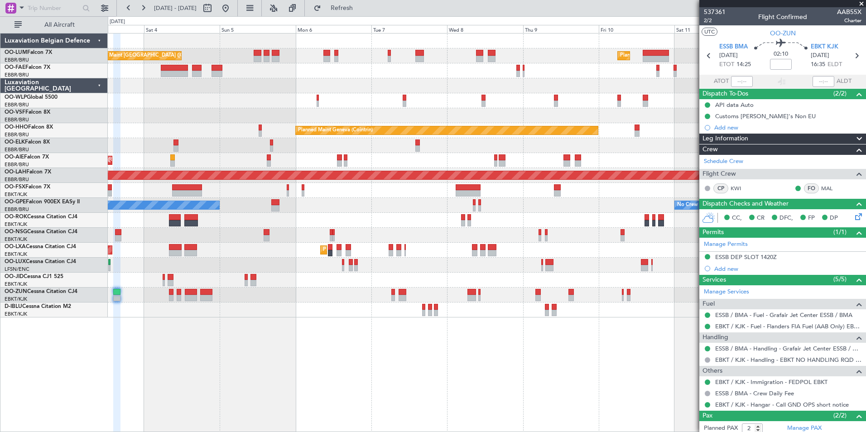
click at [168, 323] on div "Planned Maint [GEOGRAPHIC_DATA] ([GEOGRAPHIC_DATA] National) Planned Maint [GEO…" at bounding box center [487, 232] width 758 height 399
click at [340, 377] on div "Planned Maint [GEOGRAPHIC_DATA] ([GEOGRAPHIC_DATA] National) Planned Maint [GEO…" at bounding box center [487, 232] width 758 height 399
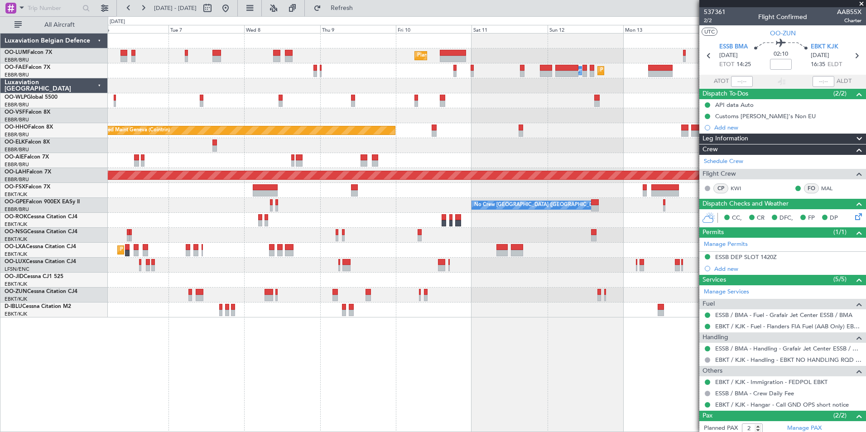
click at [367, 403] on div "Planned Maint [GEOGRAPHIC_DATA] ([GEOGRAPHIC_DATA] National) Planned Maint [GEO…" at bounding box center [487, 232] width 758 height 399
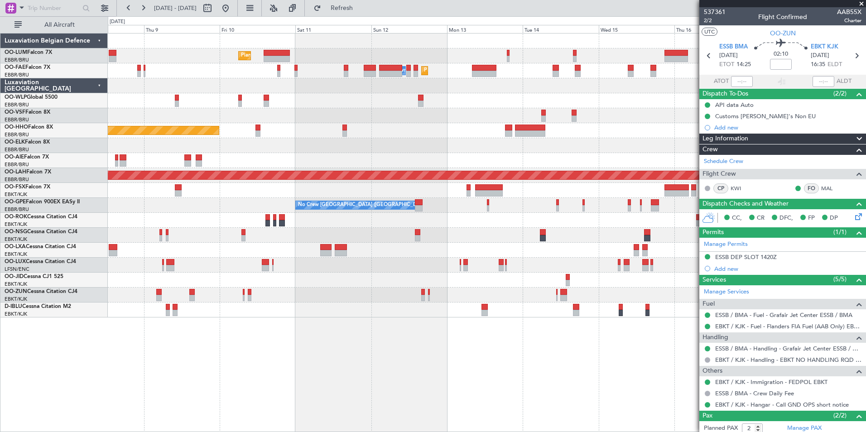
click at [372, 411] on div "Planned Maint [GEOGRAPHIC_DATA] ([GEOGRAPHIC_DATA] National) Owner [GEOGRAPHIC_…" at bounding box center [487, 232] width 758 height 399
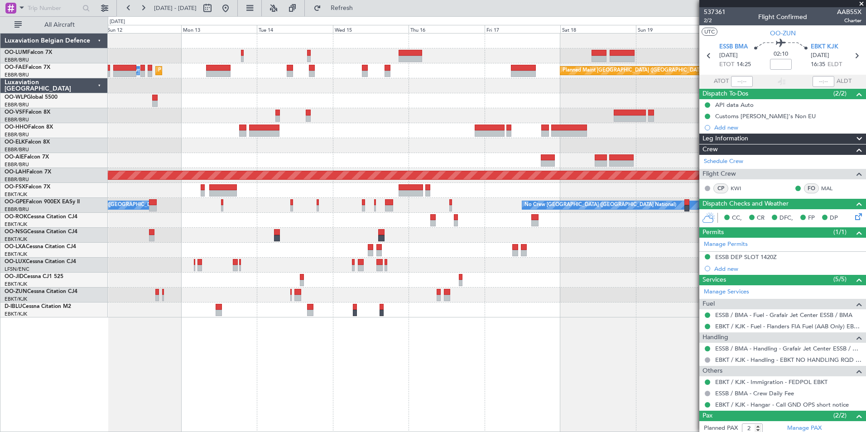
click at [311, 410] on div "Planned Maint [GEOGRAPHIC_DATA] ([GEOGRAPHIC_DATA] National) Owner [GEOGRAPHIC_…" at bounding box center [487, 232] width 758 height 399
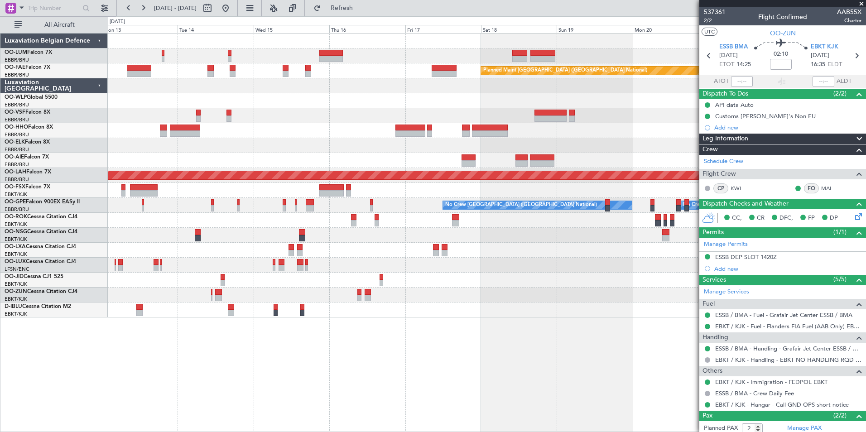
click at [283, 432] on html "[DATE] - [DATE] Refresh Quick Links All Aircraft Planned Maint [GEOGRAPHIC_DATA…" at bounding box center [433, 216] width 866 height 432
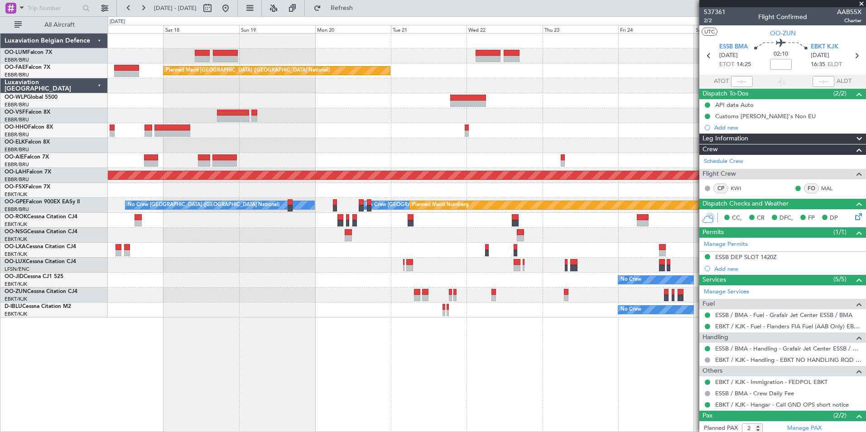
click at [379, 382] on div "Owner Melsbroek Air Base Owner [GEOGRAPHIC_DATA] Planned Maint [GEOGRAPHIC_DATA…" at bounding box center [487, 232] width 758 height 399
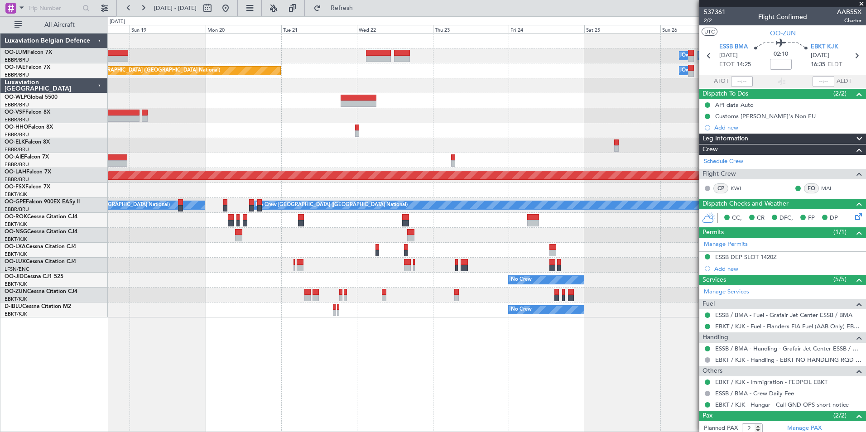
click at [403, 399] on div "Owner Melsbroek Air Base Owner [GEOGRAPHIC_DATA] Planned Maint [GEOGRAPHIC_DATA…" at bounding box center [487, 232] width 758 height 399
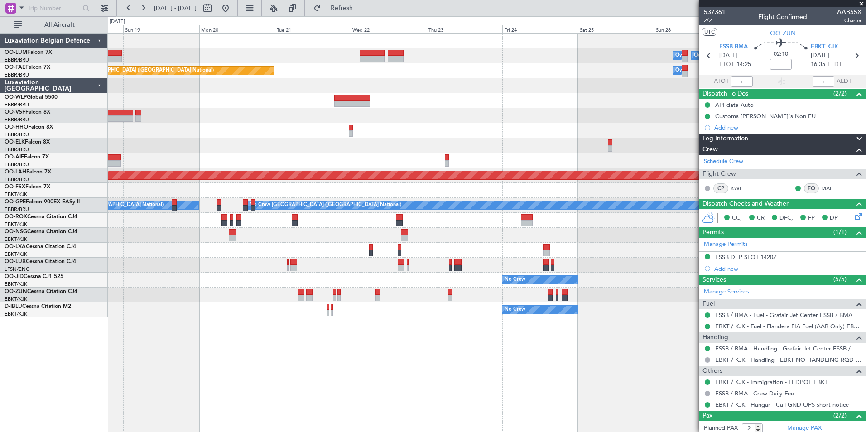
click at [269, 423] on div "Owner Melsbroek Air Base Owner [GEOGRAPHIC_DATA] Planned Maint [GEOGRAPHIC_DATA…" at bounding box center [487, 232] width 758 height 399
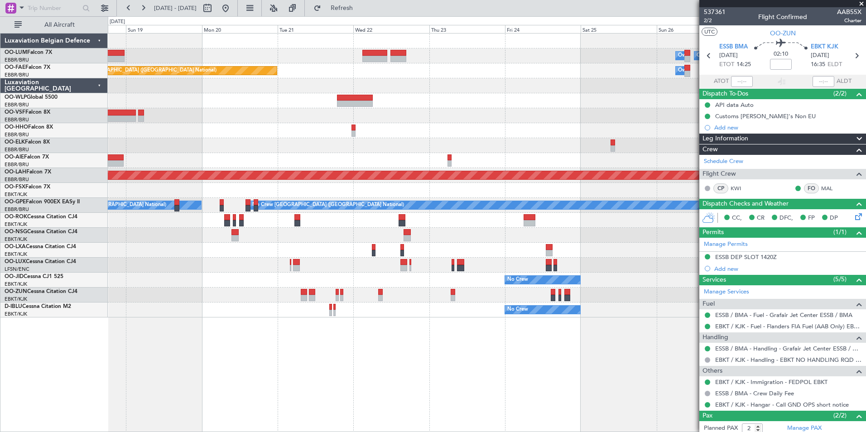
click at [439, 356] on div "Owner Melsbroek Air Base Owner [GEOGRAPHIC_DATA] Planned Maint [GEOGRAPHIC_DATA…" at bounding box center [487, 232] width 758 height 399
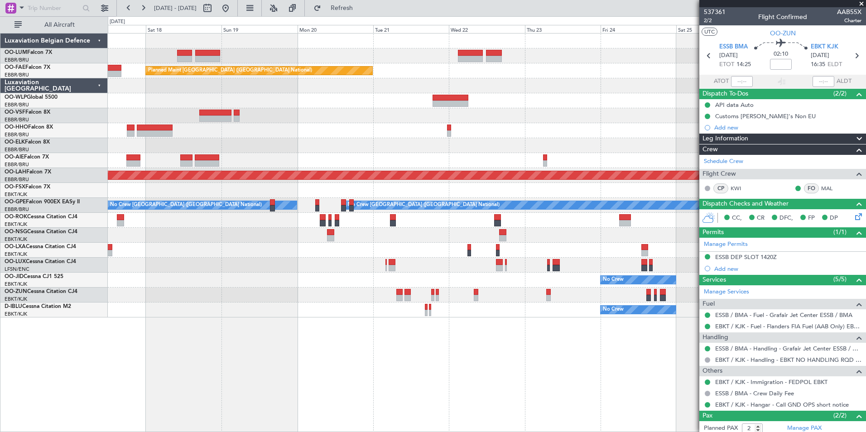
click at [438, 358] on div "Owner Melsbroek Air Base Owner [GEOGRAPHIC_DATA] Planned Maint [GEOGRAPHIC_DATA…" at bounding box center [487, 232] width 758 height 399
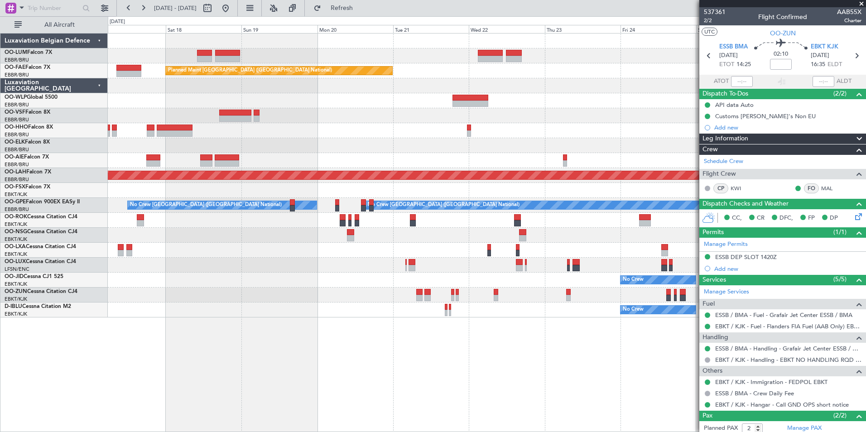
click at [471, 373] on div "Owner Melsbroek Air Base Owner [GEOGRAPHIC_DATA] Planned Maint [GEOGRAPHIC_DATA…" at bounding box center [487, 232] width 758 height 399
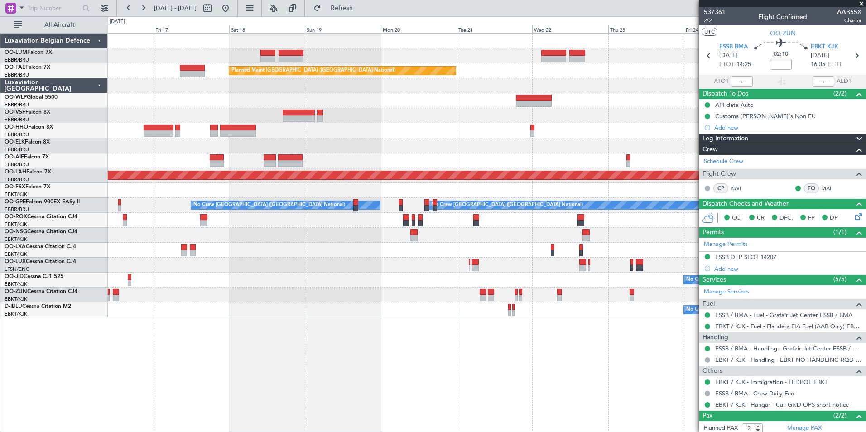
click at [390, 359] on div "Owner Melsbroek Air Base Owner [GEOGRAPHIC_DATA] Planned Maint [GEOGRAPHIC_DATA…" at bounding box center [487, 232] width 758 height 399
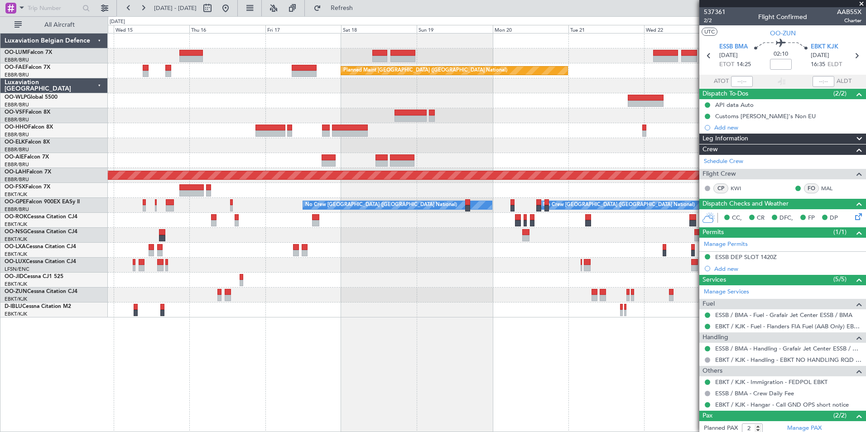
click at [415, 355] on div "Owner Melsbroek Air Base Owner [GEOGRAPHIC_DATA] Planned Maint [GEOGRAPHIC_DATA…" at bounding box center [487, 232] width 758 height 399
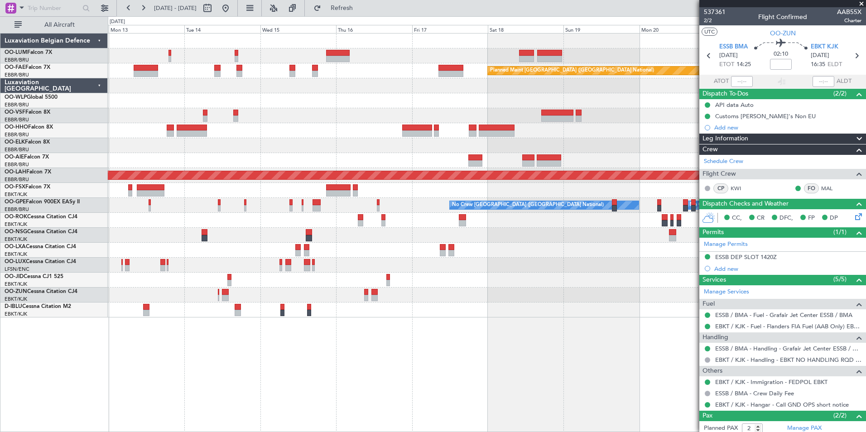
click at [494, 367] on div "Planned Maint [GEOGRAPHIC_DATA] ([GEOGRAPHIC_DATA] National) Owner [GEOGRAPHIC_…" at bounding box center [487, 232] width 758 height 399
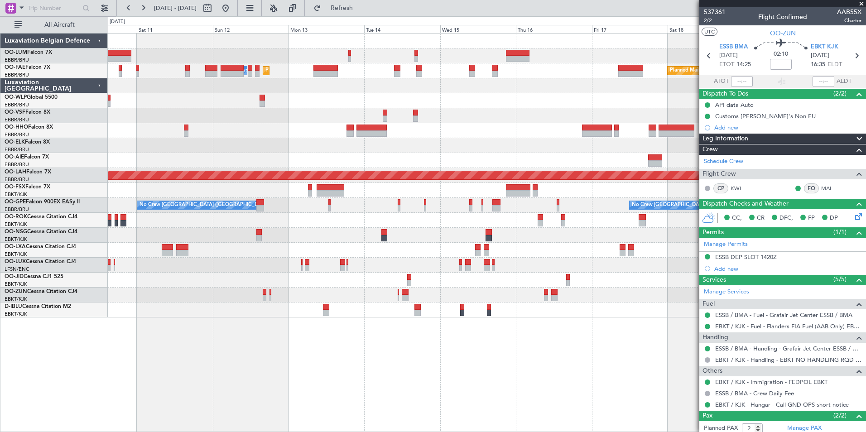
click at [461, 369] on div "Planned Maint [GEOGRAPHIC_DATA] ([GEOGRAPHIC_DATA] National) Planned Maint [GEO…" at bounding box center [487, 232] width 758 height 399
click at [352, 357] on div "Planned Maint [GEOGRAPHIC_DATA] ([GEOGRAPHIC_DATA] National) Planned Maint [GEO…" at bounding box center [487, 232] width 758 height 399
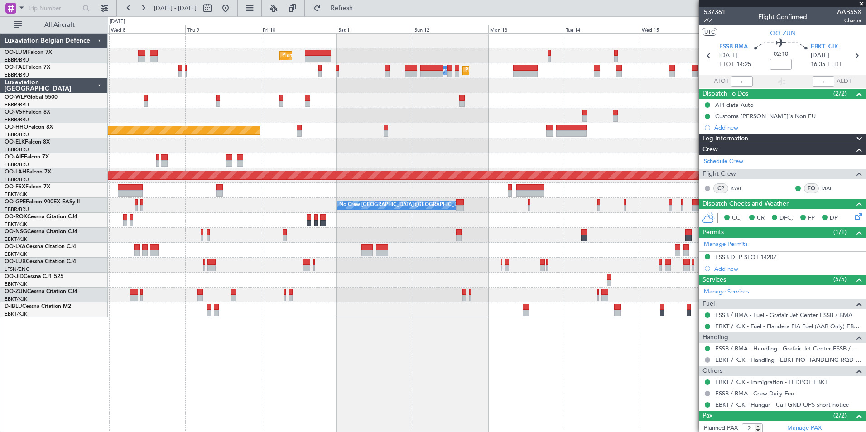
click at [415, 354] on div "Planned Maint [GEOGRAPHIC_DATA] ([GEOGRAPHIC_DATA] National) Planned Maint [GEO…" at bounding box center [487, 232] width 758 height 399
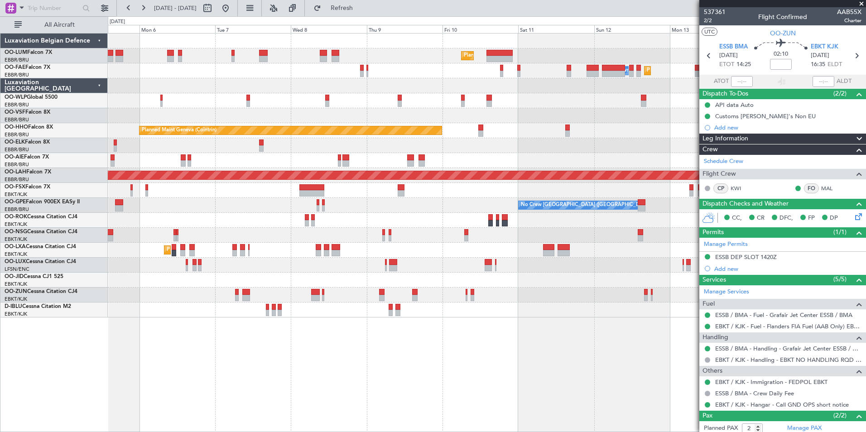
click at [385, 346] on div "Planned Maint [GEOGRAPHIC_DATA] ([GEOGRAPHIC_DATA] National) Planned Maint [GEO…" at bounding box center [487, 232] width 758 height 399
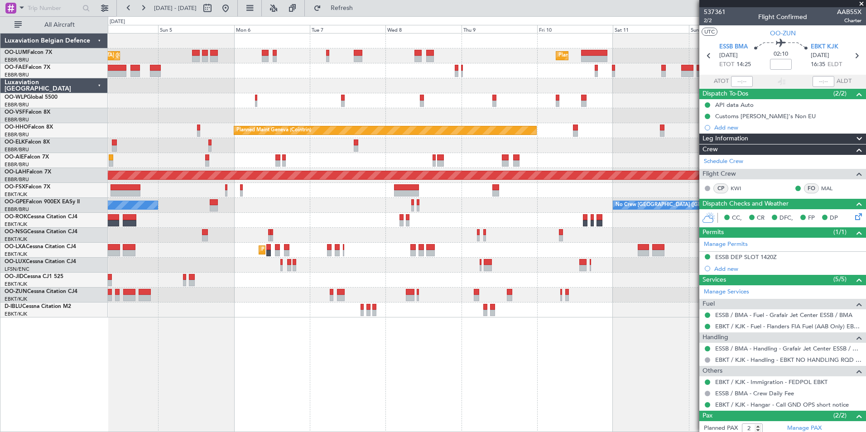
click at [360, 341] on div "Planned Maint [GEOGRAPHIC_DATA] ([GEOGRAPHIC_DATA] National) Planned Maint [GEO…" at bounding box center [487, 232] width 758 height 399
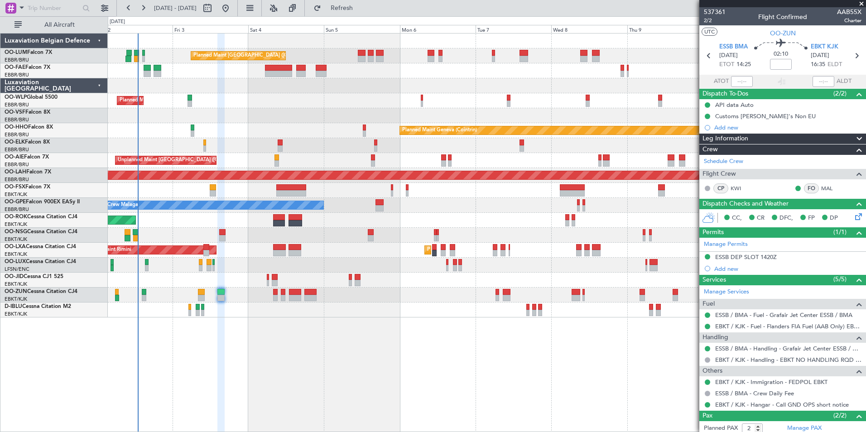
click at [330, 335] on div "Planned Maint [GEOGRAPHIC_DATA] ([GEOGRAPHIC_DATA] National) Planned Maint [GEO…" at bounding box center [487, 232] width 758 height 399
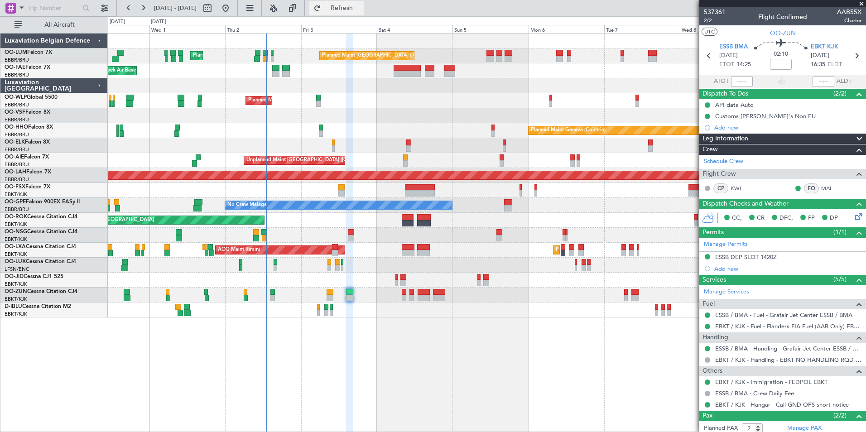
click at [360, 6] on span "Refresh" at bounding box center [342, 8] width 38 height 6
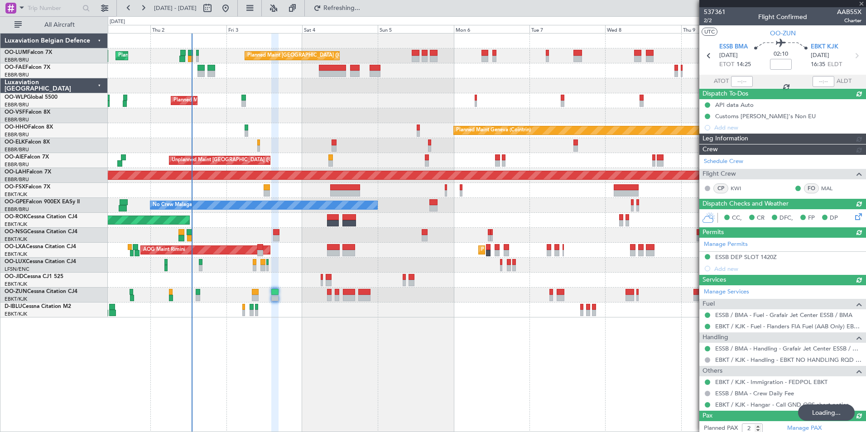
click at [455, 382] on div "Planned Maint [GEOGRAPHIC_DATA] ([GEOGRAPHIC_DATA] National) Planned Maint [GEO…" at bounding box center [487, 232] width 758 height 399
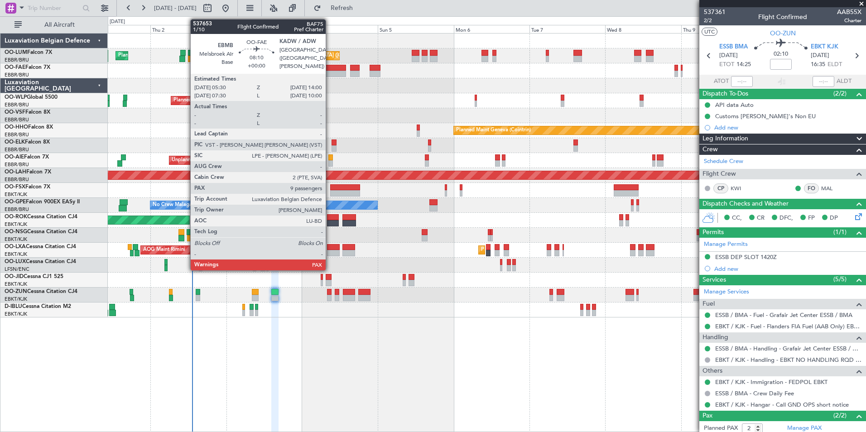
click at [330, 68] on div at bounding box center [332, 68] width 27 height 6
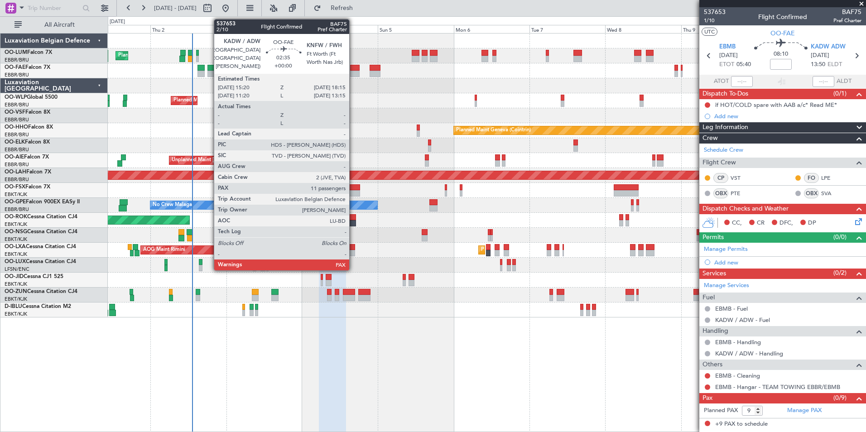
click at [353, 69] on div at bounding box center [355, 68] width 10 height 6
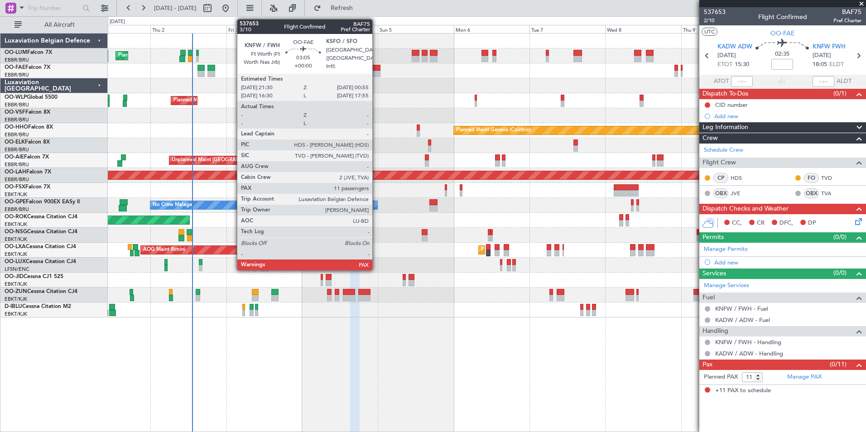
click at [376, 71] on div at bounding box center [375, 74] width 11 height 6
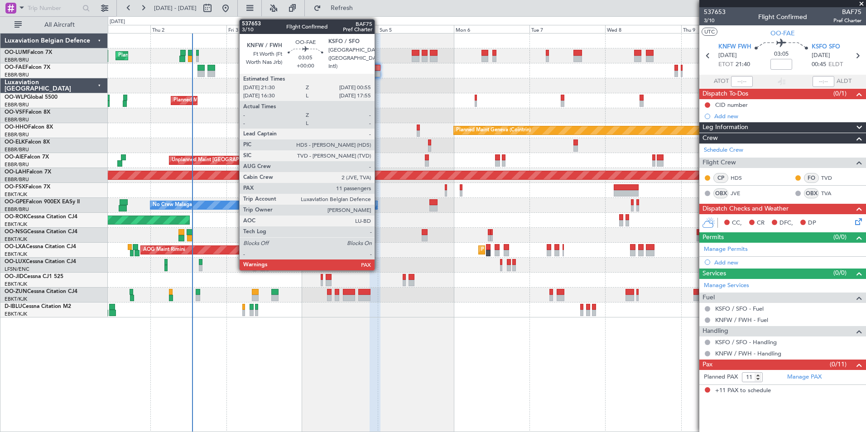
click at [379, 66] on div at bounding box center [375, 68] width 11 height 6
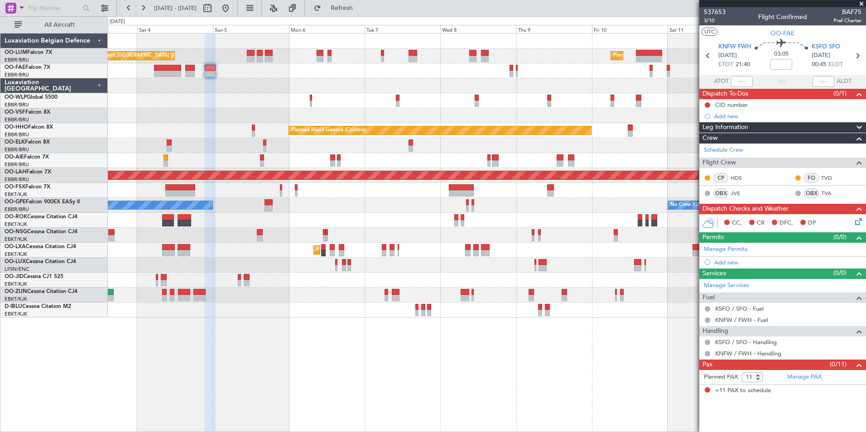
click at [66, 81] on div "Planned Maint [GEOGRAPHIC_DATA] ([GEOGRAPHIC_DATA] National) Planned Maint [GEO…" at bounding box center [433, 224] width 866 height 416
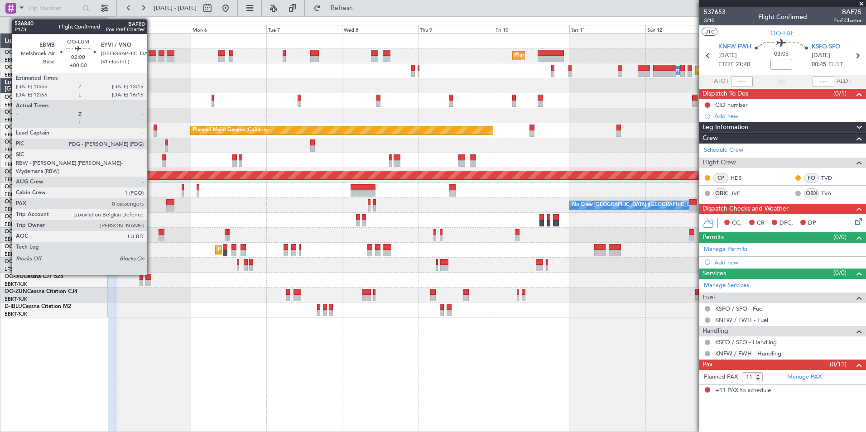
click at [151, 52] on div at bounding box center [153, 53] width 8 height 6
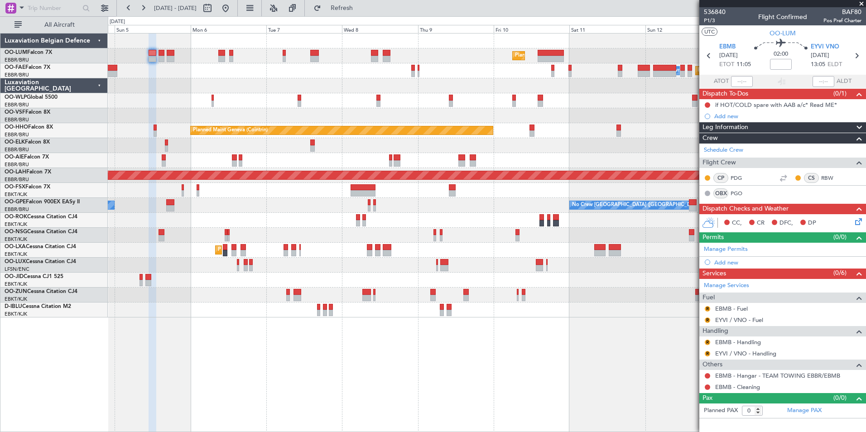
click at [160, 48] on div "Planned Maint [GEOGRAPHIC_DATA] ([GEOGRAPHIC_DATA] National) Planned Maint [GEO…" at bounding box center [487, 55] width 758 height 15
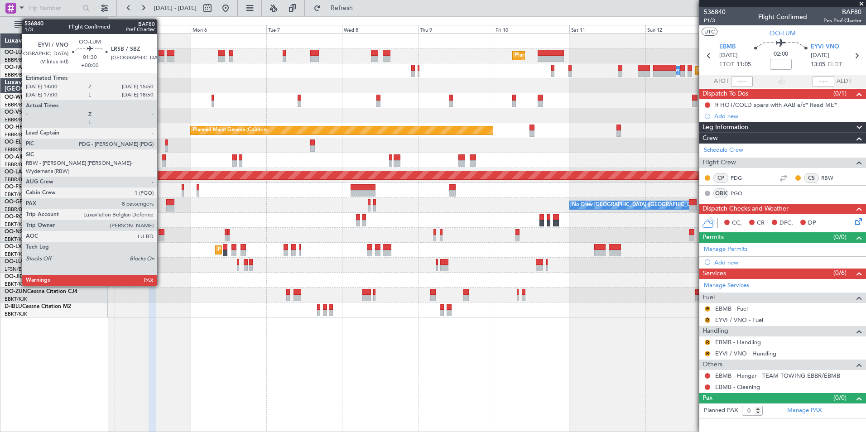
click at [161, 50] on div at bounding box center [162, 53] width 6 height 6
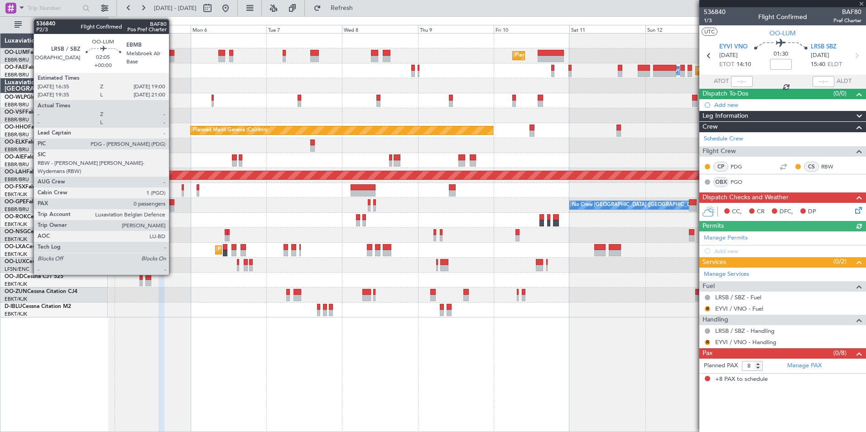
click at [173, 55] on div at bounding box center [171, 53] width 8 height 6
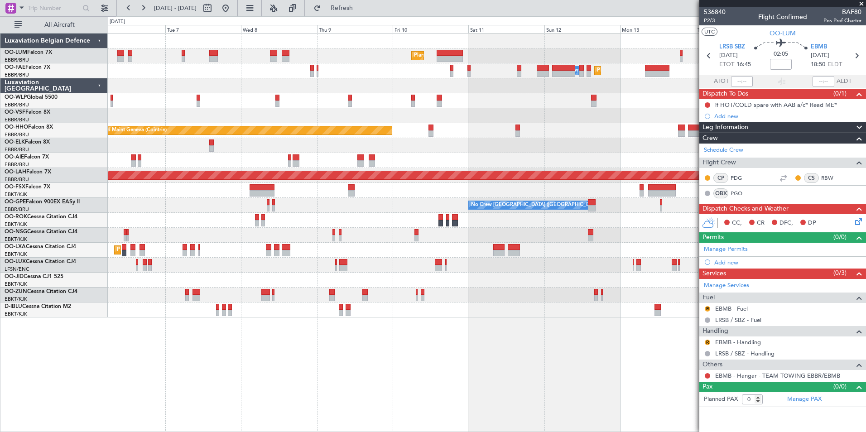
click at [292, 369] on div "Planned Maint [GEOGRAPHIC_DATA] ([GEOGRAPHIC_DATA] National) Planned Maint [GEO…" at bounding box center [487, 232] width 758 height 399
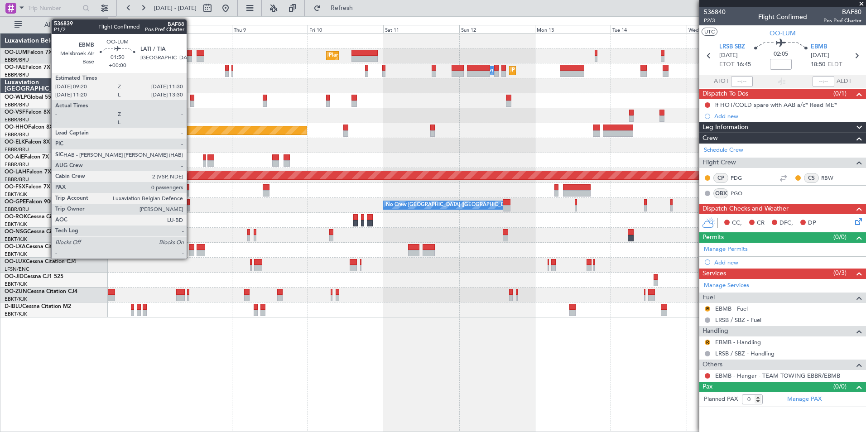
click at [191, 56] on div at bounding box center [188, 59] width 7 height 6
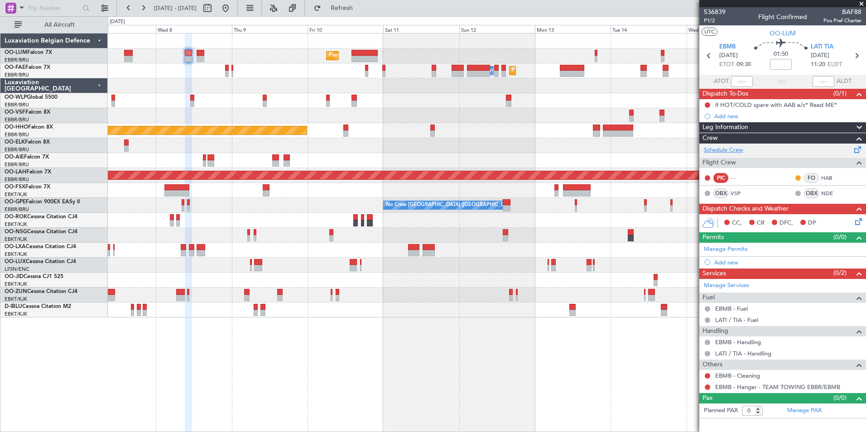
click at [731, 146] on link "Schedule Crew" at bounding box center [723, 150] width 39 height 9
click at [351, 5] on button "Refresh" at bounding box center [336, 8] width 54 height 14
click at [361, 7] on span "Refresh" at bounding box center [342, 8] width 38 height 6
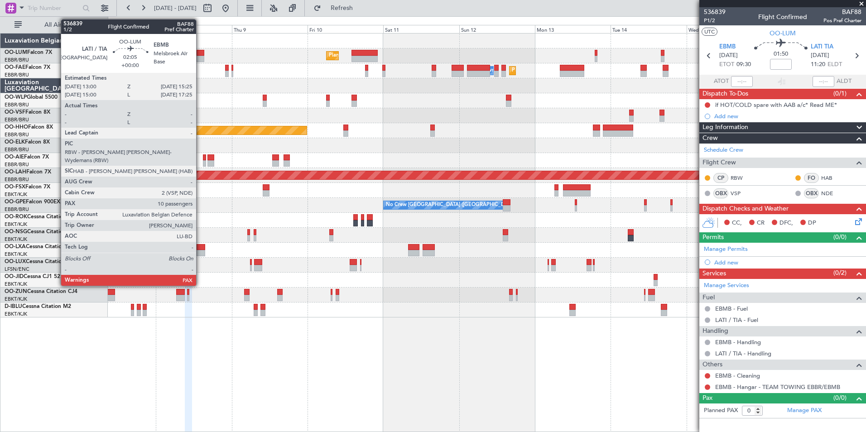
click at [200, 52] on div at bounding box center [201, 53] width 8 height 6
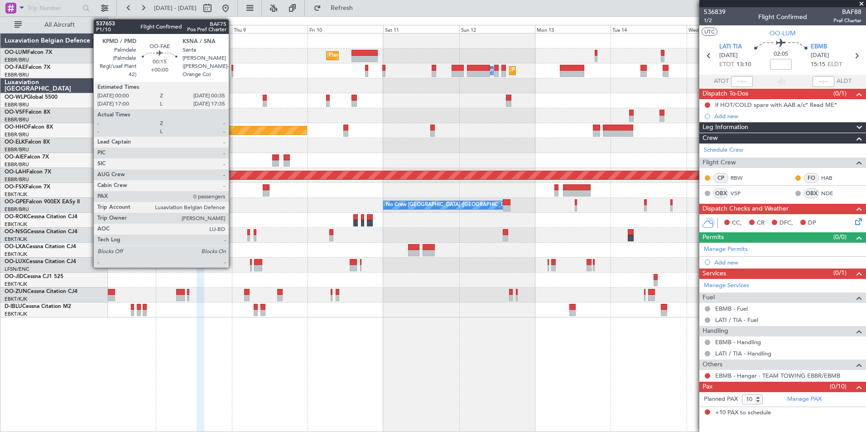
click at [233, 67] on div at bounding box center [232, 68] width 2 height 6
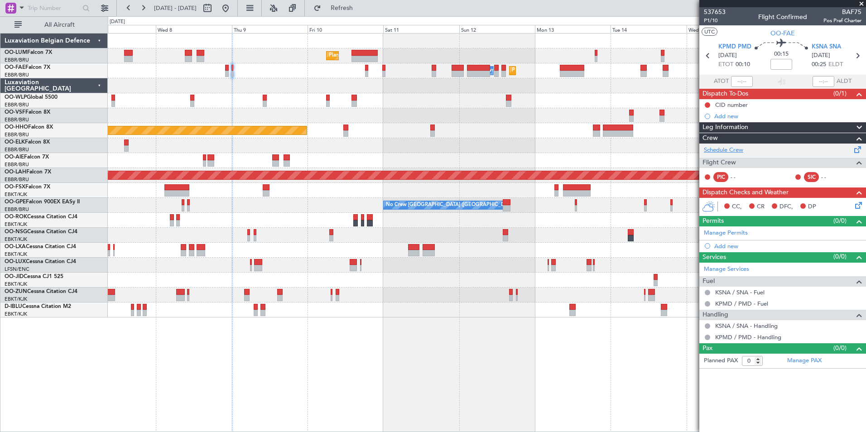
click at [714, 153] on link "Schedule Crew" at bounding box center [723, 150] width 39 height 9
click at [354, 11] on span "Refresh" at bounding box center [342, 8] width 38 height 6
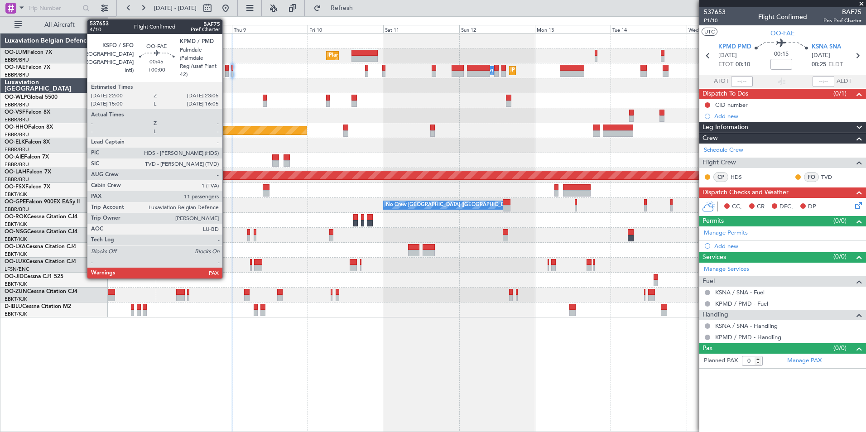
click at [226, 67] on div at bounding box center [227, 68] width 4 height 6
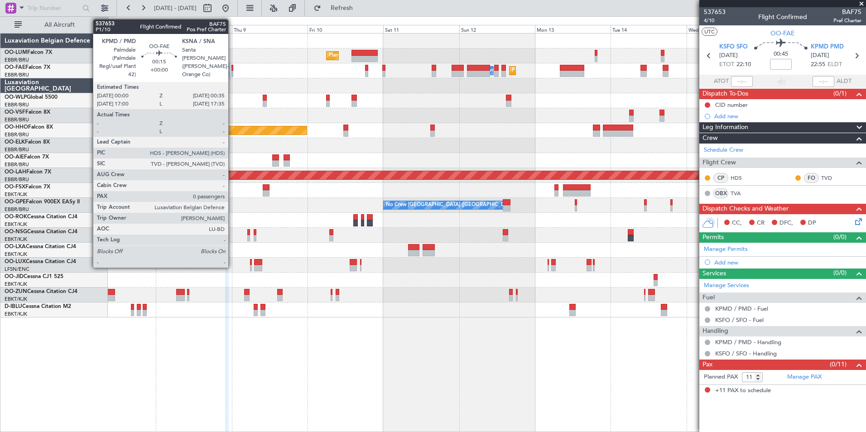
click at [232, 71] on div at bounding box center [232, 74] width 2 height 6
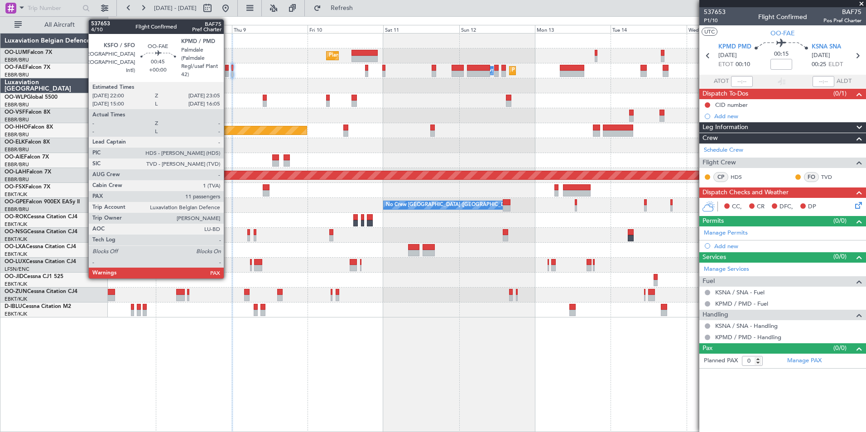
click at [228, 69] on div at bounding box center [227, 68] width 4 height 6
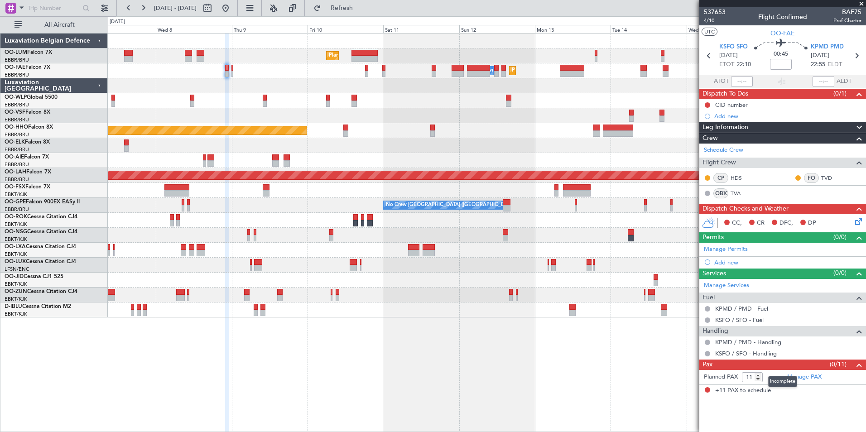
click at [800, 378] on mat-tooltip-component "Incomplete" at bounding box center [783, 382] width 42 height 24
click at [806, 376] on link "Manage PAX" at bounding box center [804, 377] width 34 height 9
drag, startPoint x: 361, startPoint y: 4, endPoint x: 259, endPoint y: 55, distance: 114.4
click at [361, 5] on span "Refresh" at bounding box center [342, 8] width 38 height 6
click at [360, 8] on span "Refresh" at bounding box center [342, 8] width 38 height 6
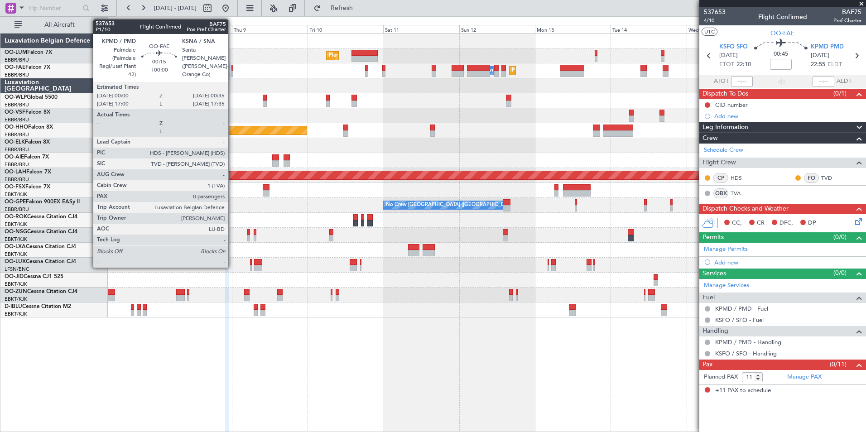
click at [232, 69] on div at bounding box center [232, 68] width 2 height 6
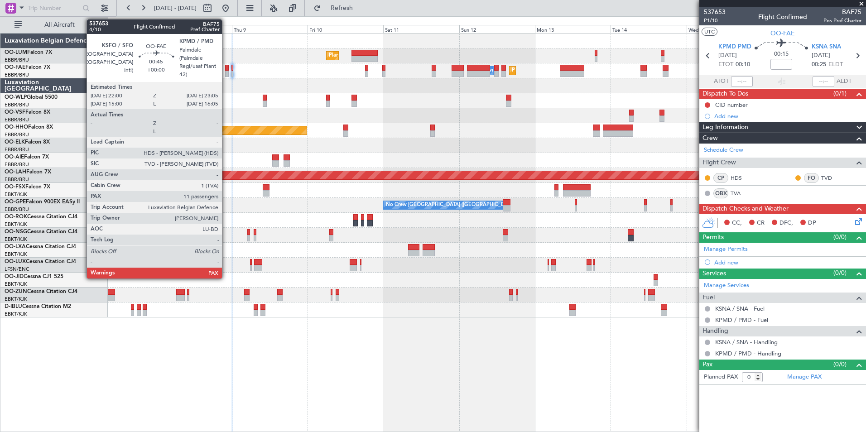
click at [226, 67] on div at bounding box center [227, 68] width 4 height 6
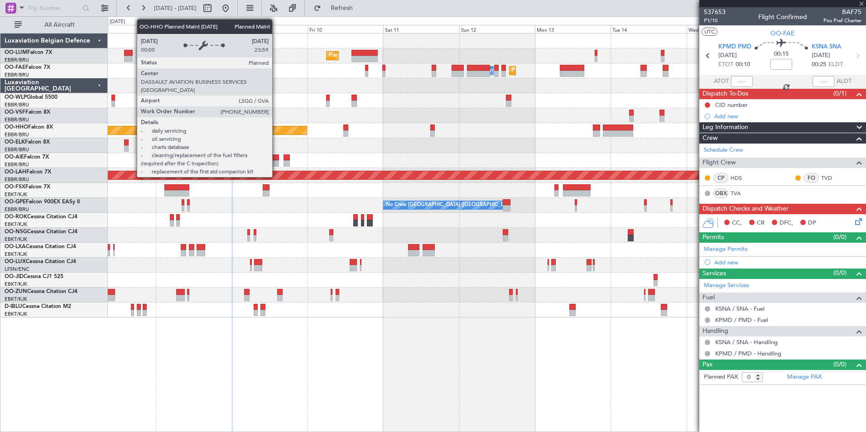
type input "11"
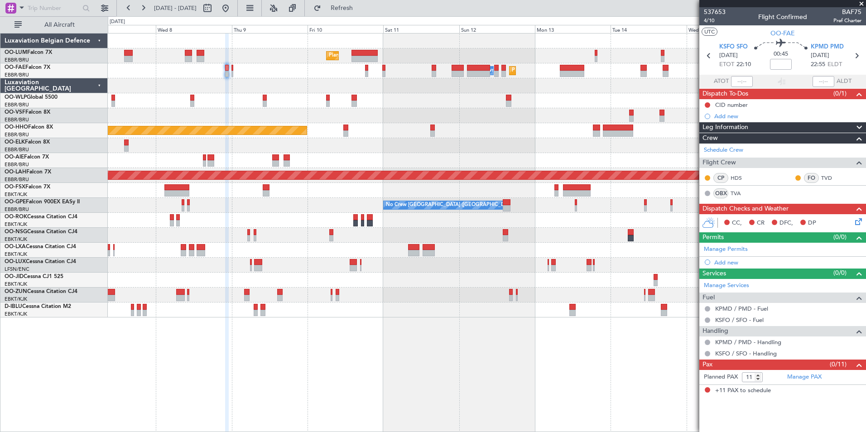
click at [549, 367] on div "Planned Maint Brussels (Brussels National) Planned Maint Melsbroek Air Base Own…" at bounding box center [487, 232] width 758 height 399
click at [519, 352] on div "Planned Maint Brussels (Brussels National) Planned Maint Melsbroek Air Base Own…" at bounding box center [487, 232] width 758 height 399
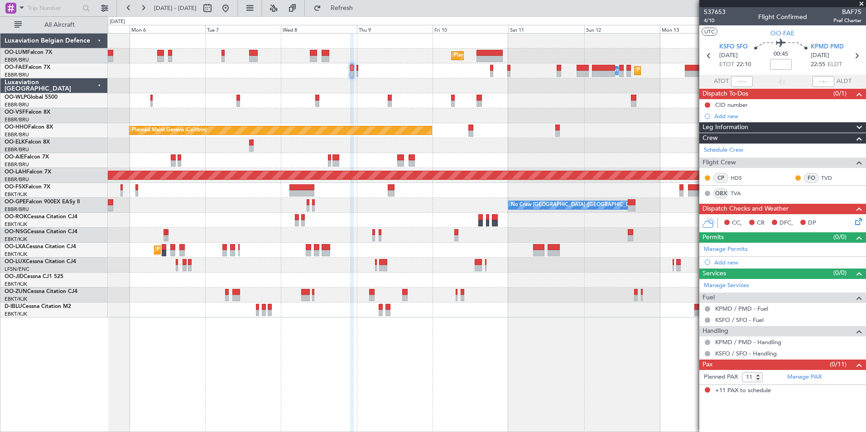
click at [301, 356] on div "Planned Maint [GEOGRAPHIC_DATA] ([GEOGRAPHIC_DATA] National) Planned Maint [GEO…" at bounding box center [487, 232] width 758 height 399
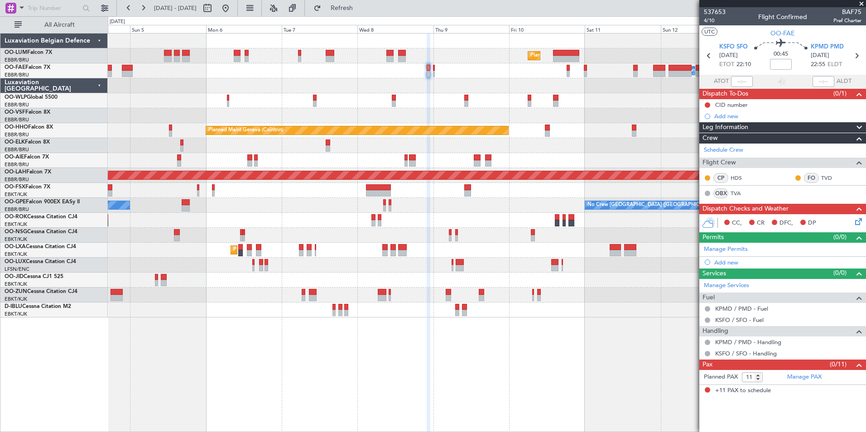
click at [370, 361] on div "Planned Maint [GEOGRAPHIC_DATA] ([GEOGRAPHIC_DATA] National) Planned Maint [GEO…" at bounding box center [487, 232] width 758 height 399
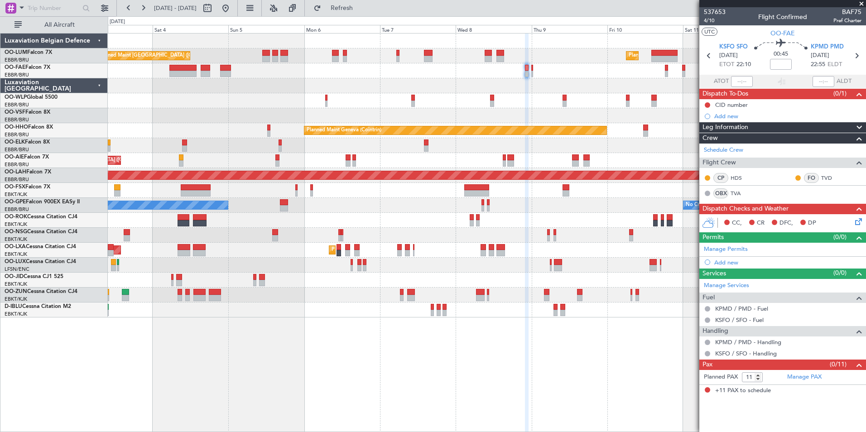
click at [348, 361] on div "Planned Maint [GEOGRAPHIC_DATA] ([GEOGRAPHIC_DATA] National) Planned Maint [GEO…" at bounding box center [487, 232] width 758 height 399
click at [286, 364] on div "Planned Maint [GEOGRAPHIC_DATA] ([GEOGRAPHIC_DATA] National) Planned Maint [GEO…" at bounding box center [487, 232] width 758 height 399
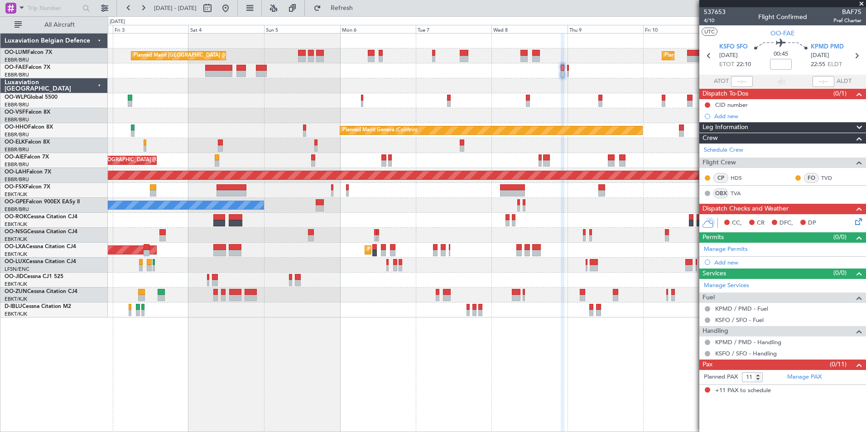
click at [308, 362] on div "Planned Maint [GEOGRAPHIC_DATA] ([GEOGRAPHIC_DATA] National) Planned Maint [GEO…" at bounding box center [487, 232] width 758 height 399
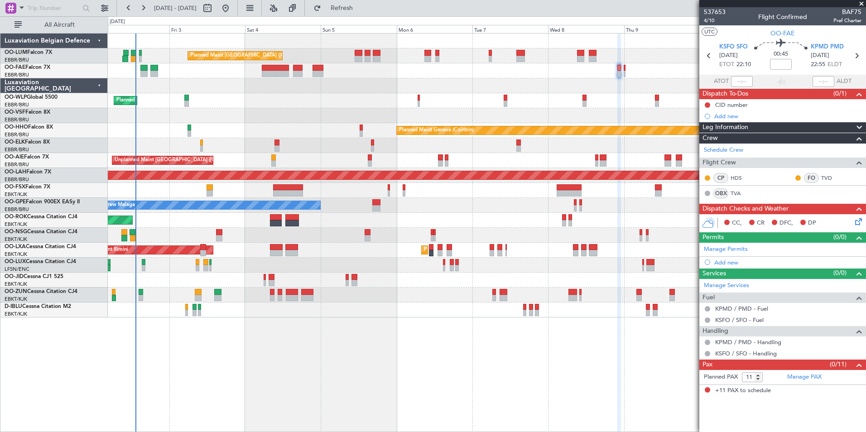
click at [289, 358] on div "Planned Maint Brussels (Brussels National) Planned Maint Brussels (Brussels Nat…" at bounding box center [487, 232] width 758 height 399
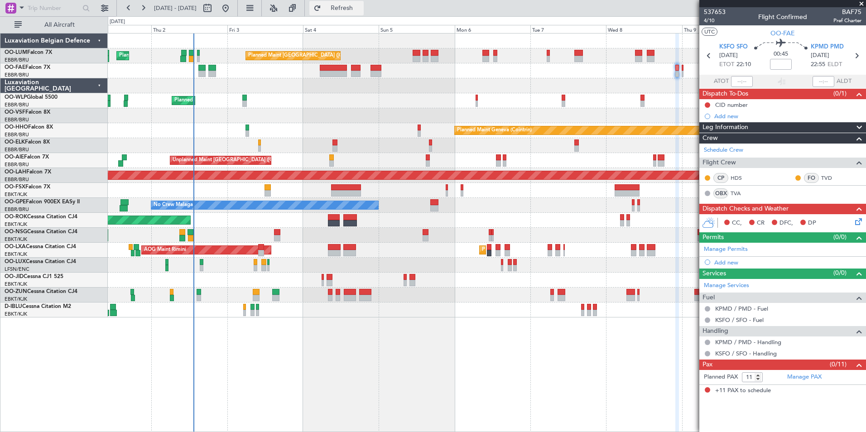
click at [361, 5] on span "Refresh" at bounding box center [342, 8] width 38 height 6
click at [738, 49] on span "KSFO SFO" at bounding box center [733, 47] width 29 height 9
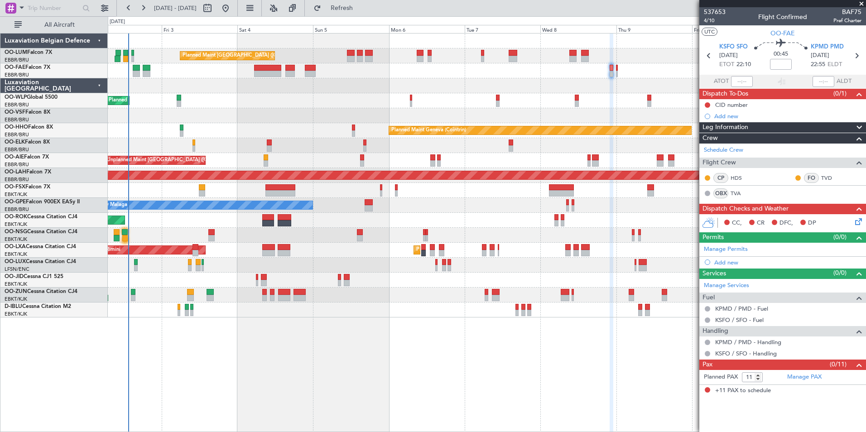
click at [429, 386] on div "Planned Maint Brussels (Brussels National) Planned Maint Brussels (Brussels Nat…" at bounding box center [487, 232] width 758 height 399
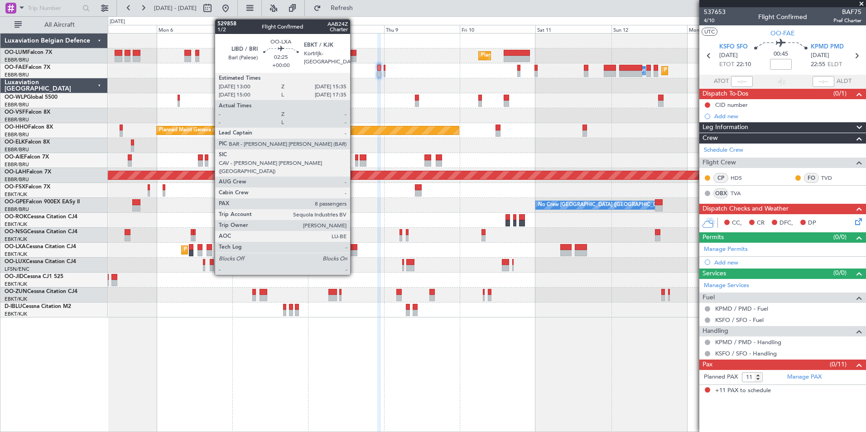
click at [354, 247] on div at bounding box center [353, 247] width 9 height 6
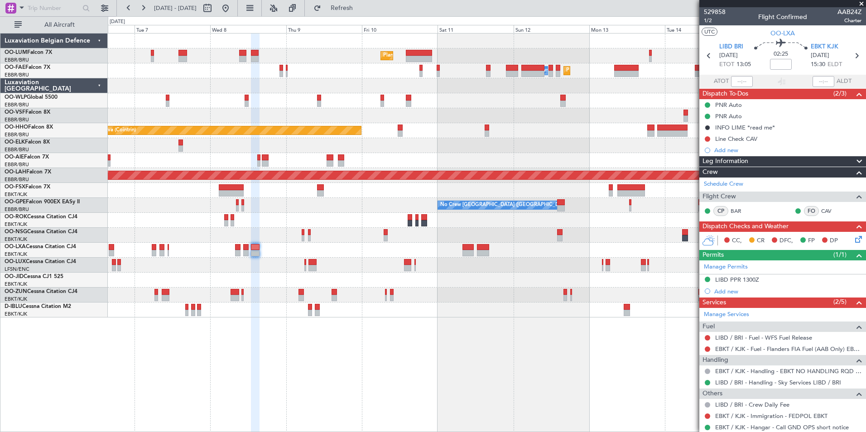
click at [251, 362] on div at bounding box center [255, 233] width 9 height 399
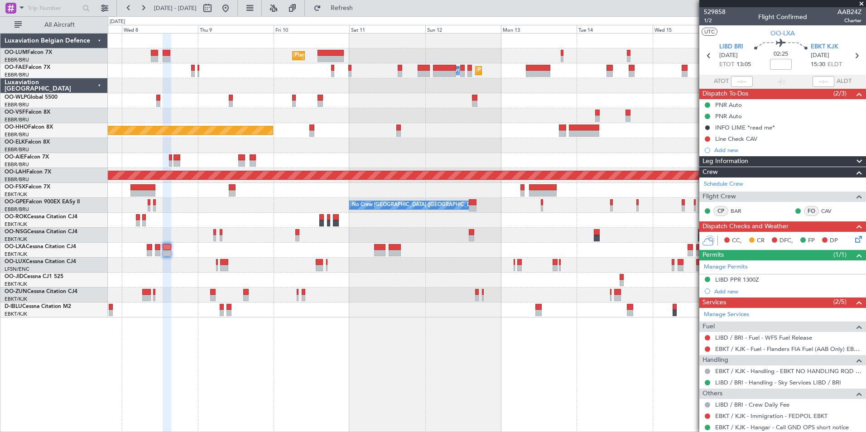
click at [411, 352] on div "Planned Maint [GEOGRAPHIC_DATA] ([GEOGRAPHIC_DATA] National) Planned Maint [GEO…" at bounding box center [487, 232] width 758 height 399
click at [457, 378] on div "Planned Maint [GEOGRAPHIC_DATA] ([GEOGRAPHIC_DATA] National) Planned Maint [GEO…" at bounding box center [487, 232] width 758 height 399
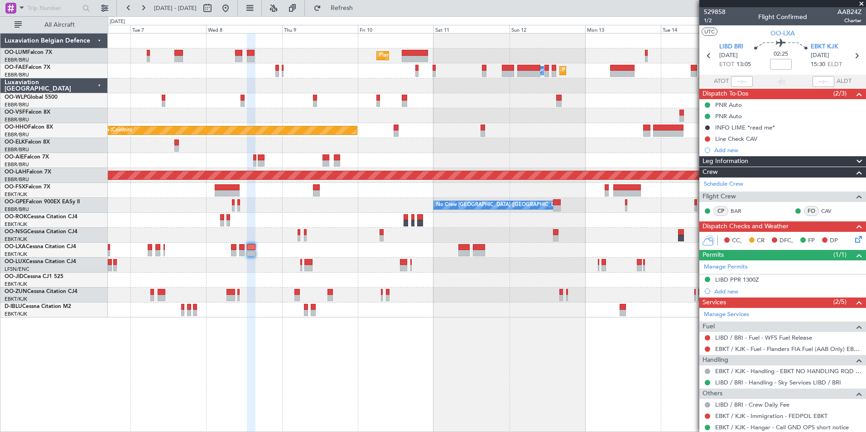
click at [399, 389] on div "Planned Maint [GEOGRAPHIC_DATA] ([GEOGRAPHIC_DATA] National) Planned Maint [GEO…" at bounding box center [487, 232] width 758 height 399
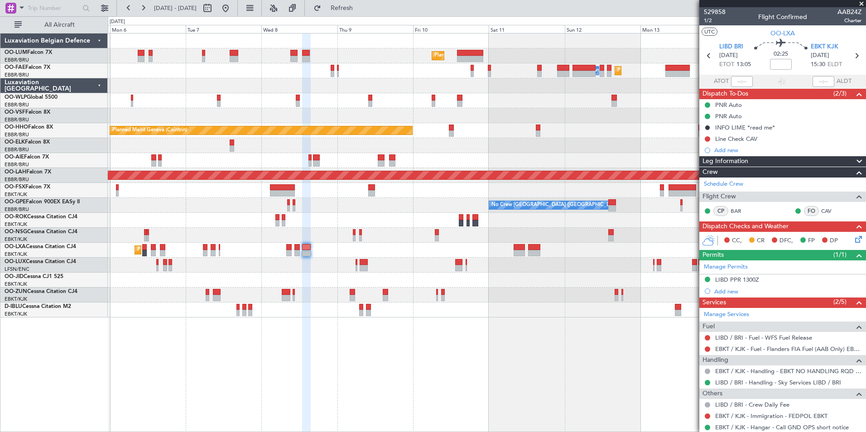
click at [330, 366] on div "Planned Maint [GEOGRAPHIC_DATA] ([GEOGRAPHIC_DATA] National) Planned Maint [GEO…" at bounding box center [487, 232] width 758 height 399
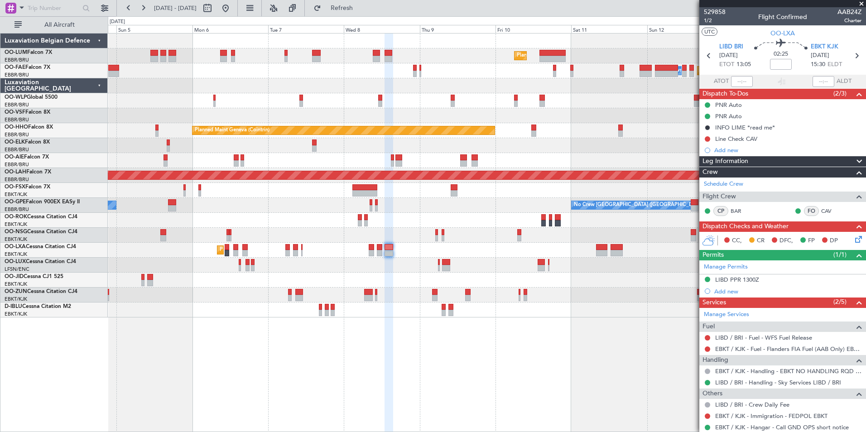
click at [308, 359] on div "Planned Maint [GEOGRAPHIC_DATA] ([GEOGRAPHIC_DATA] National) Planned Maint [GEO…" at bounding box center [487, 232] width 758 height 399
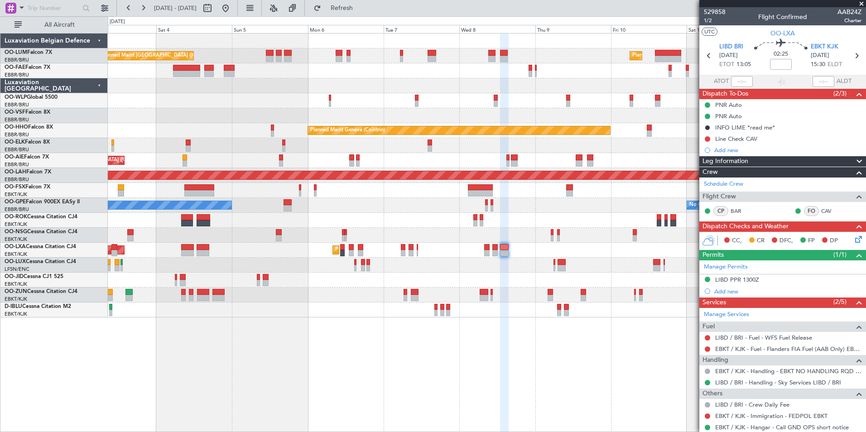
click at [319, 327] on div "Planned Maint [GEOGRAPHIC_DATA] ([GEOGRAPHIC_DATA] National) Planned Maint [GEO…" at bounding box center [487, 232] width 758 height 399
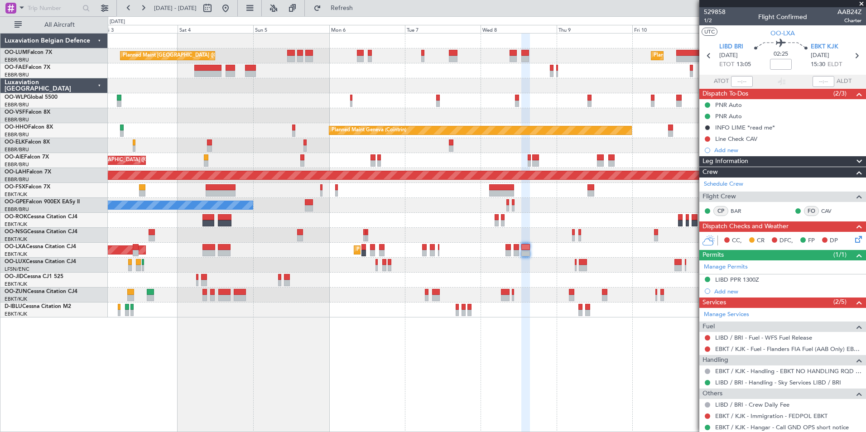
click at [265, 350] on div "Planned Maint [GEOGRAPHIC_DATA] ([GEOGRAPHIC_DATA] National) Planned Maint [GEO…" at bounding box center [487, 232] width 758 height 399
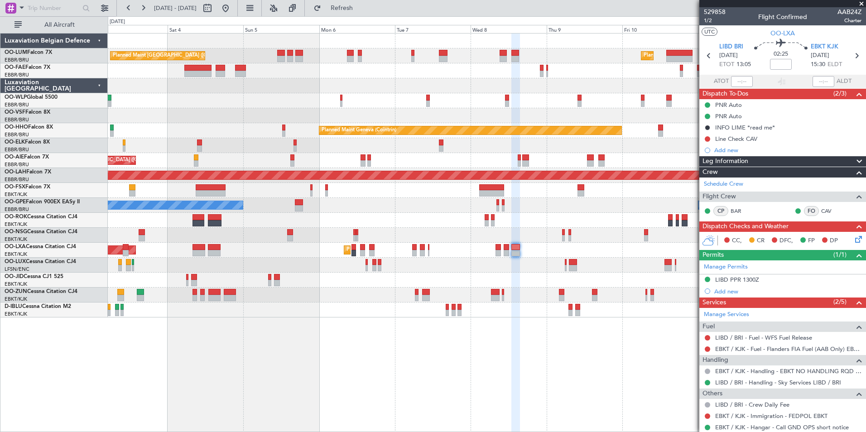
click at [206, 387] on div "Planned Maint [GEOGRAPHIC_DATA] ([GEOGRAPHIC_DATA] National) Planned Maint [GEO…" at bounding box center [487, 232] width 758 height 399
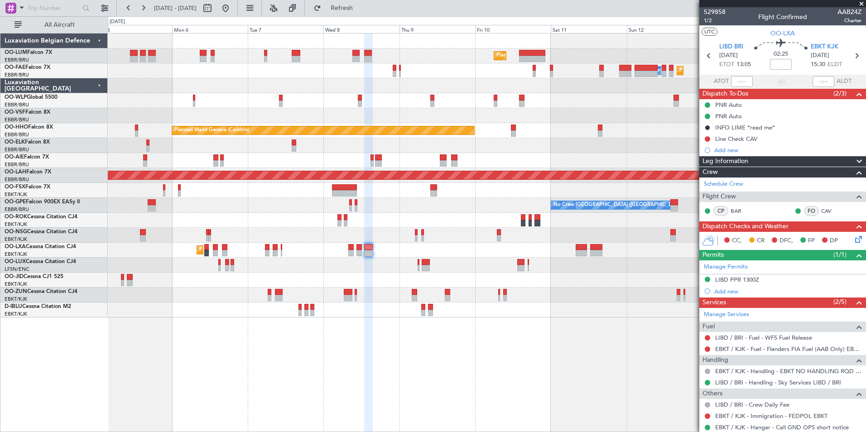
click at [166, 354] on div "Planned Maint [GEOGRAPHIC_DATA] ([GEOGRAPHIC_DATA] National) Planned Maint [GEO…" at bounding box center [487, 232] width 758 height 399
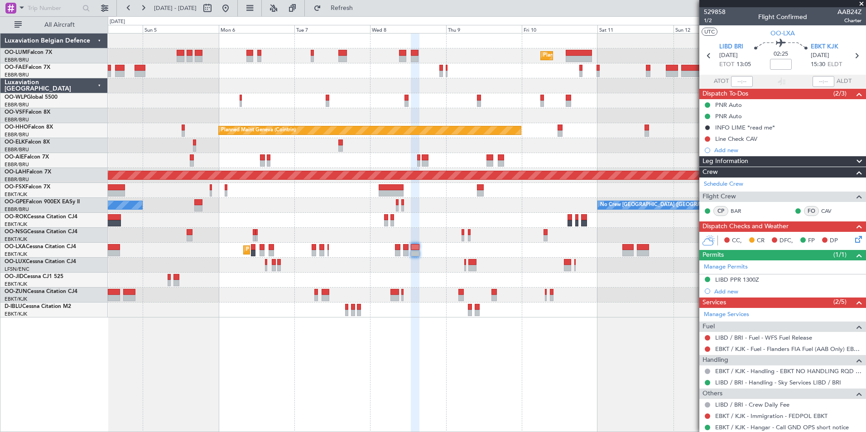
click at [240, 373] on div "Planned Maint [GEOGRAPHIC_DATA] ([GEOGRAPHIC_DATA] National) Planned Maint [GEO…" at bounding box center [487, 232] width 758 height 399
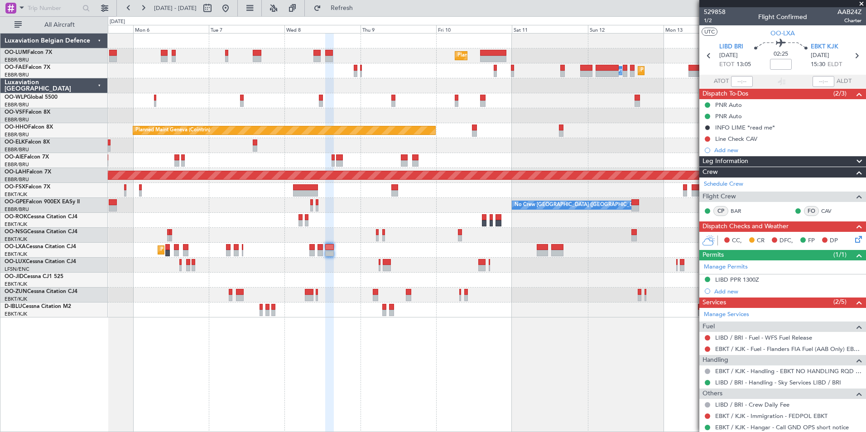
click at [290, 385] on div "Planned Maint [GEOGRAPHIC_DATA] ([GEOGRAPHIC_DATA] National) Planned Maint [GEO…" at bounding box center [487, 232] width 758 height 399
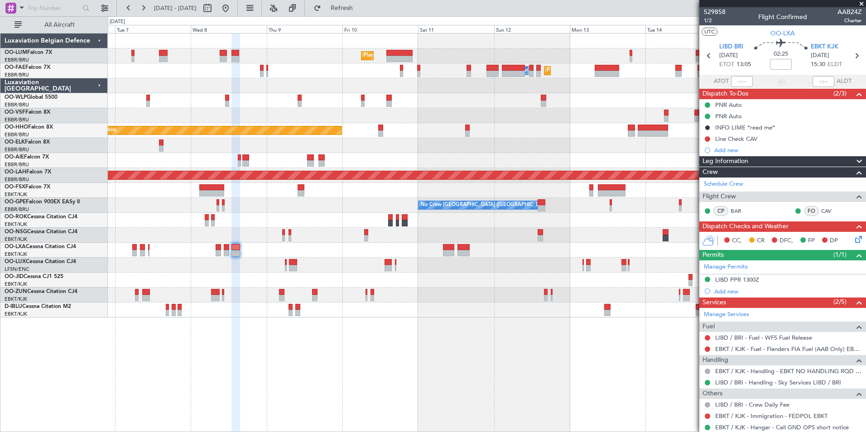
click at [320, 371] on div "Planned Maint [GEOGRAPHIC_DATA] ([GEOGRAPHIC_DATA] National) Planned Maint [GEO…" at bounding box center [487, 232] width 758 height 399
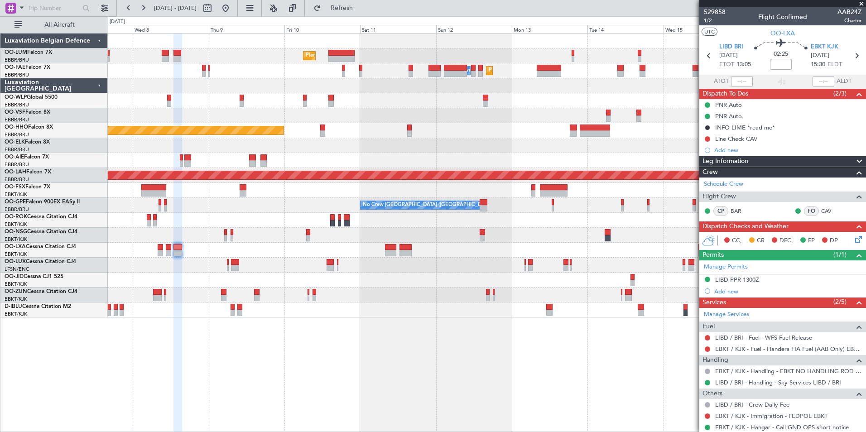
click at [327, 335] on div "Planned Maint [GEOGRAPHIC_DATA] ([GEOGRAPHIC_DATA] National) Owner [GEOGRAPHIC_…" at bounding box center [487, 232] width 758 height 399
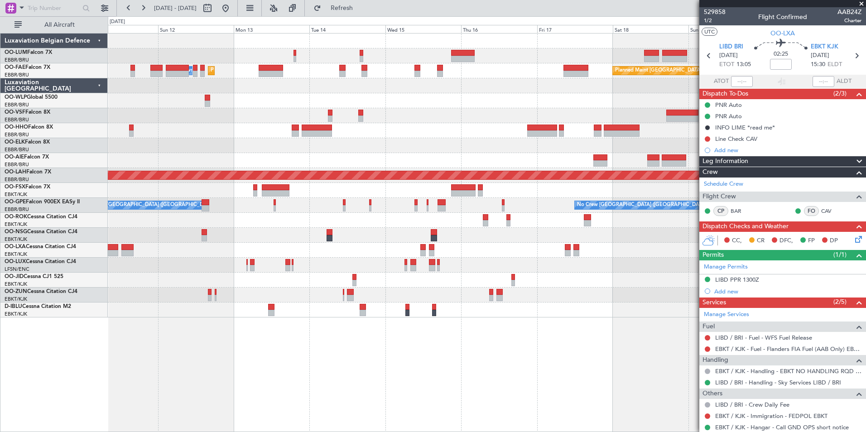
click at [140, 390] on div "Planned Maint [GEOGRAPHIC_DATA] ([GEOGRAPHIC_DATA] National) Owner [GEOGRAPHIC_…" at bounding box center [487, 232] width 758 height 399
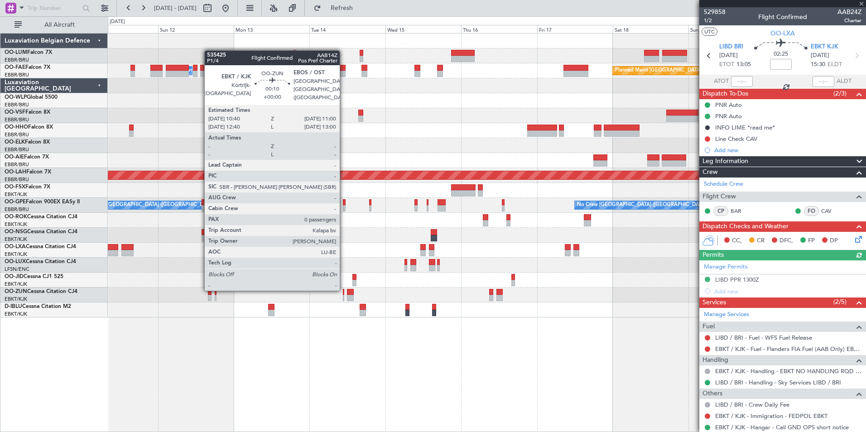
click at [344, 289] on div at bounding box center [343, 292] width 1 height 6
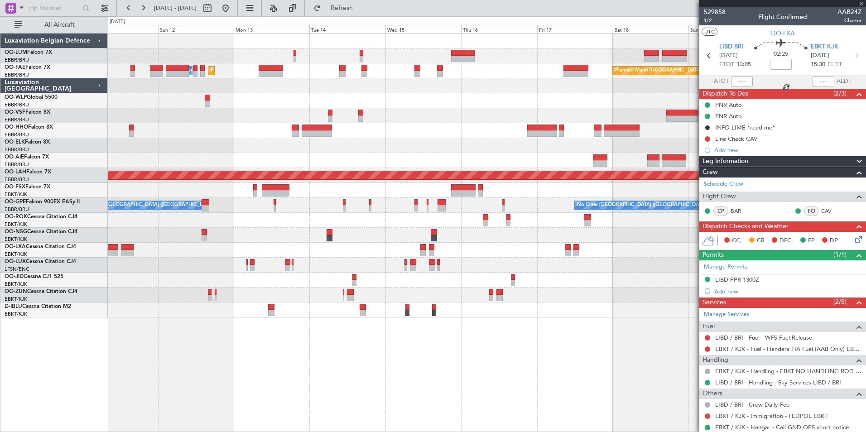
type input "0"
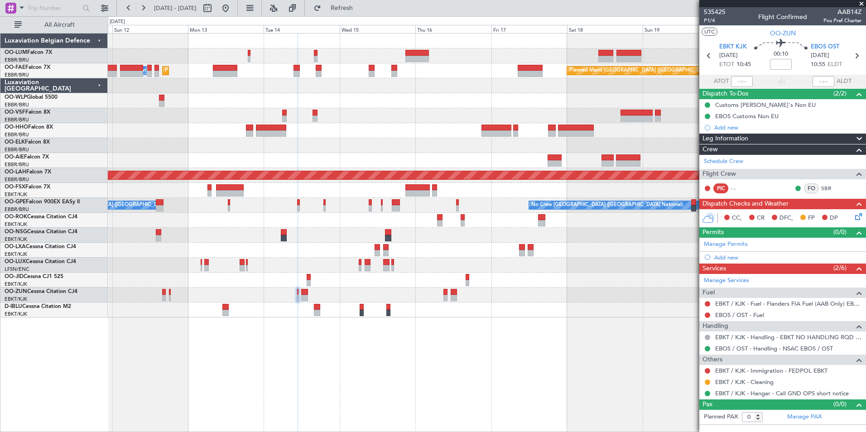
click at [327, 370] on div "Planned Maint [GEOGRAPHIC_DATA] ([GEOGRAPHIC_DATA] National) Planned Maint [GEO…" at bounding box center [487, 232] width 758 height 399
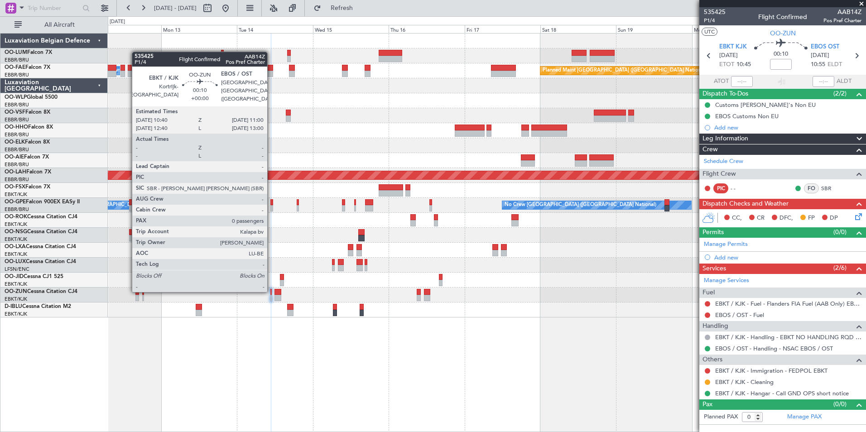
click at [271, 290] on div at bounding box center [270, 292] width 1 height 6
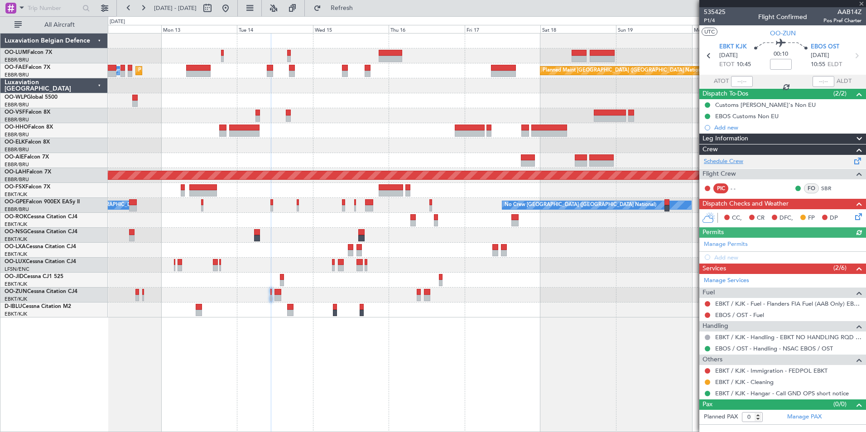
click at [738, 159] on link "Schedule Crew" at bounding box center [723, 161] width 39 height 9
drag, startPoint x: 364, startPoint y: 4, endPoint x: 372, endPoint y: 228, distance: 224.8
click at [361, 8] on span "Refresh" at bounding box center [342, 8] width 38 height 6
click at [346, 9] on button "Refresh" at bounding box center [336, 8] width 54 height 14
click at [453, 115] on div at bounding box center [487, 115] width 758 height 15
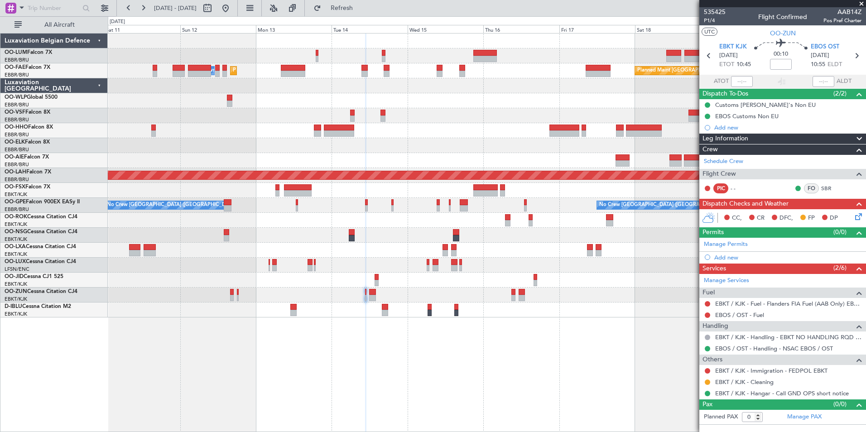
click at [322, 140] on div at bounding box center [487, 145] width 758 height 15
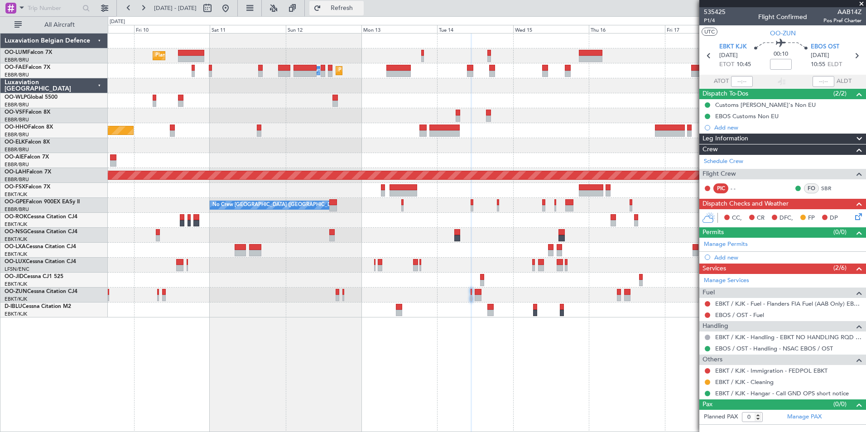
click at [363, 13] on button "Refresh" at bounding box center [336, 8] width 54 height 14
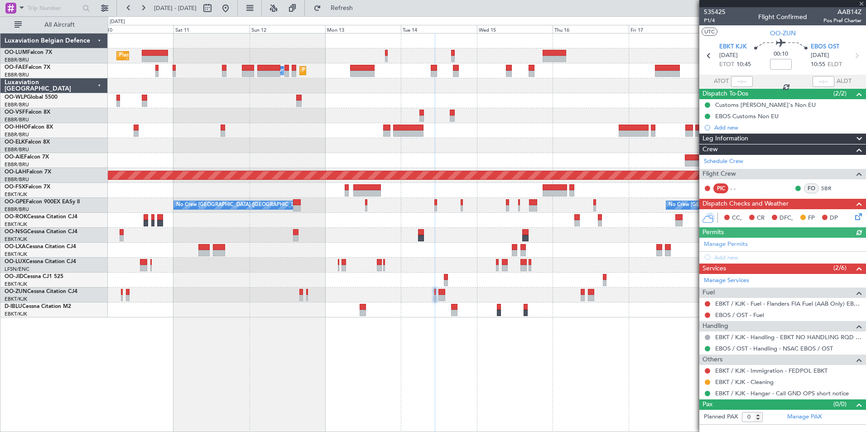
click at [494, 361] on div "Planned Maint [GEOGRAPHIC_DATA] ([GEOGRAPHIC_DATA] National) Planned Maint [GEO…" at bounding box center [487, 232] width 758 height 399
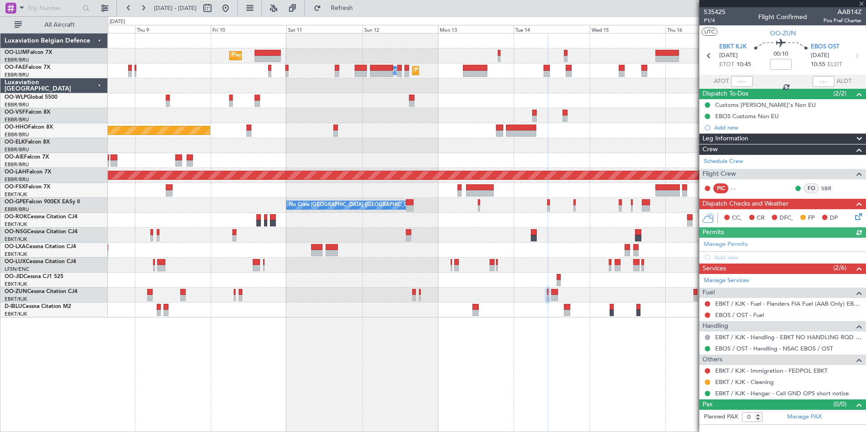
click at [393, 371] on div "Planned Maint [GEOGRAPHIC_DATA] ([GEOGRAPHIC_DATA] National) Planned Maint [GEO…" at bounding box center [487, 232] width 758 height 399
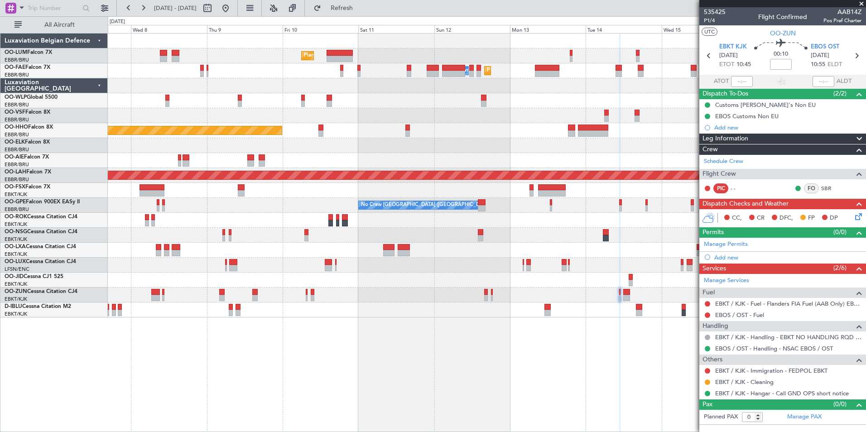
click at [125, 379] on div "Planned Maint [GEOGRAPHIC_DATA] ([GEOGRAPHIC_DATA] National) Planned Maint [GEO…" at bounding box center [487, 232] width 758 height 399
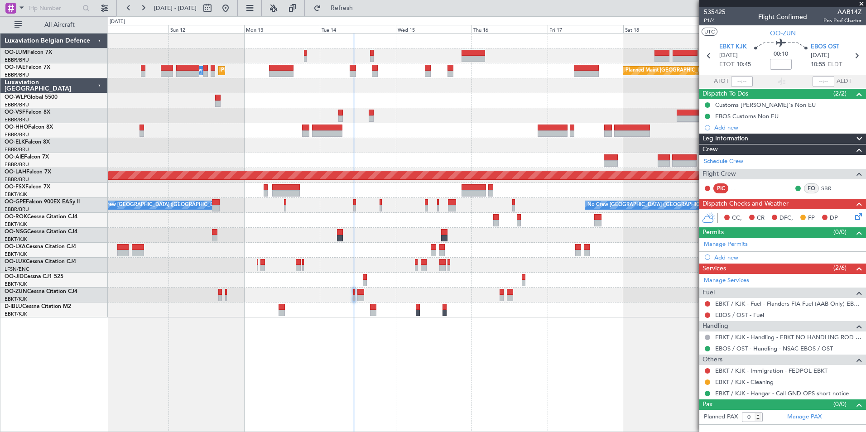
click at [167, 403] on div "Planned Maint [GEOGRAPHIC_DATA] ([GEOGRAPHIC_DATA] National) Planned Maint [GEO…" at bounding box center [487, 232] width 758 height 399
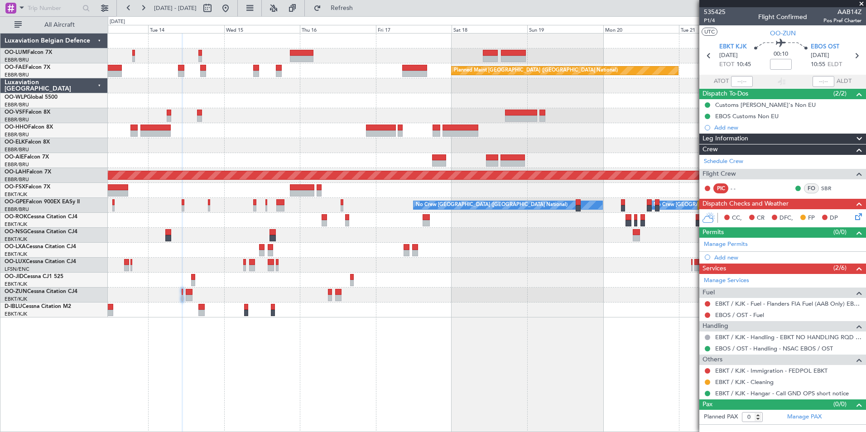
click at [119, 407] on div "Planned Maint [GEOGRAPHIC_DATA] ([GEOGRAPHIC_DATA] National) Owner [GEOGRAPHIC_…" at bounding box center [487, 232] width 758 height 399
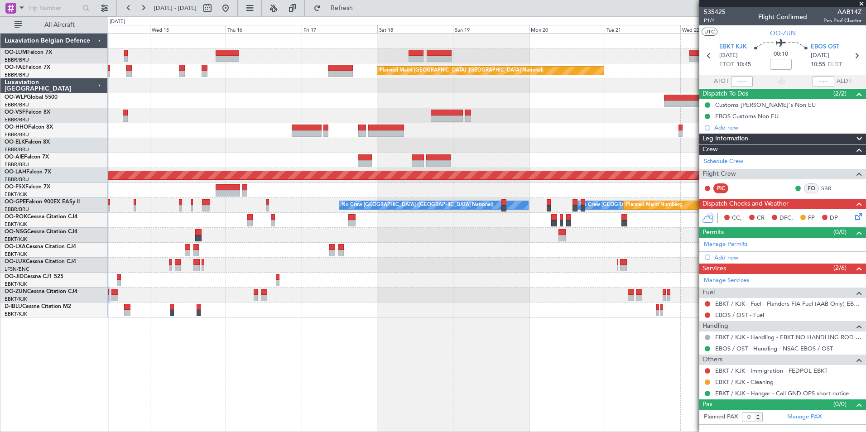
click at [105, 412] on div "Owner Melsbroek Air Base Owner [GEOGRAPHIC_DATA] Planned Maint [GEOGRAPHIC_DATA…" at bounding box center [433, 224] width 866 height 416
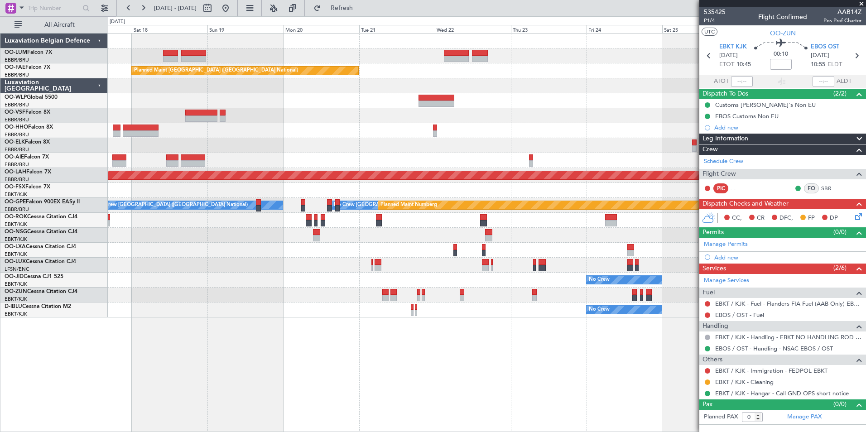
click at [198, 184] on div "Owner Melsbroek Air Base Owner [GEOGRAPHIC_DATA] Planned Maint [GEOGRAPHIC_DATA…" at bounding box center [487, 176] width 758 height 284
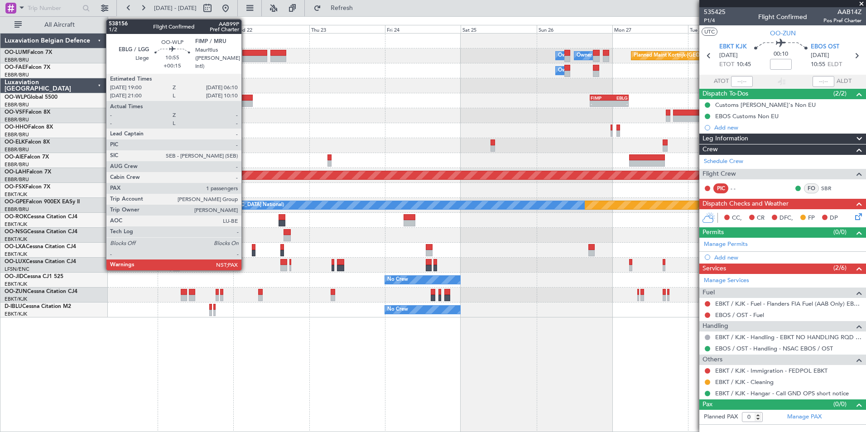
click at [245, 99] on div at bounding box center [234, 98] width 35 height 6
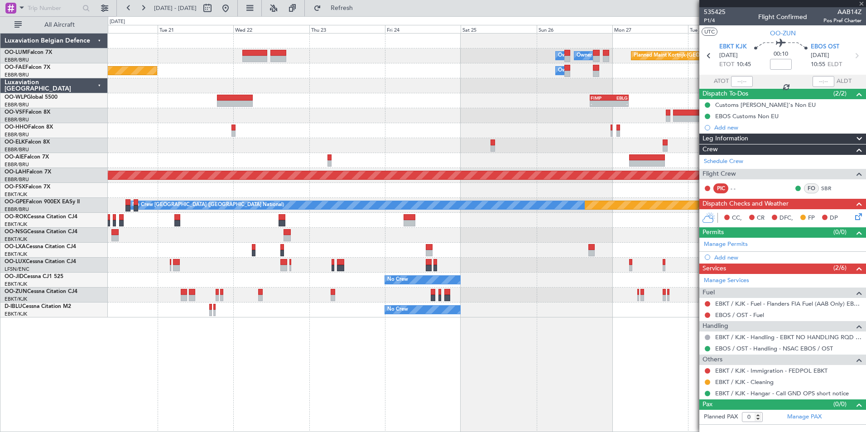
type input "+00:15"
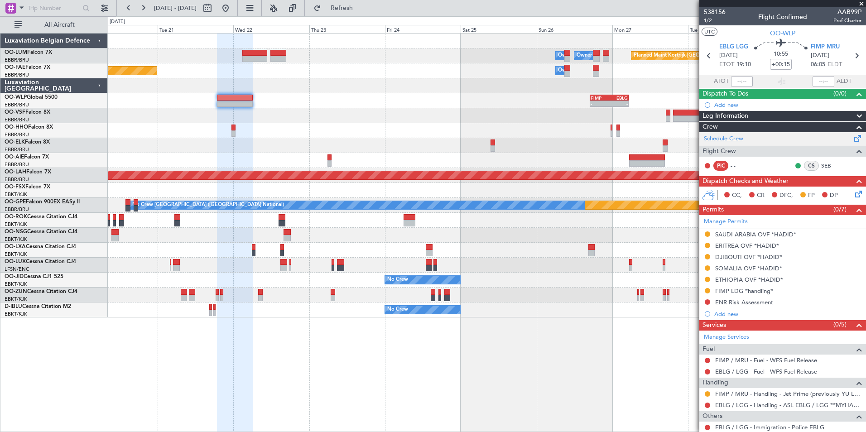
click at [743, 139] on link "Schedule Crew" at bounding box center [723, 139] width 39 height 9
click at [863, 2] on span at bounding box center [861, 4] width 9 height 8
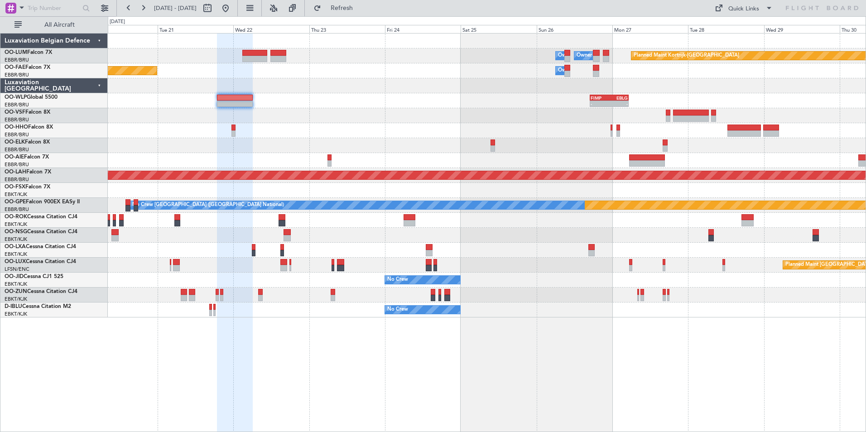
type input "0"
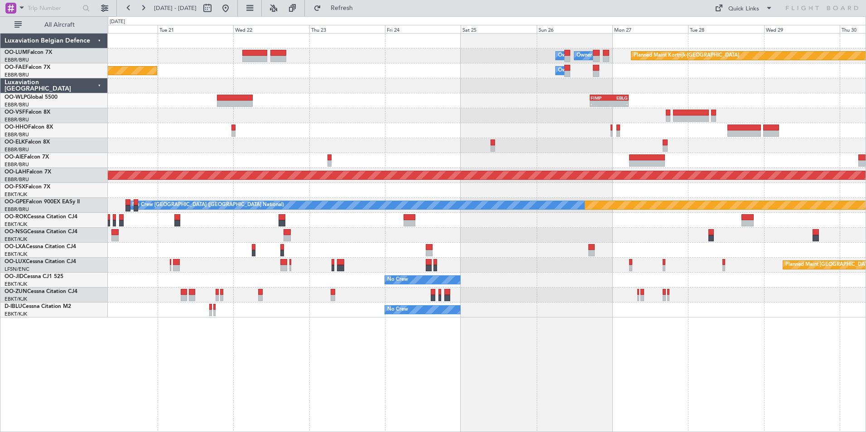
click at [368, 16] on div "Planned Maint Kortrijk-Wevelgem Owner Melsbroek Air Base Owner Melsbroek Air Ba…" at bounding box center [433, 224] width 866 height 416
click at [361, 8] on span "Refresh" at bounding box center [342, 8] width 38 height 6
click at [392, 319] on div "Planned Maint Kortrijk-Wevelgem Owner Melsbroek Air Base Owner Melsbroek Air Ba…" at bounding box center [487, 232] width 758 height 399
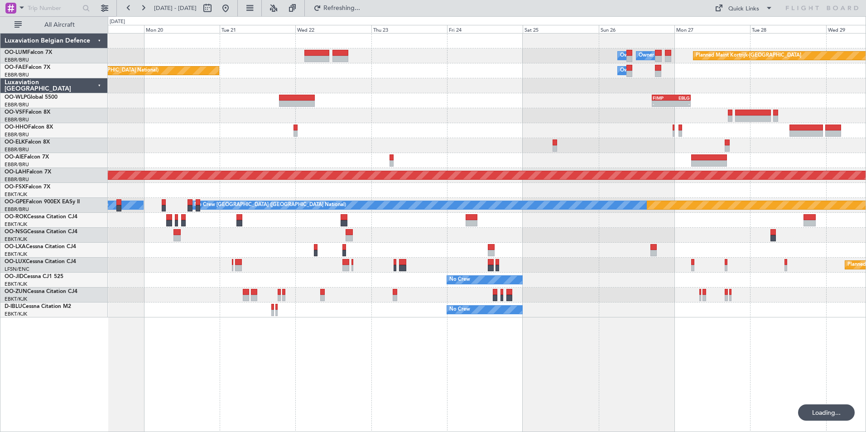
click at [342, 355] on div "Planned Maint Kortrijk-Wevelgem Owner Melsbroek Air Base Owner Melsbroek Air Ba…" at bounding box center [487, 232] width 758 height 399
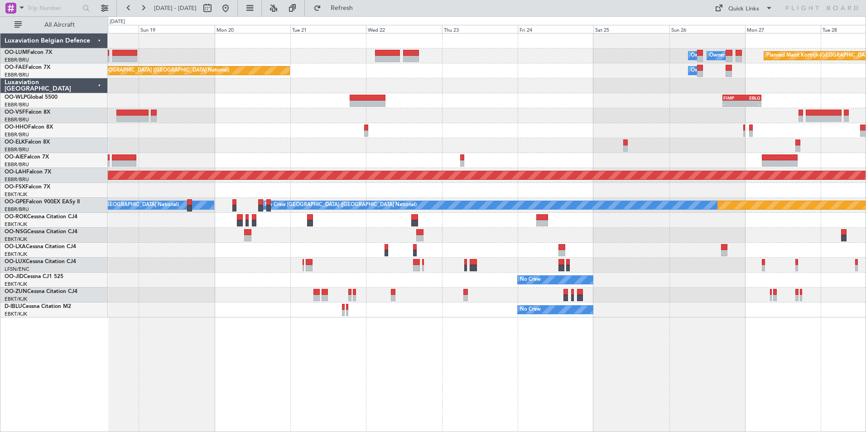
click at [349, 366] on div "Planned Maint Kortrijk-Wevelgem Owner Melsbroek Air Base Owner Melsbroek Air Ba…" at bounding box center [487, 232] width 758 height 399
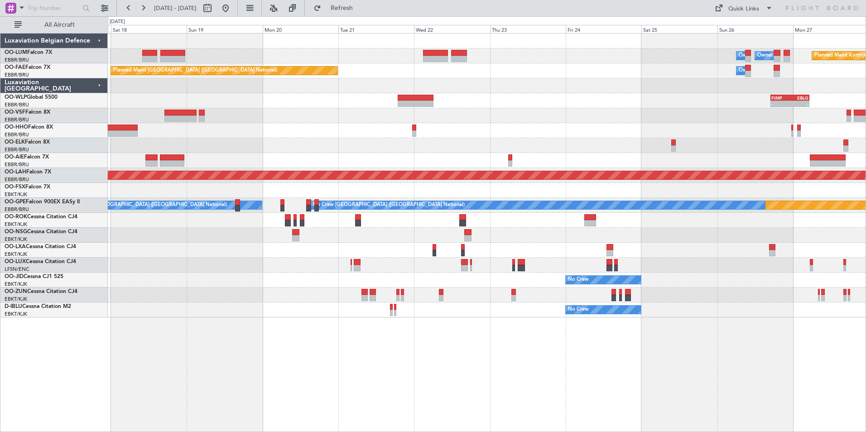
click at [348, 366] on div "Planned Maint Kortrijk-Wevelgem Owner Melsbroek Air Base Owner Melsbroek Air Ba…" at bounding box center [487, 232] width 758 height 399
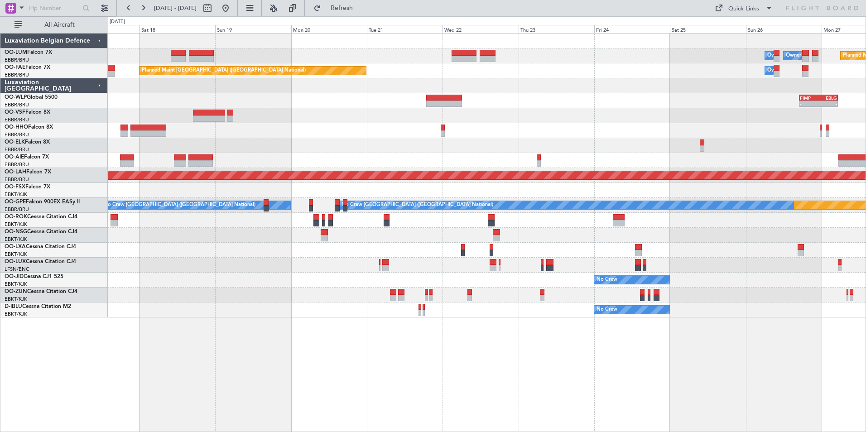
click at [335, 365] on div "Planned Maint Kortrijk-Wevelgem Owner Melsbroek Air Base Owner Melsbroek Air Ba…" at bounding box center [487, 232] width 758 height 399
click at [356, 361] on div "Planned Maint Kortrijk-Wevelgem Owner Melsbroek Air Base Owner Melsbroek Air Ba…" at bounding box center [487, 232] width 758 height 399
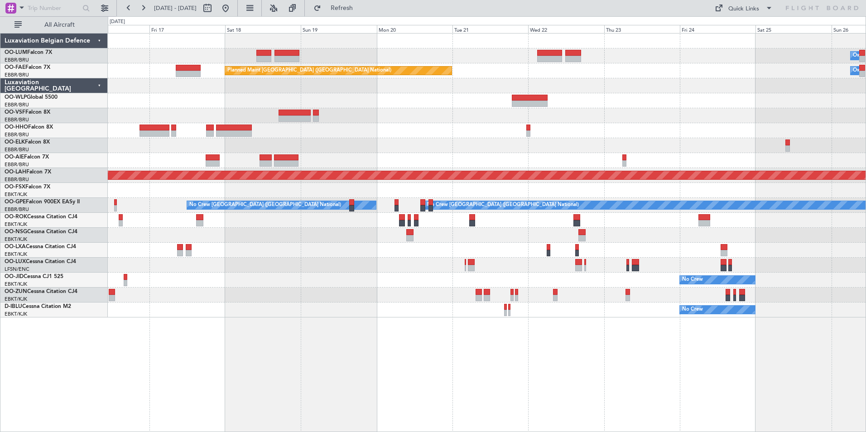
click at [379, 358] on div "Owner Melsbroek Air Base Owner Melsbroek Air Base Planned Maint Kortrijk-Wevelg…" at bounding box center [487, 232] width 758 height 399
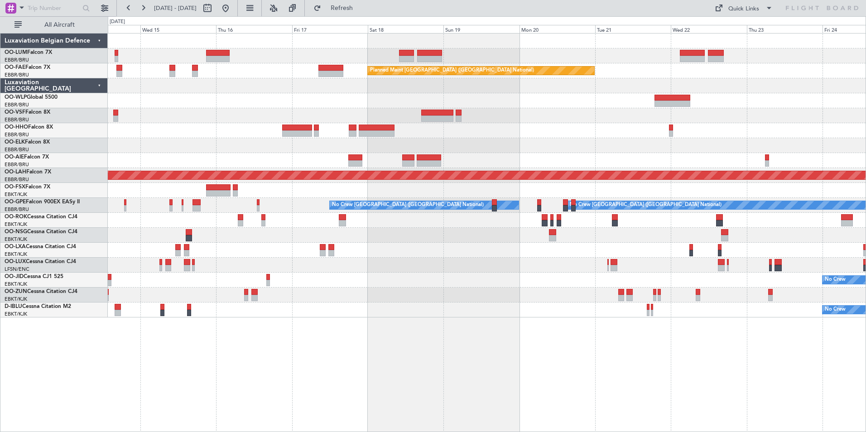
click at [396, 344] on div "Owner Melsbroek Air Base Owner Melsbroek Air Base Planned Maint Brussels (Bruss…" at bounding box center [487, 232] width 758 height 399
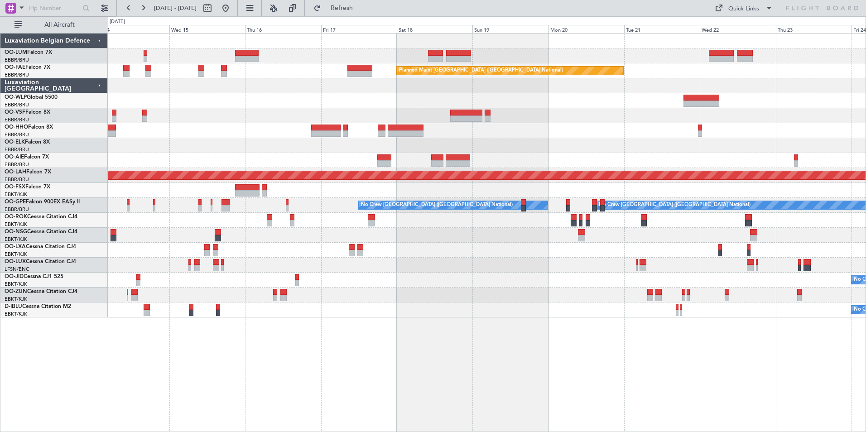
click at [382, 334] on div "Owner Melsbroek Air Base Owner Melsbroek Air Base Planned Maint Brussels (Bruss…" at bounding box center [487, 232] width 758 height 399
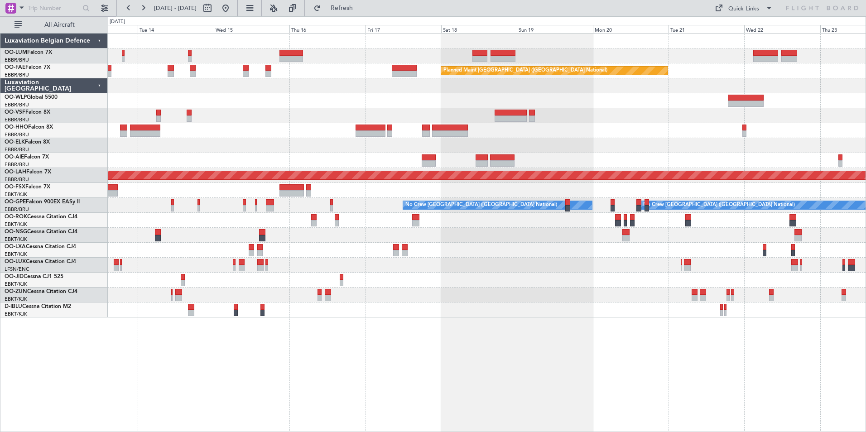
click at [355, 343] on div "Planned Maint Brussels (Brussels National) Owner Melsbroek Air Base Planned Mai…" at bounding box center [487, 232] width 758 height 399
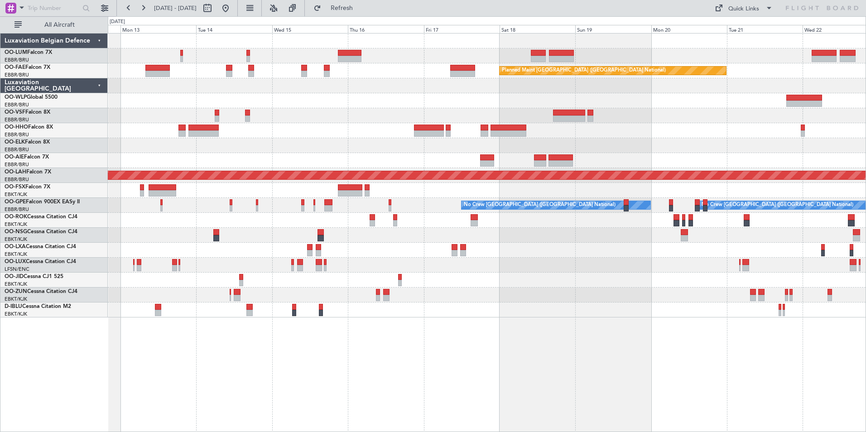
click at [357, 337] on div "Planned Maint [GEOGRAPHIC_DATA] ([GEOGRAPHIC_DATA] National) Planned Maint [GEO…" at bounding box center [487, 232] width 758 height 399
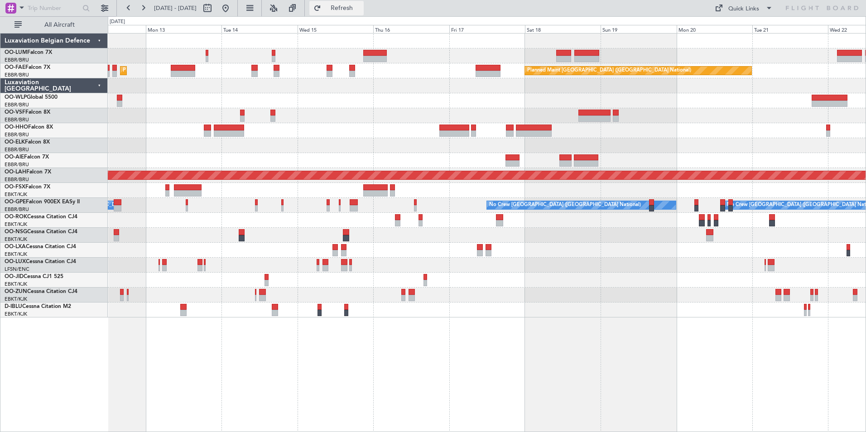
click at [361, 5] on span "Refresh" at bounding box center [342, 8] width 38 height 6
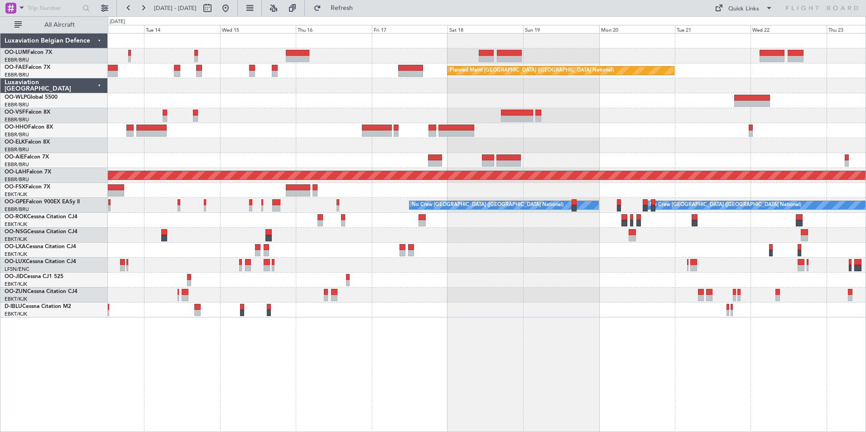
click at [309, 339] on div "Planned Maint Brussels (Brussels National) Owner Melsbroek Air Base Planned Mai…" at bounding box center [487, 232] width 758 height 399
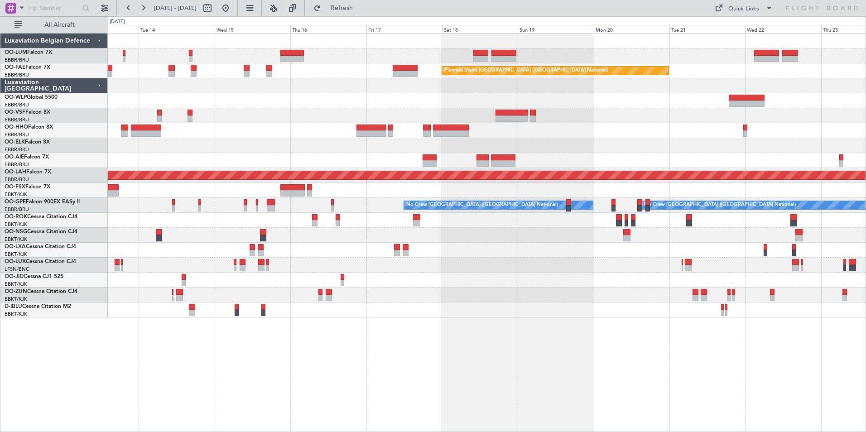
click at [431, 370] on div "Planned Maint Brussels (Brussels National) Owner Melsbroek Air Base Planned Mai…" at bounding box center [487, 232] width 758 height 399
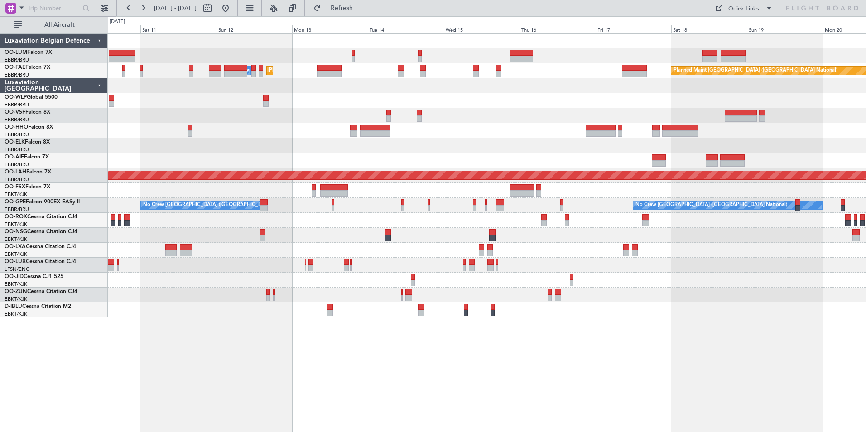
click at [385, 373] on div "Planned Maint [GEOGRAPHIC_DATA] ([GEOGRAPHIC_DATA] National) Planned Maint [GEO…" at bounding box center [487, 232] width 758 height 399
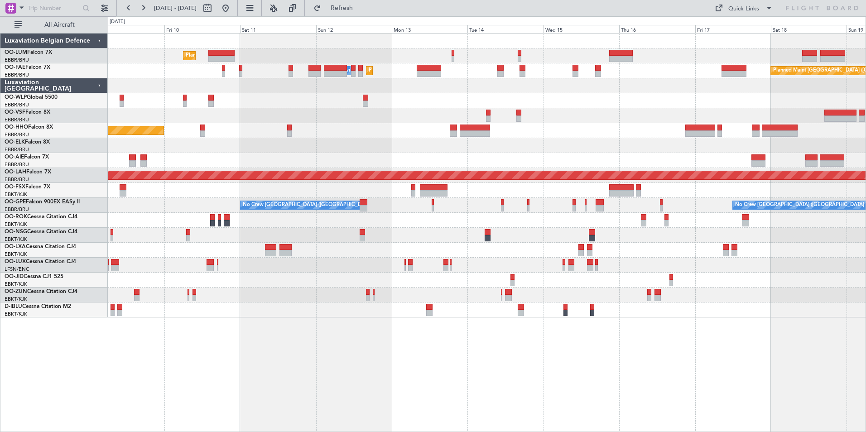
click at [282, 355] on div "Planned Maint [GEOGRAPHIC_DATA] ([GEOGRAPHIC_DATA] National) Planned Maint [GEO…" at bounding box center [487, 232] width 758 height 399
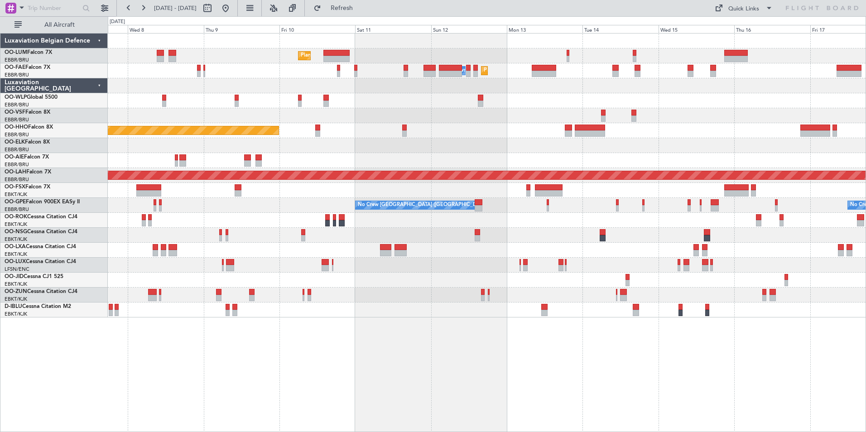
click at [232, 351] on div "Planned Maint [GEOGRAPHIC_DATA] ([GEOGRAPHIC_DATA] National) Owner [GEOGRAPHIC_…" at bounding box center [487, 232] width 758 height 399
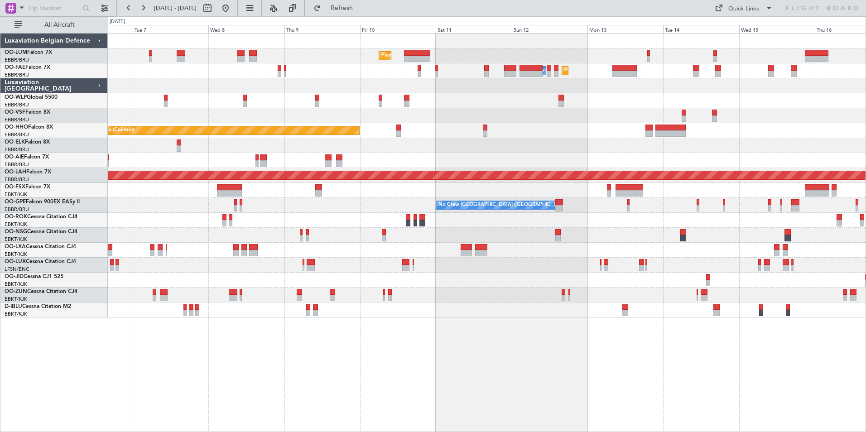
click at [253, 347] on div "Planned Maint Brussels (Brussels National) Planned Maint Brussels (Brussels Nat…" at bounding box center [487, 232] width 758 height 399
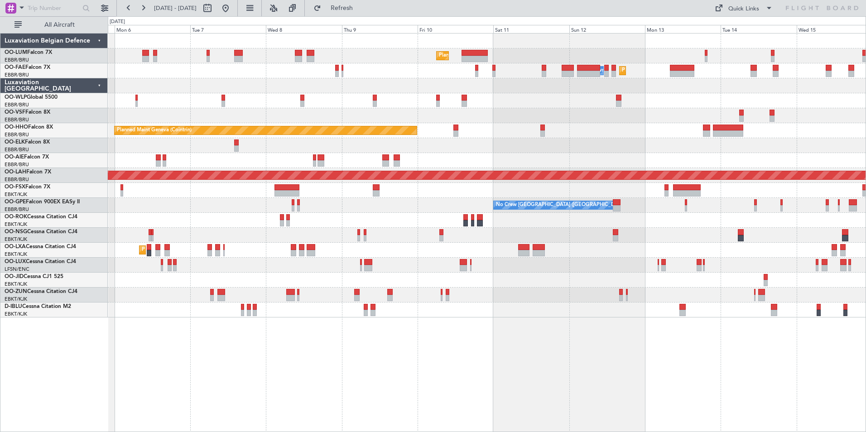
click at [285, 351] on div "Planned Maint Brussels (Brussels National) Planned Maint Brussels (Brussels Nat…" at bounding box center [487, 232] width 758 height 399
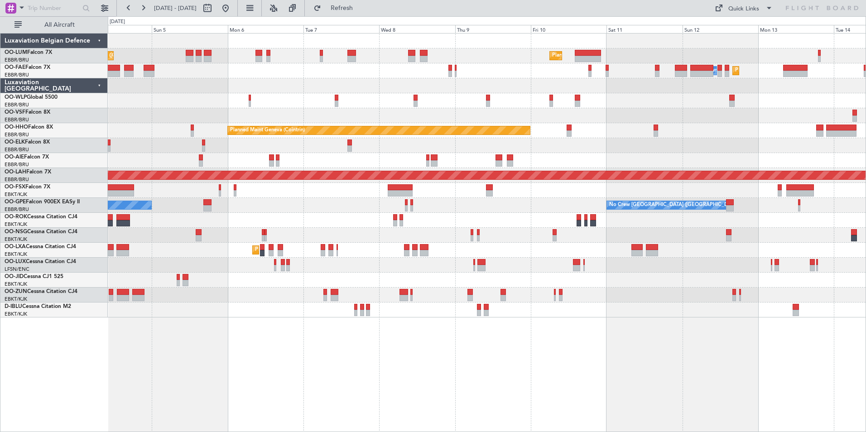
click at [274, 351] on div "Planned Maint Brussels (Brussels National) Planned Maint Brussels (Brussels Nat…" at bounding box center [487, 232] width 758 height 399
click at [214, 346] on div "Planned Maint Brussels (Brussels National) Planned Maint Brussels (Brussels Nat…" at bounding box center [487, 232] width 758 height 399
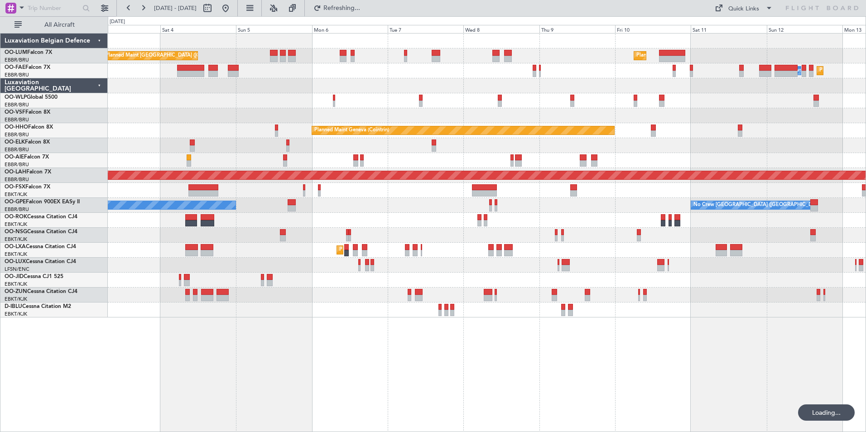
click at [236, 335] on div "Planned Maint Brussels (Brussels National) Planned Maint Brussels (Brussels Nat…" at bounding box center [433, 224] width 866 height 416
click at [225, 328] on div "Planned Maint Brussels (Brussels National) Planned Maint Brussels (Brussels Nat…" at bounding box center [487, 232] width 758 height 399
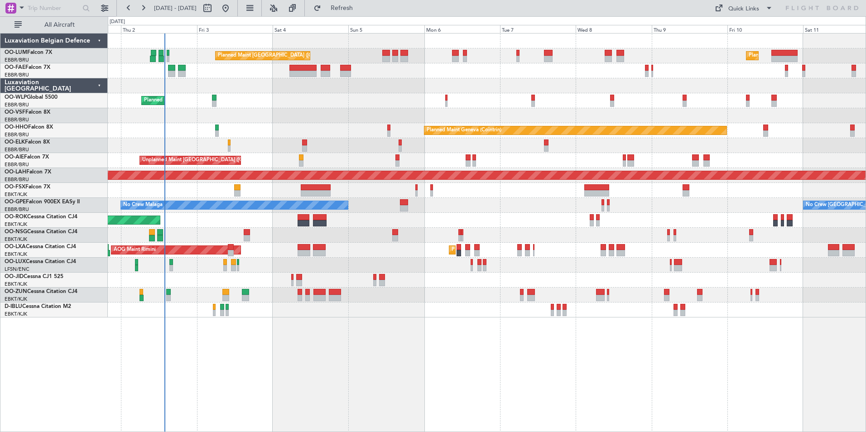
click at [314, 341] on div "Planned Maint Brussels (Brussels National) Planned Maint Brussels (Brussels Nat…" at bounding box center [487, 232] width 758 height 399
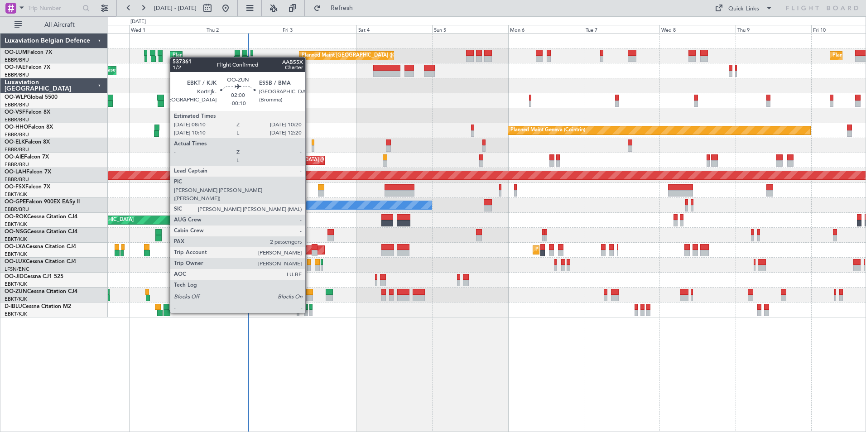
click at [309, 296] on div at bounding box center [309, 298] width 7 height 6
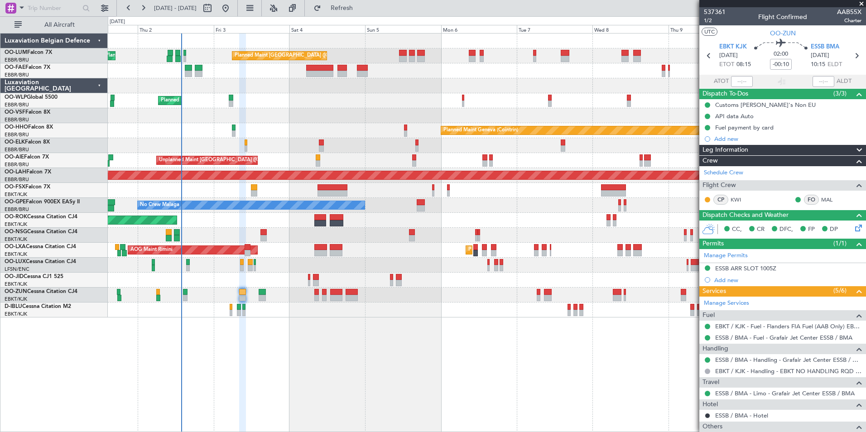
click at [236, 377] on div "Planned Maint Brussels (Brussels National) Planned Maint Brussels (Brussels Nat…" at bounding box center [487, 232] width 758 height 399
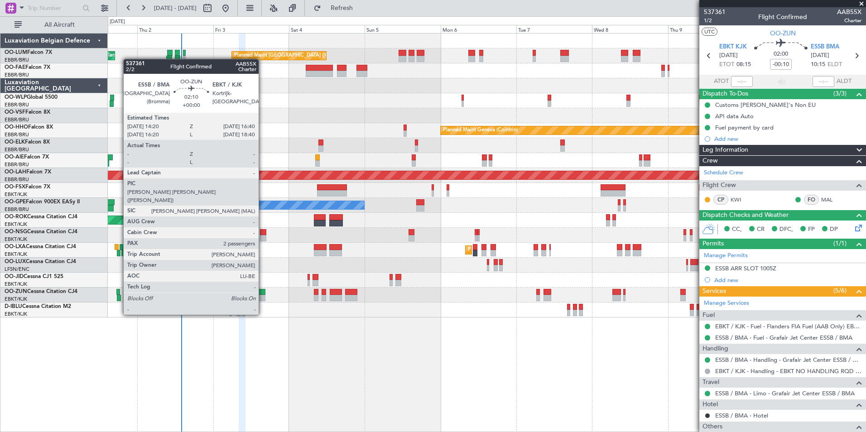
click at [263, 298] on div at bounding box center [262, 298] width 8 height 6
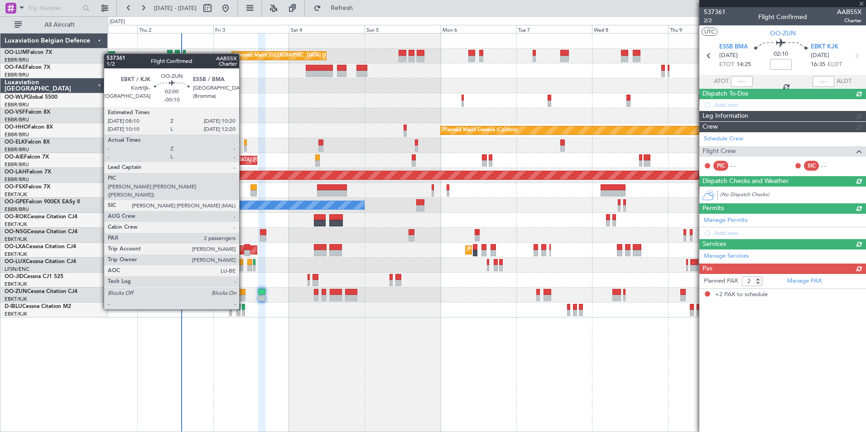
click at [243, 292] on div at bounding box center [242, 292] width 7 height 6
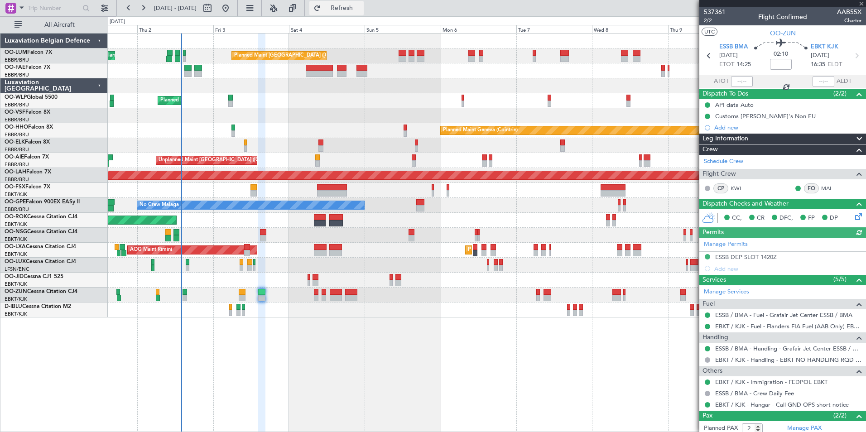
click at [361, 6] on span "Refresh" at bounding box center [342, 8] width 38 height 6
type input "-00:10"
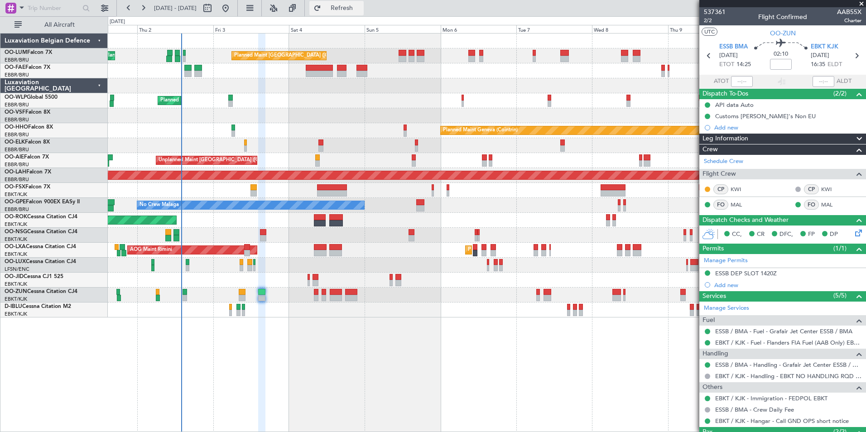
click at [364, 3] on button "Refresh" at bounding box center [336, 8] width 54 height 14
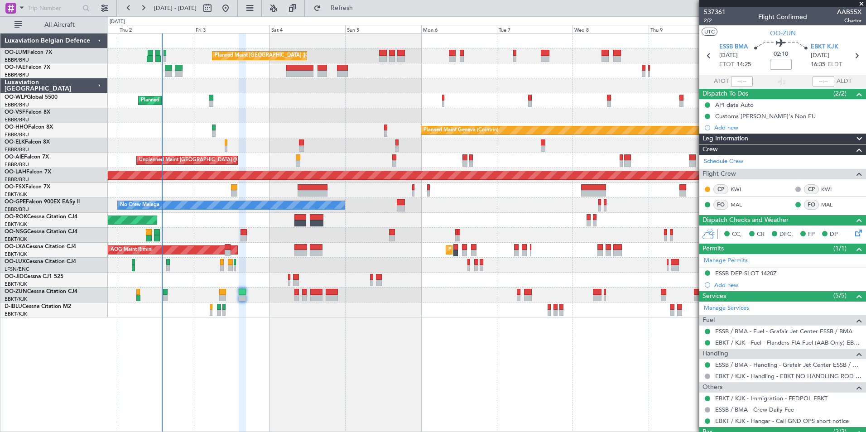
click at [233, 388] on div "Planned Maint [GEOGRAPHIC_DATA] ([GEOGRAPHIC_DATA] National) Planned Maint [GEO…" at bounding box center [487, 232] width 758 height 399
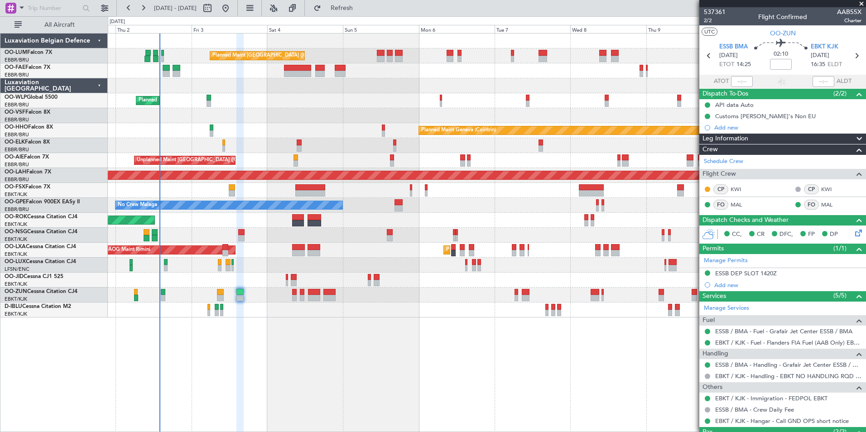
click at [377, 402] on div "Planned Maint [GEOGRAPHIC_DATA] ([GEOGRAPHIC_DATA] National) Planned Maint [GEO…" at bounding box center [487, 232] width 758 height 399
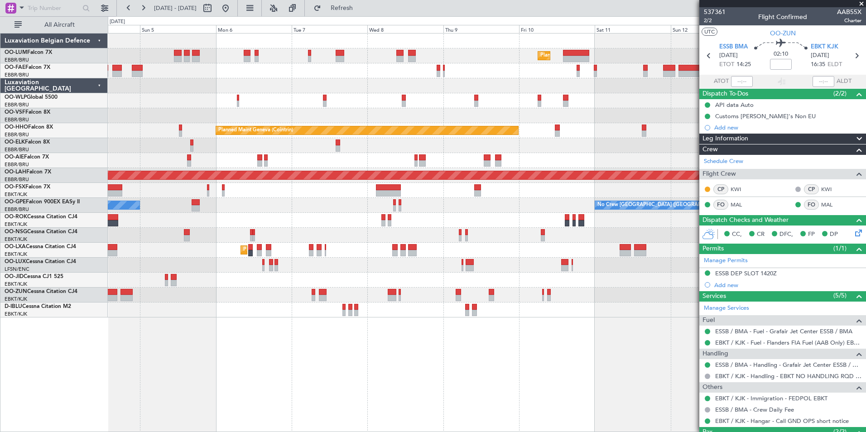
click at [153, 363] on div "Planned Maint [GEOGRAPHIC_DATA] ([GEOGRAPHIC_DATA] National) Planned Maint [GEO…" at bounding box center [487, 232] width 758 height 399
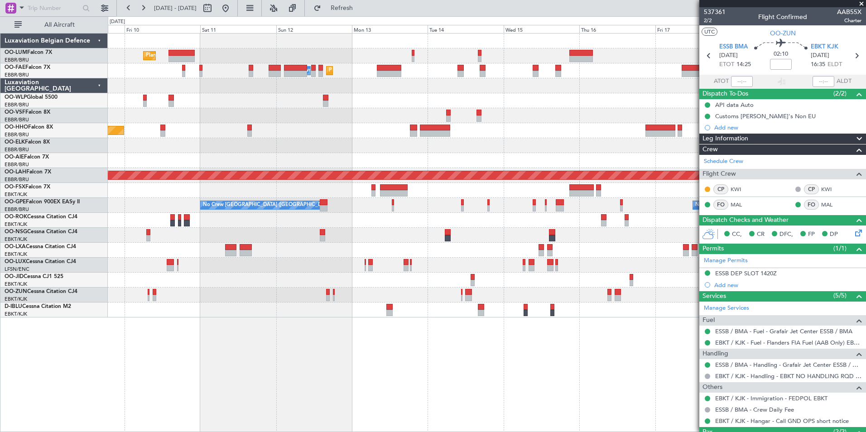
click at [253, 356] on div "Planned Maint Brussels (Brussels National) Owner Melsbroek Air Base Planned Mai…" at bounding box center [487, 232] width 758 height 399
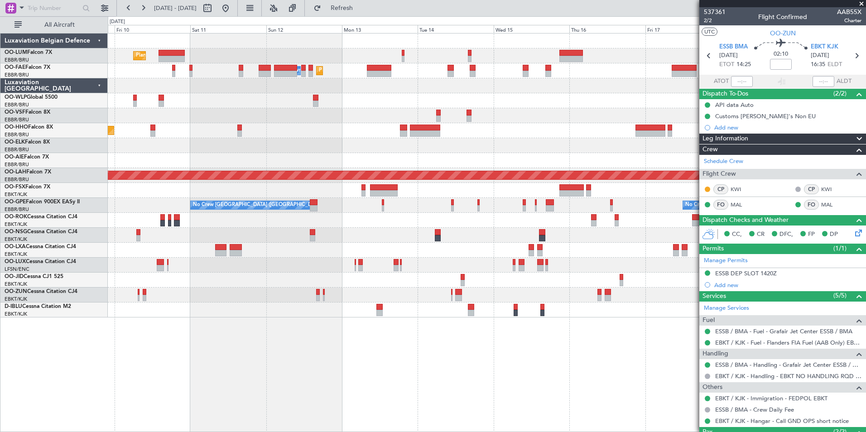
click at [354, 334] on div "Planned Maint Brussels (Brussels National) Owner Melsbroek Air Base Planned Mai…" at bounding box center [487, 232] width 758 height 399
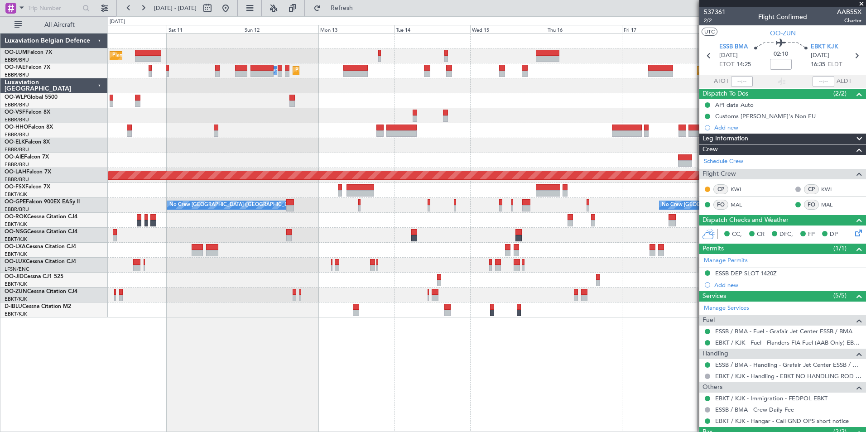
click at [257, 375] on div "Planned Maint Brussels (Brussels National) Owner Melsbroek Air Base Planned Mai…" at bounding box center [487, 232] width 758 height 399
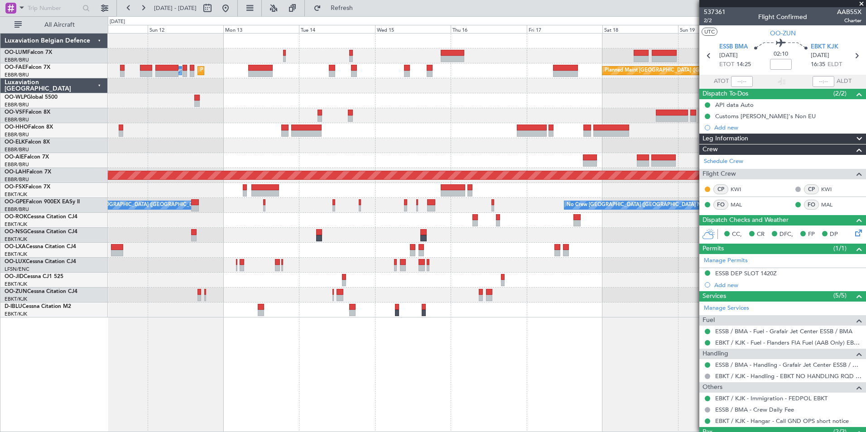
click at [402, 350] on div "Planned Maint Brussels (Brussels National) Owner Melsbroek Air Base Planned Mai…" at bounding box center [487, 232] width 758 height 399
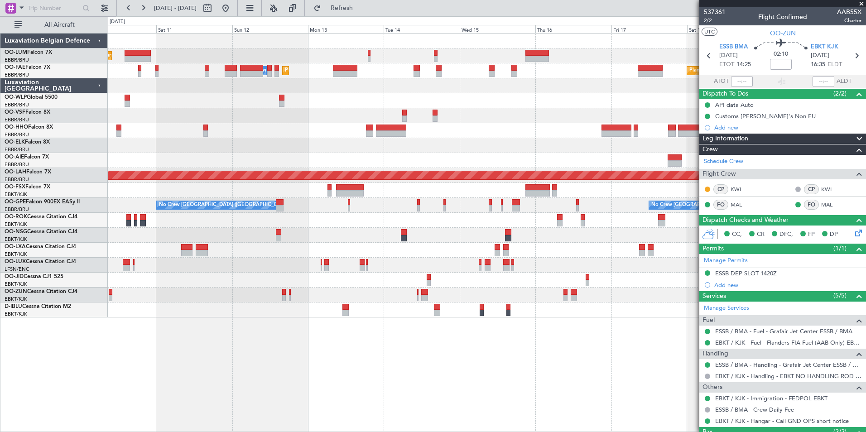
click at [379, 365] on div "Planned Maint Brussels (Brussels National) Owner Melsbroek Air Base Planned Mai…" at bounding box center [487, 232] width 758 height 399
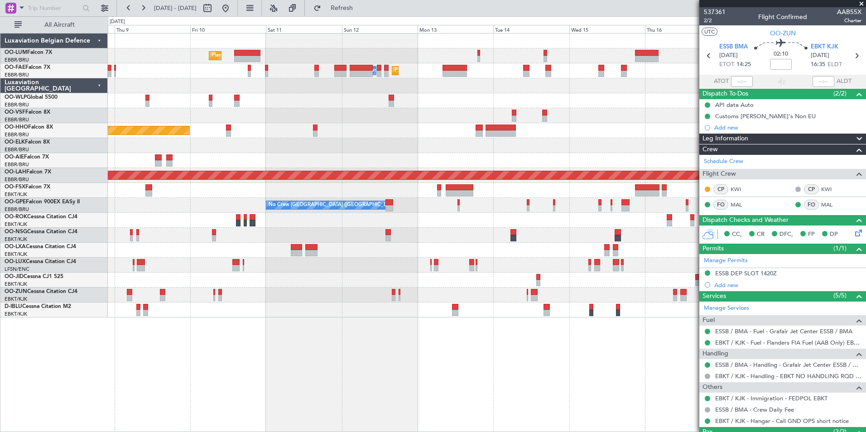
click at [398, 372] on div "Planned Maint Brussels (Brussels National) Owner Melsbroek Air Base Planned Mai…" at bounding box center [487, 232] width 758 height 399
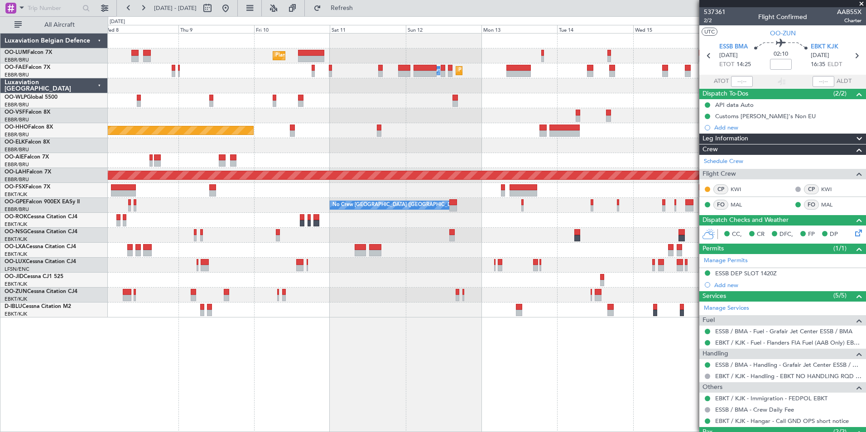
click at [377, 375] on div "Planned Maint Brussels (Brussels National) Owner Melsbroek Air Base Planned Mai…" at bounding box center [487, 232] width 758 height 399
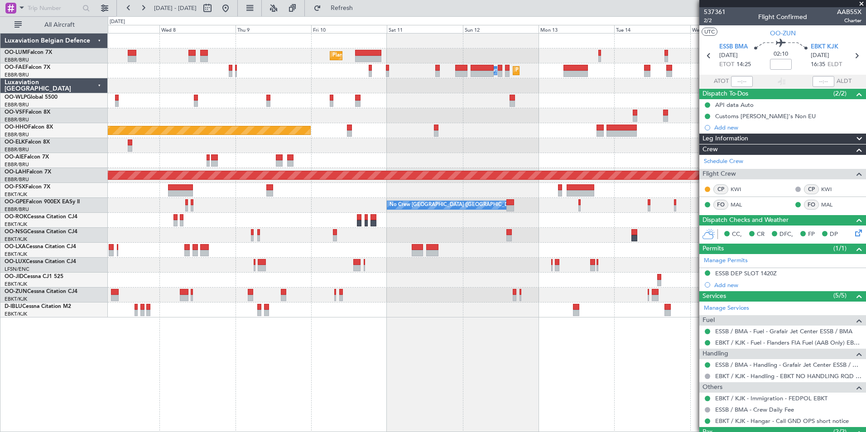
click at [317, 370] on div "Planned Maint Brussels (Brussels National) Owner Melsbroek Air Base Planned Mai…" at bounding box center [487, 232] width 758 height 399
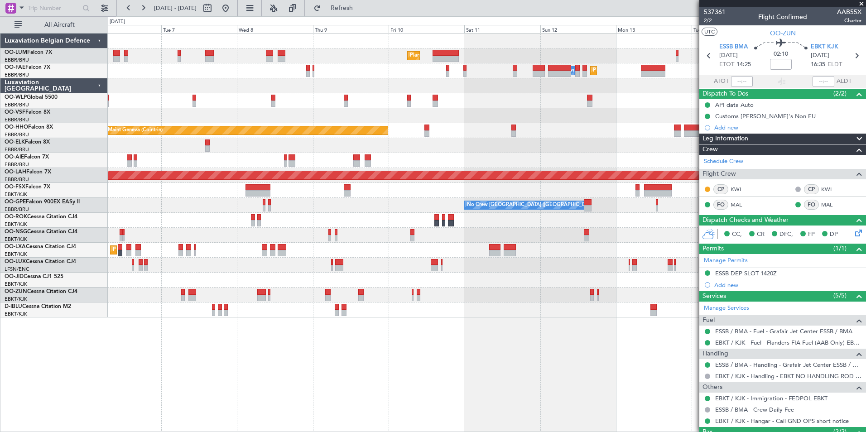
click at [332, 371] on div "Planned Maint Brussels (Brussels National) Planned Maint Brussels (Brussels Nat…" at bounding box center [487, 232] width 758 height 399
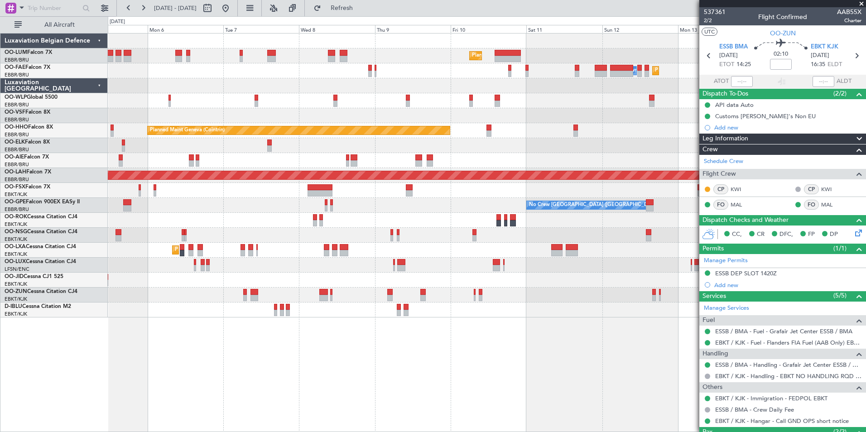
click at [309, 367] on div "Planned Maint Brussels (Brussels National) Planned Maint Brussels (Brussels Nat…" at bounding box center [487, 232] width 758 height 399
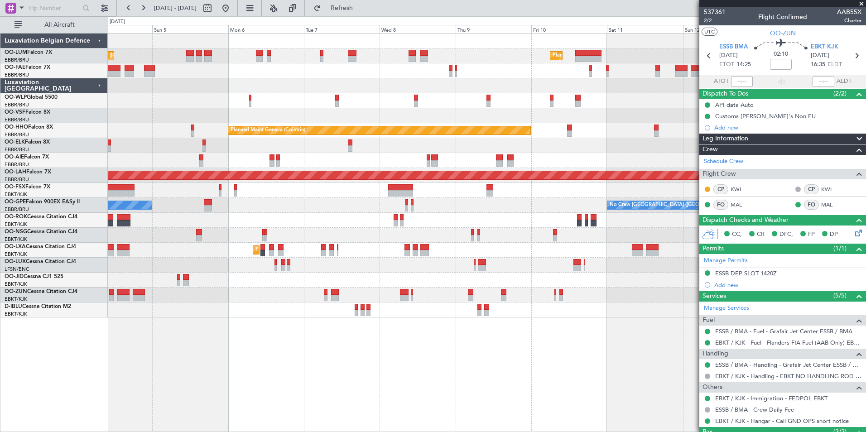
click at [325, 370] on div "Planned Maint Brussels (Brussels National) Planned Maint Brussels (Brussels Nat…" at bounding box center [487, 232] width 758 height 399
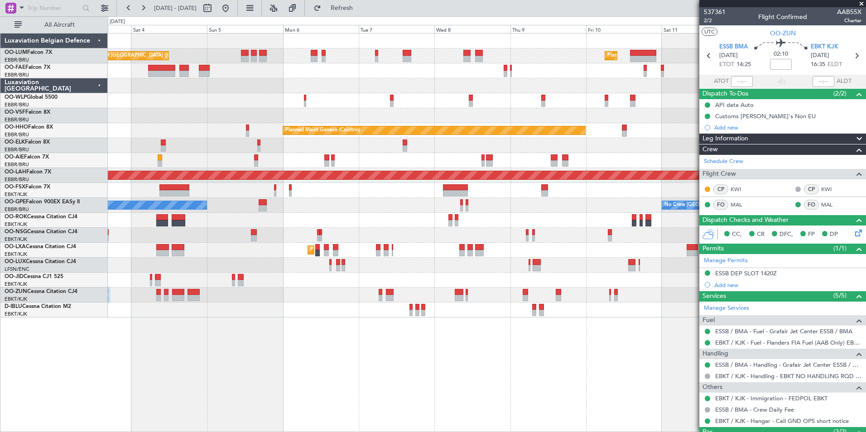
click at [414, 369] on div "Planned Maint Brussels (Brussels National) Planned Maint Brussels (Brussels Nat…" at bounding box center [487, 232] width 758 height 399
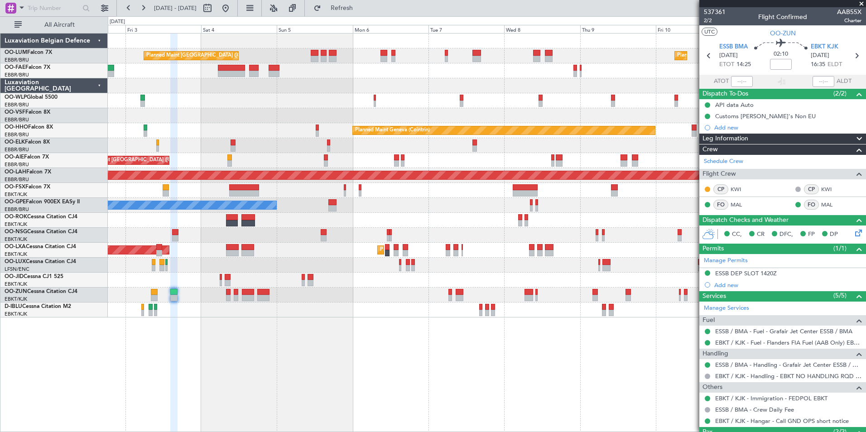
click at [242, 358] on div "Planned Maint Brussels (Brussels National) Planned Maint Brussels (Brussels Nat…" at bounding box center [487, 232] width 758 height 399
click at [339, 365] on div "Planned Maint Brussels (Brussels National) Planned Maint Brussels (Brussels Nat…" at bounding box center [487, 232] width 758 height 399
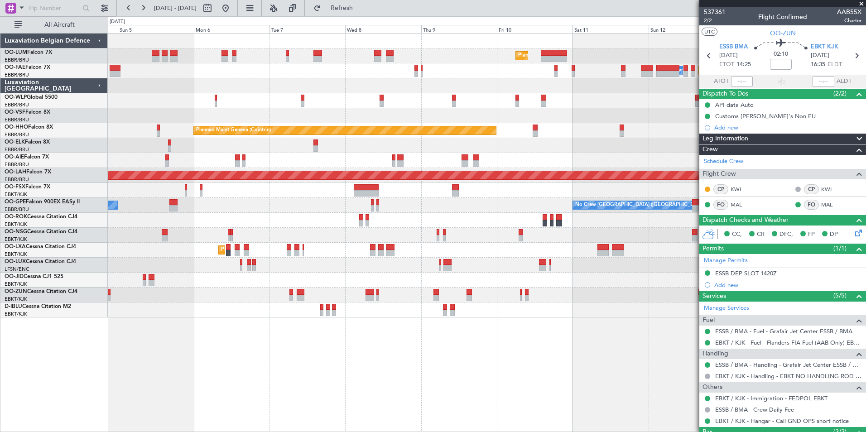
click at [361, 370] on div "Planned Maint Brussels (Brussels National) Planned Maint Brussels (Brussels Nat…" at bounding box center [487, 232] width 758 height 399
click at [364, 376] on div "Planned Maint Brussels (Brussels National) Planned Maint Brussels (Brussels Nat…" at bounding box center [487, 232] width 758 height 399
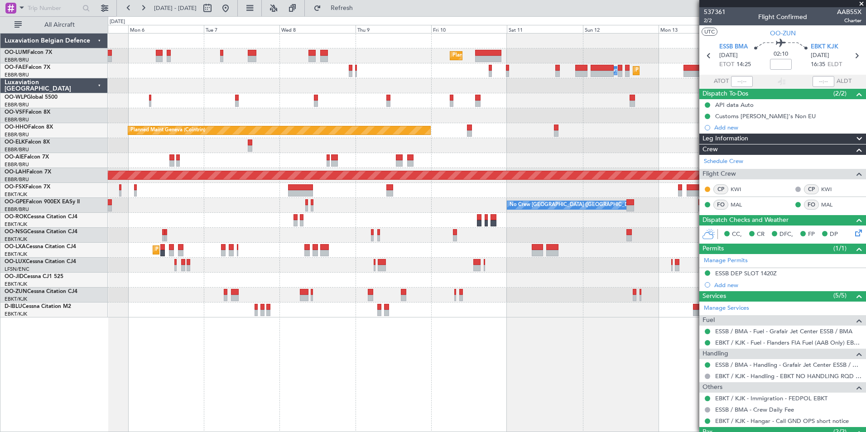
click at [346, 378] on div "Planned Maint Brussels (Brussels National) Planned Maint Brussels (Brussels Nat…" at bounding box center [487, 232] width 758 height 399
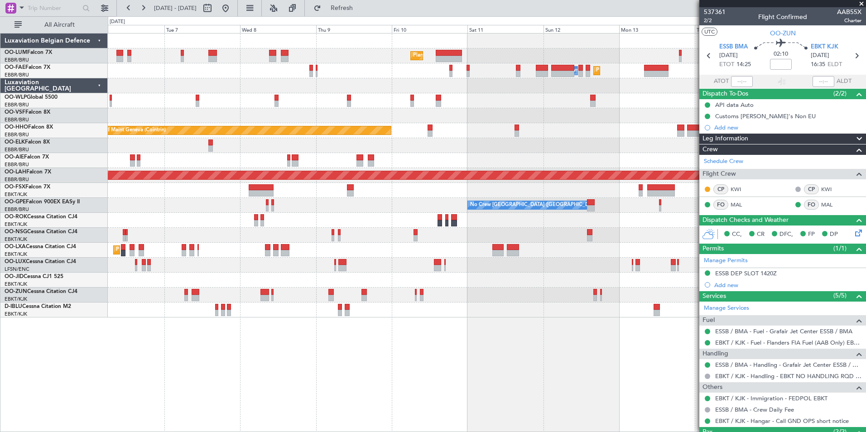
click at [357, 378] on div "Planned Maint Brussels (Brussels National) Planned Maint Brussels (Brussels Nat…" at bounding box center [487, 232] width 758 height 399
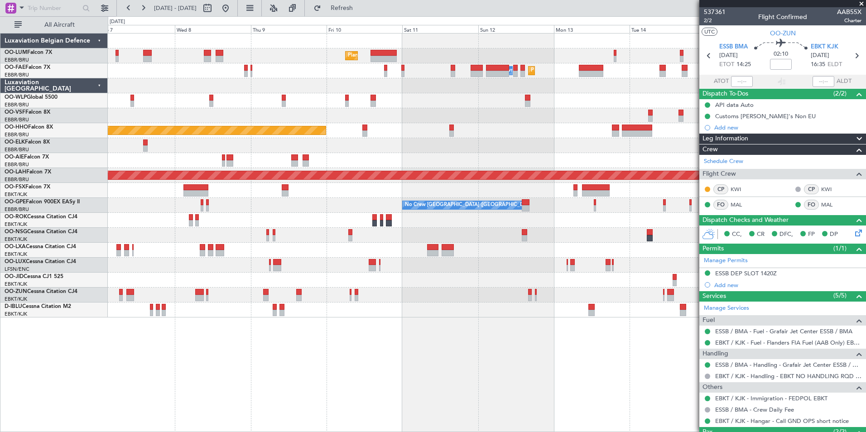
click at [334, 381] on div "Planned Maint [GEOGRAPHIC_DATA] ([GEOGRAPHIC_DATA] National) Owner [GEOGRAPHIC_…" at bounding box center [487, 232] width 758 height 399
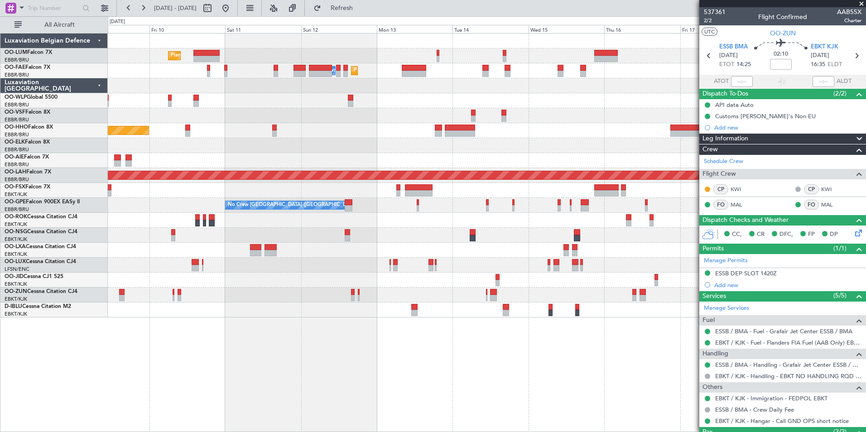
click at [265, 375] on div "Planned Maint Brussels (Brussels National) Owner Melsbroek Air Base Planned Mai…" at bounding box center [487, 232] width 758 height 399
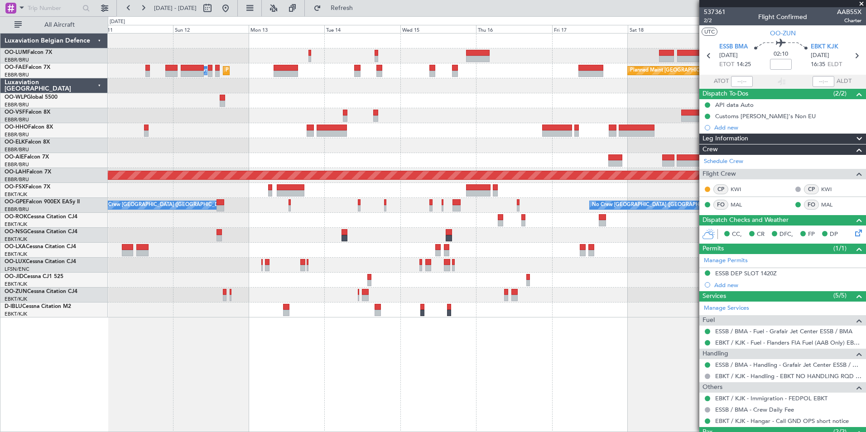
click at [163, 387] on div "Planned Maint Brussels (Brussels National) Owner Melsbroek Air Base Planned Mai…" at bounding box center [487, 232] width 758 height 399
click at [241, 399] on div "Planned Maint Brussels (Brussels National) Owner Melsbroek Air Base Planned Mai…" at bounding box center [487, 232] width 758 height 399
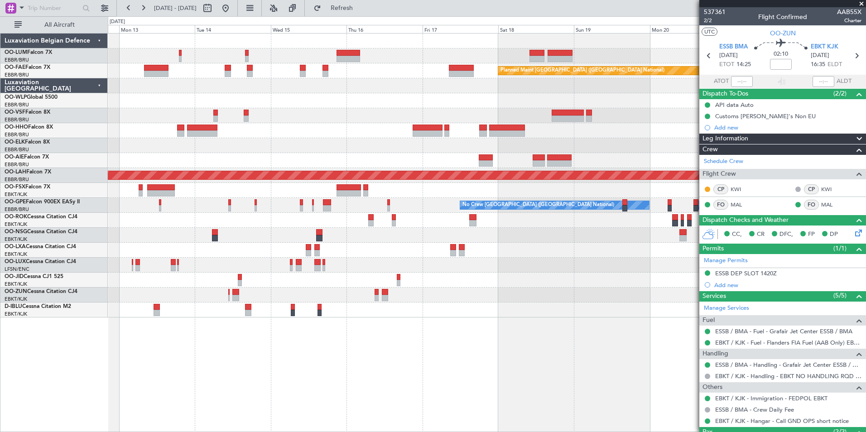
click at [427, 340] on div "Planned Maint [GEOGRAPHIC_DATA] ([GEOGRAPHIC_DATA] National) Planned Maint [GEO…" at bounding box center [487, 232] width 758 height 399
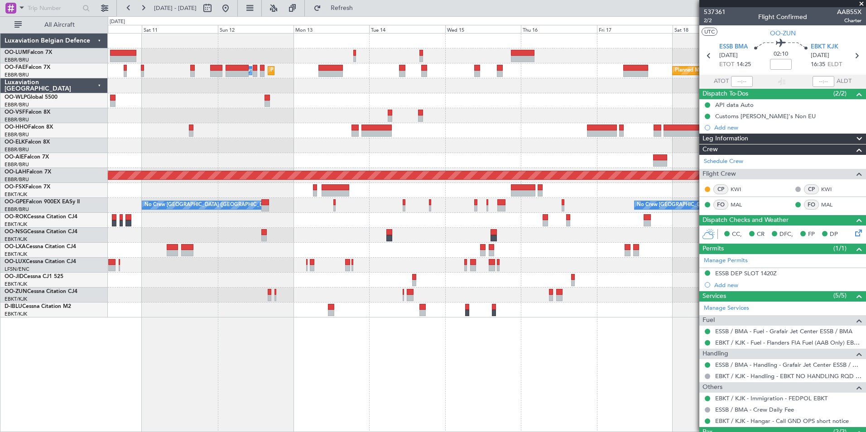
click at [430, 341] on div "Planned Maint [GEOGRAPHIC_DATA] ([GEOGRAPHIC_DATA] National) Planned Maint [GEO…" at bounding box center [487, 232] width 758 height 399
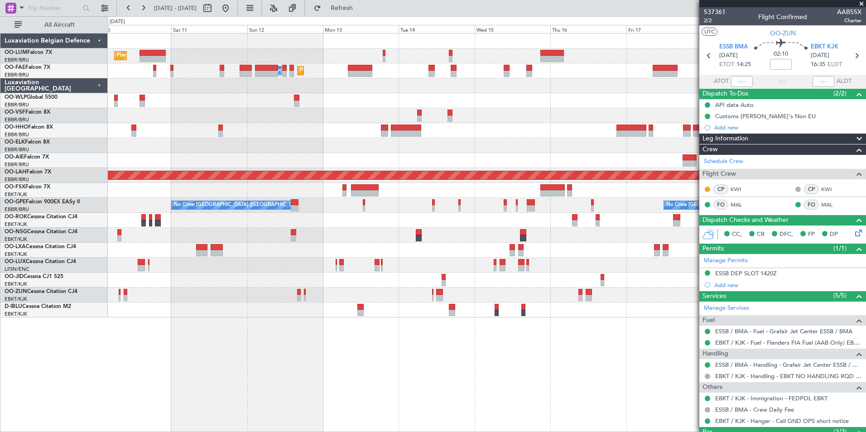
click at [346, 350] on div "Planned Maint [GEOGRAPHIC_DATA] ([GEOGRAPHIC_DATA] National) Planned Maint [GEO…" at bounding box center [487, 232] width 758 height 399
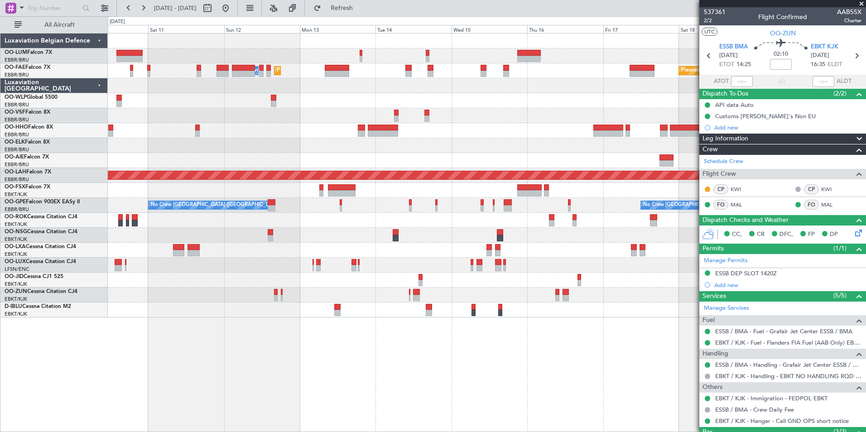
click at [471, 379] on div "Planned Maint [GEOGRAPHIC_DATA] ([GEOGRAPHIC_DATA] National) Planned Maint [GEO…" at bounding box center [487, 232] width 758 height 399
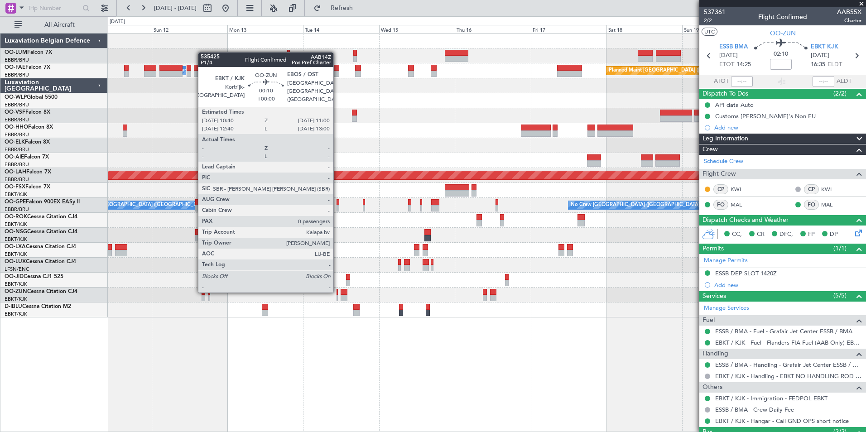
click at [337, 291] on div at bounding box center [337, 292] width 1 height 6
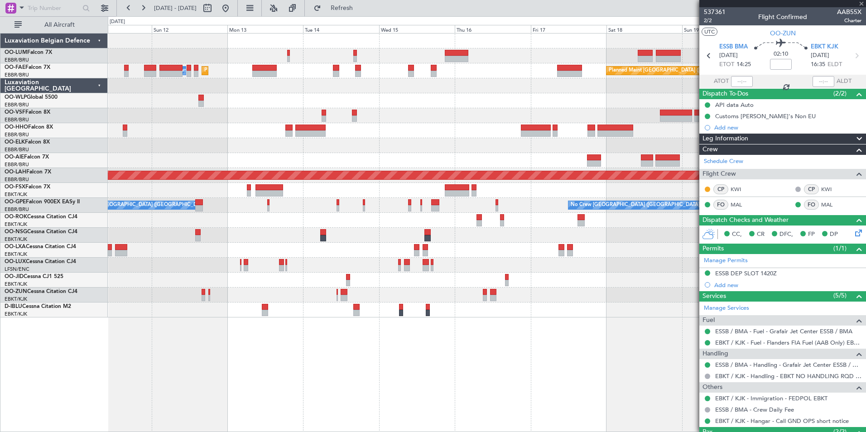
type input "0"
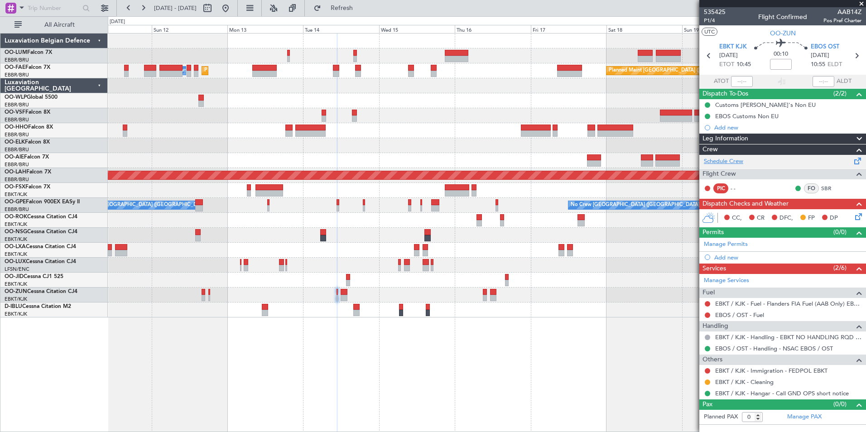
click at [735, 162] on link "Schedule Crew" at bounding box center [723, 161] width 39 height 9
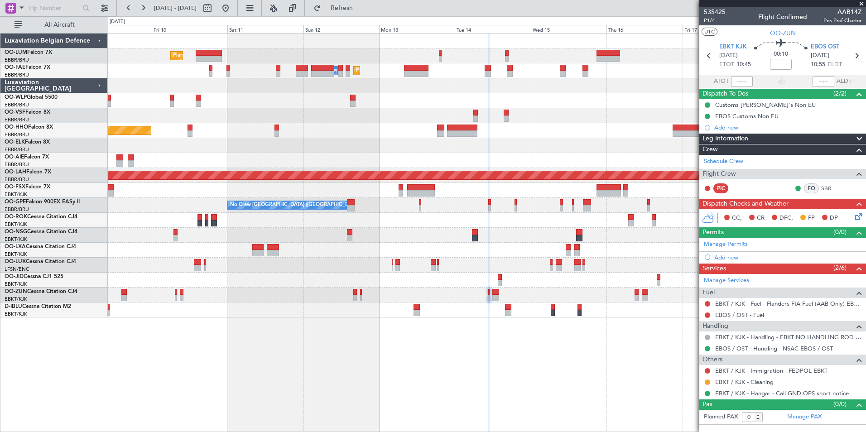
click at [358, 304] on div "Planned Maint [GEOGRAPHIC_DATA] ([GEOGRAPHIC_DATA] National) Planned Maint [GEO…" at bounding box center [433, 224] width 866 height 416
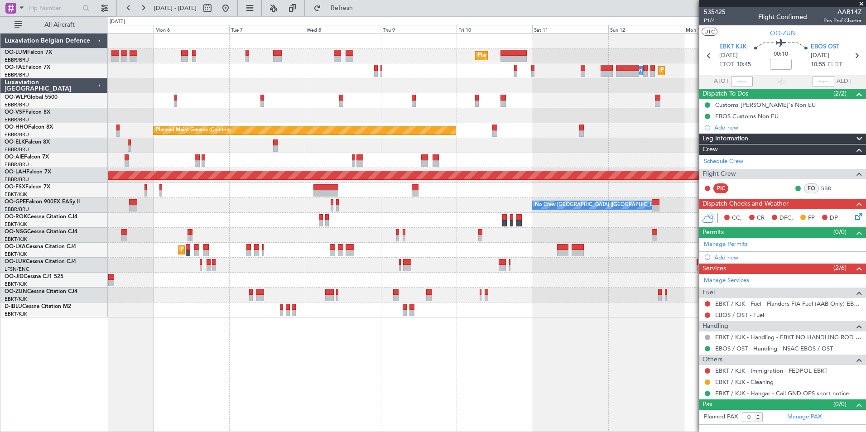
click at [361, 332] on div "Planned Maint [GEOGRAPHIC_DATA] ([GEOGRAPHIC_DATA] National) Planned Maint [GEO…" at bounding box center [487, 232] width 758 height 399
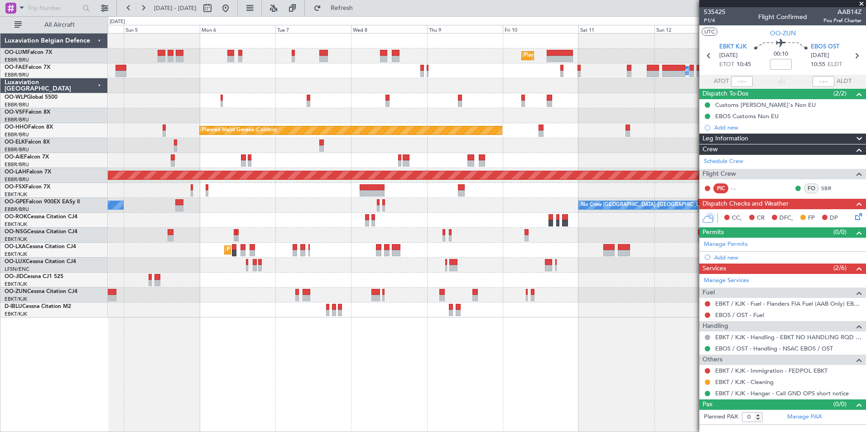
click at [468, 331] on div "Planned Maint [GEOGRAPHIC_DATA] ([GEOGRAPHIC_DATA] National) Planned Maint [GEO…" at bounding box center [487, 232] width 758 height 399
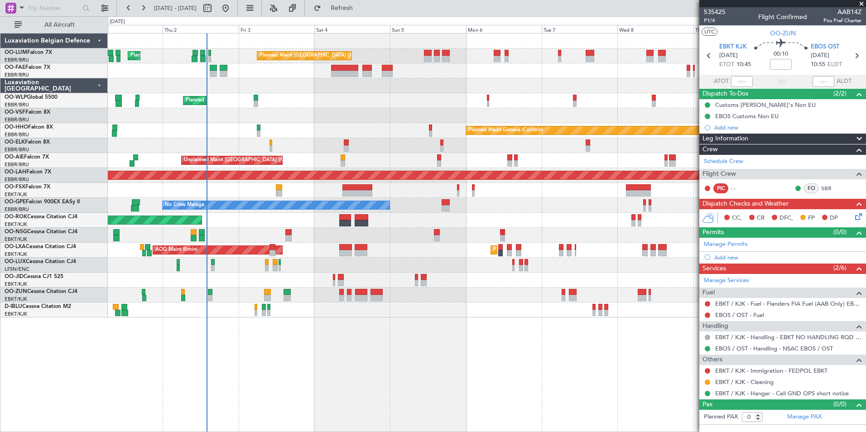
click at [358, 356] on div "Planned Maint [GEOGRAPHIC_DATA] ([GEOGRAPHIC_DATA] National) Planned Maint [GEO…" at bounding box center [487, 232] width 758 height 399
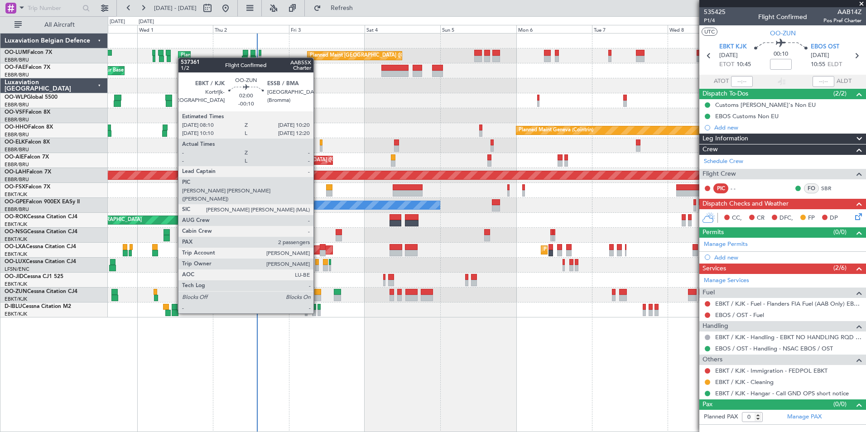
click at [317, 296] on div at bounding box center [317, 298] width 7 height 6
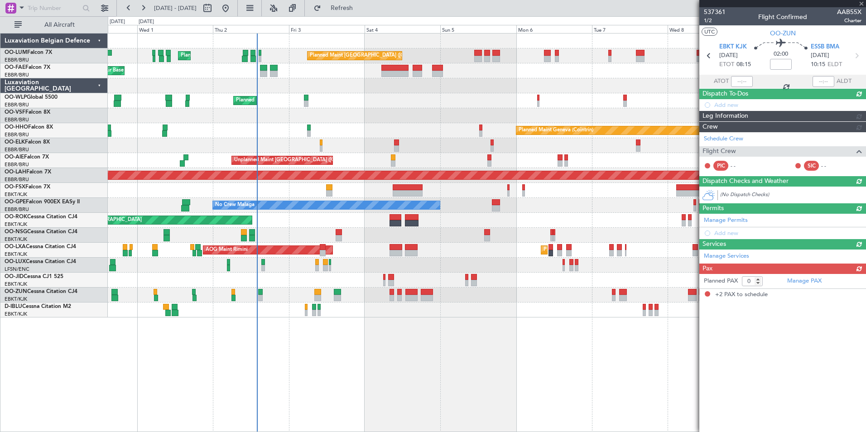
type input "-00:10"
type input "2"
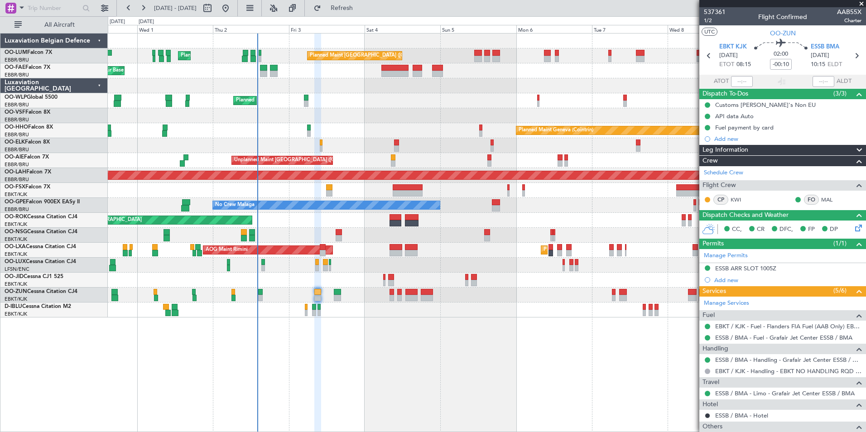
click at [354, 387] on div "Planned Maint [GEOGRAPHIC_DATA] ([GEOGRAPHIC_DATA] National) Planned Maint [GEO…" at bounding box center [487, 232] width 758 height 399
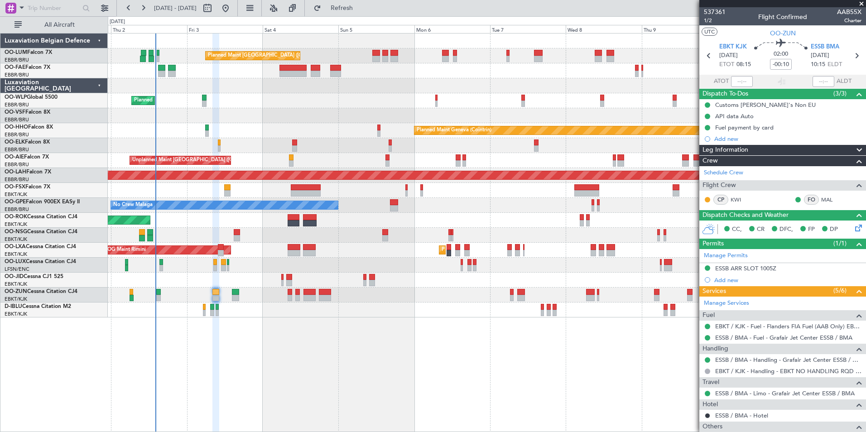
click at [362, 400] on div "Planned Maint [GEOGRAPHIC_DATA] ([GEOGRAPHIC_DATA] National) Planned Maint [GEO…" at bounding box center [487, 232] width 758 height 399
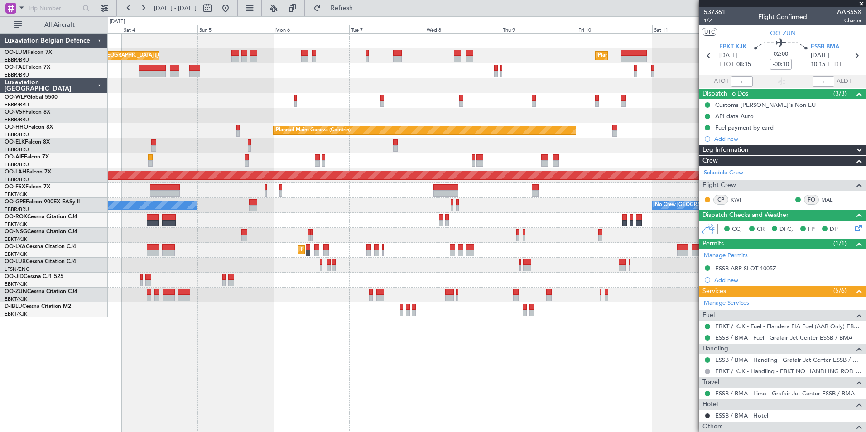
click at [338, 399] on div "Planned Maint [GEOGRAPHIC_DATA] ([GEOGRAPHIC_DATA] National) Planned Maint [GEO…" at bounding box center [487, 232] width 758 height 399
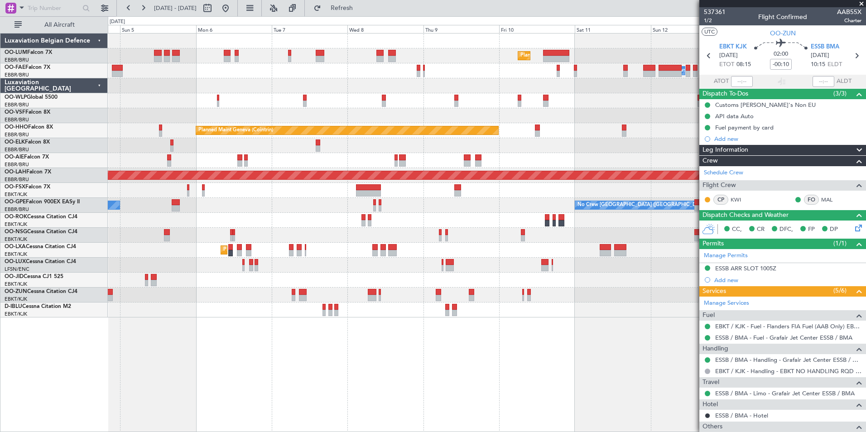
click at [317, 396] on div "Planned Maint [GEOGRAPHIC_DATA] ([GEOGRAPHIC_DATA] National) Planned Maint [GEO…" at bounding box center [487, 232] width 758 height 399
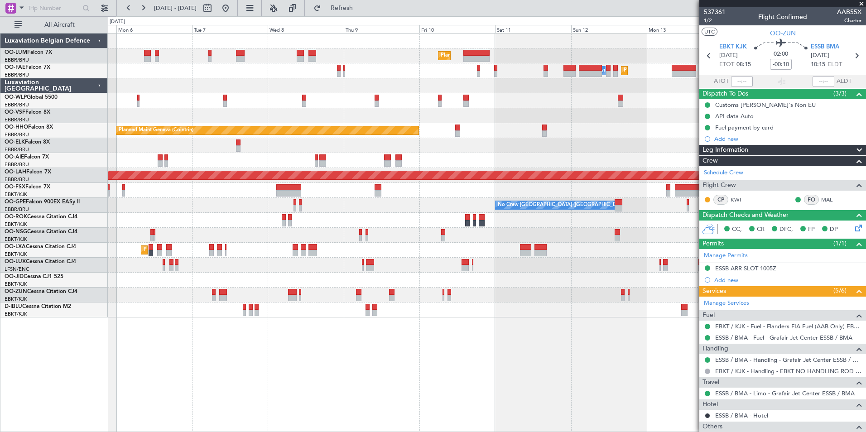
click at [311, 380] on div "Planned Maint [GEOGRAPHIC_DATA] ([GEOGRAPHIC_DATA] National) Planned Maint [GEO…" at bounding box center [487, 232] width 758 height 399
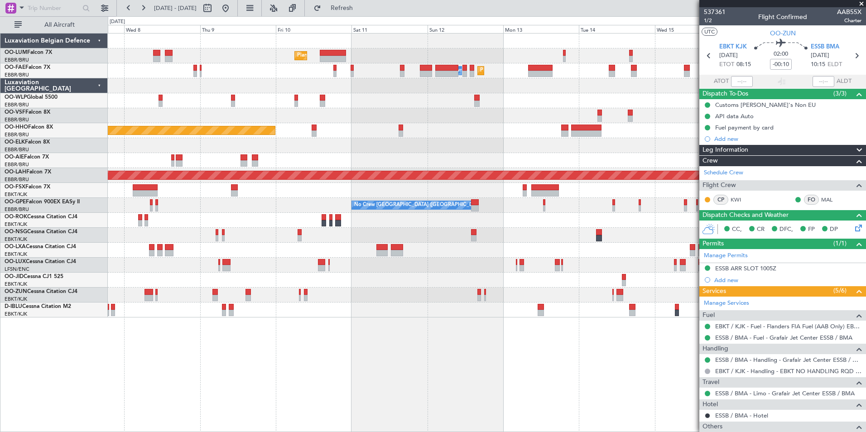
click at [333, 357] on div "Planned Maint [GEOGRAPHIC_DATA] ([GEOGRAPHIC_DATA] National) Owner [GEOGRAPHIC_…" at bounding box center [487, 232] width 758 height 399
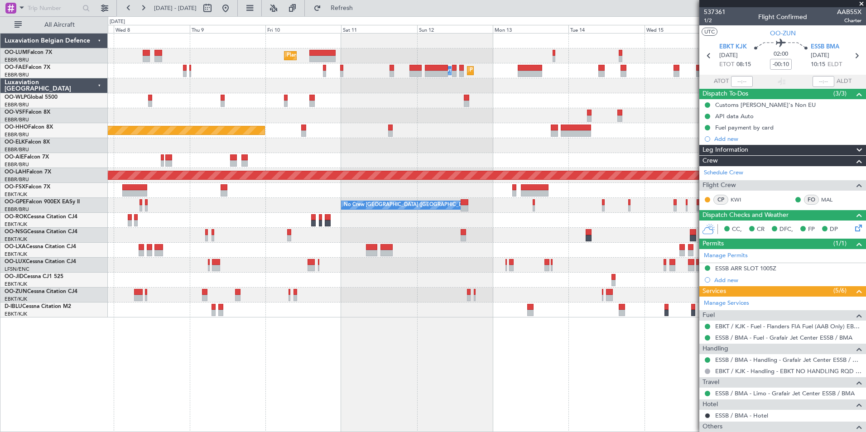
click at [481, 346] on div "Planned Maint [GEOGRAPHIC_DATA] ([GEOGRAPHIC_DATA] National) Owner [GEOGRAPHIC_…" at bounding box center [487, 232] width 758 height 399
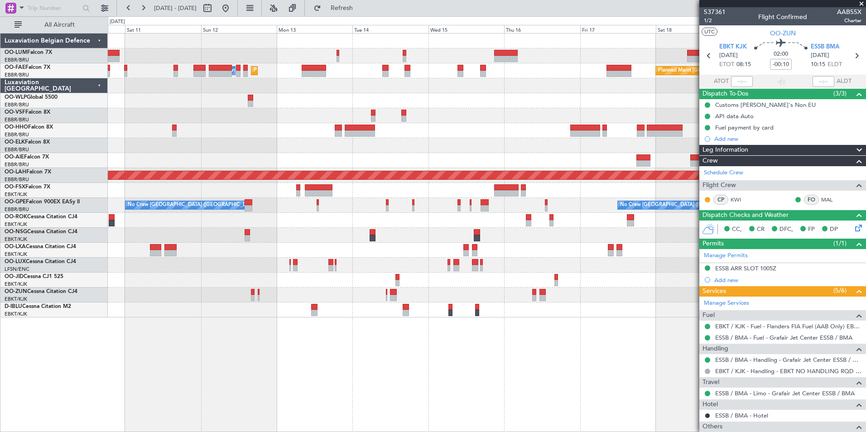
click at [296, 384] on div "Planned Maint [GEOGRAPHIC_DATA] ([GEOGRAPHIC_DATA] National) Planned Maint [GEO…" at bounding box center [487, 232] width 758 height 399
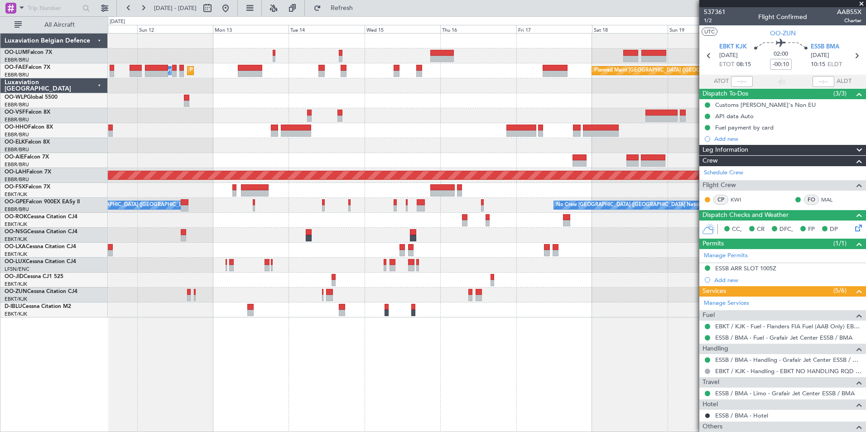
click at [334, 290] on div at bounding box center [487, 295] width 758 height 15
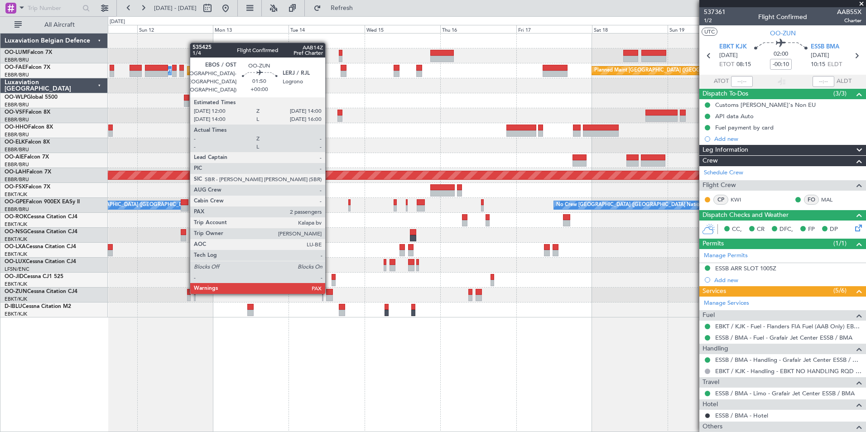
click at [329, 292] on div at bounding box center [329, 292] width 6 height 6
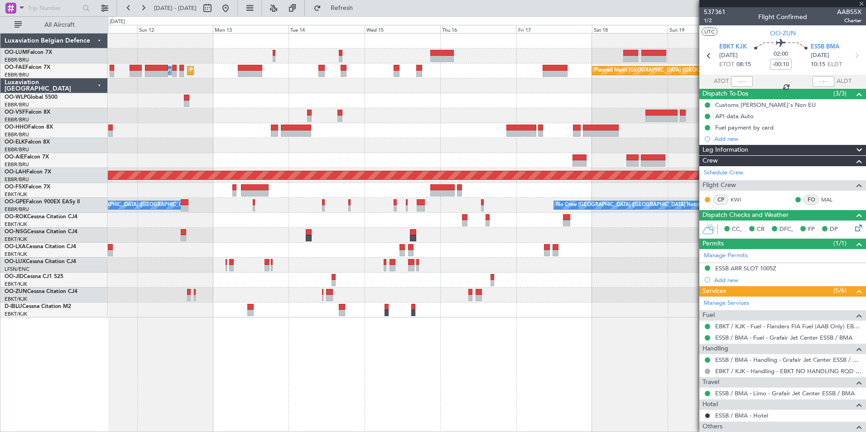
type input "5"
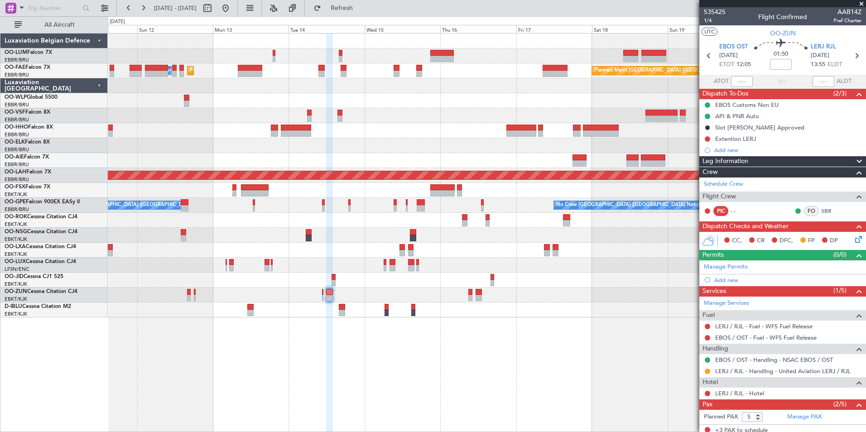
click at [431, 360] on div "Planned Maint [GEOGRAPHIC_DATA] ([GEOGRAPHIC_DATA] National) Planned Maint [GEO…" at bounding box center [487, 232] width 758 height 399
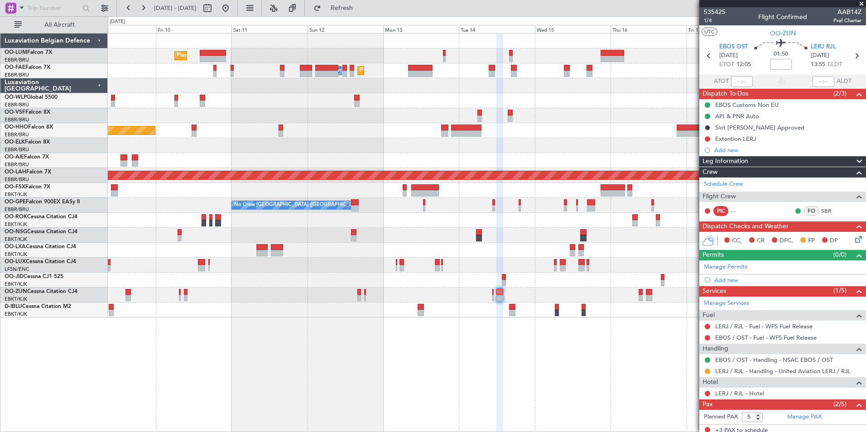
click at [568, 351] on div "Planned Maint [GEOGRAPHIC_DATA] ([GEOGRAPHIC_DATA] National) Planned Maint [GEO…" at bounding box center [487, 232] width 758 height 399
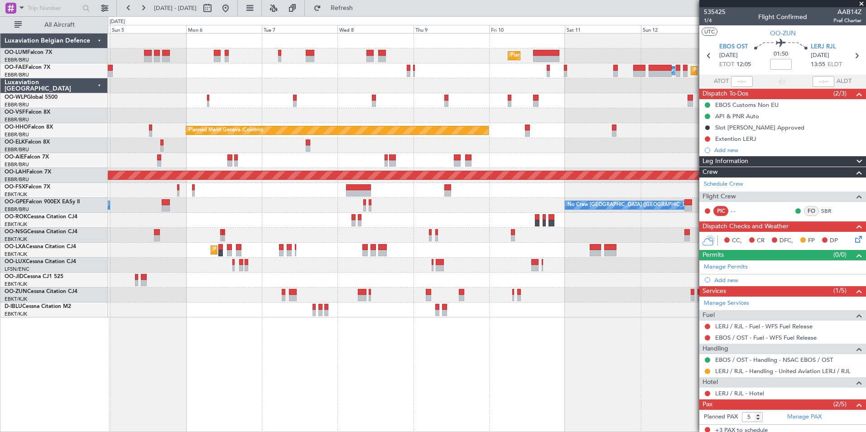
click at [662, 374] on div "Planned Maint [GEOGRAPHIC_DATA] ([GEOGRAPHIC_DATA] National) Planned Maint [GEO…" at bounding box center [487, 232] width 758 height 399
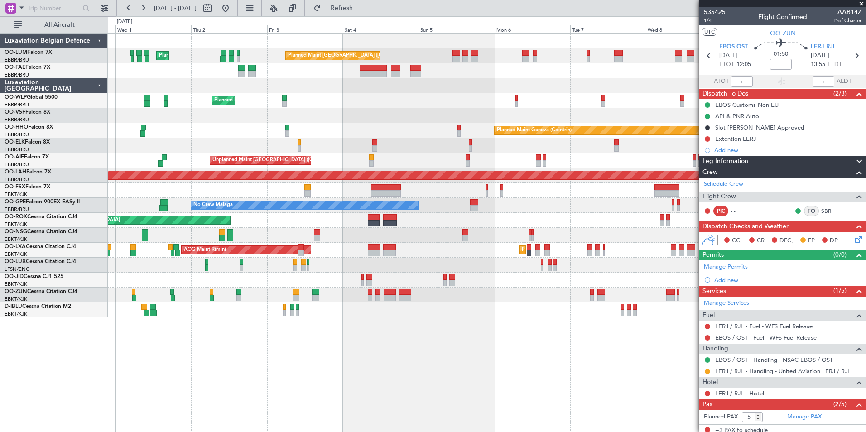
click at [344, 329] on div "Planned Maint [GEOGRAPHIC_DATA] ([GEOGRAPHIC_DATA] National) Planned Maint [GEO…" at bounding box center [487, 232] width 758 height 399
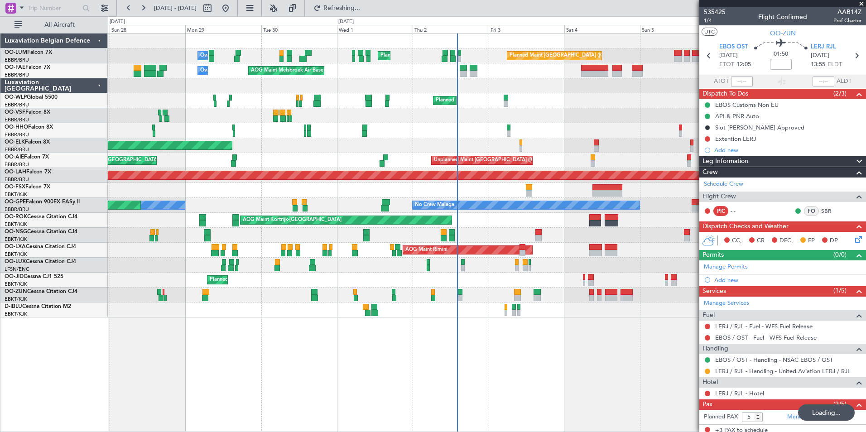
click at [260, 361] on div "Planned Maint [GEOGRAPHIC_DATA] ([GEOGRAPHIC_DATA] National) Planned Maint [GEO…" at bounding box center [487, 232] width 758 height 399
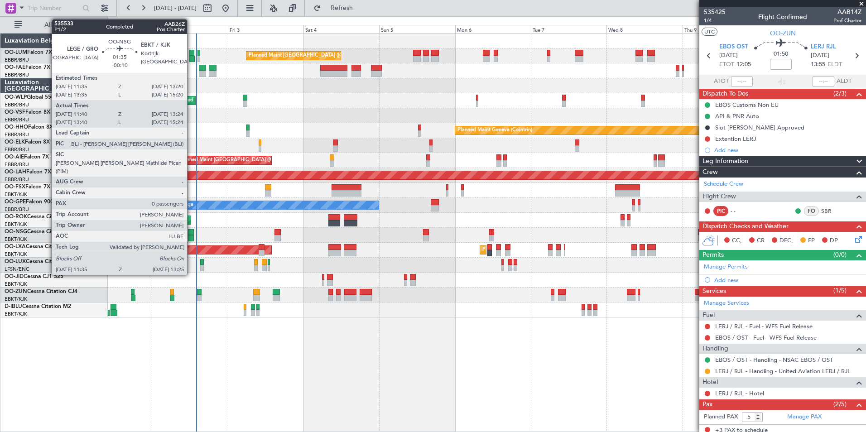
click at [191, 231] on div at bounding box center [191, 232] width 6 height 6
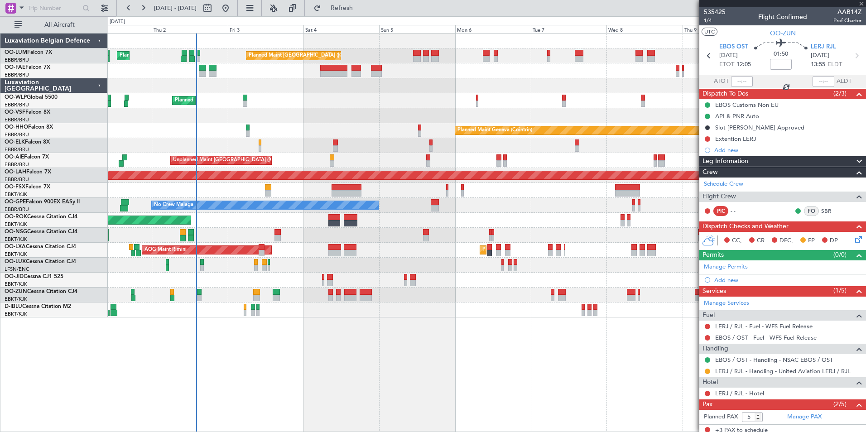
type input "-00:10"
type input "11:45"
type input "13:19"
type input "0"
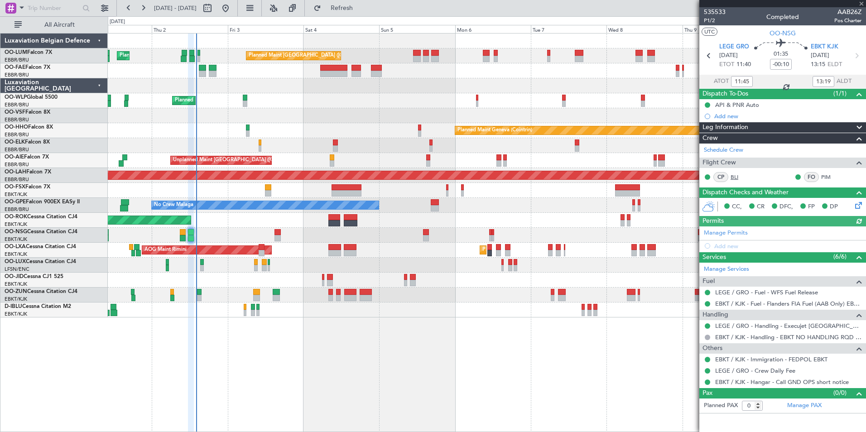
click at [733, 176] on link "BLI" at bounding box center [741, 177] width 20 height 8
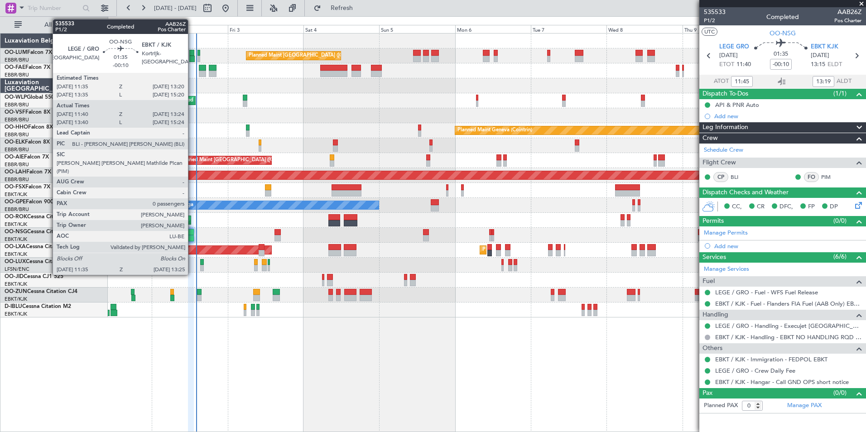
click at [192, 230] on div at bounding box center [191, 232] width 6 height 6
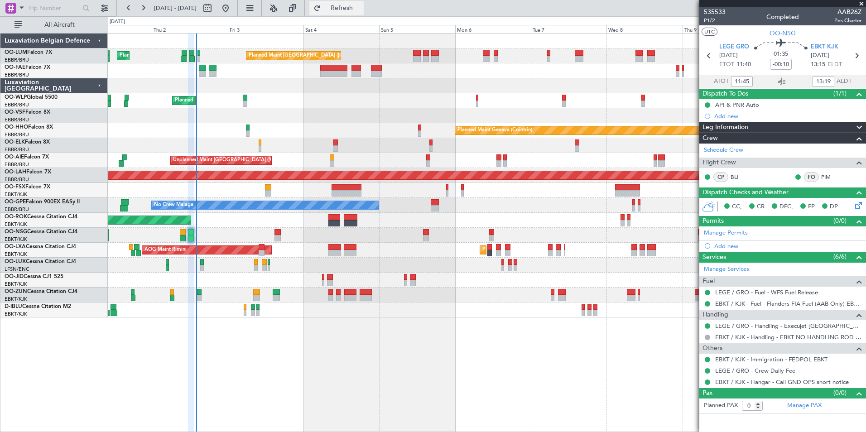
click at [351, 2] on button "Refresh" at bounding box center [336, 8] width 54 height 14
click at [327, 280] on div "Planned Maint Kortrijk-[GEOGRAPHIC_DATA]" at bounding box center [487, 280] width 758 height 15
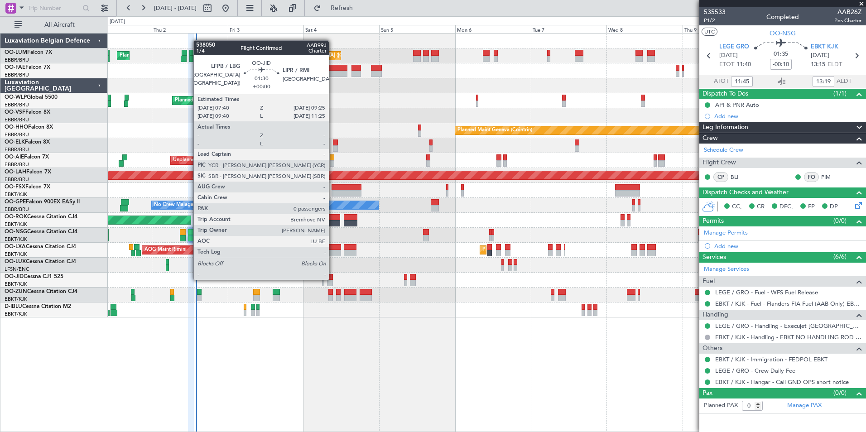
click at [333, 279] on div at bounding box center [330, 277] width 6 height 6
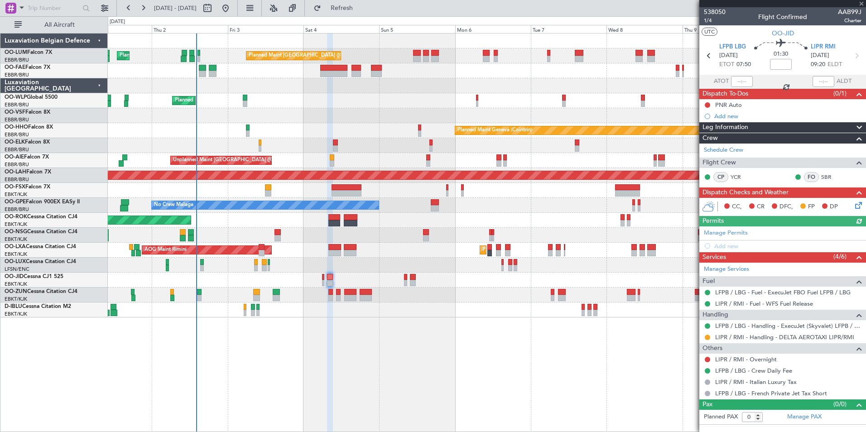
click at [324, 279] on div "Planned Maint Kortrijk-[GEOGRAPHIC_DATA]" at bounding box center [487, 280] width 758 height 15
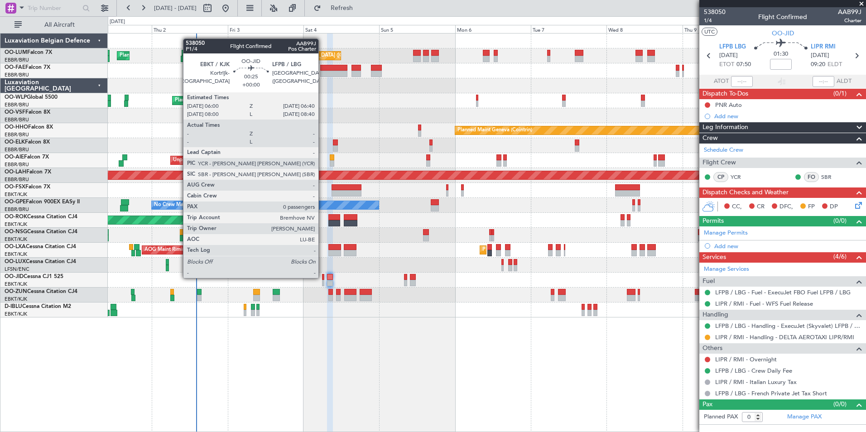
click at [322, 277] on div at bounding box center [323, 277] width 2 height 6
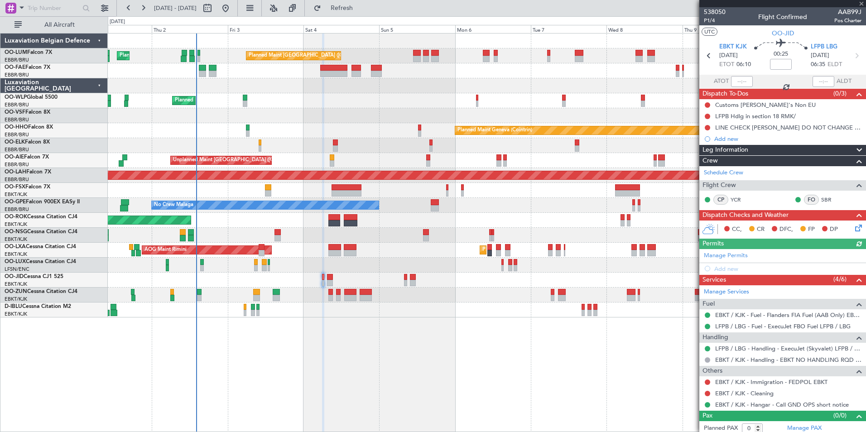
click at [416, 282] on div "Planned Maint Kortrijk-[GEOGRAPHIC_DATA]" at bounding box center [487, 280] width 758 height 15
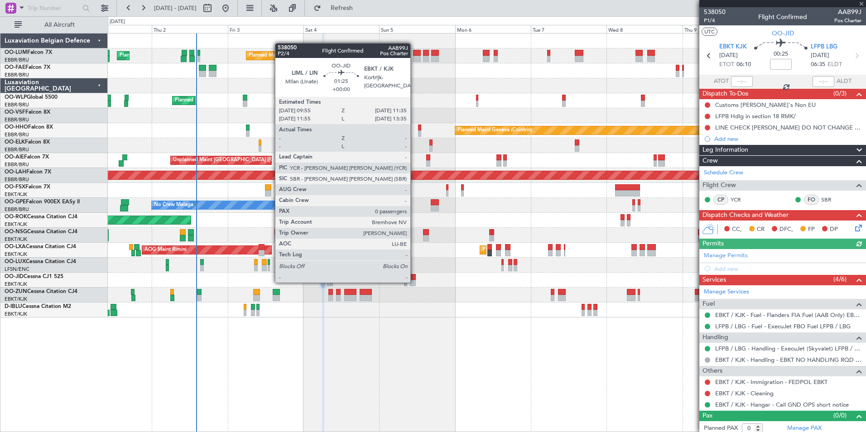
click at [414, 282] on div at bounding box center [412, 283] width 5 height 6
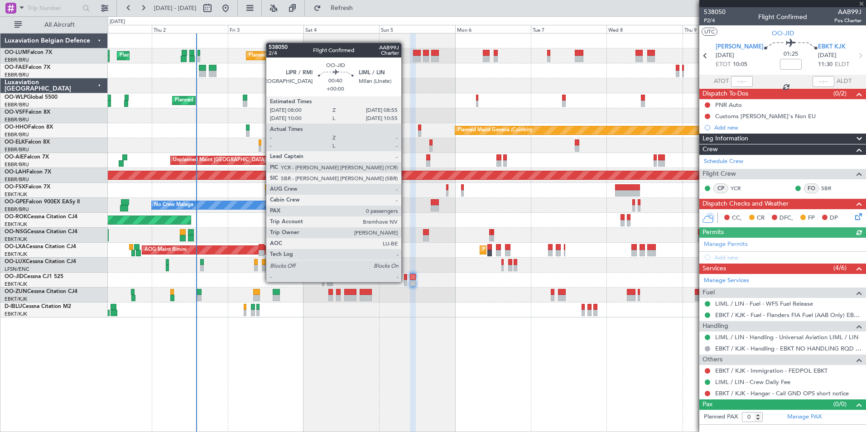
click at [405, 281] on div at bounding box center [405, 283] width 3 height 6
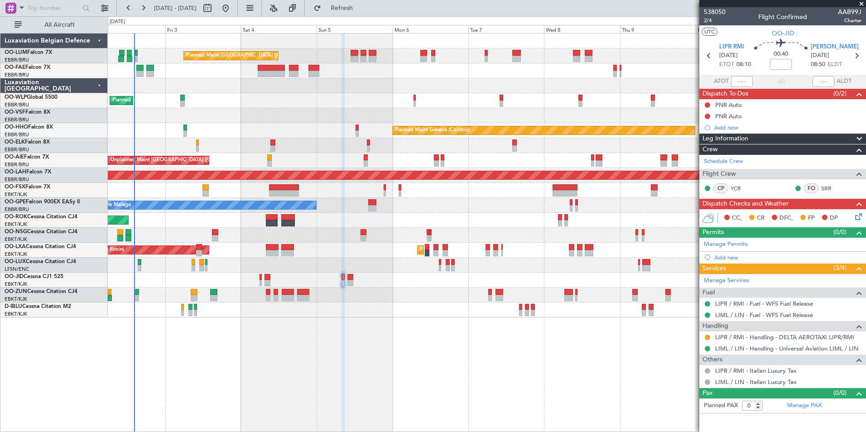
click at [352, 390] on div "Planned Maint [GEOGRAPHIC_DATA] ([GEOGRAPHIC_DATA] National) Planned Maint [GEO…" at bounding box center [487, 232] width 758 height 399
click at [468, 380] on div "Planned Maint [GEOGRAPHIC_DATA] ([GEOGRAPHIC_DATA] National) Planned Maint [GEO…" at bounding box center [487, 232] width 758 height 399
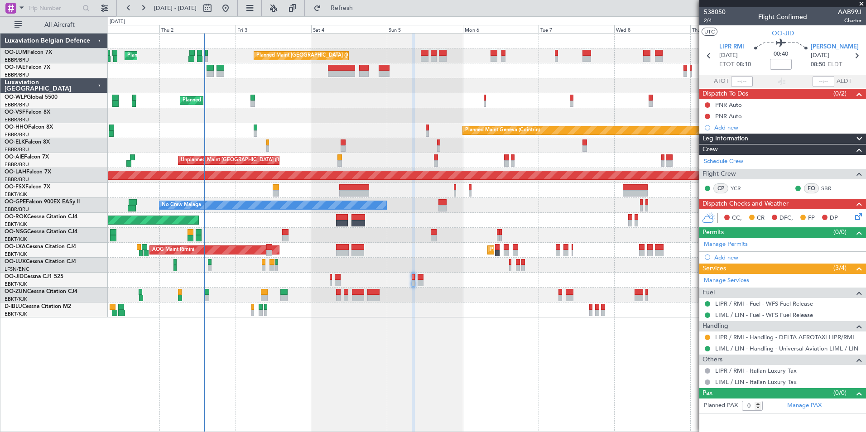
click at [338, 380] on div "Planned Maint [GEOGRAPHIC_DATA] ([GEOGRAPHIC_DATA] National) Planned Maint [GEO…" at bounding box center [487, 232] width 758 height 399
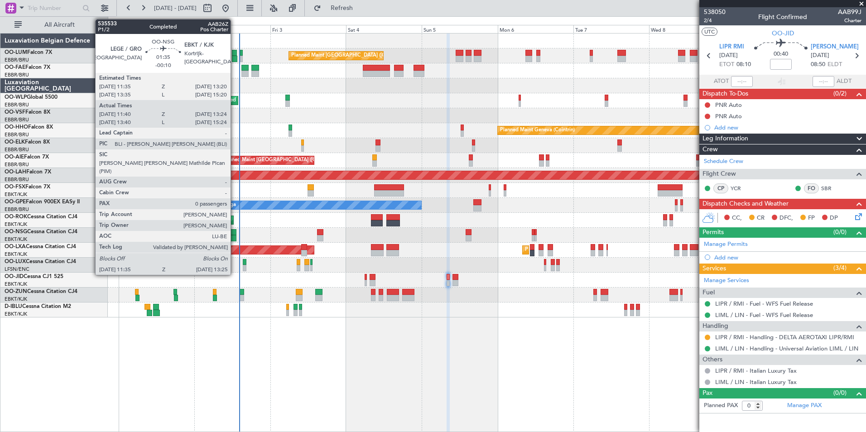
click at [235, 234] on div at bounding box center [234, 232] width 6 height 6
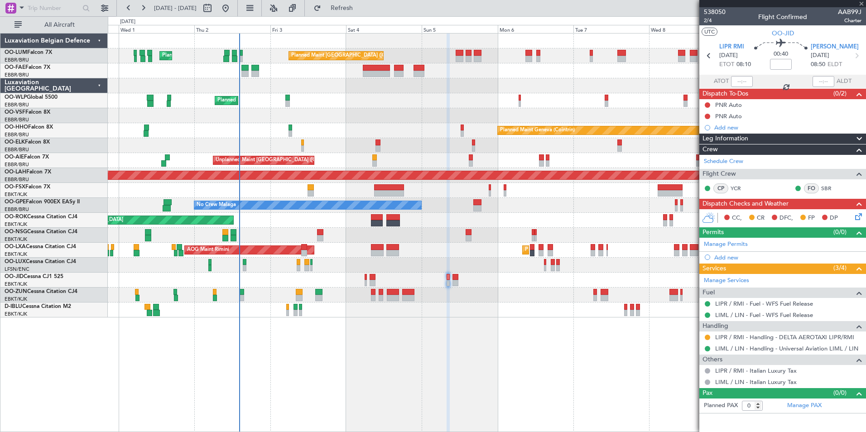
type input "-00:10"
type input "11:45"
type input "13:19"
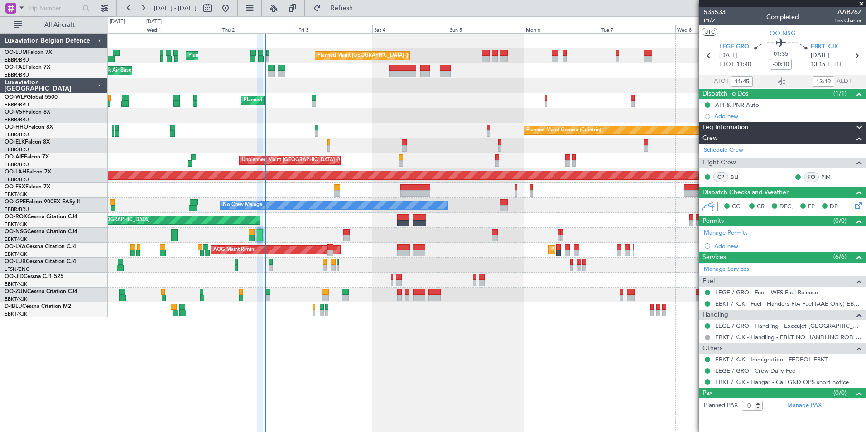
click at [378, 400] on div "Planned Maint [GEOGRAPHIC_DATA] ([GEOGRAPHIC_DATA] National) Planned Maint [GEO…" at bounding box center [487, 232] width 758 height 399
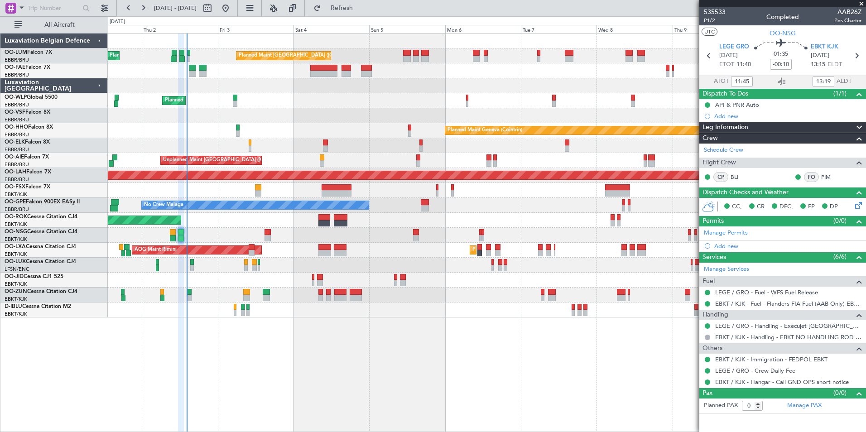
click at [255, 395] on div "Planned Maint [GEOGRAPHIC_DATA] ([GEOGRAPHIC_DATA] National) Planned Maint [GEO…" at bounding box center [487, 232] width 758 height 399
click at [364, 3] on button "Refresh" at bounding box center [336, 8] width 54 height 14
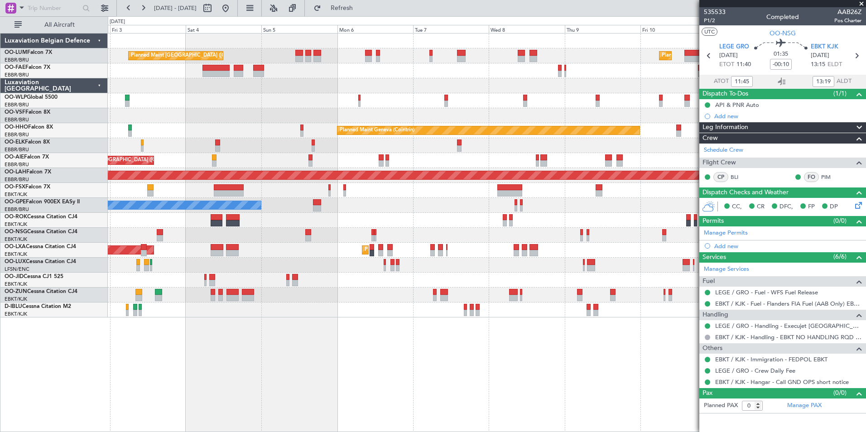
click at [282, 348] on div "Planned Maint Brussels (Brussels National) Planned Maint Brussels (Brussels Nat…" at bounding box center [487, 232] width 758 height 399
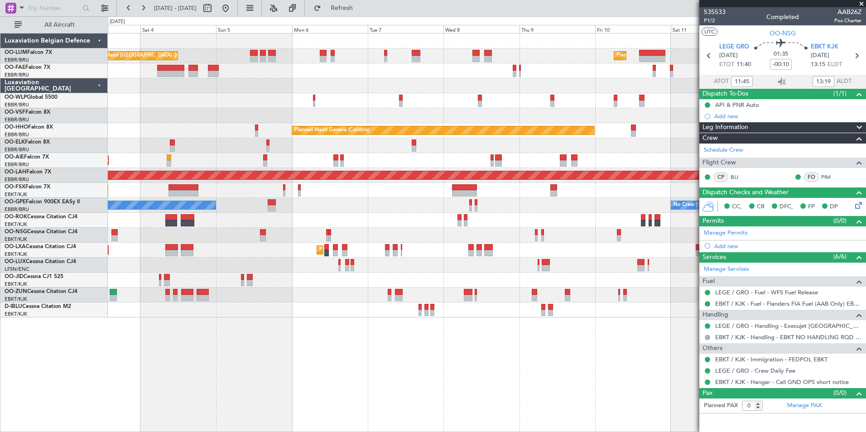
click at [508, 372] on div "Planned Maint Brussels (Brussels National) Planned Maint Brussels (Brussels Nat…" at bounding box center [487, 232] width 758 height 399
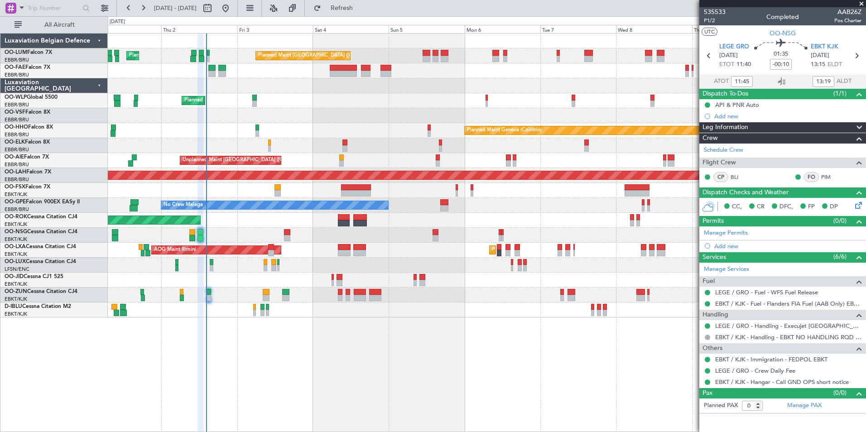
click at [528, 399] on div "Planned Maint Brussels (Brussels National) Planned Maint Brussels (Brussels Nat…" at bounding box center [487, 232] width 758 height 399
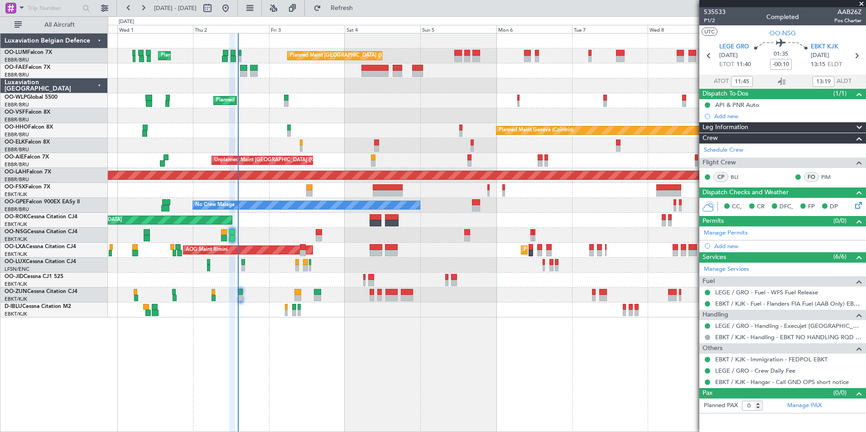
click at [574, 395] on div "Planned Maint Brussels (Brussels National) Planned Maint Brussels (Brussels Nat…" at bounding box center [487, 232] width 758 height 399
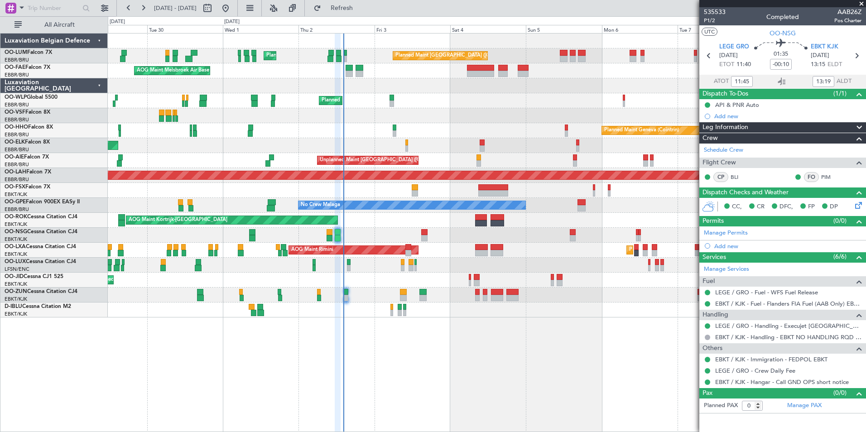
click at [462, 406] on div "Planned Maint Brussels (Brussels National) Planned Maint Brussels (Brussels Nat…" at bounding box center [487, 232] width 758 height 399
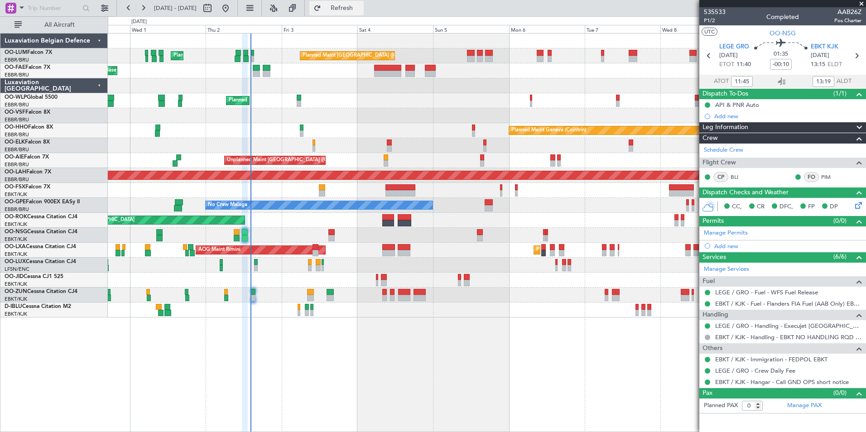
click at [361, 10] on span "Refresh" at bounding box center [342, 8] width 38 height 6
click at [362, 14] on button "Refresh" at bounding box center [336, 8] width 54 height 14
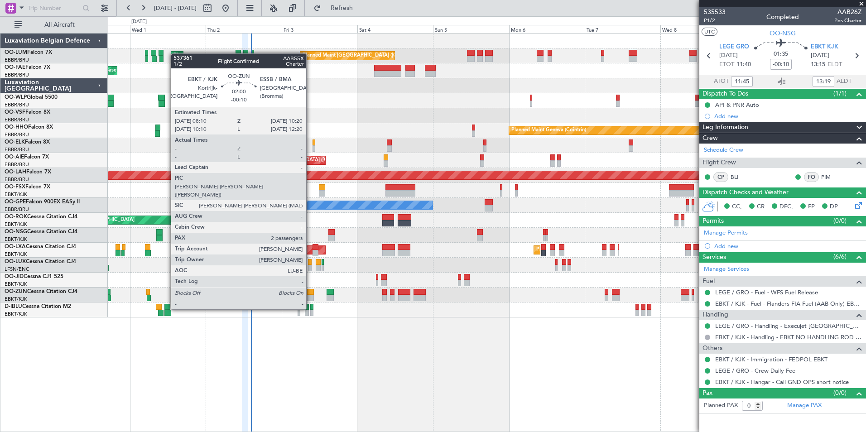
click at [310, 292] on div at bounding box center [310, 292] width 7 height 6
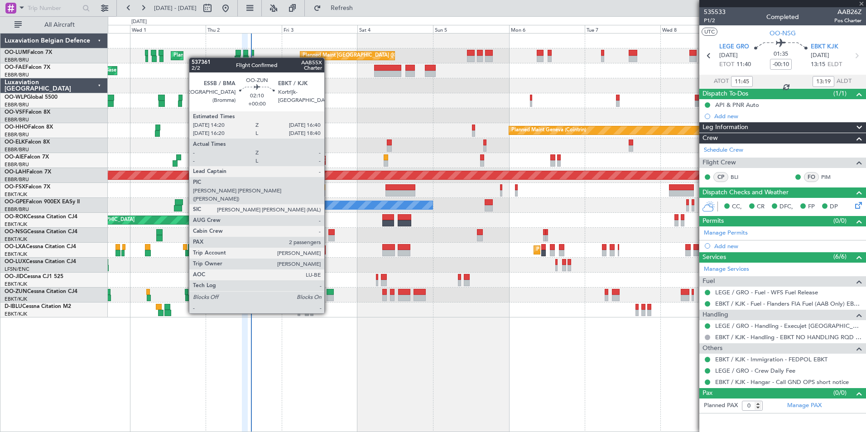
click at [328, 296] on div at bounding box center [331, 298] width 8 height 6
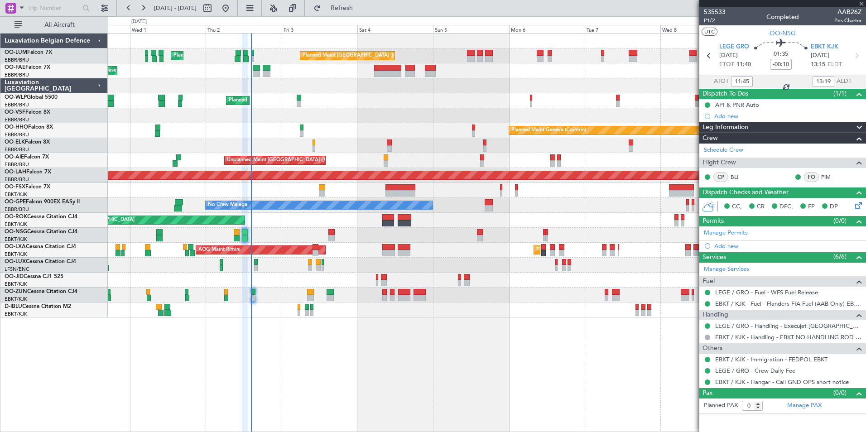
type input "2"
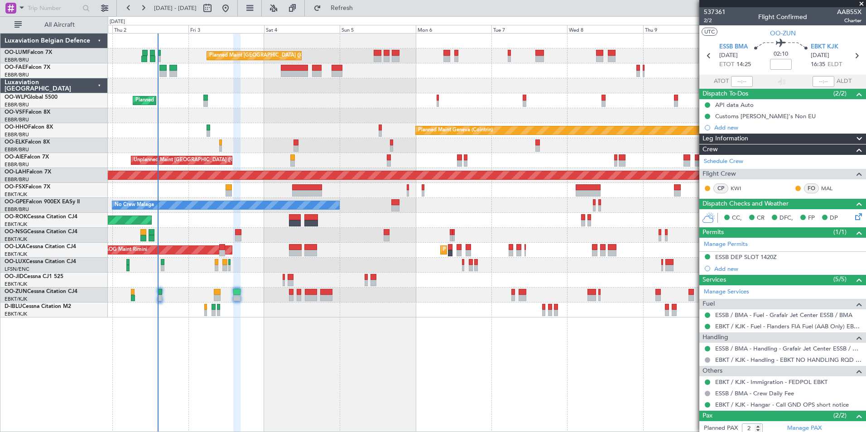
click at [365, 361] on div "Planned Maint Brussels (Brussels National) Planned Maint Brussels (Brussels Nat…" at bounding box center [487, 232] width 758 height 399
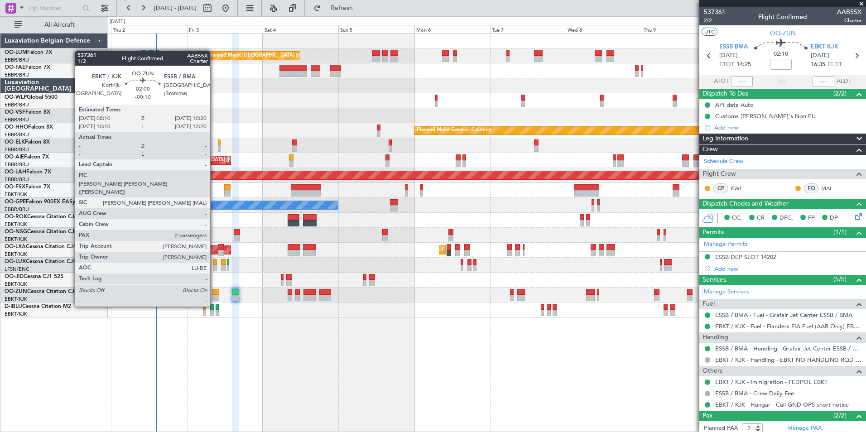
click at [216, 289] on div at bounding box center [215, 292] width 7 height 6
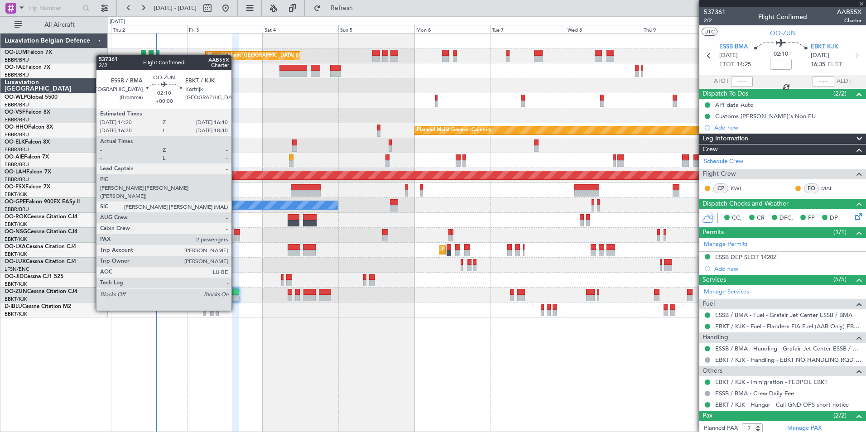
click at [236, 293] on div at bounding box center [236, 292] width 8 height 6
type input "-00:10"
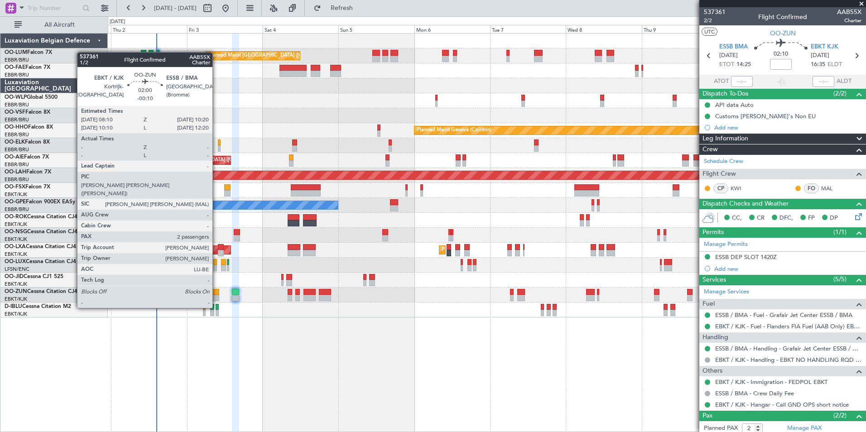
click at [216, 291] on div at bounding box center [215, 292] width 7 height 6
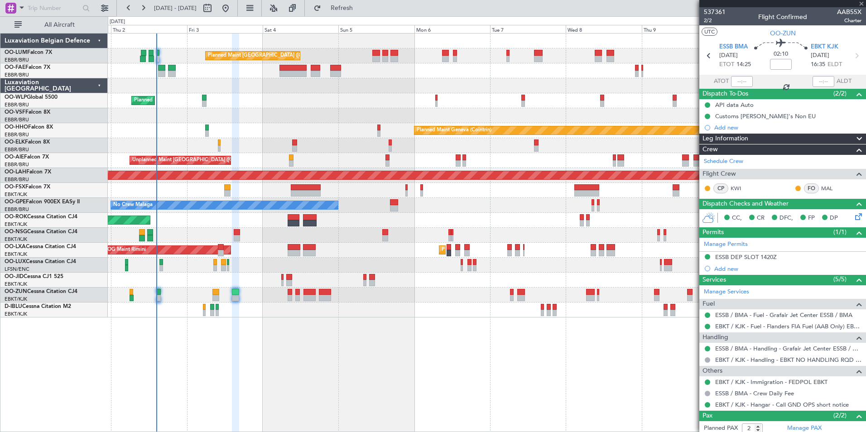
type input "-00:10"
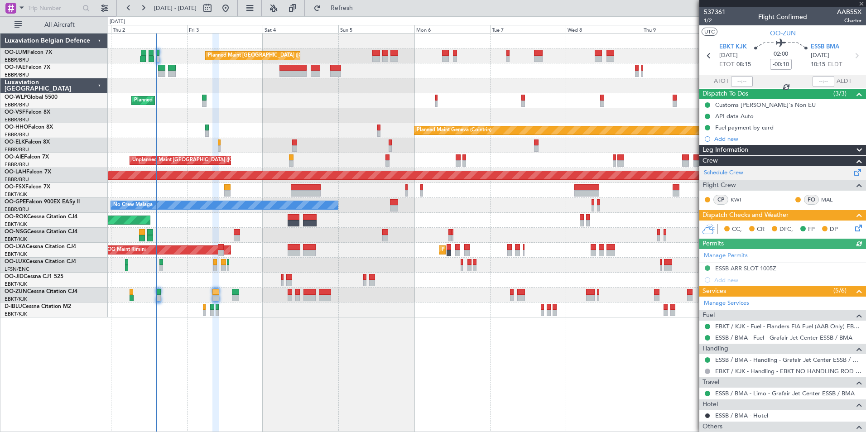
click at [721, 172] on link "Schedule Crew" at bounding box center [723, 172] width 39 height 9
click at [364, 15] on button "Refresh" at bounding box center [336, 8] width 54 height 14
click at [361, 374] on div "Planned Maint [GEOGRAPHIC_DATA] ([GEOGRAPHIC_DATA] National) Planned Maint [GEO…" at bounding box center [487, 232] width 758 height 399
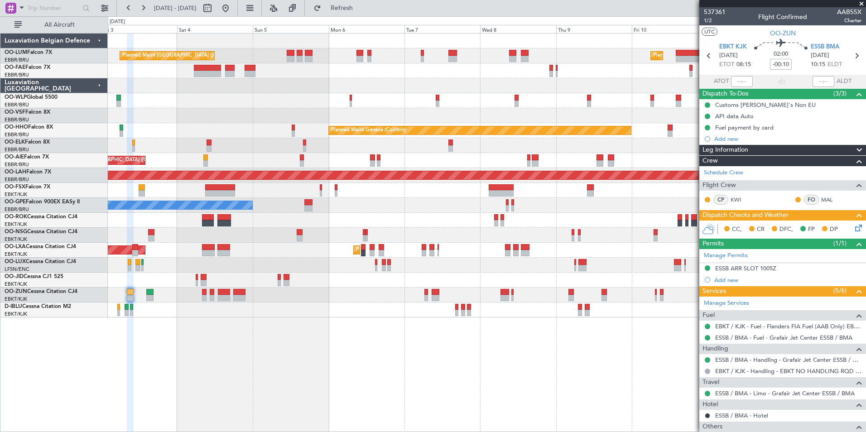
click at [560, 408] on div "Planned Maint Brussels (Brussels National) Planned Maint Brussels (Brussels Nat…" at bounding box center [487, 232] width 758 height 399
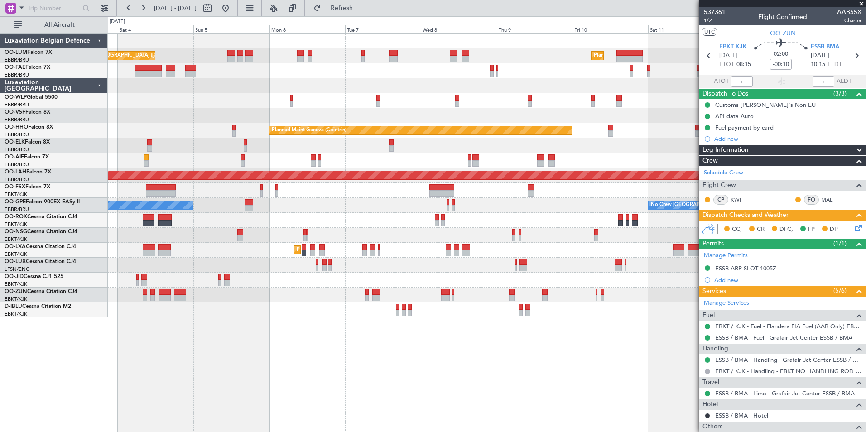
click at [525, 404] on div "Planned Maint Brussels (Brussels National) Planned Maint Brussels (Brussels Nat…" at bounding box center [487, 232] width 758 height 399
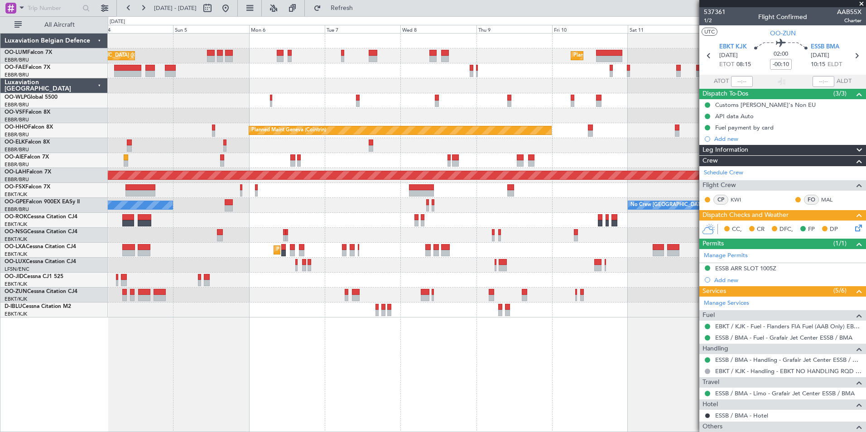
click at [485, 393] on div "Planned Maint Brussels (Brussels National) Planned Maint Brussels (Brussels Nat…" at bounding box center [487, 232] width 758 height 399
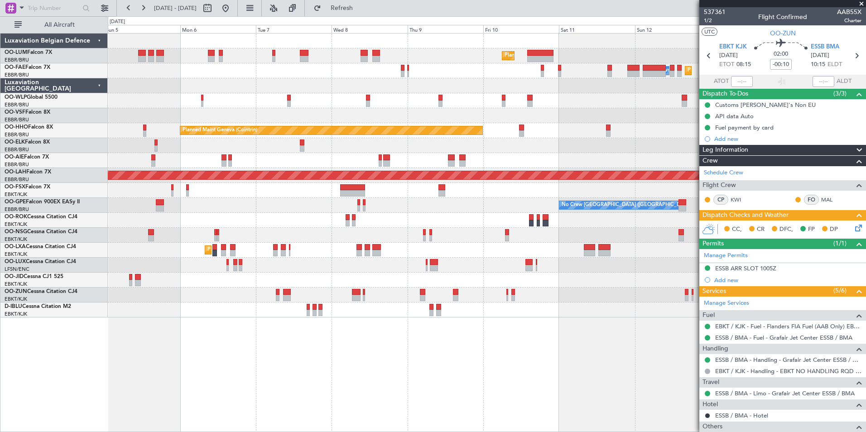
click at [485, 385] on div "Planned Maint Brussels (Brussels National) Planned Maint Brussels (Brussels Nat…" at bounding box center [487, 232] width 758 height 399
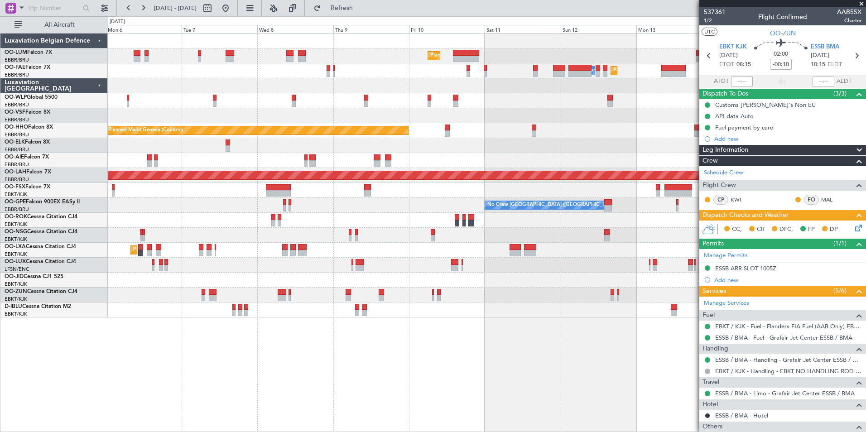
click at [464, 381] on div "Planned Maint Brussels (Brussels National) Planned Maint Brussels (Brussels Nat…" at bounding box center [487, 232] width 758 height 399
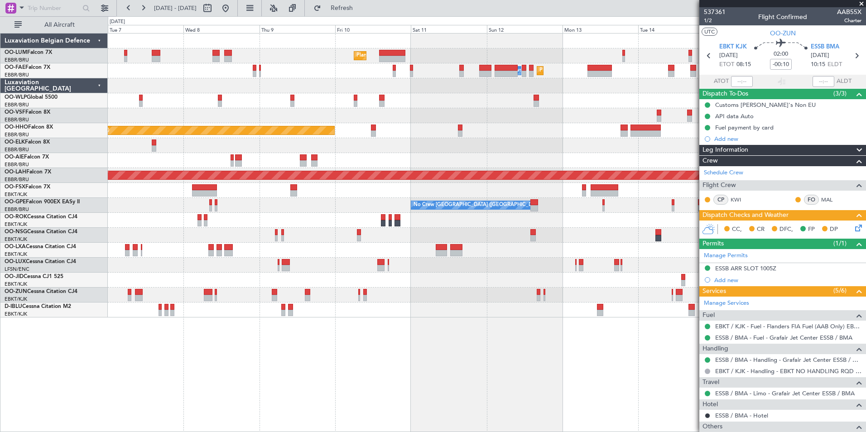
click at [463, 380] on div "Planned Maint Brussels (Brussels National) Owner Melsbroek Air Base Planned Mai…" at bounding box center [487, 232] width 758 height 399
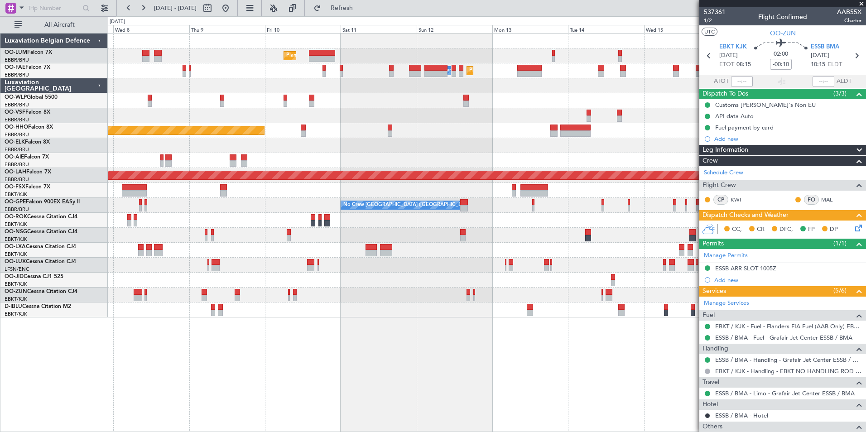
click at [454, 376] on div "Planned Maint Brussels (Brussels National) Owner Melsbroek Air Base Planned Mai…" at bounding box center [487, 232] width 758 height 399
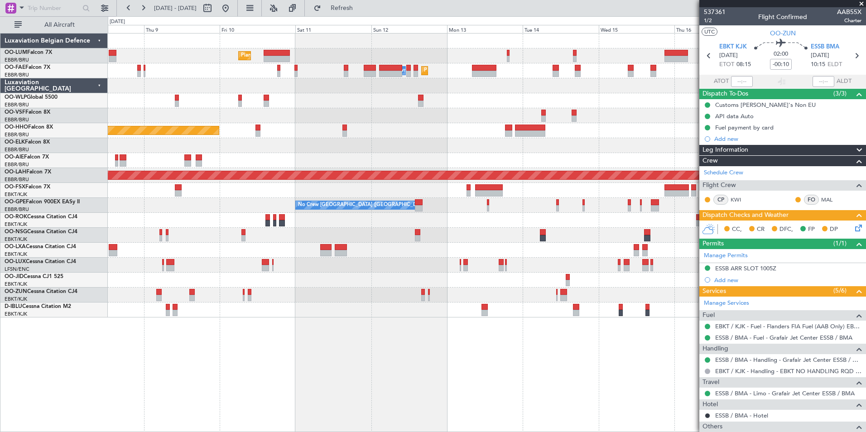
click at [405, 372] on div "Planned Maint Brussels (Brussels National) Owner Melsbroek Air Base Planned Mai…" at bounding box center [487, 232] width 758 height 399
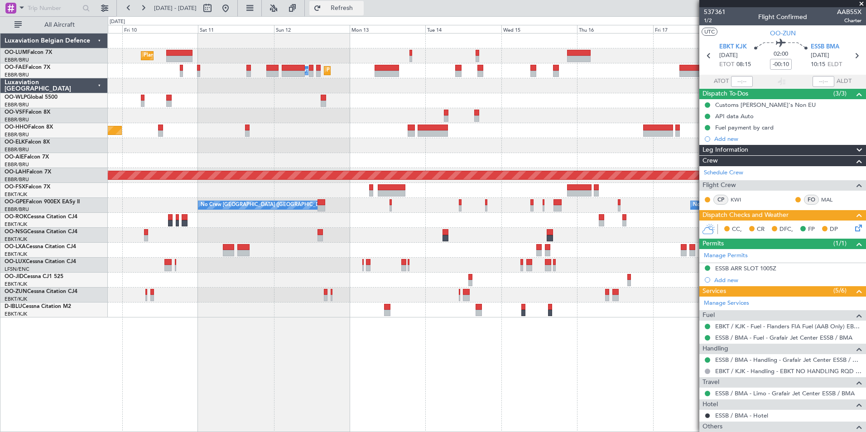
click at [361, 8] on span "Refresh" at bounding box center [342, 8] width 38 height 6
click at [395, 330] on div "Planned Maint Brussels (Brussels National) Planned Maint Melsbroek Air Base Own…" at bounding box center [487, 232] width 758 height 399
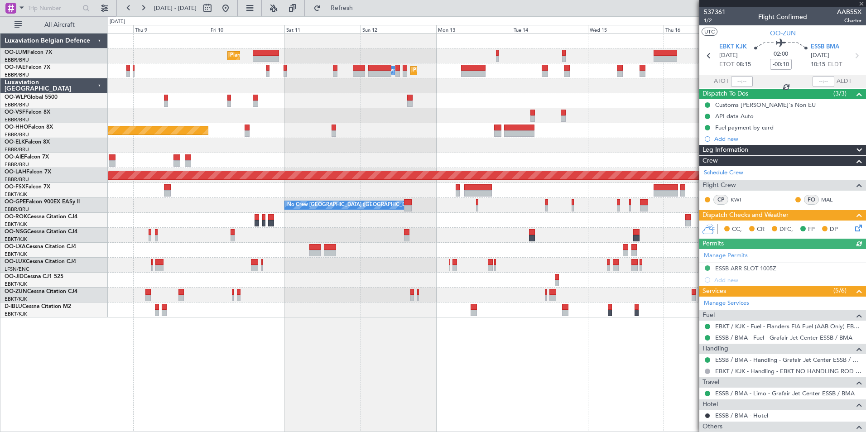
click at [380, 338] on div "Planned Maint [GEOGRAPHIC_DATA] ([GEOGRAPHIC_DATA] National) Planned Maint [GEO…" at bounding box center [487, 232] width 758 height 399
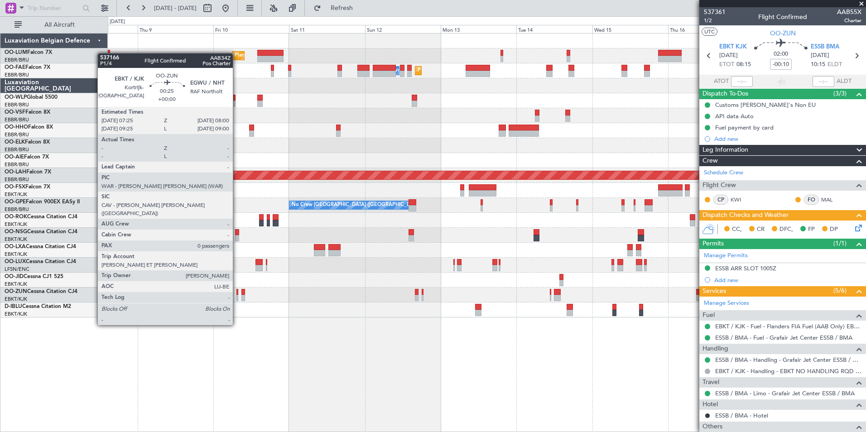
click at [237, 292] on div at bounding box center [237, 292] width 2 height 6
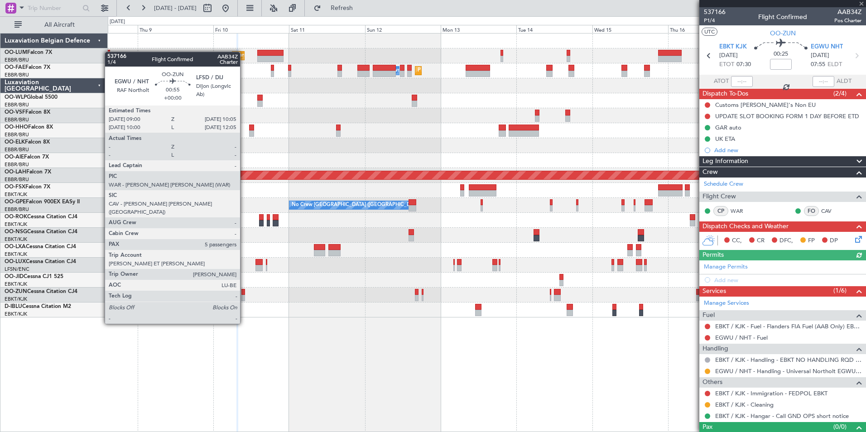
click at [244, 290] on div at bounding box center [243, 292] width 4 height 6
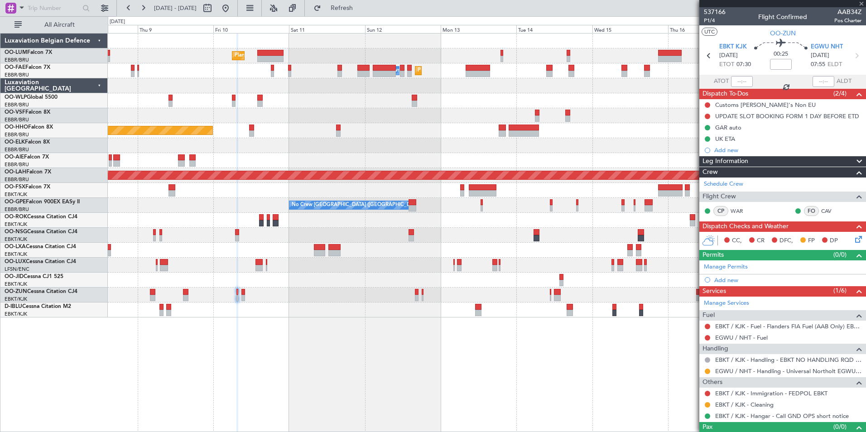
type input "5"
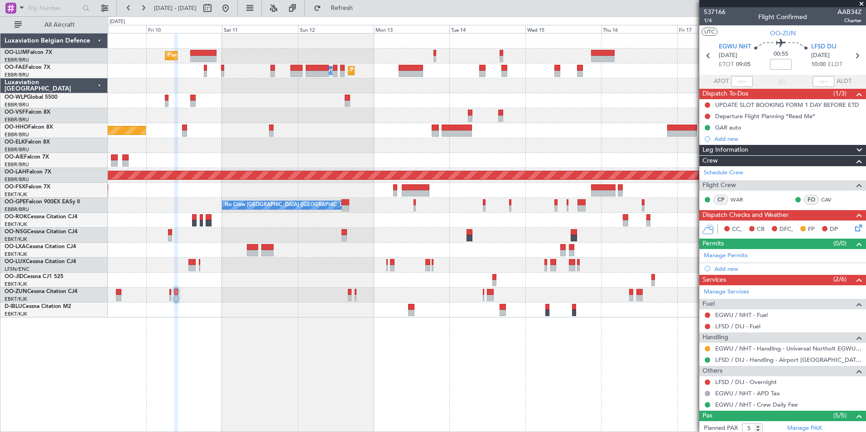
click at [400, 406] on div "Planned Maint Brussels (Brussels National) Planned Maint Melsbroek Air Base Own…" at bounding box center [487, 232] width 758 height 399
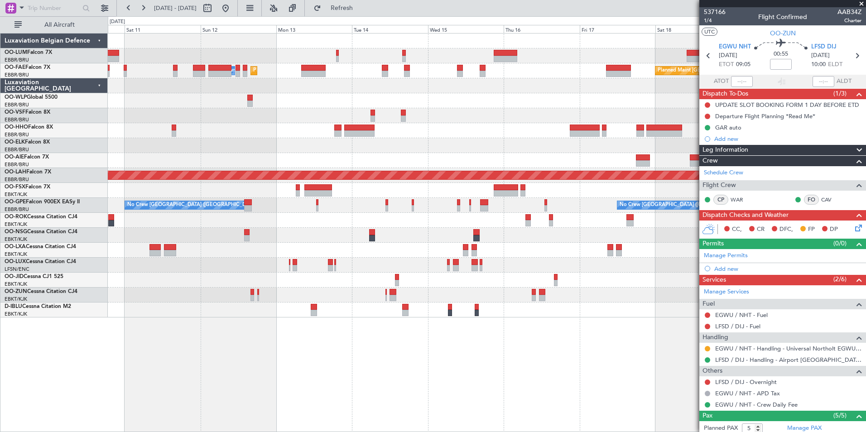
click at [260, 390] on div "Planned Maint Brussels (Brussels National) Planned Maint Melsbroek Air Base Own…" at bounding box center [487, 232] width 758 height 399
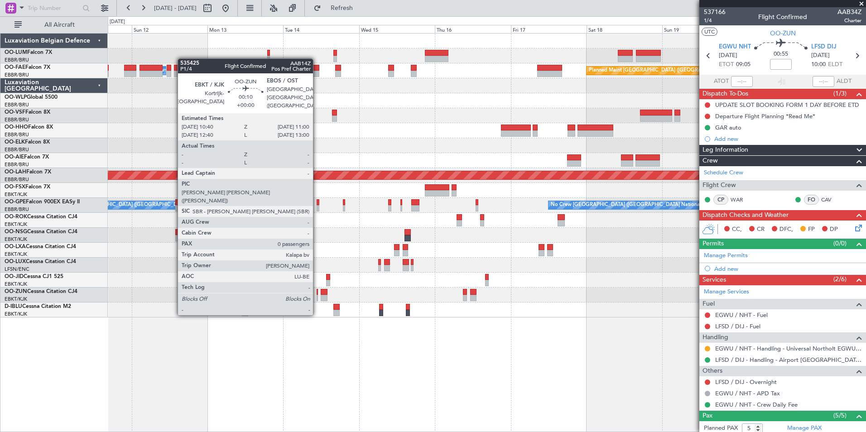
click at [317, 297] on div at bounding box center [317, 298] width 1 height 6
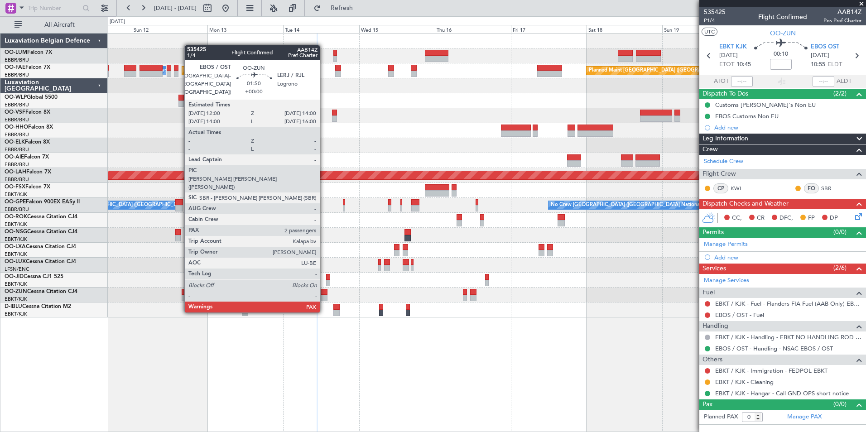
click at [324, 294] on div at bounding box center [324, 292] width 6 height 6
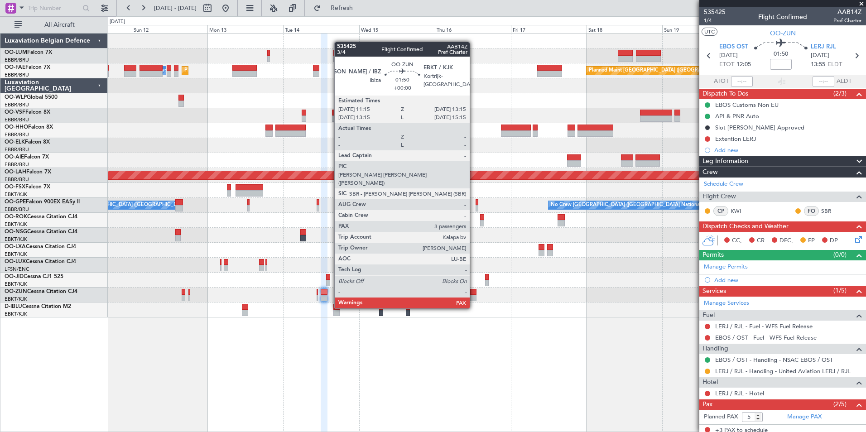
click at [474, 291] on div at bounding box center [473, 292] width 6 height 6
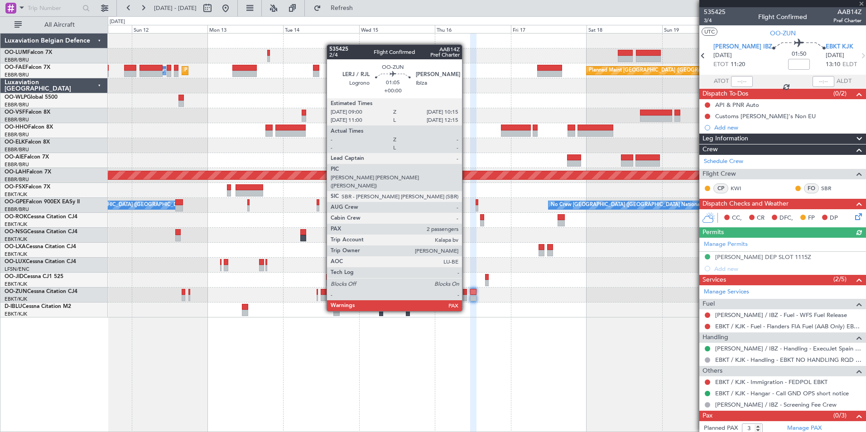
click at [466, 294] on div at bounding box center [465, 292] width 4 height 6
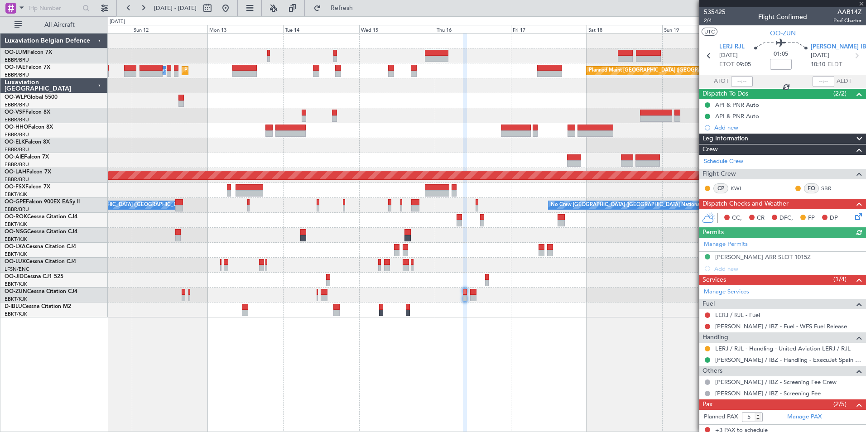
click at [457, 349] on div "Planned Maint [GEOGRAPHIC_DATA] ([GEOGRAPHIC_DATA] National) Planned Maint [GEO…" at bounding box center [487, 232] width 758 height 399
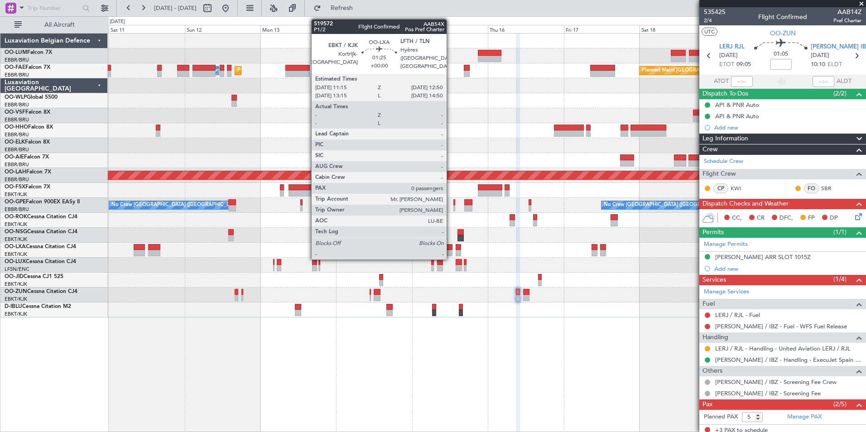
click at [451, 250] on div at bounding box center [449, 253] width 5 height 6
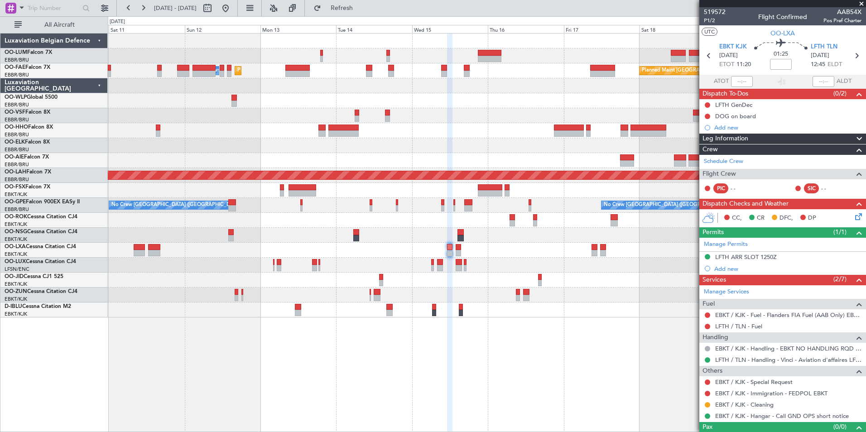
click at [381, 383] on div "Planned Maint [GEOGRAPHIC_DATA] ([GEOGRAPHIC_DATA] National) Planned Maint [GEO…" at bounding box center [487, 232] width 758 height 399
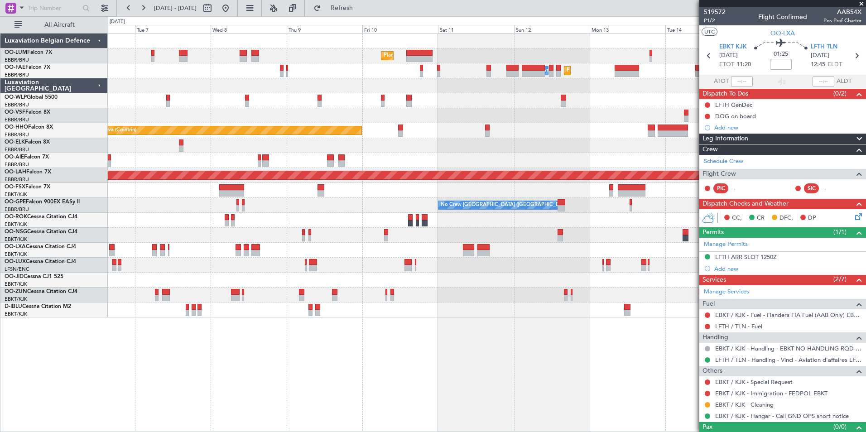
click at [540, 410] on div "Planned Maint [GEOGRAPHIC_DATA] ([GEOGRAPHIC_DATA] National) Planned Maint [GEO…" at bounding box center [487, 232] width 758 height 399
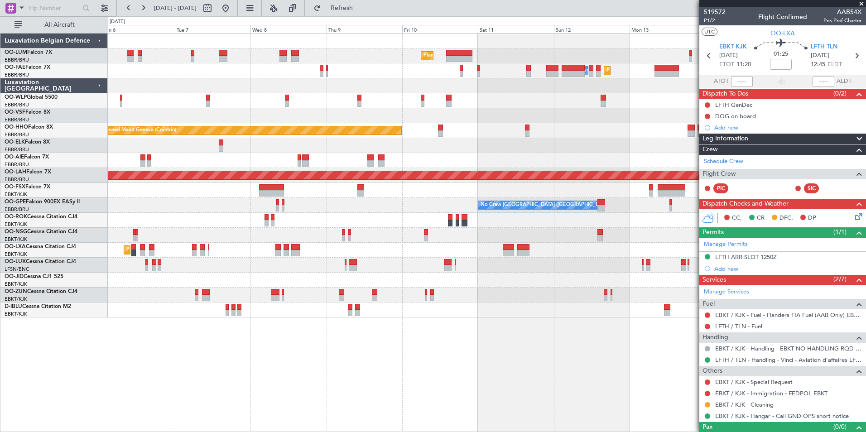
click at [623, 395] on div "Planned Maint [GEOGRAPHIC_DATA] ([GEOGRAPHIC_DATA] National) Planned Maint [GEO…" at bounding box center [487, 232] width 758 height 399
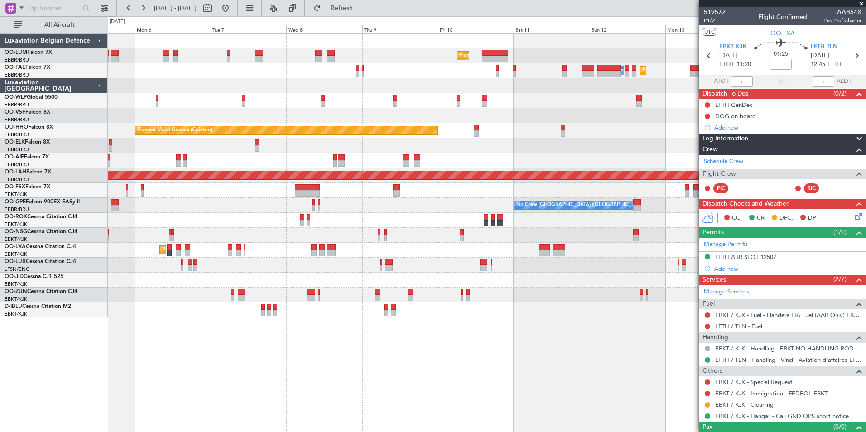
click at [332, 353] on div "Planned Maint [GEOGRAPHIC_DATA] ([GEOGRAPHIC_DATA] National) Planned Maint [GEO…" at bounding box center [487, 232] width 758 height 399
click at [252, 350] on div "Planned Maint [GEOGRAPHIC_DATA] ([GEOGRAPHIC_DATA] National) Planned Maint [GEO…" at bounding box center [487, 232] width 758 height 399
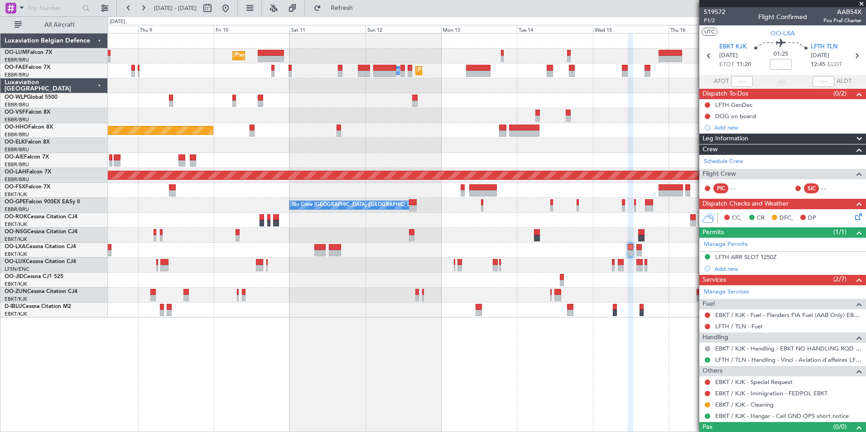
click at [241, 352] on div "Planned Maint [GEOGRAPHIC_DATA] ([GEOGRAPHIC_DATA] National) Planned Maint [GEO…" at bounding box center [487, 232] width 758 height 399
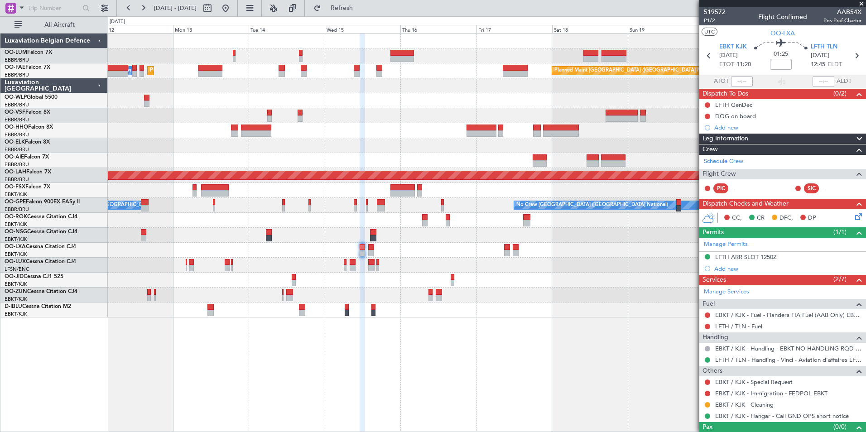
click at [308, 346] on div "Planned Maint [GEOGRAPHIC_DATA] ([GEOGRAPHIC_DATA] National) Planned Maint [GEO…" at bounding box center [487, 232] width 758 height 399
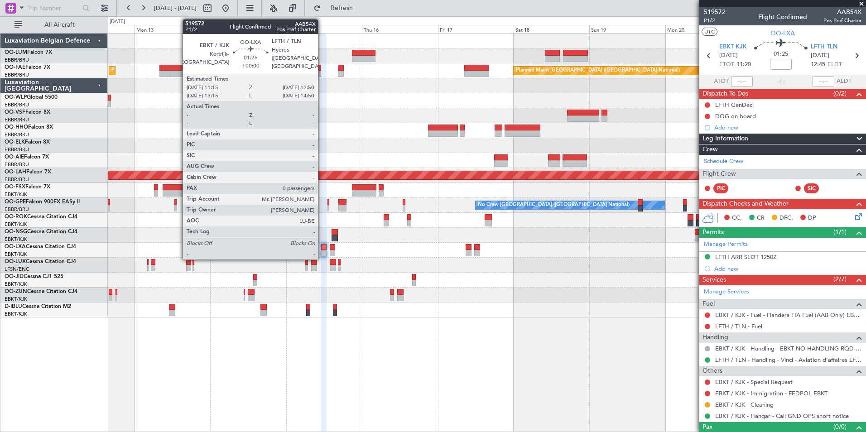
click at [322, 245] on div at bounding box center [323, 247] width 5 height 6
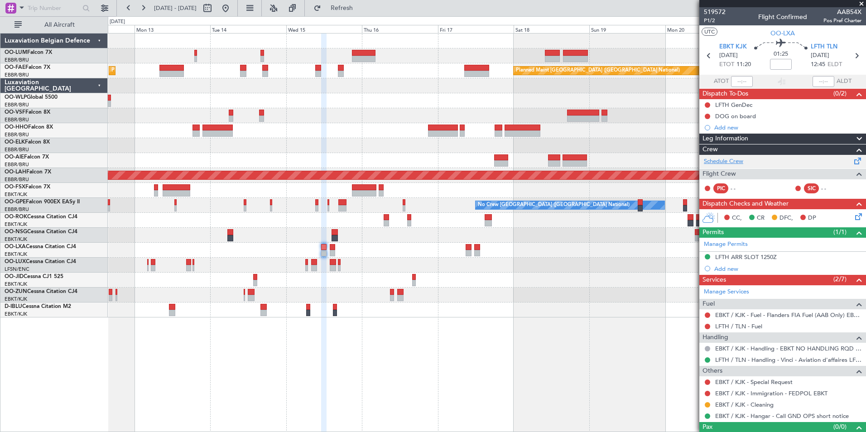
click at [727, 159] on link "Schedule Crew" at bounding box center [723, 161] width 39 height 9
click at [343, 8] on button "Refresh" at bounding box center [336, 8] width 54 height 14
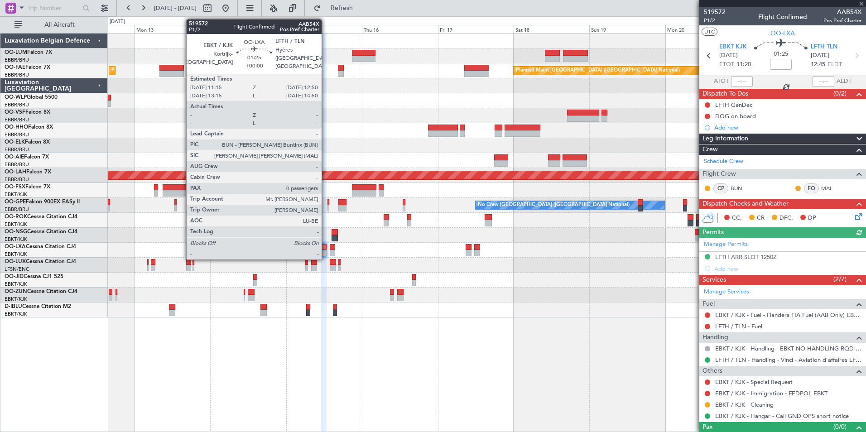
click at [326, 249] on div at bounding box center [323, 247] width 5 height 6
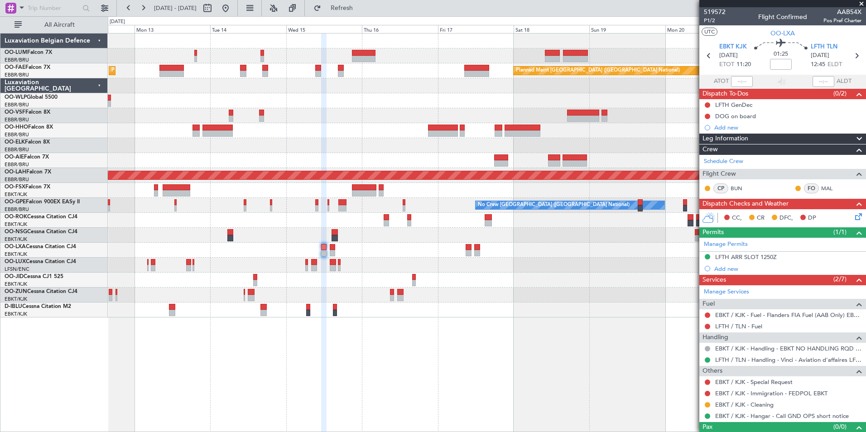
click at [507, 352] on div "Planned Maint [GEOGRAPHIC_DATA] ([GEOGRAPHIC_DATA] National) Planned Maint [GEO…" at bounding box center [487, 232] width 758 height 399
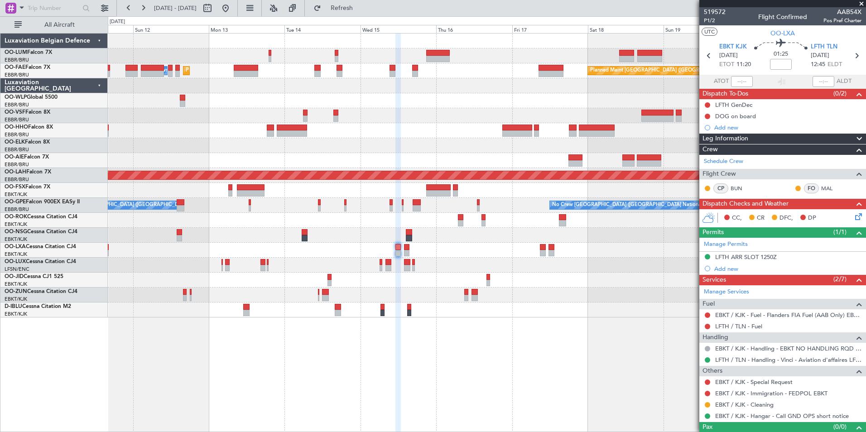
click at [356, 330] on div "Planned Maint [GEOGRAPHIC_DATA] ([GEOGRAPHIC_DATA] National) Planned Maint [GEO…" at bounding box center [487, 232] width 758 height 399
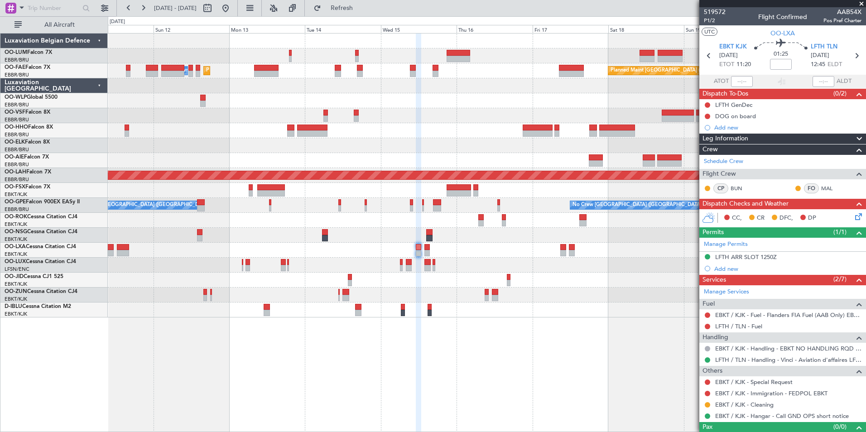
click at [396, 352] on div "Planned Maint [GEOGRAPHIC_DATA] ([GEOGRAPHIC_DATA] National) Planned Maint [GEO…" at bounding box center [487, 232] width 758 height 399
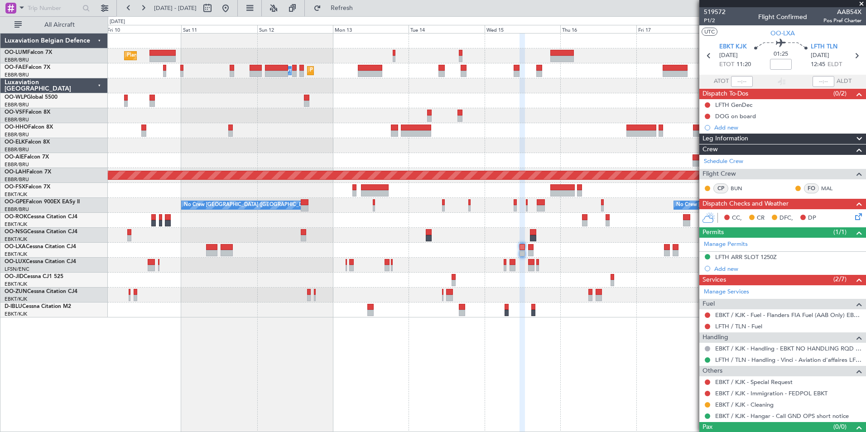
click at [379, 329] on div "Planned Maint [GEOGRAPHIC_DATA] ([GEOGRAPHIC_DATA] National) Planned Maint [GEO…" at bounding box center [487, 232] width 758 height 399
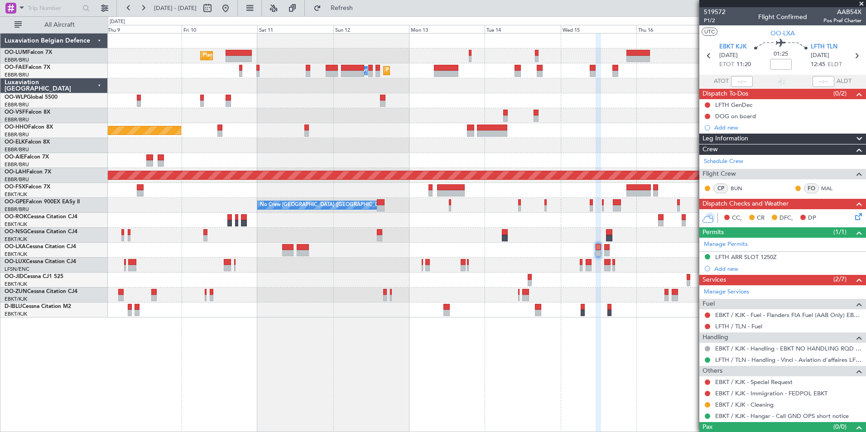
click at [507, 352] on div "Planned Maint [GEOGRAPHIC_DATA] ([GEOGRAPHIC_DATA] National) Planned Maint [GEO…" at bounding box center [487, 232] width 758 height 399
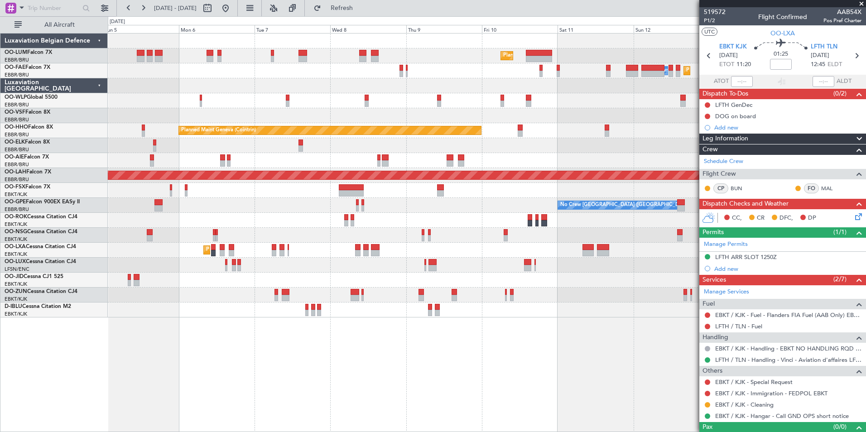
click at [418, 351] on div "Planned Maint [GEOGRAPHIC_DATA] ([GEOGRAPHIC_DATA] National) Planned Maint [GEO…" at bounding box center [487, 232] width 758 height 399
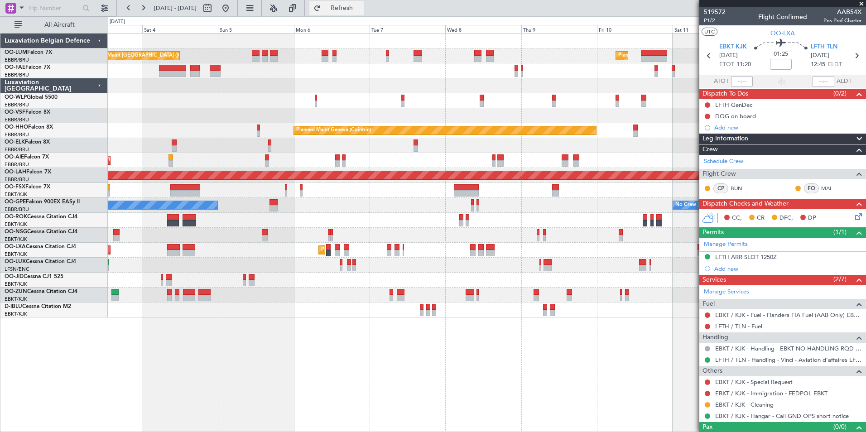
click at [356, 5] on span "Refresh" at bounding box center [342, 8] width 38 height 6
click at [304, 369] on div "Planned Maint [GEOGRAPHIC_DATA] ([GEOGRAPHIC_DATA] National) Planned Maint [GEO…" at bounding box center [487, 232] width 758 height 399
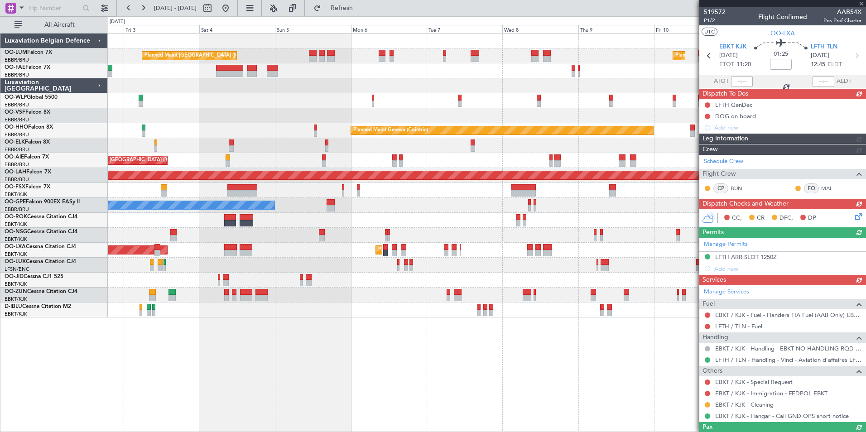
click at [375, 399] on div "Planned Maint [GEOGRAPHIC_DATA] ([GEOGRAPHIC_DATA] National) Planned Maint [GEO…" at bounding box center [487, 232] width 758 height 399
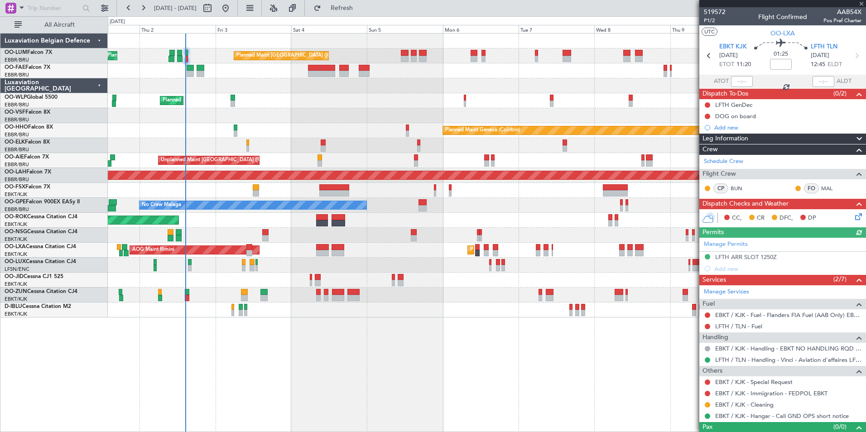
click at [360, 404] on div "Planned Maint [GEOGRAPHIC_DATA] ([GEOGRAPHIC_DATA] National) Planned Maint [GEO…" at bounding box center [487, 232] width 758 height 399
click at [292, 345] on div "Planned Maint [GEOGRAPHIC_DATA] ([GEOGRAPHIC_DATA] National) Planned Maint [GEO…" at bounding box center [487, 232] width 758 height 399
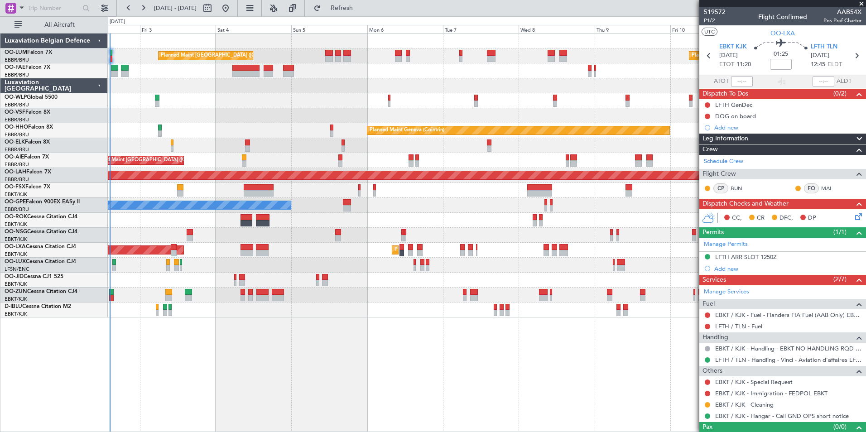
click at [347, 360] on div "Planned Maint [GEOGRAPHIC_DATA] ([GEOGRAPHIC_DATA] National) Planned Maint [GEO…" at bounding box center [487, 232] width 758 height 399
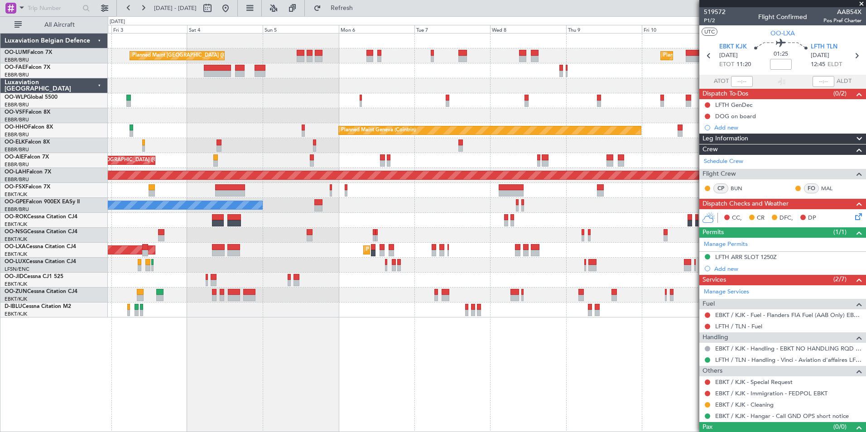
click at [362, 370] on div "Planned Maint [GEOGRAPHIC_DATA] ([GEOGRAPHIC_DATA] National) Planned Maint [GEO…" at bounding box center [487, 232] width 758 height 399
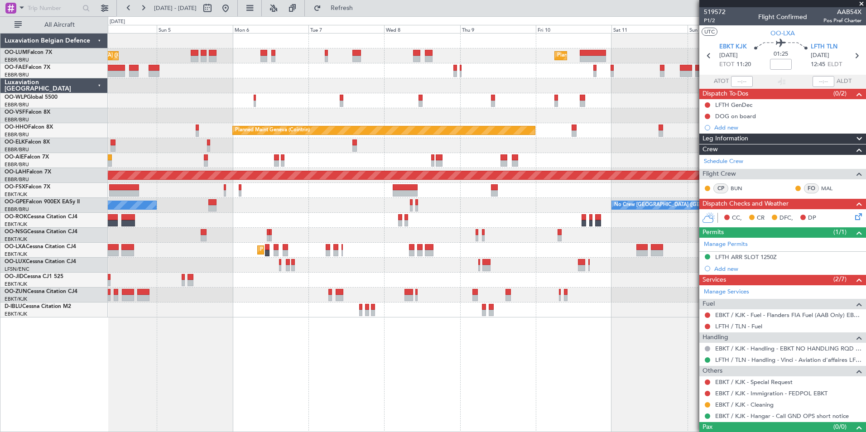
click at [379, 383] on div "Planned Maint [GEOGRAPHIC_DATA] ([GEOGRAPHIC_DATA] National) Planned Maint [GEO…" at bounding box center [487, 232] width 758 height 399
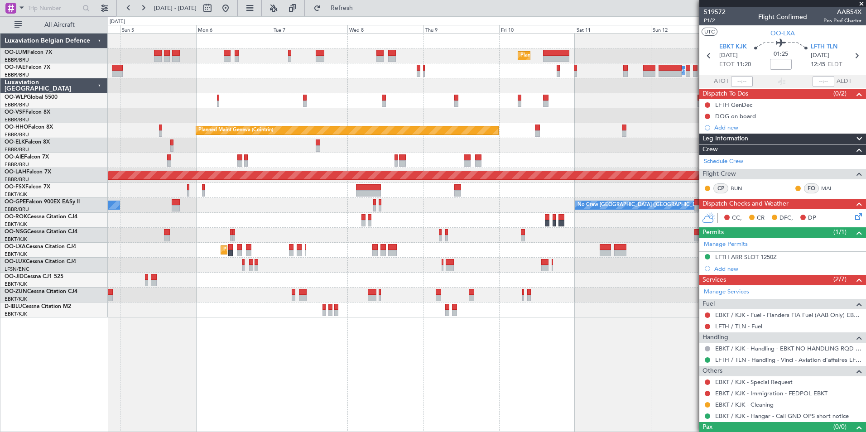
click at [354, 380] on div "Planned Maint [GEOGRAPHIC_DATA] ([GEOGRAPHIC_DATA] National) Planned Maint [GEO…" at bounding box center [487, 232] width 758 height 399
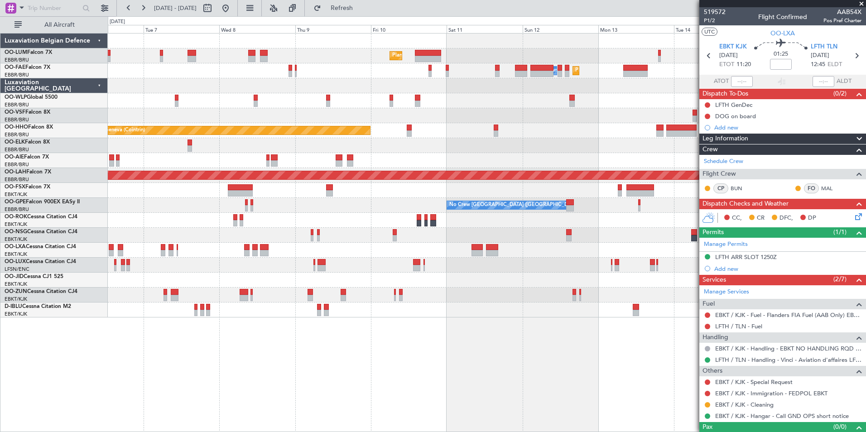
click at [326, 365] on div "Planned Maint [GEOGRAPHIC_DATA] ([GEOGRAPHIC_DATA] National) Planned Maint [GEO…" at bounding box center [487, 232] width 758 height 399
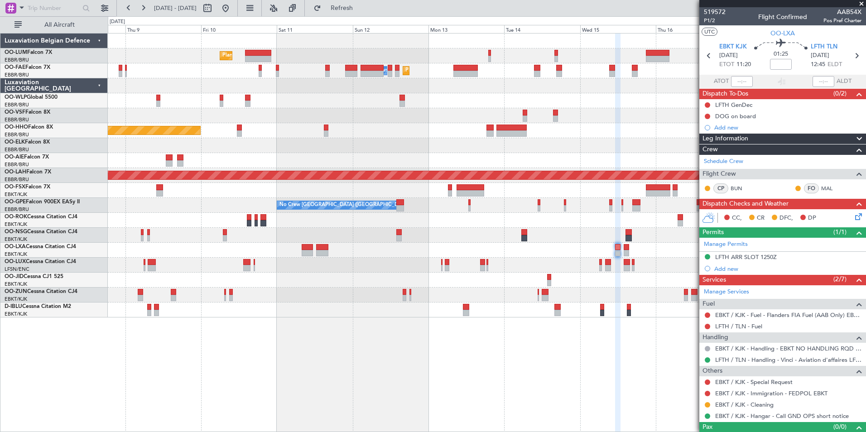
click at [420, 391] on div "Planned Maint [GEOGRAPHIC_DATA] ([GEOGRAPHIC_DATA] National) Owner [GEOGRAPHIC_…" at bounding box center [487, 232] width 758 height 399
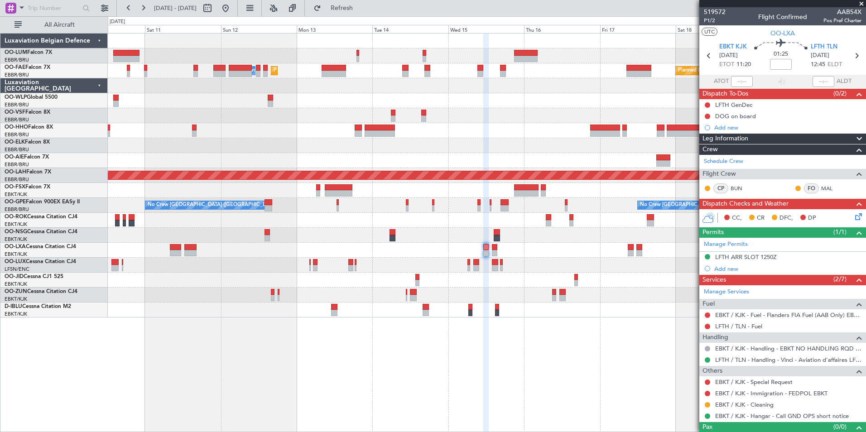
click at [466, 399] on div "Planned Maint [GEOGRAPHIC_DATA] ([GEOGRAPHIC_DATA] National) Owner [GEOGRAPHIC_…" at bounding box center [487, 232] width 758 height 399
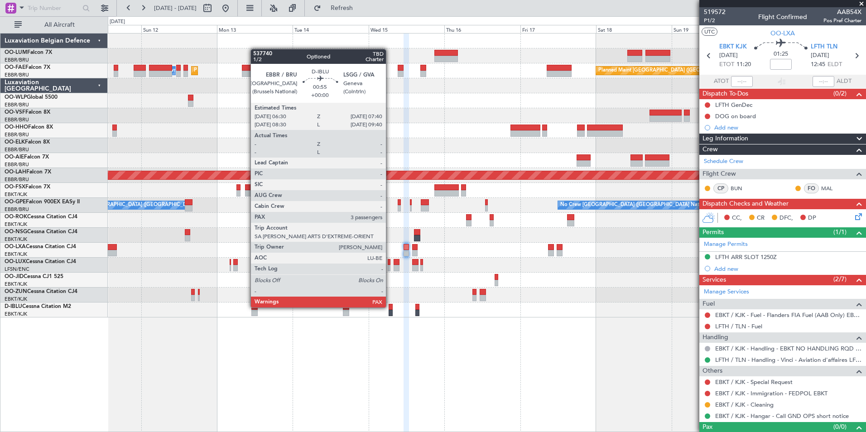
click at [390, 308] on div at bounding box center [391, 307] width 4 height 6
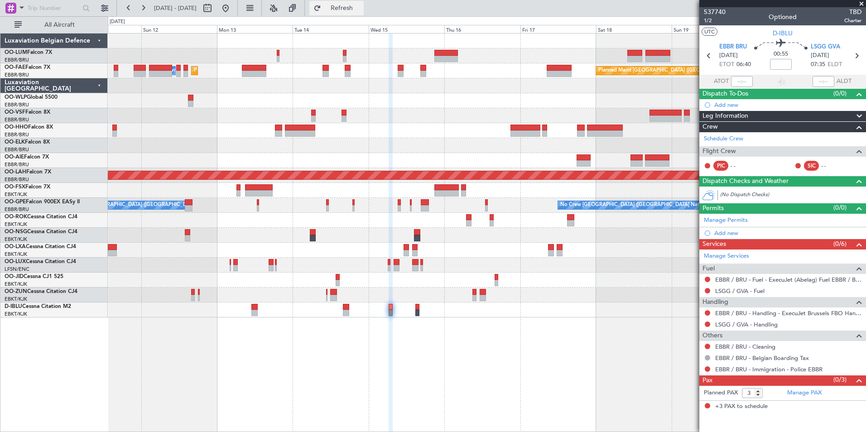
click at [361, 8] on span "Refresh" at bounding box center [342, 8] width 38 height 6
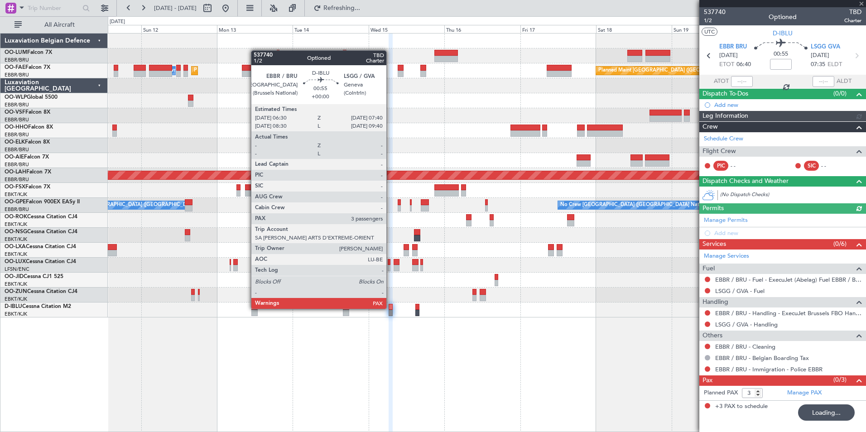
click at [390, 309] on div at bounding box center [391, 307] width 4 height 6
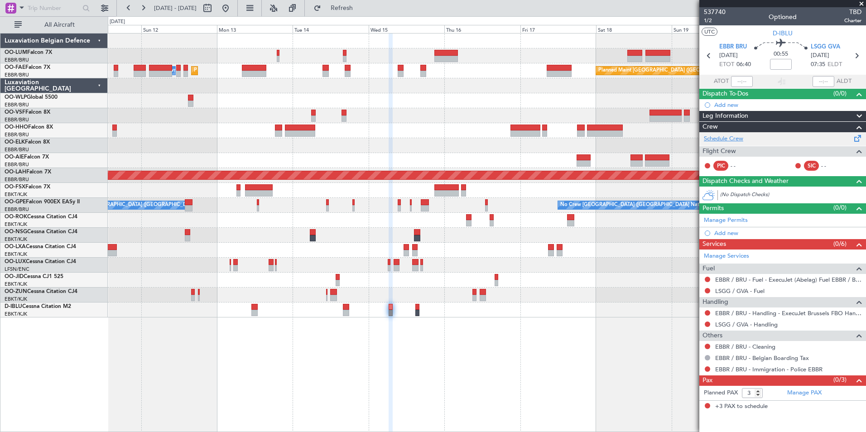
click at [731, 139] on link "Schedule Crew" at bounding box center [723, 139] width 39 height 9
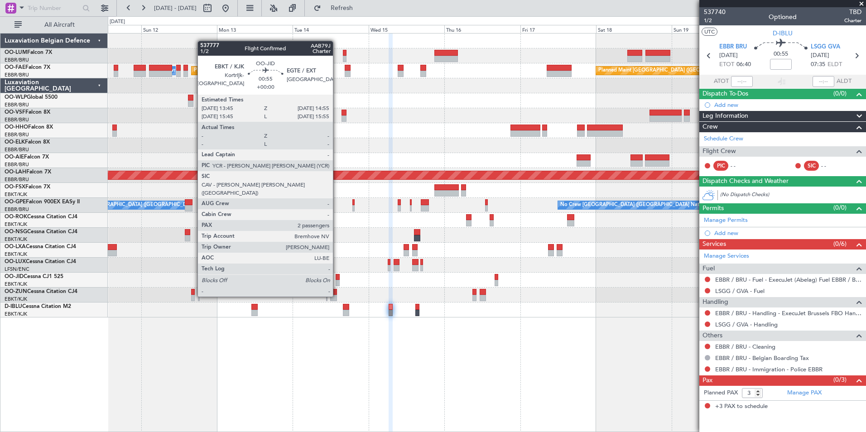
click at [337, 279] on div at bounding box center [338, 277] width 4 height 6
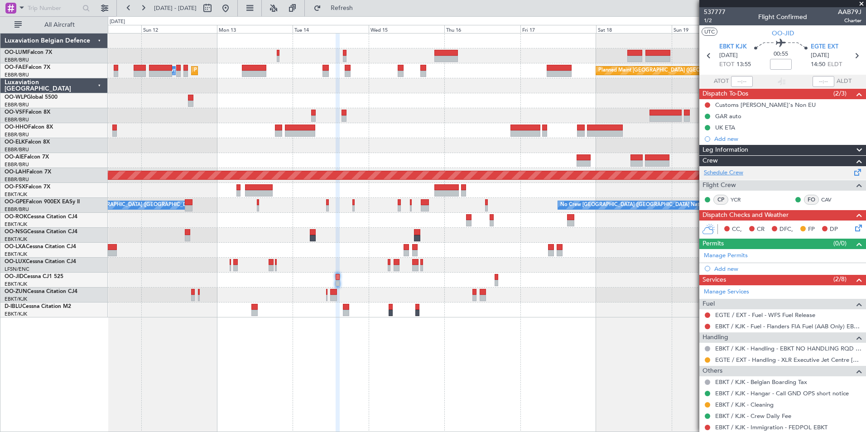
click at [738, 171] on link "Schedule Crew" at bounding box center [723, 172] width 39 height 9
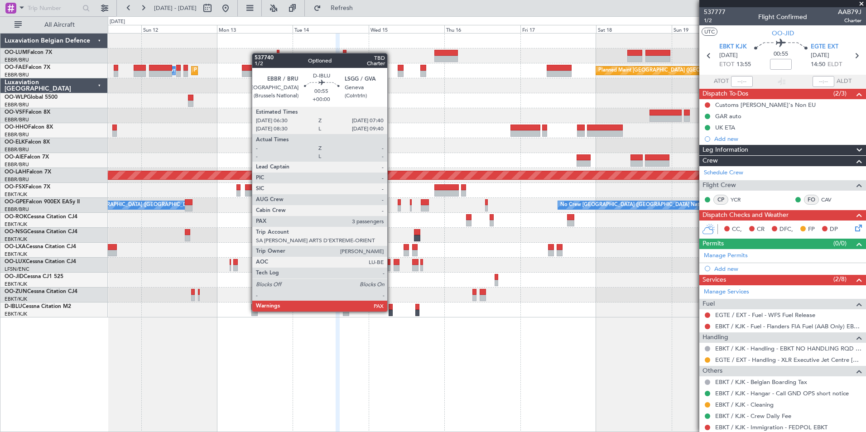
click at [391, 312] on div at bounding box center [391, 313] width 4 height 6
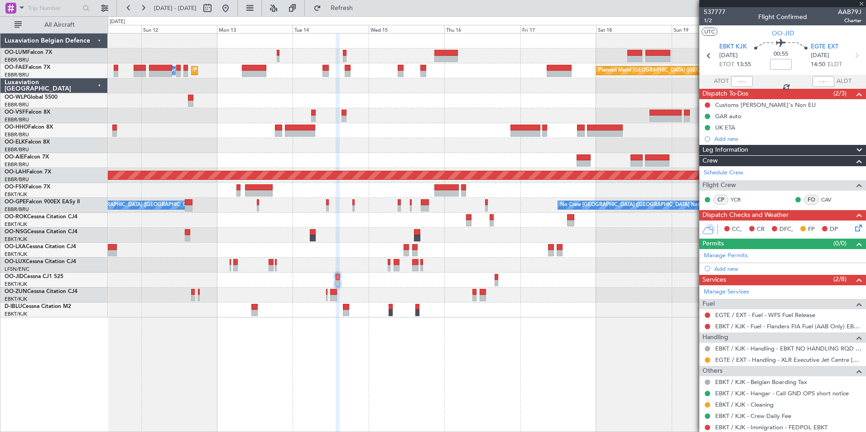
type input "3"
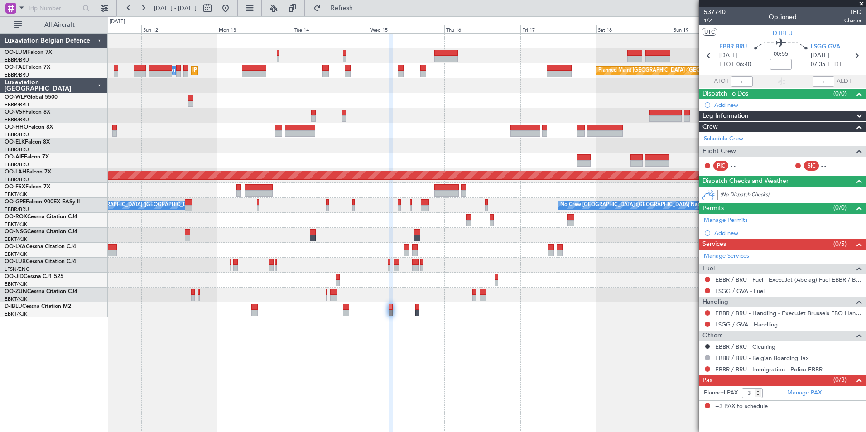
click at [389, 346] on div "Planned Maint [GEOGRAPHIC_DATA] ([GEOGRAPHIC_DATA] National) Planned Maint [GEO…" at bounding box center [487, 232] width 758 height 399
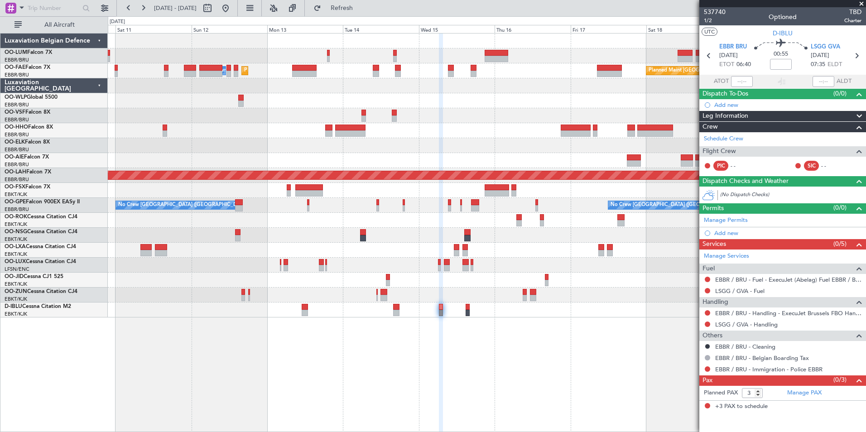
click at [423, 356] on div "Planned Maint [GEOGRAPHIC_DATA] ([GEOGRAPHIC_DATA] National) Planned Maint [GEO…" at bounding box center [487, 232] width 758 height 399
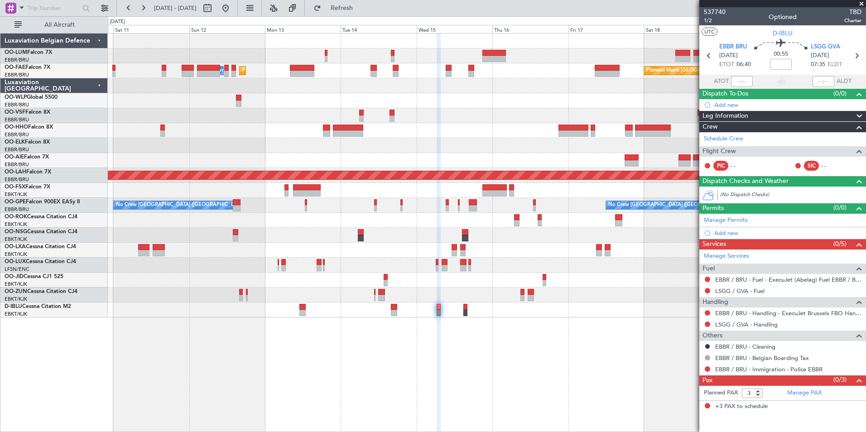
click at [357, 357] on div "Planned Maint [GEOGRAPHIC_DATA] ([GEOGRAPHIC_DATA] National) Planned Maint [GEO…" at bounding box center [487, 232] width 758 height 399
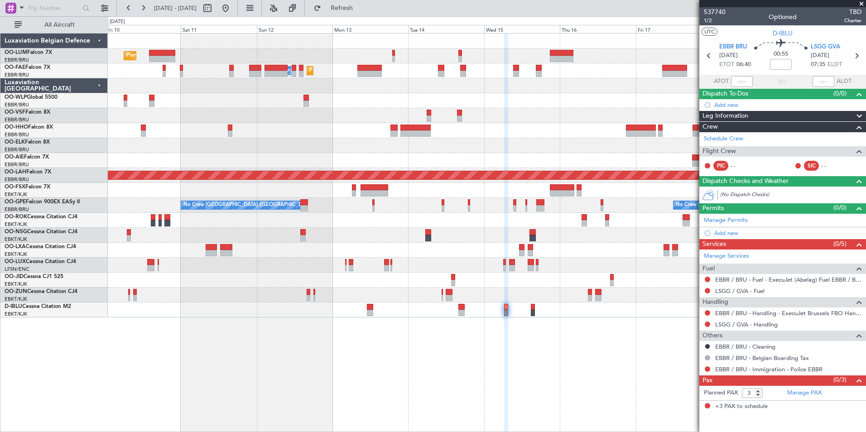
click at [425, 357] on div "Planned Maint [GEOGRAPHIC_DATA] ([GEOGRAPHIC_DATA] National) Planned Maint [GEO…" at bounding box center [487, 232] width 758 height 399
click at [423, 366] on div "Planned Maint [GEOGRAPHIC_DATA] ([GEOGRAPHIC_DATA] National) Planned Maint [GEO…" at bounding box center [487, 232] width 758 height 399
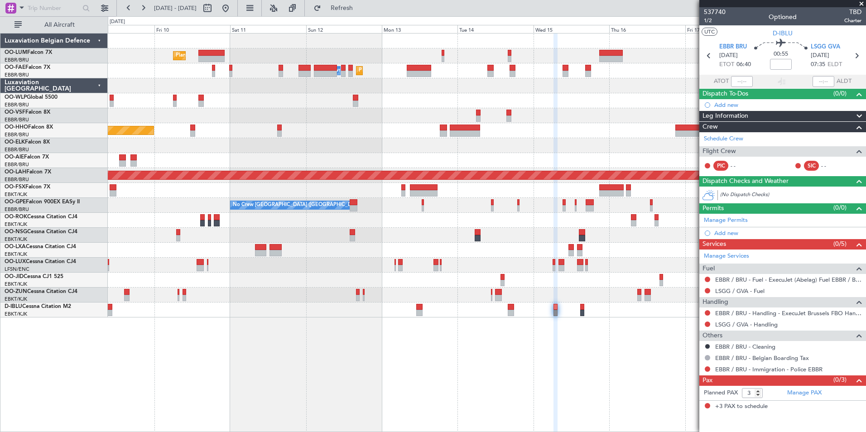
click at [474, 379] on div "Planned Maint [GEOGRAPHIC_DATA] ([GEOGRAPHIC_DATA] National) Planned Maint [GEO…" at bounding box center [487, 232] width 758 height 399
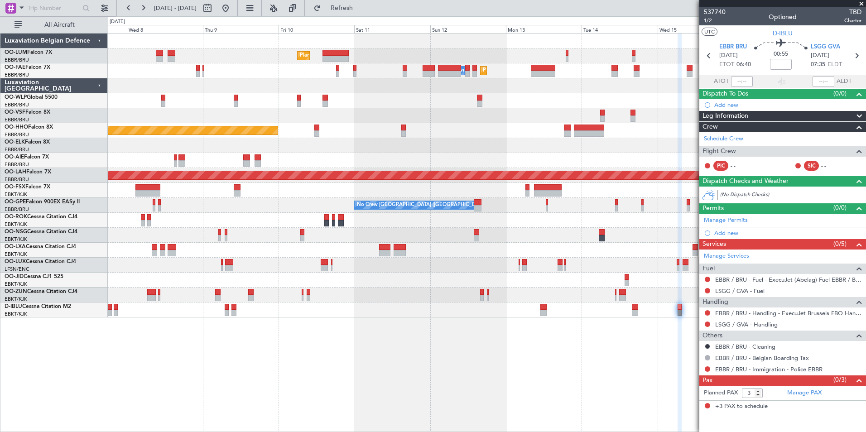
click at [482, 379] on div "Planned Maint [GEOGRAPHIC_DATA] ([GEOGRAPHIC_DATA] National) Planned Maint [GEO…" at bounding box center [487, 232] width 758 height 399
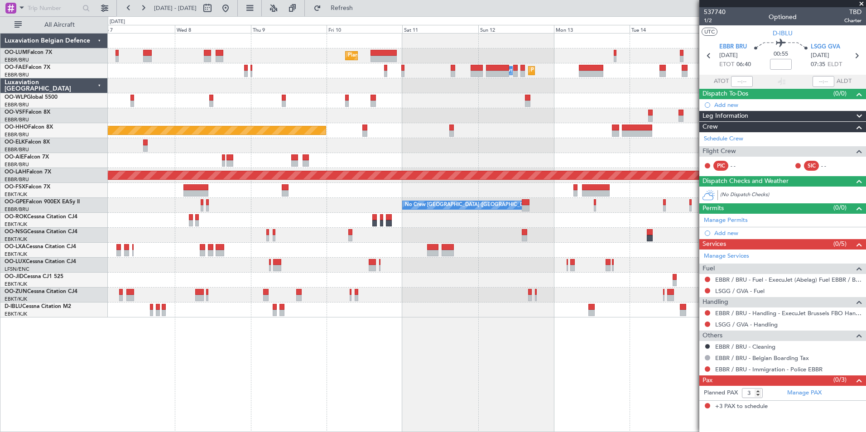
click at [389, 371] on div "Planned Maint [GEOGRAPHIC_DATA] ([GEOGRAPHIC_DATA] National) Planned Maint [GEO…" at bounding box center [487, 232] width 758 height 399
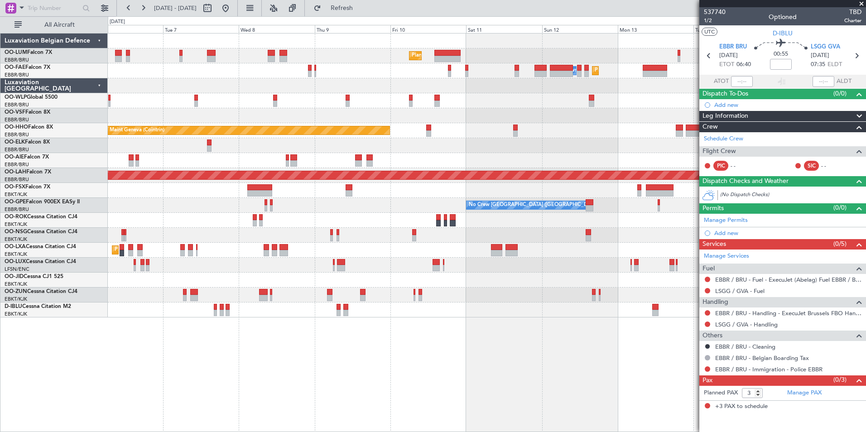
click at [332, 363] on div "Planned Maint [GEOGRAPHIC_DATA] ([GEOGRAPHIC_DATA] National) Planned Maint [GEO…" at bounding box center [487, 232] width 758 height 399
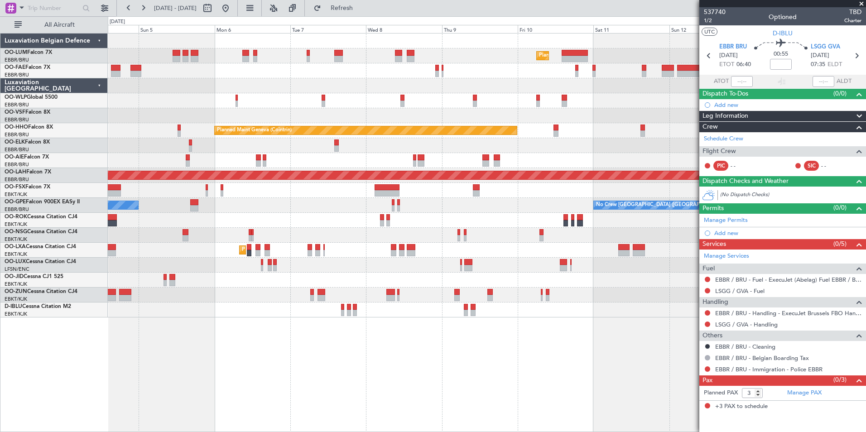
click at [377, 387] on div "Planned Maint [GEOGRAPHIC_DATA] ([GEOGRAPHIC_DATA] National) Planned Maint [GEO…" at bounding box center [487, 232] width 758 height 399
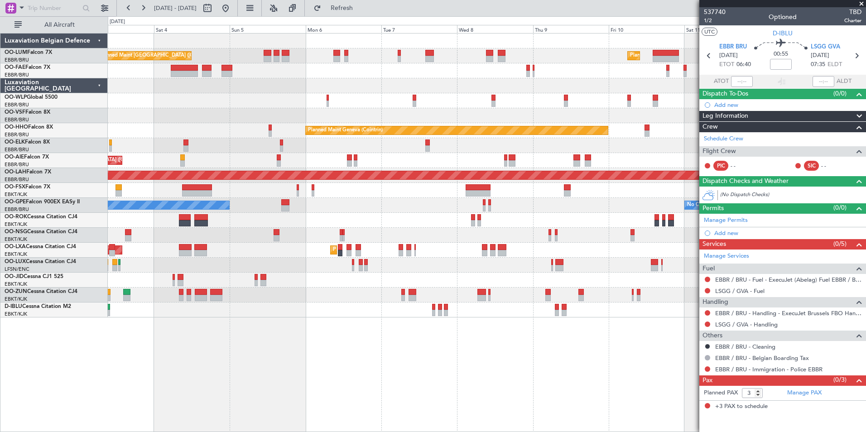
click at [413, 397] on div "Planned Maint [GEOGRAPHIC_DATA] ([GEOGRAPHIC_DATA] National) Planned Maint [GEO…" at bounding box center [487, 232] width 758 height 399
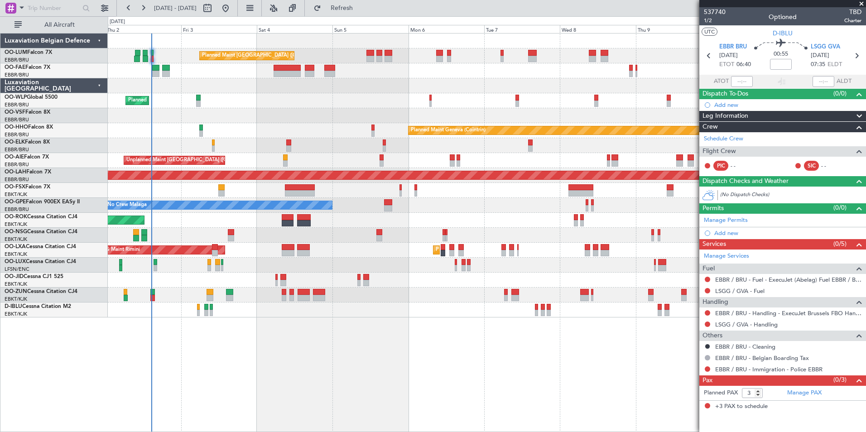
click at [360, 392] on div "Planned Maint [GEOGRAPHIC_DATA] ([GEOGRAPHIC_DATA] National) Planned Maint [GEO…" at bounding box center [487, 232] width 758 height 399
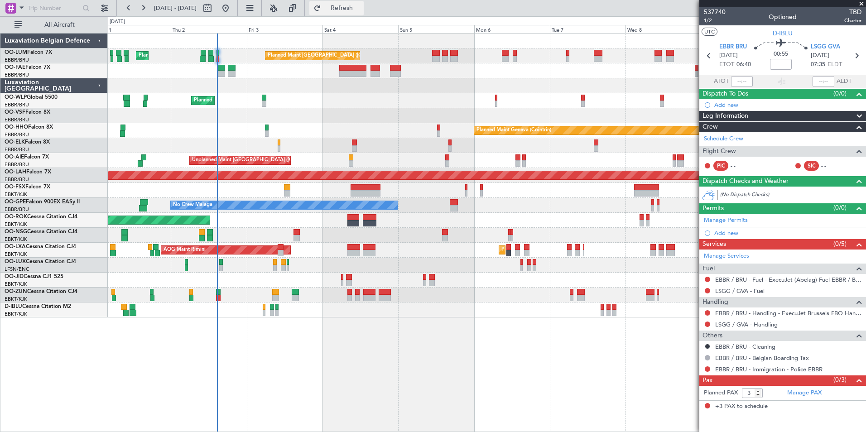
click at [364, 14] on button "Refresh" at bounding box center [336, 8] width 54 height 14
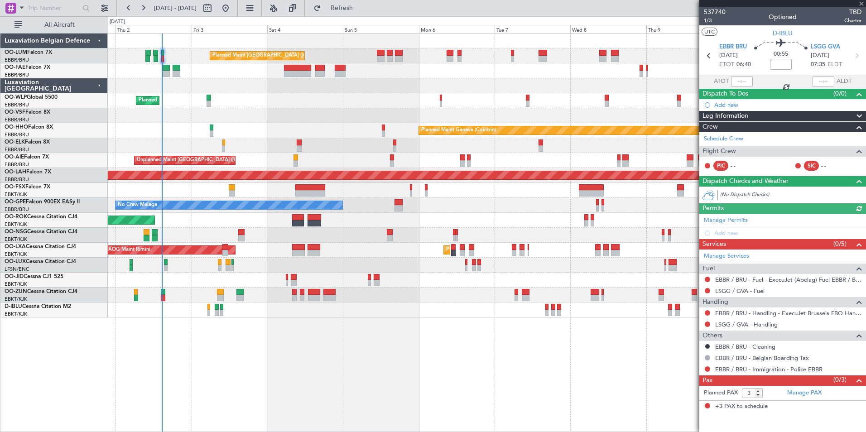
click at [218, 353] on div "Planned Maint [GEOGRAPHIC_DATA] ([GEOGRAPHIC_DATA] National) Planned Maint [GEO…" at bounding box center [487, 232] width 758 height 399
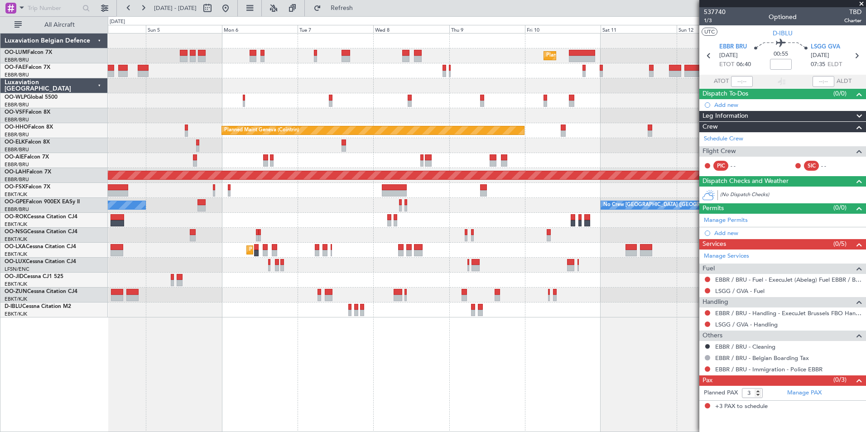
click at [320, 363] on div "Planned Maint [GEOGRAPHIC_DATA] ([GEOGRAPHIC_DATA] National) Planned Maint [GEO…" at bounding box center [487, 232] width 758 height 399
click at [346, 357] on div "Planned Maint [GEOGRAPHIC_DATA] ([GEOGRAPHIC_DATA] National) Planned Maint [GEO…" at bounding box center [487, 232] width 758 height 399
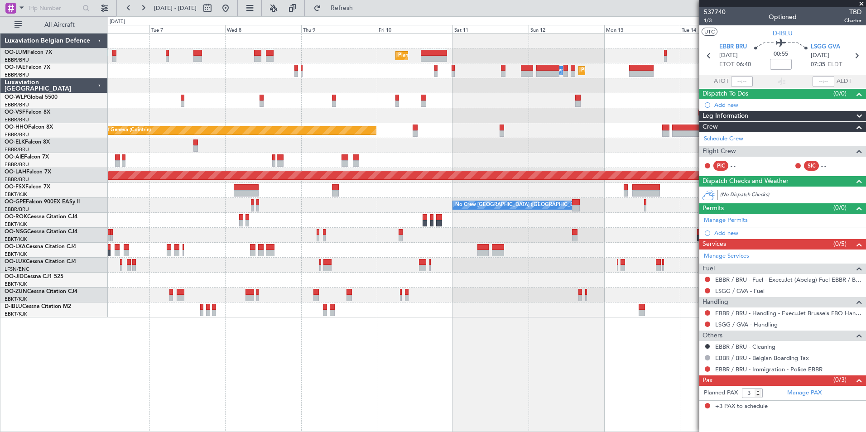
click at [388, 357] on div "Planned Maint [GEOGRAPHIC_DATA] ([GEOGRAPHIC_DATA] National) Planned Maint [GEO…" at bounding box center [487, 232] width 758 height 399
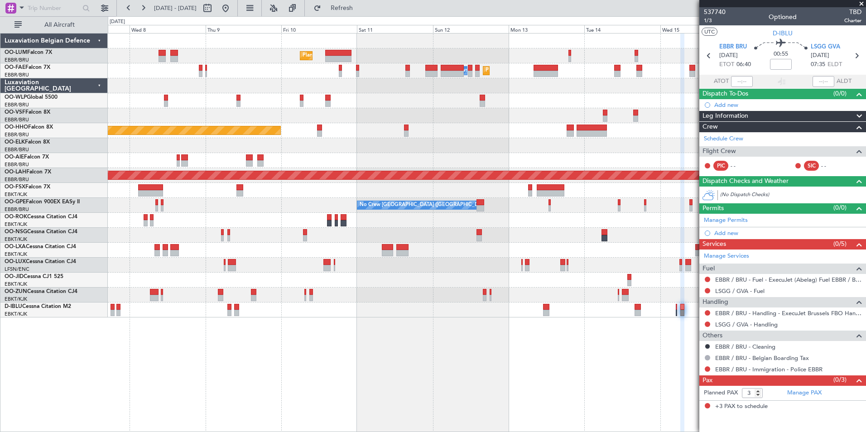
click at [385, 380] on div "Planned Maint [GEOGRAPHIC_DATA] ([GEOGRAPHIC_DATA] National) Owner [GEOGRAPHIC_…" at bounding box center [487, 232] width 758 height 399
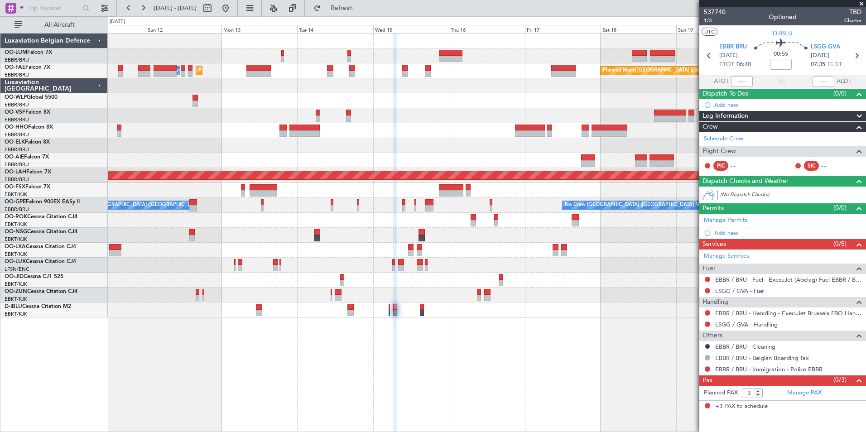
click at [396, 367] on div "Planned Maint [GEOGRAPHIC_DATA] ([GEOGRAPHIC_DATA] National) Owner [GEOGRAPHIC_…" at bounding box center [487, 232] width 758 height 399
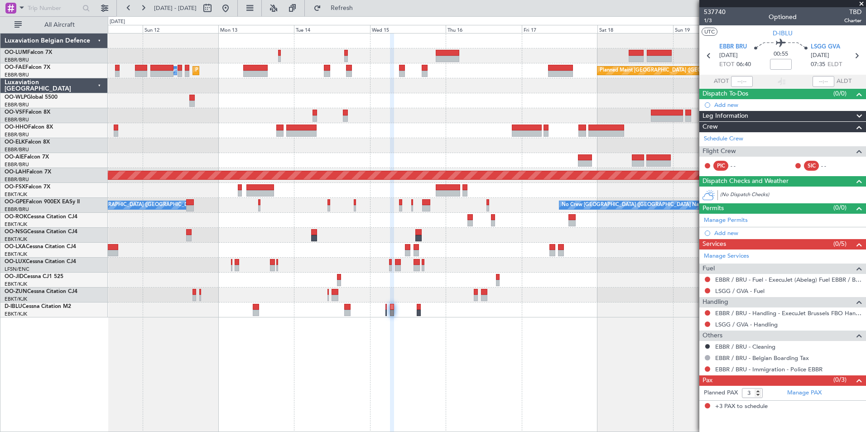
click at [543, 380] on div "Planned Maint [GEOGRAPHIC_DATA] ([GEOGRAPHIC_DATA] National) Owner [GEOGRAPHIC_…" at bounding box center [487, 232] width 758 height 399
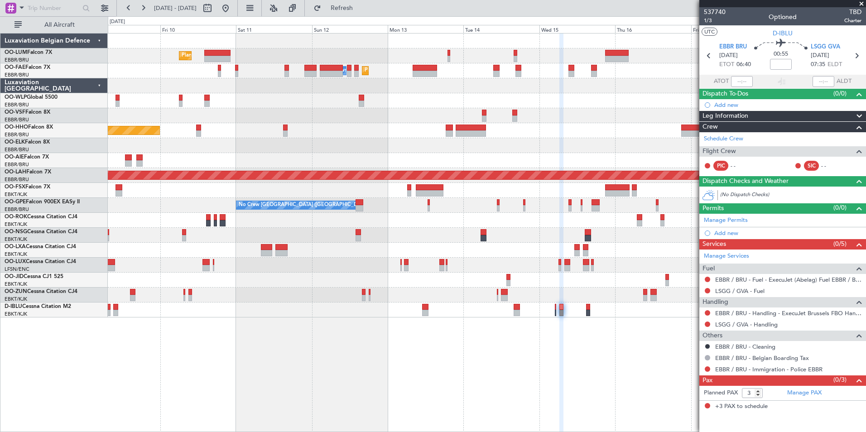
click at [565, 399] on div "Planned Maint [GEOGRAPHIC_DATA] ([GEOGRAPHIC_DATA] National) Owner [GEOGRAPHIC_…" at bounding box center [487, 232] width 758 height 399
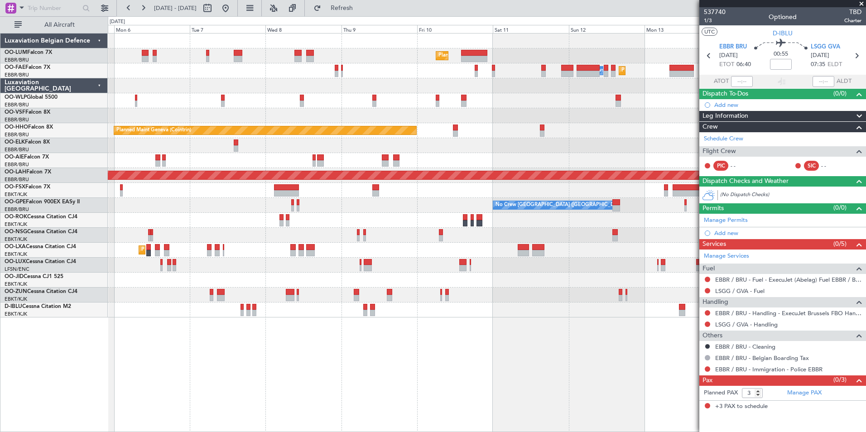
click at [461, 392] on div "Planned Maint [GEOGRAPHIC_DATA] ([GEOGRAPHIC_DATA] National) Planned Maint [GEO…" at bounding box center [487, 232] width 758 height 399
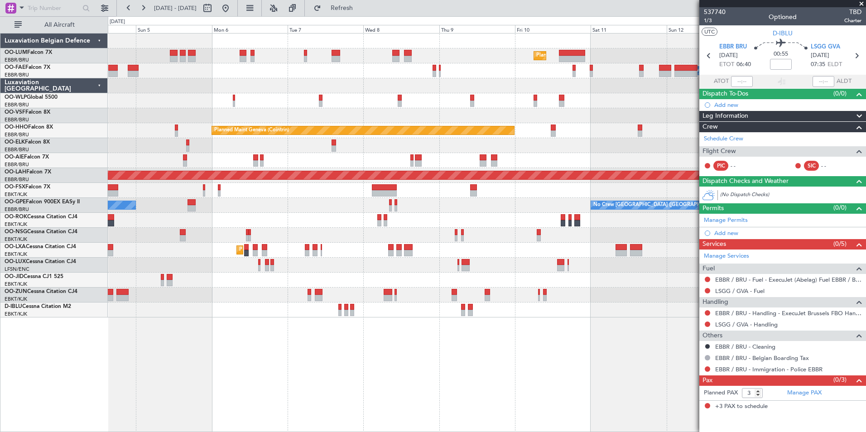
click at [563, 404] on div "Planned Maint [GEOGRAPHIC_DATA] ([GEOGRAPHIC_DATA] National) Planned Maint [GEO…" at bounding box center [487, 232] width 758 height 399
click at [745, 49] on span "EBBR BRU" at bounding box center [733, 47] width 28 height 9
click at [564, 341] on div "Planned Maint [GEOGRAPHIC_DATA] ([GEOGRAPHIC_DATA] National) Planned Maint [GEO…" at bounding box center [487, 232] width 758 height 399
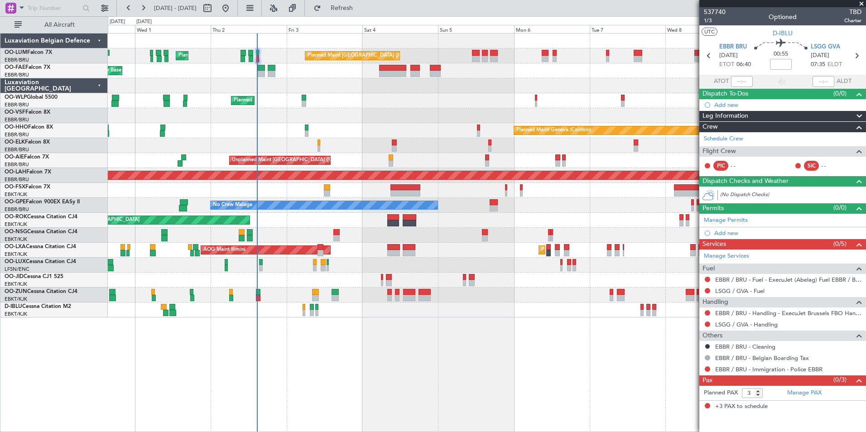
click at [504, 391] on div "Planned Maint [GEOGRAPHIC_DATA] ([GEOGRAPHIC_DATA] National) Planned Maint [GEO…" at bounding box center [487, 232] width 758 height 399
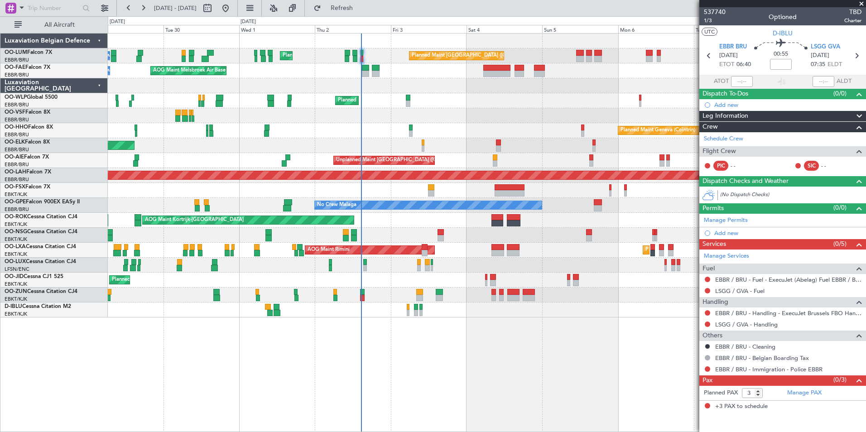
click at [348, 326] on div "Planned Maint [GEOGRAPHIC_DATA] ([GEOGRAPHIC_DATA] National) Planned Maint [GEO…" at bounding box center [487, 232] width 758 height 399
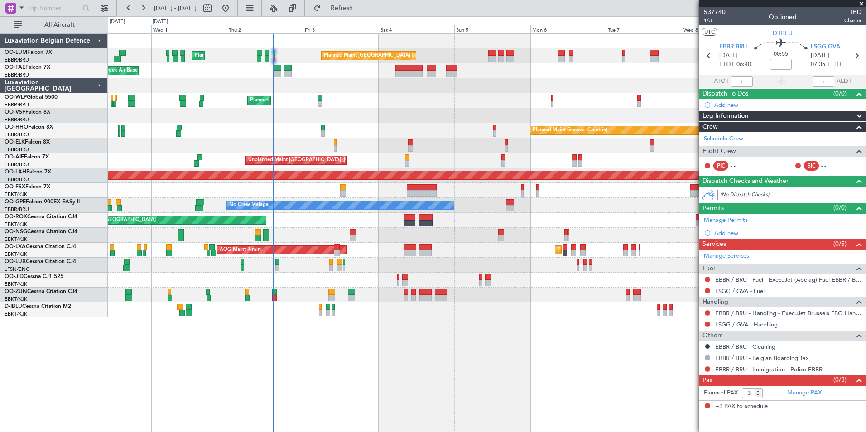
click at [250, 370] on div "Planned Maint [GEOGRAPHIC_DATA] ([GEOGRAPHIC_DATA] National) Planned Maint [GEO…" at bounding box center [487, 232] width 758 height 399
